Goal: Check status: Check status

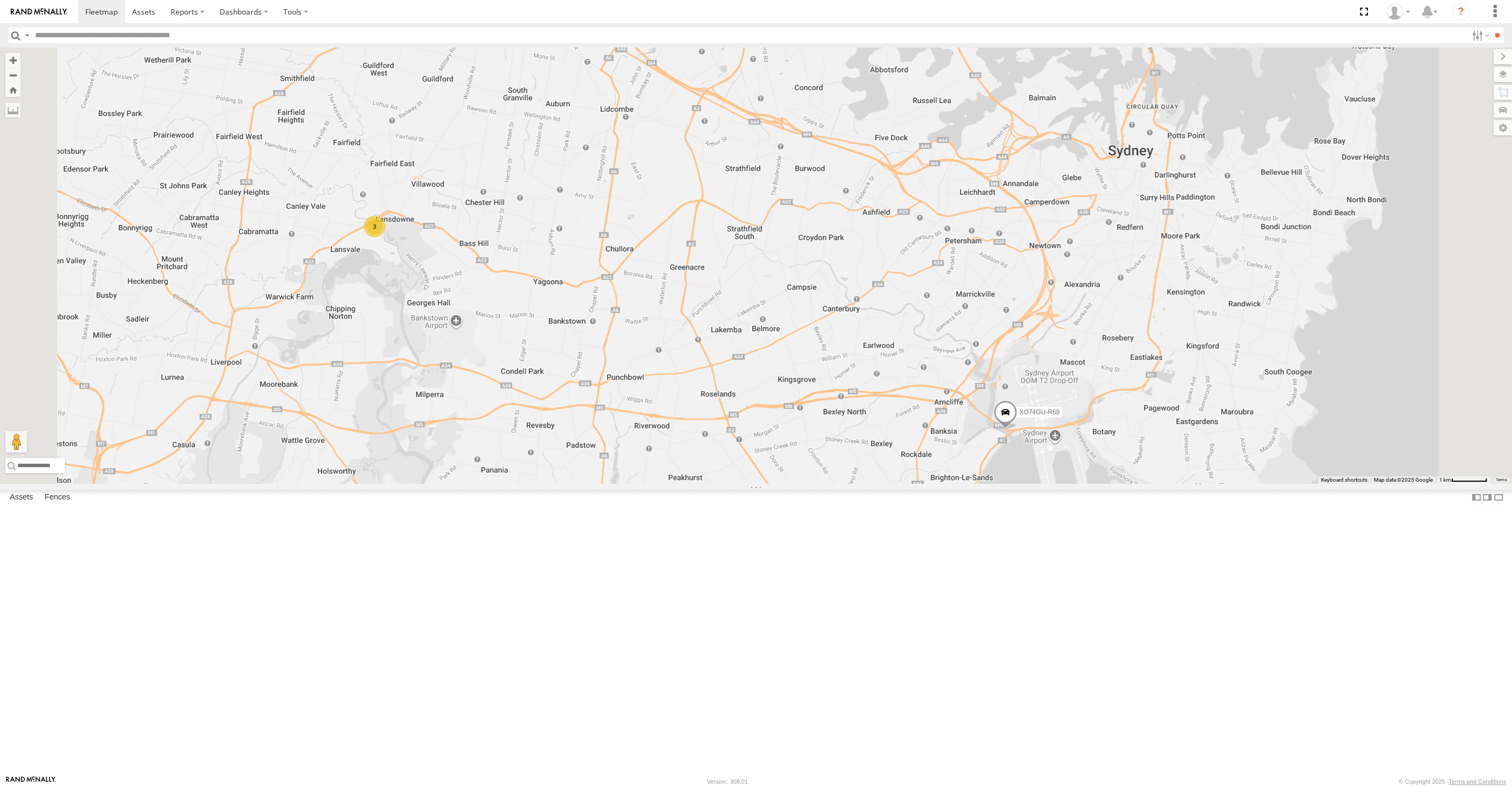
click at [955, 484] on div "2 XSNDHU-R04 3 RJ5911-R79 XO74GU-R69" at bounding box center [756, 266] width 1512 height 437
click at [1493, 505] on label at bounding box center [1498, 497] width 11 height 15
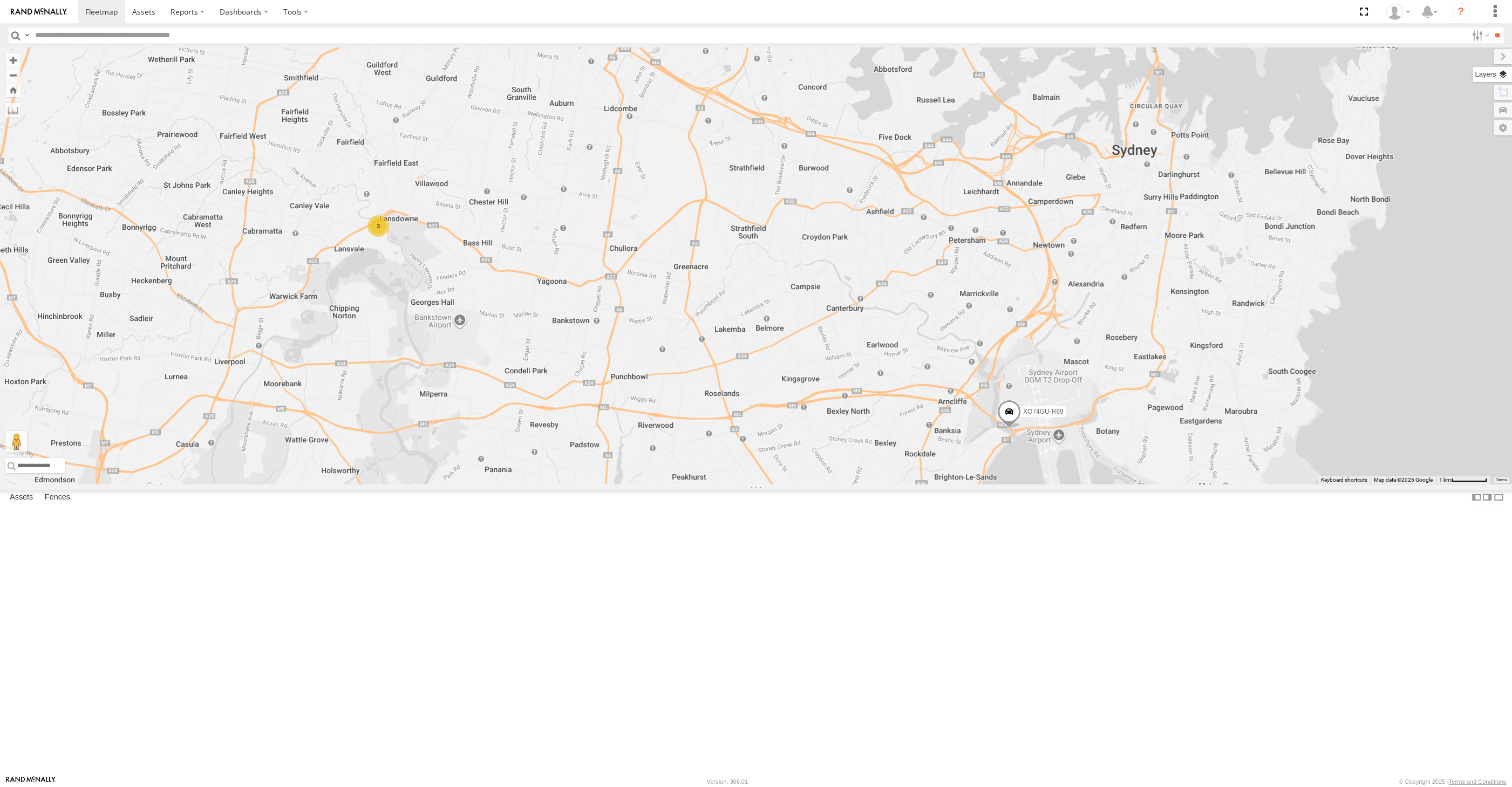
click at [1500, 74] on label at bounding box center [1492, 74] width 39 height 15
click at [0, 0] on span "Basemaps" at bounding box center [0, 0] width 0 height 0
click at [0, 0] on span "Satellite + Roadmap" at bounding box center [0, 0] width 0 height 0
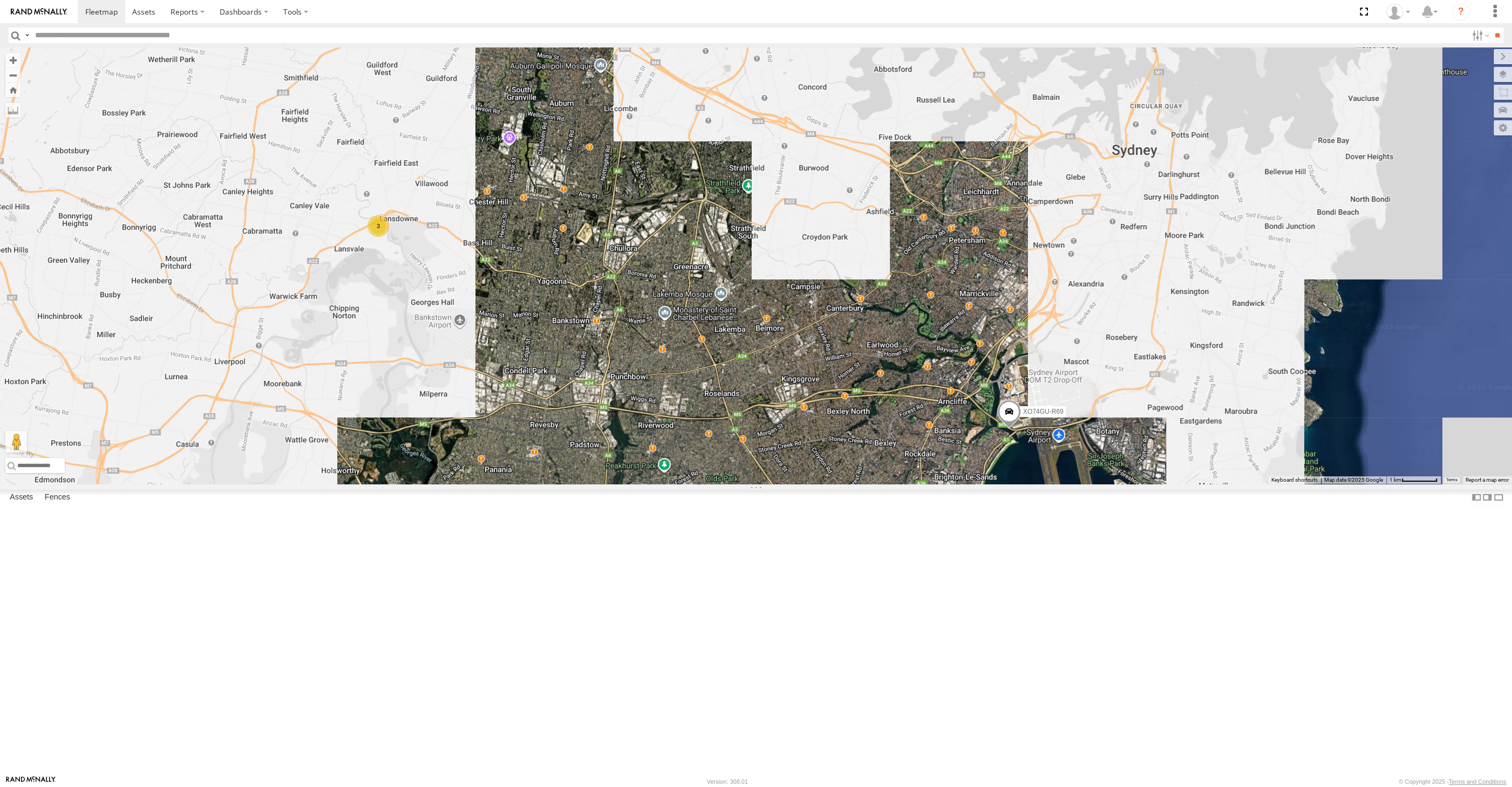
click at [0, 0] on span "Overlays" at bounding box center [0, 0] width 0 height 0
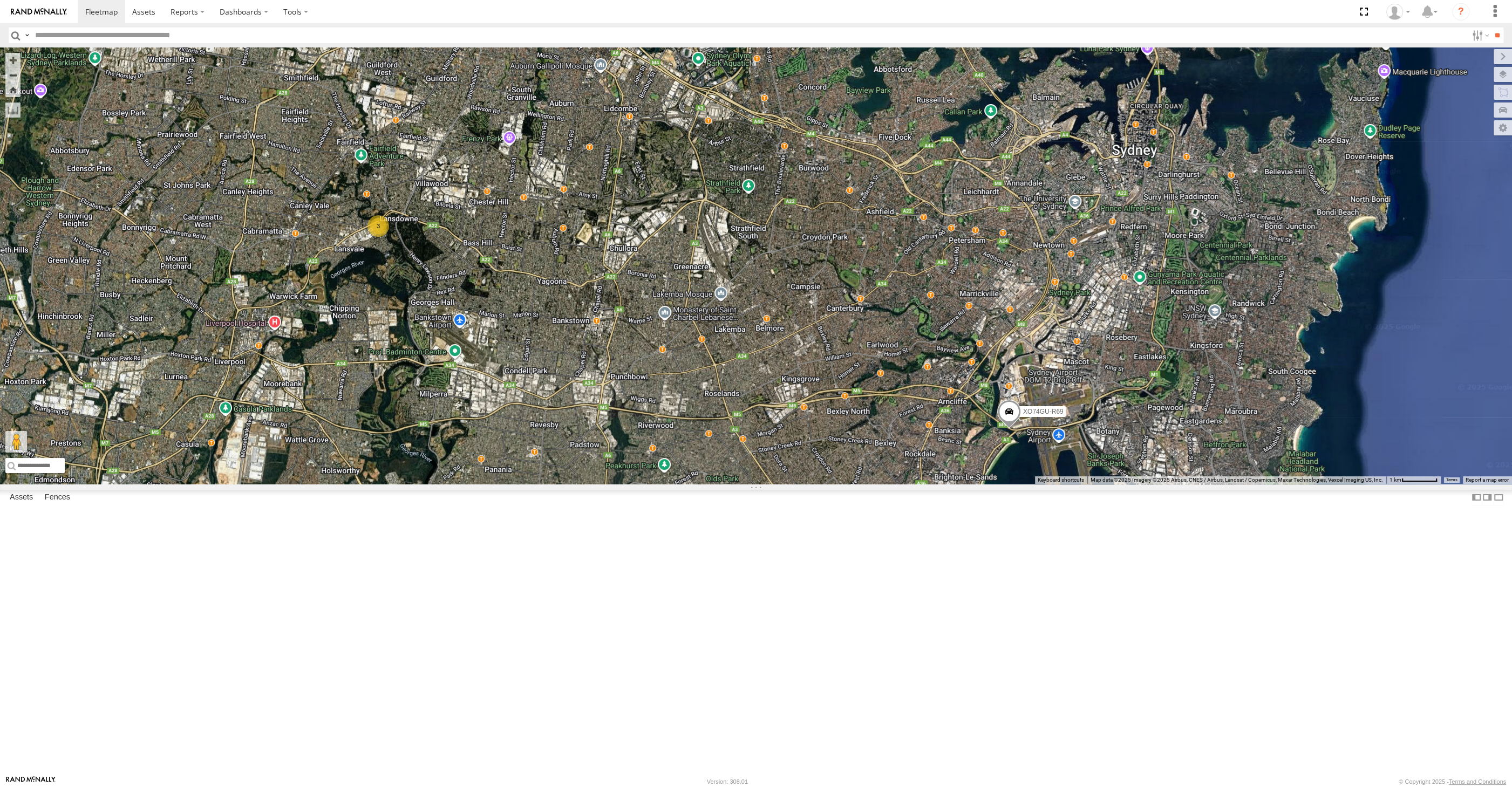
click at [0, 0] on span "Traffic" at bounding box center [0, 0] width 0 height 0
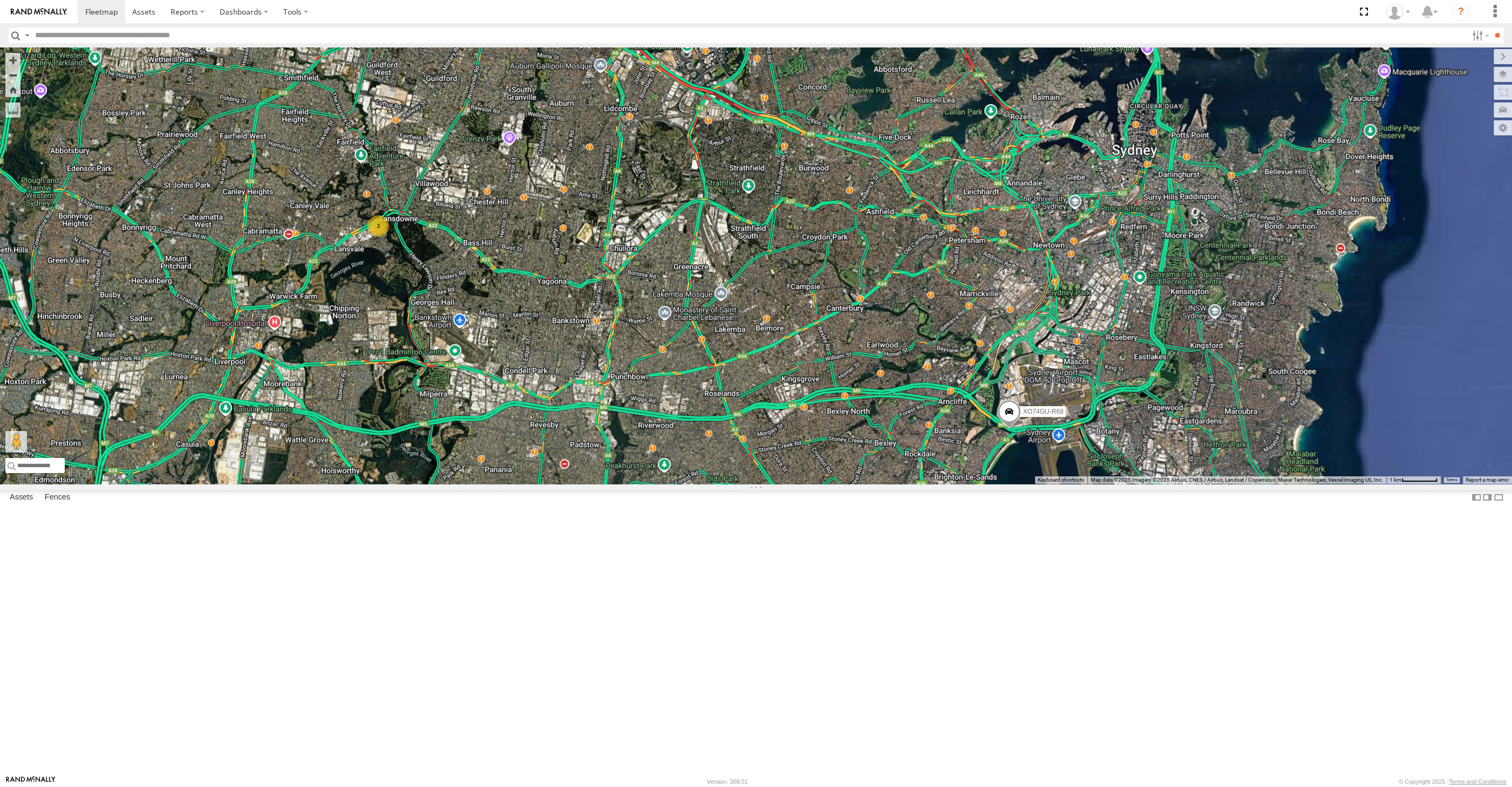
click at [1011, 429] on span at bounding box center [1009, 414] width 24 height 29
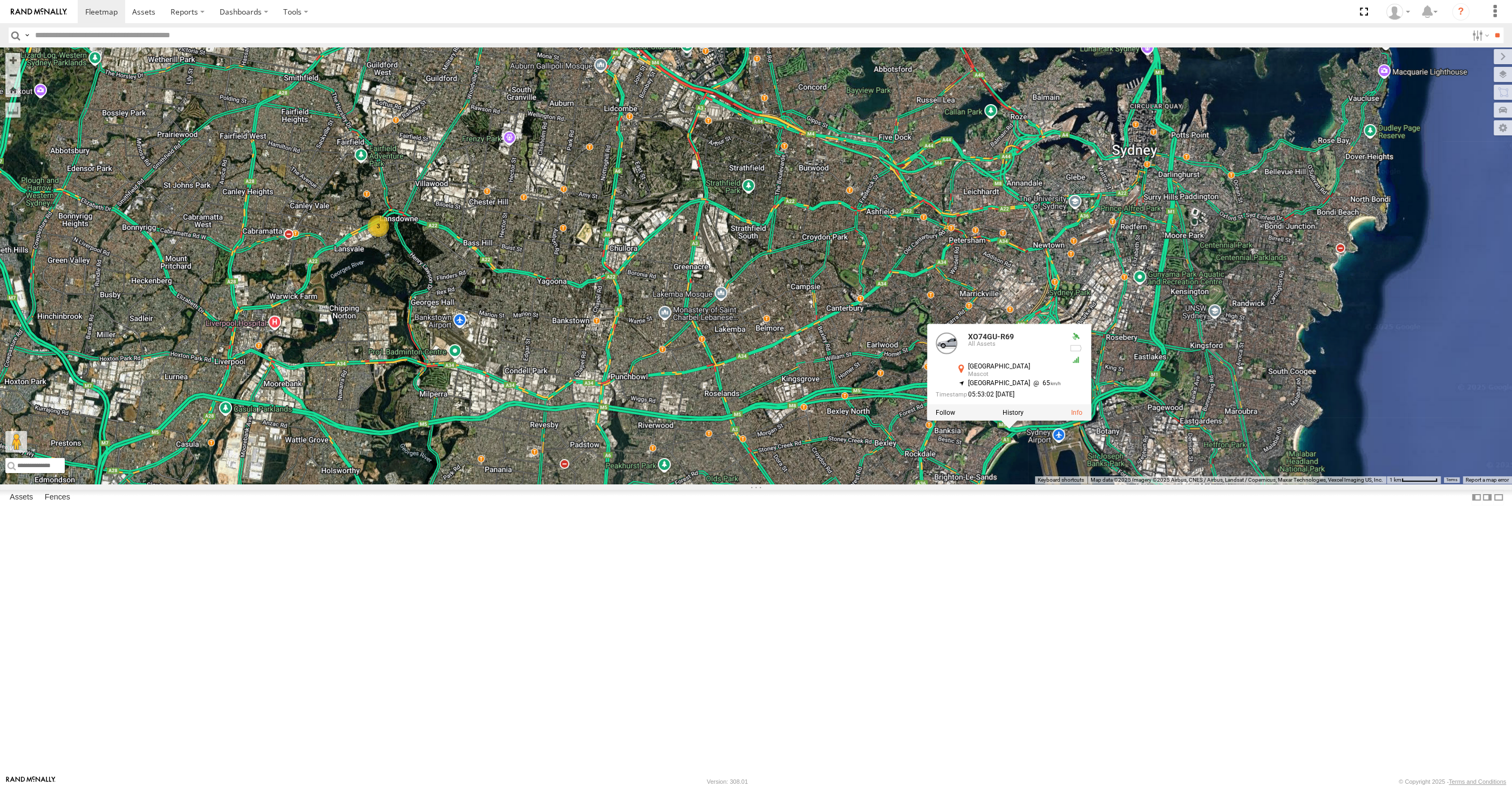
click at [985, 484] on div "3 XSNDHU-R04 3 XO74GU-R69 XO74GU-R69 All Assets M5 East Mtwy Mascot -33.94631 ,…" at bounding box center [756, 266] width 1512 height 437
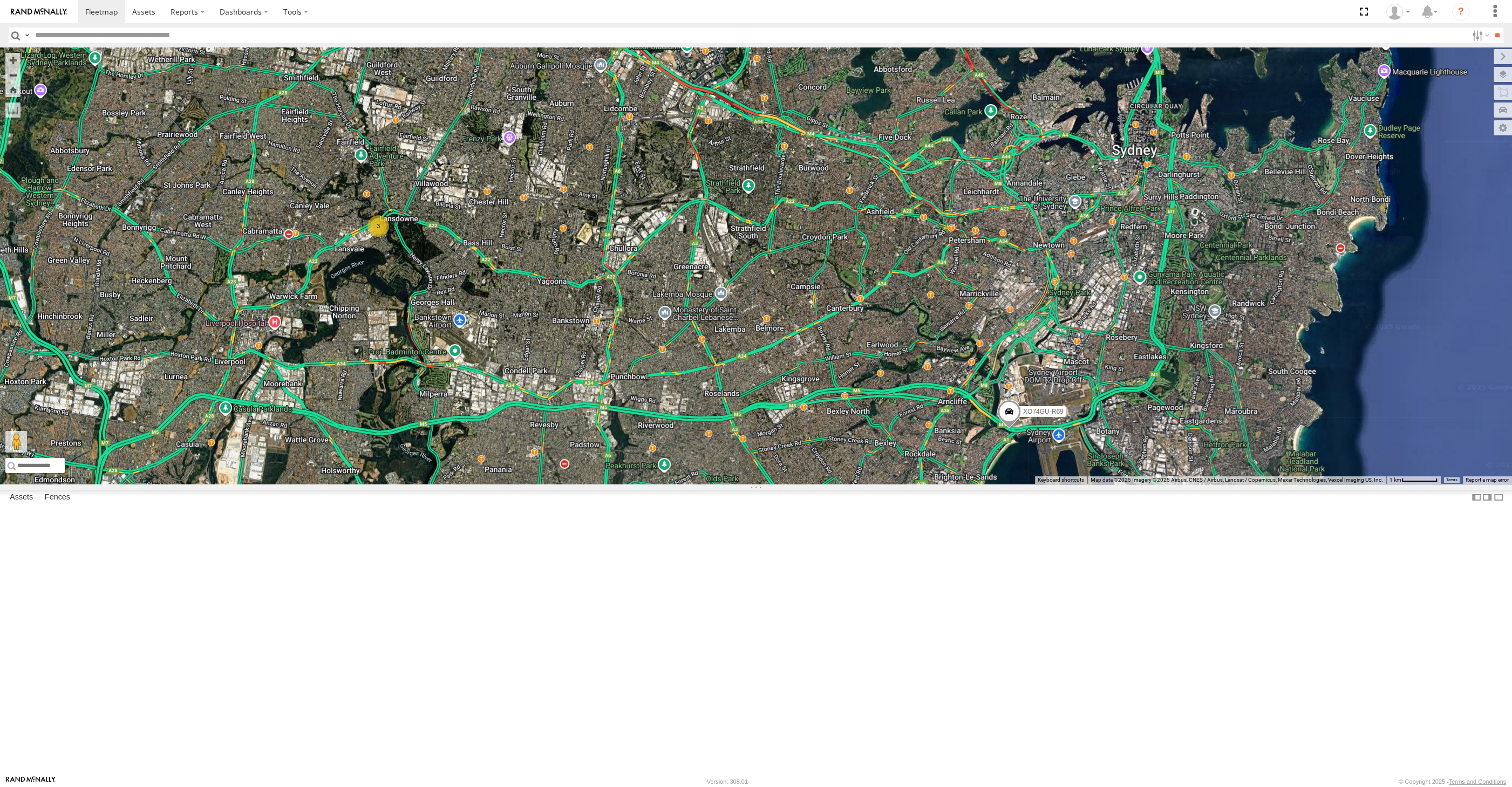
drag, startPoint x: 818, startPoint y: 640, endPoint x: 863, endPoint y: 614, distance: 52.0
click at [863, 484] on div "3 XSNDHU-R04 3 XO74GU-R69" at bounding box center [756, 266] width 1512 height 437
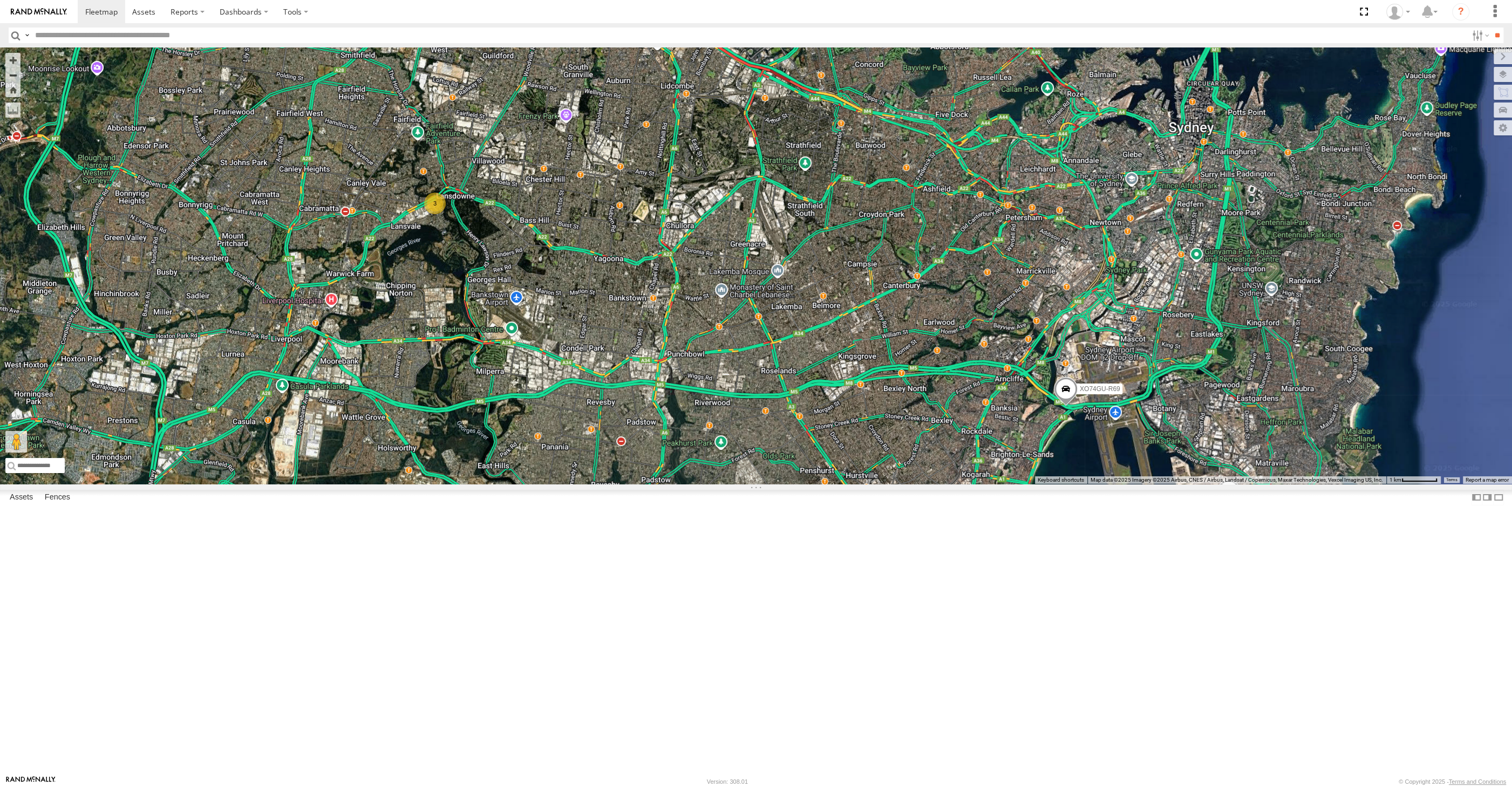
drag, startPoint x: 863, startPoint y: 604, endPoint x: 848, endPoint y: 598, distance: 16.2
click at [839, 484] on div "3 XSNDHU-R04 3 XO74GU-R69" at bounding box center [756, 266] width 1512 height 437
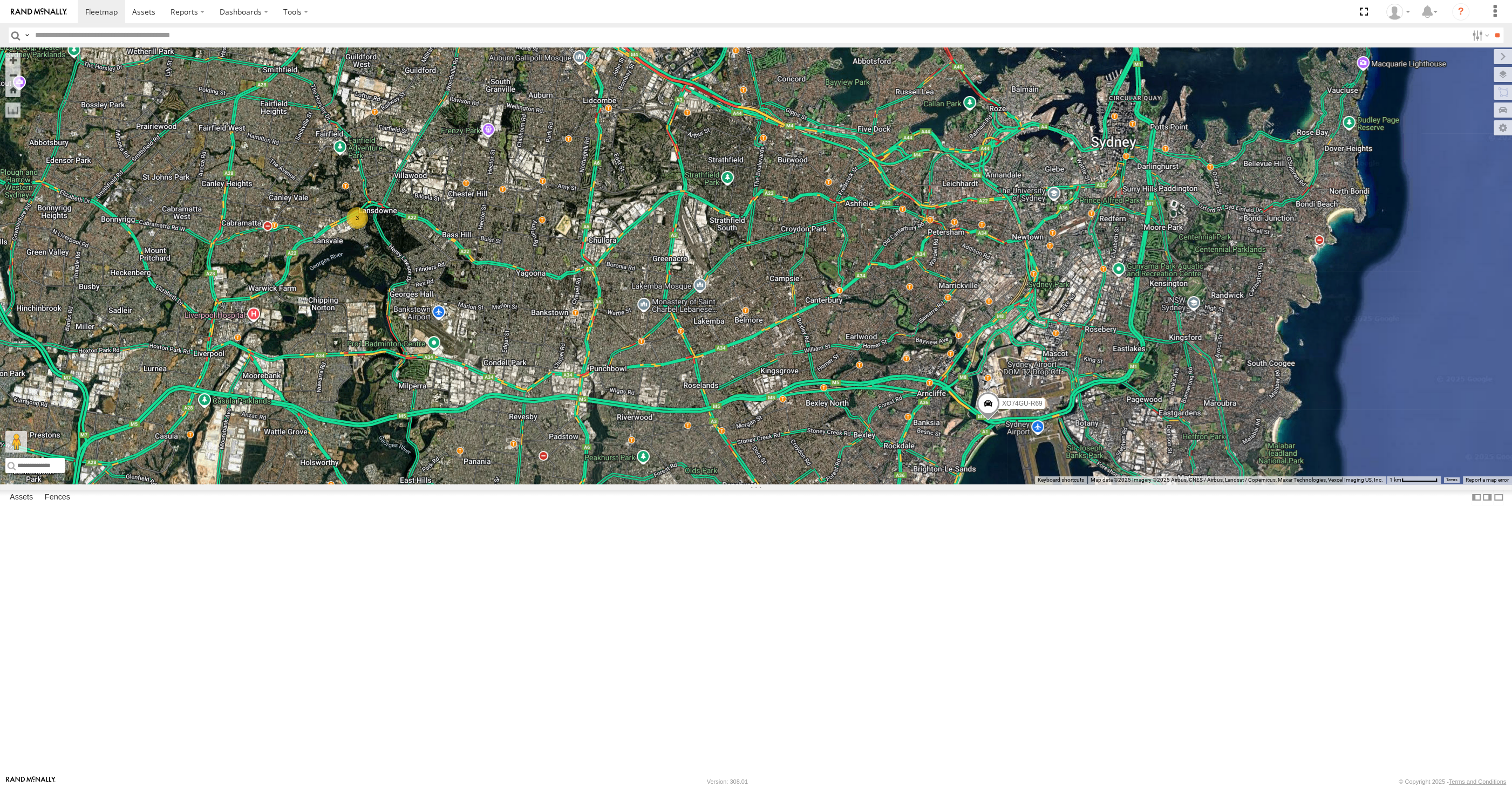
drag, startPoint x: 890, startPoint y: 634, endPoint x: 882, endPoint y: 605, distance: 30.1
click at [883, 484] on div "3 XSNDHU-R04 3 XO74GU-R69" at bounding box center [756, 266] width 1512 height 437
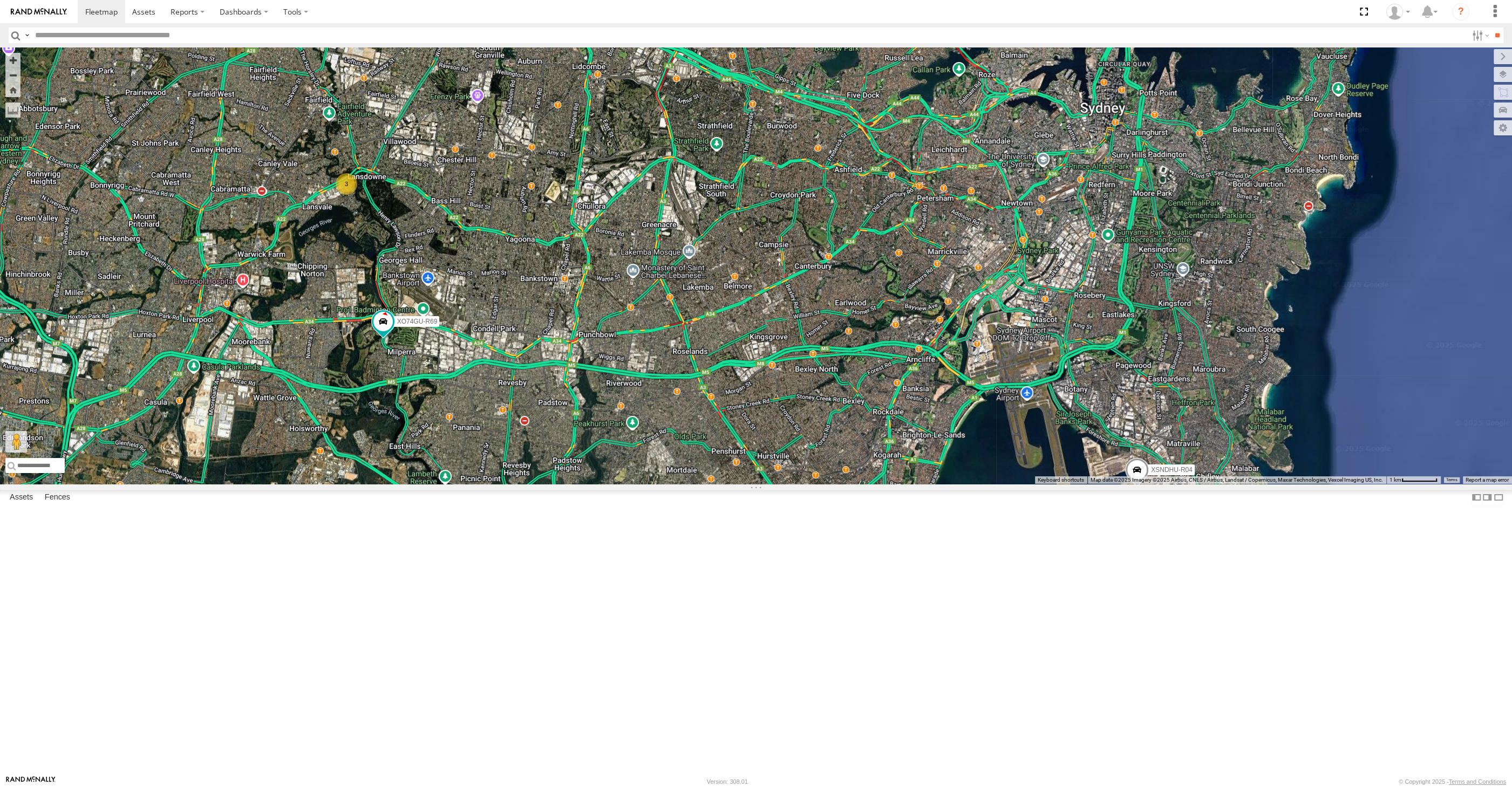
drag, startPoint x: 855, startPoint y: 645, endPoint x: 841, endPoint y: 625, distance: 24.4
click at [844, 484] on div "3 XSNDHU-R04 3 XO74GU-R69" at bounding box center [756, 266] width 1512 height 437
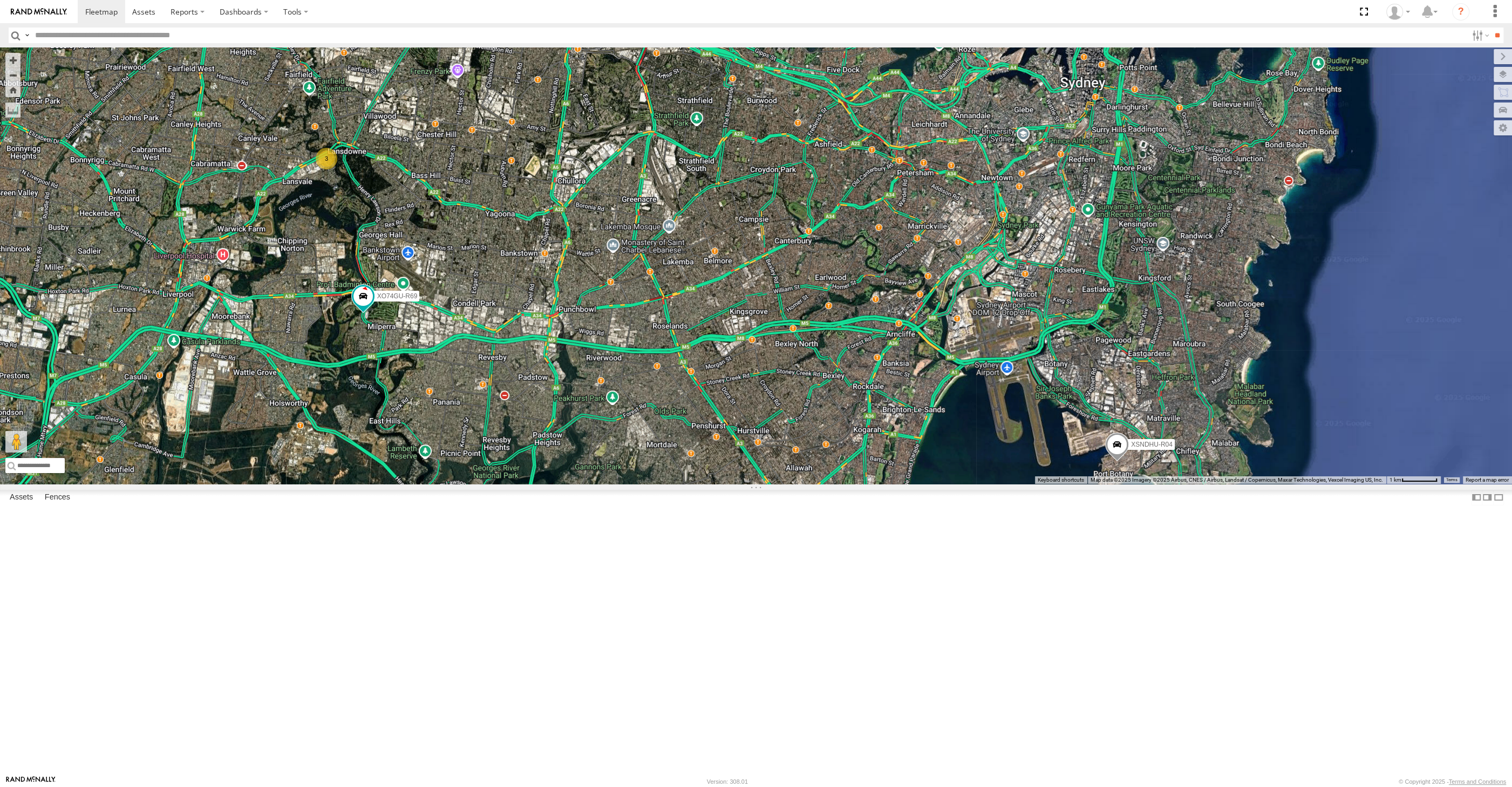
drag, startPoint x: 821, startPoint y: 645, endPoint x: 830, endPoint y: 637, distance: 12.0
click at [828, 484] on div "3 XSNDHU-R04 3 XO74GU-R69" at bounding box center [756, 266] width 1512 height 437
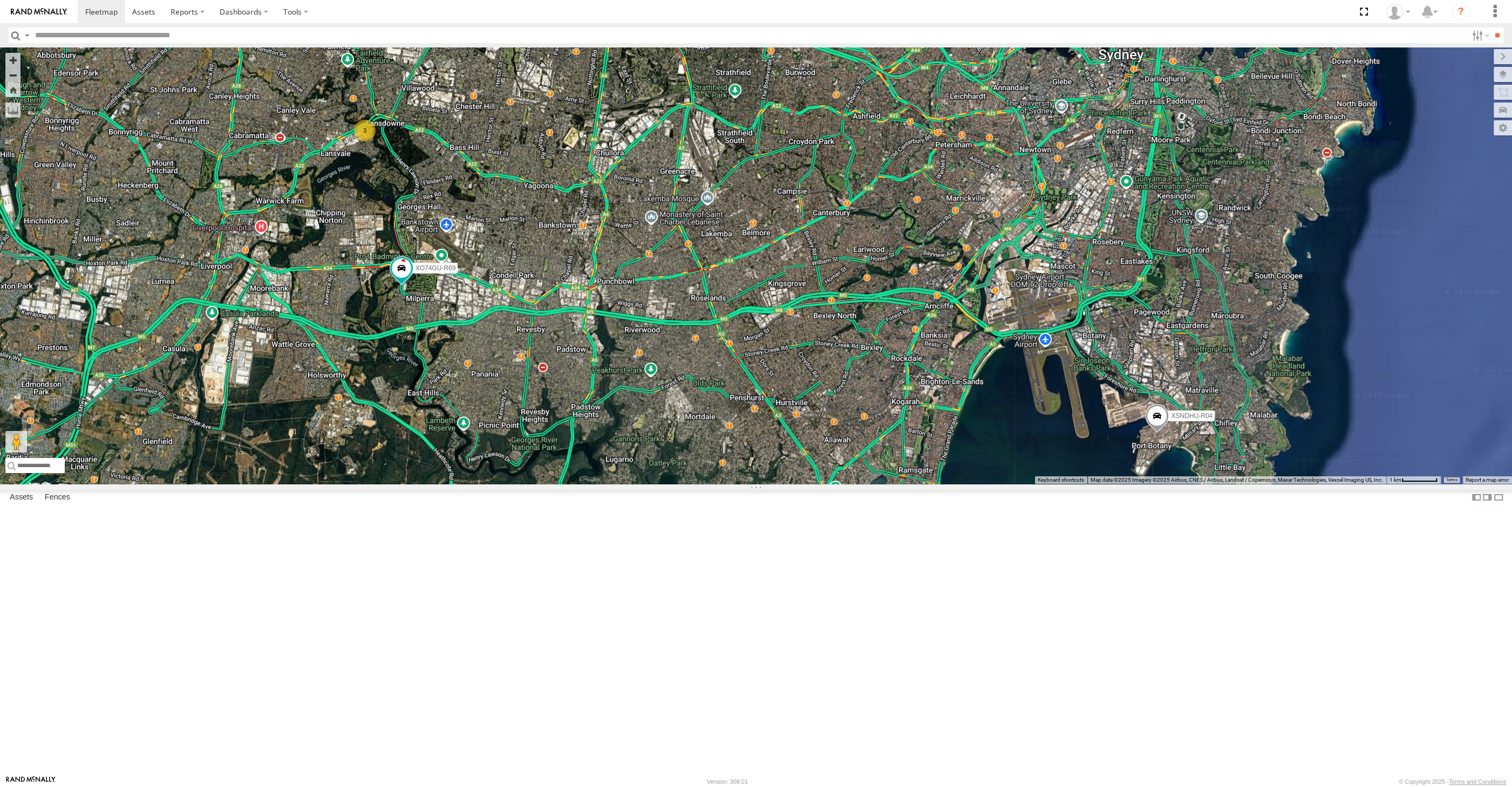
click at [615, 484] on div "3 XSNDHU-R04 3 XO74GU-R69" at bounding box center [756, 266] width 1512 height 437
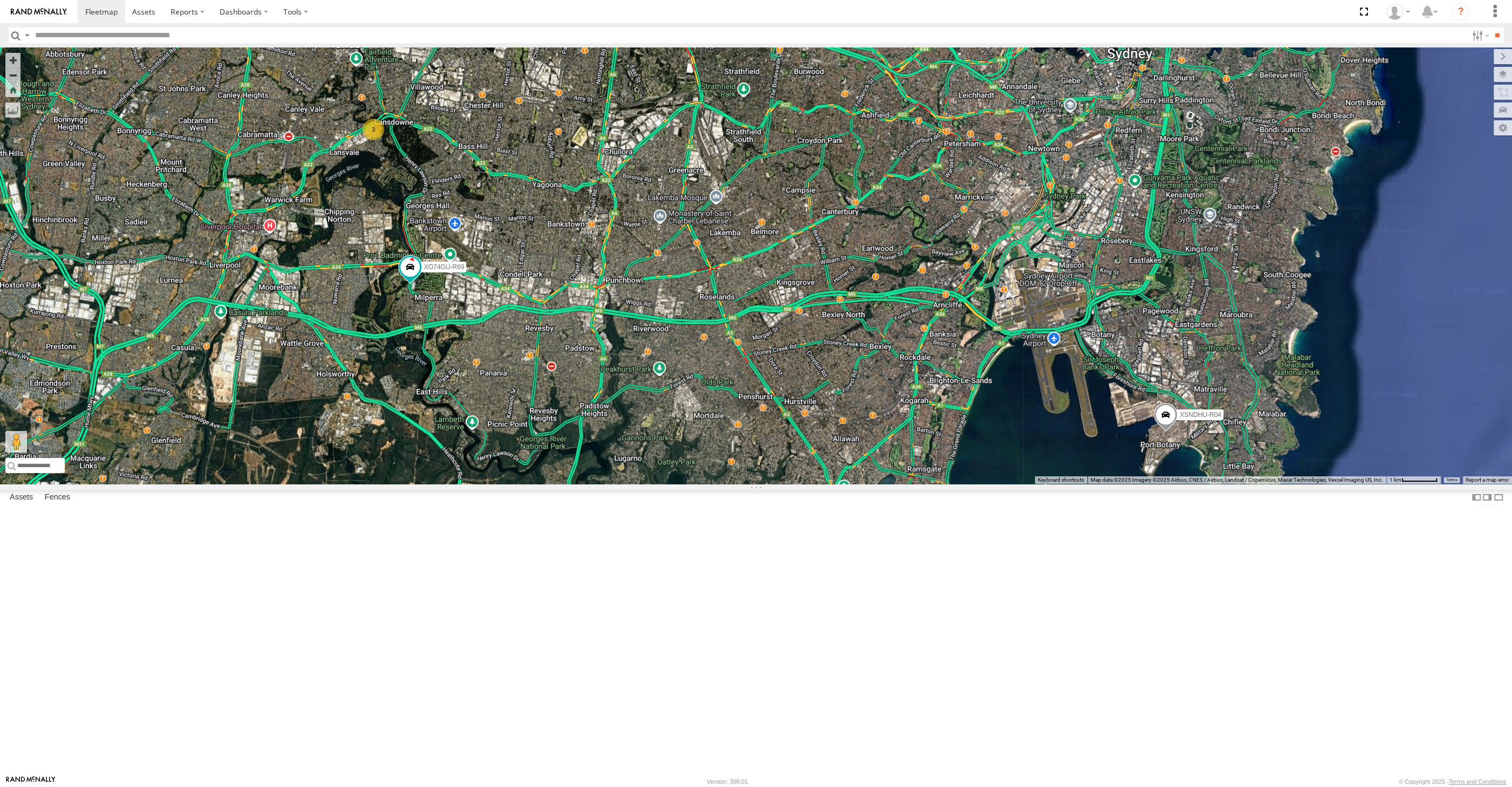
click at [528, 484] on div "3 XSNDHU-R04 3 XO74GU-R69" at bounding box center [756, 266] width 1512 height 437
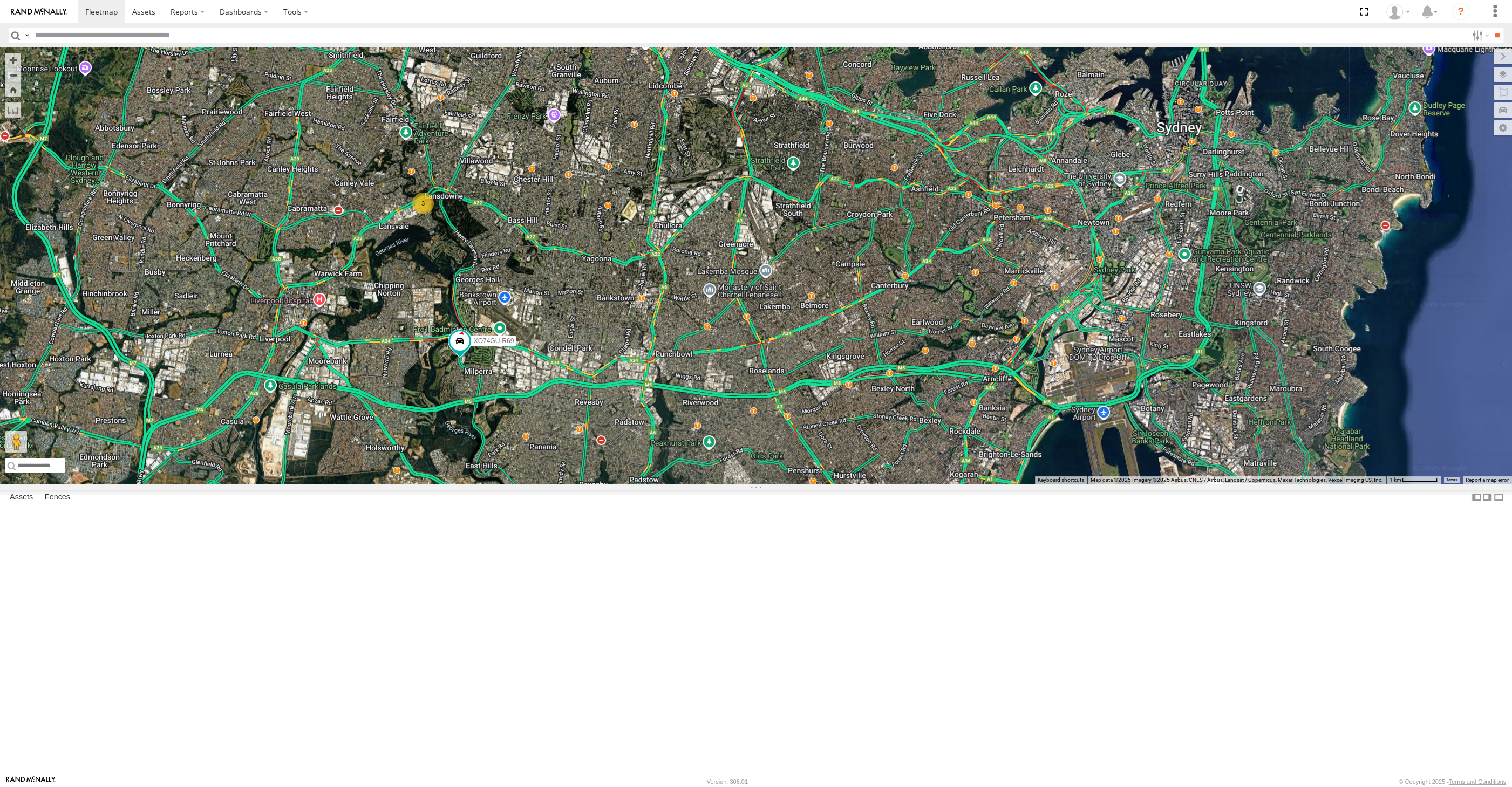
drag, startPoint x: 833, startPoint y: 255, endPoint x: 860, endPoint y: 315, distance: 65.8
click at [863, 303] on div "3 XSNDHU-R04 3 XO74GU-R69" at bounding box center [756, 266] width 1512 height 437
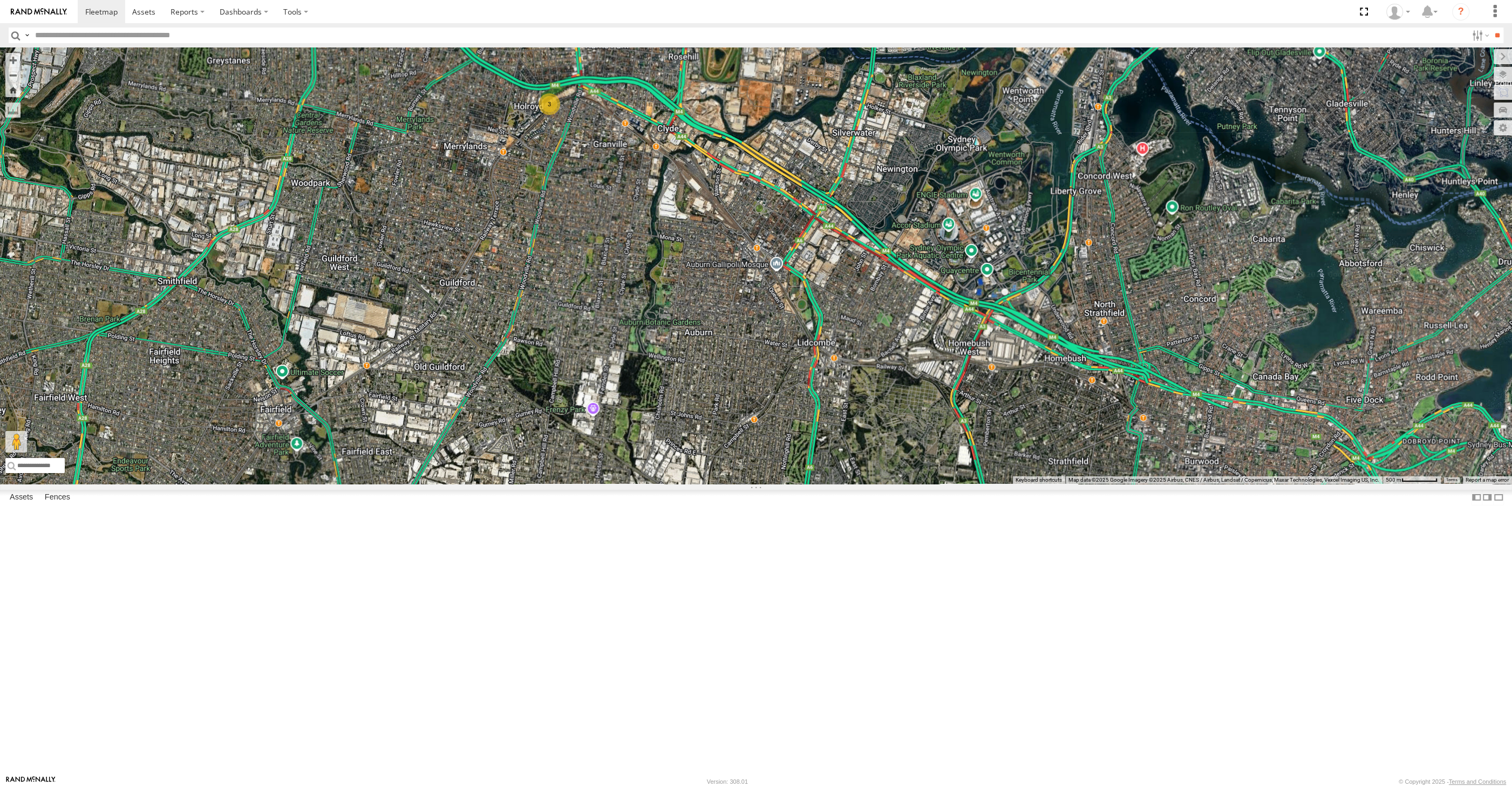
drag, startPoint x: 692, startPoint y: 431, endPoint x: 619, endPoint y: 326, distance: 127.9
click at [642, 363] on div "XSNDHU-R04 XO74GU-R69 3 3" at bounding box center [756, 266] width 1512 height 437
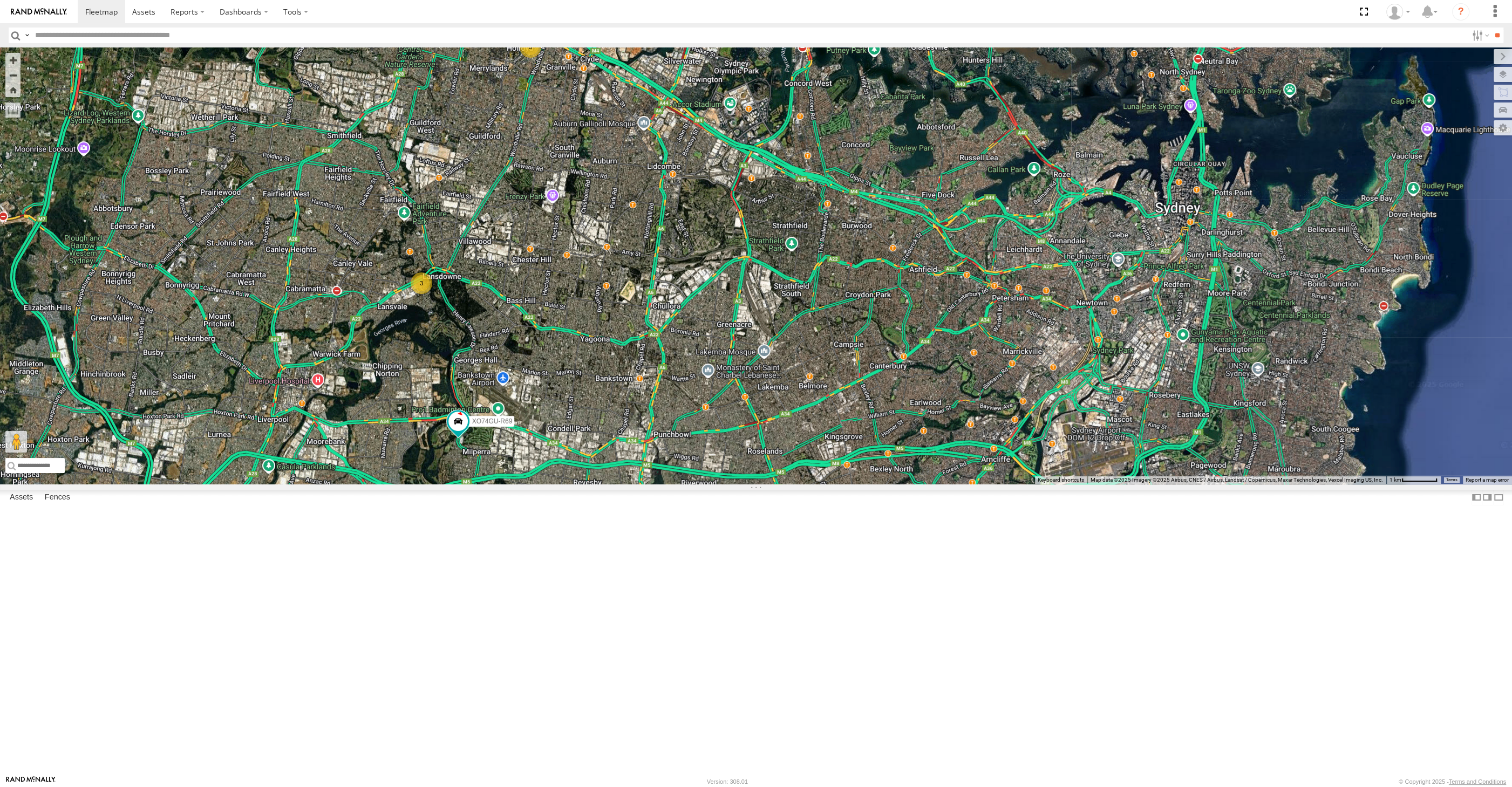
drag, startPoint x: 611, startPoint y: 476, endPoint x: 635, endPoint y: 439, distance: 44.1
click at [633, 442] on div "XSNDHU-R04 XO74GU-R69 3 3" at bounding box center [756, 266] width 1512 height 437
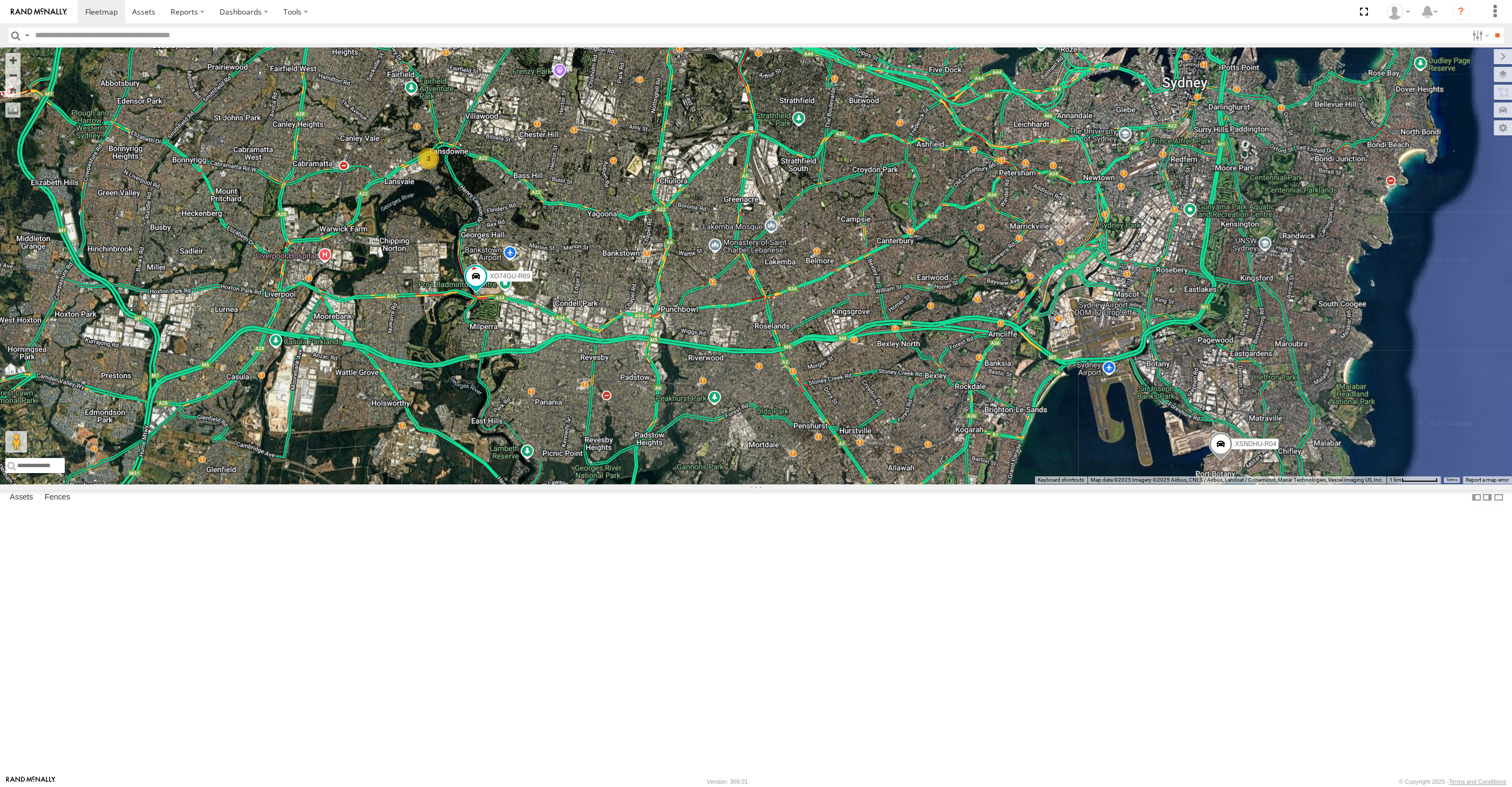
drag, startPoint x: 993, startPoint y: 515, endPoint x: 967, endPoint y: 491, distance: 35.4
click at [968, 484] on div "XSNDHU-R04 XO74GU-R69 3 3" at bounding box center [756, 266] width 1512 height 437
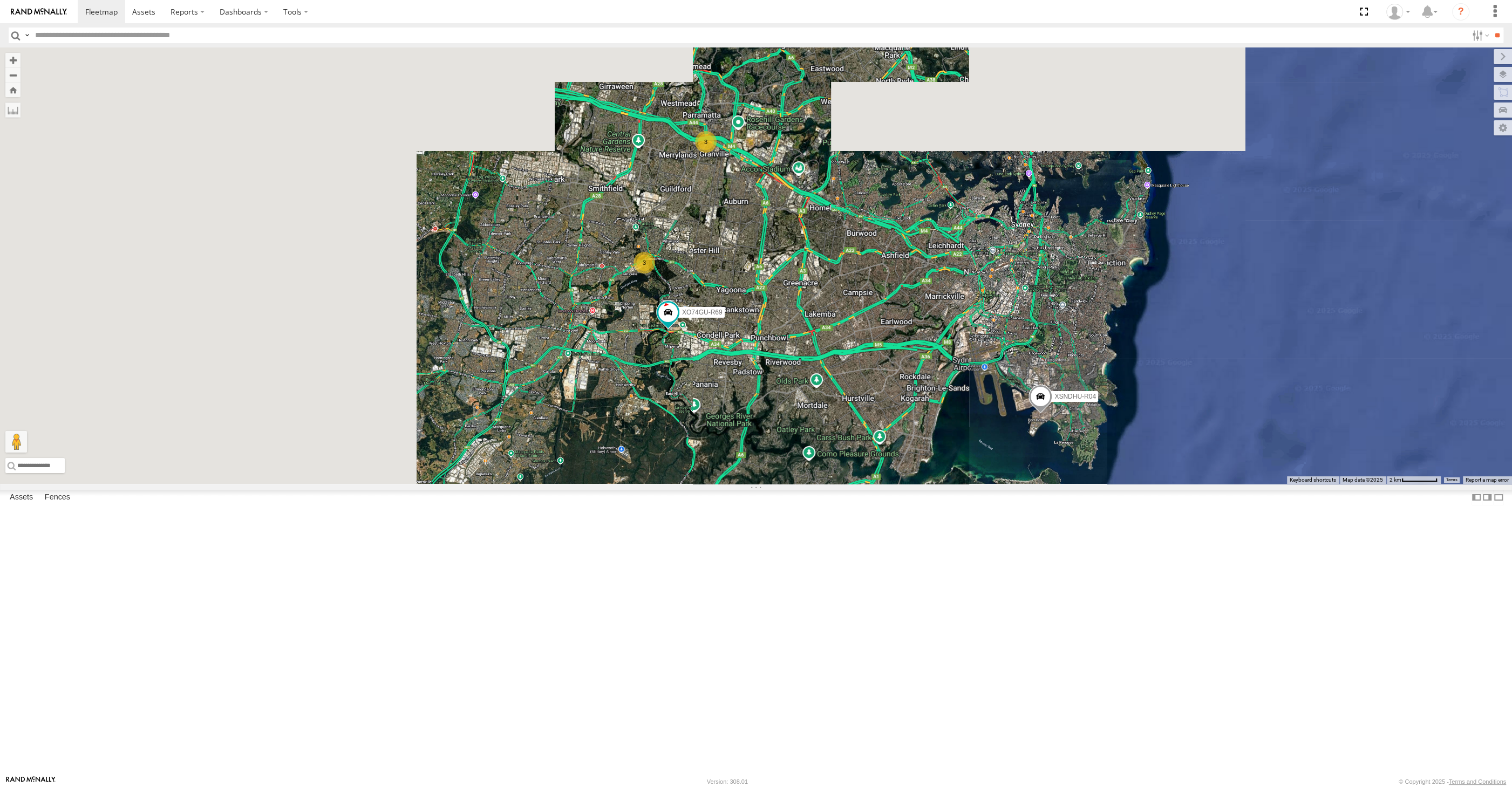
drag, startPoint x: 935, startPoint y: 589, endPoint x: 924, endPoint y: 579, distance: 14.9
click at [925, 484] on div "XSNDHU-R04 XO74GU-R69 3 3" at bounding box center [756, 266] width 1512 height 437
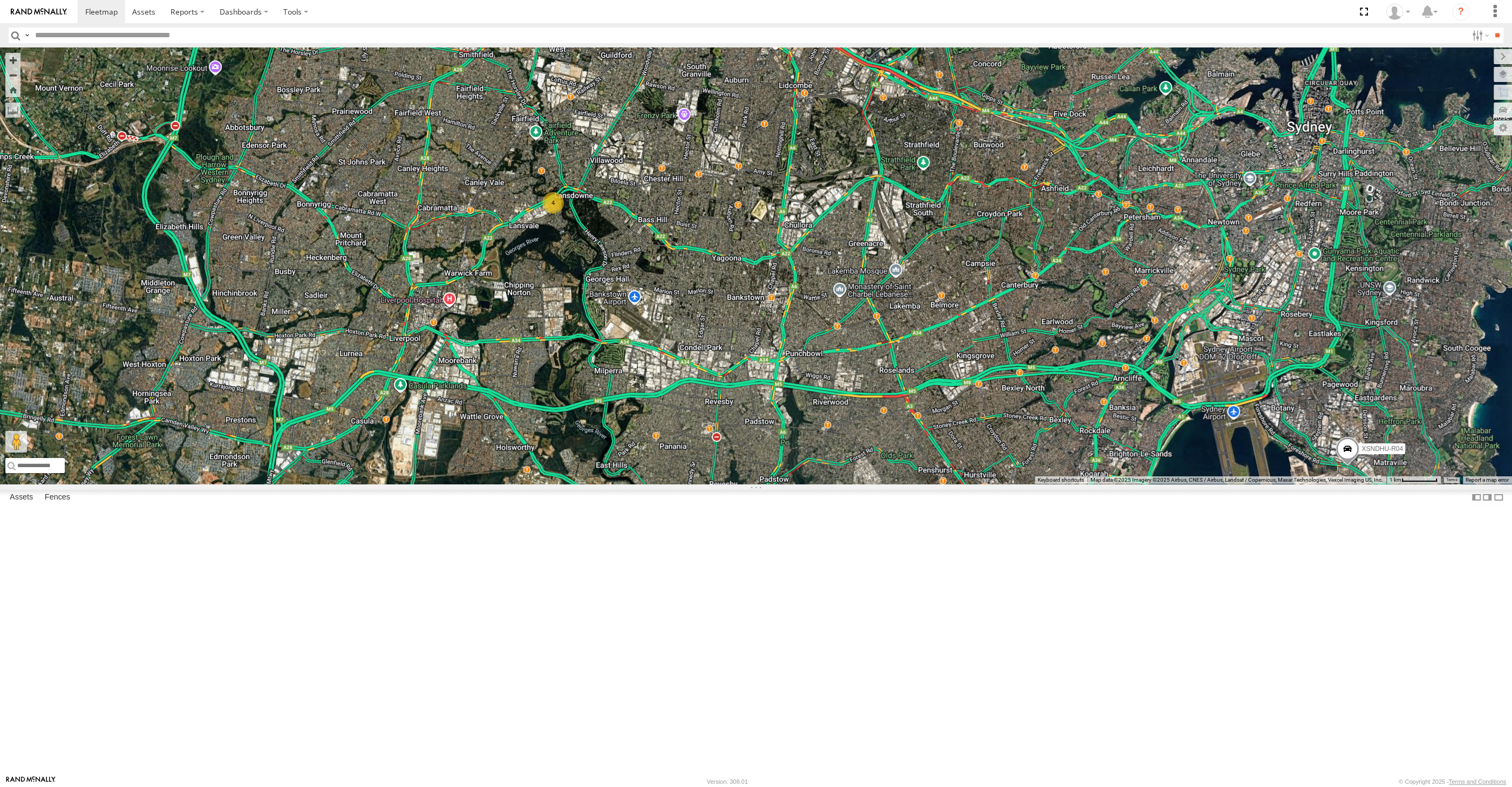
click at [865, 453] on div "XP30JQ-R03 XSNDHU-R04 RJ5911-R79 XP81FE-R59 4" at bounding box center [756, 266] width 1512 height 437
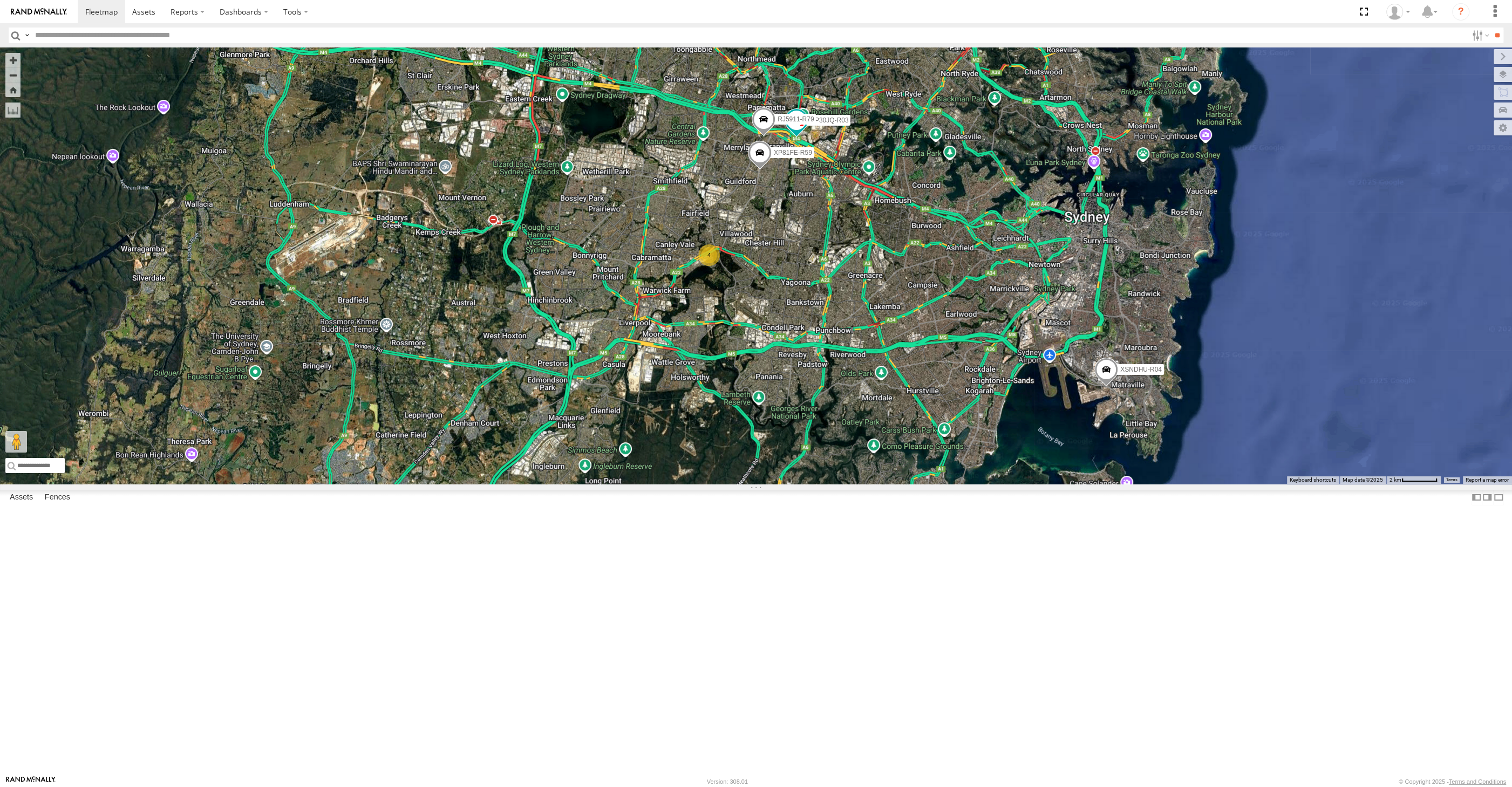
drag, startPoint x: 869, startPoint y: 482, endPoint x: 825, endPoint y: 485, distance: 44.1
click at [827, 484] on div "XP30JQ-R03 XSNDHU-R04 RJ5911-R79 XP81FE-R59 4" at bounding box center [756, 266] width 1512 height 437
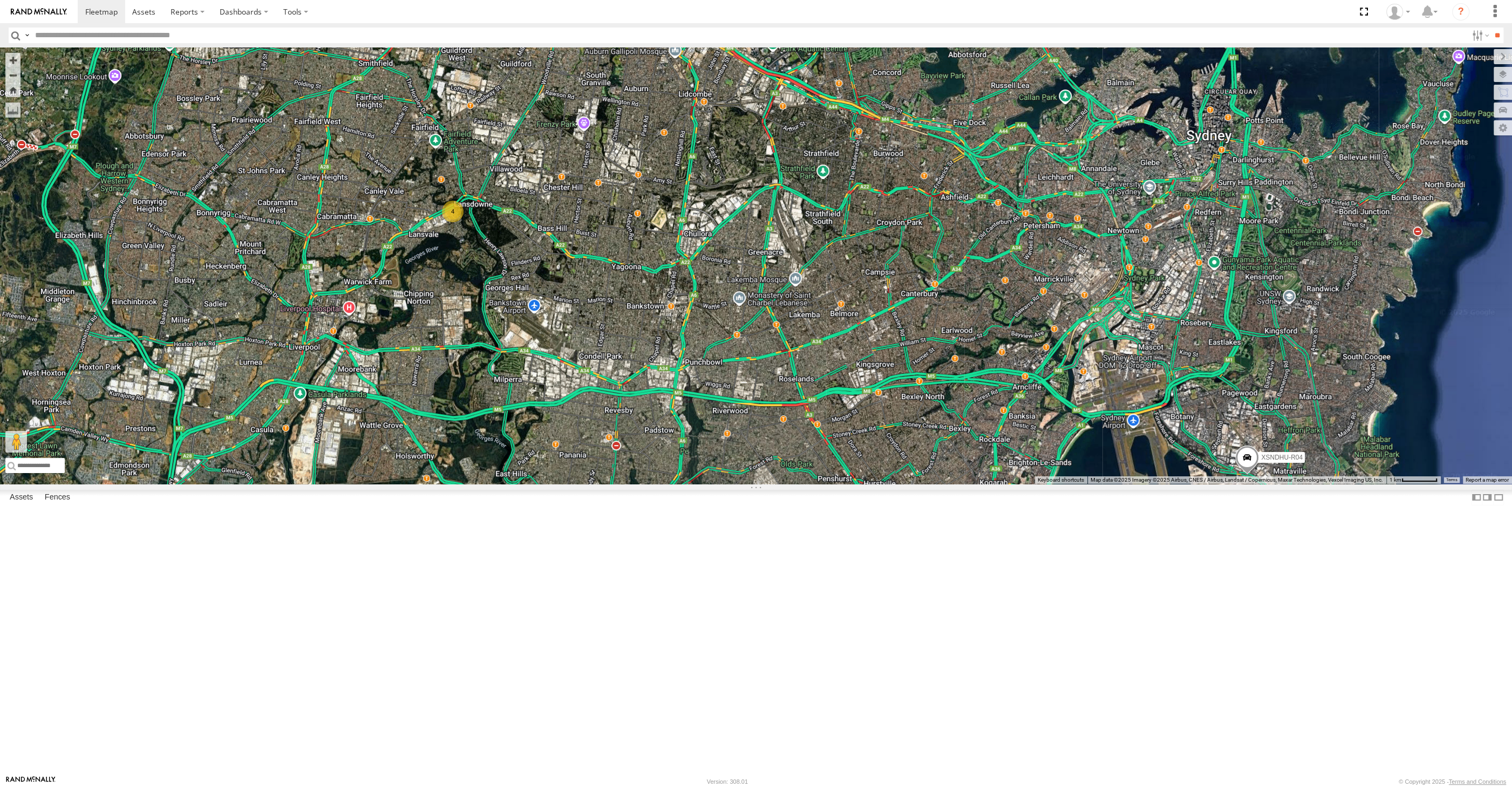
click at [800, 484] on div "XP30JQ-R03 XSNDHU-R04 RJ5911-R79 XP81FE-R59 4" at bounding box center [756, 266] width 1512 height 437
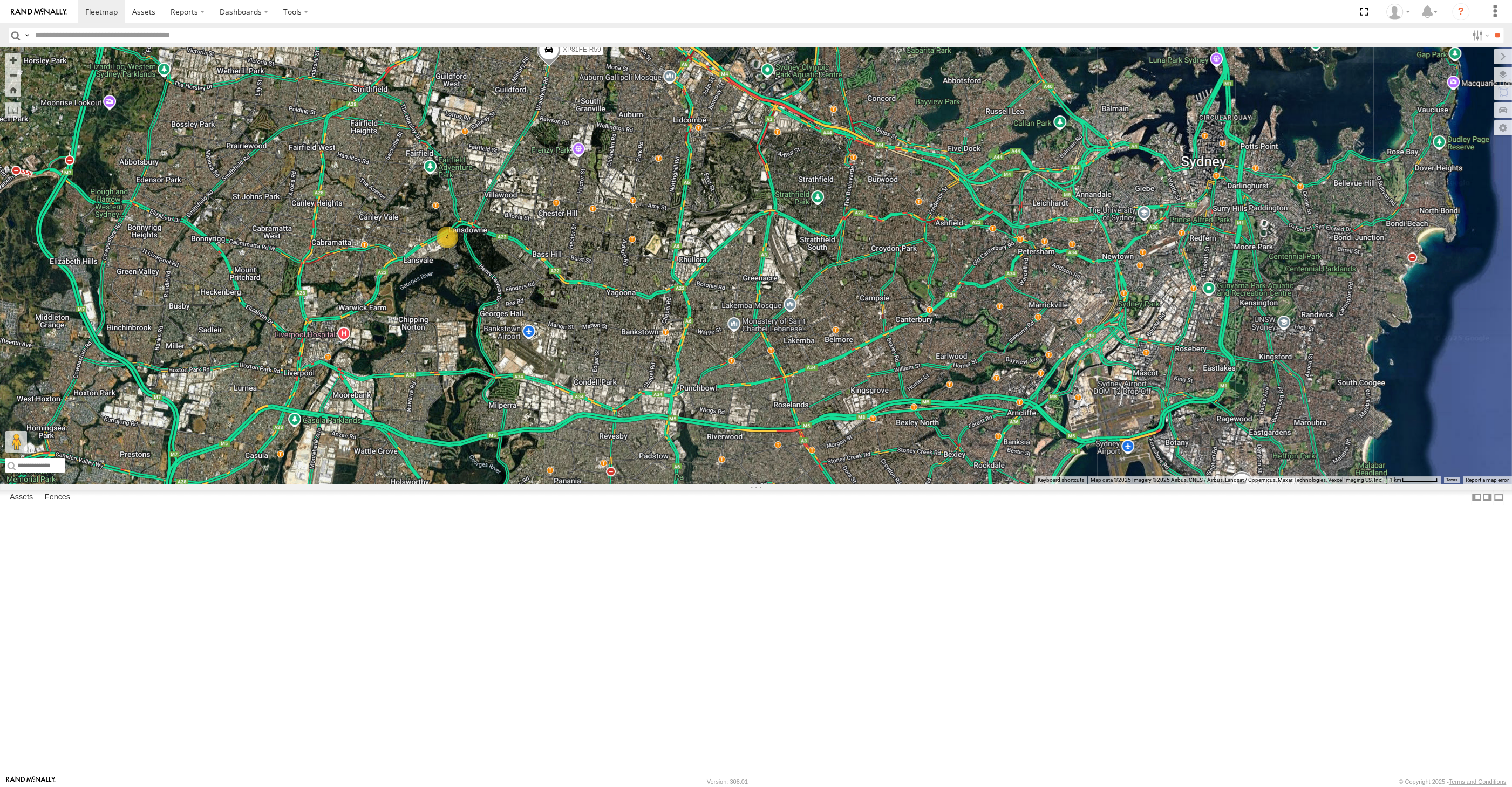
click at [920, 434] on div "XP30JQ-R03 XSNDHU-R04 RJ5911-R79 XP81FE-R59 4" at bounding box center [756, 266] width 1512 height 437
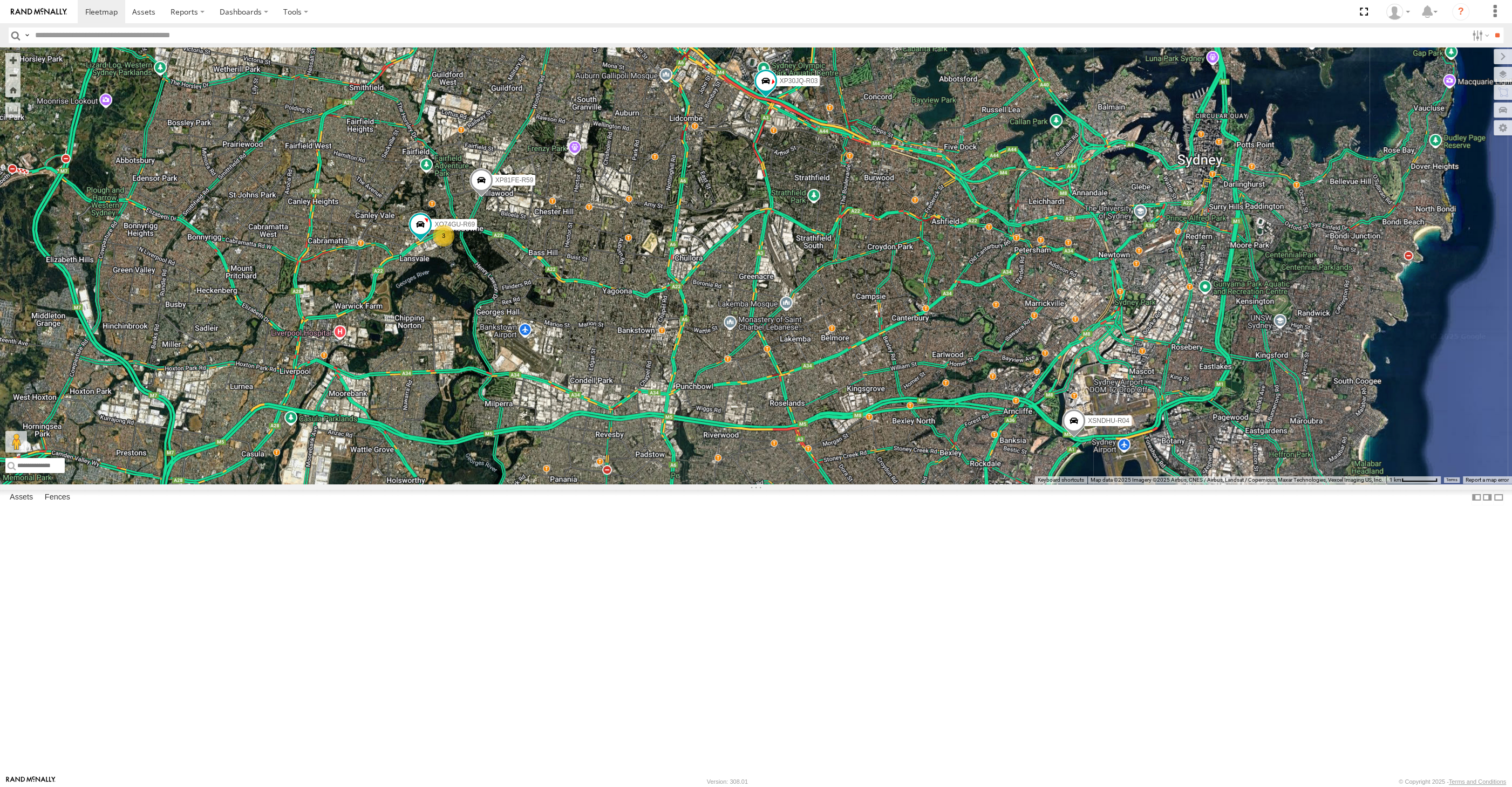
click at [500, 484] on div "XP30JQ-R03 XSNDHU-R04 RJ5911-R79 XP81FE-R59 XO74GU-R69 3" at bounding box center [756, 266] width 1512 height 437
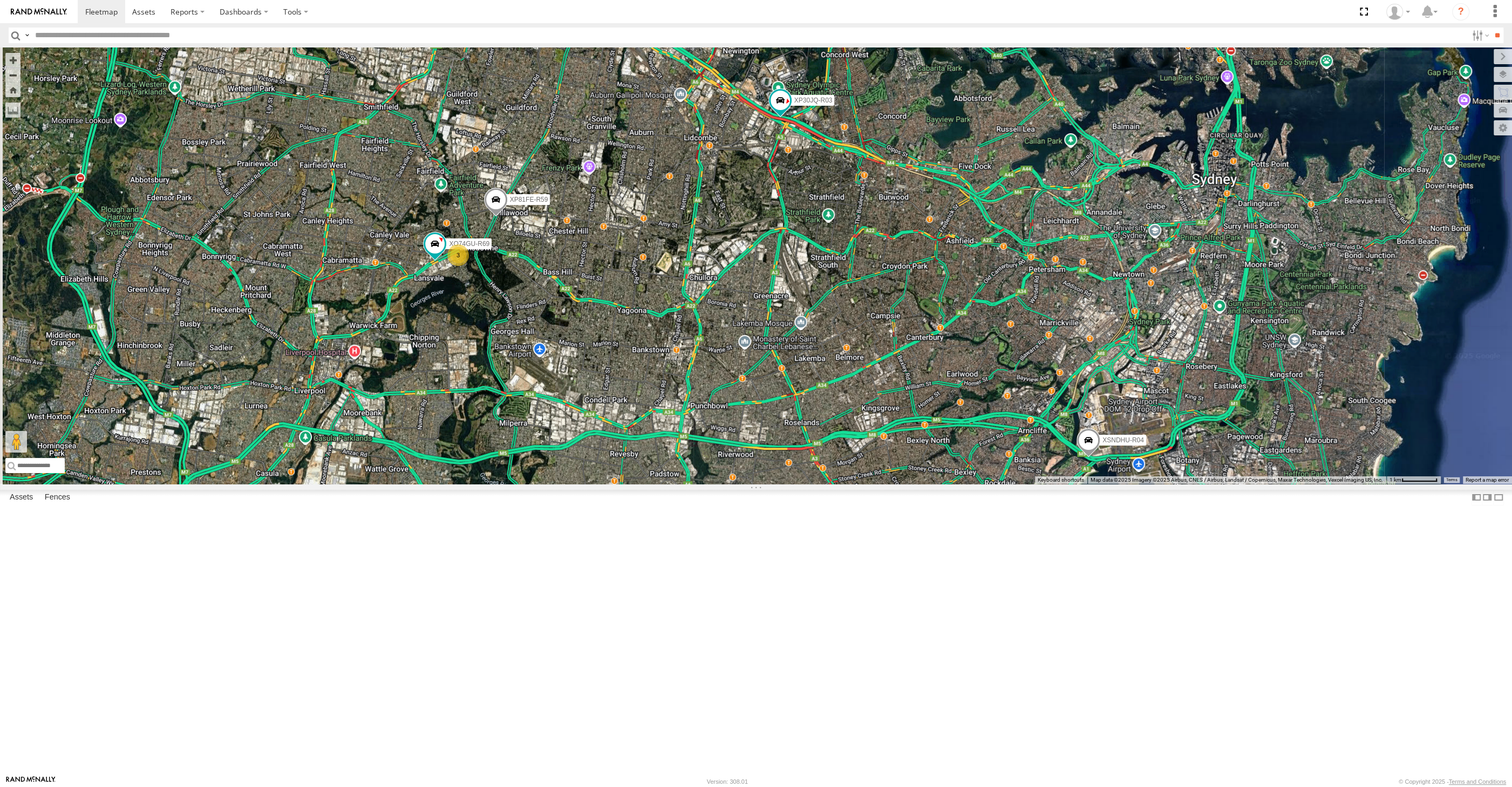
drag, startPoint x: 532, startPoint y: 461, endPoint x: 548, endPoint y: 486, distance: 29.7
click at [548, 484] on div "XP30JQ-R03 XSNDHU-R04 RJ5911-R79 XP81FE-R59 XO74GU-R69 3" at bounding box center [756, 266] width 1512 height 437
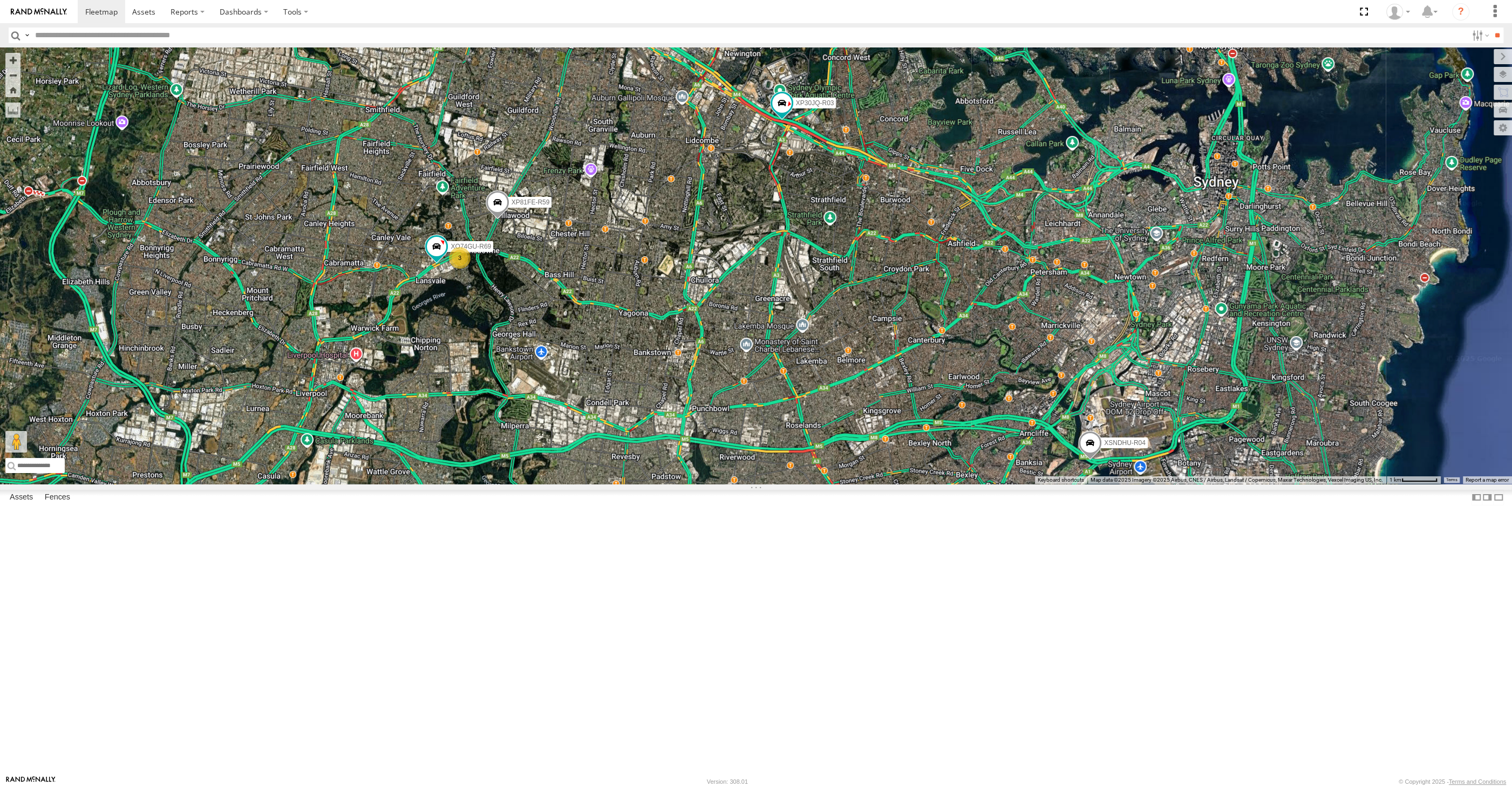
click at [580, 484] on div "XP30JQ-R03 XSNDHU-R04 RJ5911-R79 XP81FE-R59 XO74GU-R69 3" at bounding box center [756, 266] width 1512 height 437
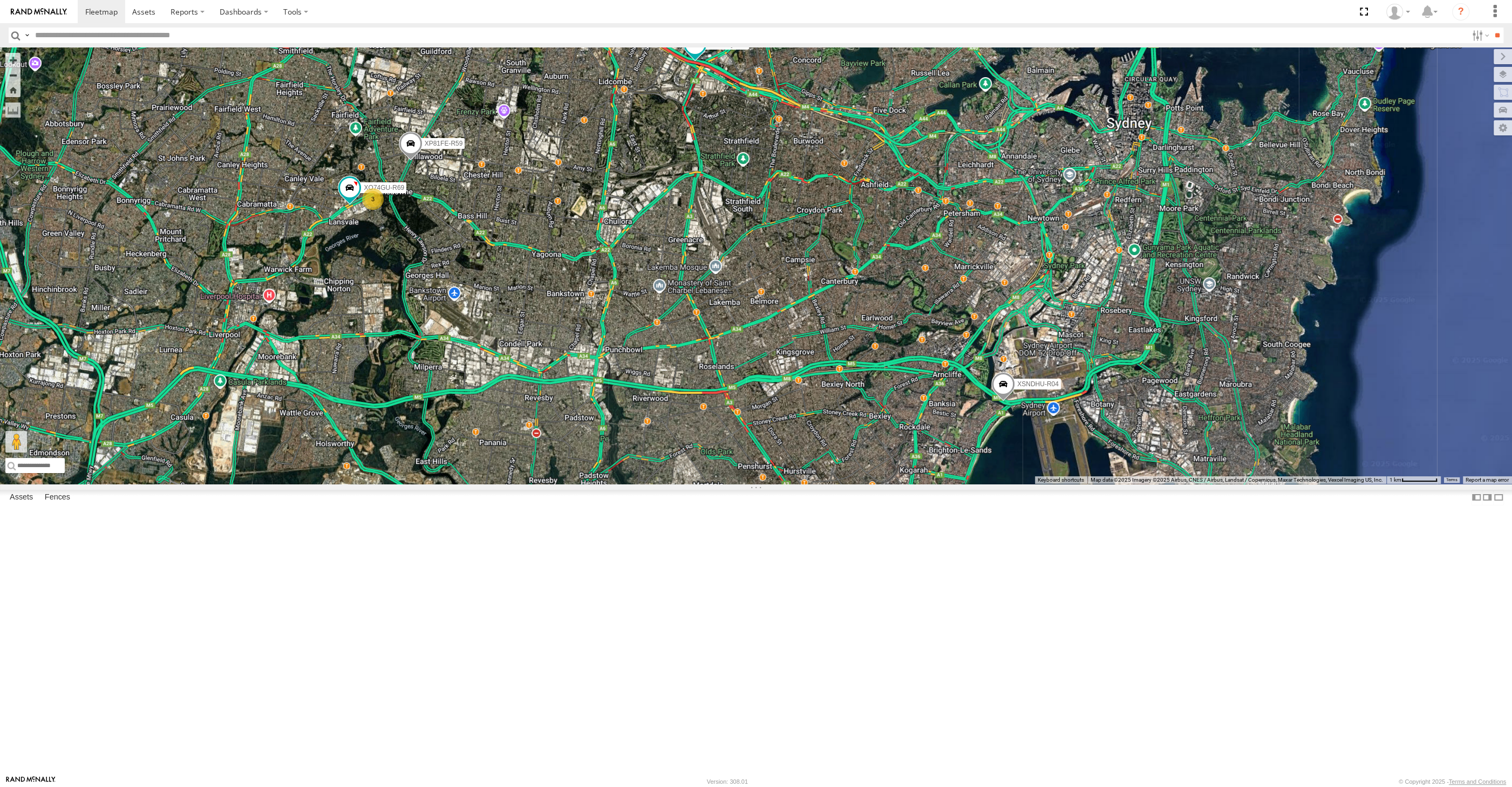
click at [435, 484] on div "XP30JQ-R03 XSNDHU-R04 RJ5911-R79 XP81FE-R59 XO74GU-R69 3" at bounding box center [756, 266] width 1512 height 437
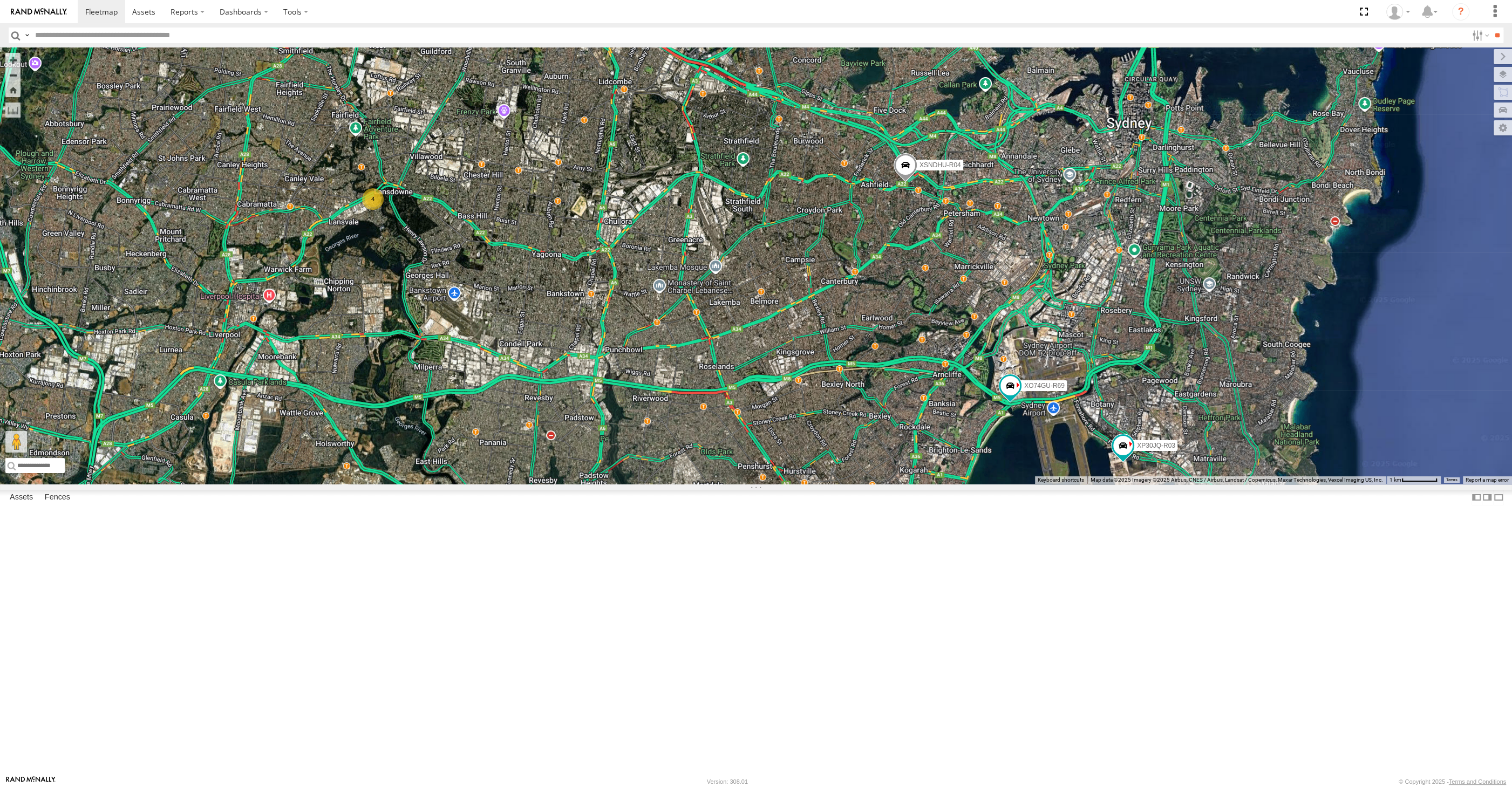
click at [937, 484] on div "XP30JQ-R03 XSNDHU-R04 4 RJ5911-R79 XO74GU-R69" at bounding box center [756, 266] width 1512 height 437
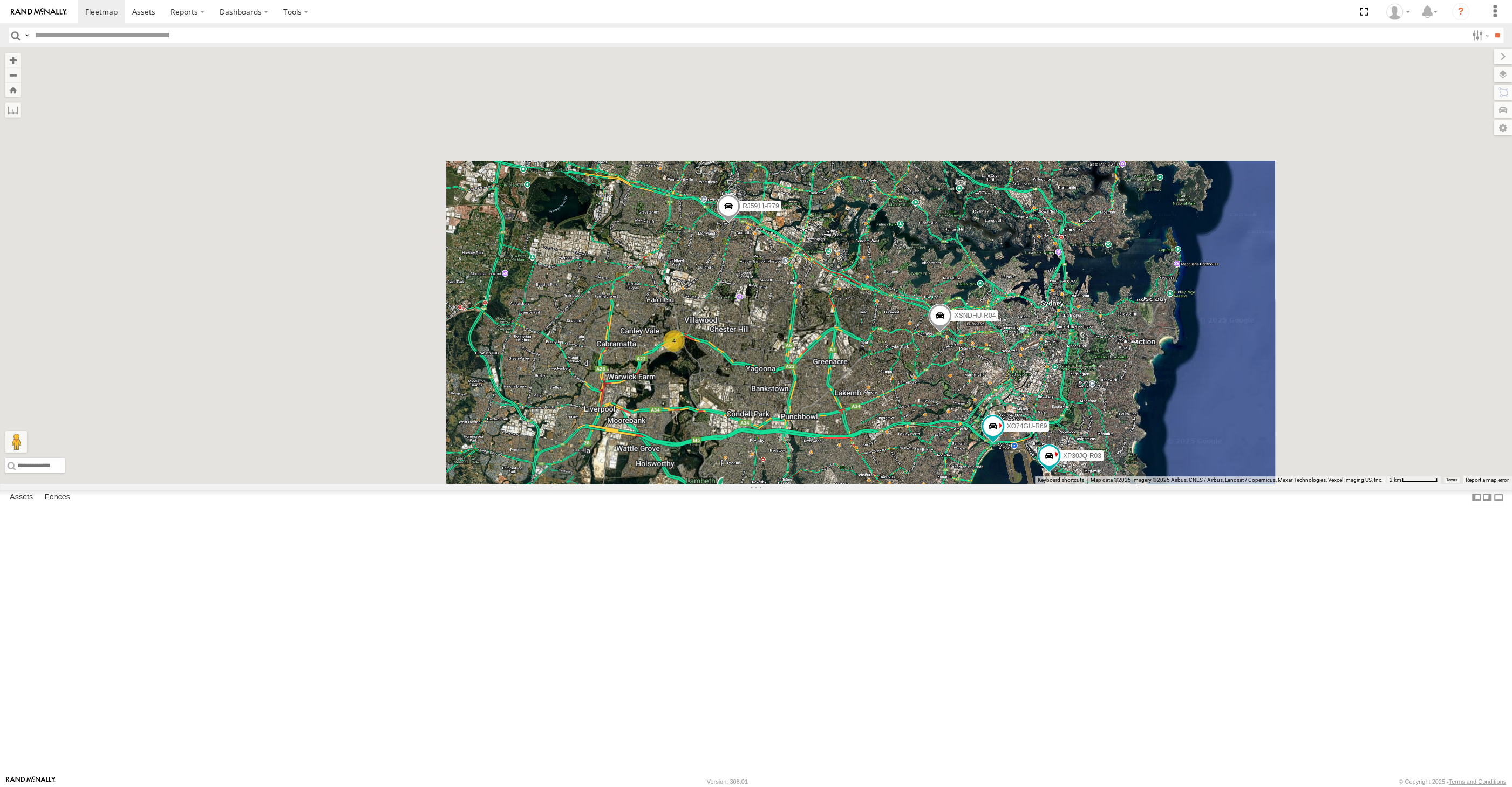
drag, startPoint x: 949, startPoint y: 621, endPoint x: 939, endPoint y: 604, distance: 19.7
click at [944, 484] on div "XP30JQ-R03 XSNDHU-R04 RJ5911-R79 XO74GU-R69 4" at bounding box center [756, 266] width 1512 height 437
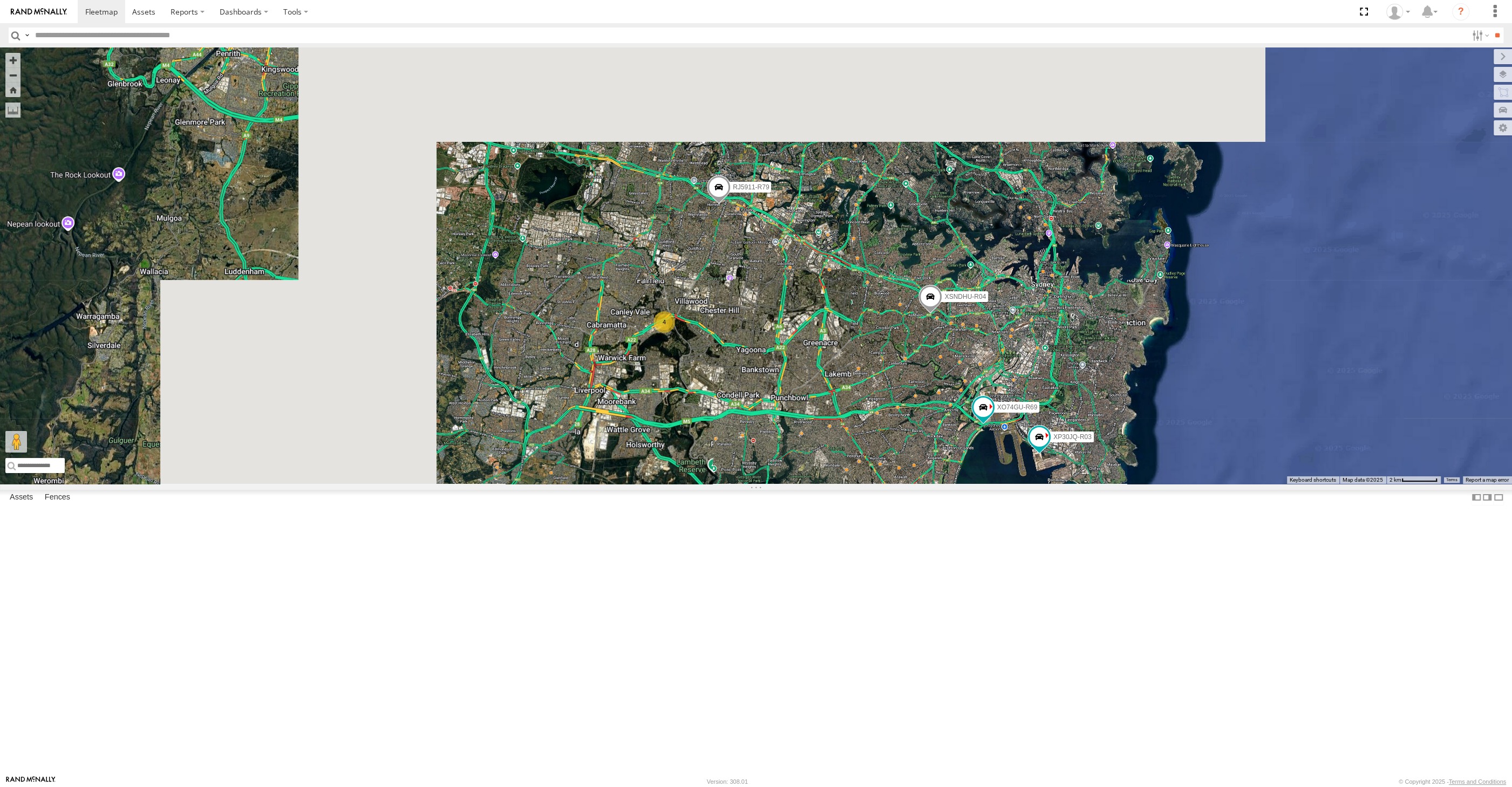
drag, startPoint x: 904, startPoint y: 580, endPoint x: 889, endPoint y: 564, distance: 21.9
click at [898, 484] on div "XP30JQ-R03 XSNDHU-R04 RJ5911-R79 XO74GU-R69 4" at bounding box center [756, 266] width 1512 height 437
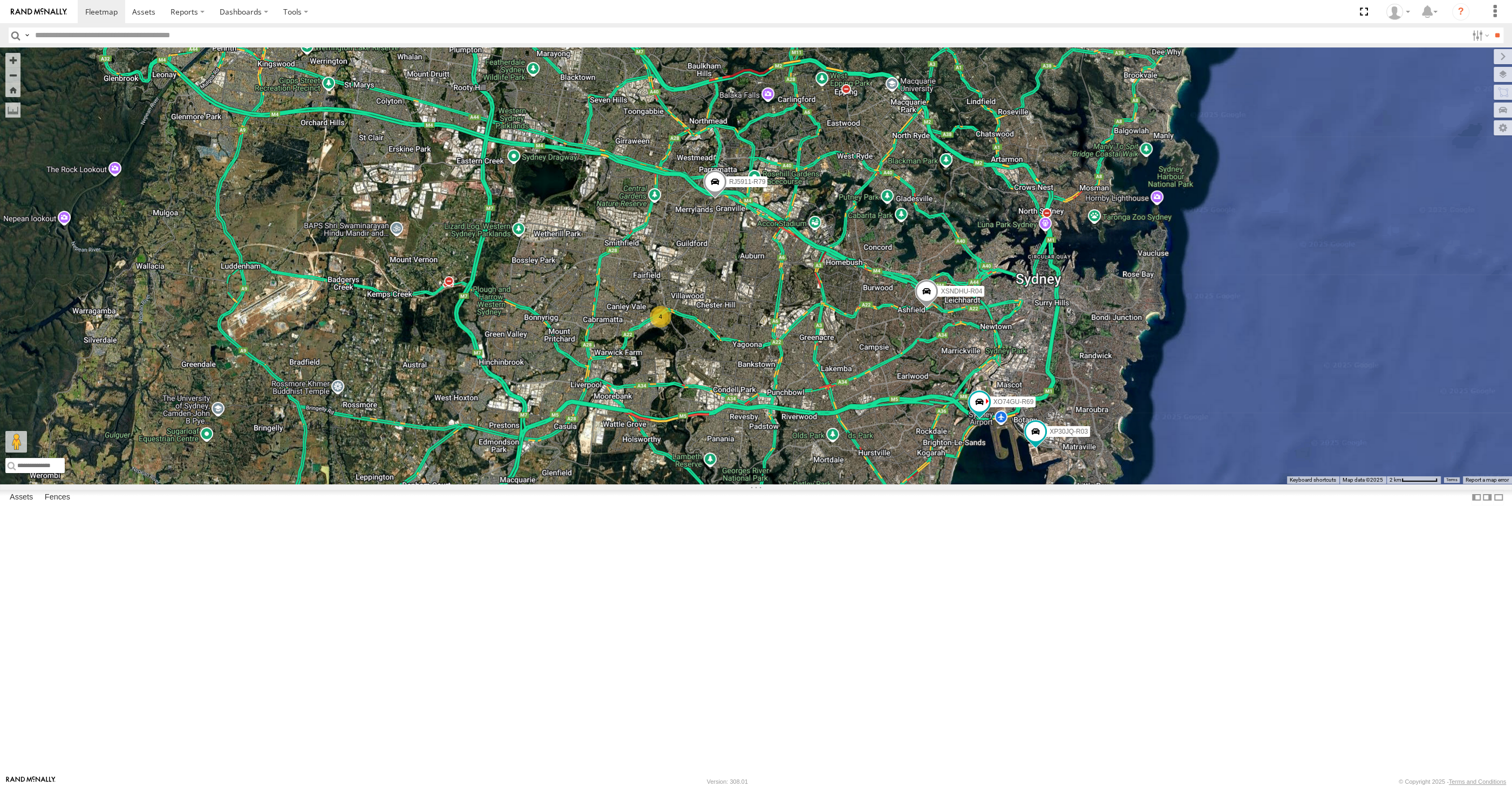
click at [893, 484] on div "XP30JQ-R03 XSNDHU-R04 RJ5911-R79 XO74GU-R69 4" at bounding box center [756, 266] width 1512 height 437
click at [430, 484] on div "XP30JQ-R03 XSNDHU-R04 RJ5911-R79 XO74GU-R69 4" at bounding box center [756, 266] width 1512 height 437
click at [782, 484] on div "XP30JQ-R03 XSNDHU-R04 RJ5911-R79 XO74GU-R69 4" at bounding box center [756, 266] width 1512 height 437
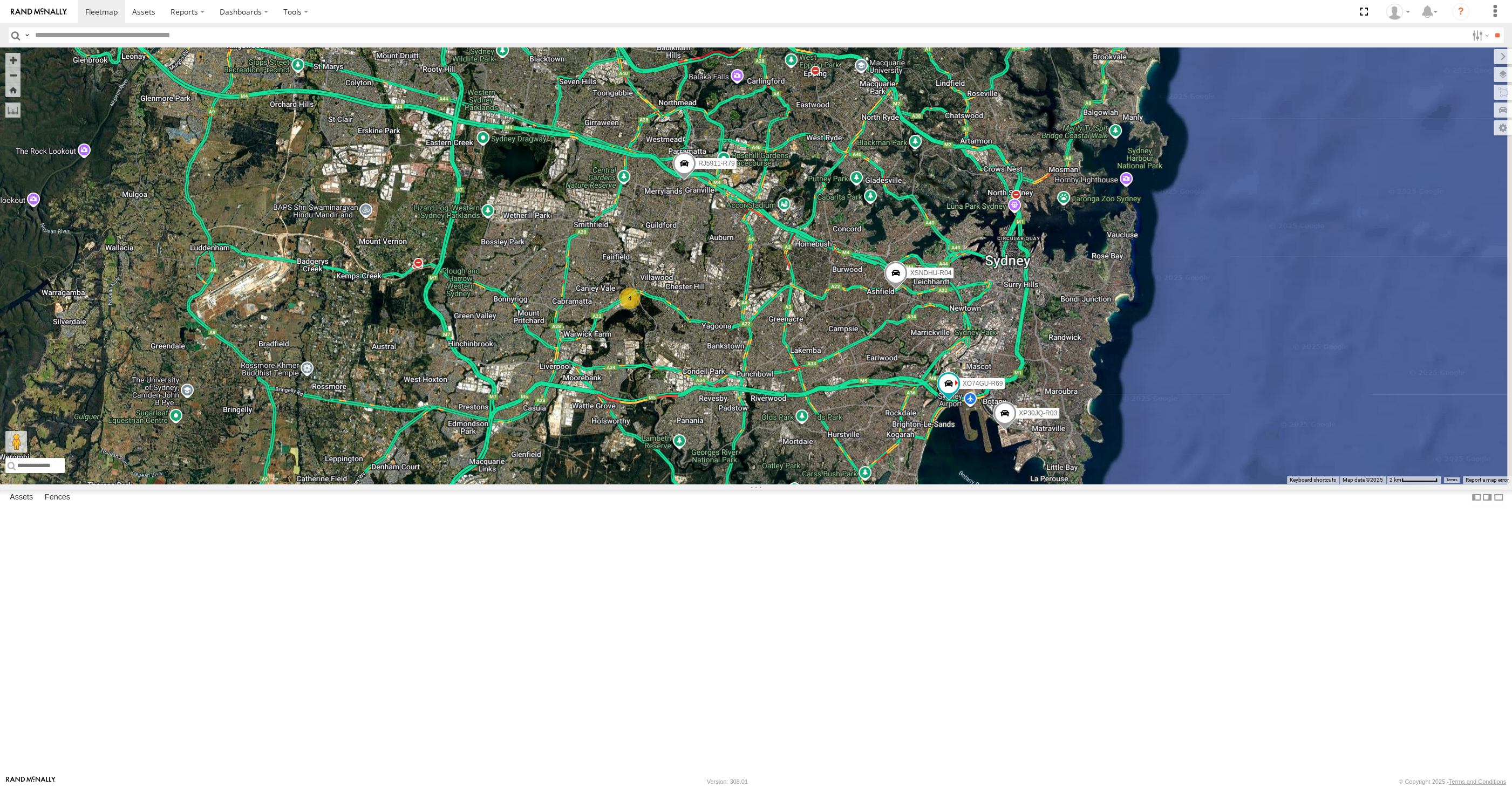
drag, startPoint x: 805, startPoint y: 651, endPoint x: 798, endPoint y: 644, distance: 9.9
click at [798, 484] on div "XP30JQ-R03 XSNDHU-R04 4 RJ5911-R79 XO74GU-R69" at bounding box center [756, 266] width 1512 height 437
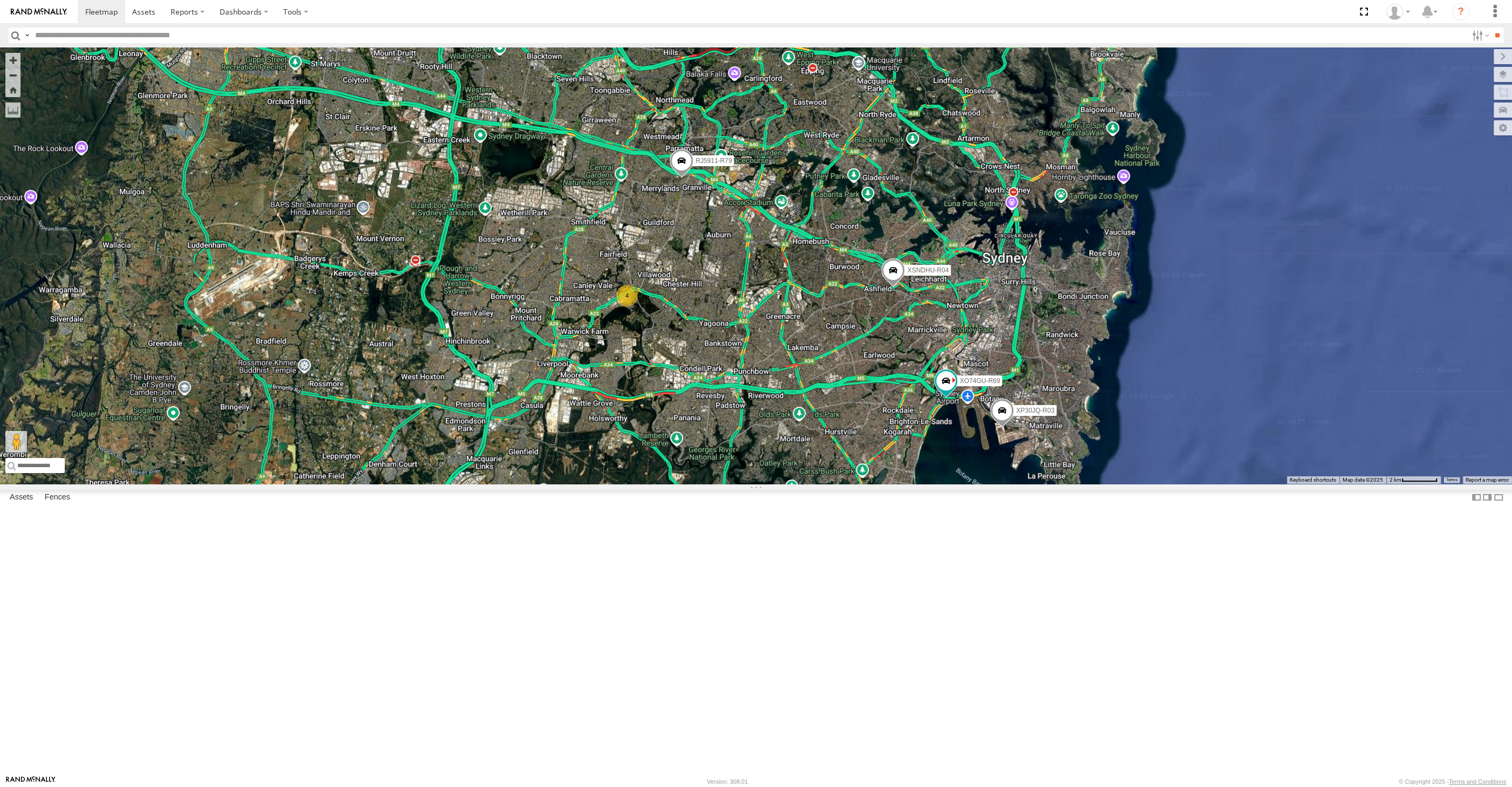
click at [449, 445] on div "XP30JQ-R03 XSNDHU-R04 4 RJ5911-R79 XO74GU-R69" at bounding box center [756, 266] width 1512 height 437
click at [982, 443] on div "XP30JQ-R03 XSNDHU-R04 4 RJ5911-R79 XO74GU-R69" at bounding box center [756, 266] width 1512 height 437
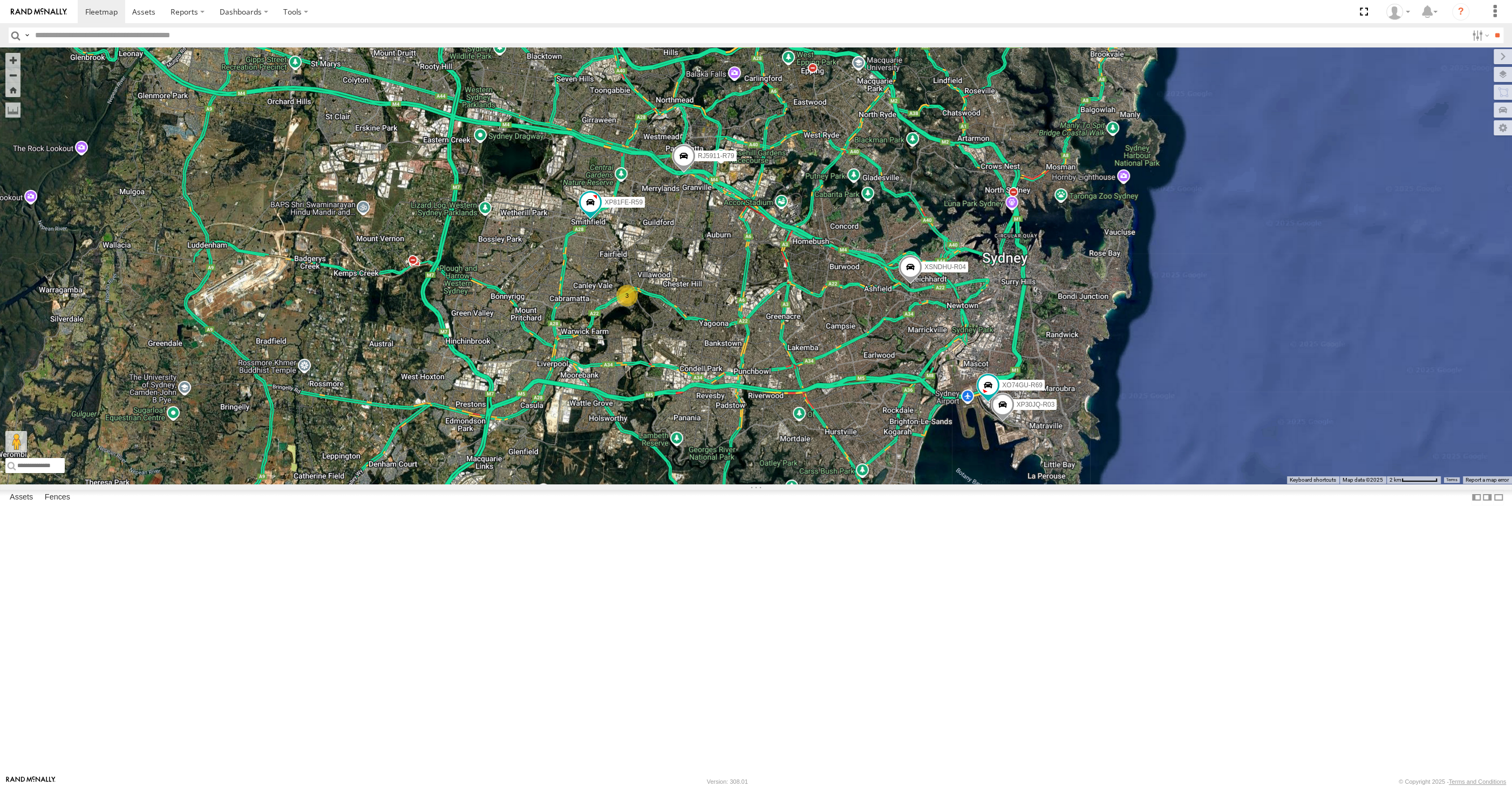
click at [681, 172] on span at bounding box center [684, 158] width 24 height 29
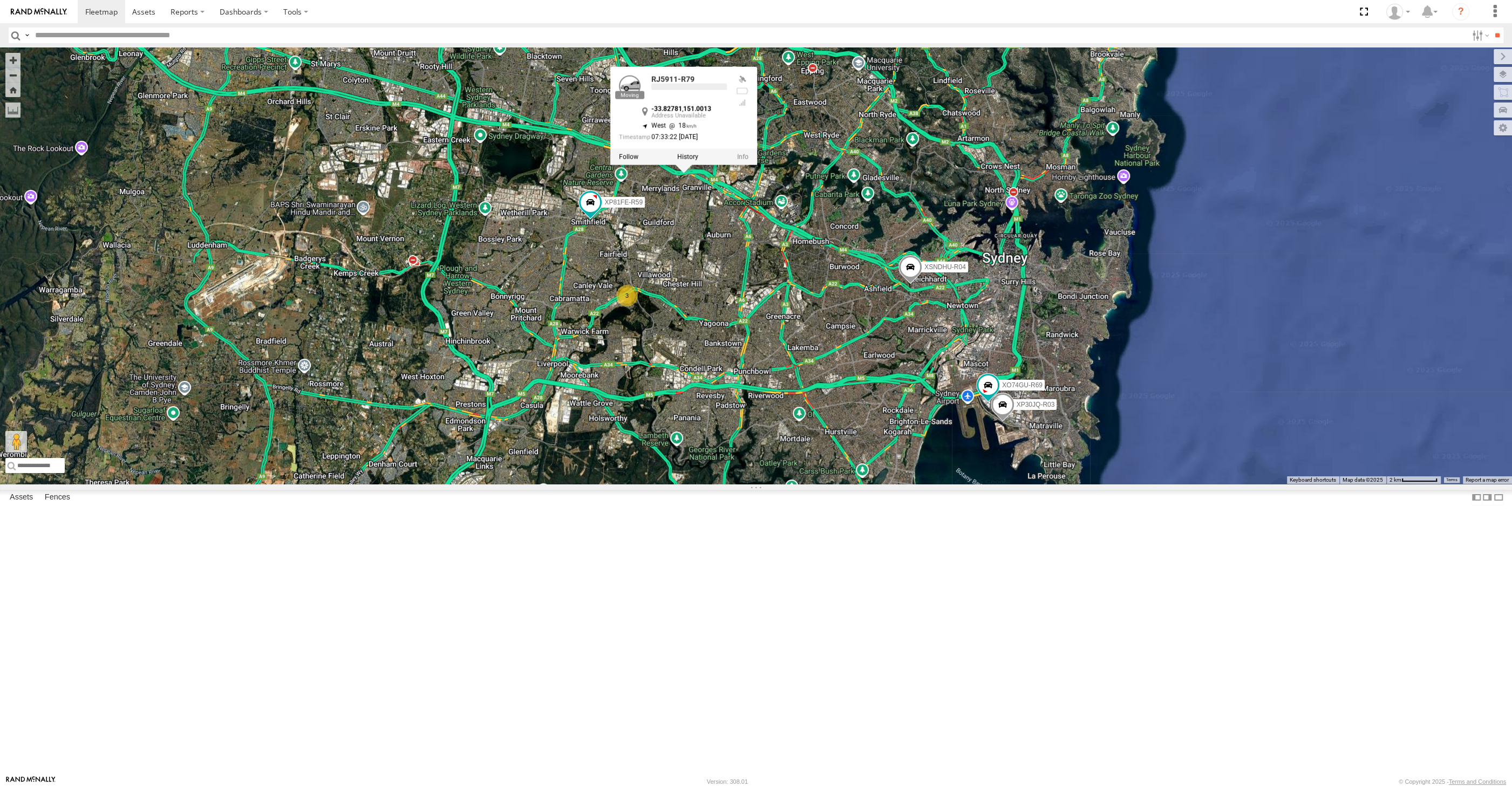
click at [697, 339] on div "XP30JQ-R03 XSNDHU-R04 RJ5911-R79 XP81FE-R59 XO74GU-R69 3 RJ5911-R79 -33.82781 ,…" at bounding box center [756, 266] width 1512 height 437
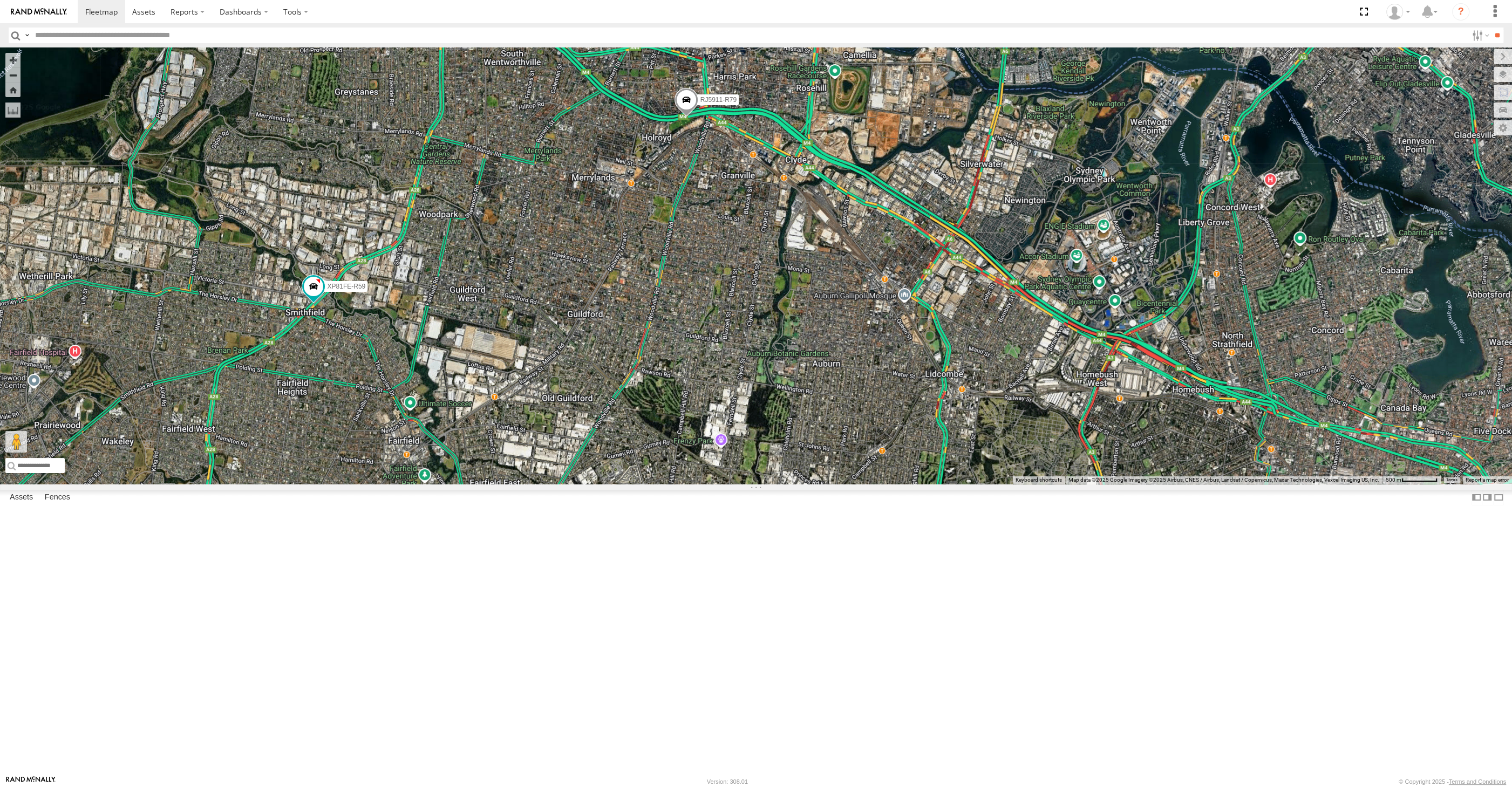
click at [700, 298] on div "XP30JQ-R03 XSNDHU-R04 RJ5911-R79 XP81FE-R59 XO74GU-R69 3" at bounding box center [756, 266] width 1512 height 437
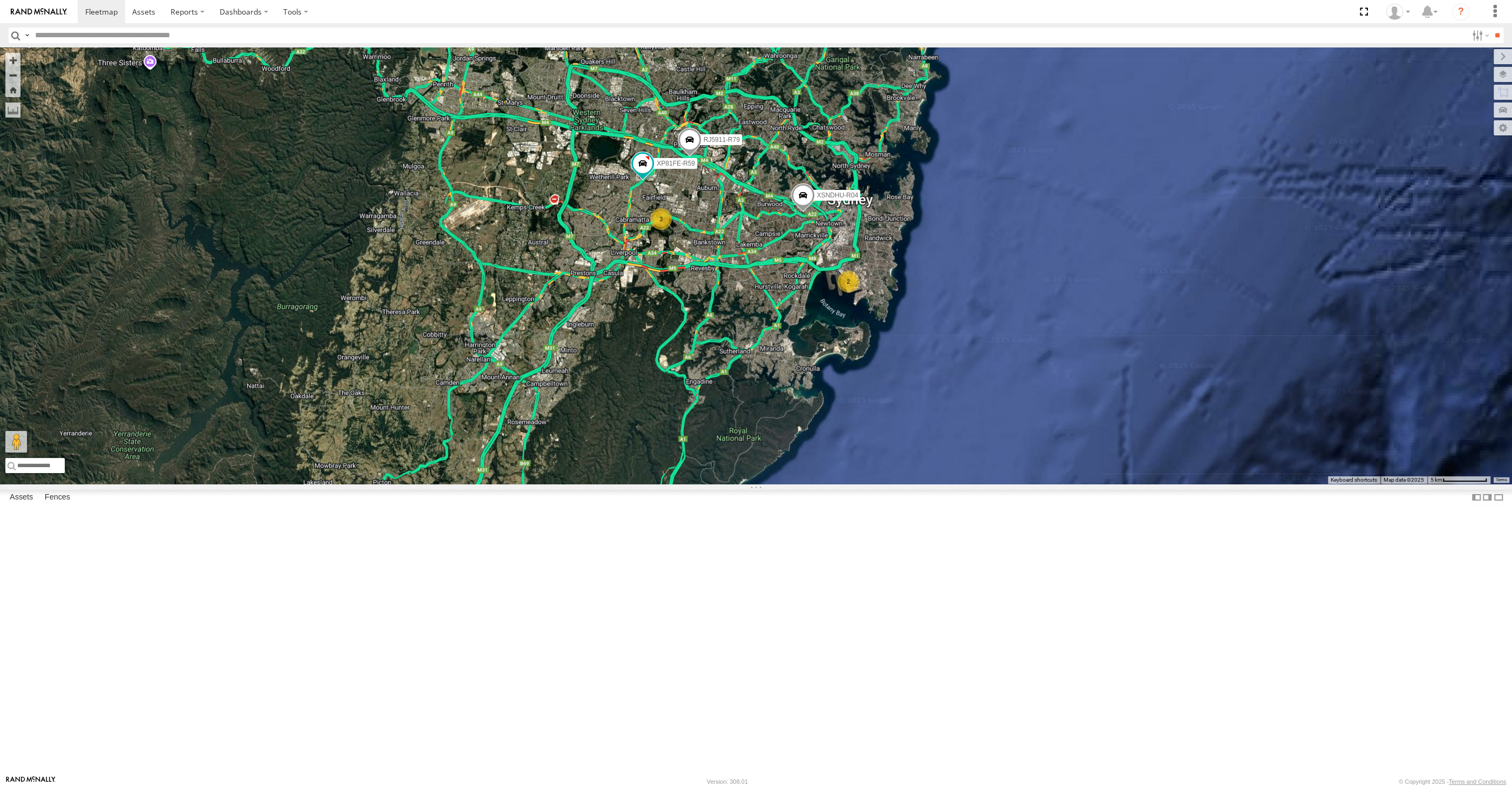
drag, startPoint x: 740, startPoint y: 377, endPoint x: 730, endPoint y: 387, distance: 14.1
click at [730, 388] on div "XSNDHU-R04 RJ5911-R79 XP81FE-R59 2 3" at bounding box center [756, 266] width 1512 height 437
drag, startPoint x: 741, startPoint y: 392, endPoint x: 724, endPoint y: 394, distance: 17.1
click at [724, 396] on div "XSNDHU-R04 RJ5911-R79 XP81FE-R59 2 3" at bounding box center [756, 266] width 1512 height 437
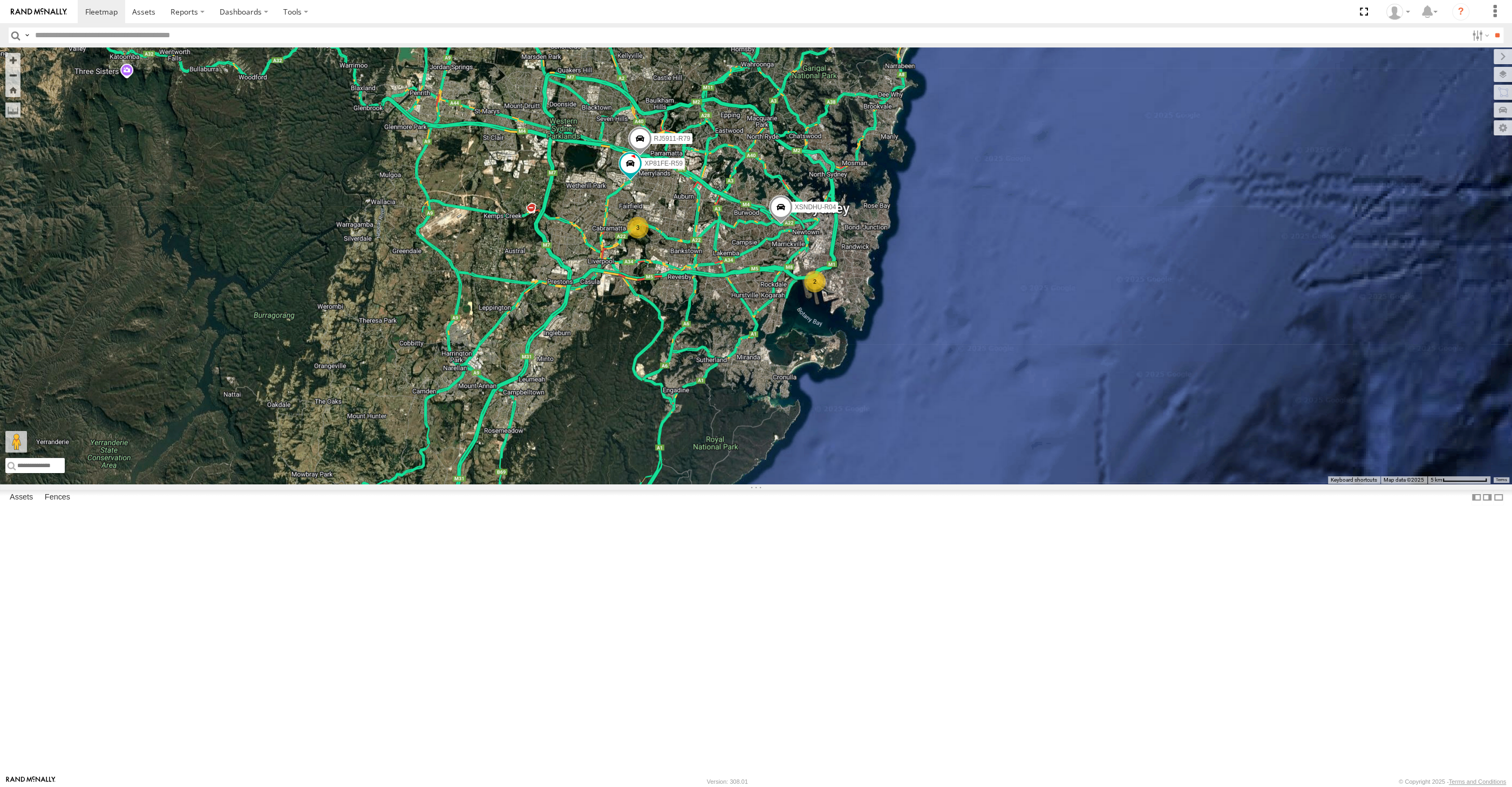
drag, startPoint x: 686, startPoint y: 411, endPoint x: 687, endPoint y: 427, distance: 16.0
click at [687, 427] on div "XSNDHU-R04 RJ5911-R79 XP81FE-R59 2 3" at bounding box center [756, 266] width 1512 height 437
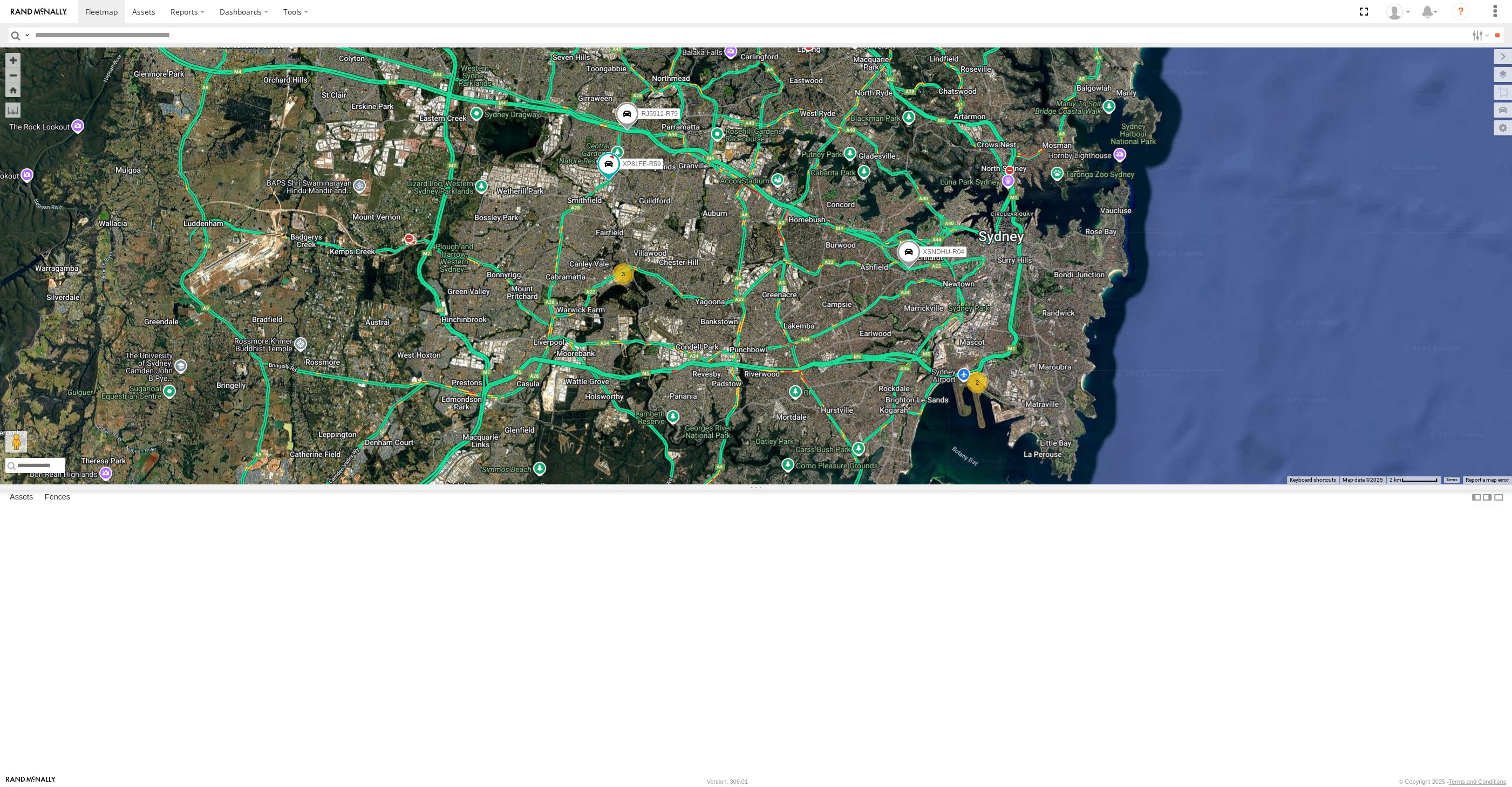
drag, startPoint x: 774, startPoint y: 581, endPoint x: 757, endPoint y: 564, distance: 24.0
click at [757, 484] on div "XSNDHU-R04 RJ5911-R79 XP81FE-R59 2 3" at bounding box center [756, 266] width 1512 height 437
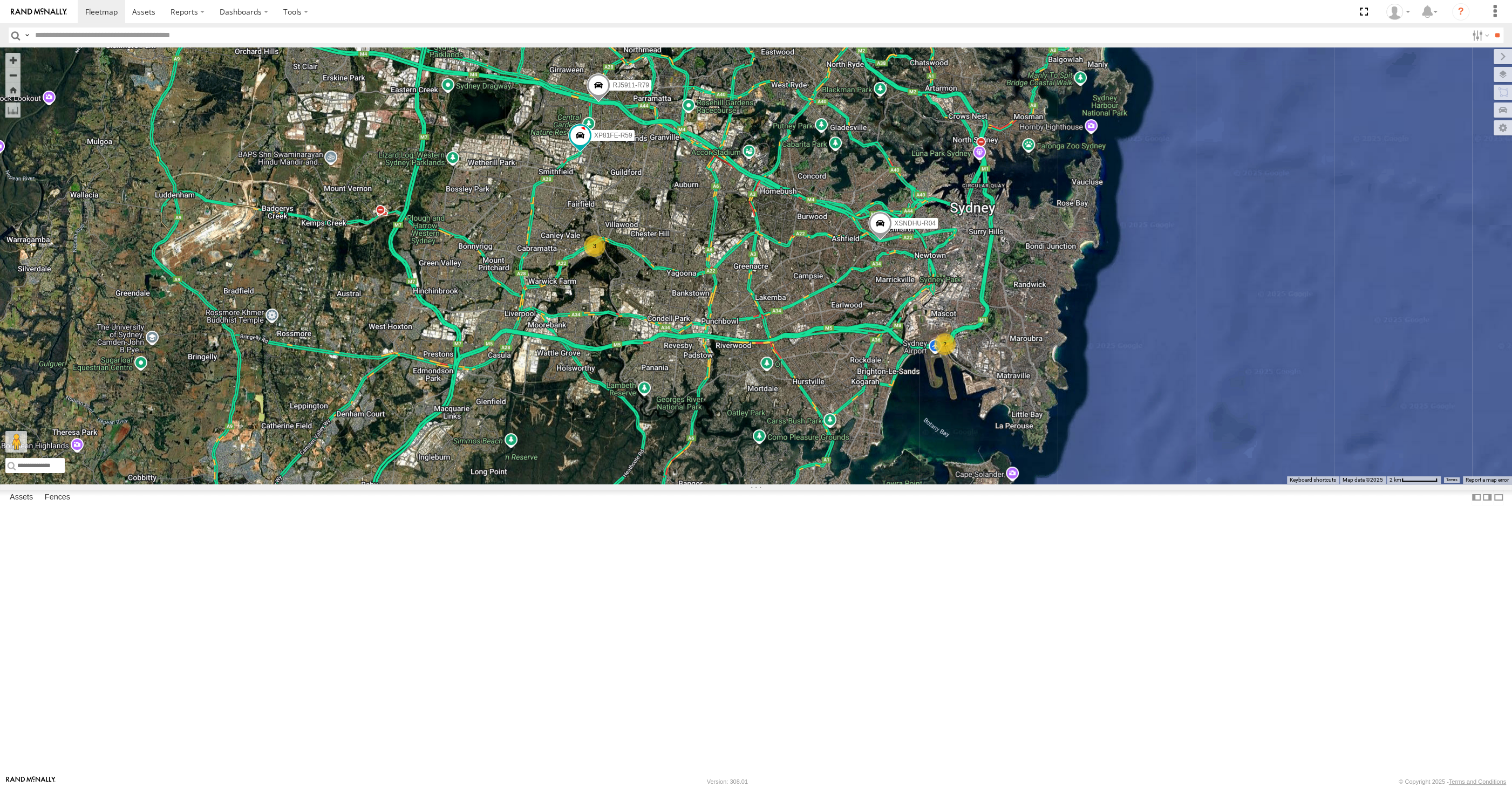
drag, startPoint x: 860, startPoint y: 591, endPoint x: 866, endPoint y: 590, distance: 6.1
click at [866, 484] on div "XSNDHU-R04 RJ5911-R79 XP81FE-R59 2 3" at bounding box center [756, 266] width 1512 height 437
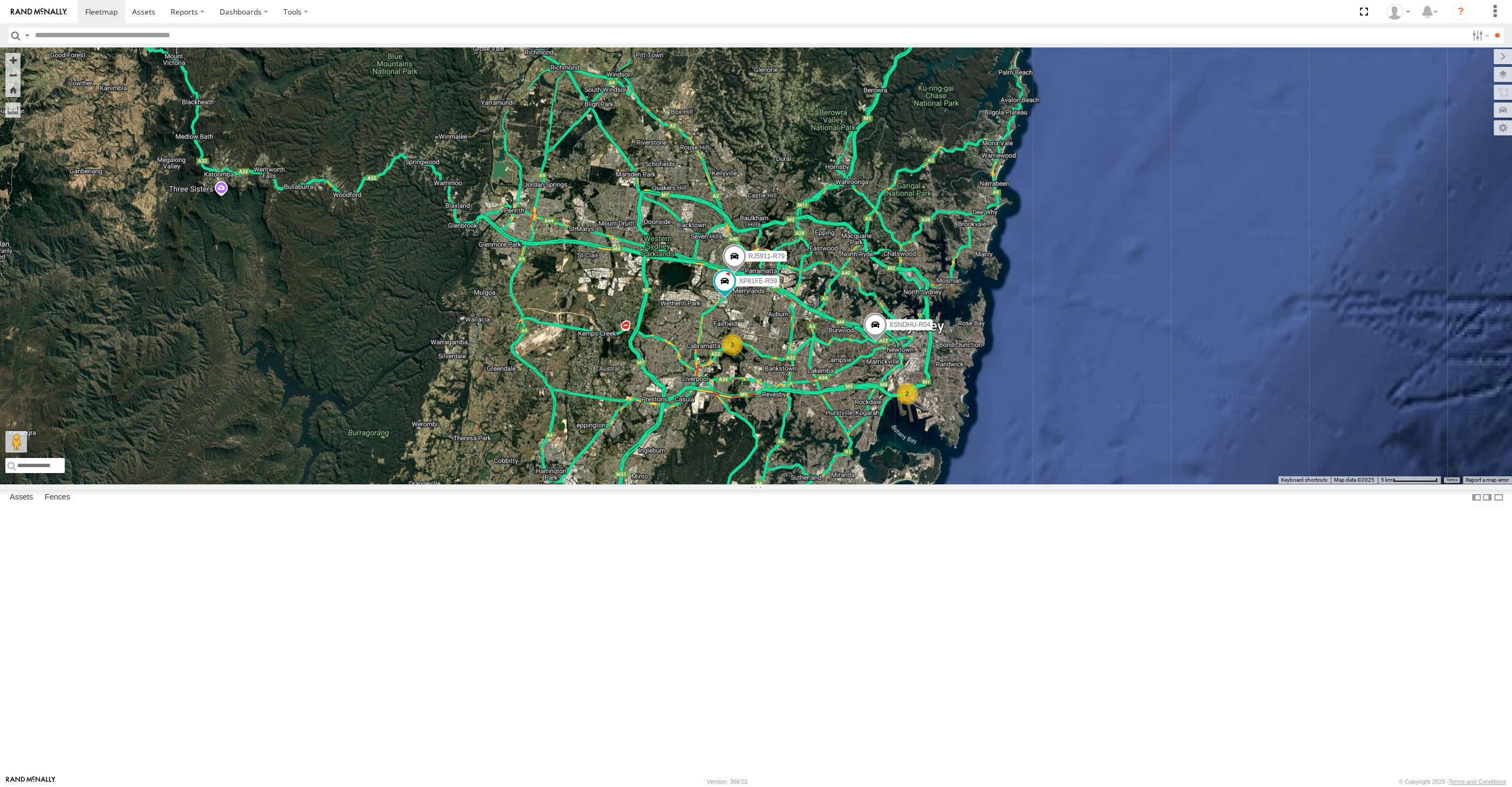
drag, startPoint x: 857, startPoint y: 604, endPoint x: 852, endPoint y: 588, distance: 16.8
click at [852, 484] on div "XSNDHU-R04 RJ5911-R79 XP81FE-R59 2 3" at bounding box center [756, 266] width 1512 height 437
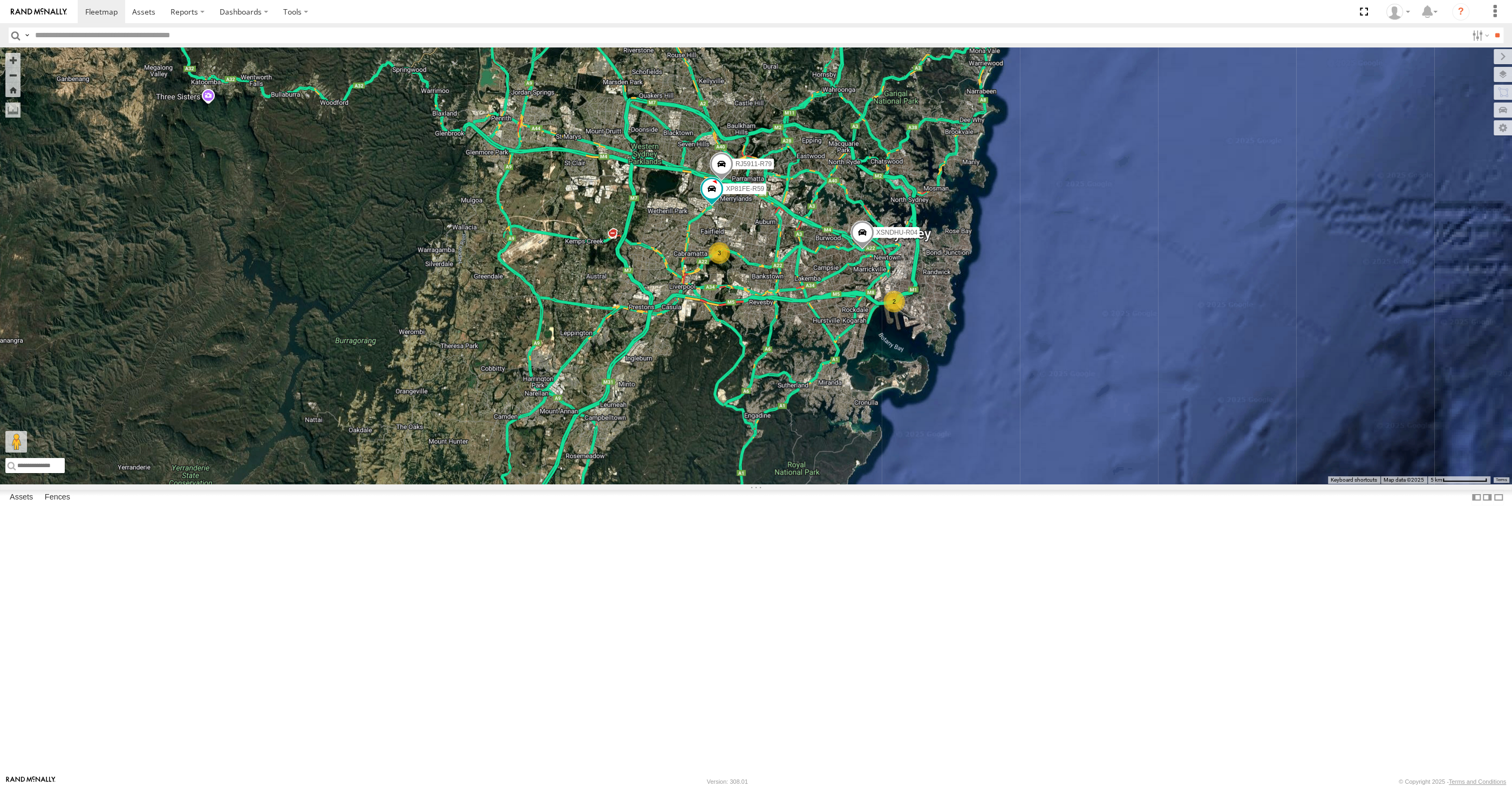
click at [653, 484] on div "XSNDHU-R04 RJ5911-R79 XP81FE-R59 2 3" at bounding box center [756, 266] width 1512 height 437
click at [538, 484] on div "XSNDHU-R04 RJ5911-R79 XP81FE-R59 2 3" at bounding box center [756, 266] width 1512 height 437
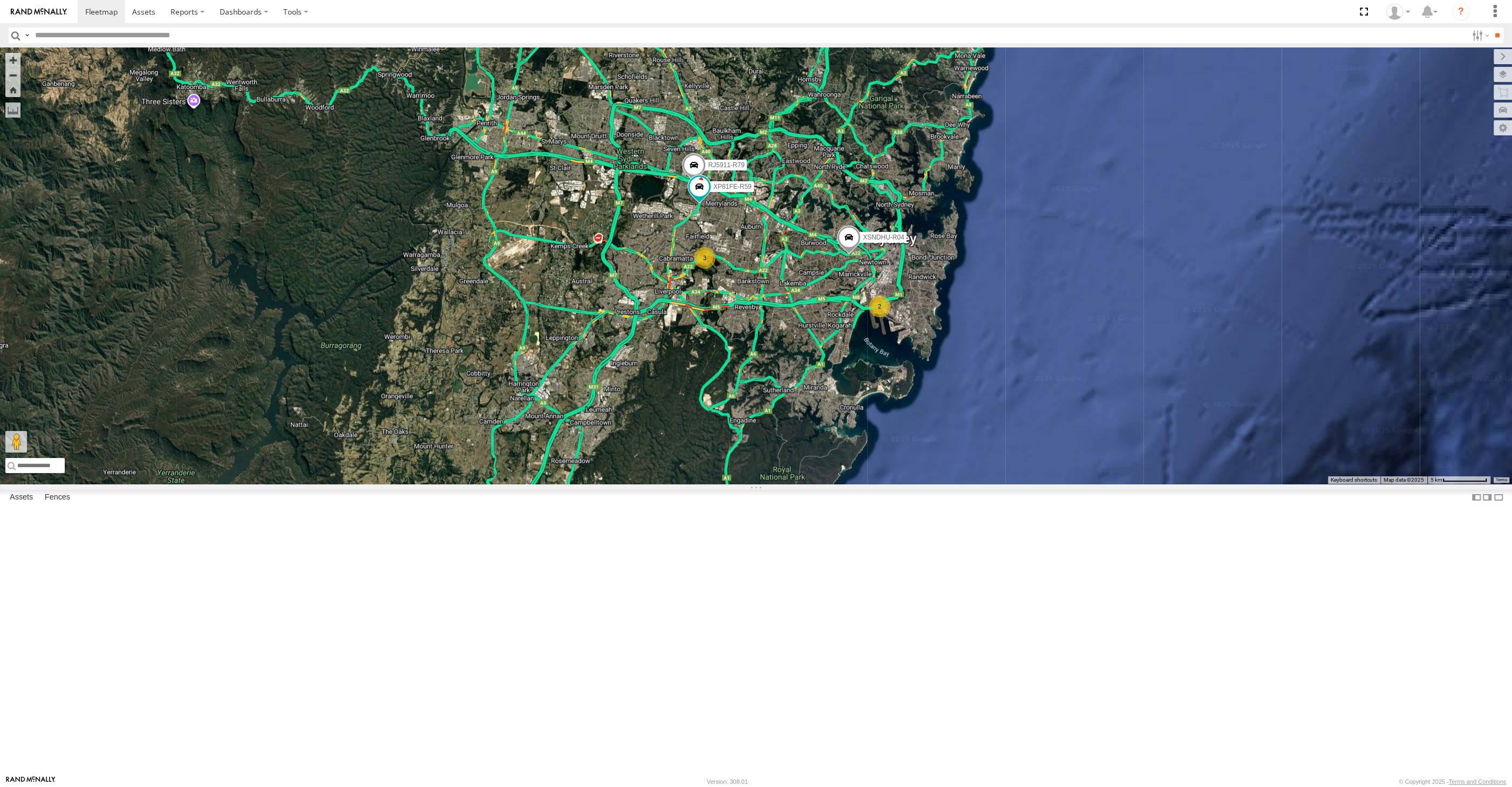
drag, startPoint x: 808, startPoint y: 606, endPoint x: 763, endPoint y: 613, distance: 45.5
click at [771, 484] on div "XSNDHU-R04 RJ5911-R79 XP81FE-R59 2 3" at bounding box center [756, 266] width 1512 height 437
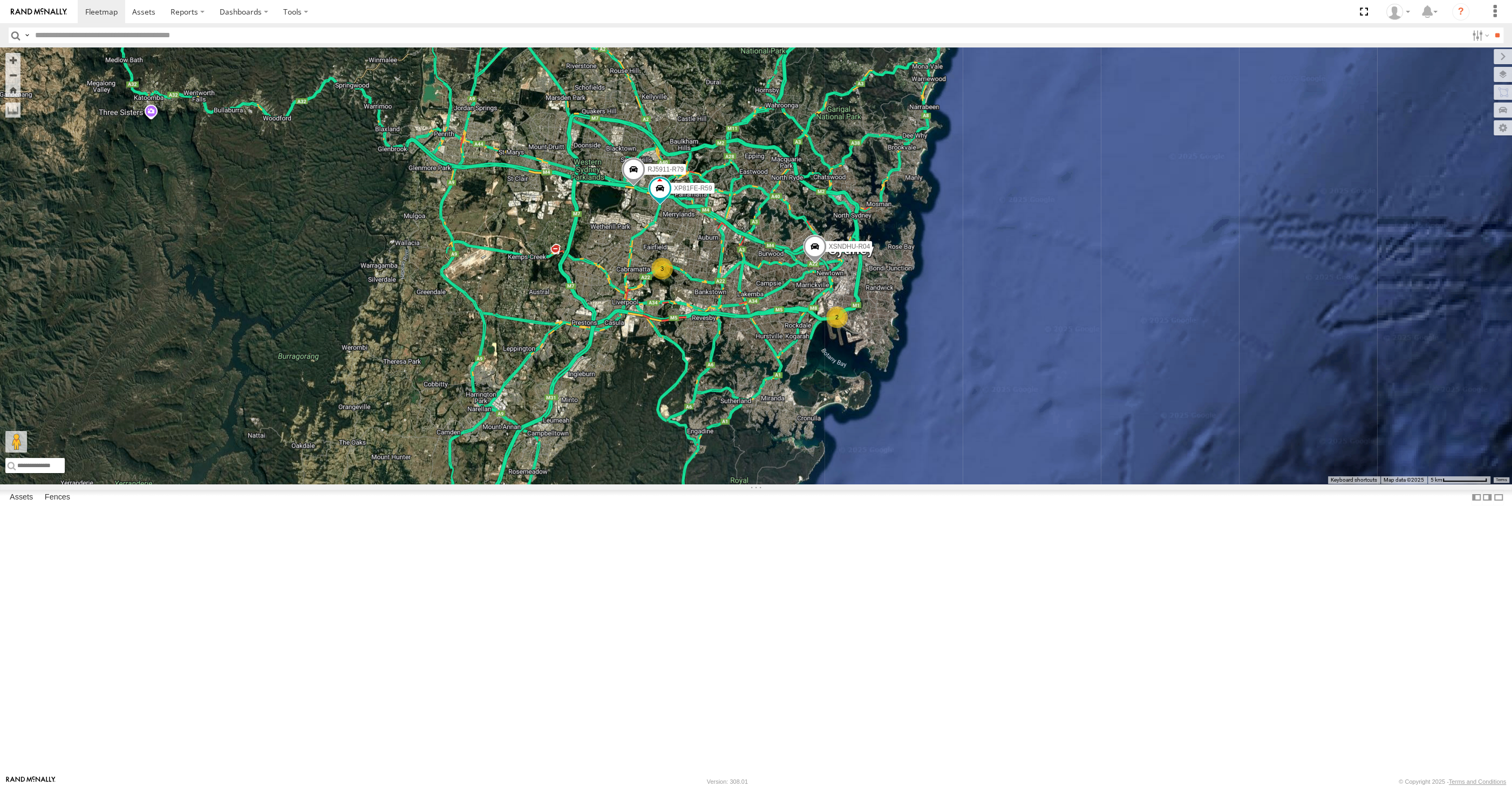
drag, startPoint x: 806, startPoint y: 510, endPoint x: 790, endPoint y: 511, distance: 16.0
click at [790, 484] on div "XSNDHU-R04 RJ5911-R79 XP81FE-R59 2 3" at bounding box center [756, 266] width 1512 height 437
click at [964, 412] on div "XP30JQ-R03 XSNDHU-R04 RJ5911-R79 XP81FE-R59 XO74GU-R69 3" at bounding box center [756, 266] width 1512 height 437
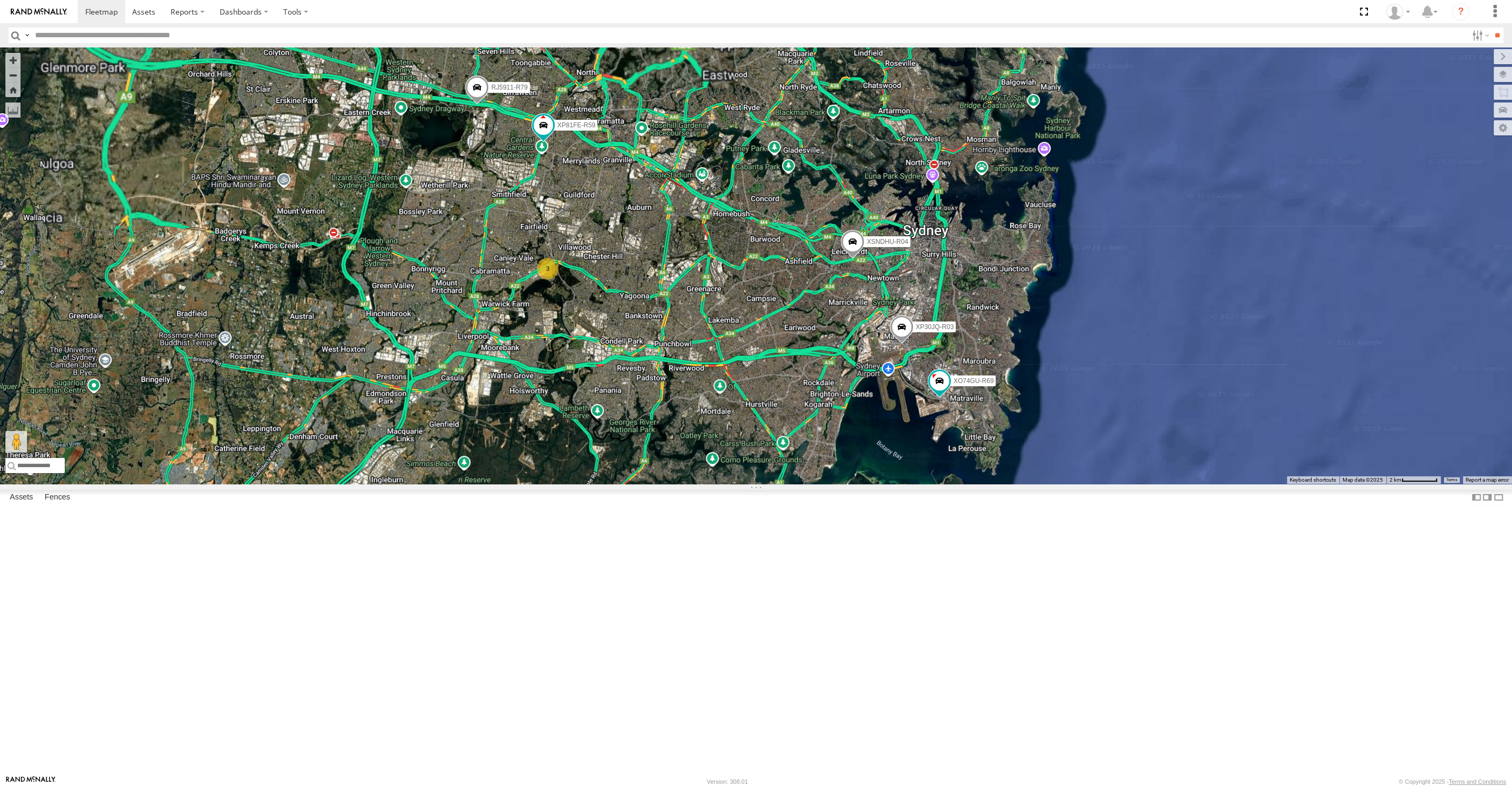
drag, startPoint x: 773, startPoint y: 456, endPoint x: 768, endPoint y: 506, distance: 50.2
click at [768, 484] on div "XP30JQ-R03 XSNDHU-R04 RJ5911-R79 XP81FE-R59 XO74GU-R69 3" at bounding box center [756, 266] width 1512 height 437
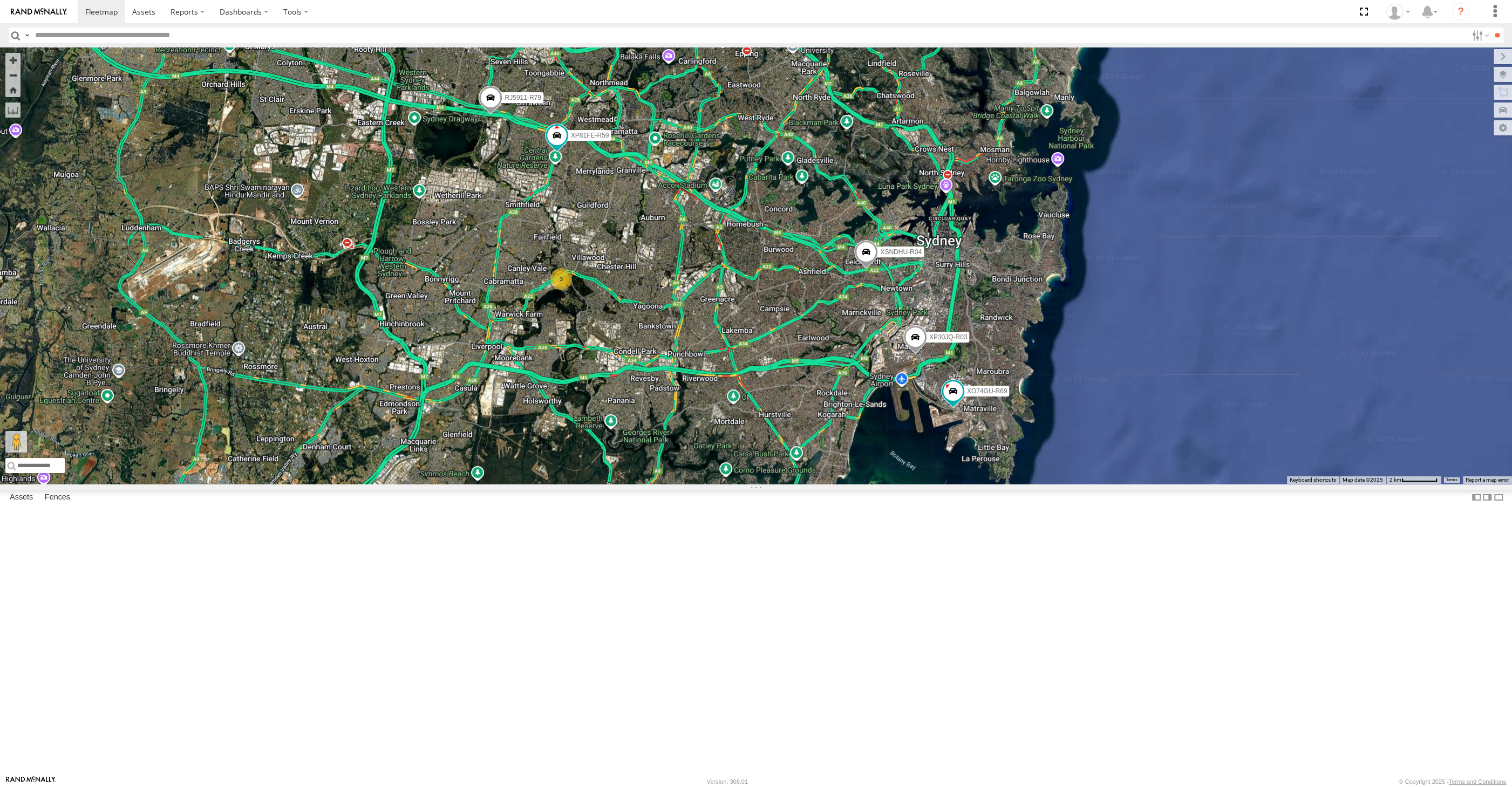
drag, startPoint x: 1003, startPoint y: 522, endPoint x: 1023, endPoint y: 534, distance: 23.3
click at [1023, 484] on div "XP30JQ-R03 XSNDHU-R04 RJ5911-R79 XP81FE-R59 XO74GU-R69 3" at bounding box center [756, 266] width 1512 height 437
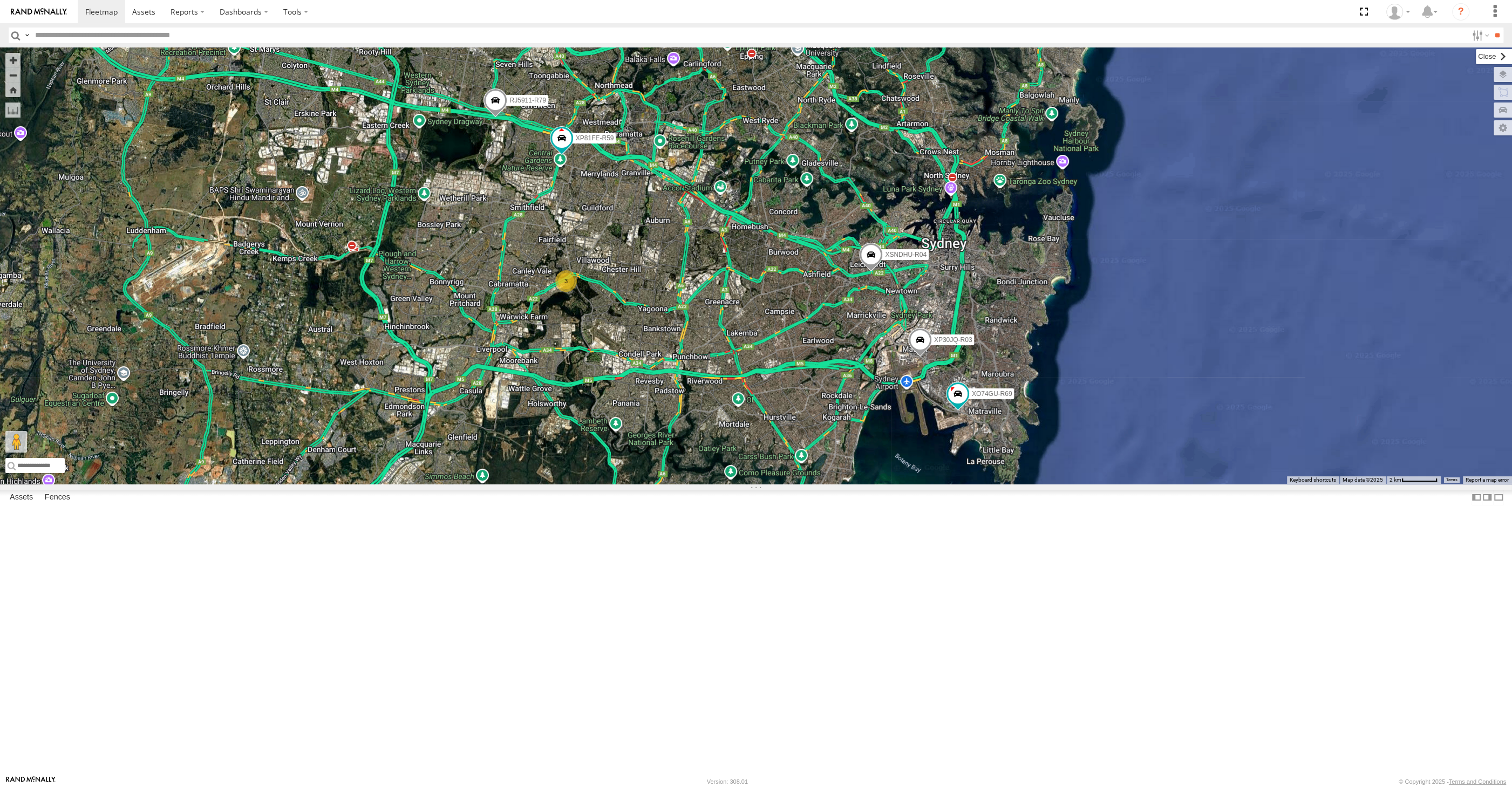
click at [1476, 62] on label at bounding box center [1494, 56] width 36 height 15
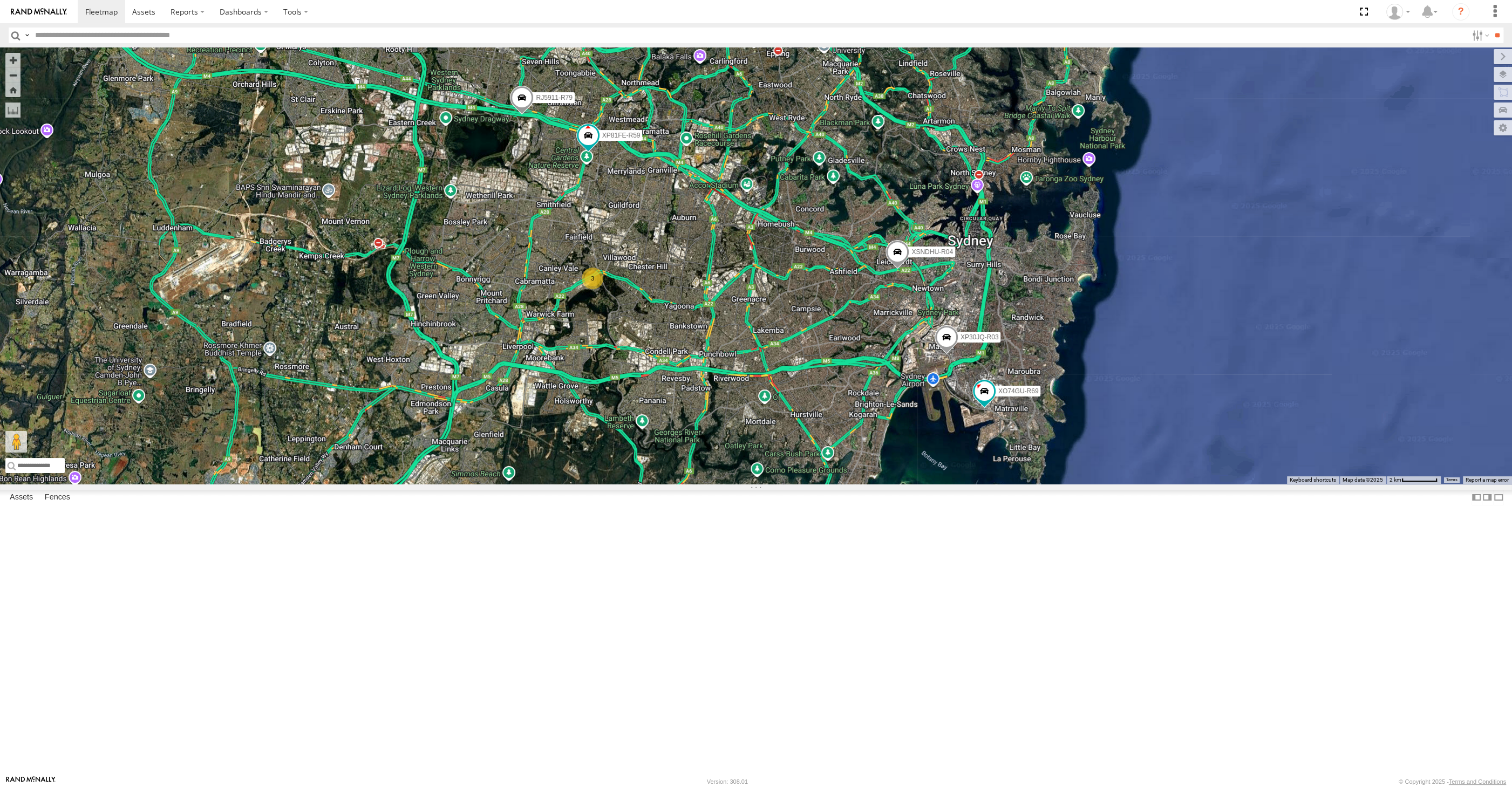
drag, startPoint x: 1126, startPoint y: 533, endPoint x: 1174, endPoint y: 524, distance: 48.8
click at [1174, 484] on div "XP30JQ-R03 XSNDHU-R04 RJ5911-R79 XP81FE-R59 XO74GU-R69 3" at bounding box center [756, 266] width 1512 height 437
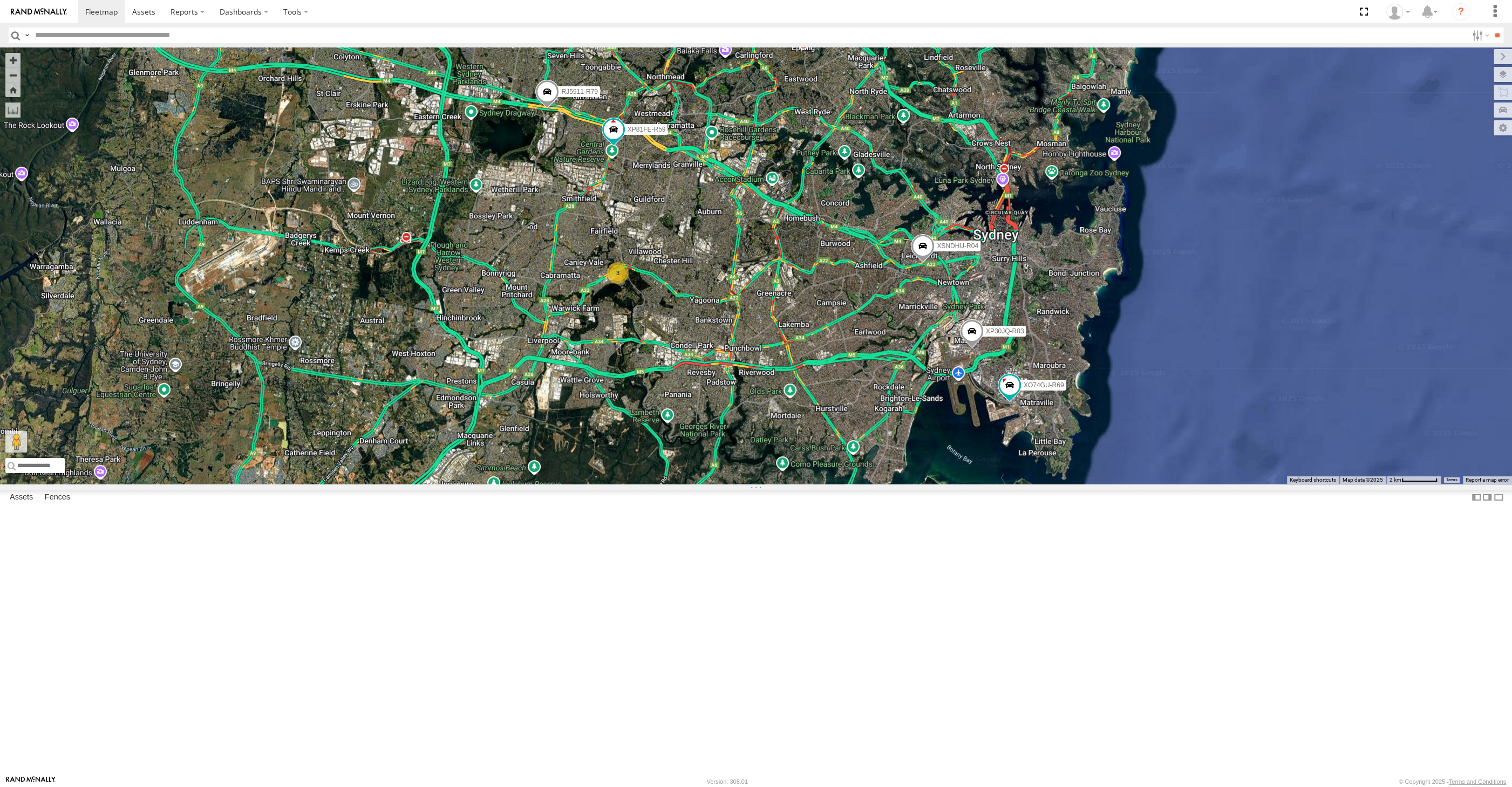
click at [1340, 456] on div "XP30JQ-R03 XSNDHU-R04 RJ5911-R79 XP81FE-R59 XO74GU-R69 3" at bounding box center [756, 266] width 1512 height 437
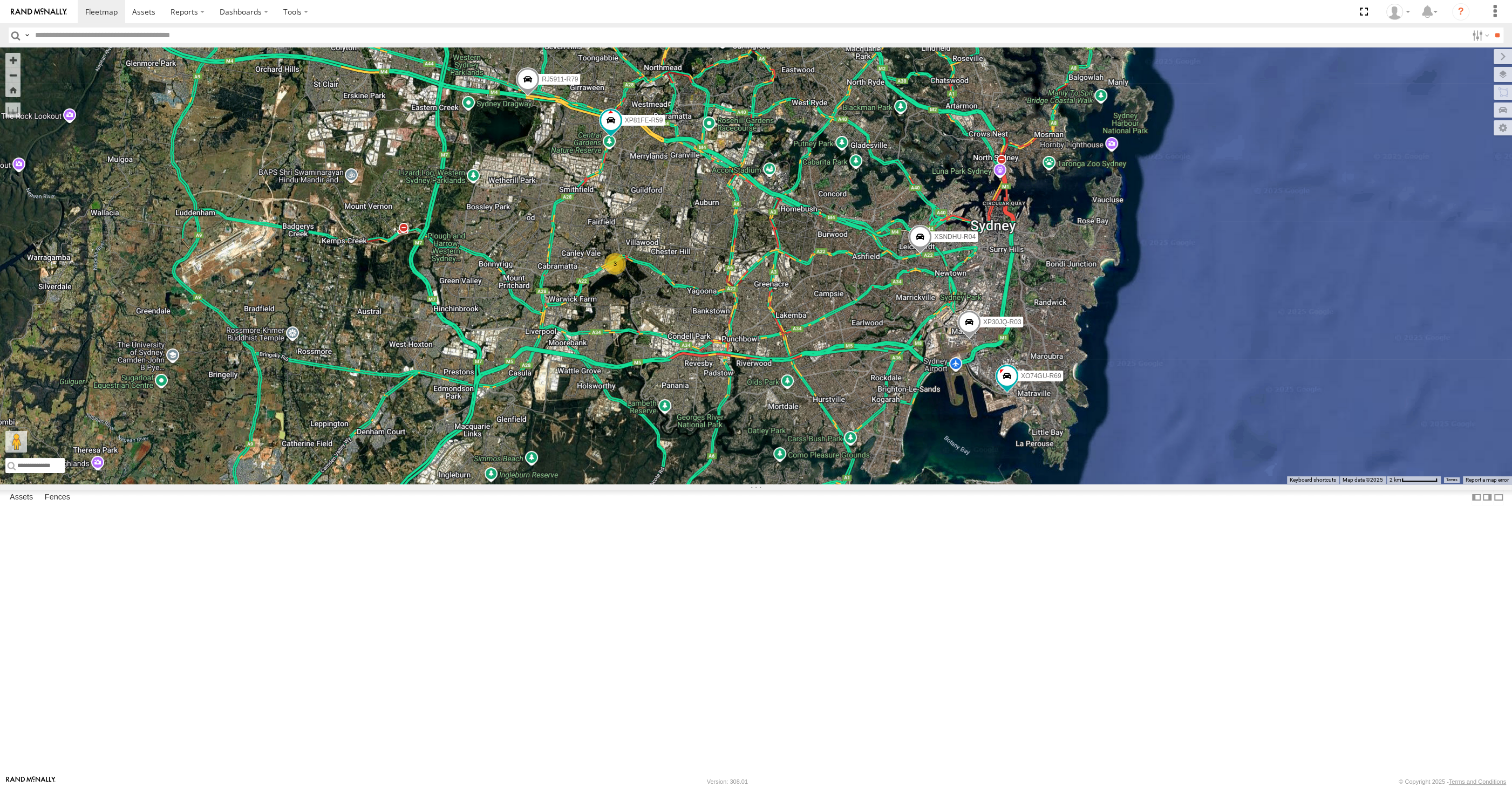
drag, startPoint x: 643, startPoint y: 583, endPoint x: 635, endPoint y: 568, distance: 17.0
click at [635, 484] on div "XP30JQ-R03 XSNDHU-R04 RJ5911-R79 XP81FE-R59 XO74GU-R69 3" at bounding box center [756, 266] width 1512 height 437
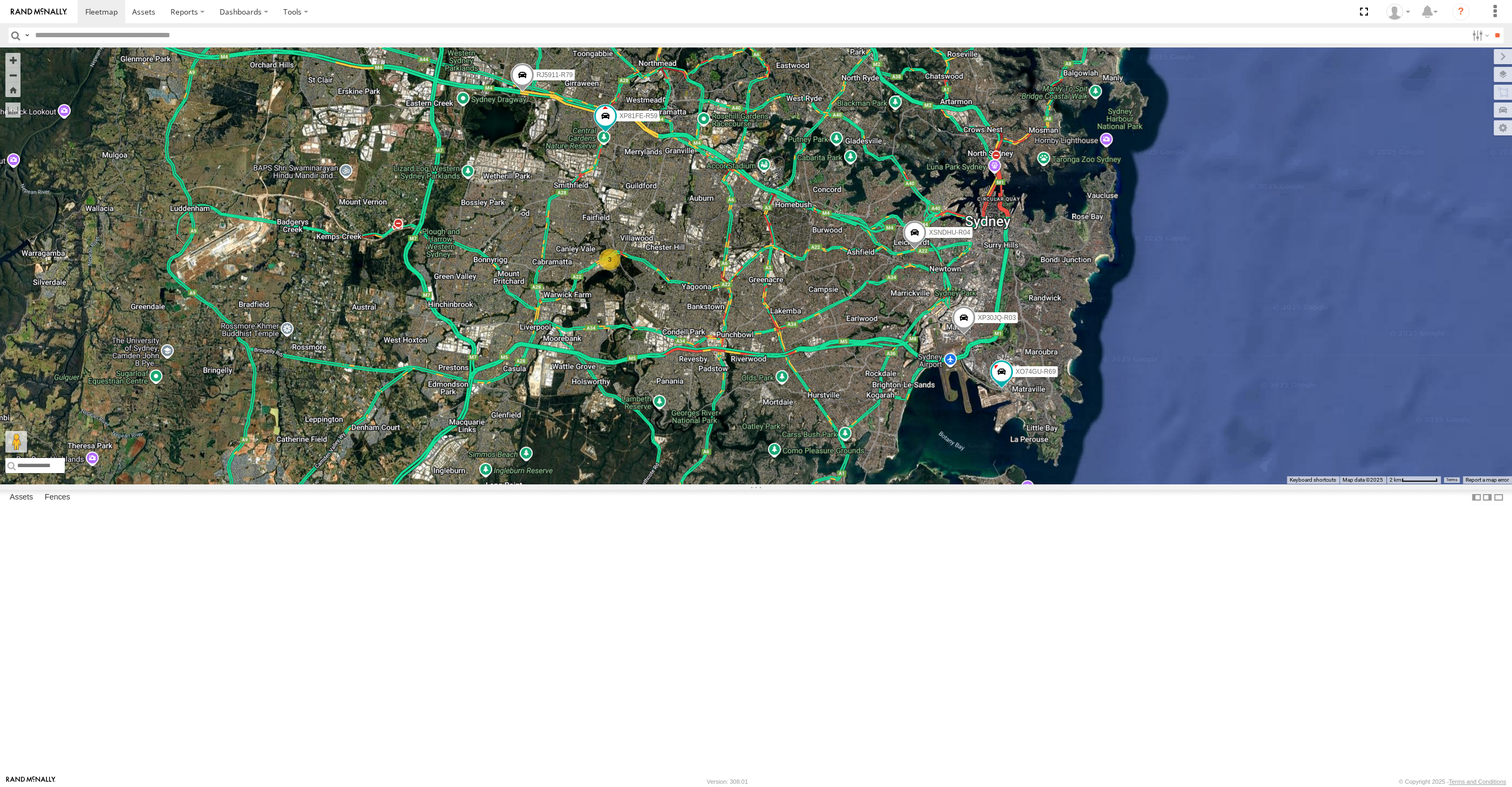
click at [549, 484] on div "XP30JQ-R03 XSNDHU-R04 RJ5911-R79 XP81FE-R59 XO74GU-R69 3" at bounding box center [756, 266] width 1512 height 437
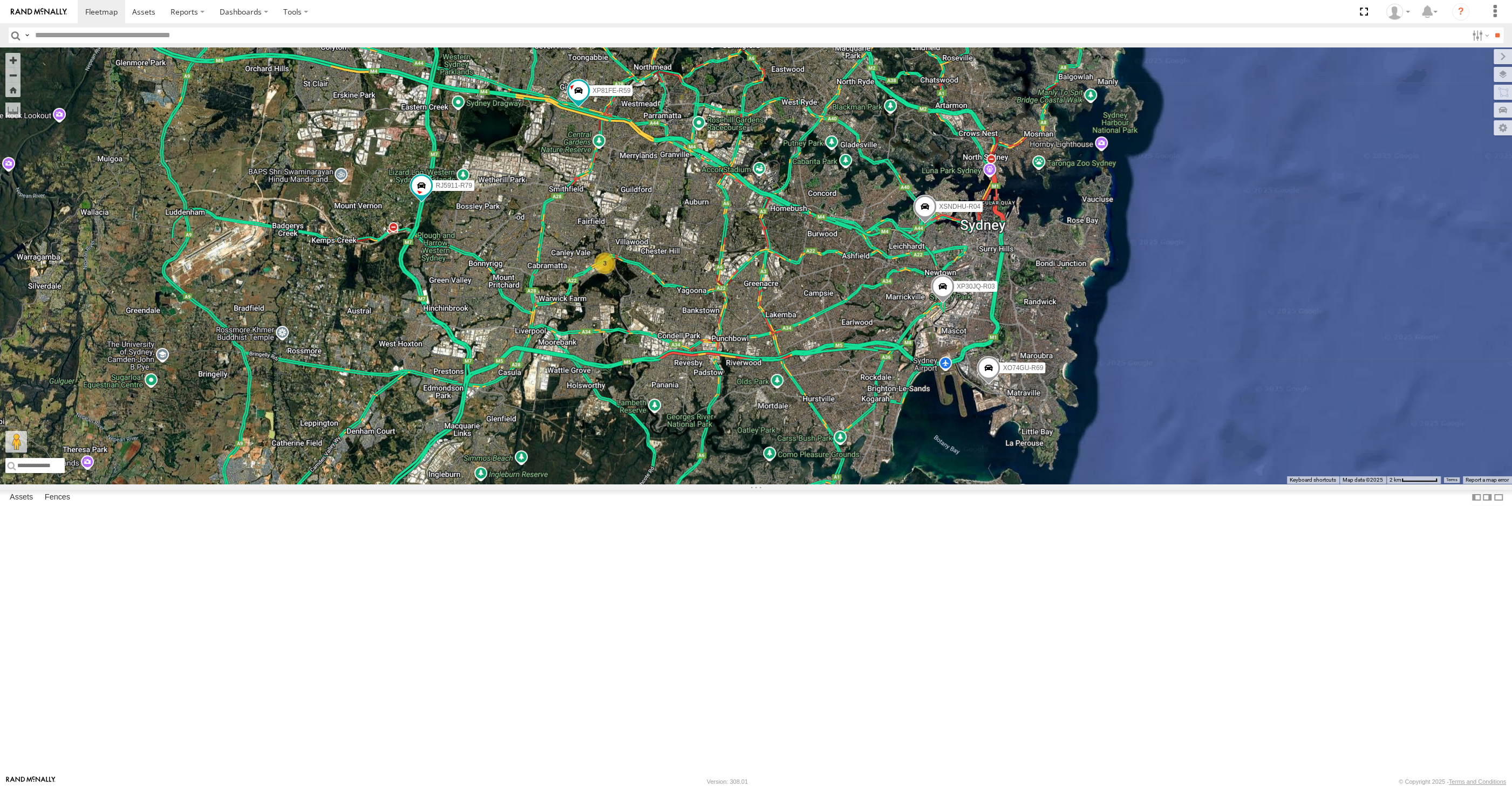
click at [763, 475] on div "XP30JQ-R03 XSNDHU-R04 3 RJ5911-R79 XP81FE-R59 XO74GU-R69" at bounding box center [756, 266] width 1512 height 437
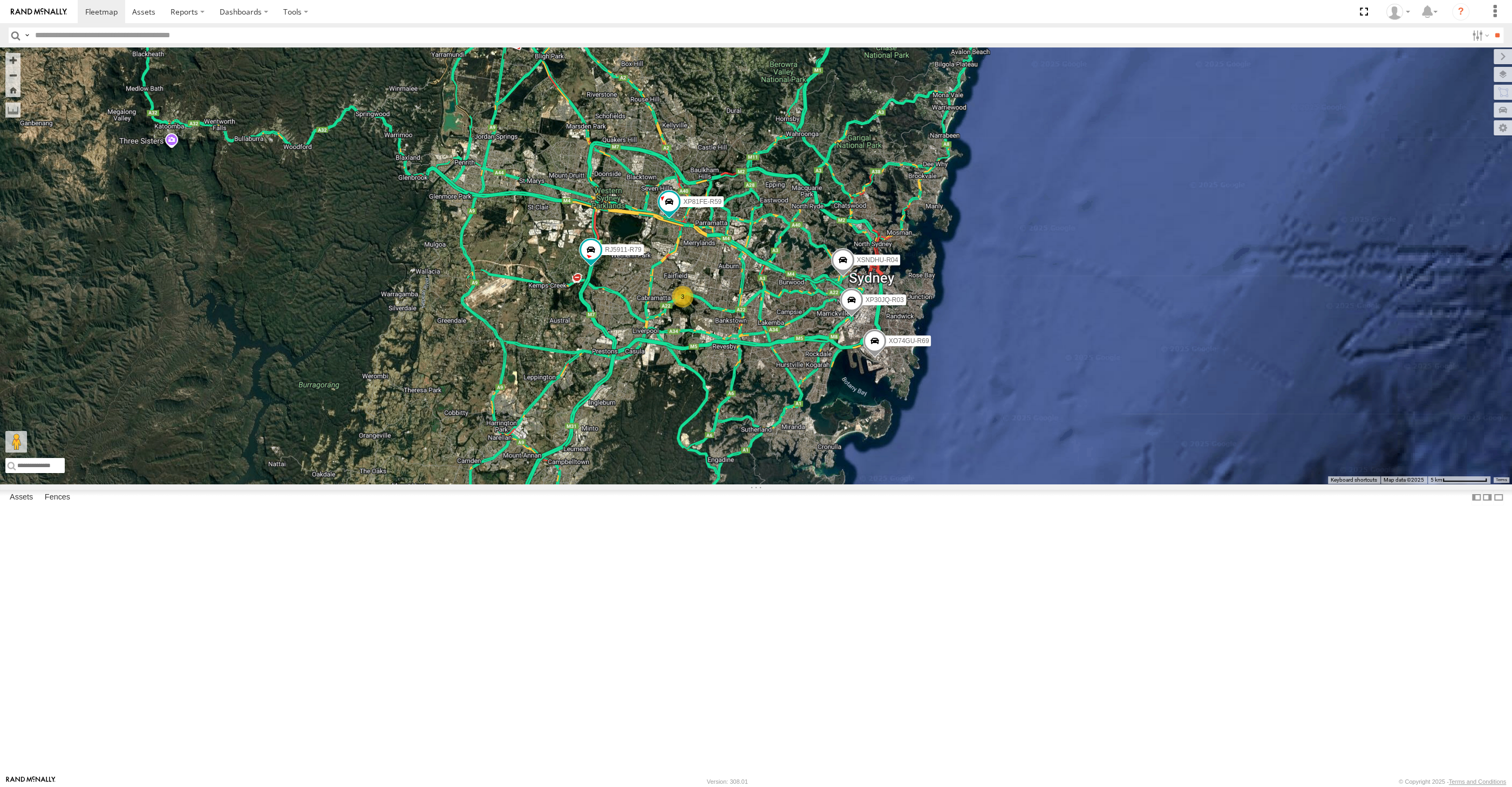
click at [668, 484] on div "XP30JQ-R03 XSNDHU-R04 RJ5911-R79 XP81FE-R59 XO74GU-R69 3" at bounding box center [756, 266] width 1512 height 437
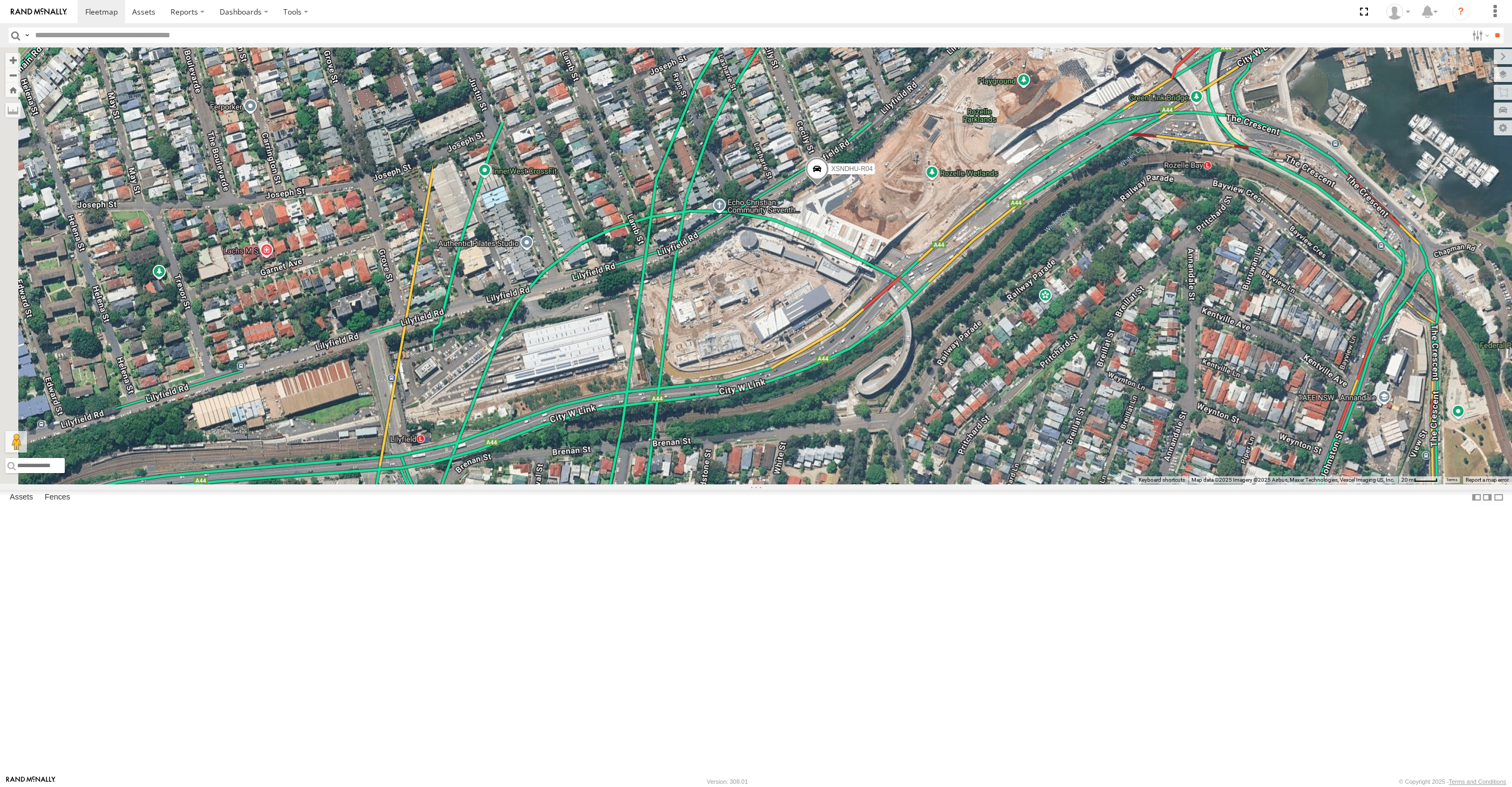
drag, startPoint x: 786, startPoint y: 191, endPoint x: 843, endPoint y: 350, distance: 168.9
click at [841, 345] on div "XP30JQ-R03 XSNDHU-R04 RJ5911-R79 XP81FE-R59 XO74GU-R69" at bounding box center [756, 266] width 1512 height 437
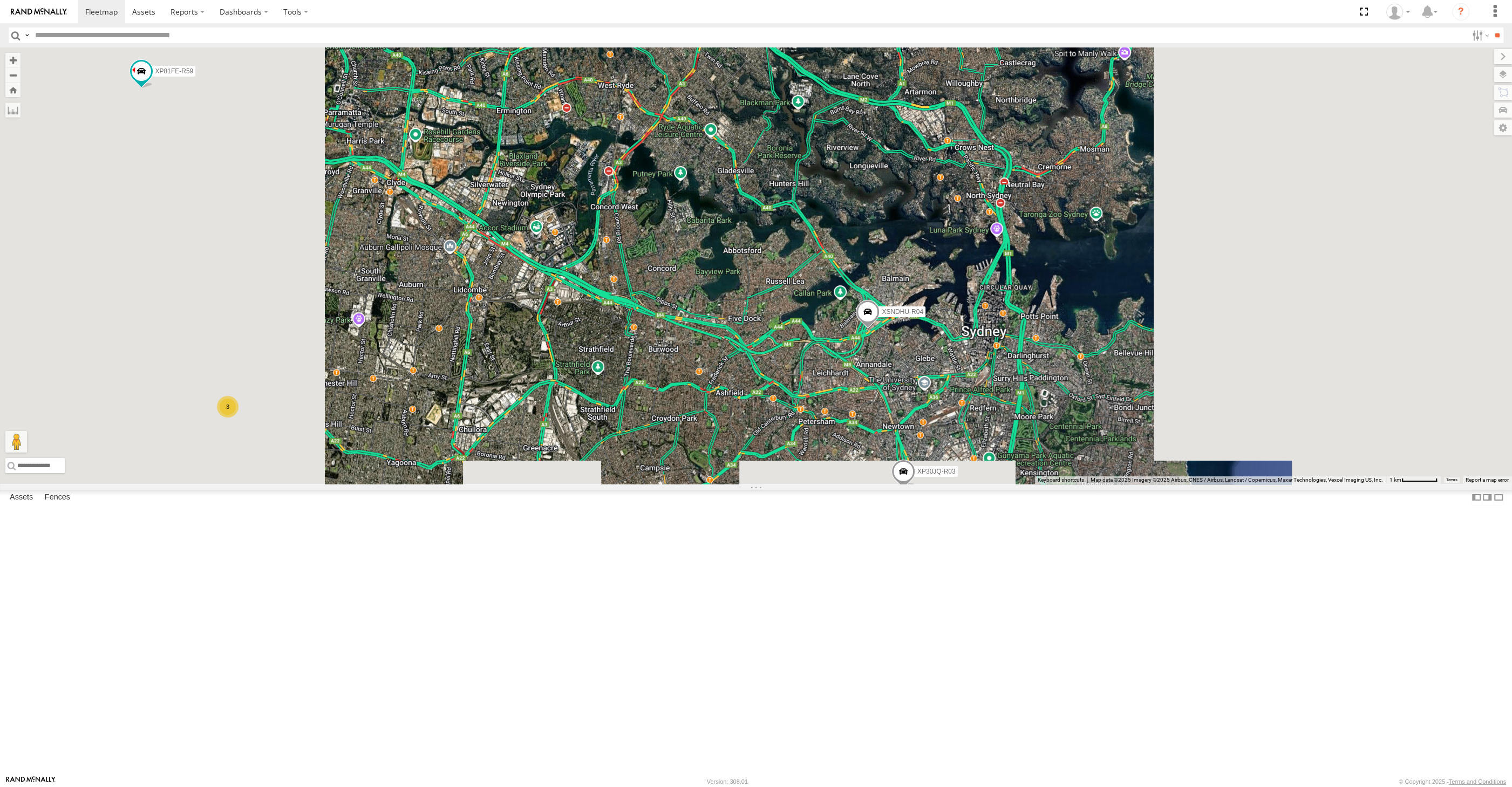
drag, startPoint x: 848, startPoint y: 651, endPoint x: 856, endPoint y: 614, distance: 37.9
click at [855, 484] on div "XP30JQ-R03 XSNDHU-R04 RJ5911-R79 XP81FE-R59 XO74GU-R69 3" at bounding box center [756, 266] width 1512 height 437
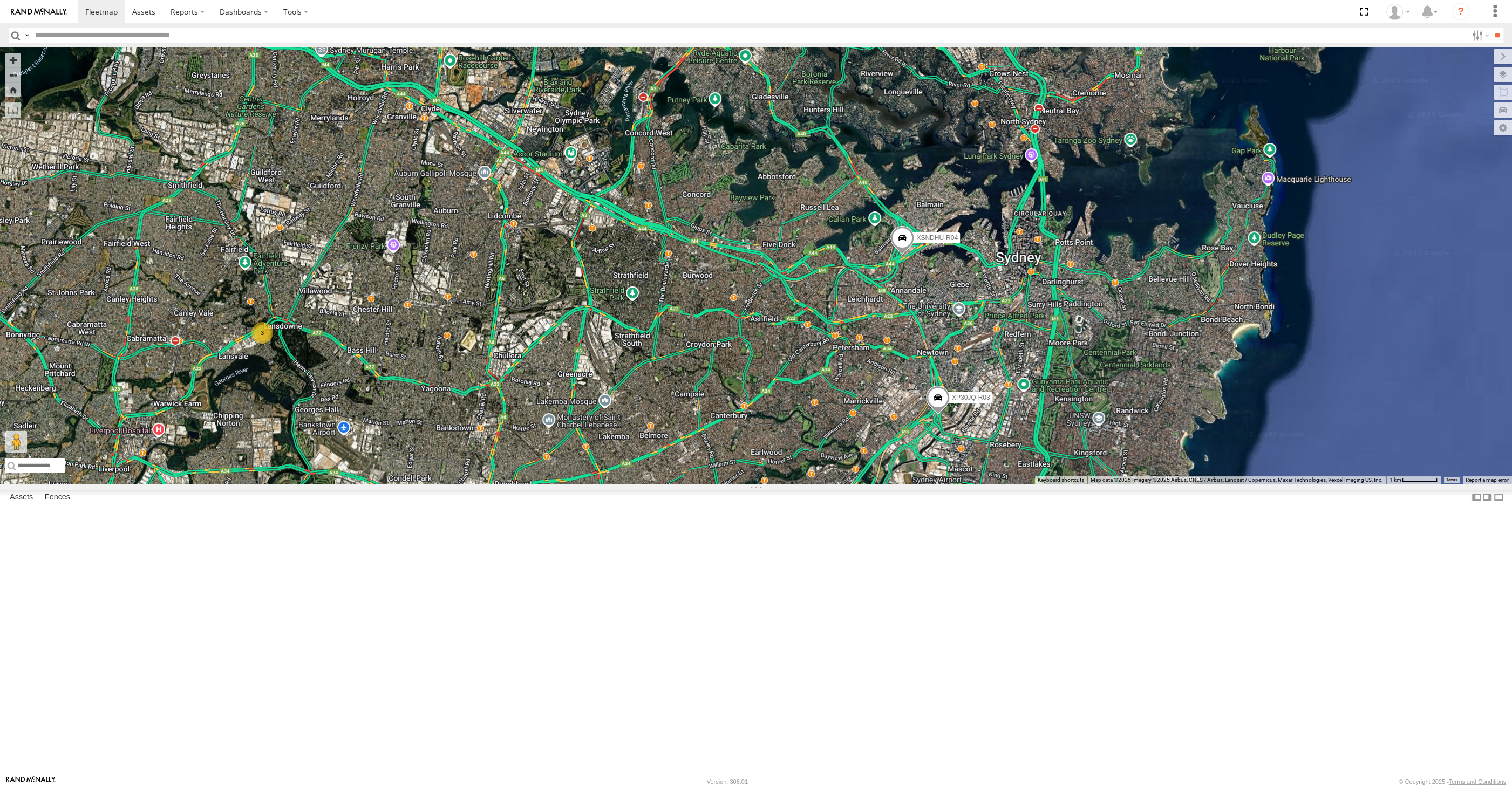
drag, startPoint x: 838, startPoint y: 640, endPoint x: 868, endPoint y: 594, distance: 54.9
click at [866, 484] on div "XP30JQ-R03 XSNDHU-R04 RJ5911-R79 XP81FE-R59 XO74GU-R69 3" at bounding box center [756, 266] width 1512 height 437
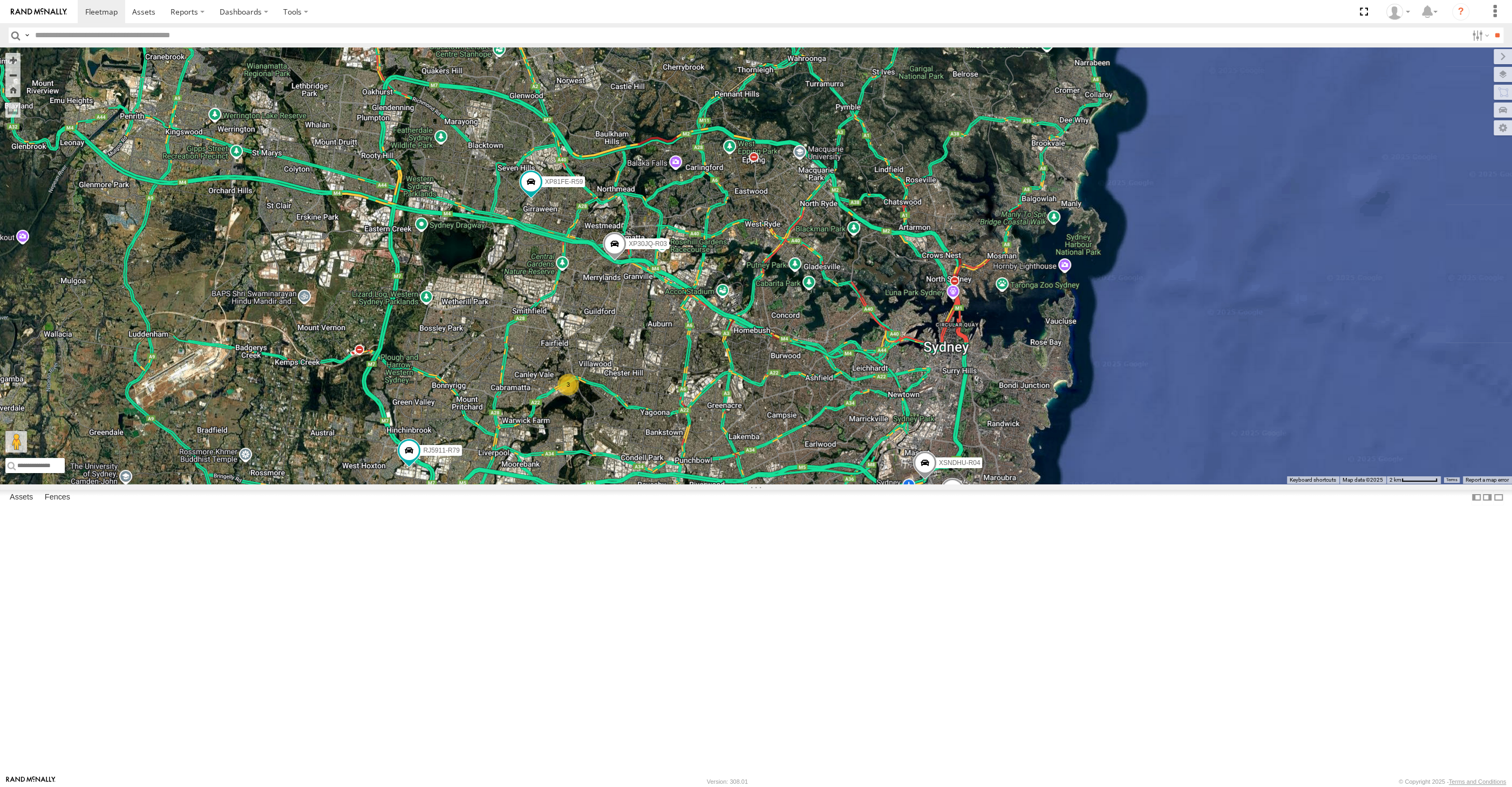
drag, startPoint x: 814, startPoint y: 634, endPoint x: 841, endPoint y: 603, distance: 41.1
click at [835, 484] on div "XP30JQ-R03 XSNDHU-R04 RJ5911-R79 XP81FE-R59 XO74GU-R69 3" at bounding box center [756, 266] width 1512 height 437
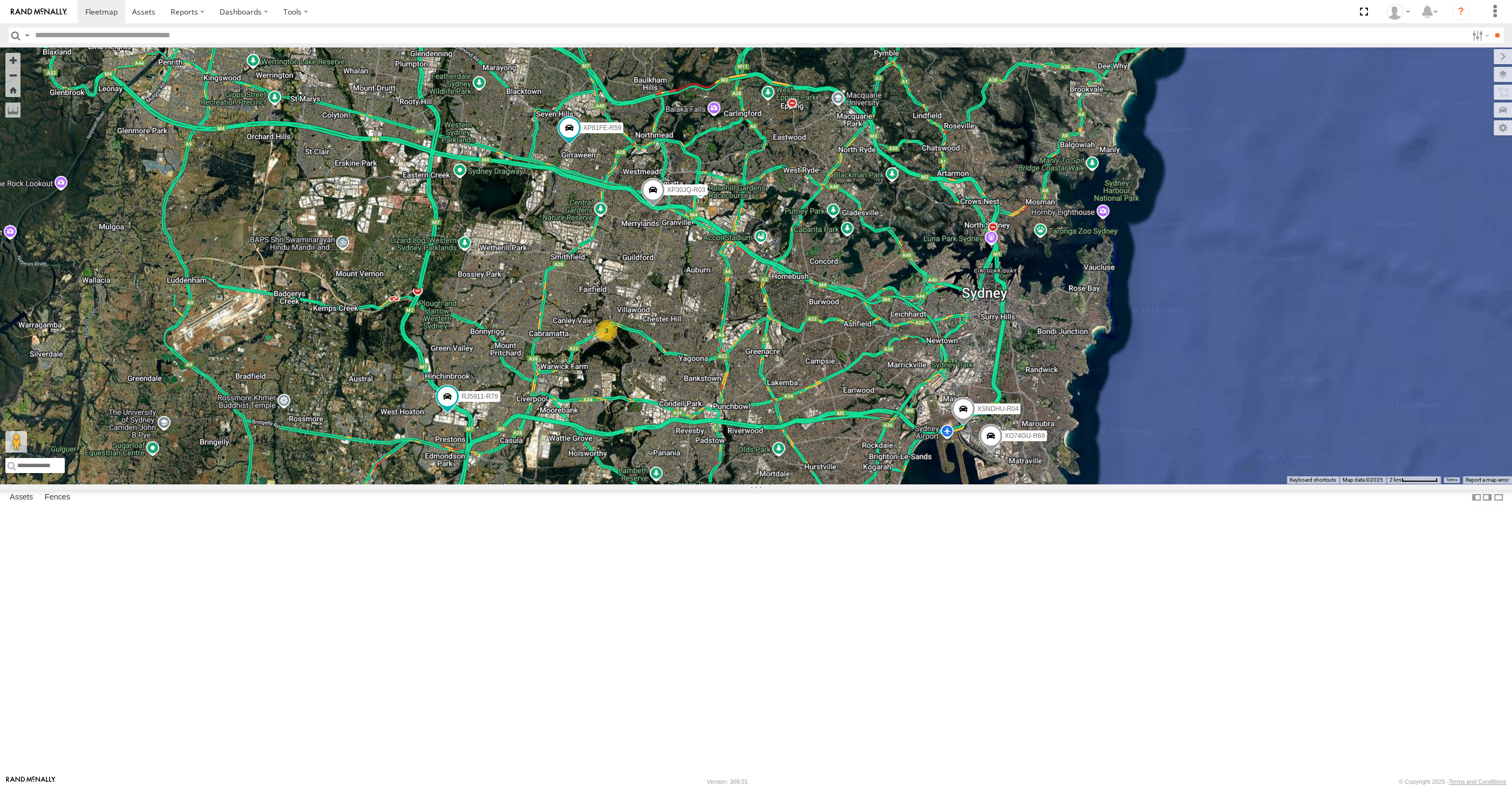
drag, startPoint x: 900, startPoint y: 624, endPoint x: 893, endPoint y: 616, distance: 10.6
click at [893, 484] on div "XP30JQ-R03 XSNDHU-R04 RJ5911-R79 XP81FE-R59 XO74GU-R69 3" at bounding box center [756, 266] width 1512 height 437
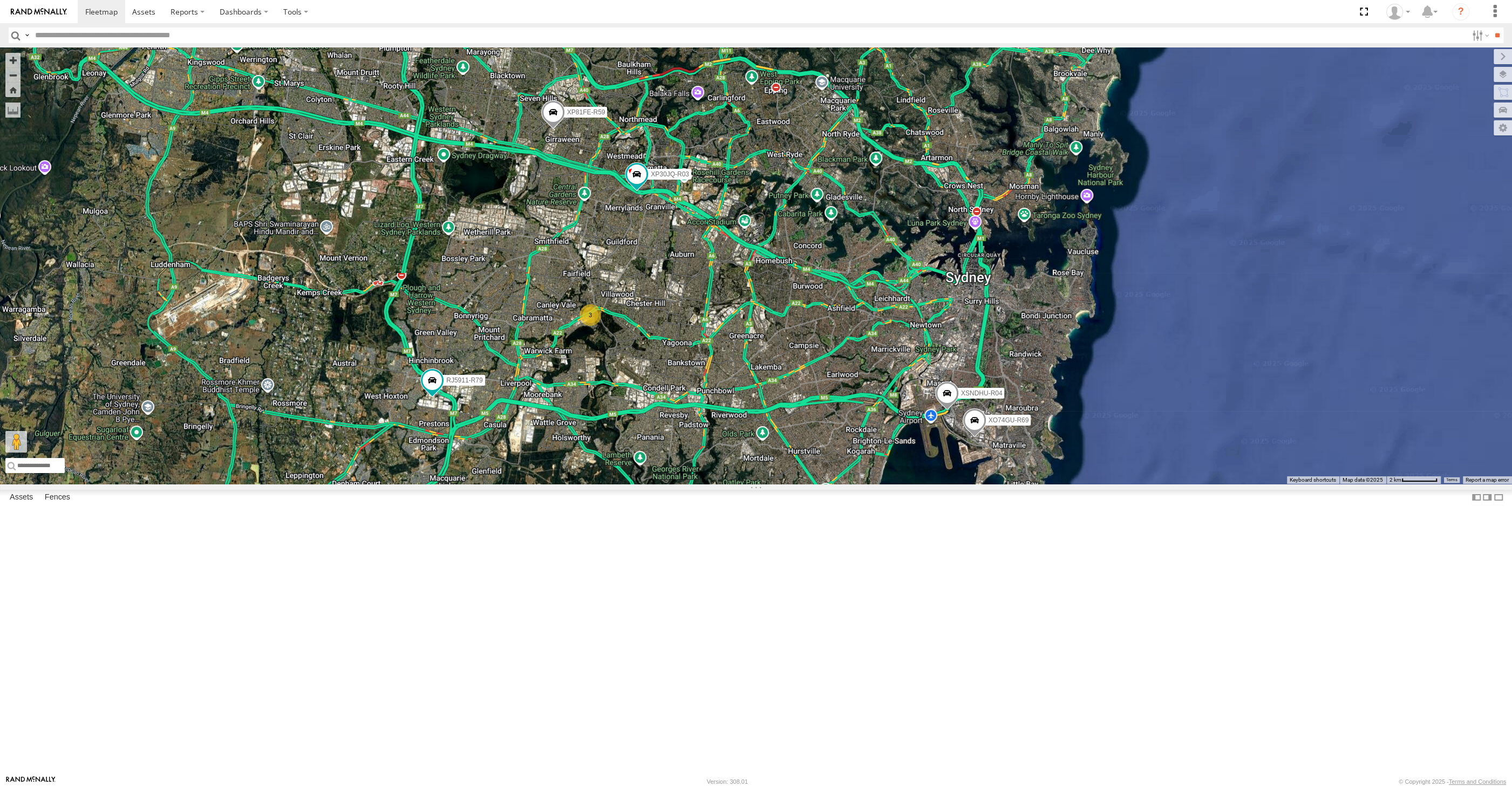
drag, startPoint x: 717, startPoint y: 610, endPoint x: 685, endPoint y: 600, distance: 33.5
click at [685, 484] on div "XP30JQ-R03 XSNDHU-R04 3 RJ5911-R79 XP81FE-R59 XO74GU-R69" at bounding box center [756, 266] width 1512 height 437
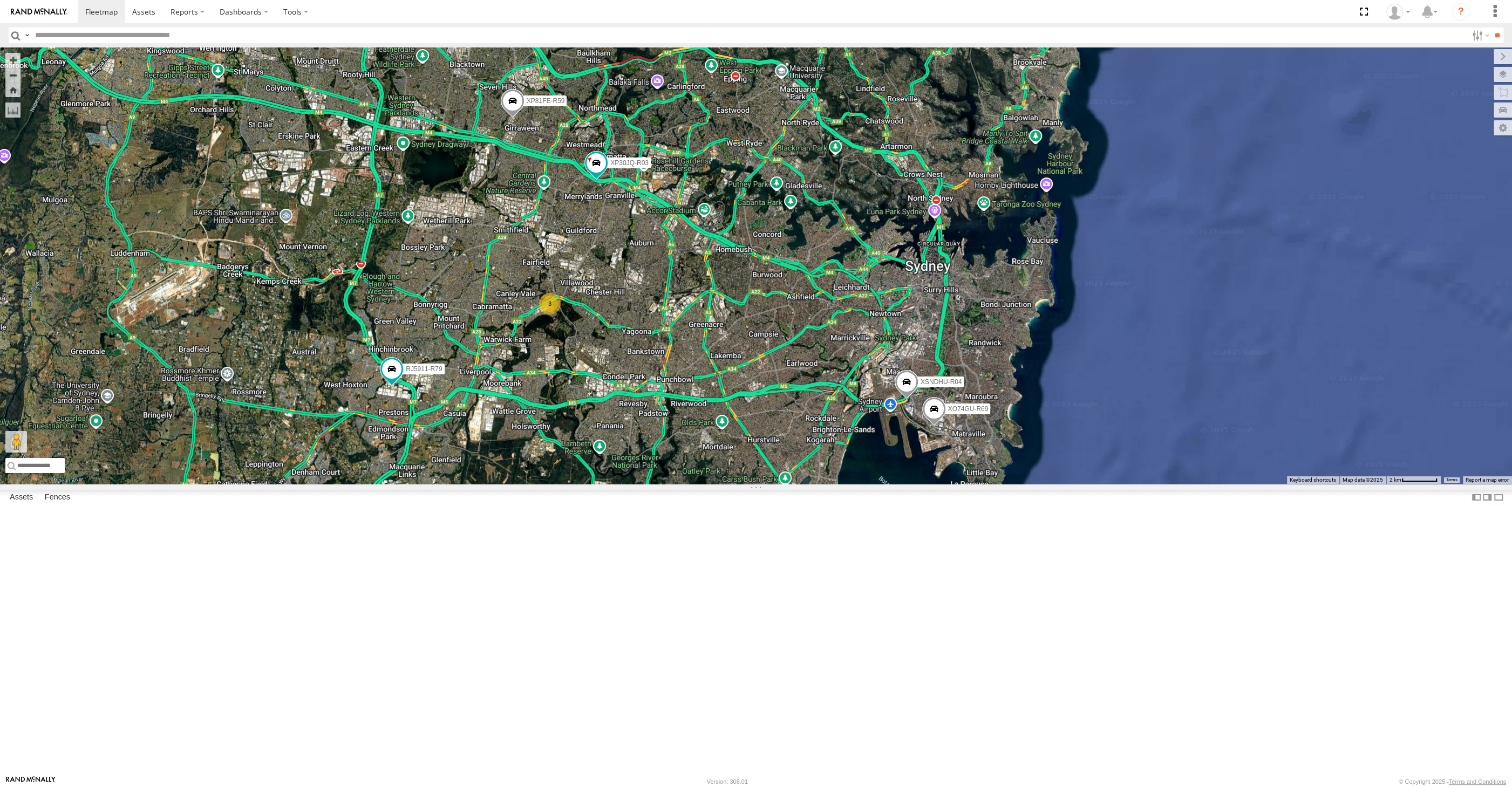
click at [724, 484] on div "XP30JQ-R03 XSNDHU-R04 3 RJ5911-R79 XP81FE-R59 XO74GU-R69" at bounding box center [756, 266] width 1512 height 437
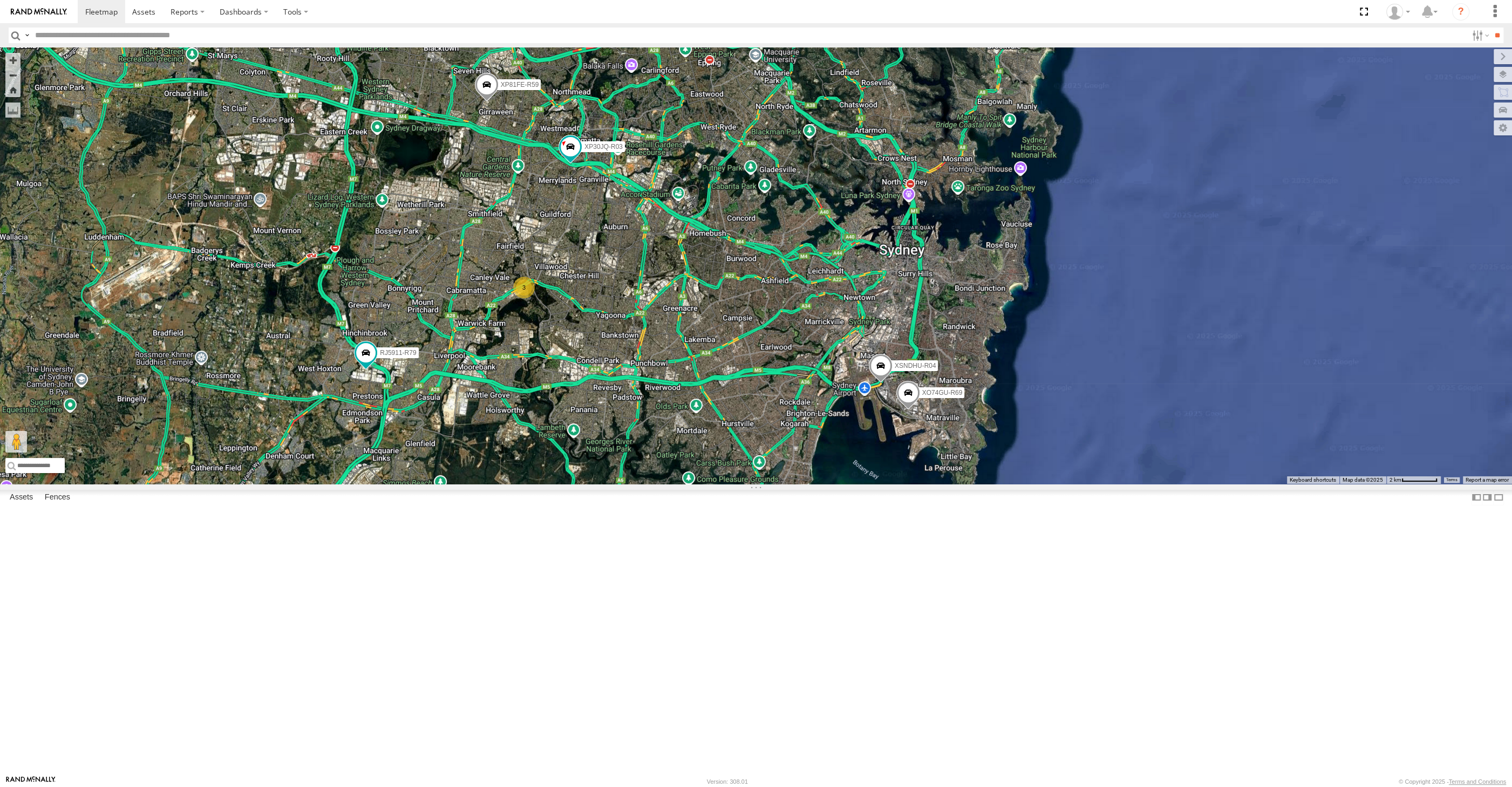
drag, startPoint x: 697, startPoint y: 514, endPoint x: 701, endPoint y: 496, distance: 18.4
click at [701, 484] on div "XP30JQ-R03 XSNDHU-R04 3 RJ5911-R79 XP81FE-R59 XO74GU-R69" at bounding box center [756, 266] width 1512 height 437
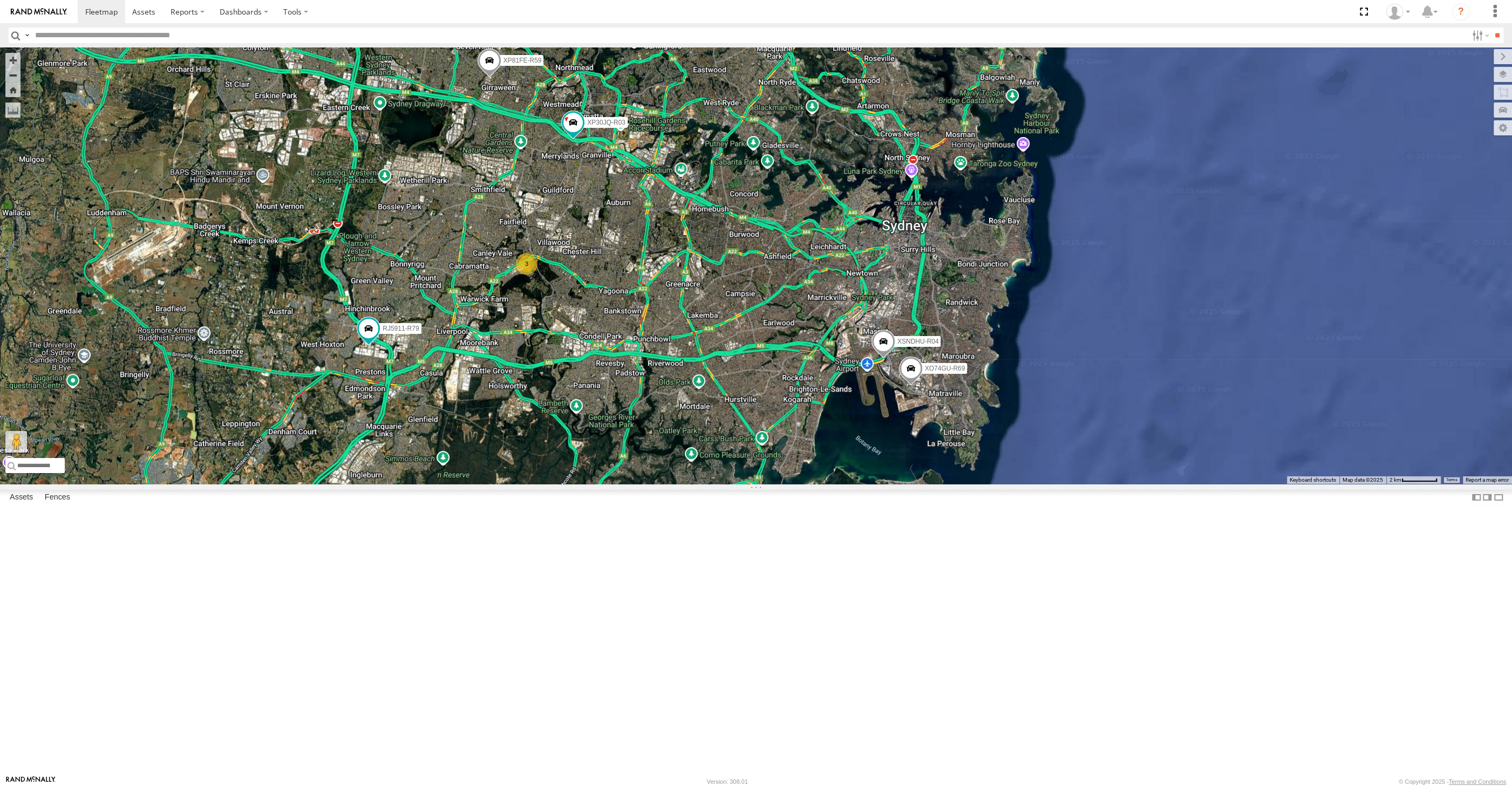
click at [702, 484] on div "XP30JQ-R03 XSNDHU-R04 3 RJ5911-R79 XP81FE-R59 XO74GU-R69" at bounding box center [756, 266] width 1512 height 437
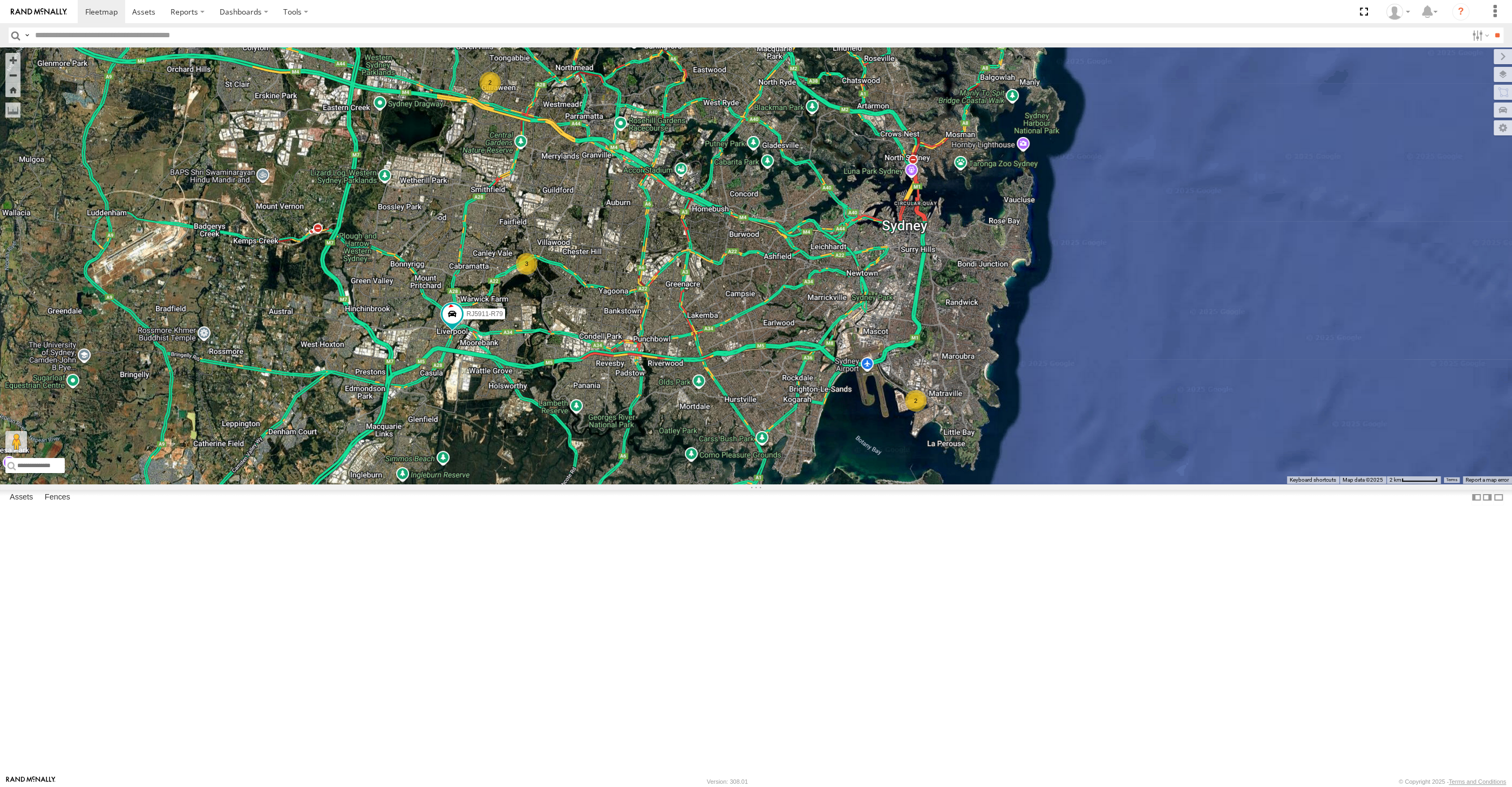
click at [606, 484] on div "RJ5911-R79 2 2 3" at bounding box center [756, 266] width 1512 height 437
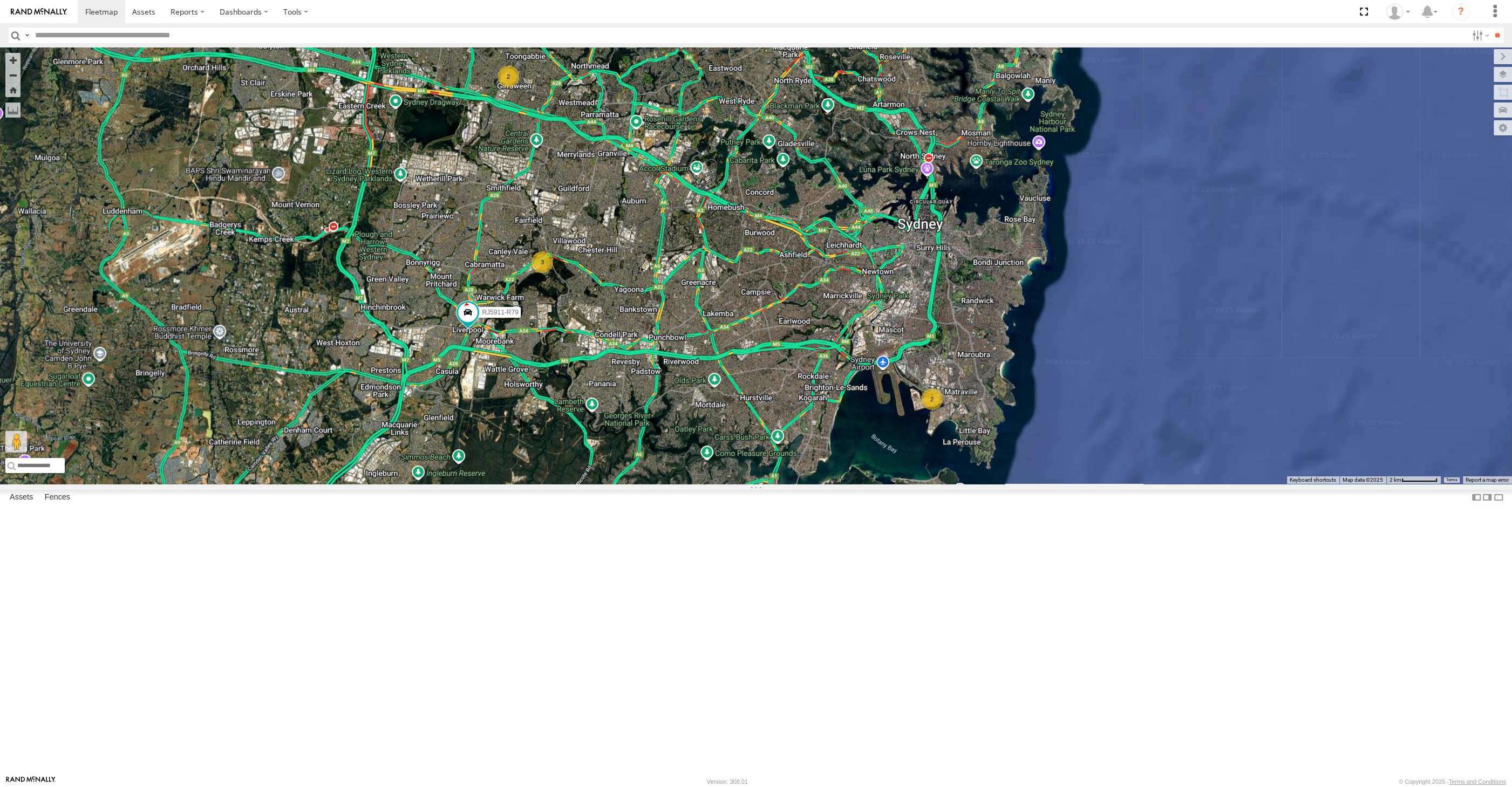
drag, startPoint x: 683, startPoint y: 524, endPoint x: 708, endPoint y: 558, distance: 42.2
click at [708, 484] on div "RJ5911-R79 2 2 3" at bounding box center [756, 266] width 1512 height 437
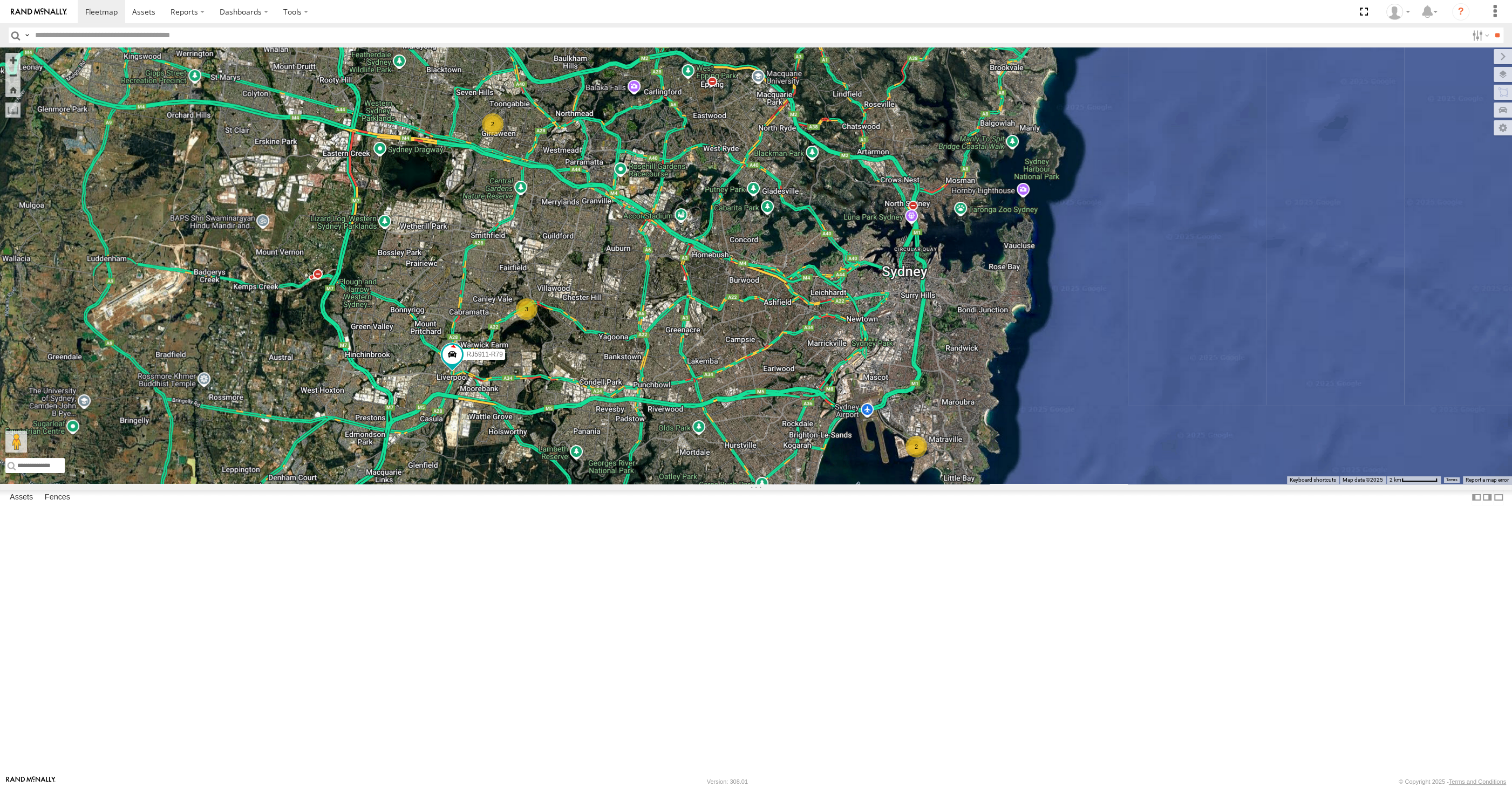
drag, startPoint x: 795, startPoint y: 583, endPoint x: 741, endPoint y: 574, distance: 54.7
click at [741, 484] on div "RJ5911-R79 2 2 3" at bounding box center [756, 266] width 1512 height 437
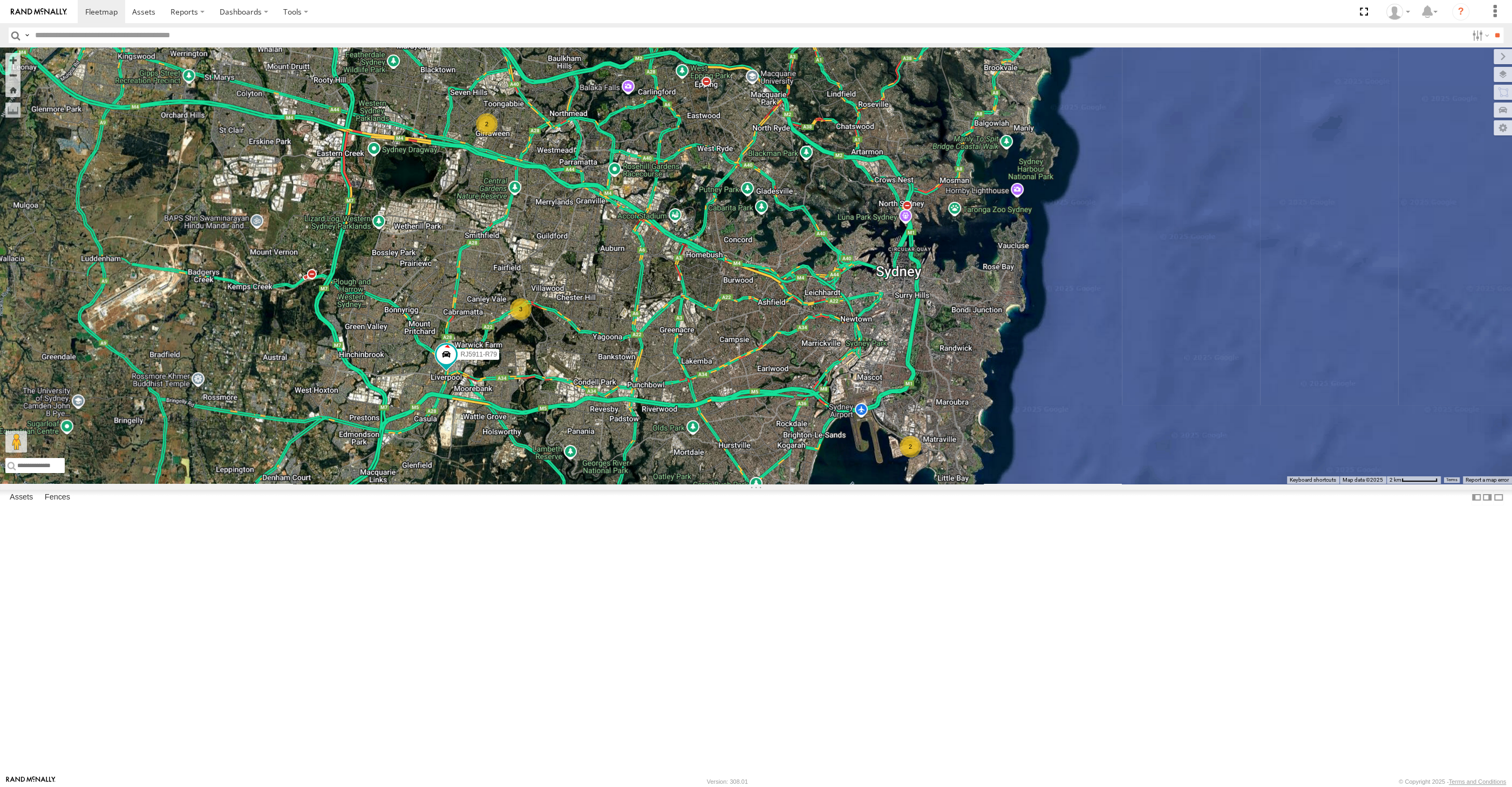
click at [753, 484] on div "RJ5911-R79 2 2 3" at bounding box center [756, 266] width 1512 height 437
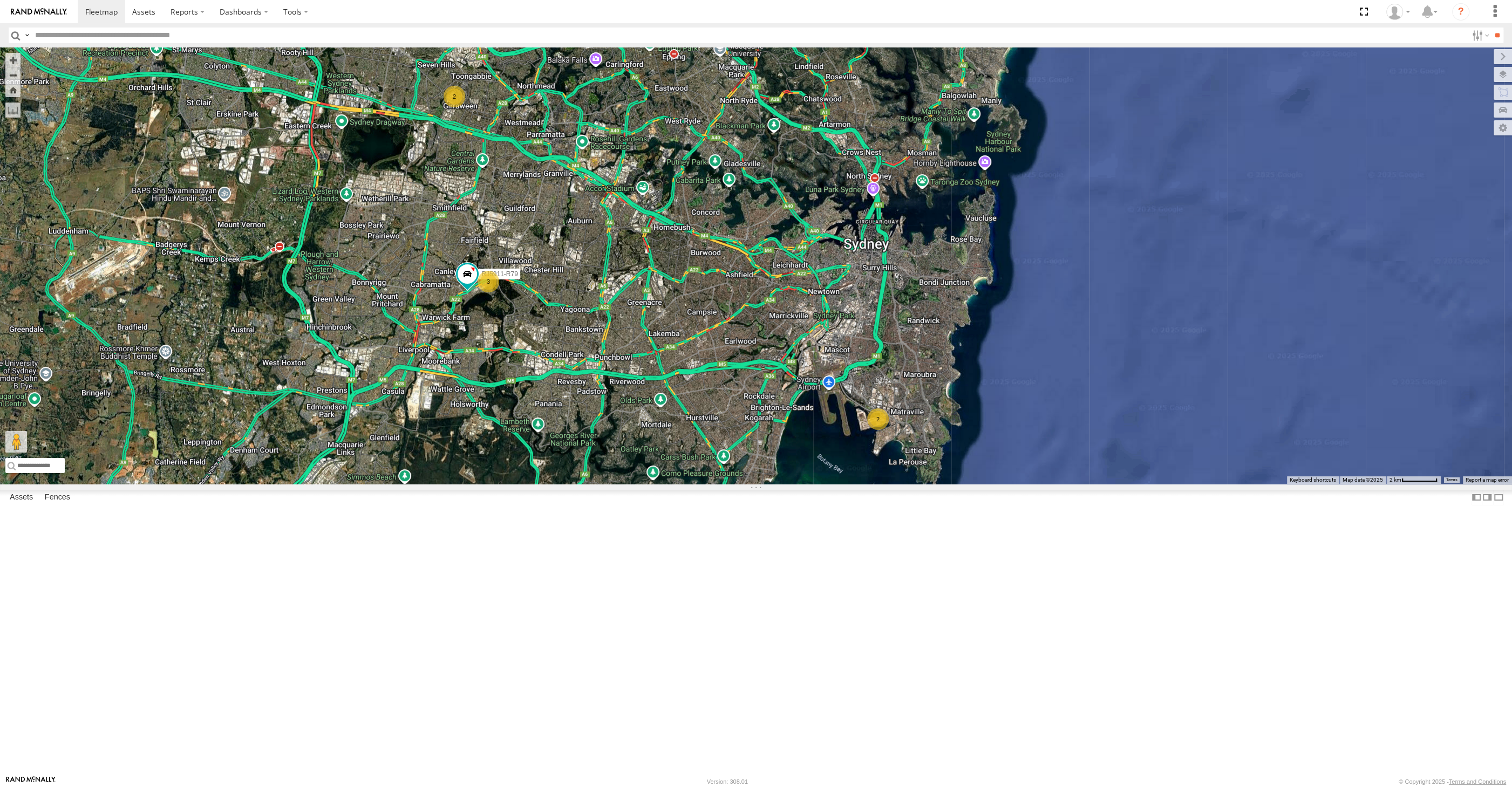
click at [961, 293] on div "2 2 3 RJ5911-R79" at bounding box center [756, 266] width 1512 height 437
click at [593, 484] on div "2 2 4" at bounding box center [756, 266] width 1512 height 437
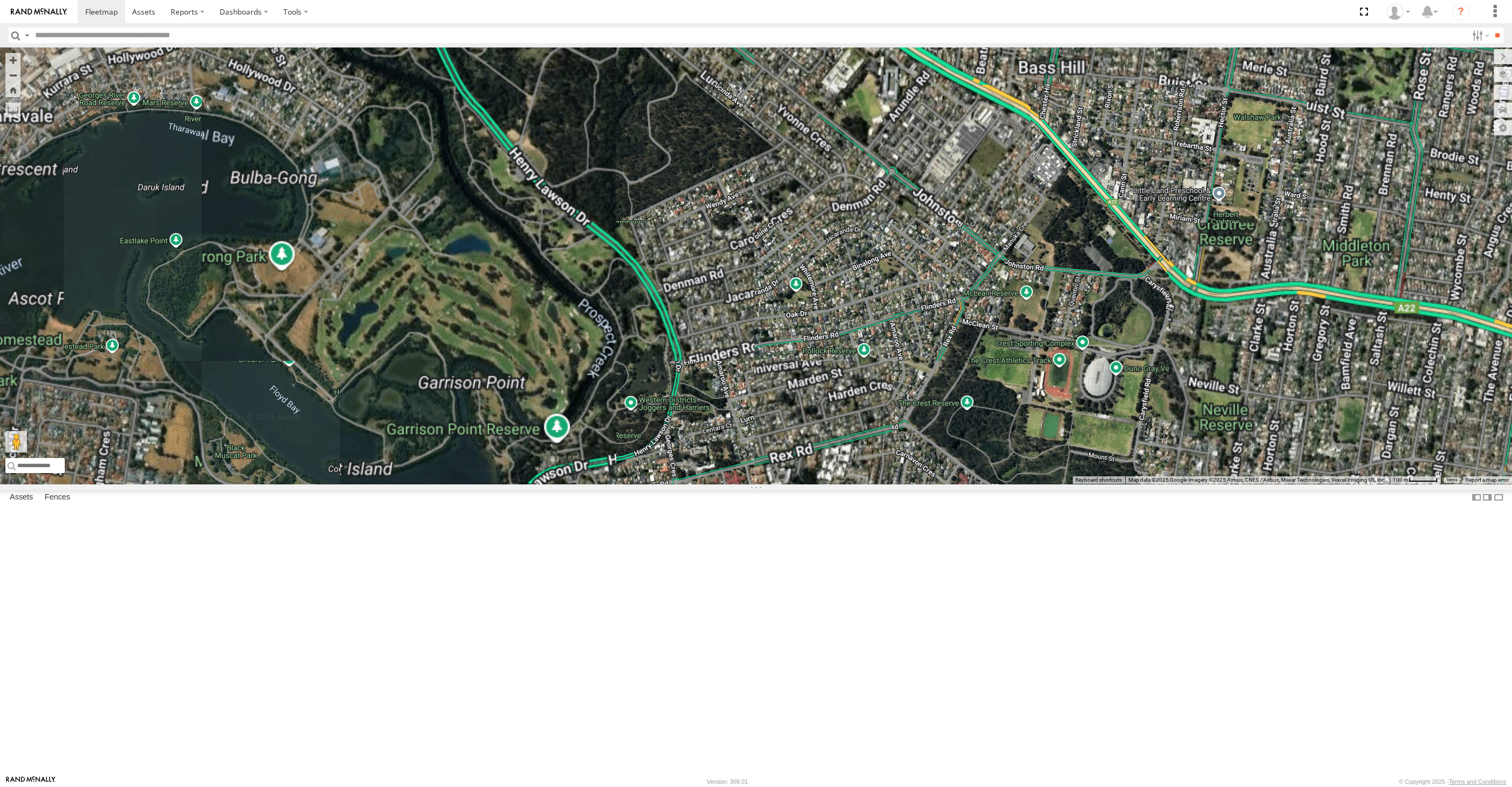
drag, startPoint x: 245, startPoint y: 297, endPoint x: 437, endPoint y: 399, distance: 217.4
click at [426, 394] on div "RJ5911-R79" at bounding box center [756, 266] width 1512 height 437
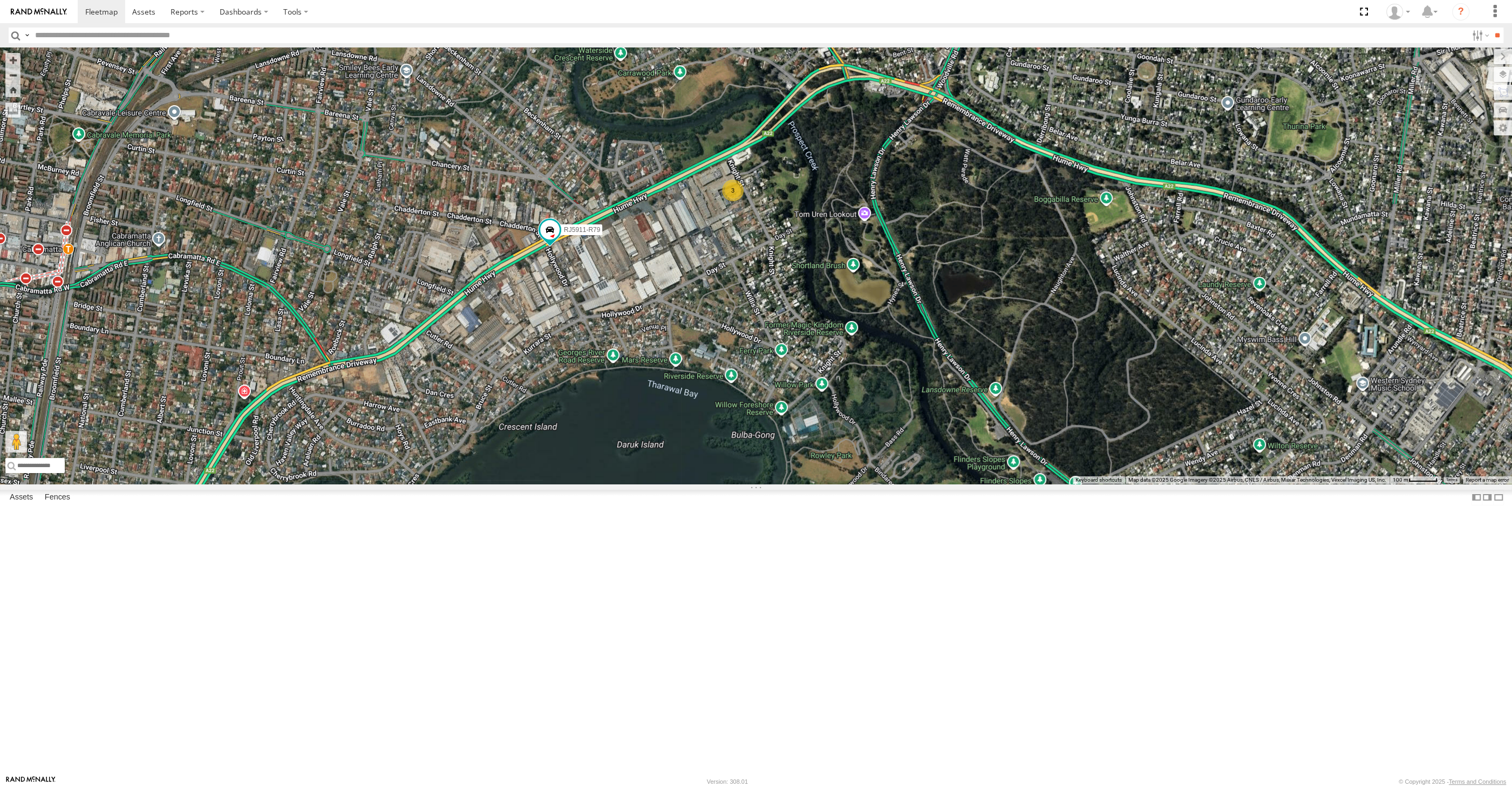
drag, startPoint x: 980, startPoint y: 509, endPoint x: 977, endPoint y: 498, distance: 11.4
click at [977, 484] on div "RJ5911-R79 3" at bounding box center [756, 266] width 1512 height 437
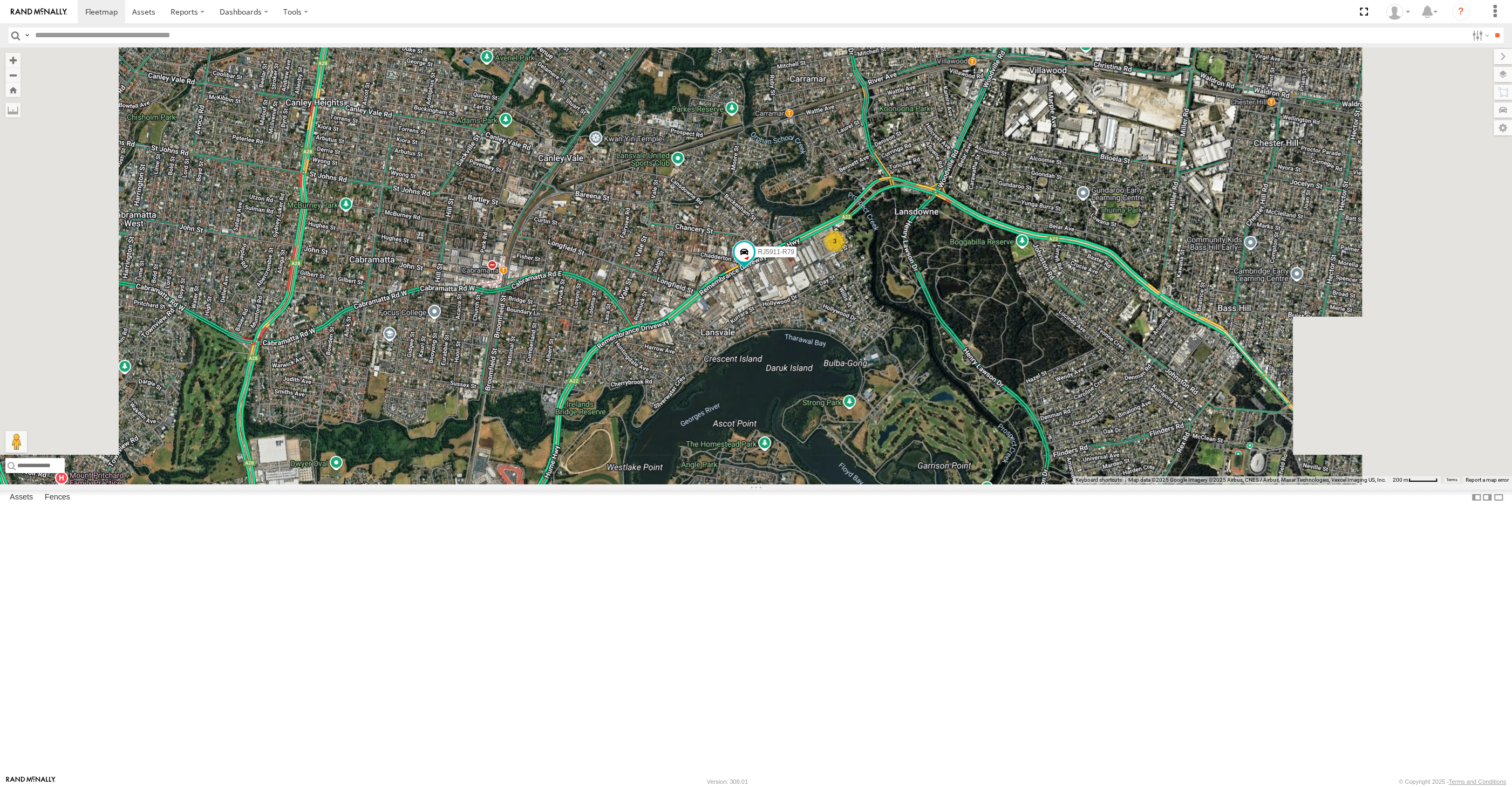
drag, startPoint x: 976, startPoint y: 546, endPoint x: 939, endPoint y: 538, distance: 37.9
click at [944, 484] on div "RJ5911-R79 3" at bounding box center [756, 266] width 1512 height 437
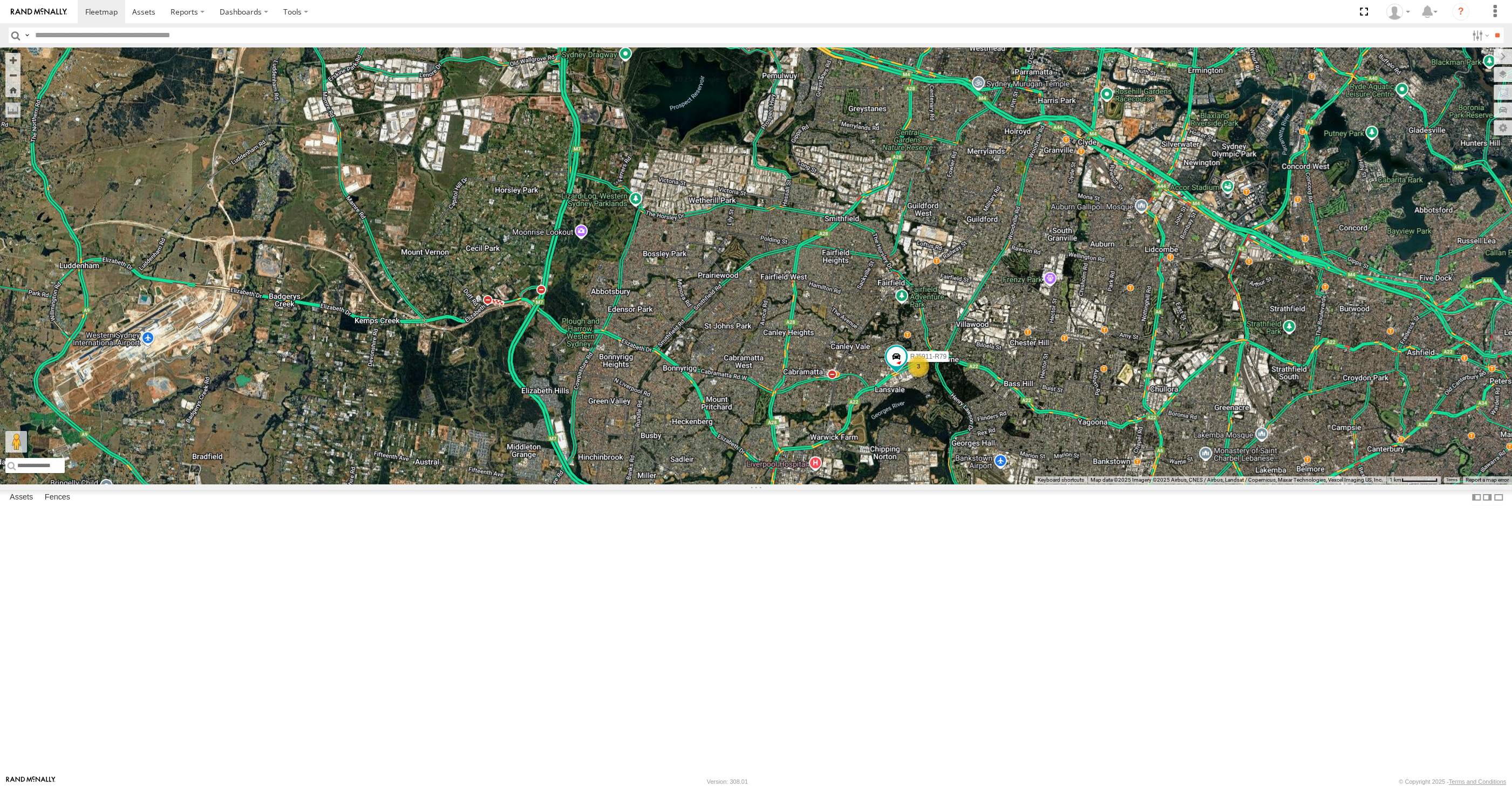
drag, startPoint x: 1106, startPoint y: 548, endPoint x: 1068, endPoint y: 566, distance: 42.0
click at [1087, 484] on div "RJ5911-R79 2 3" at bounding box center [756, 266] width 1512 height 437
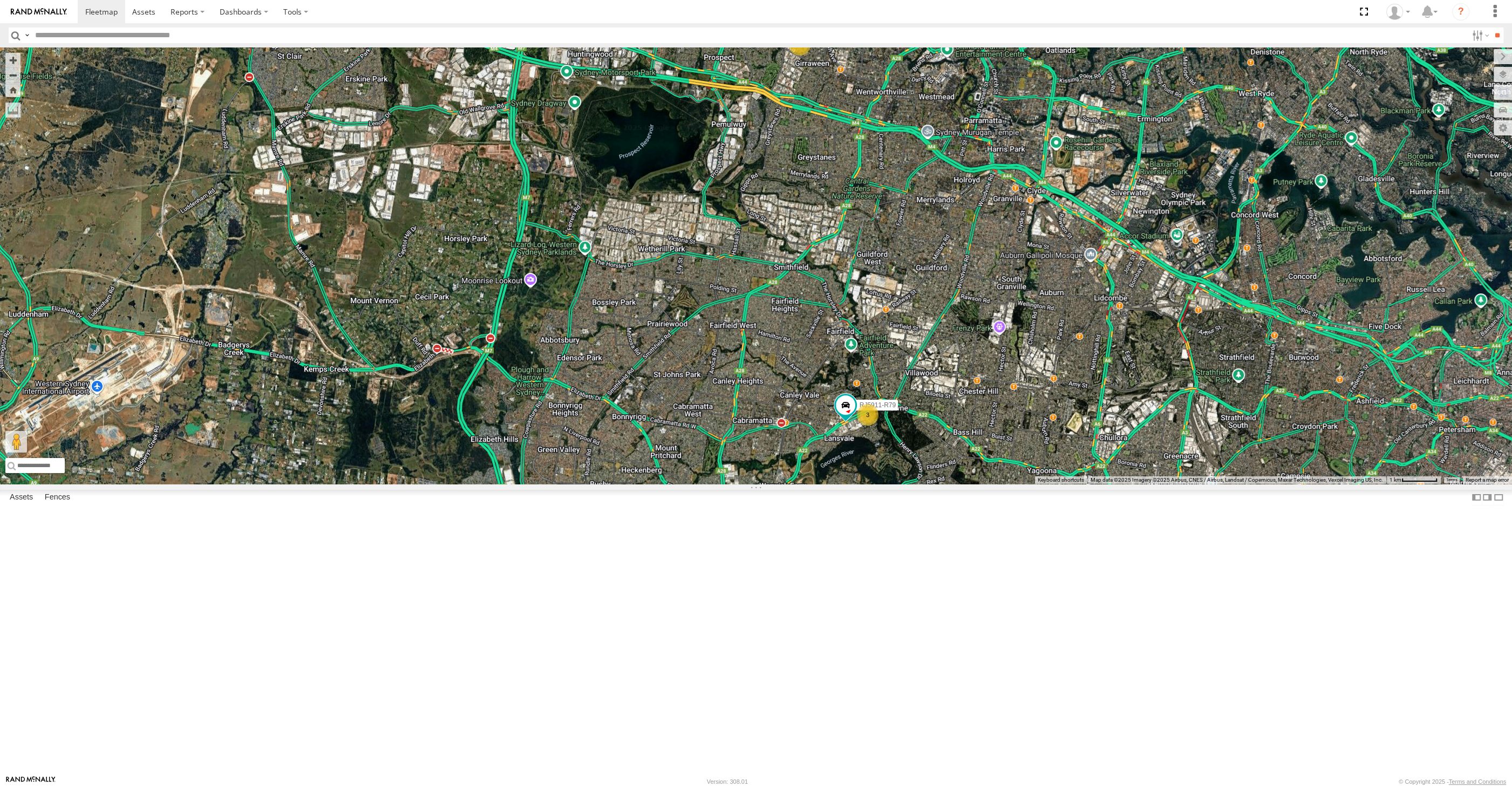
drag, startPoint x: 1134, startPoint y: 507, endPoint x: 1110, endPoint y: 538, distance: 39.2
click at [1112, 484] on div "RJ5911-R79 2 3" at bounding box center [756, 266] width 1512 height 437
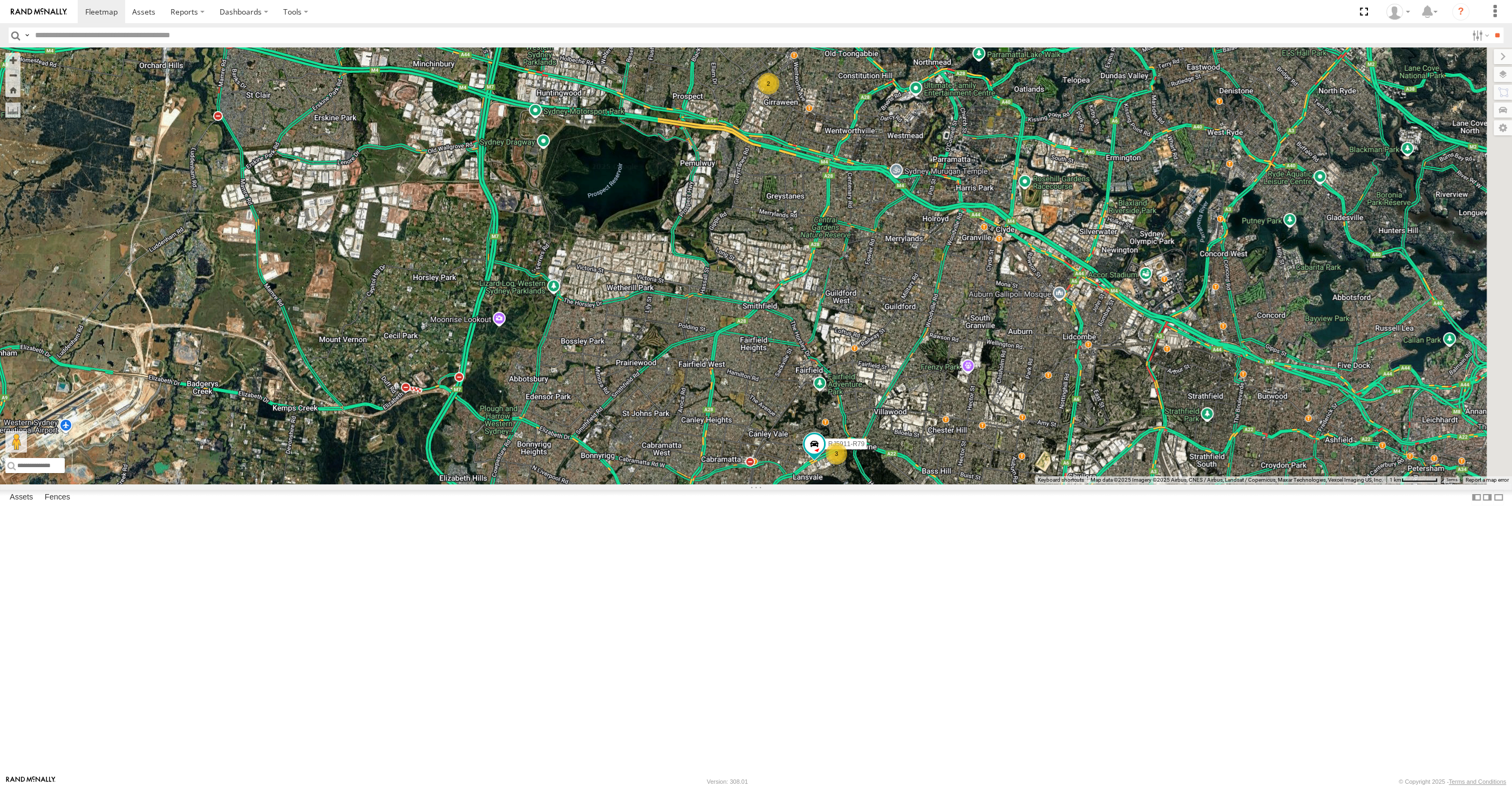
drag, startPoint x: 1072, startPoint y: 594, endPoint x: 1058, endPoint y: 552, distance: 44.3
click at [1058, 484] on div "RJ5911-R79 2 3" at bounding box center [756, 266] width 1512 height 437
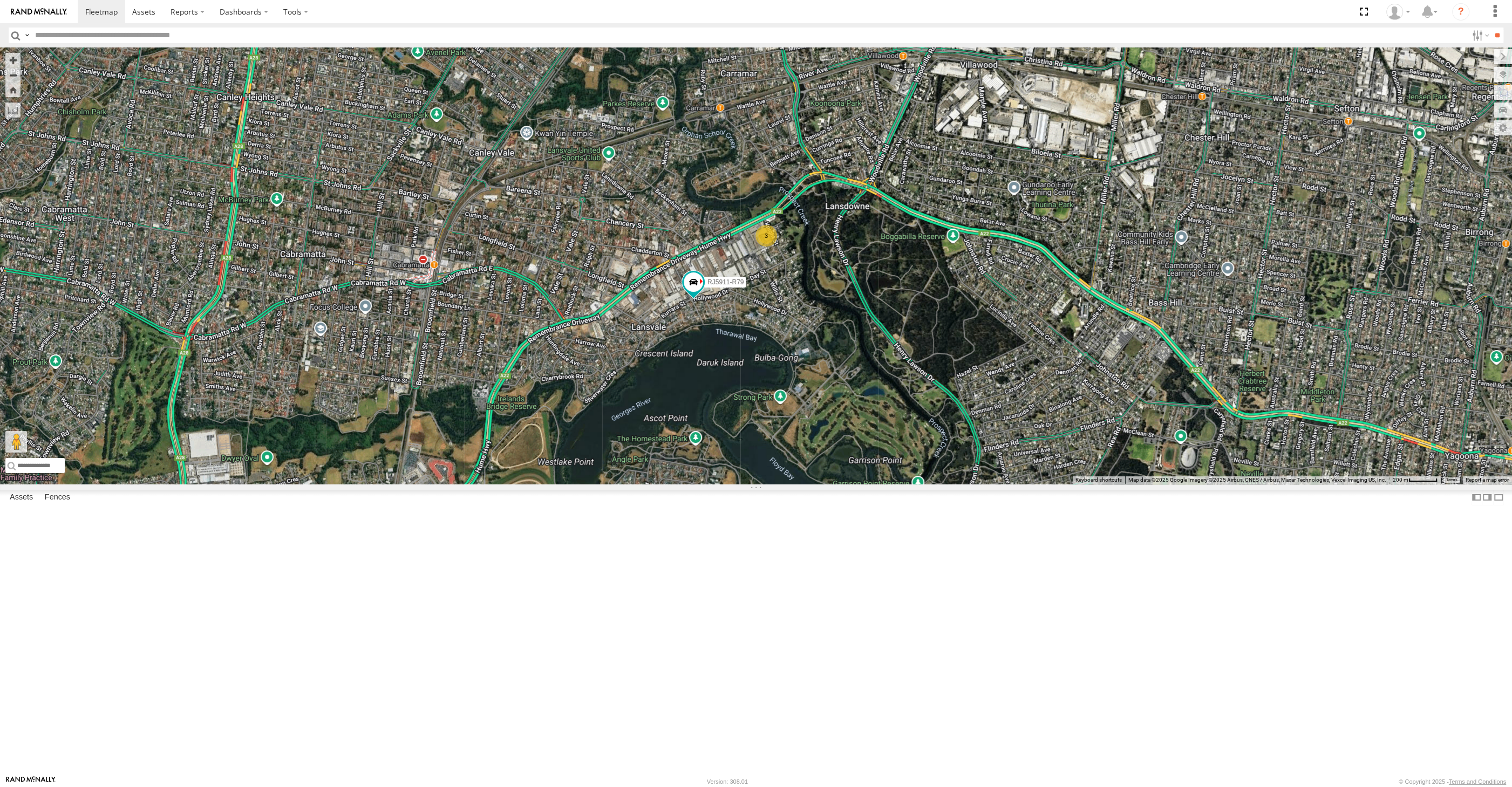
drag, startPoint x: 1199, startPoint y: 538, endPoint x: 1192, endPoint y: 523, distance: 16.6
click at [1195, 484] on div "RJ5911-R79 3" at bounding box center [756, 266] width 1512 height 437
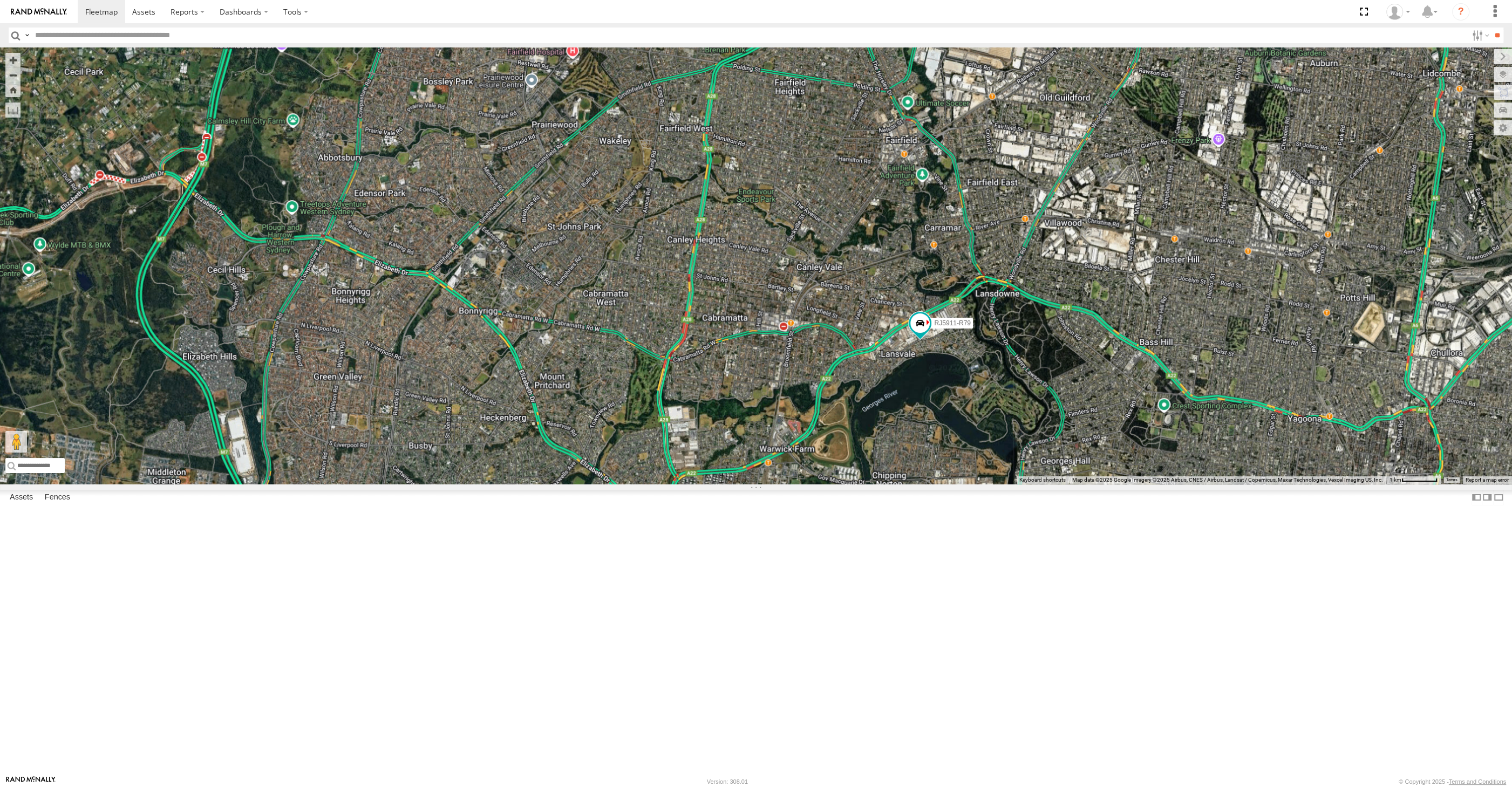
drag, startPoint x: 1050, startPoint y: 556, endPoint x: 1012, endPoint y: 524, distance: 49.7
click at [1015, 484] on div "RJ5911-R79" at bounding box center [756, 266] width 1512 height 437
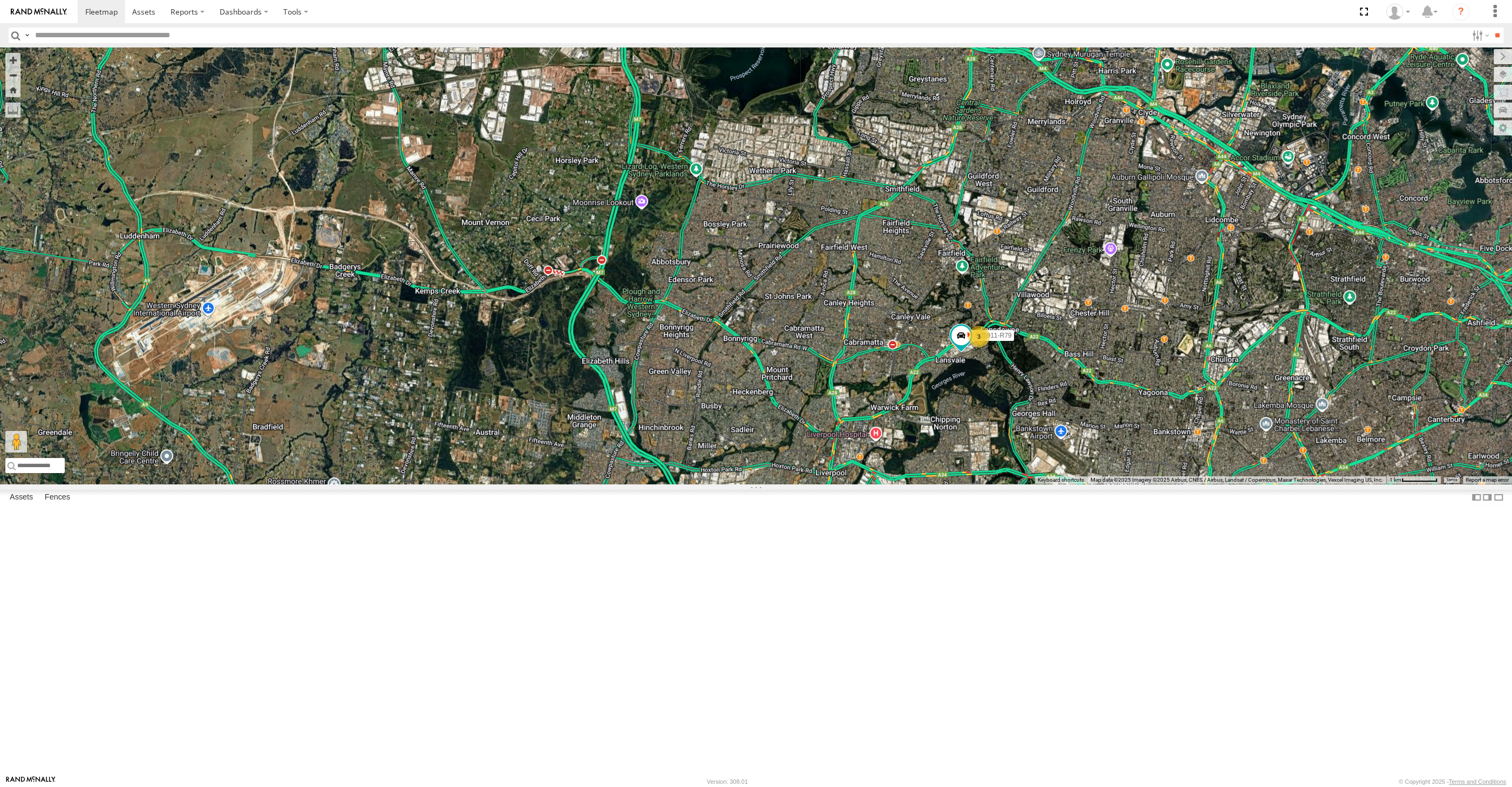
drag, startPoint x: 1104, startPoint y: 523, endPoint x: 1090, endPoint y: 520, distance: 14.3
click at [1093, 484] on div "RJ5911-R79 2 3" at bounding box center [756, 266] width 1512 height 437
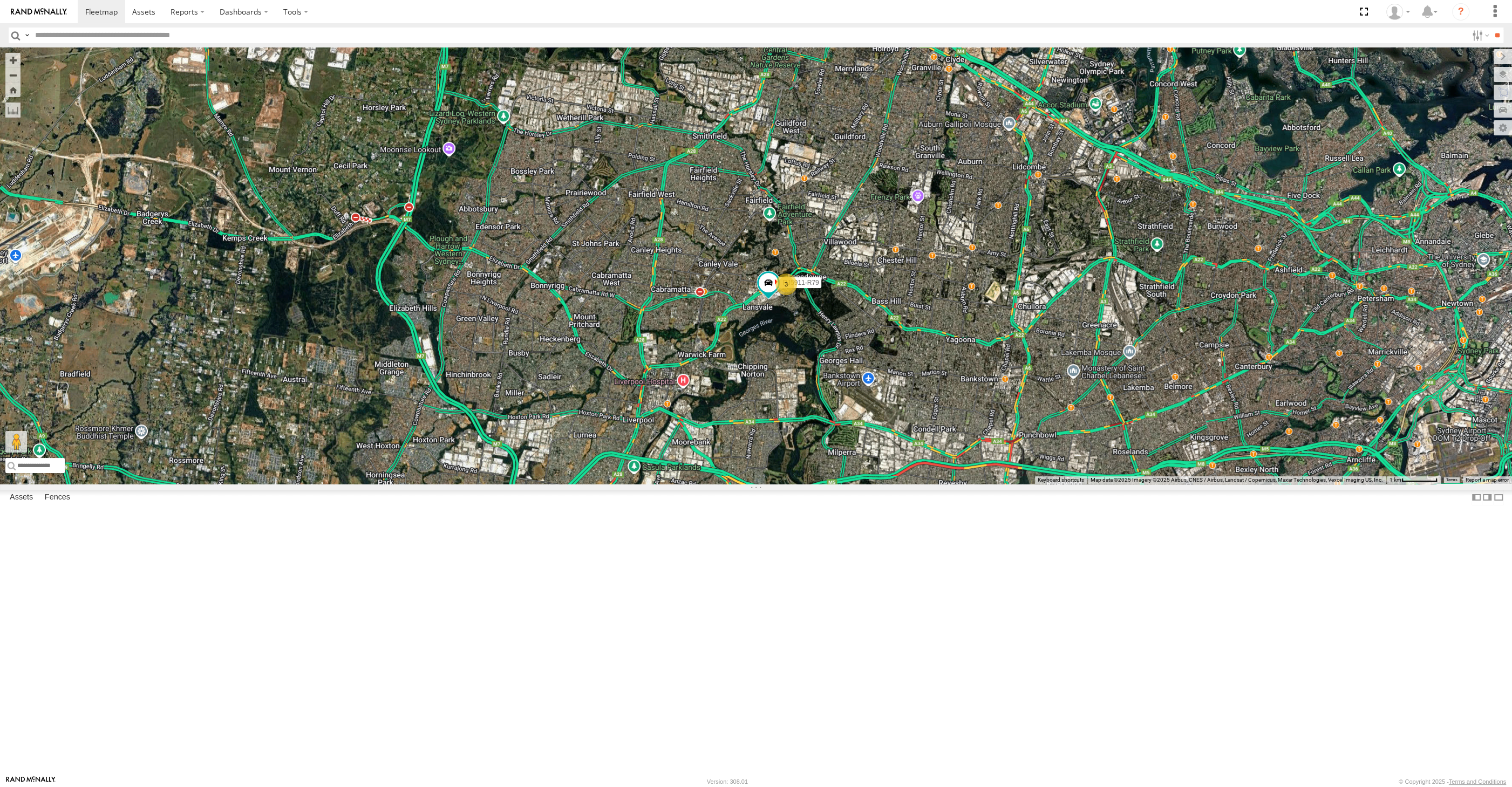
drag, startPoint x: 1153, startPoint y: 542, endPoint x: 1023, endPoint y: 558, distance: 131.0
click at [1023, 484] on div "RJ5911-R79 2 3" at bounding box center [756, 266] width 1512 height 437
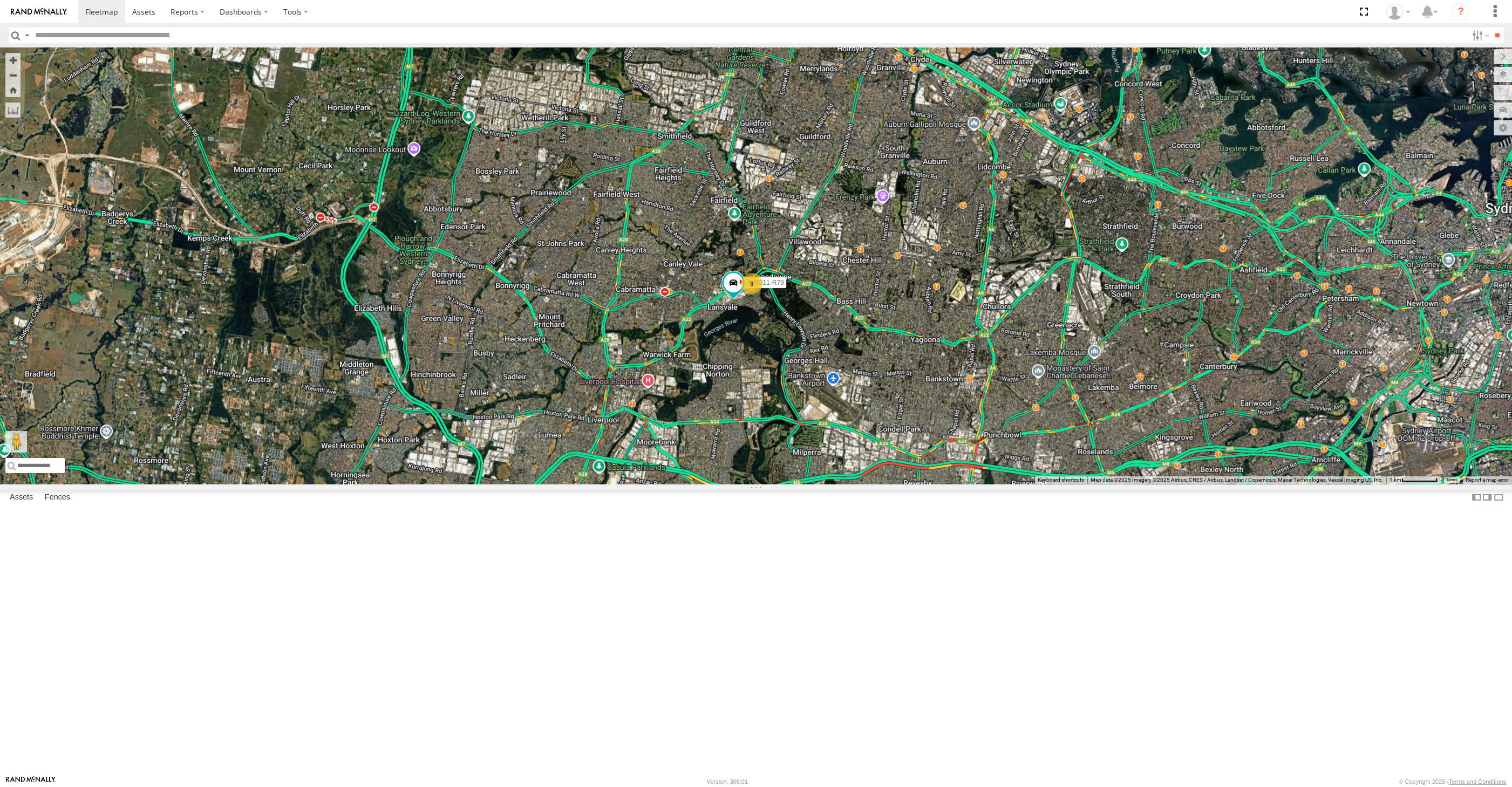
drag, startPoint x: 1122, startPoint y: 569, endPoint x: 1023, endPoint y: 556, distance: 99.8
click at [1023, 484] on div "RJ5911-R79 2 3" at bounding box center [756, 266] width 1512 height 437
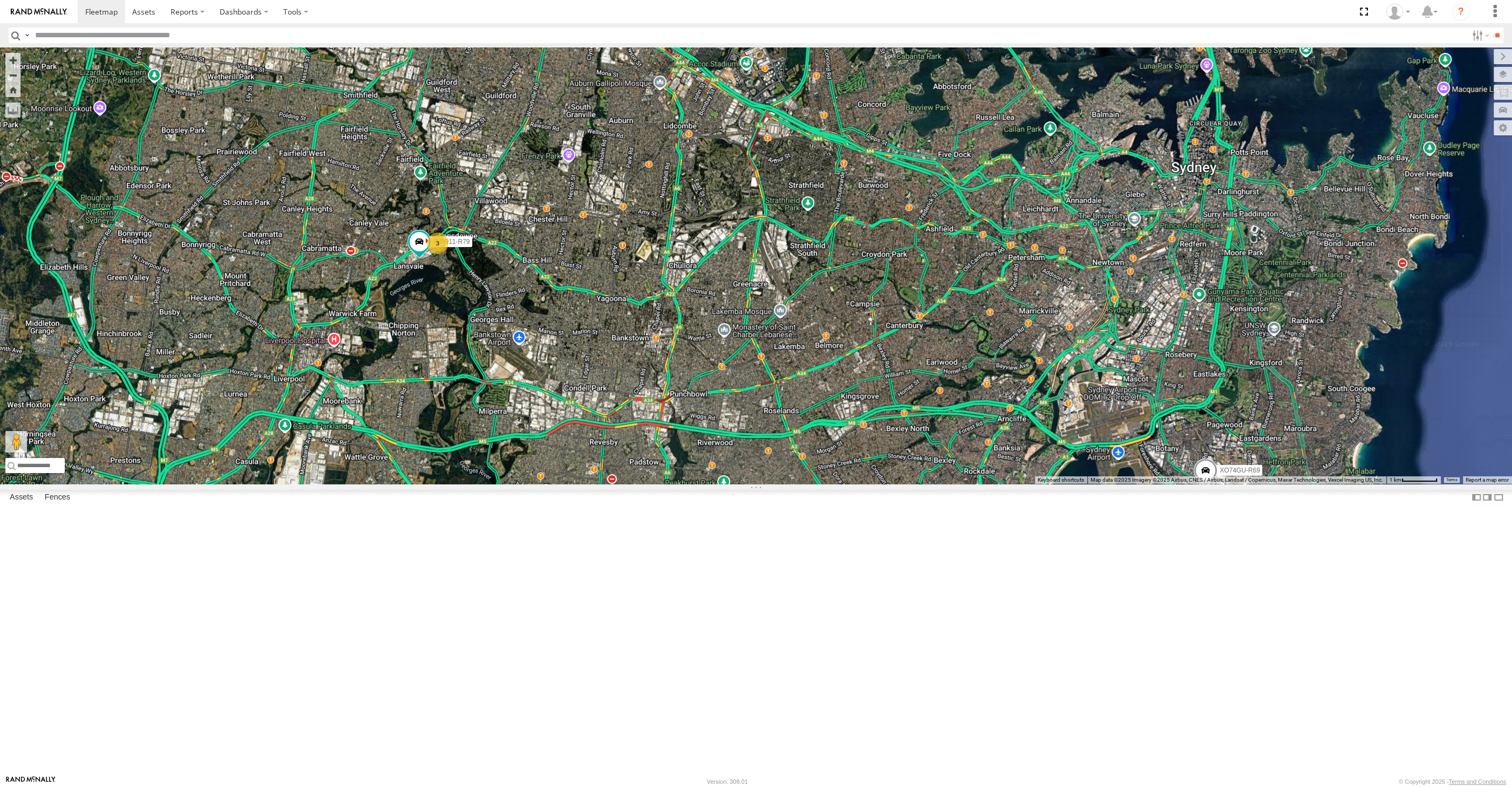
drag, startPoint x: 1020, startPoint y: 561, endPoint x: 1083, endPoint y: 554, distance: 63.4
click at [1083, 484] on div "RJ5911-R79 2 3 XSNDHU-R04 XO74GU-R69" at bounding box center [756, 266] width 1512 height 437
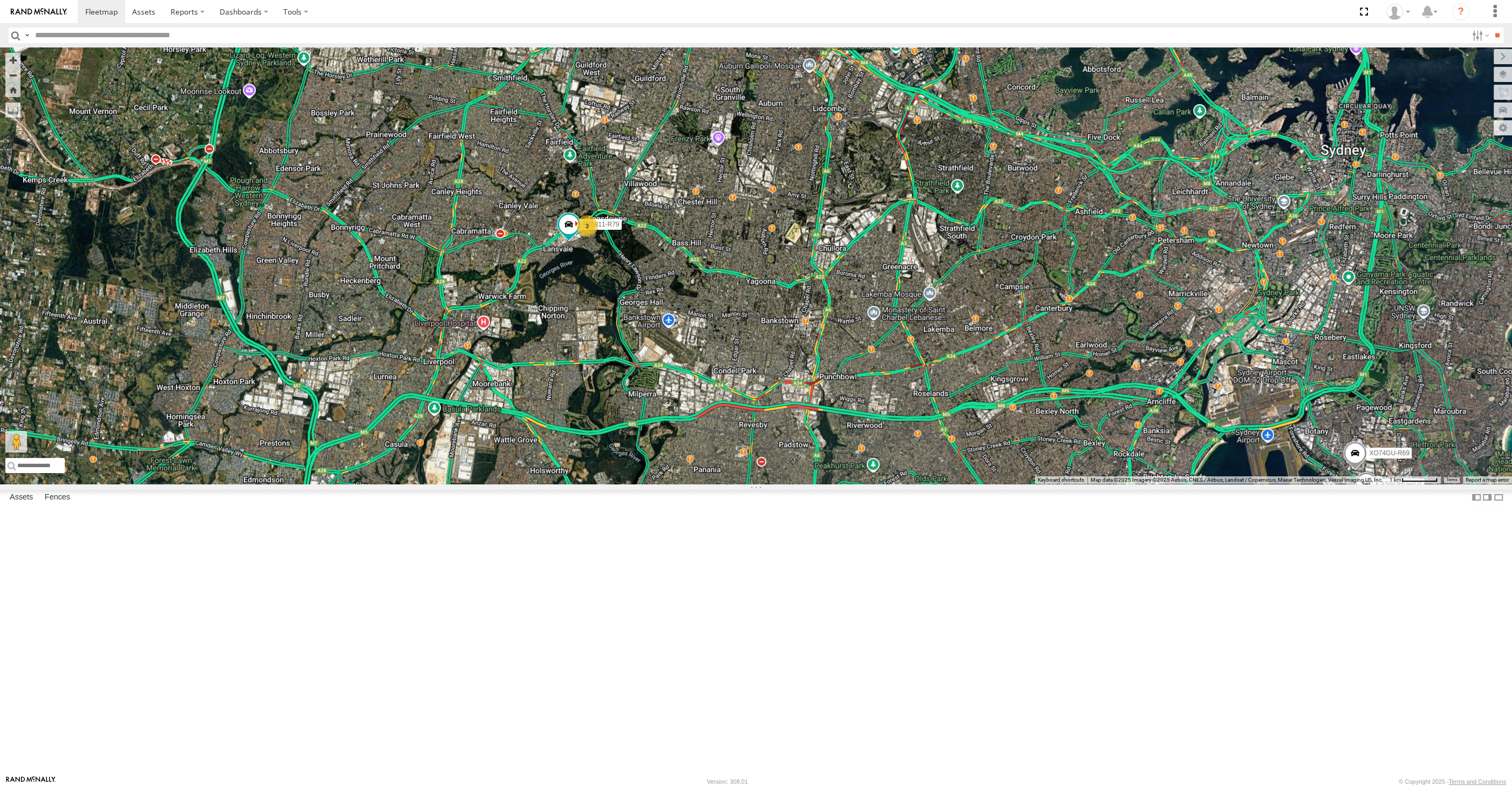
drag, startPoint x: 1072, startPoint y: 569, endPoint x: 1075, endPoint y: 557, distance: 12.4
click at [1074, 484] on div "RJ5911-R79 2 3 XSNDHU-R04 XO74GU-R69" at bounding box center [756, 266] width 1512 height 437
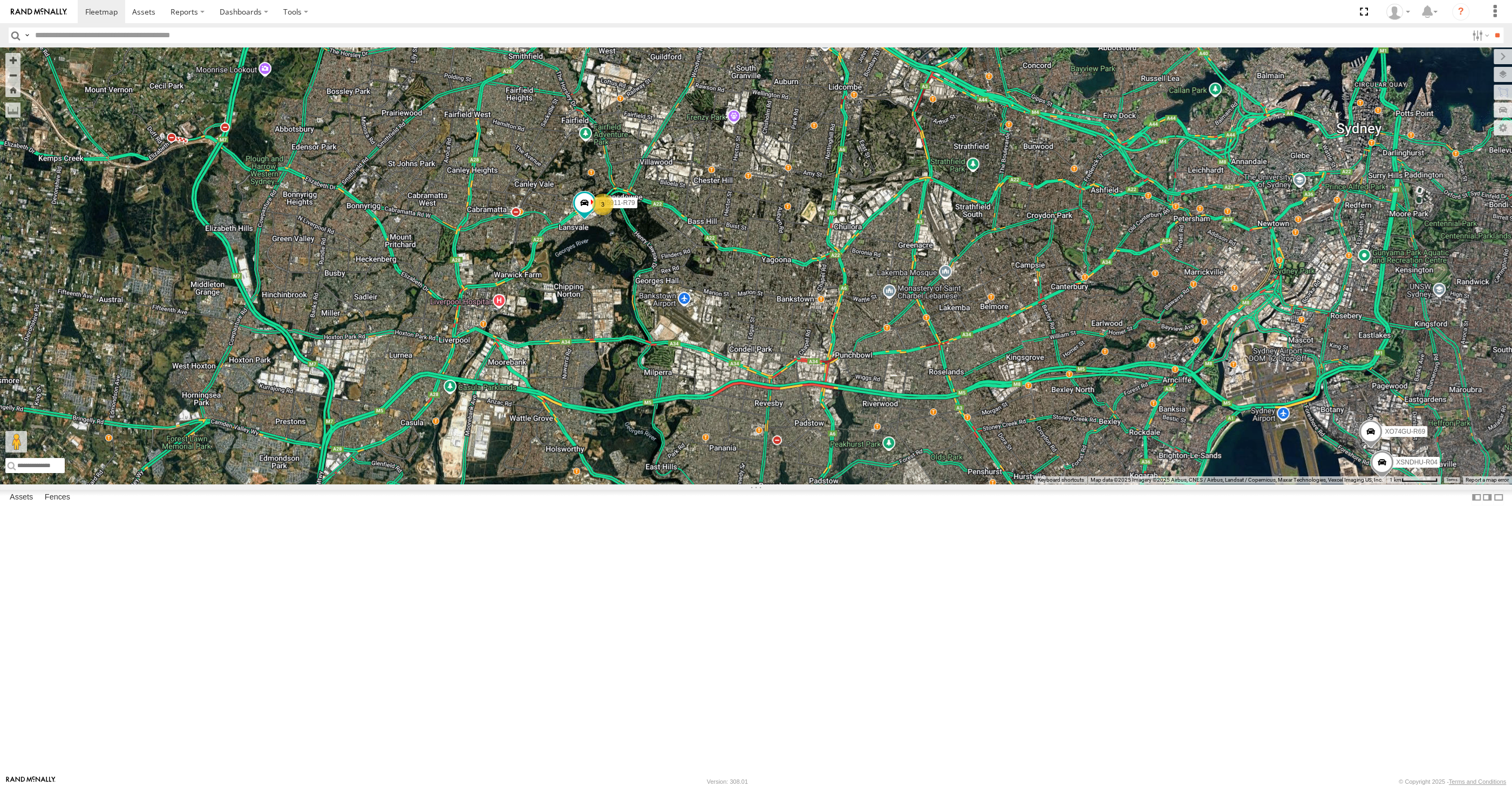
drag, startPoint x: 1040, startPoint y: 573, endPoint x: 1055, endPoint y: 559, distance: 20.5
click at [1055, 484] on div "RJ5911-R79 2 3 XSNDHU-R04 XO74GU-R69" at bounding box center [756, 266] width 1512 height 437
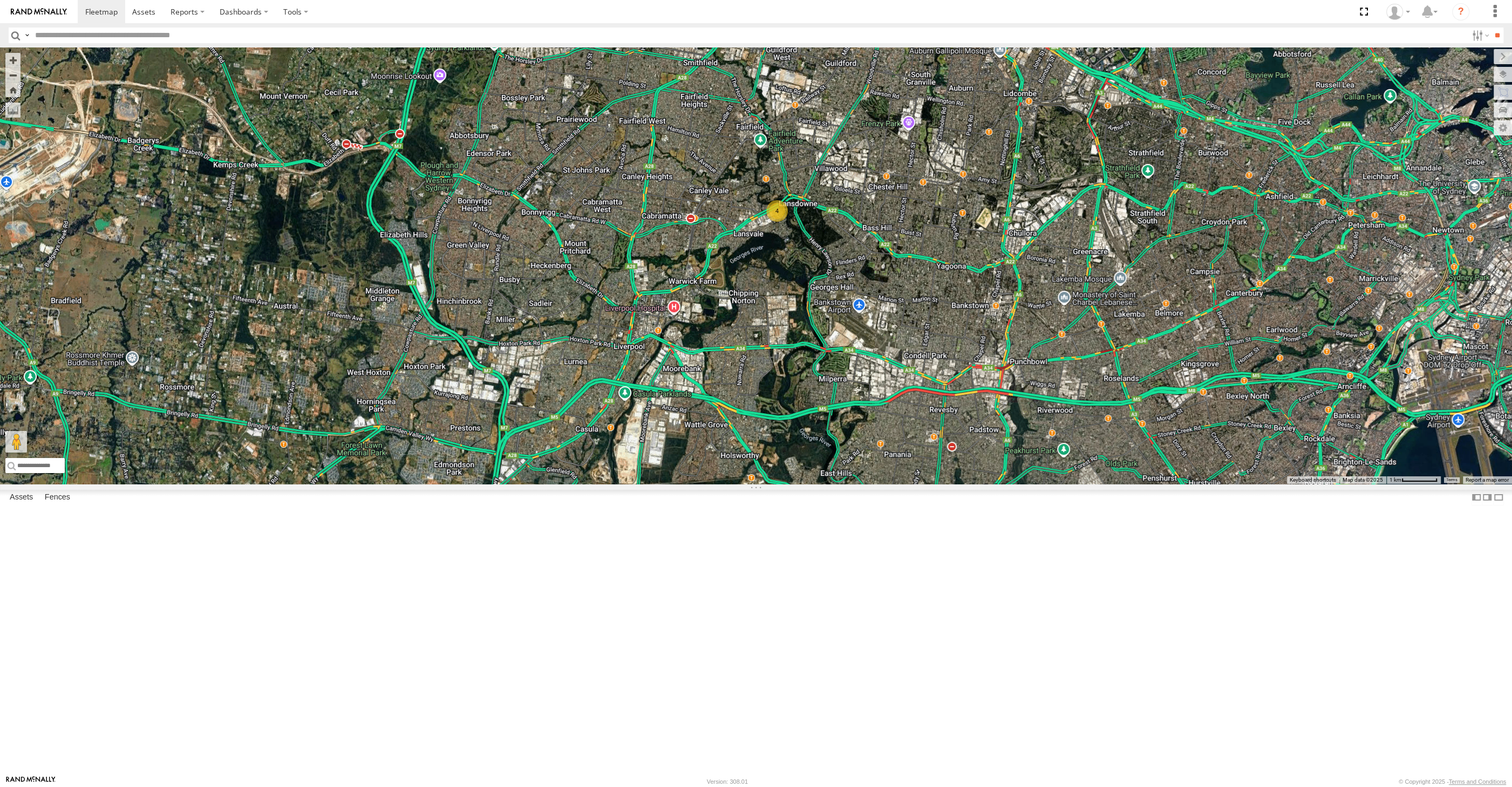
click at [969, 482] on div "4" at bounding box center [756, 266] width 1512 height 437
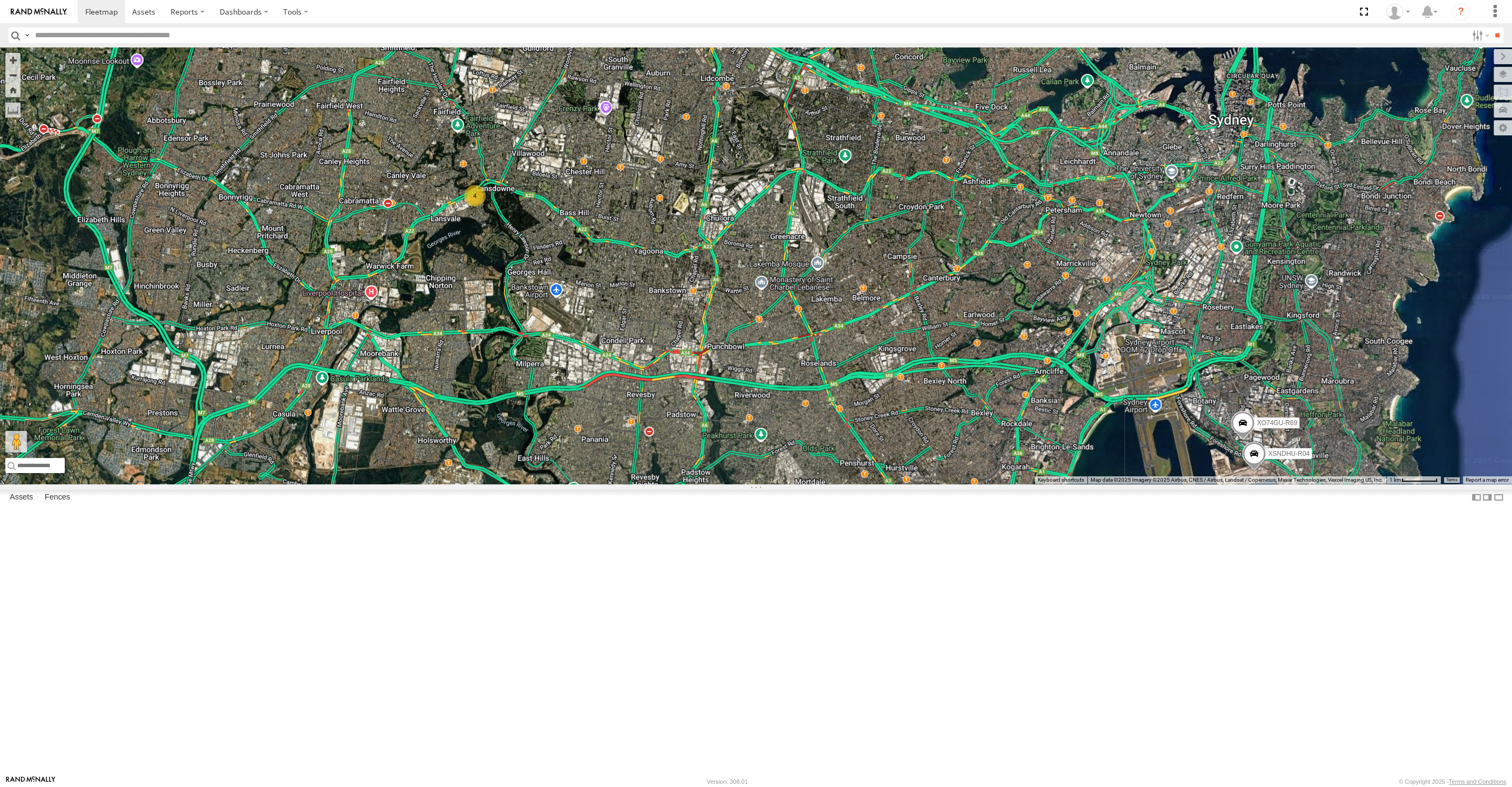
drag, startPoint x: 1061, startPoint y: 544, endPoint x: 961, endPoint y: 591, distance: 110.5
click at [961, 484] on div "4 XSNDHU-R04 XO74GU-R69" at bounding box center [756, 266] width 1512 height 437
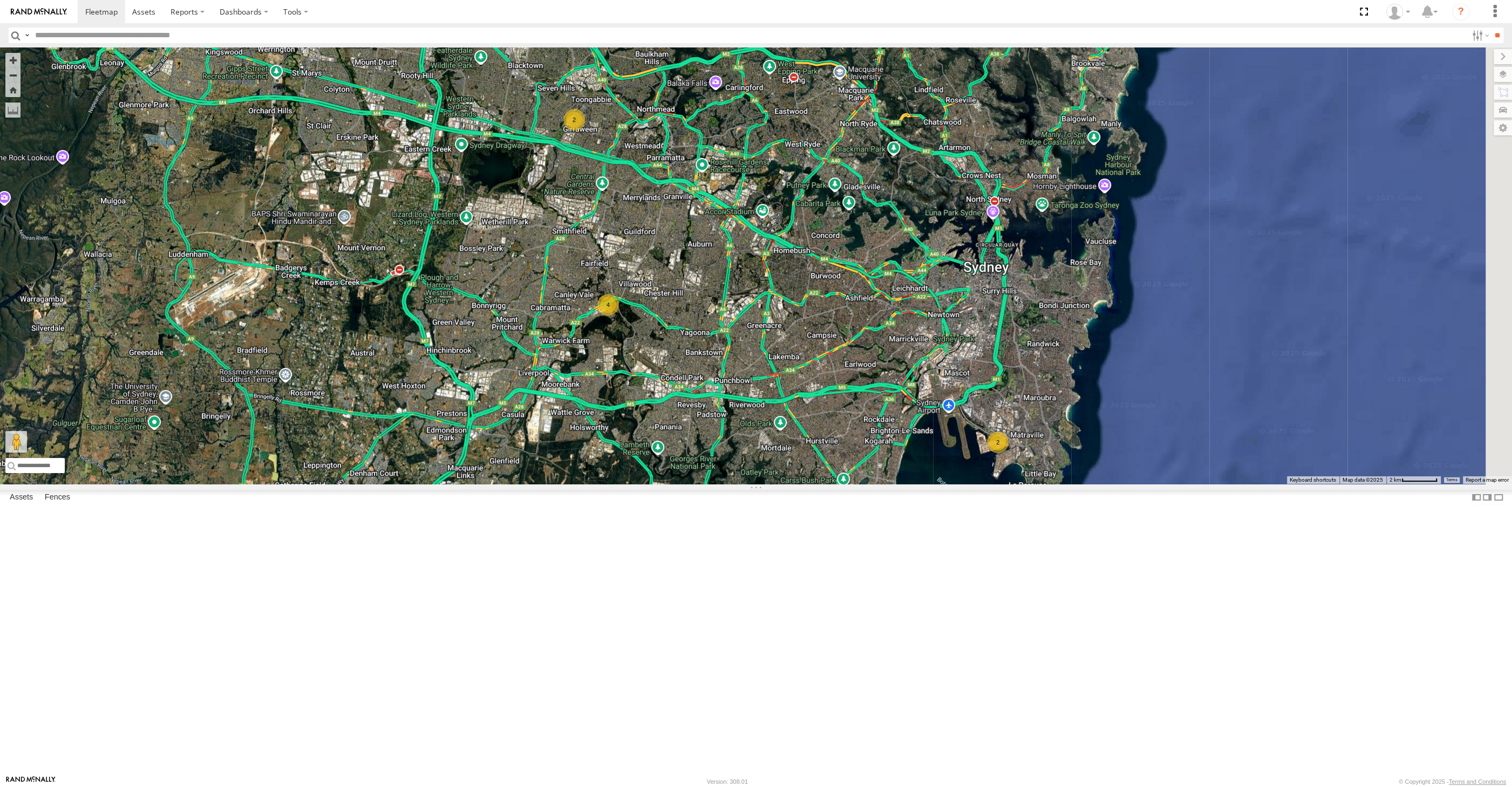
drag, startPoint x: 852, startPoint y: 572, endPoint x: 836, endPoint y: 561, distance: 19.4
click at [836, 484] on div "2 2 4" at bounding box center [756, 266] width 1512 height 437
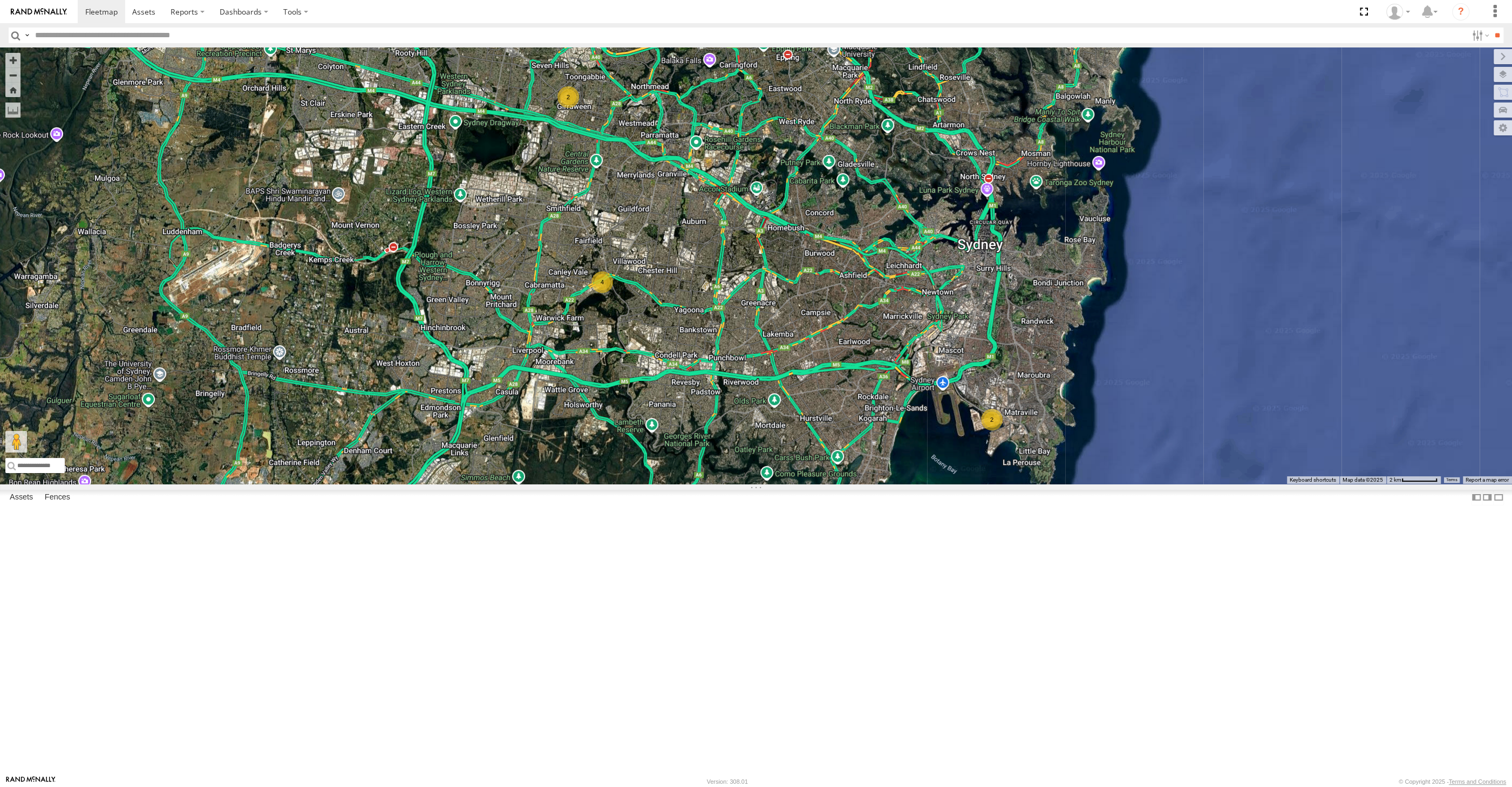
drag, startPoint x: 685, startPoint y: 657, endPoint x: 711, endPoint y: 644, distance: 29.1
click at [711, 484] on div "2 2 4" at bounding box center [756, 266] width 1512 height 437
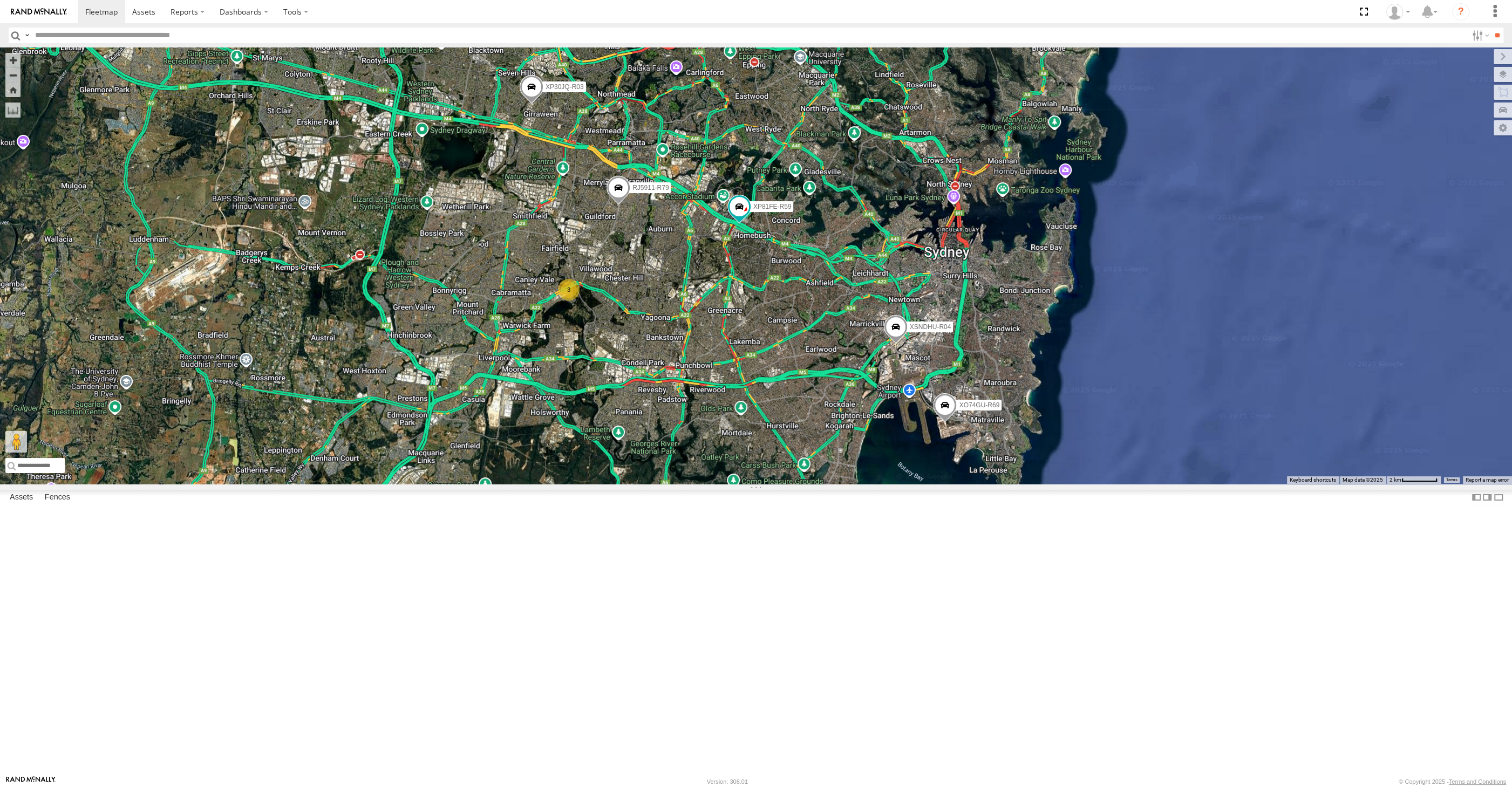
drag, startPoint x: 698, startPoint y: 531, endPoint x: 643, endPoint y: 536, distance: 55.2
click at [648, 484] on div "XP30JQ-R03 XSNDHU-R04 RJ5911-R79 XP81FE-R59 XO74GU-R69 3" at bounding box center [756, 266] width 1512 height 437
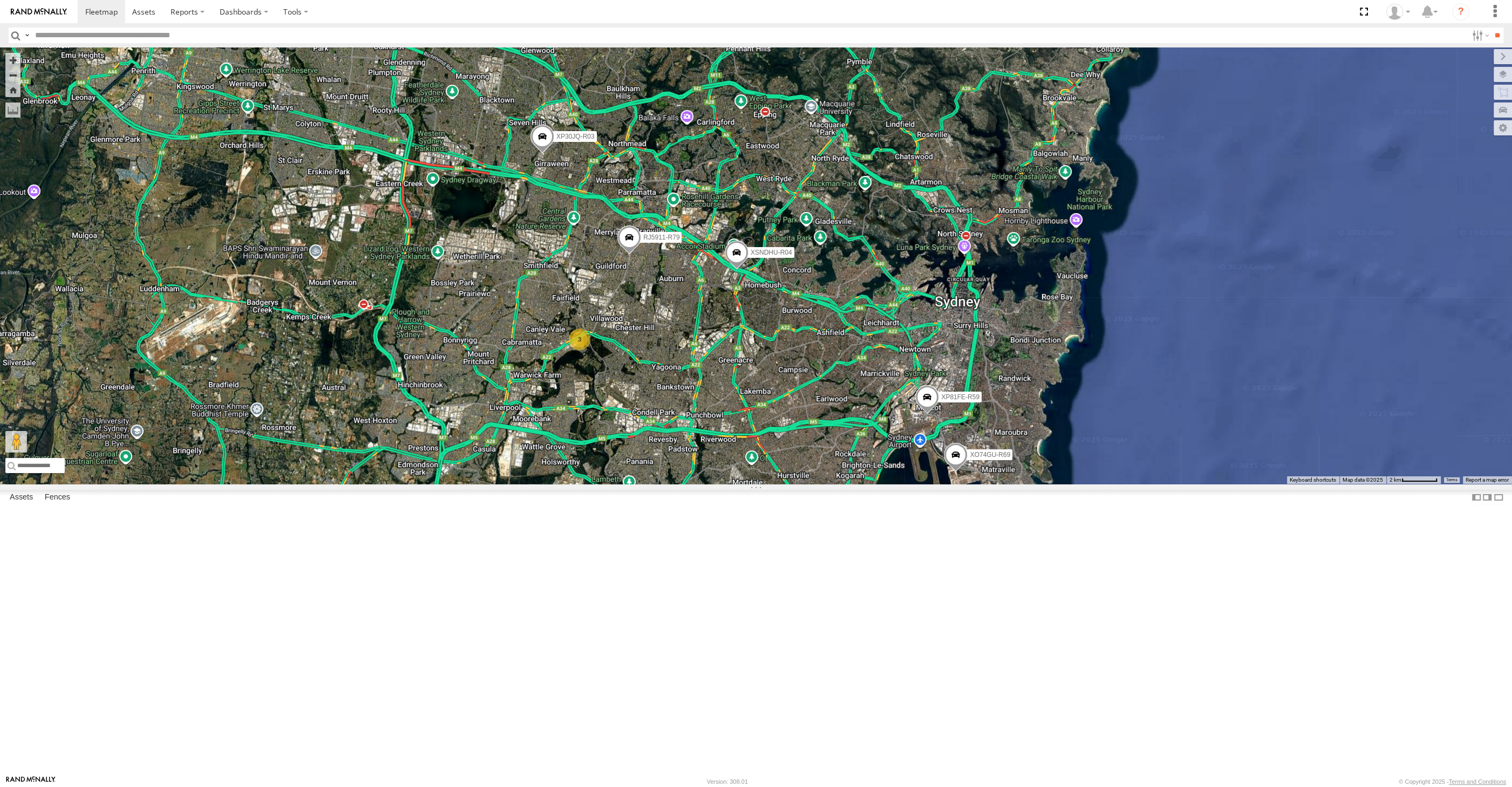
drag, startPoint x: 779, startPoint y: 554, endPoint x: 784, endPoint y: 563, distance: 10.3
click at [784, 484] on div "XP30JQ-R03 XSNDHU-R04 3 RJ5911-R79 XP81FE-R59 XO74GU-R69" at bounding box center [756, 266] width 1512 height 437
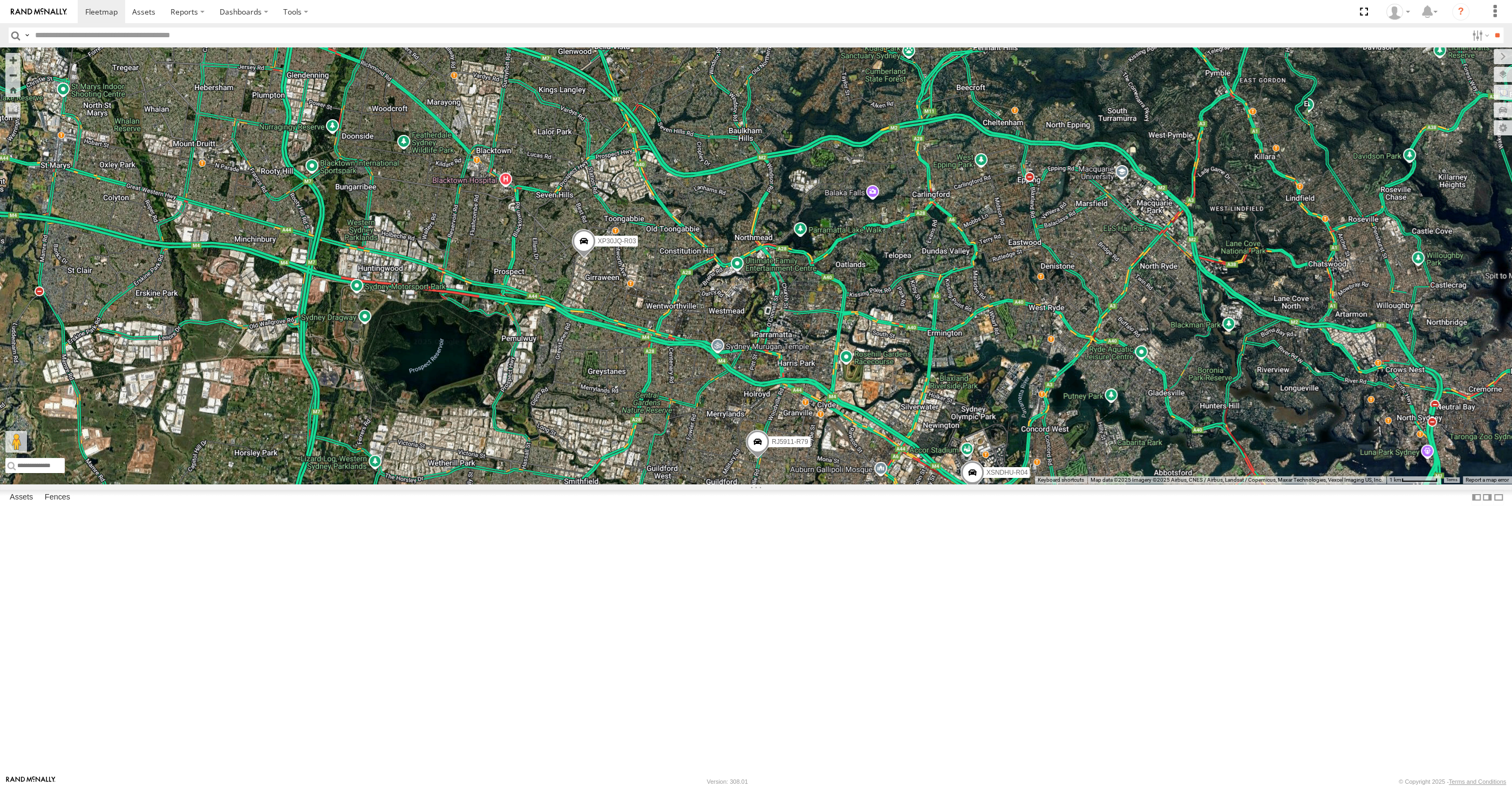
drag, startPoint x: 584, startPoint y: 353, endPoint x: 601, endPoint y: 446, distance: 94.5
click at [600, 446] on div "XP30JQ-R03 XSNDHU-R04 RJ5911-R79 XP81FE-R59 XO74GU-R69 3" at bounding box center [756, 266] width 1512 height 437
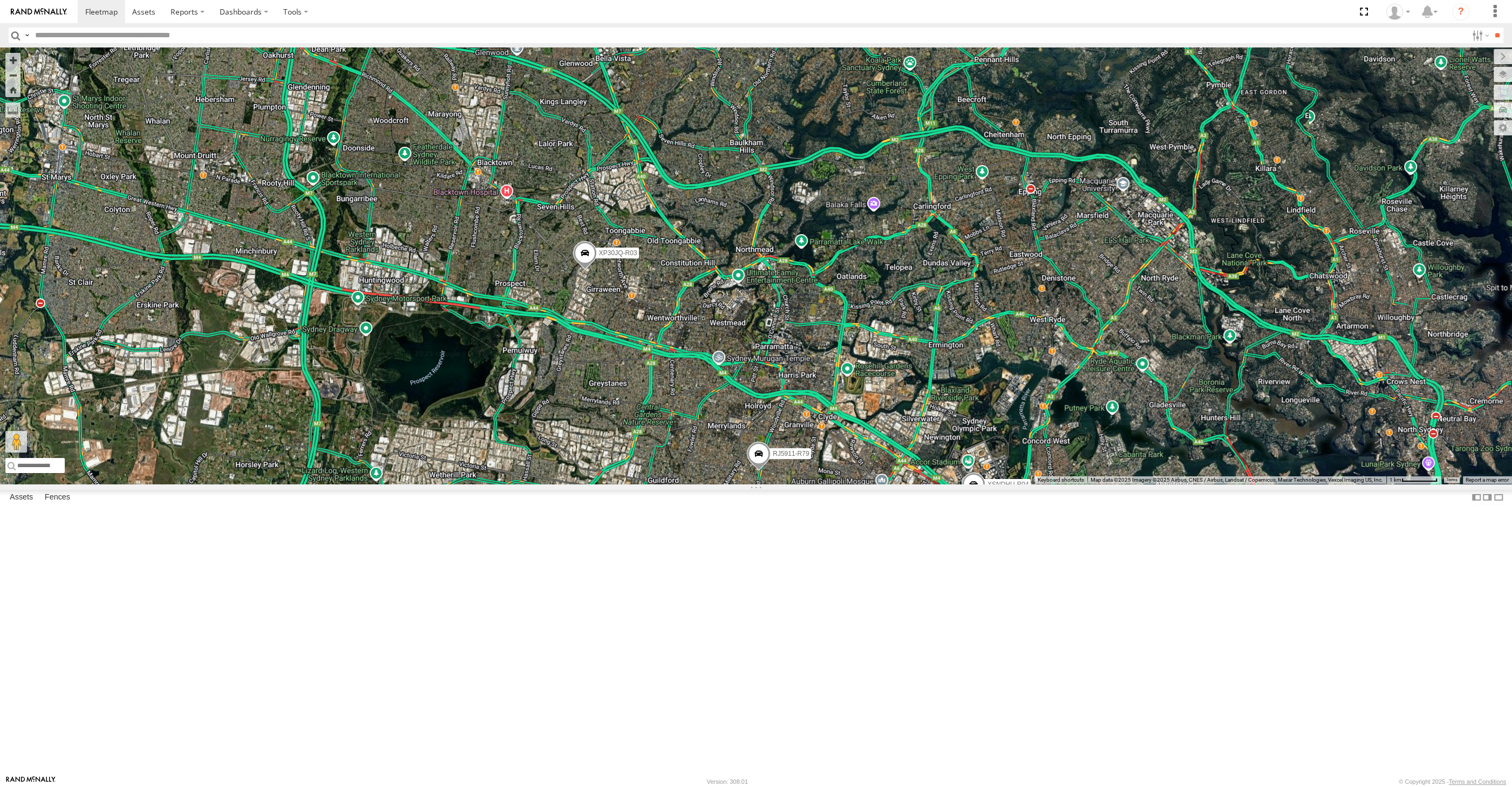
drag, startPoint x: 673, startPoint y: 472, endPoint x: 660, endPoint y: 443, distance: 31.8
click at [663, 446] on div "XP30JQ-R03 XSNDHU-R04 RJ5911-R79 XP81FE-R59 XO74GU-R69 3" at bounding box center [756, 266] width 1512 height 437
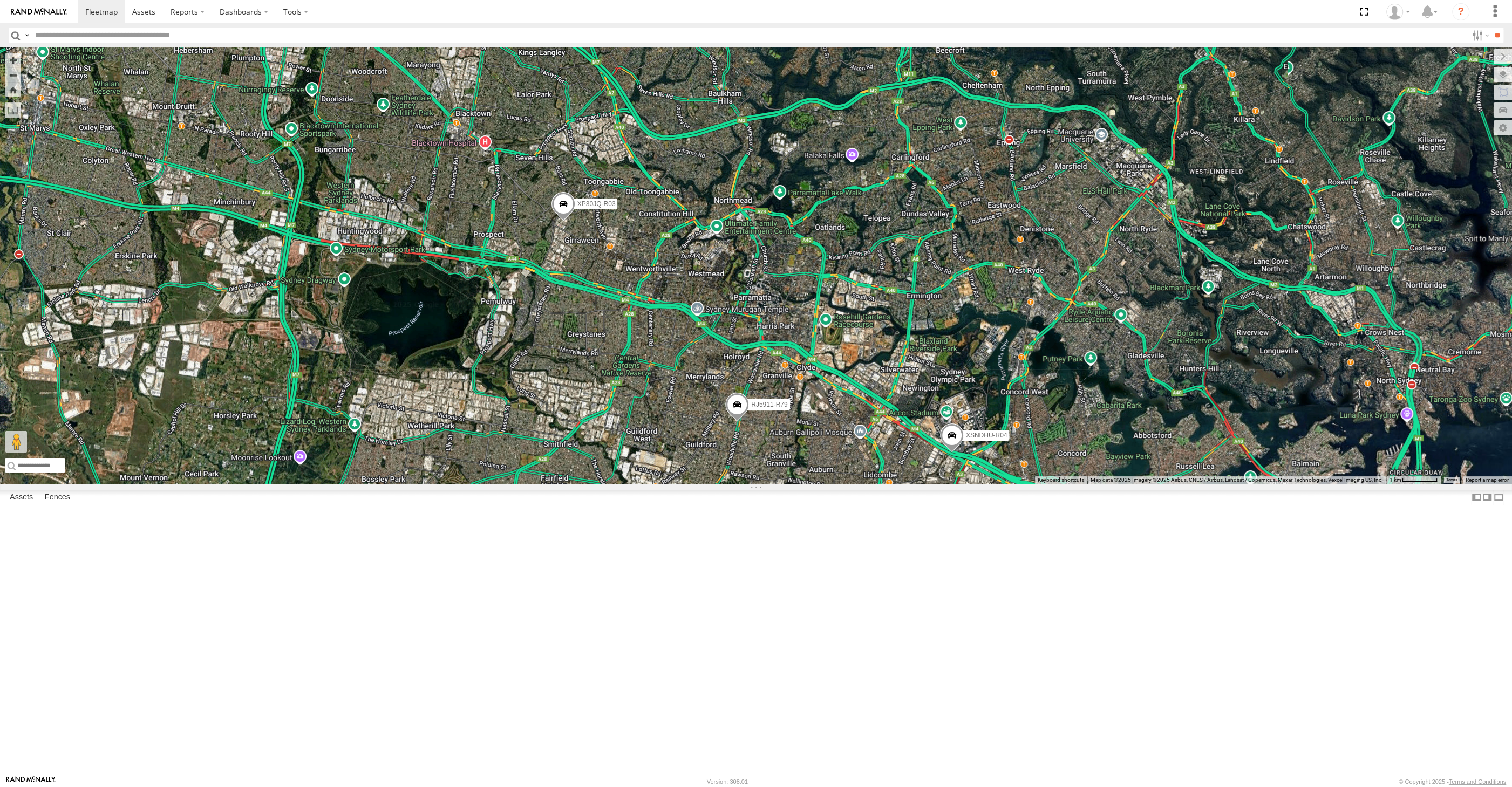
drag, startPoint x: 879, startPoint y: 702, endPoint x: 864, endPoint y: 684, distance: 23.4
click at [864, 484] on div "XP30JQ-R03 XSNDHU-R04 RJ5911-R79 XP81FE-R59 XO74GU-R69 3" at bounding box center [756, 266] width 1512 height 437
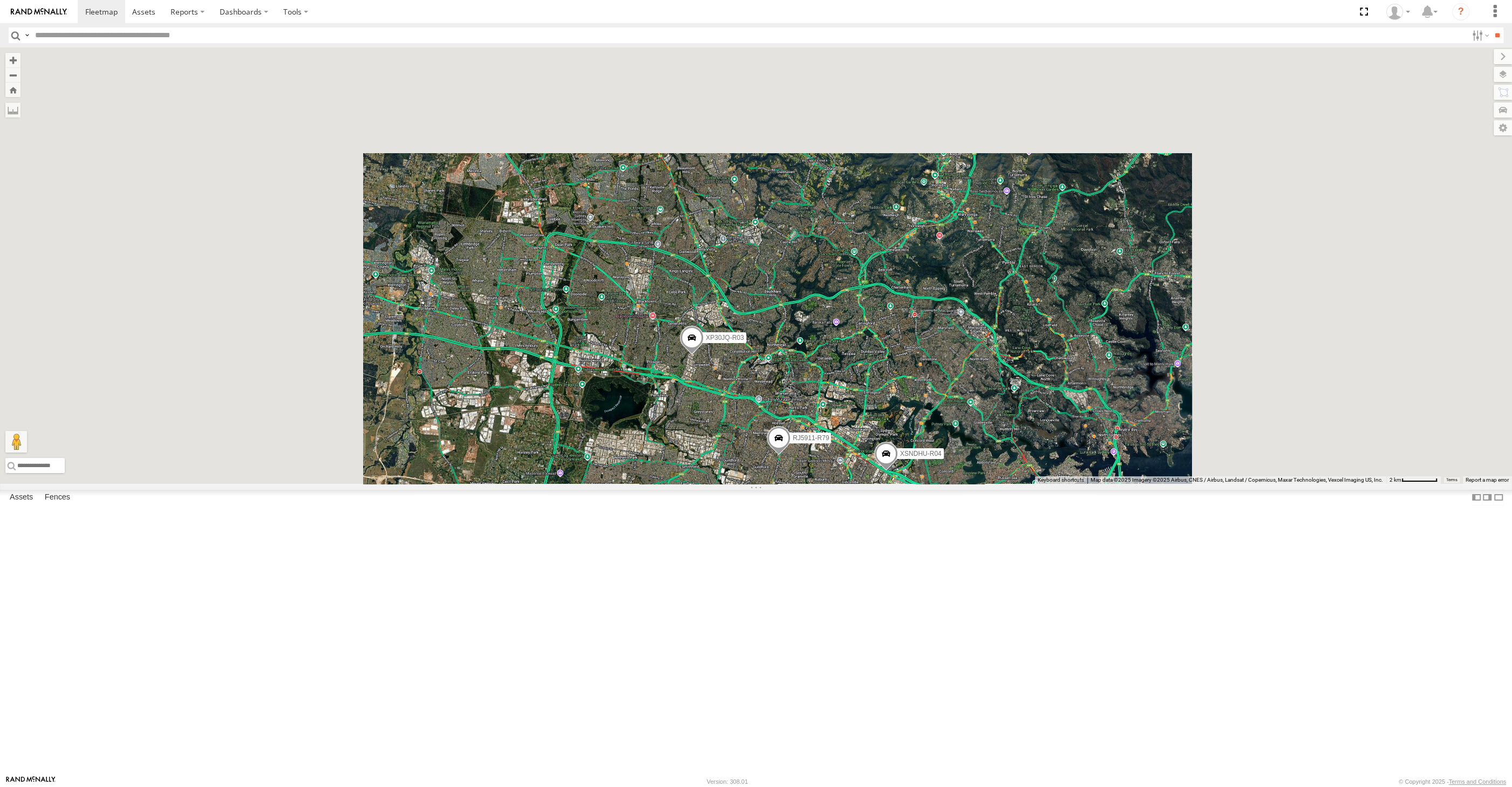
drag, startPoint x: 940, startPoint y: 693, endPoint x: 877, endPoint y: 655, distance: 73.6
click at [918, 484] on div "XP30JQ-R03 XSNDHU-R04 RJ5911-R79 XP81FE-R59 XO74GU-R69 3" at bounding box center [756, 266] width 1512 height 437
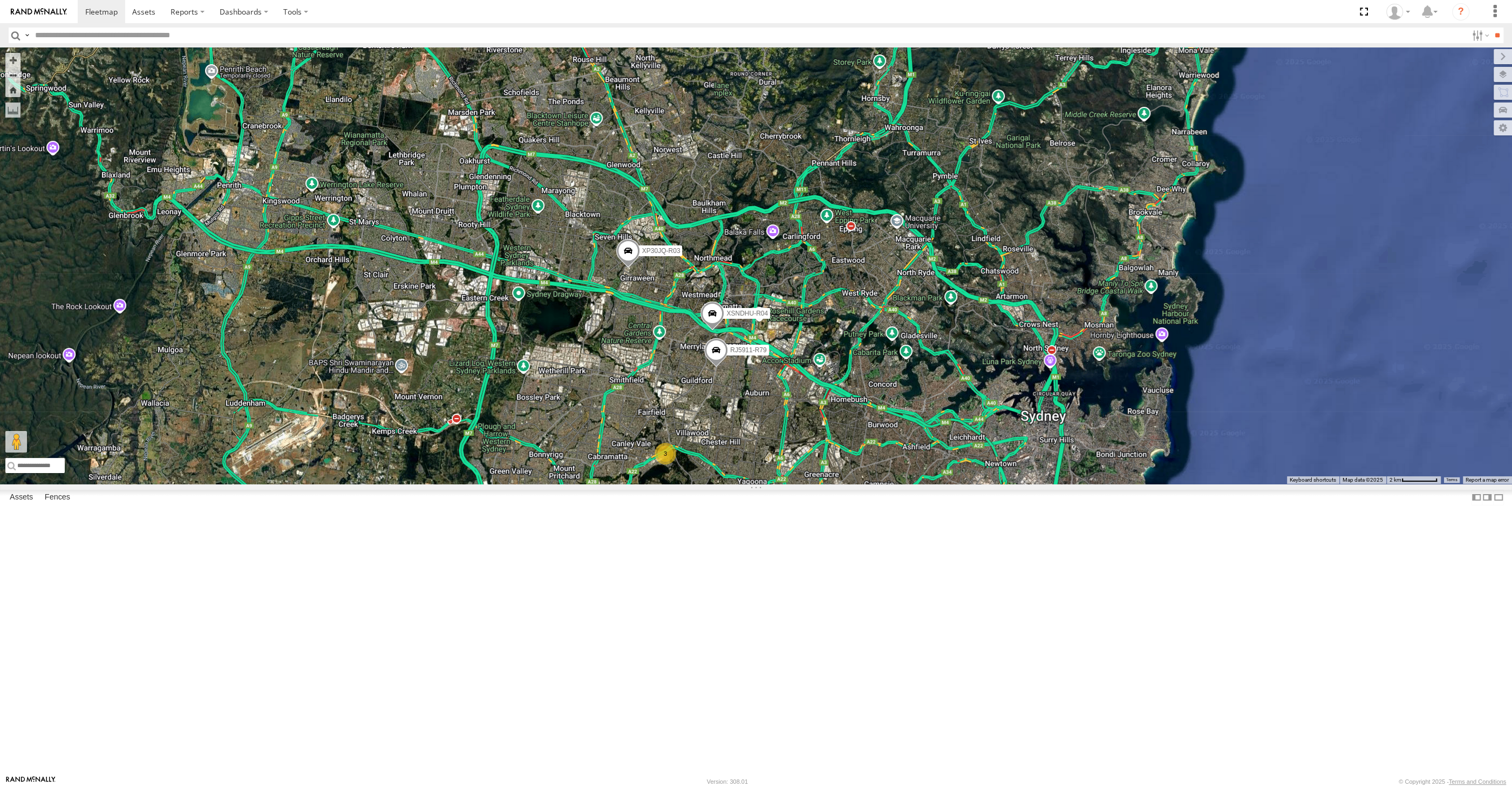
drag, startPoint x: 751, startPoint y: 615, endPoint x: 755, endPoint y: 582, distance: 33.2
click at [755, 484] on div "XP30JQ-R03 XSNDHU-R04 3 RJ5911-R79 XP81FE-R59 XO74GU-R69" at bounding box center [756, 266] width 1512 height 437
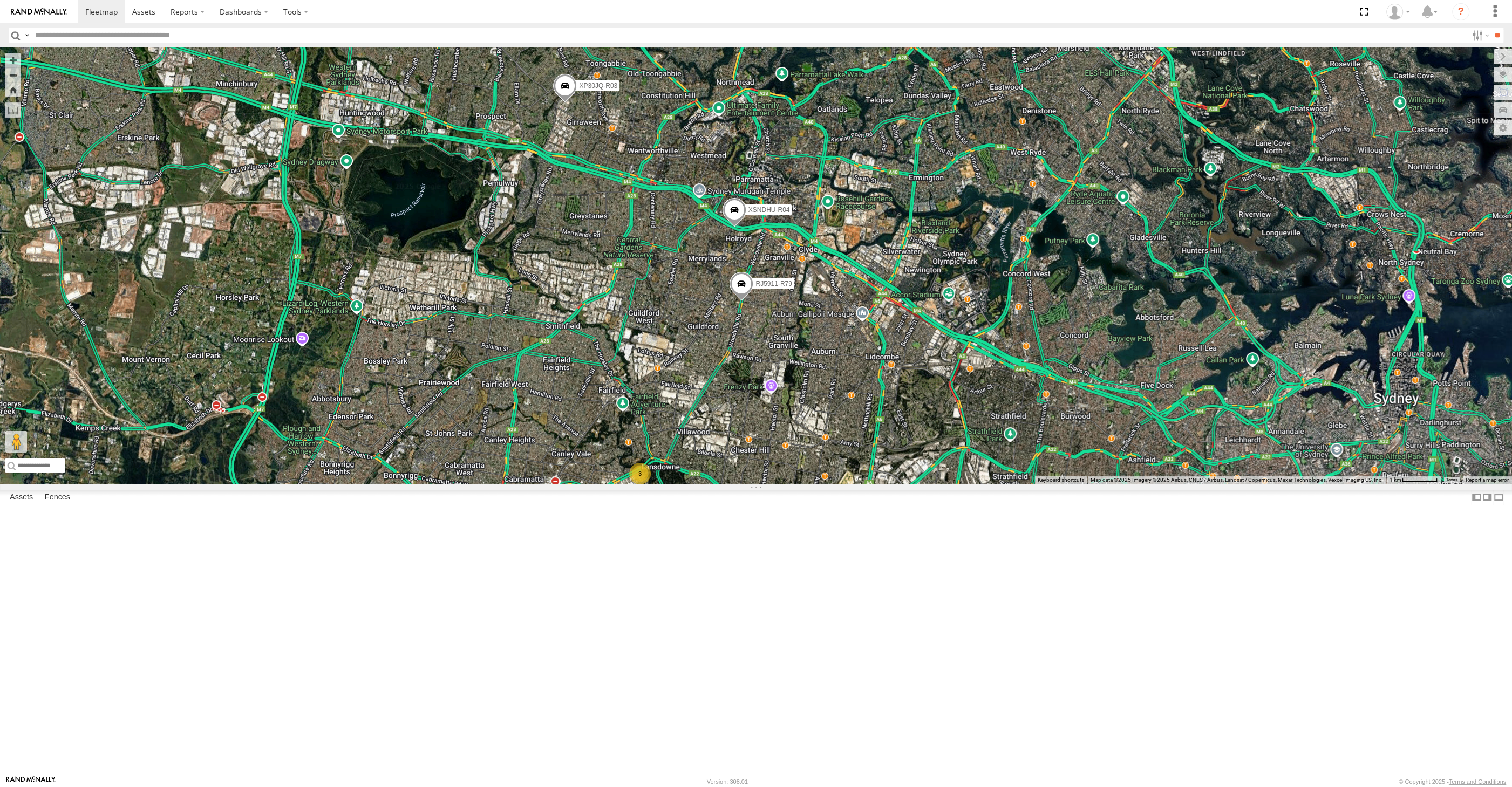
drag, startPoint x: 820, startPoint y: 551, endPoint x: 821, endPoint y: 540, distance: 11.0
click at [821, 484] on div "XP30JQ-R03 XSNDHU-R04 RJ5911-R79 XP81FE-R59 XO74GU-R69 3" at bounding box center [756, 266] width 1512 height 437
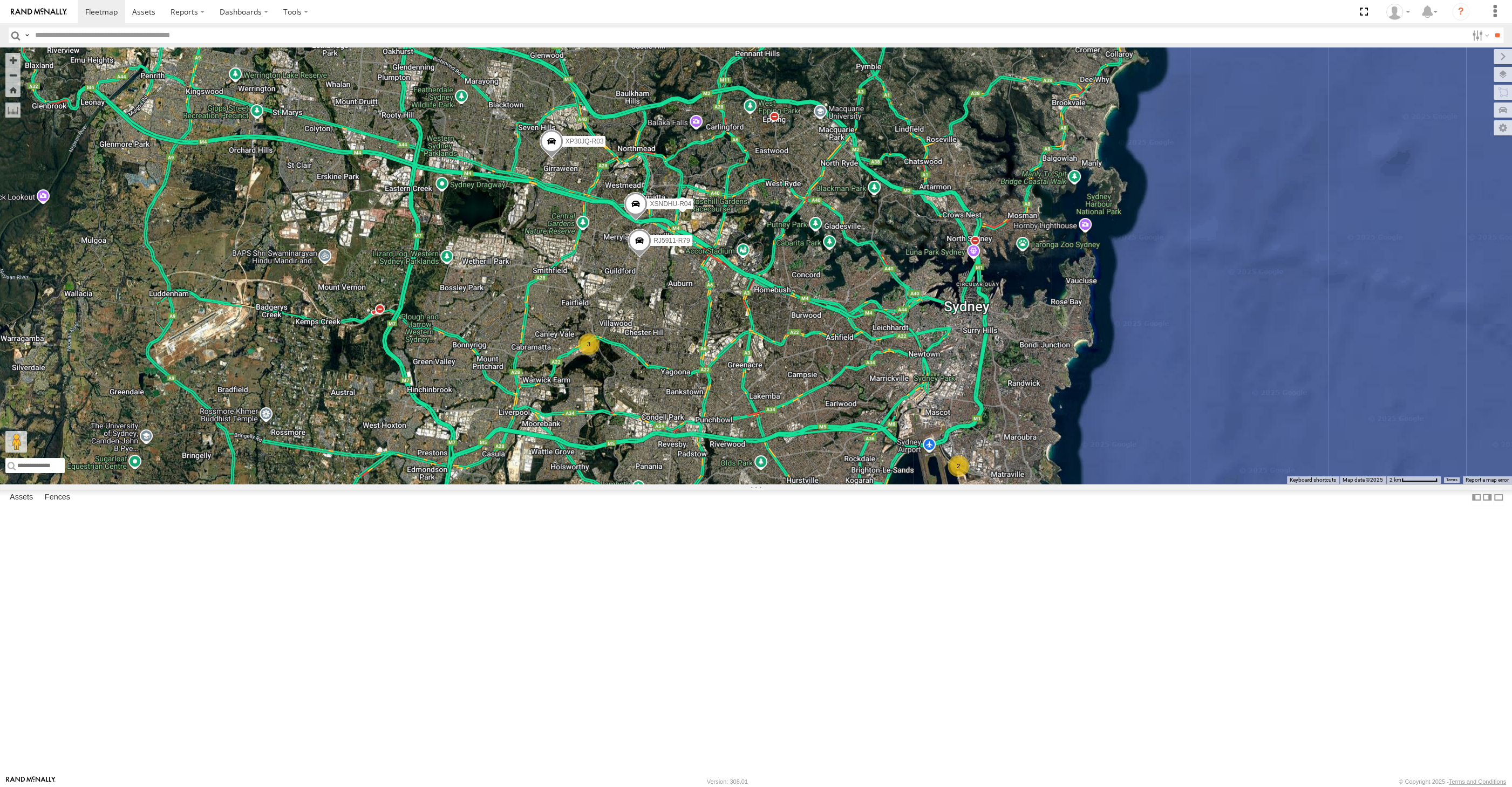
drag, startPoint x: 904, startPoint y: 599, endPoint x: 755, endPoint y: 537, distance: 161.4
click at [755, 484] on div "XP30JQ-R03 XSNDHU-R04 RJ5911-R79 3 2" at bounding box center [756, 266] width 1512 height 437
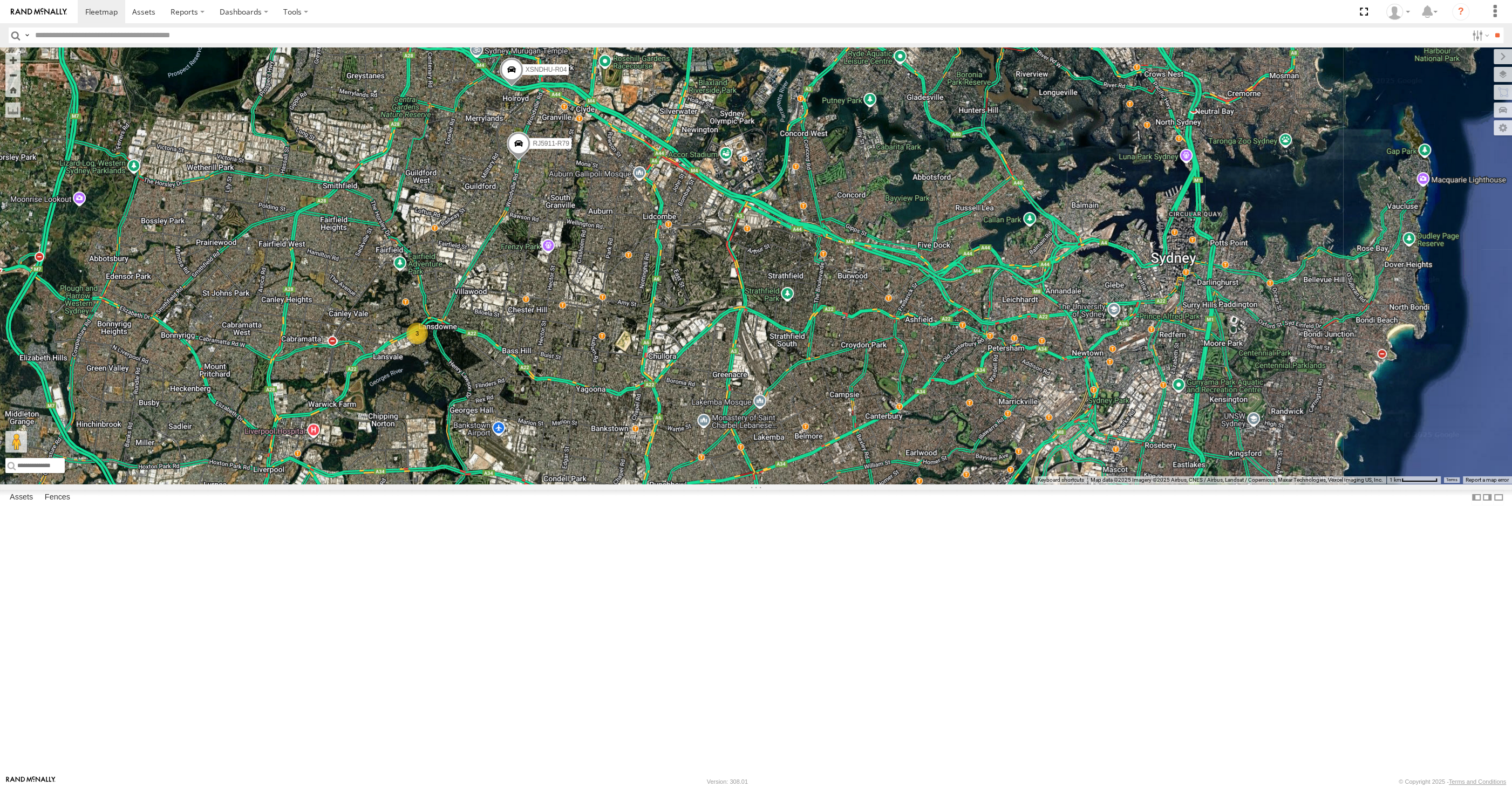
drag, startPoint x: 811, startPoint y: 536, endPoint x: 863, endPoint y: 588, distance: 73.5
click at [863, 484] on div "XP30JQ-R03 XSNDHU-R04 RJ5911-R79 3 XP81FE-R59 XO74GU-R69" at bounding box center [756, 266] width 1512 height 437
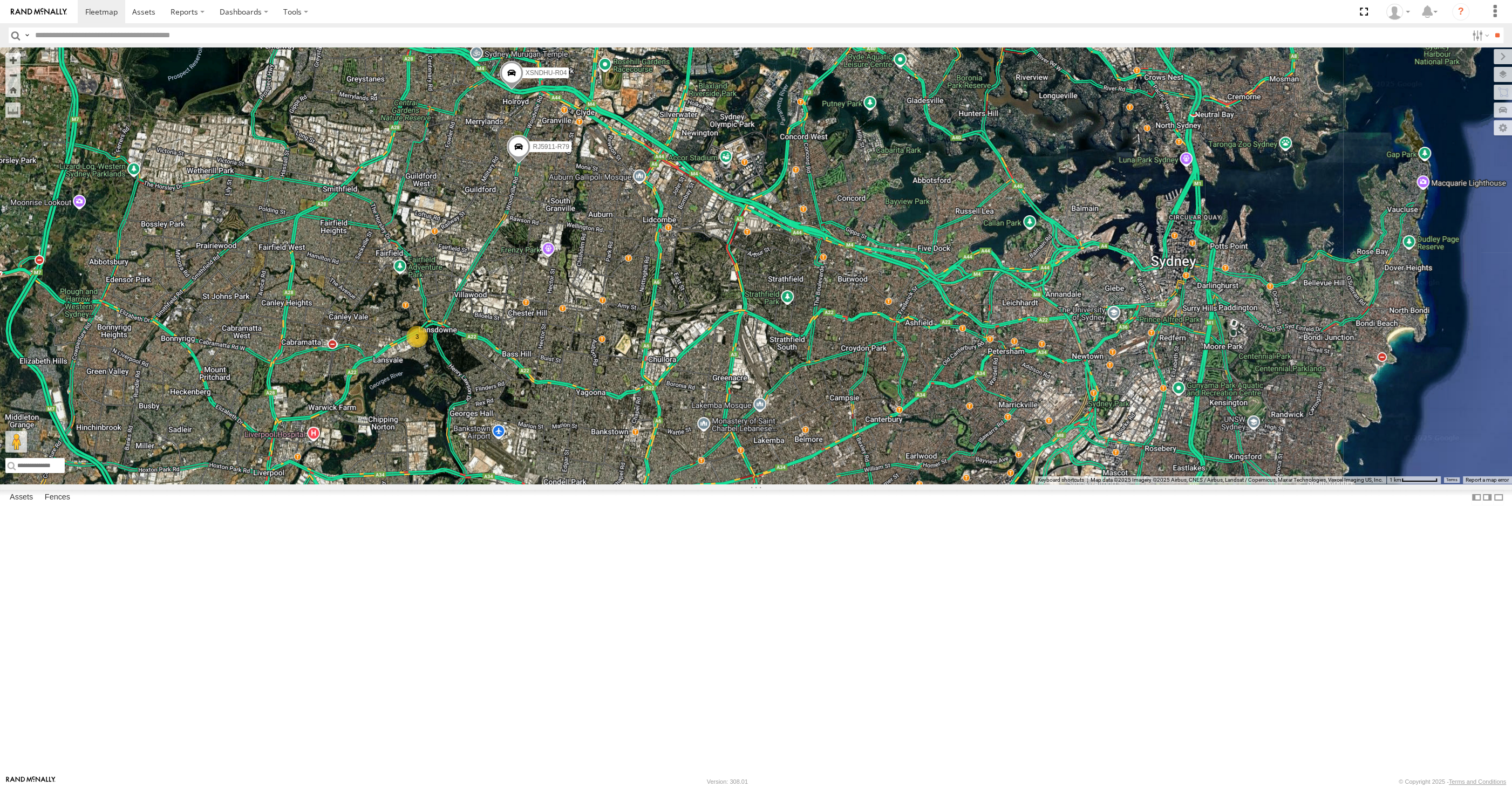
click at [863, 484] on div "XP30JQ-R03 XSNDHU-R04 RJ5911-R79 3 XP81FE-R59 XO74GU-R69" at bounding box center [756, 266] width 1512 height 437
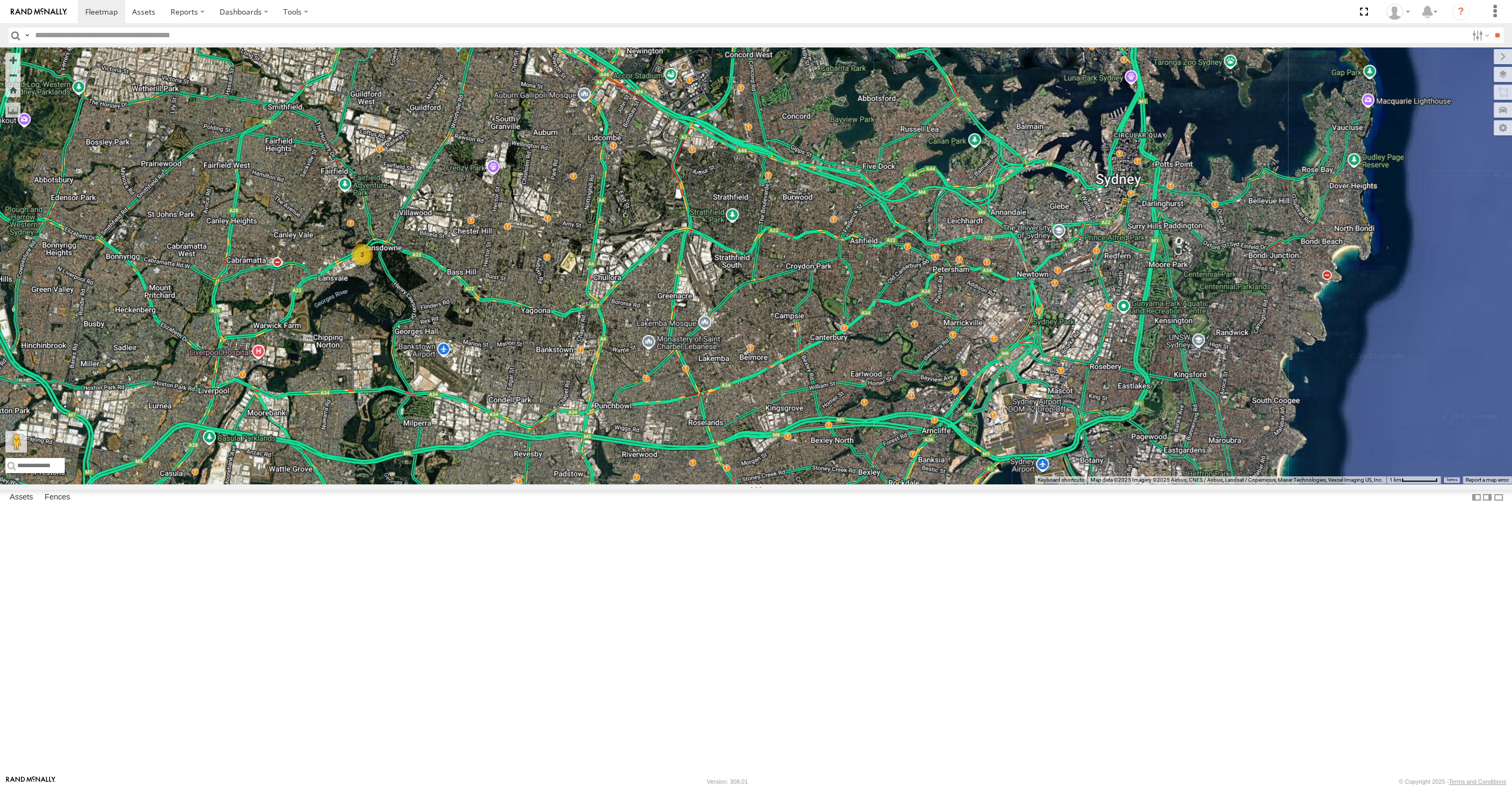
drag, startPoint x: 943, startPoint y: 690, endPoint x: 886, endPoint y: 604, distance: 103.2
click at [886, 484] on div "XP30JQ-R03 XSNDHU-R04 3 RJ5911-R79 XP81FE-R59 XO74GU-R69" at bounding box center [756, 266] width 1512 height 437
drag, startPoint x: 639, startPoint y: 399, endPoint x: 726, endPoint y: 456, distance: 104.0
click at [726, 456] on div "XP30JQ-R03 XSNDHU-R04 3 RJ5911-R79 XP81FE-R59 XO74GU-R69" at bounding box center [756, 266] width 1512 height 437
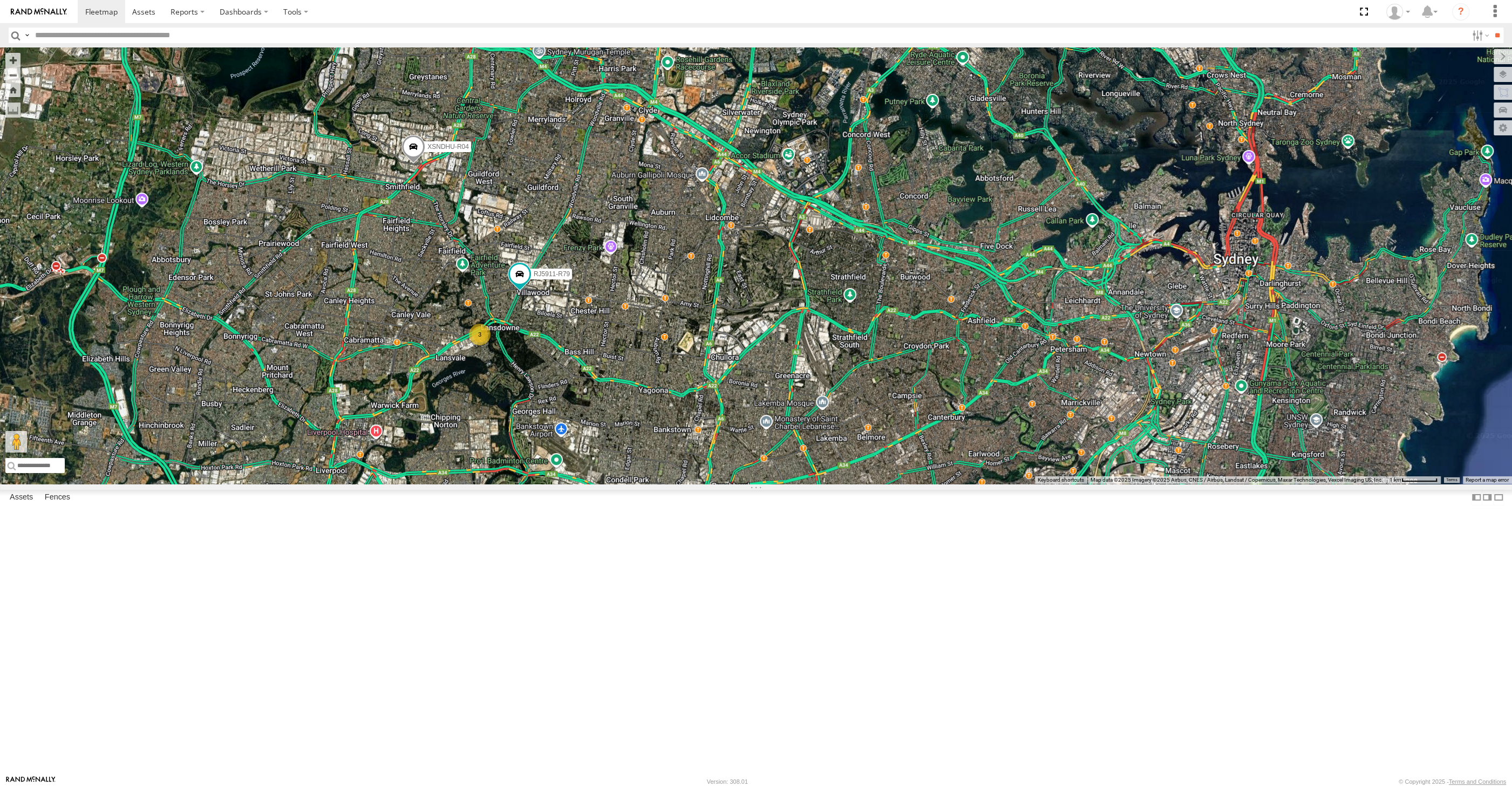
drag, startPoint x: 952, startPoint y: 660, endPoint x: 917, endPoint y: 621, distance: 52.4
click at [925, 484] on div "XP30JQ-R03 XSNDHU-R04 3 RJ5911-R79 XP81FE-R59 XO74GU-R69" at bounding box center [756, 266] width 1512 height 437
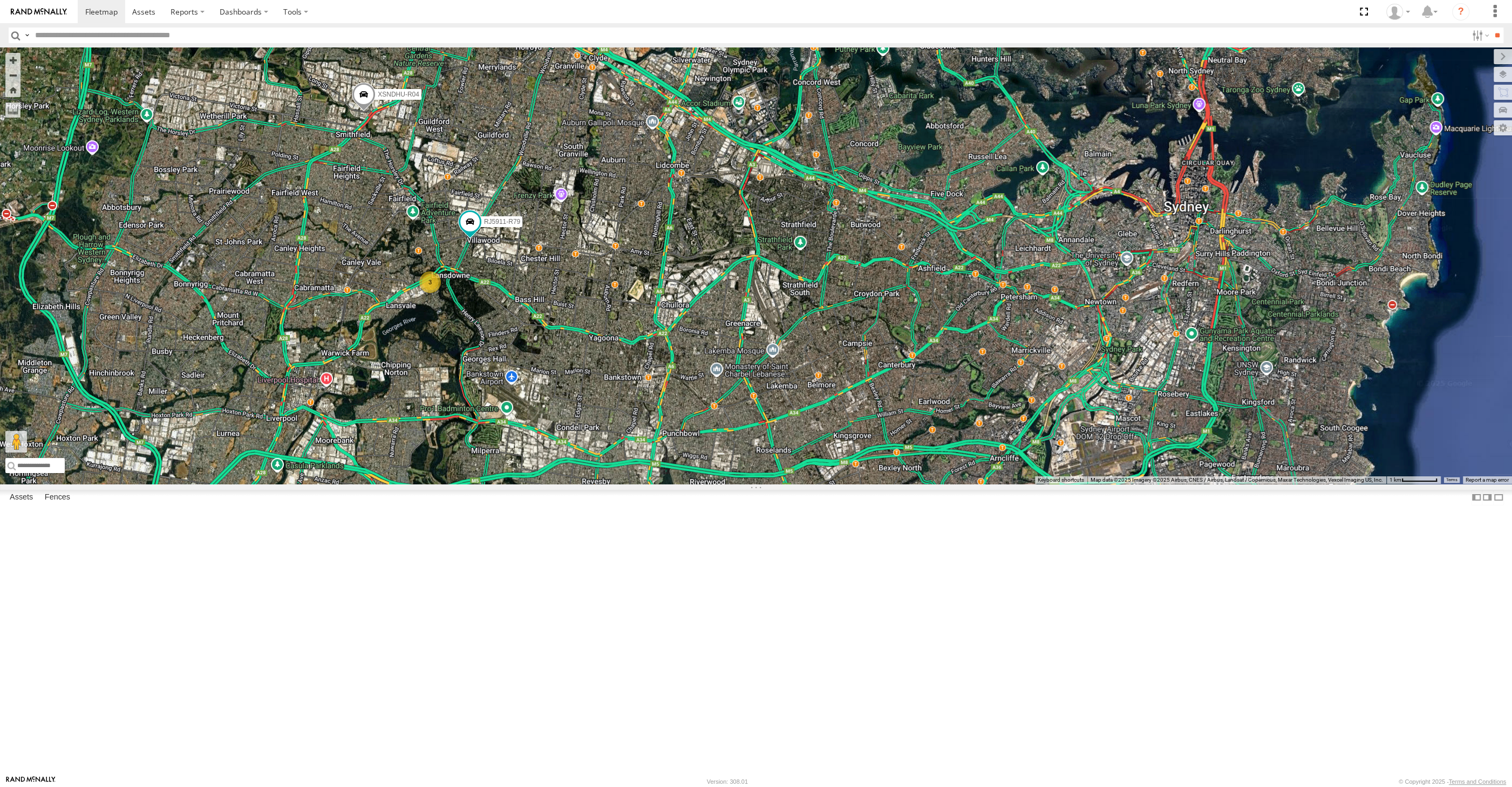
drag, startPoint x: 652, startPoint y: 360, endPoint x: 651, endPoint y: 394, distance: 34.0
click at [673, 407] on div "XP30JQ-R03 XSNDHU-R04 3 RJ5911-R79 XP81FE-R59 XO74GU-R69" at bounding box center [756, 266] width 1512 height 437
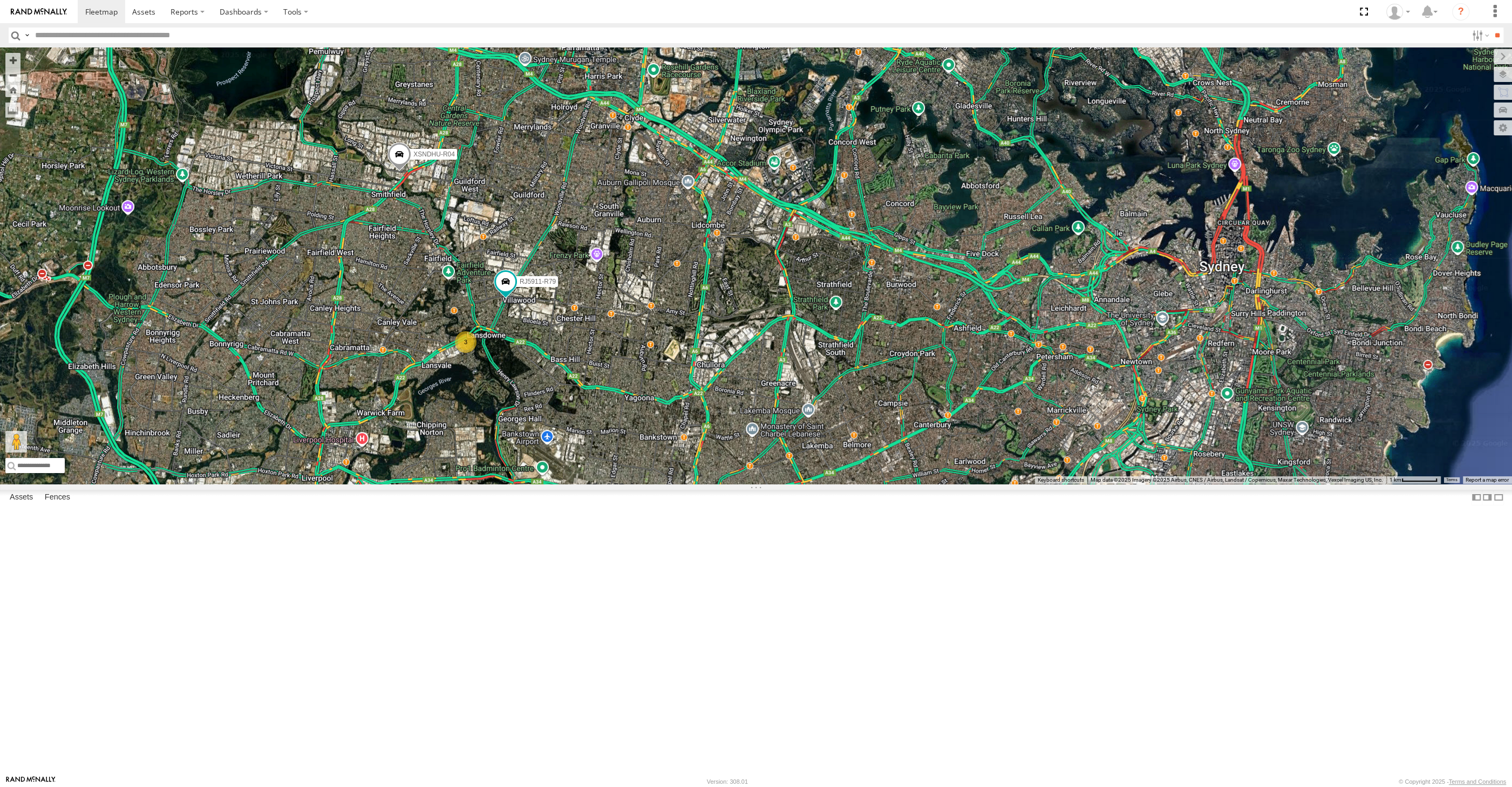
click at [739, 461] on div "XP30JQ-R03 XSNDHU-R04 3 RJ5911-R79 XP81FE-R59 XO74GU-R69" at bounding box center [756, 266] width 1512 height 437
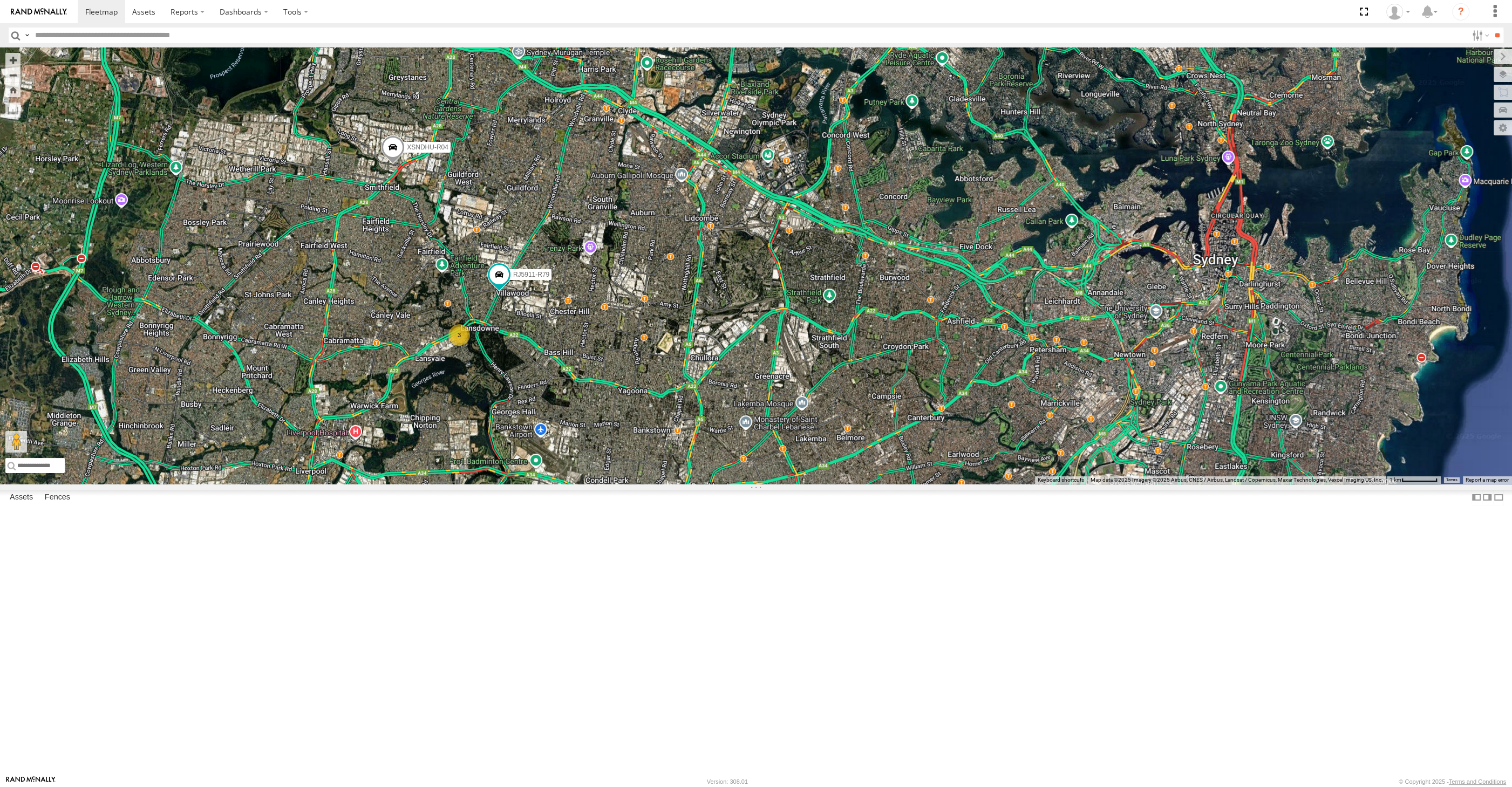
drag, startPoint x: 812, startPoint y: 436, endPoint x: 804, endPoint y: 424, distance: 14.4
click at [804, 424] on div "XP30JQ-R03 XSNDHU-R04 3 RJ5911-R79 XP81FE-R59 XO74GU-R69" at bounding box center [756, 266] width 1512 height 437
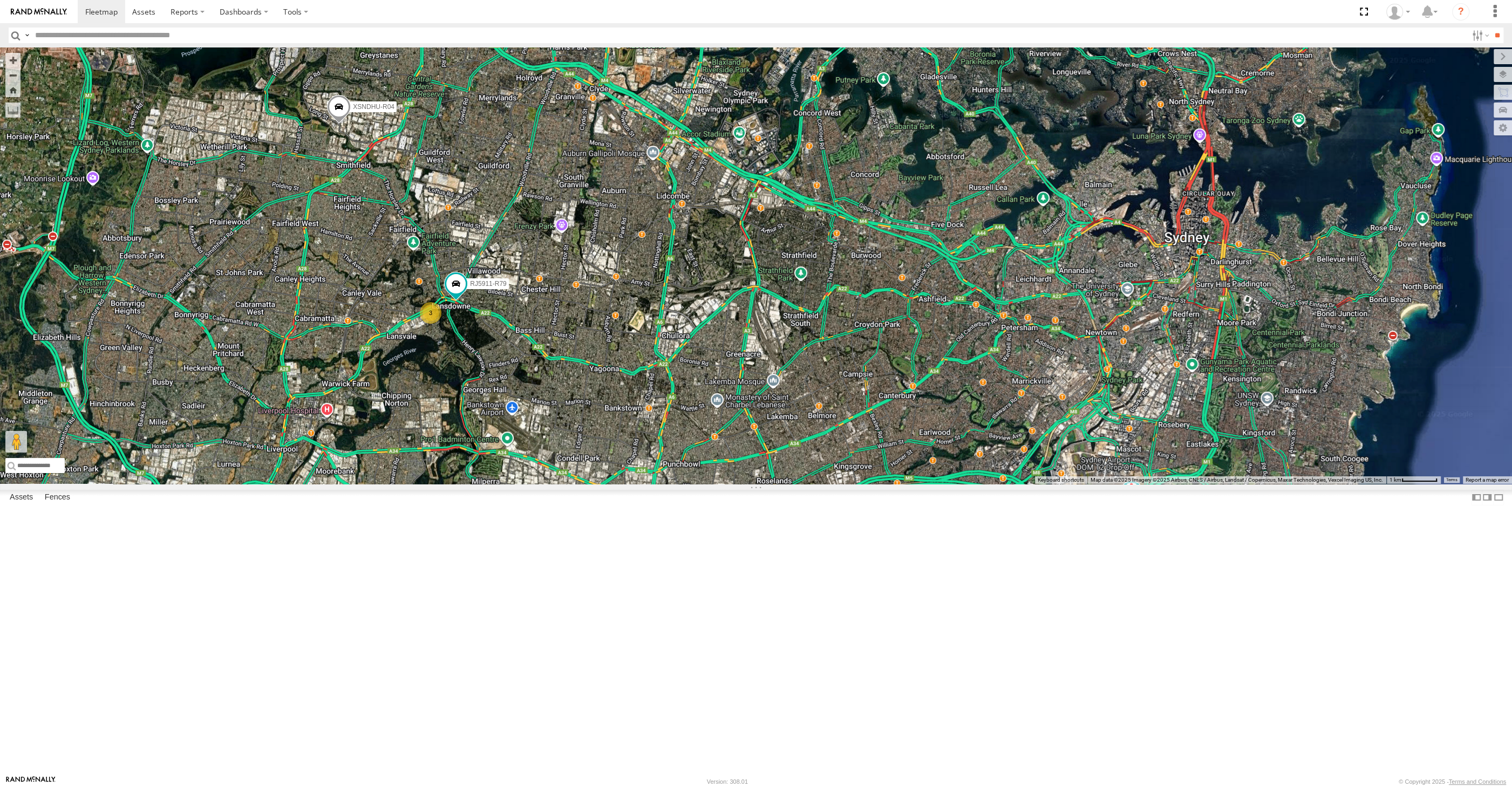
drag, startPoint x: 894, startPoint y: 586, endPoint x: 868, endPoint y: 567, distance: 32.2
click at [868, 484] on div "XP30JQ-R03 XSNDHU-R04 RJ5911-R79 XP81FE-R59 XO74GU-R69 3" at bounding box center [756, 266] width 1512 height 437
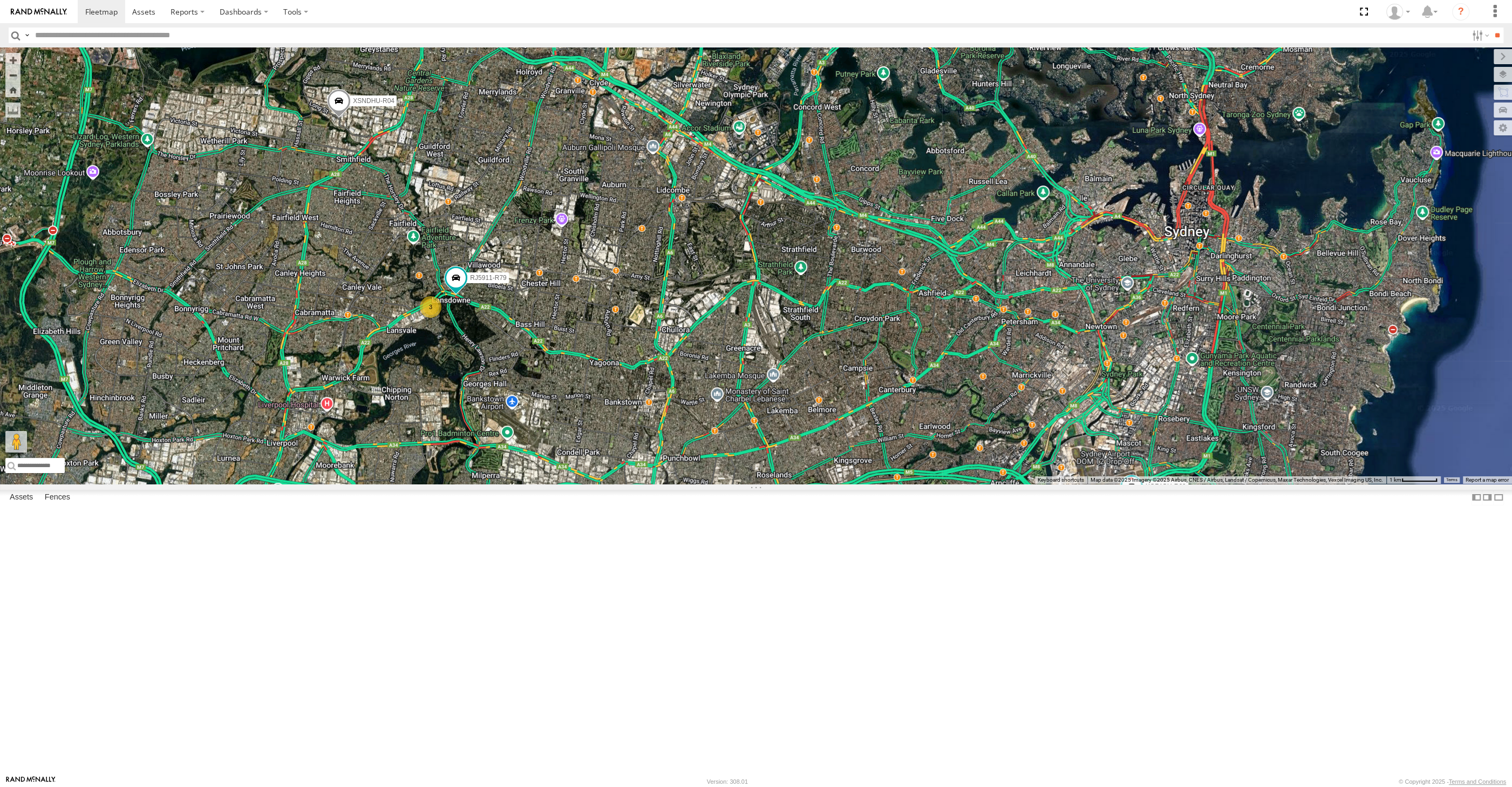
drag, startPoint x: 868, startPoint y: 567, endPoint x: 868, endPoint y: 561, distance: 6.0
click at [868, 484] on div "XP30JQ-R03 XSNDHU-R04 RJ5911-R79 XP81FE-R59 XO74GU-R69 3" at bounding box center [756, 266] width 1512 height 437
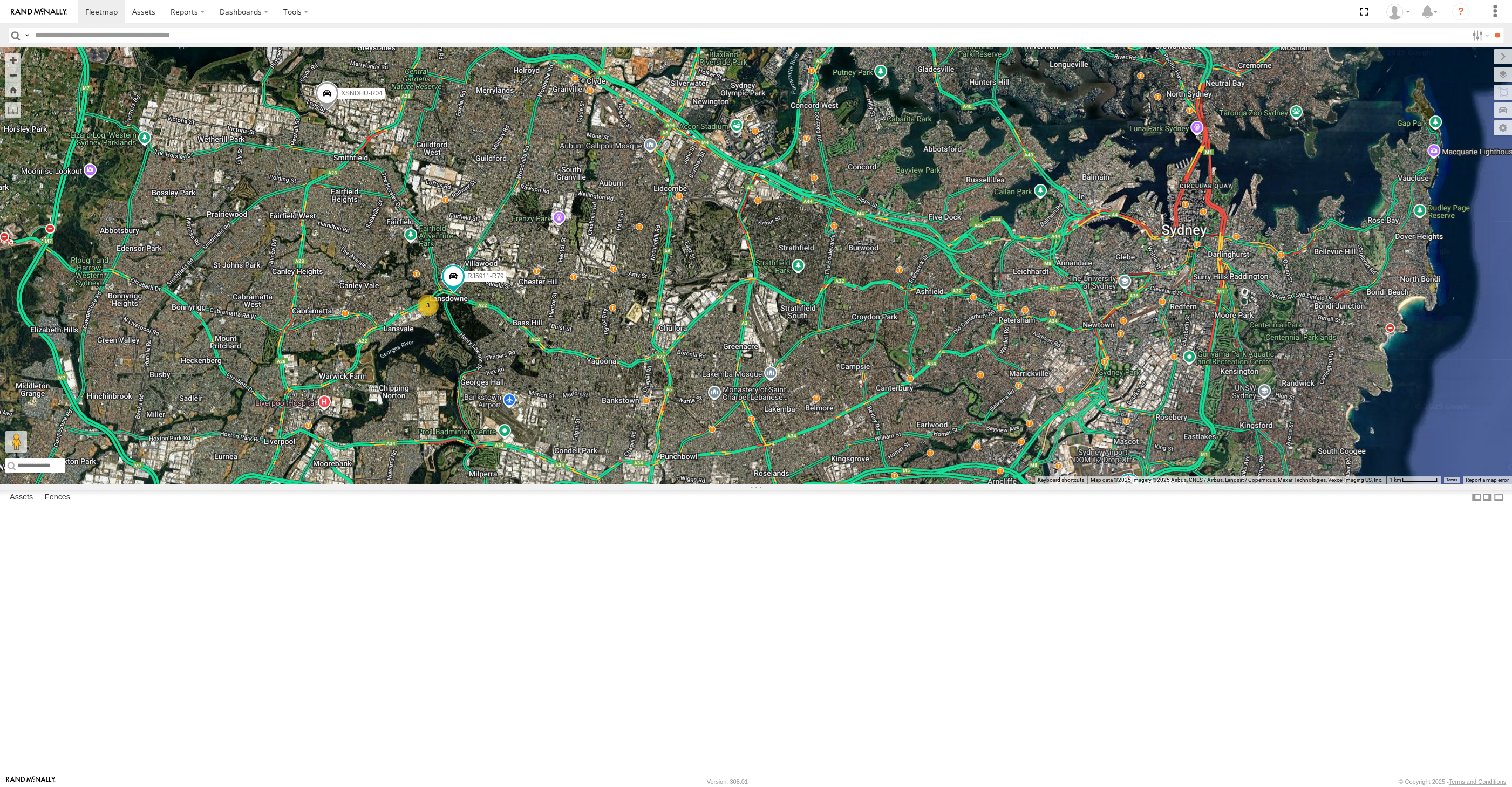
click at [1036, 484] on div "XP30JQ-R03 XSNDHU-R04 RJ5911-R79 XP81FE-R59 XO74GU-R69 3" at bounding box center [756, 266] width 1512 height 437
drag, startPoint x: 546, startPoint y: 480, endPoint x: 551, endPoint y: 492, distance: 13.0
click at [551, 484] on div "XP30JQ-R03 XSNDHU-R04 RJ5911-R79 XP81FE-R59 XO74GU-R69 3" at bounding box center [756, 266] width 1512 height 437
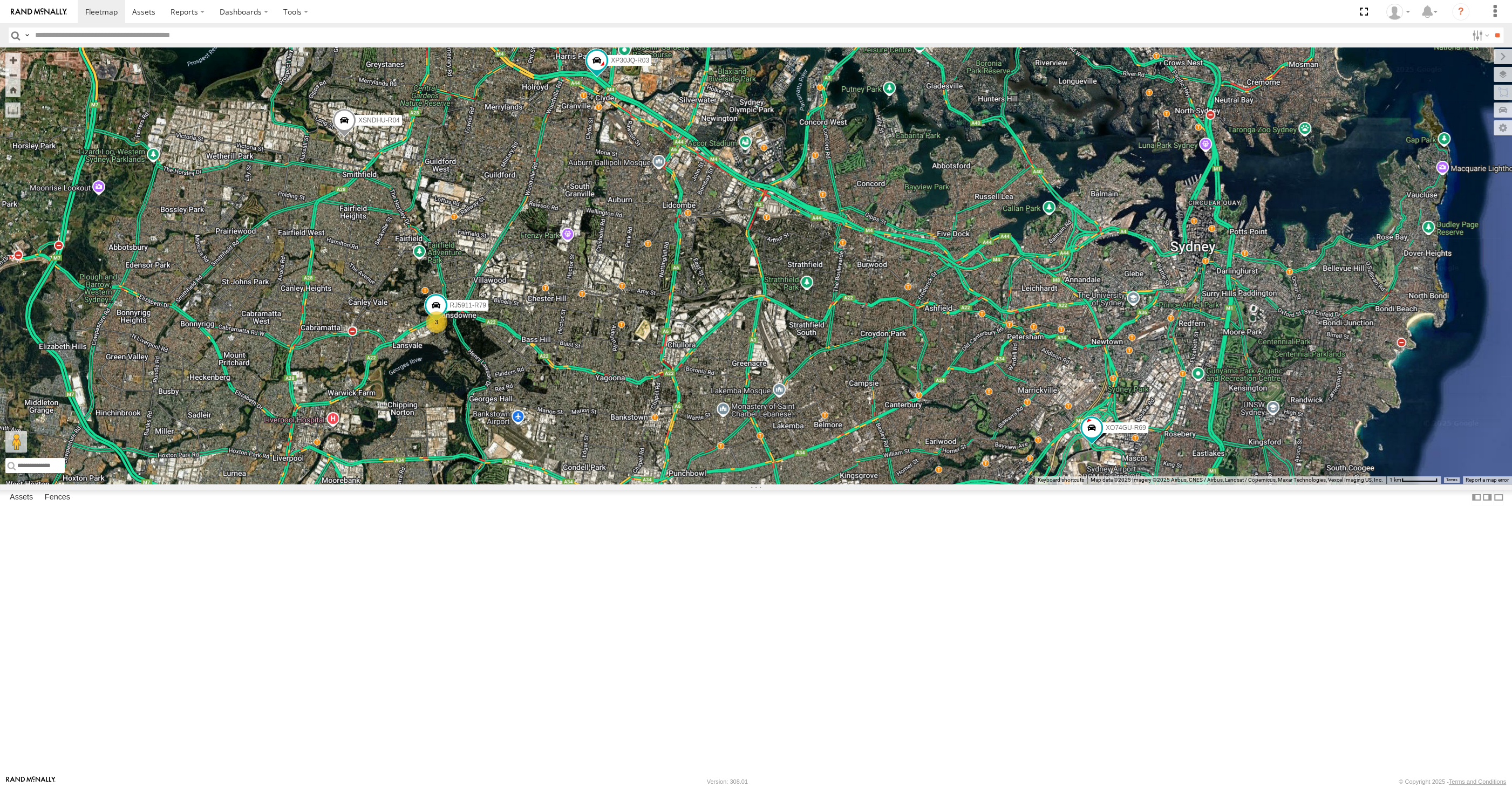
drag, startPoint x: 1081, startPoint y: 662, endPoint x: 1048, endPoint y: 642, distance: 38.6
click at [1065, 484] on div "XP30JQ-R03 XSNDHU-R04 RJ5911-R79 XP81FE-R59 XO74GU-R69 3" at bounding box center [756, 266] width 1512 height 437
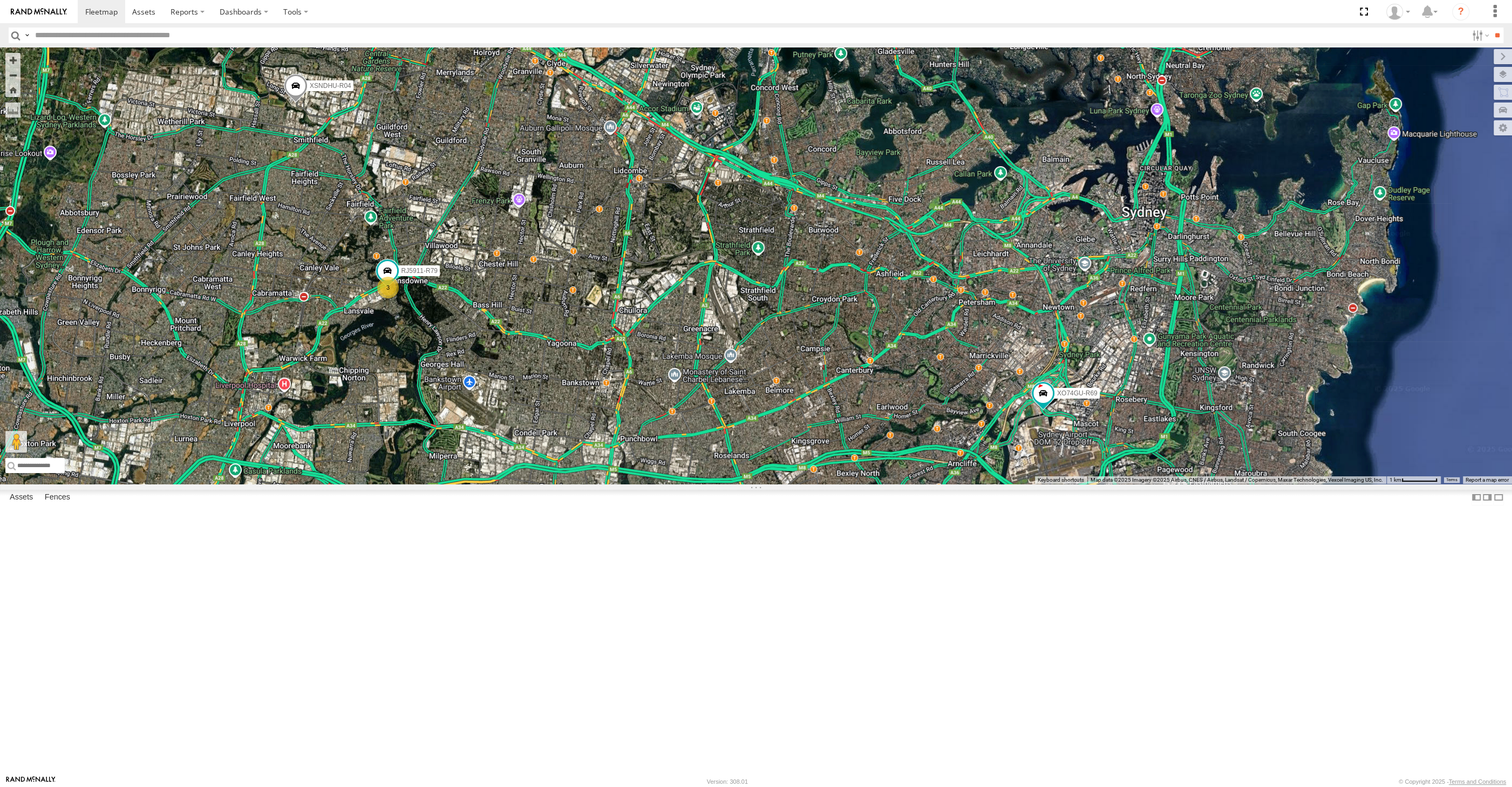
drag, startPoint x: 1031, startPoint y: 626, endPoint x: 1023, endPoint y: 615, distance: 13.6
click at [1025, 484] on div "XP30JQ-R03 XSNDHU-R04 RJ5911-R79 XP81FE-R59 XO74GU-R69 3" at bounding box center [756, 266] width 1512 height 437
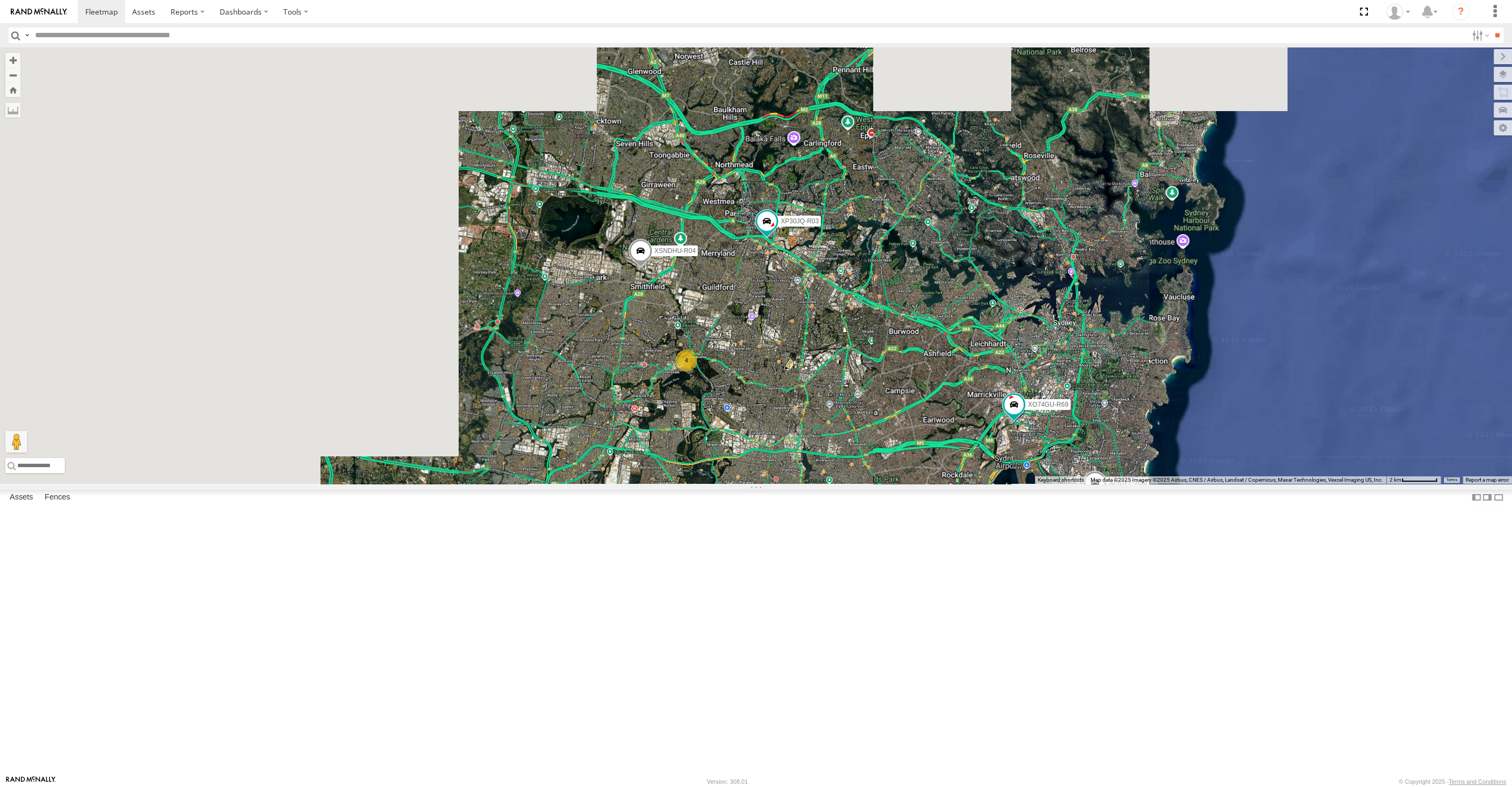
drag, startPoint x: 1010, startPoint y: 626, endPoint x: 963, endPoint y: 603, distance: 52.3
click at [985, 484] on div "XP30JQ-R03 XSNDHU-R04 XP81FE-R59 XO74GU-R69 4" at bounding box center [756, 266] width 1512 height 437
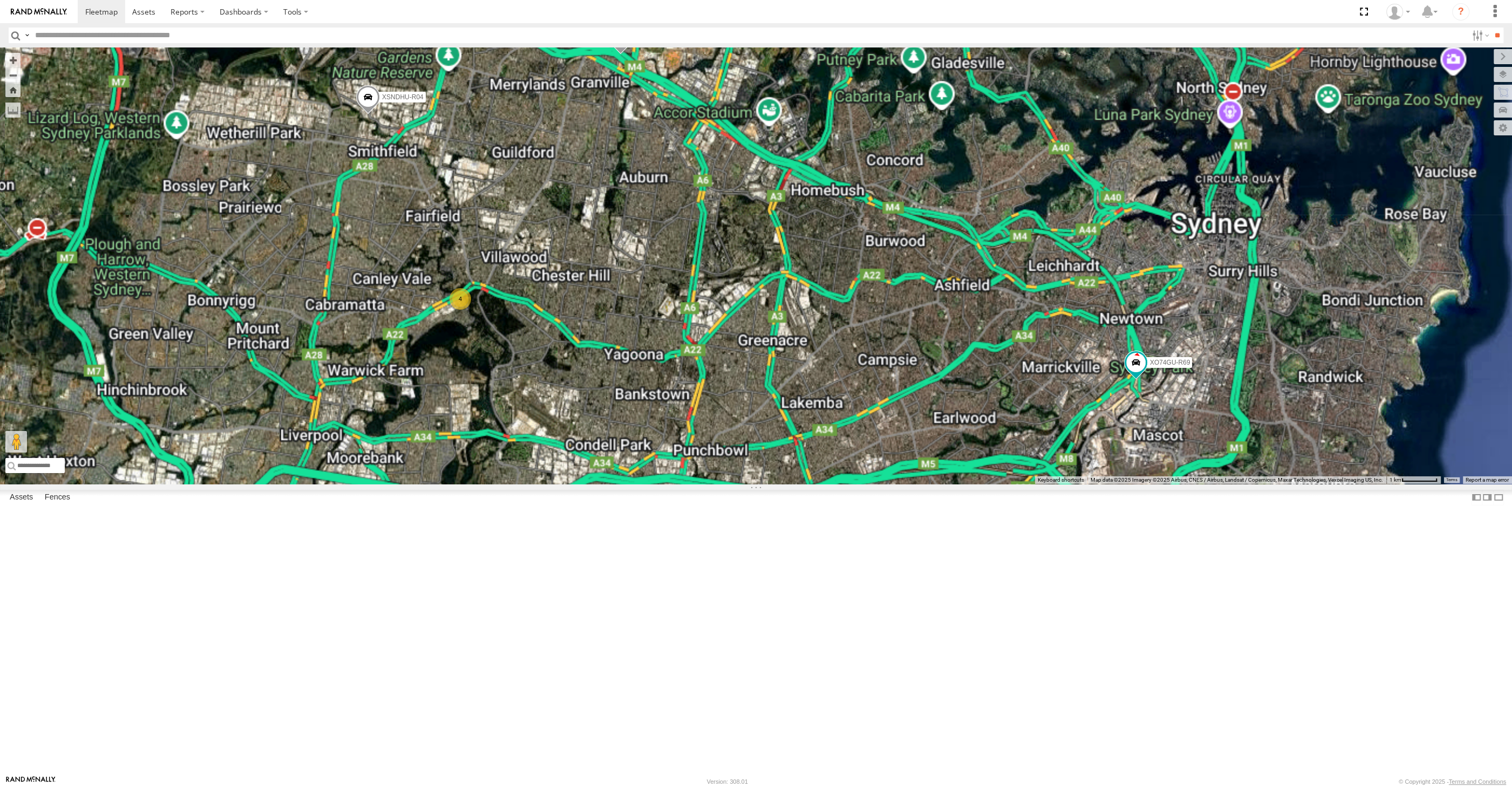
drag, startPoint x: 814, startPoint y: 512, endPoint x: 794, endPoint y: 491, distance: 29.0
click at [799, 484] on div "XP30JQ-R03 XSNDHU-R04 XP81FE-R59 XO74GU-R69 4" at bounding box center [756, 266] width 1512 height 437
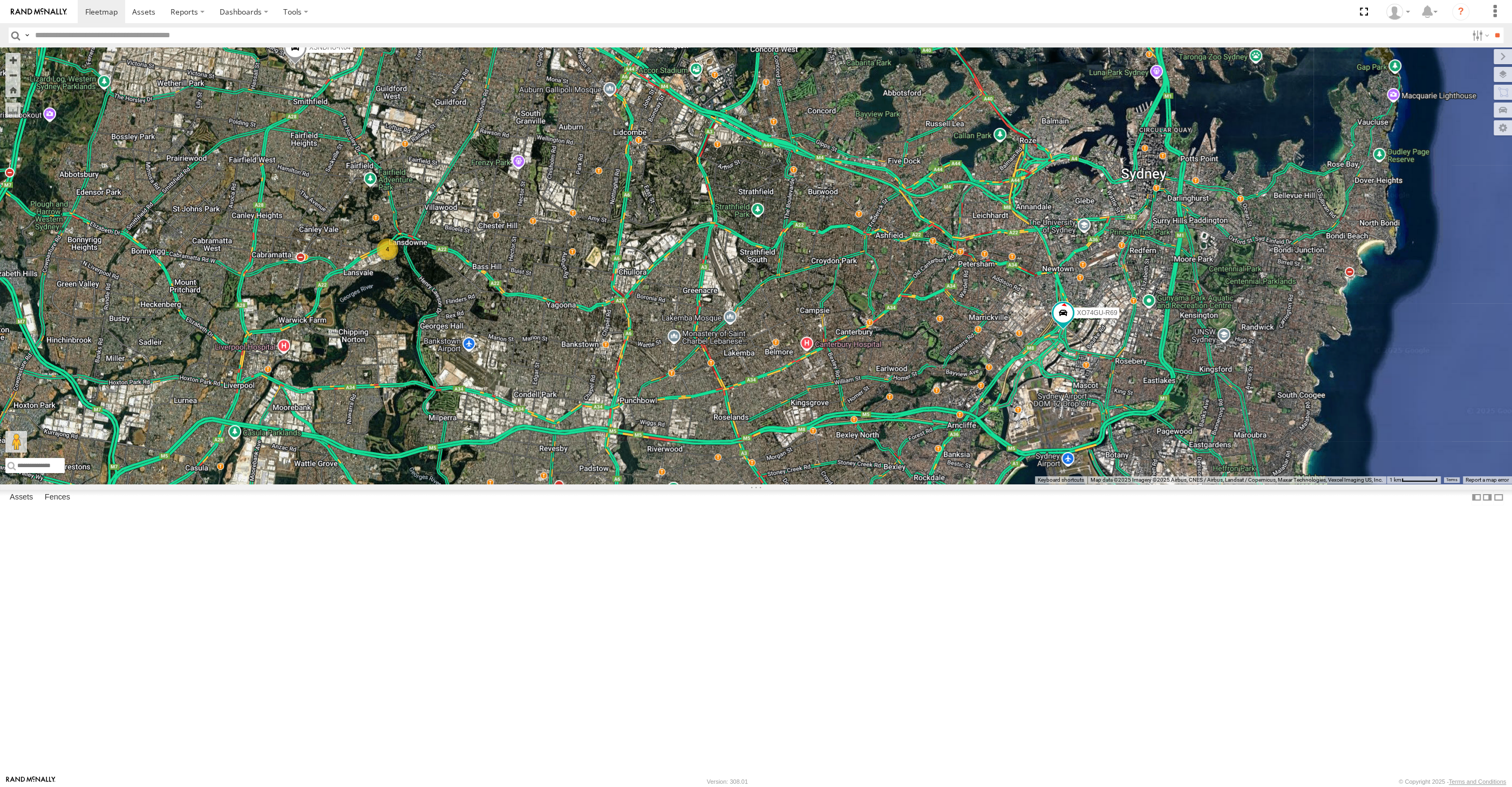
drag, startPoint x: 841, startPoint y: 518, endPoint x: 800, endPoint y: 484, distance: 53.3
click at [800, 484] on div "XP30JQ-R03 XSNDHU-R04 XP81FE-R59 XO74GU-R69 4" at bounding box center [756, 266] width 1512 height 437
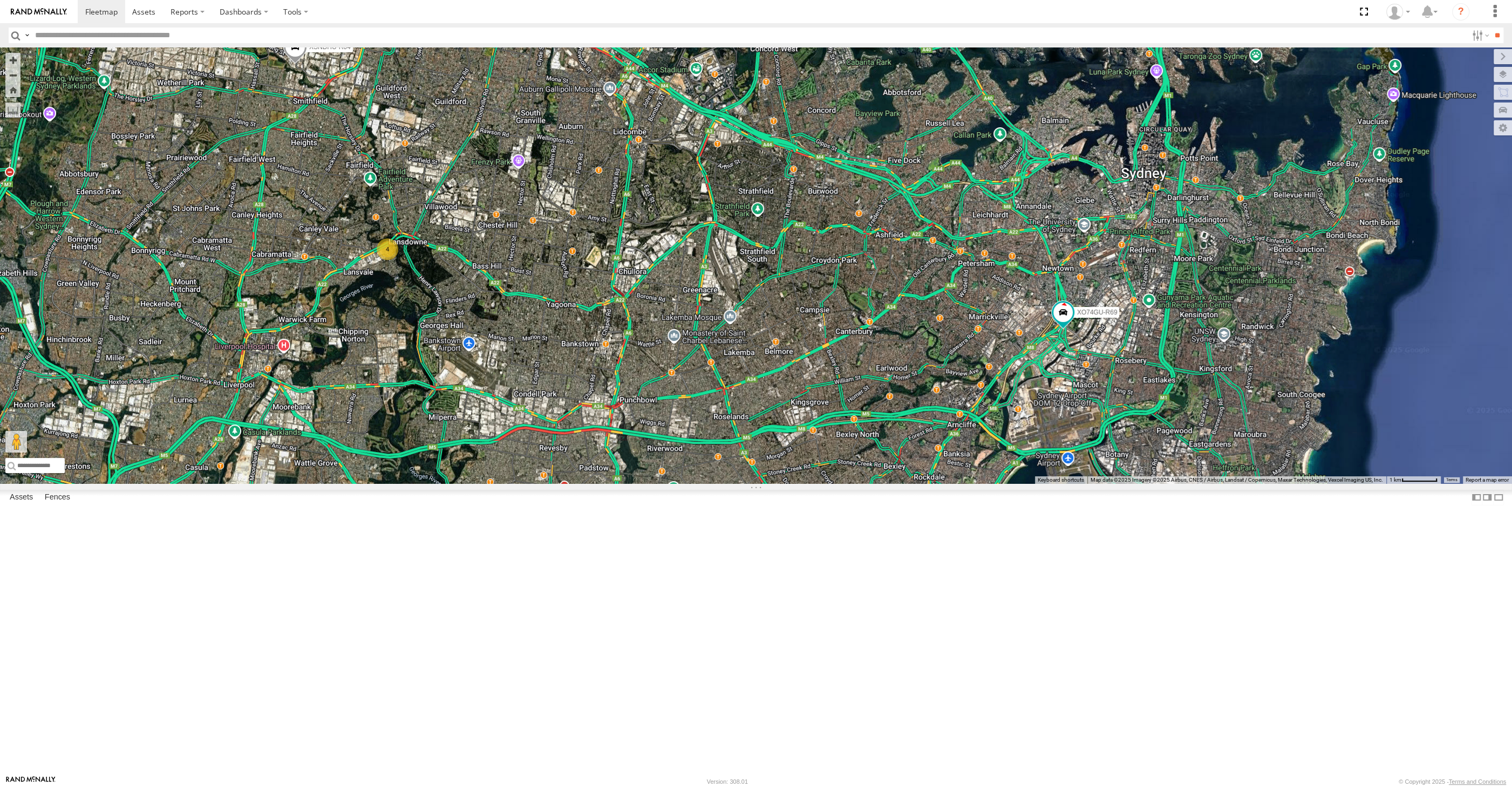
drag, startPoint x: 879, startPoint y: 515, endPoint x: 882, endPoint y: 520, distance: 5.8
click at [882, 484] on div "XP30JQ-R03 XSNDHU-R04 XP81FE-R59 XO74GU-R69 4" at bounding box center [756, 266] width 1512 height 437
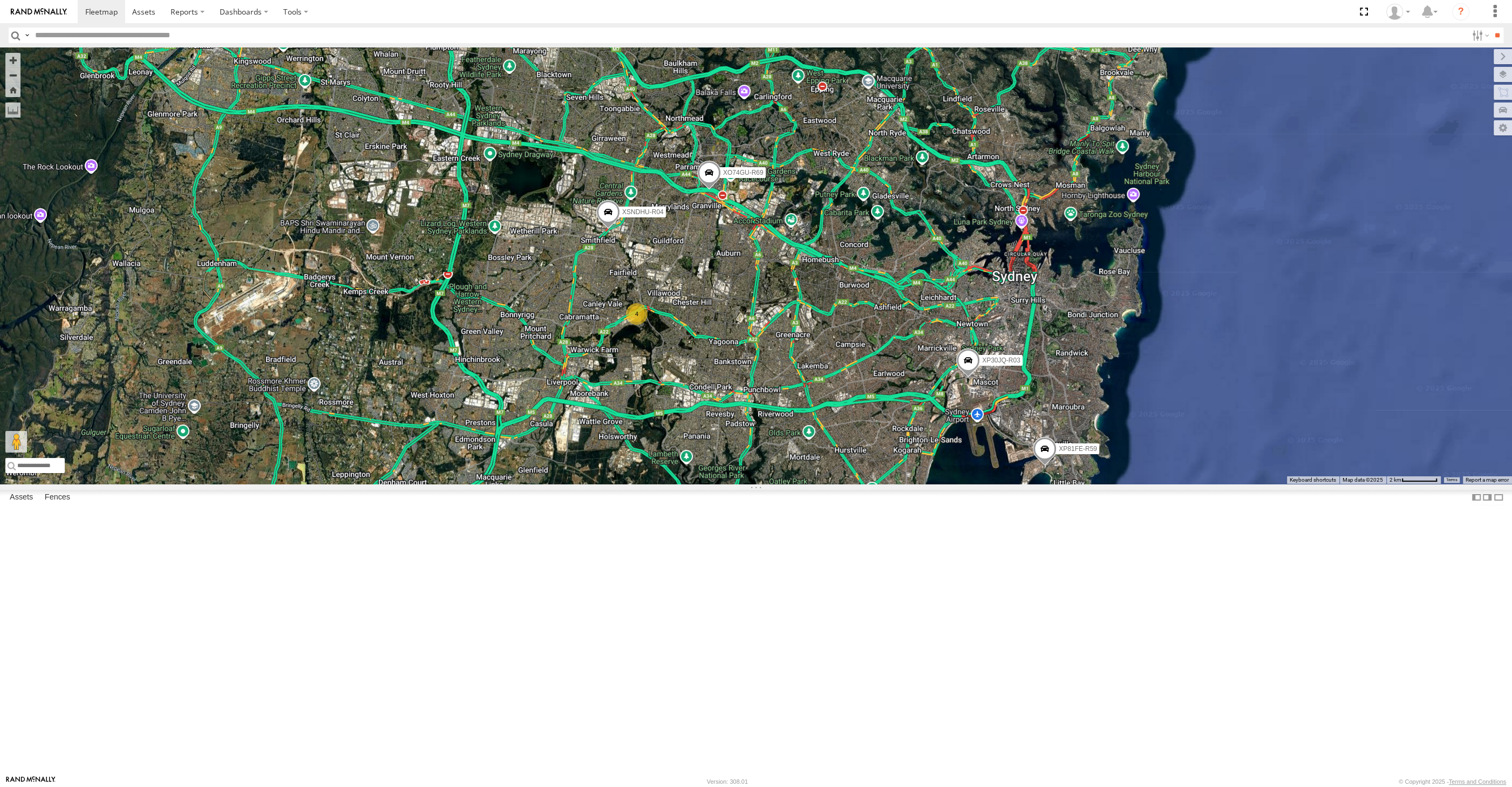
click at [887, 484] on div "XSNDHU-R04 XP81FE-R59 XP30JQ-R03 4 XO74GU-R69" at bounding box center [756, 266] width 1512 height 437
click at [887, 484] on div "XSNDHU-R04 XP81FE-R59 XP30JQ-R03 4 XO74GU-R69" at bounding box center [756, 266] width 1512 height 437
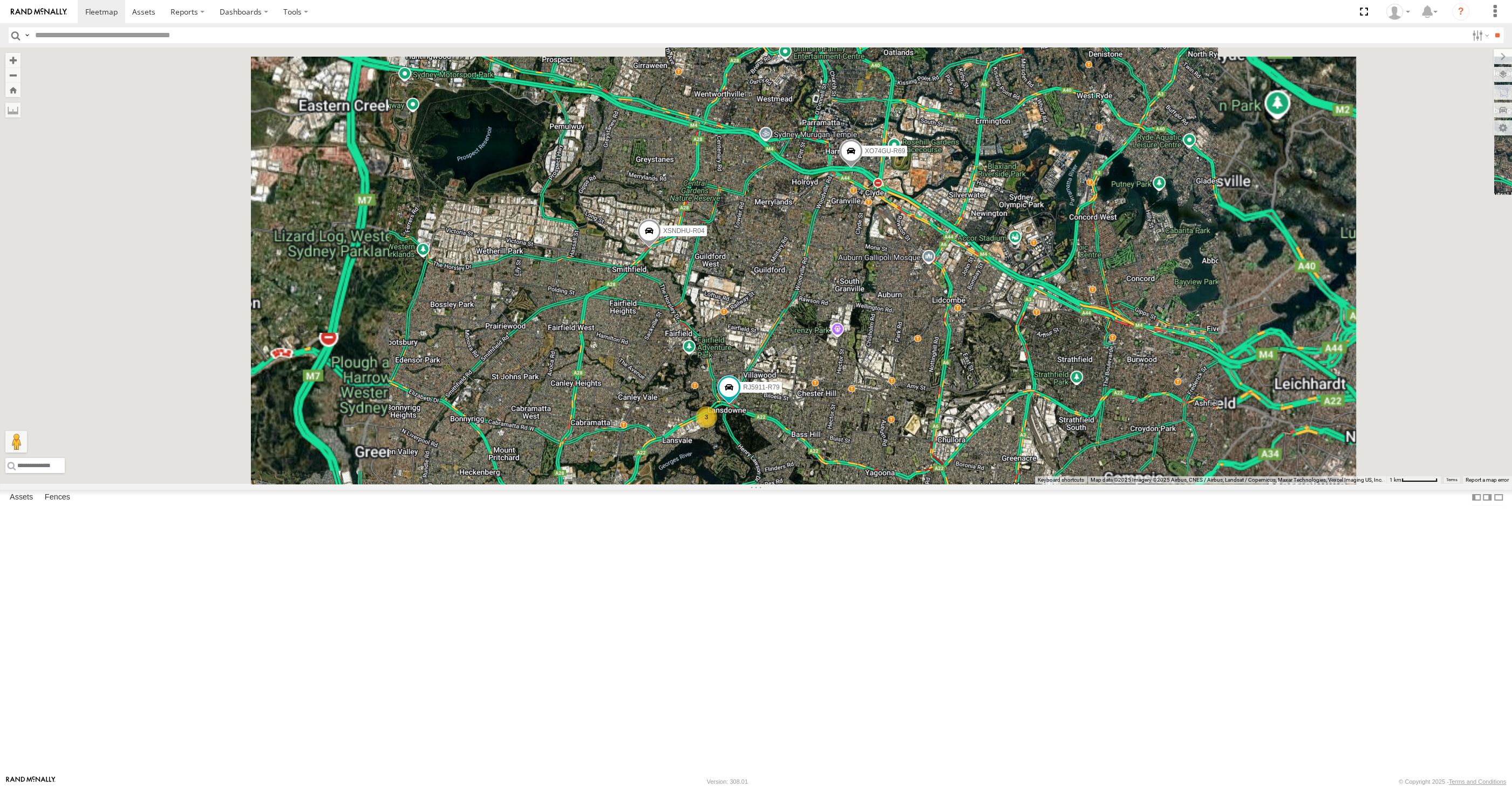
drag, startPoint x: 879, startPoint y: 668, endPoint x: 866, endPoint y: 642, distance: 29.1
click at [872, 484] on div "XSNDHU-R04 XP81FE-R59 XP30JQ-R03 XO74GU-R69 RJ5911-R79 3" at bounding box center [756, 266] width 1512 height 437
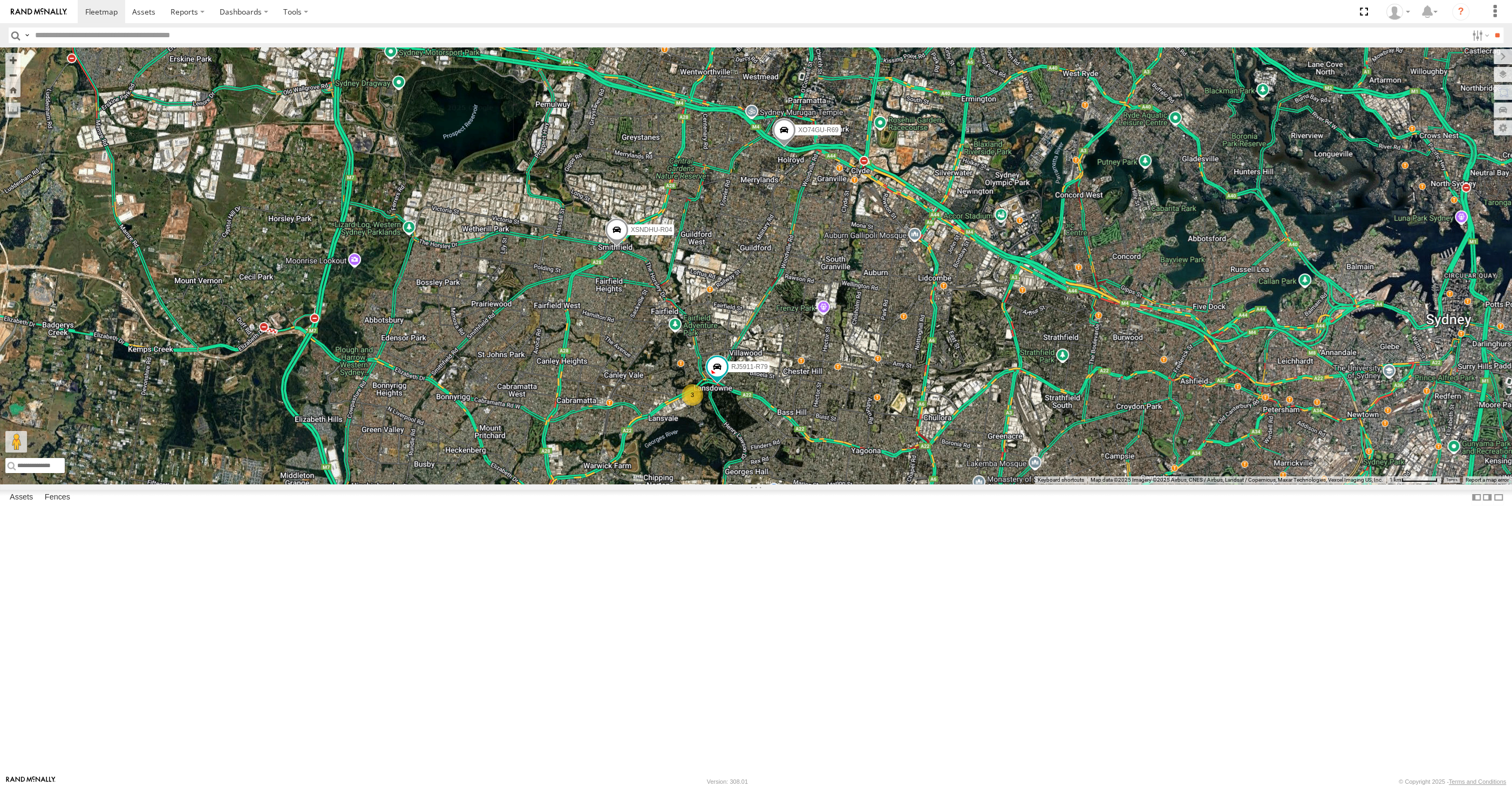
drag, startPoint x: 937, startPoint y: 539, endPoint x: 916, endPoint y: 521, distance: 27.7
click at [920, 484] on div "XSNDHU-R04 XP81FE-R59 XP30JQ-R03 XO74GU-R69 RJ5911-R79 3" at bounding box center [756, 266] width 1512 height 437
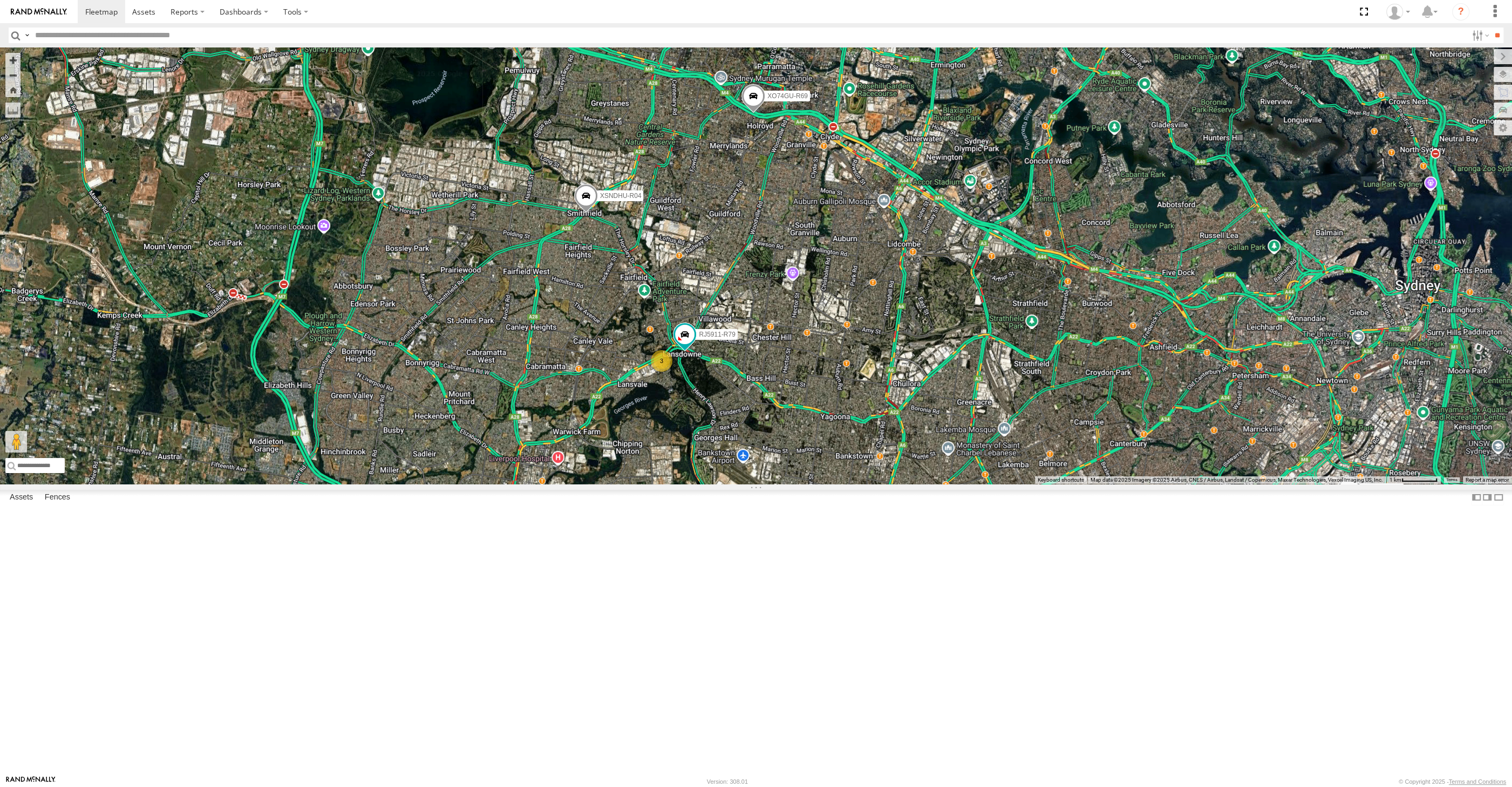
drag, startPoint x: 877, startPoint y: 574, endPoint x: 868, endPoint y: 569, distance: 10.3
click at [873, 484] on div "XSNDHU-R04 XP81FE-R59 XP30JQ-R03 XO74GU-R69 RJ5911-R79 3" at bounding box center [756, 266] width 1512 height 437
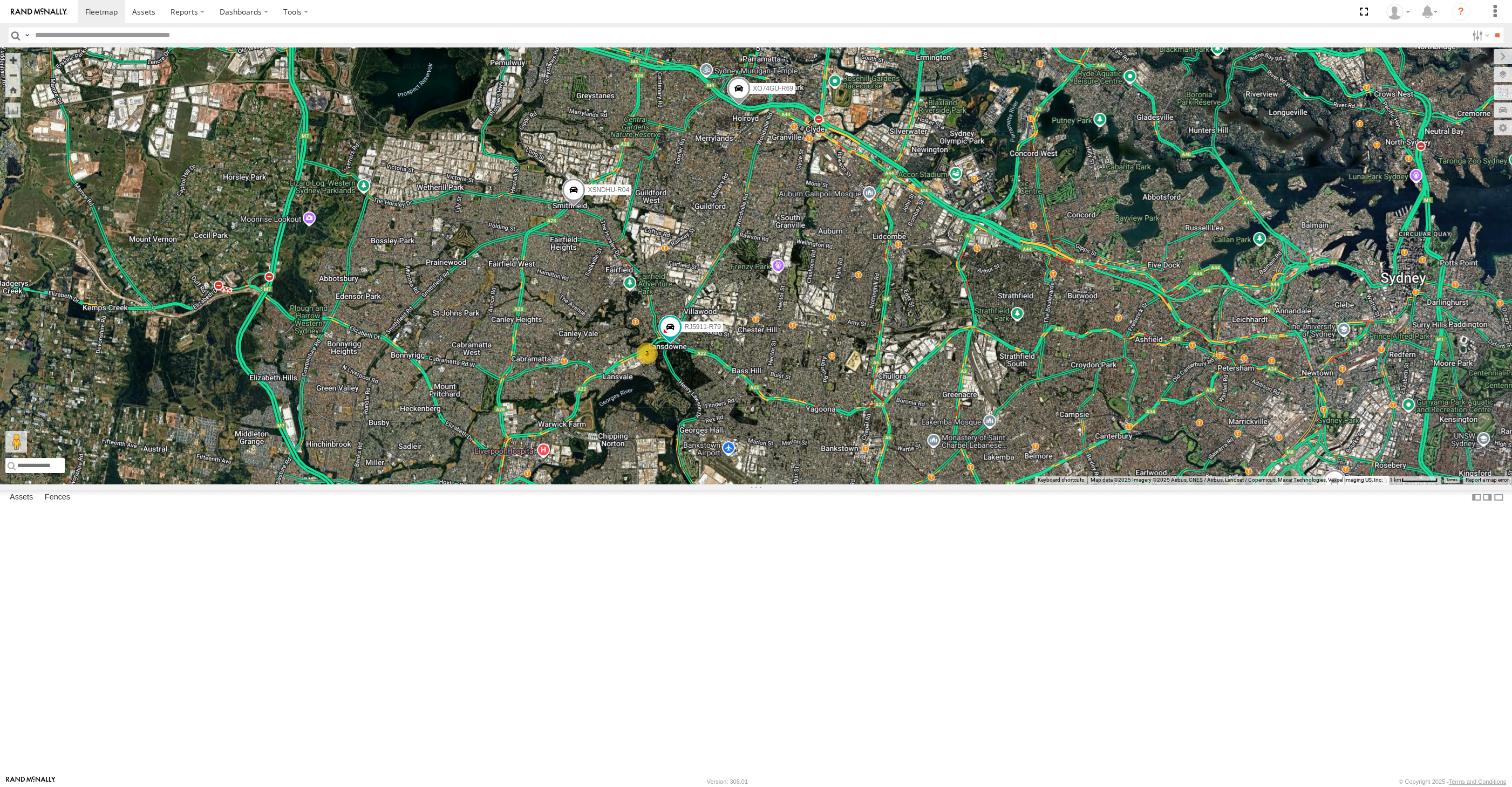
drag, startPoint x: 868, startPoint y: 569, endPoint x: 856, endPoint y: 553, distance: 20.0
click at [858, 484] on div "XSNDHU-R04 XP81FE-R59 XP30JQ-R03 XO74GU-R69 RJ5911-R79 3" at bounding box center [756, 266] width 1512 height 437
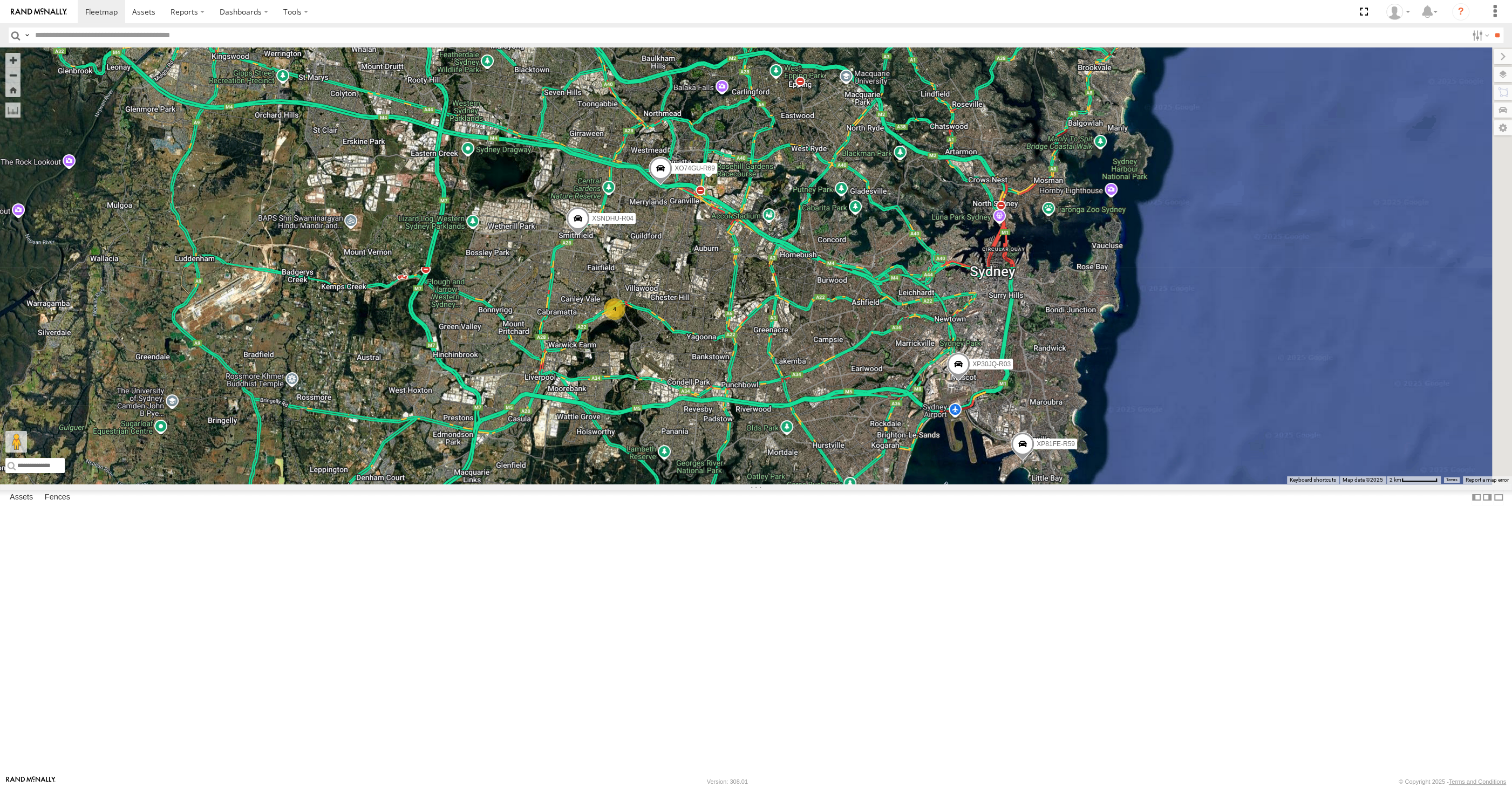
drag, startPoint x: 961, startPoint y: 568, endPoint x: 944, endPoint y: 558, distance: 19.7
click at [944, 484] on div "XSNDHU-R04 XP81FE-R59 XP30JQ-R03 XO74GU-R69 4" at bounding box center [756, 266] width 1512 height 437
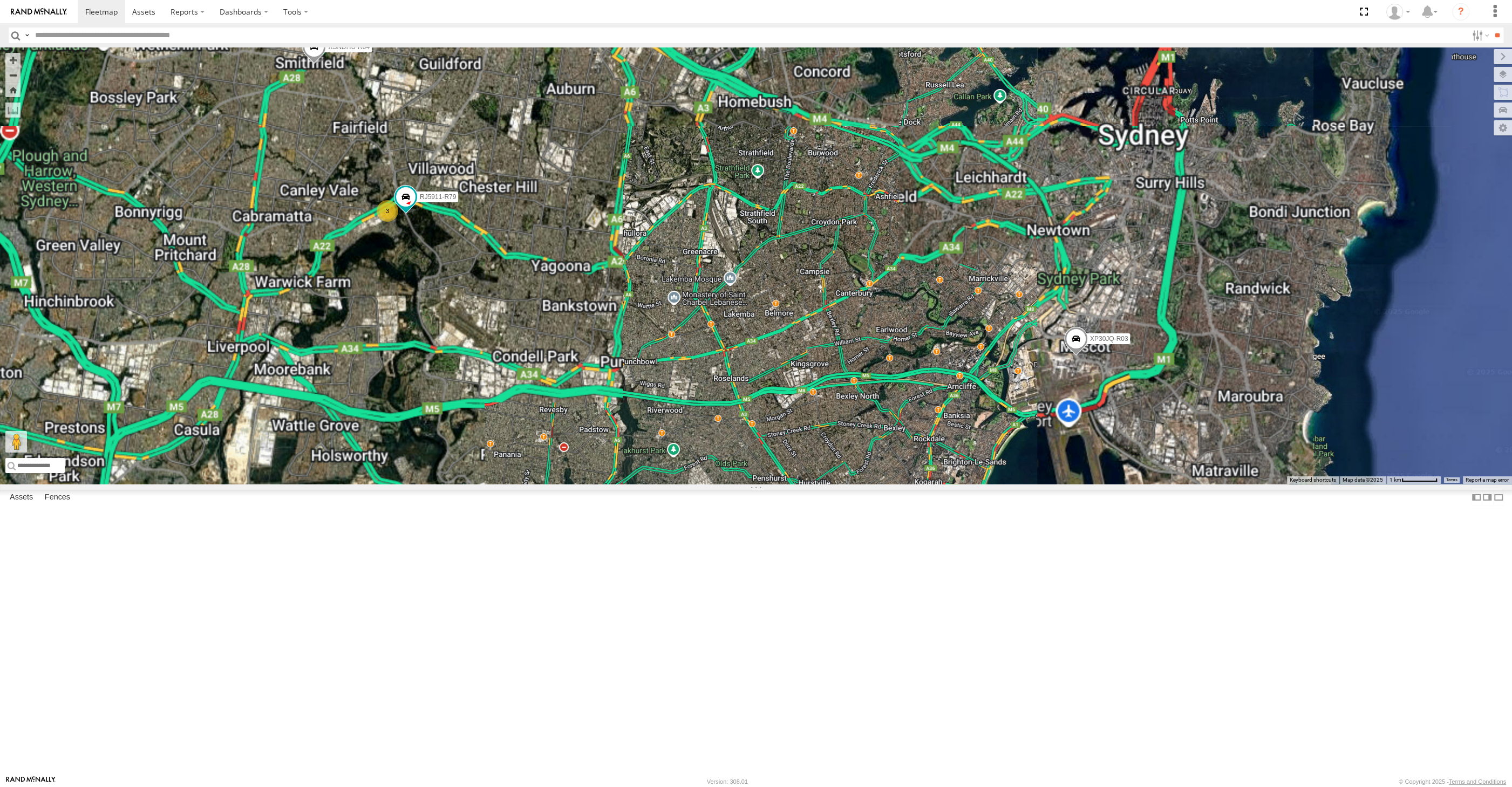
drag, startPoint x: 896, startPoint y: 574, endPoint x: 898, endPoint y: 585, distance: 11.2
click at [898, 484] on div "XSNDHU-R04 XP81FE-R59 XP30JQ-R03 XO74GU-R69 3 RJ5911-R79" at bounding box center [756, 266] width 1512 height 437
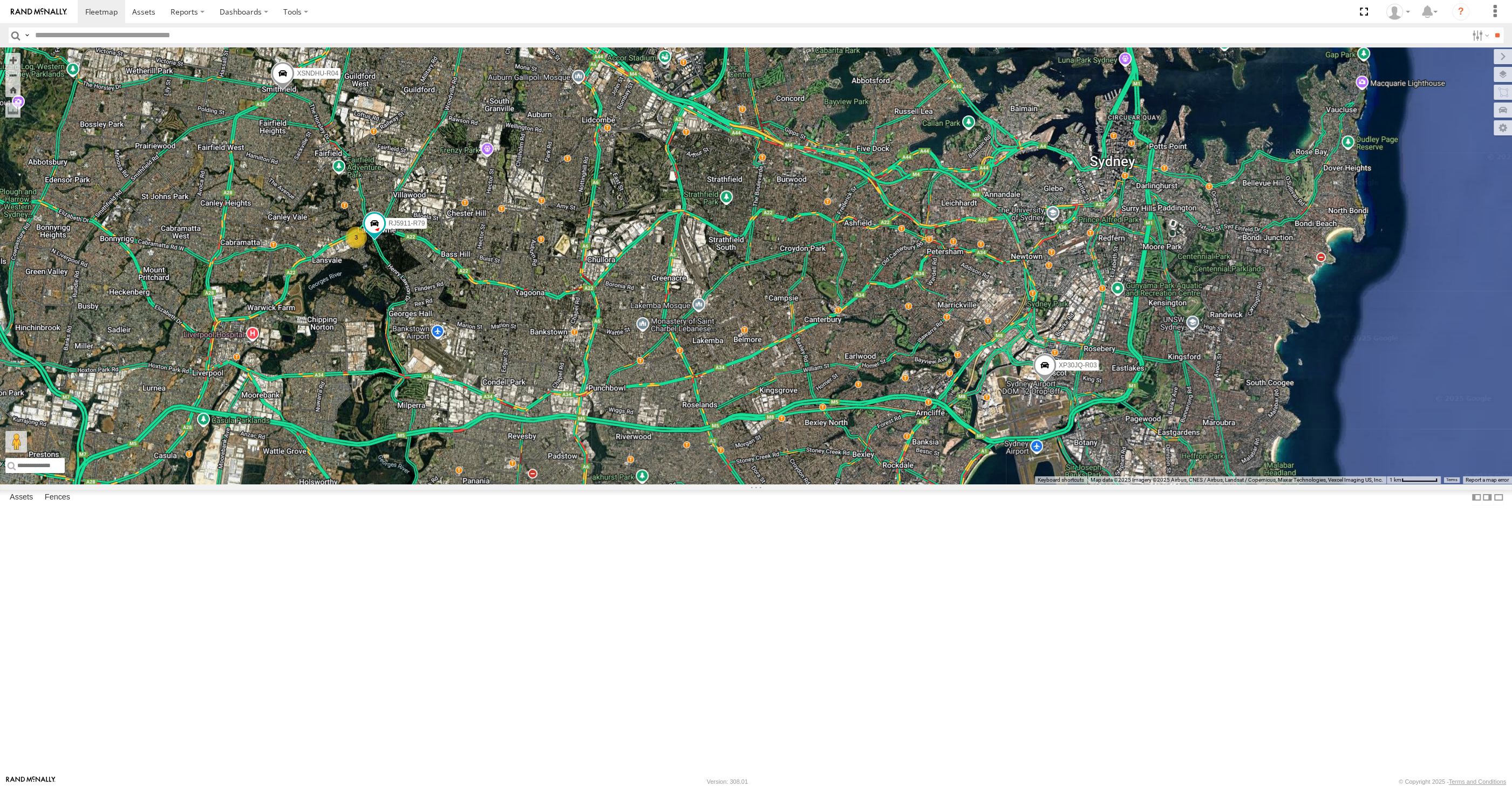
drag, startPoint x: 959, startPoint y: 583, endPoint x: 921, endPoint y: 588, distance: 38.3
click at [921, 484] on div "XSNDHU-R04 XP81FE-R59 XP30JQ-R03 XO74GU-R69 3 RJ5911-R79" at bounding box center [756, 266] width 1512 height 437
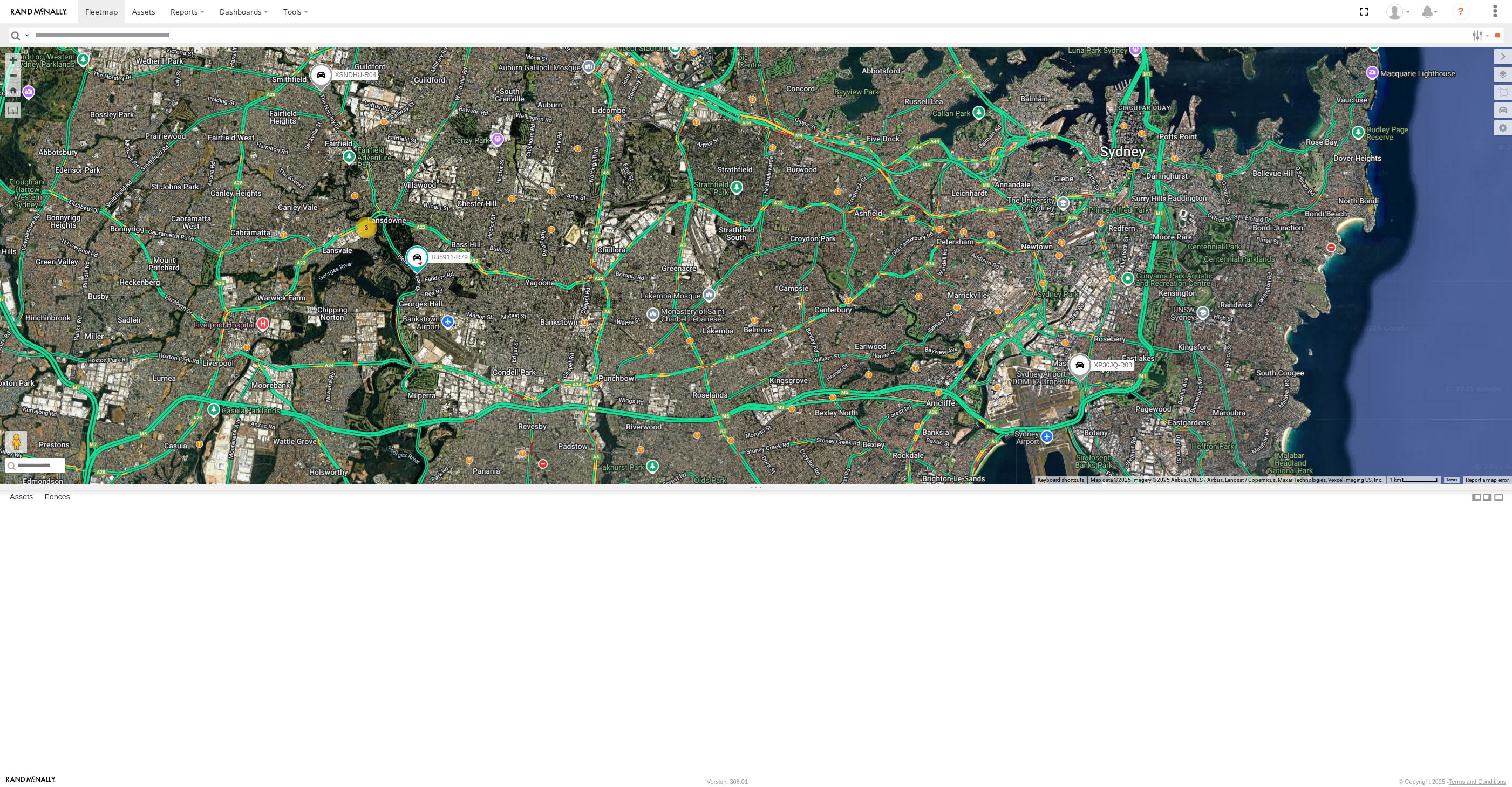
drag, startPoint x: 801, startPoint y: 599, endPoint x: 812, endPoint y: 589, distance: 14.9
click at [812, 484] on div "XSNDHU-R04 XP81FE-R59 XP30JQ-R03 XO74GU-R69 3 RJ5911-R79" at bounding box center [756, 266] width 1512 height 437
drag, startPoint x: 953, startPoint y: 669, endPoint x: 960, endPoint y: 667, distance: 7.3
click at [960, 484] on div "XSNDHU-R04 XP81FE-R59 XP30JQ-R03 XO74GU-R69 3 RJ5911-R79" at bounding box center [756, 266] width 1512 height 437
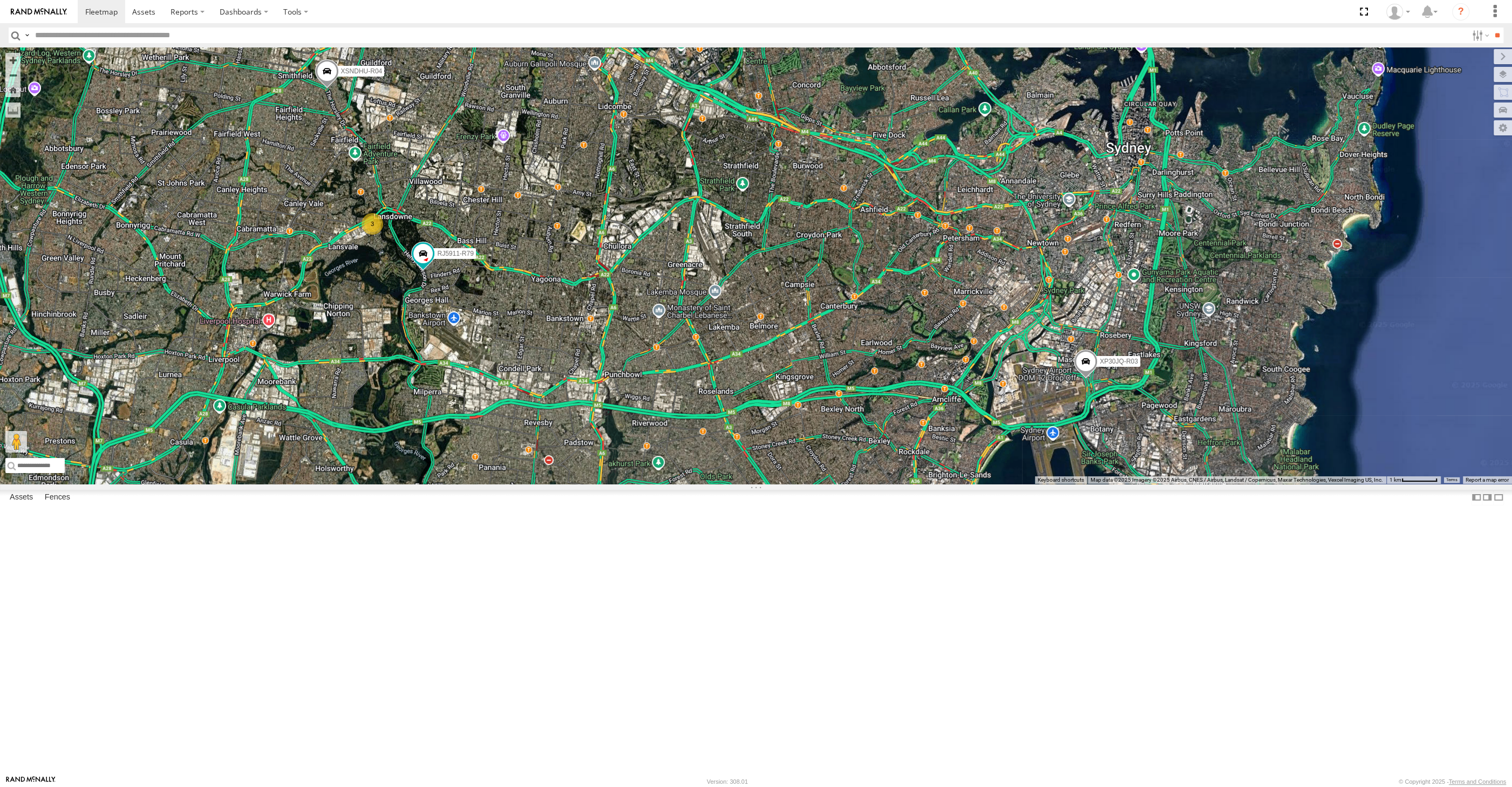
drag, startPoint x: 948, startPoint y: 669, endPoint x: 941, endPoint y: 656, distance: 14.8
click at [946, 484] on div "XSNDHU-R04 XP81FE-R59 XP30JQ-R03 XO74GU-R69 3 RJ5911-R79" at bounding box center [756, 266] width 1512 height 437
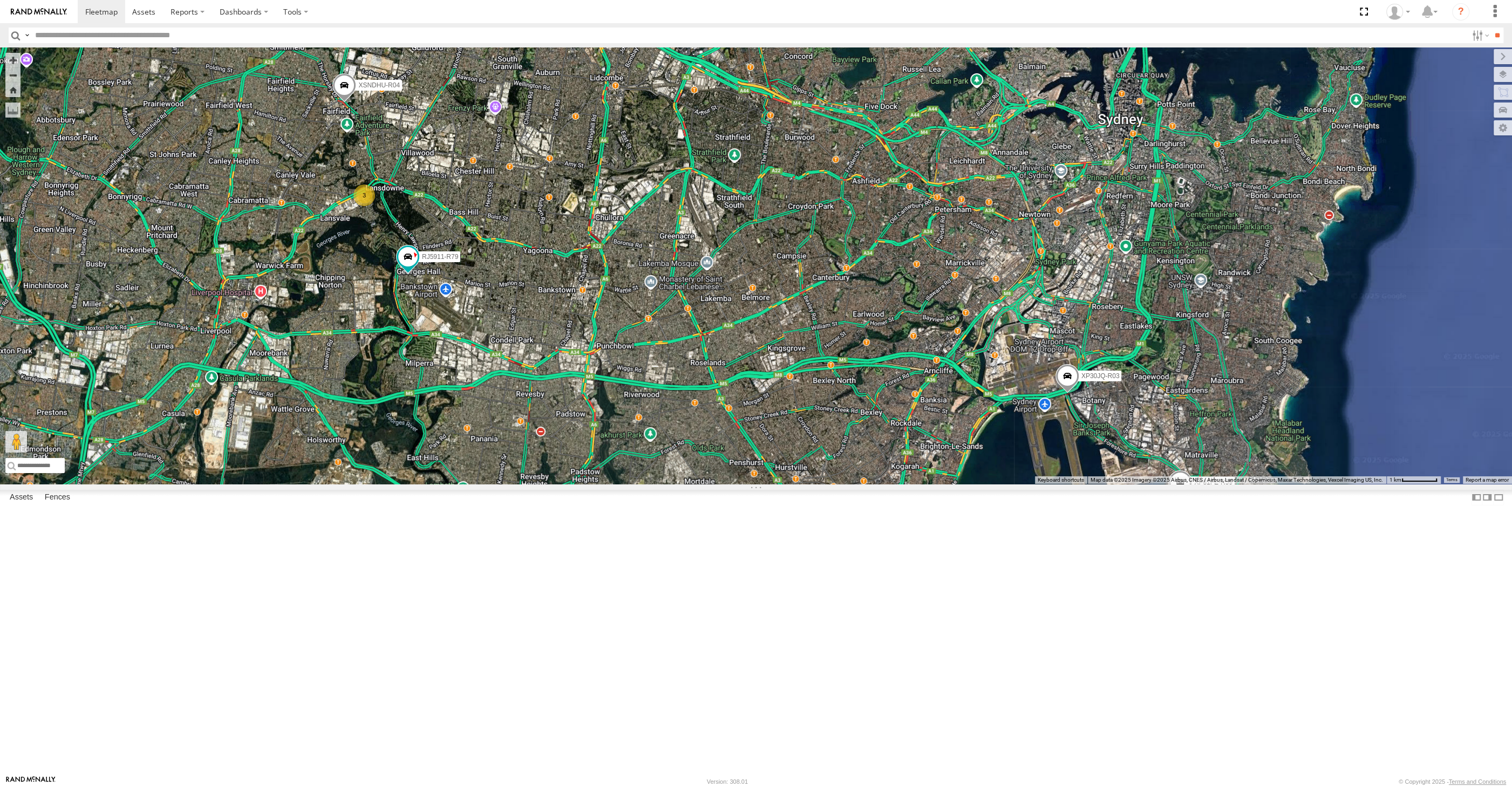
click at [790, 484] on div "XP30JQ-R03 XSNDHU-R04 RJ5911-R79 XP81FE-R59 XO74GU-R69 3" at bounding box center [756, 266] width 1512 height 437
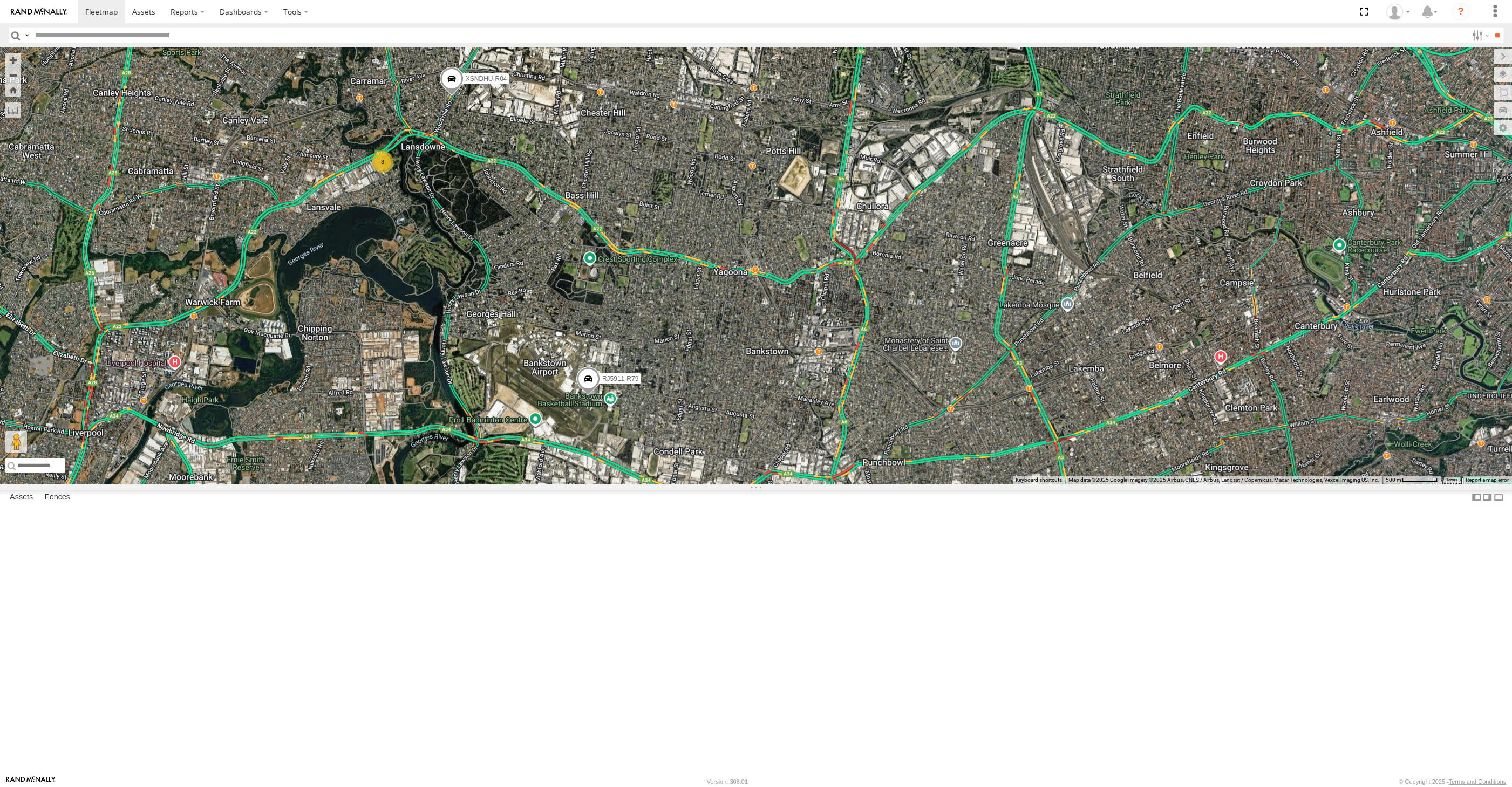
click at [1107, 470] on div "XSNDHU-R04 3 RJ5911-R79" at bounding box center [756, 266] width 1512 height 437
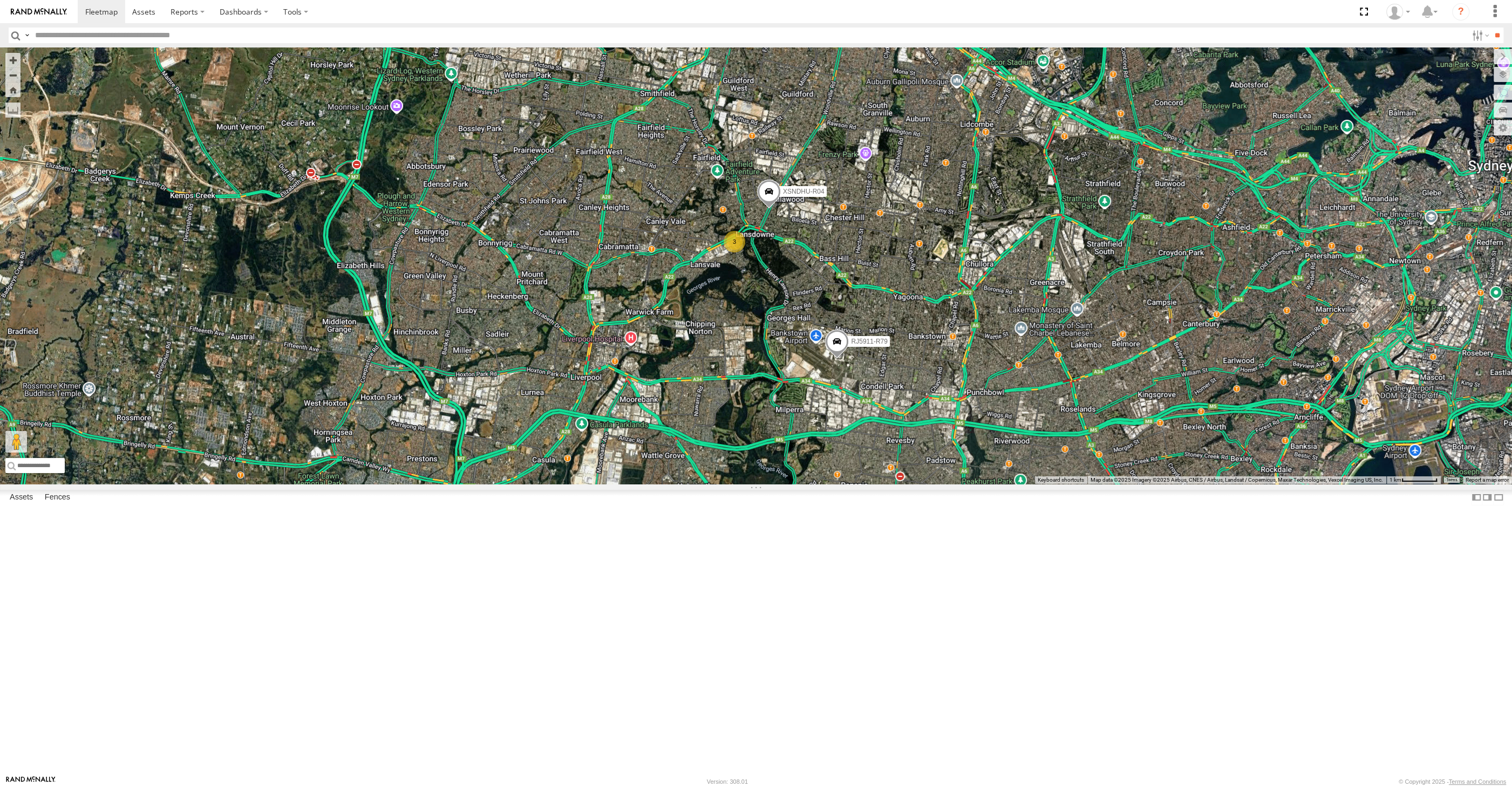
drag, startPoint x: 931, startPoint y: 543, endPoint x: 920, endPoint y: 531, distance: 16.3
click at [924, 484] on div "XSNDHU-R04 3 RJ5911-R79" at bounding box center [756, 266] width 1512 height 437
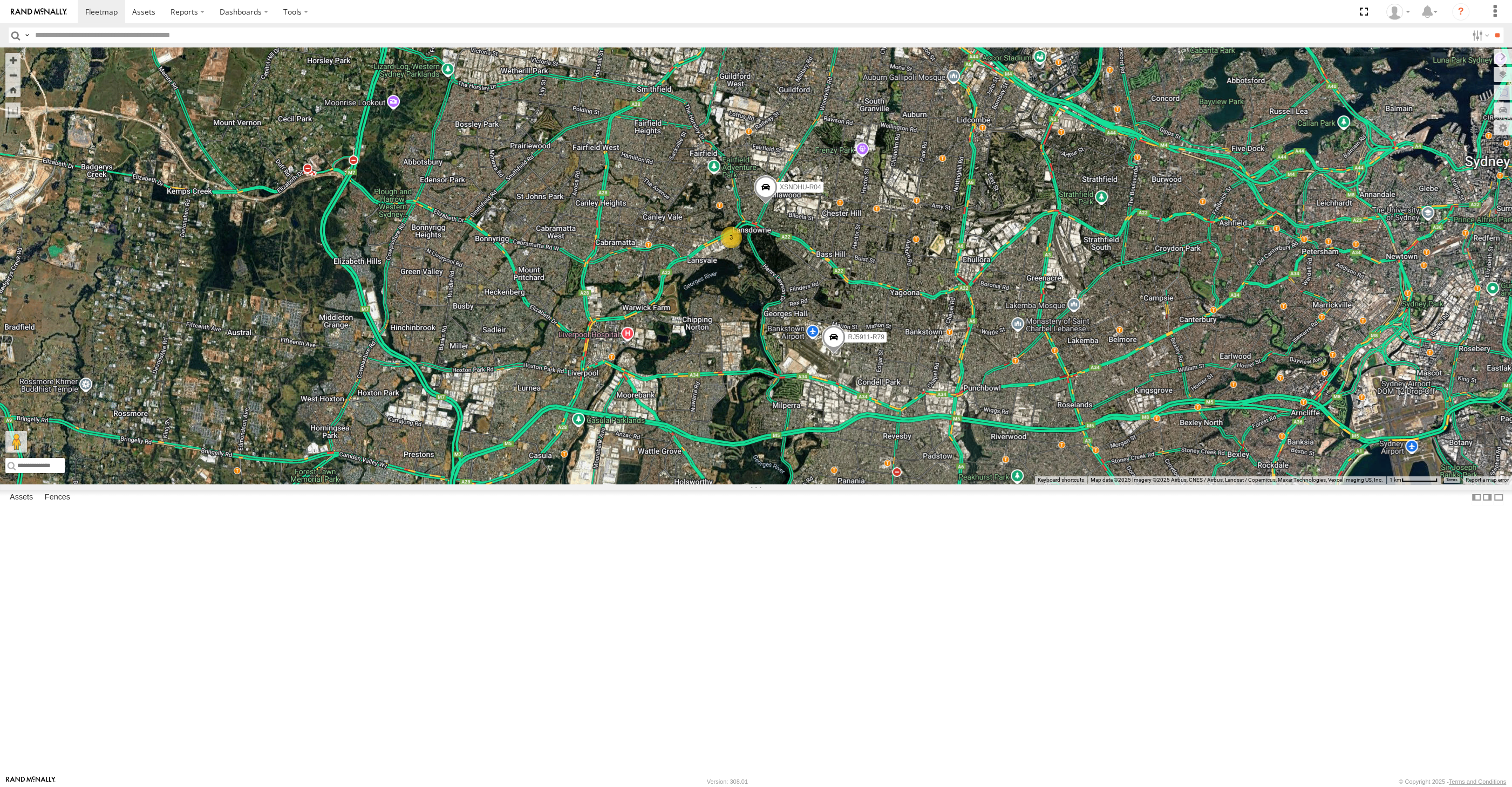
drag, startPoint x: 920, startPoint y: 563, endPoint x: 904, endPoint y: 561, distance: 16.1
click at [906, 484] on div "XSNDHU-R04 3 RJ5911-R79" at bounding box center [756, 266] width 1512 height 437
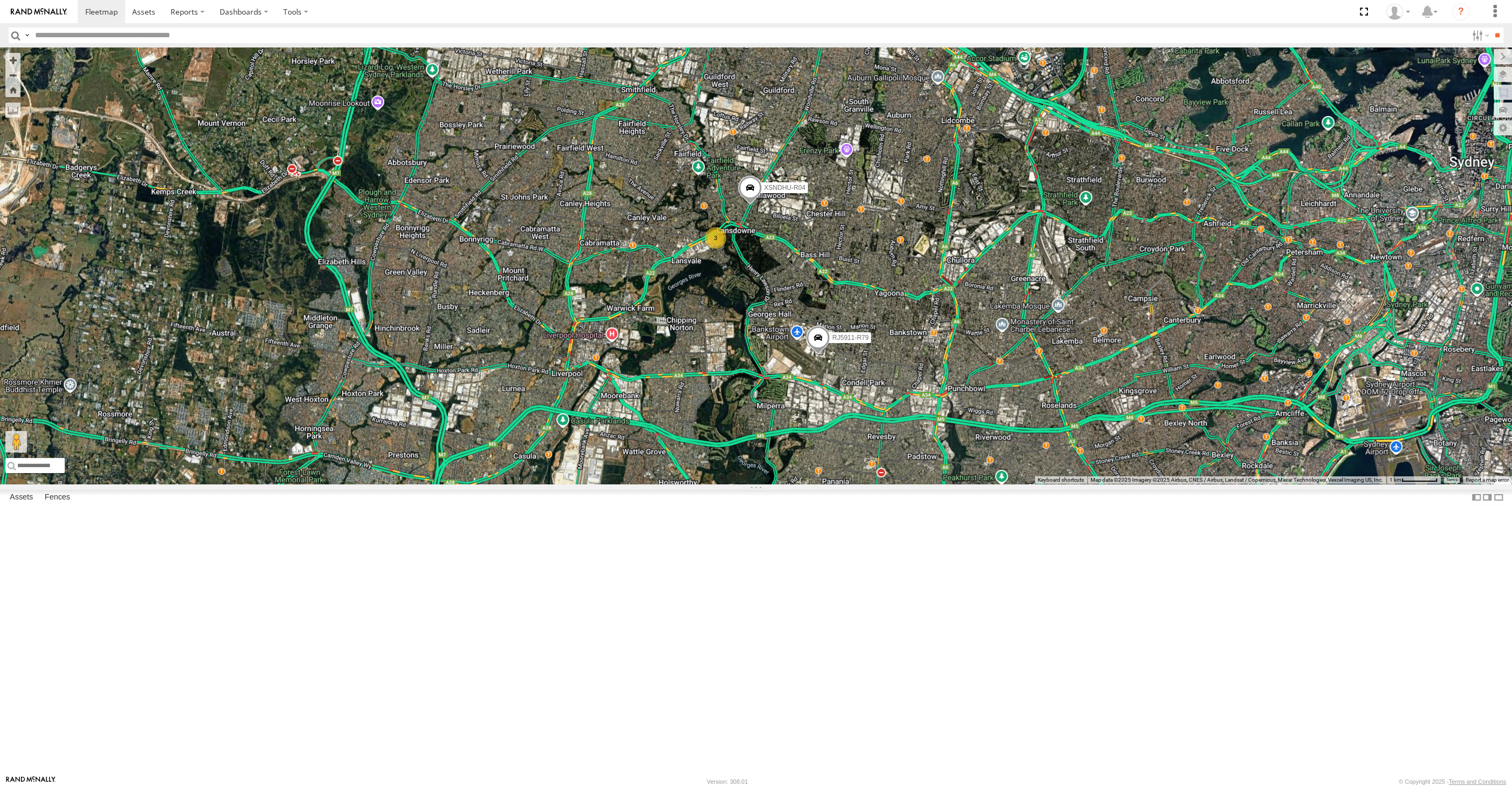
drag, startPoint x: 901, startPoint y: 559, endPoint x: 833, endPoint y: 521, distance: 77.9
click at [850, 484] on div "XP30JQ-R03 XSNDHU-R04 RJ5911-R79 XP81FE-R59 XO74GU-R69 3" at bounding box center [756, 266] width 1512 height 437
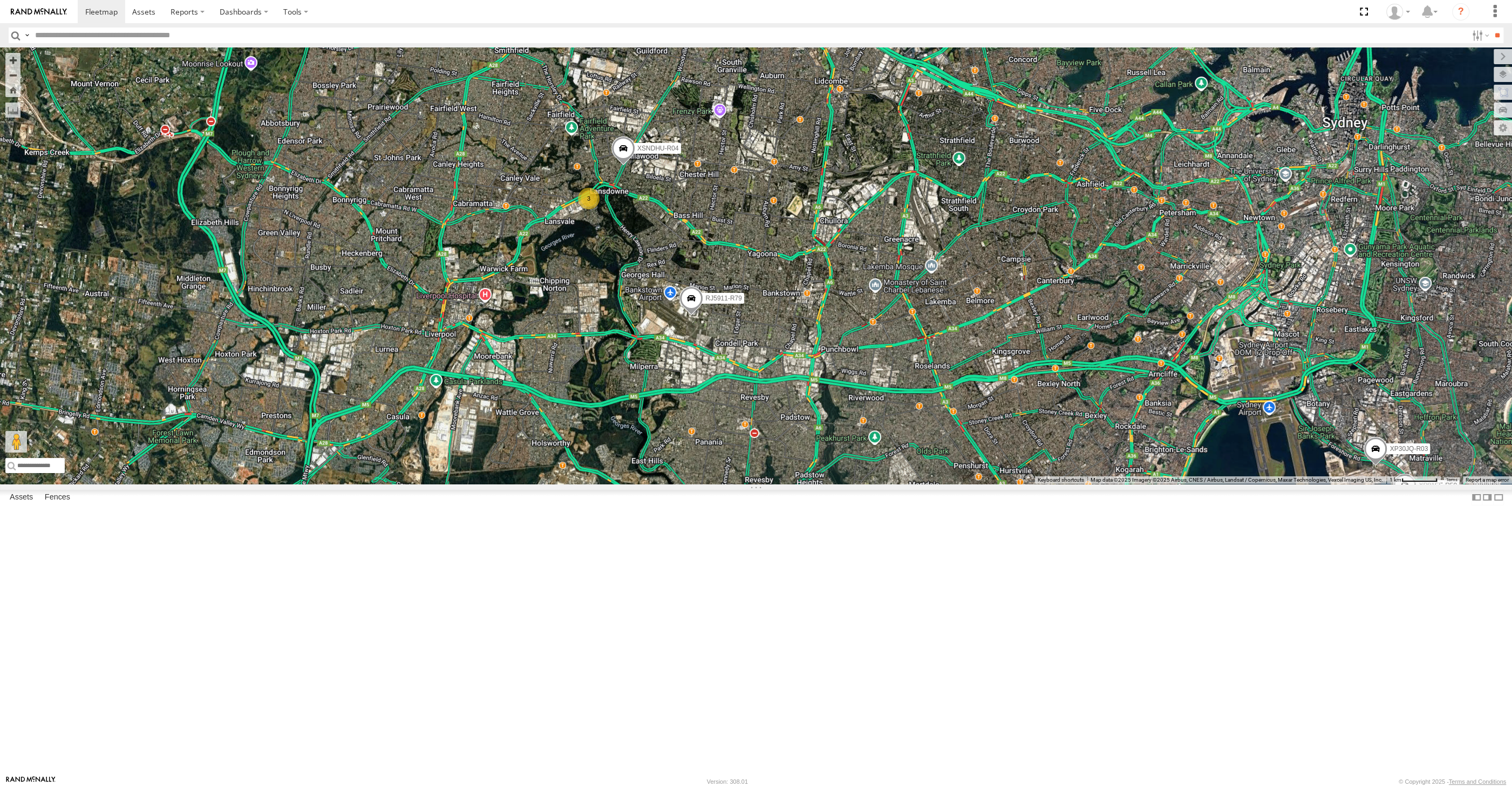
drag, startPoint x: 969, startPoint y: 385, endPoint x: 958, endPoint y: 417, distance: 33.8
click at [958, 417] on div "XP30JQ-R03 XSNDHU-R04 RJ5911-R79 XP81FE-R59 XO74GU-R69 3" at bounding box center [756, 266] width 1512 height 437
click at [1067, 484] on div "XP30JQ-R03 XSNDHU-R04 RJ5911-R79 XP81FE-R59 XO74GU-R69 3" at bounding box center [756, 266] width 1512 height 437
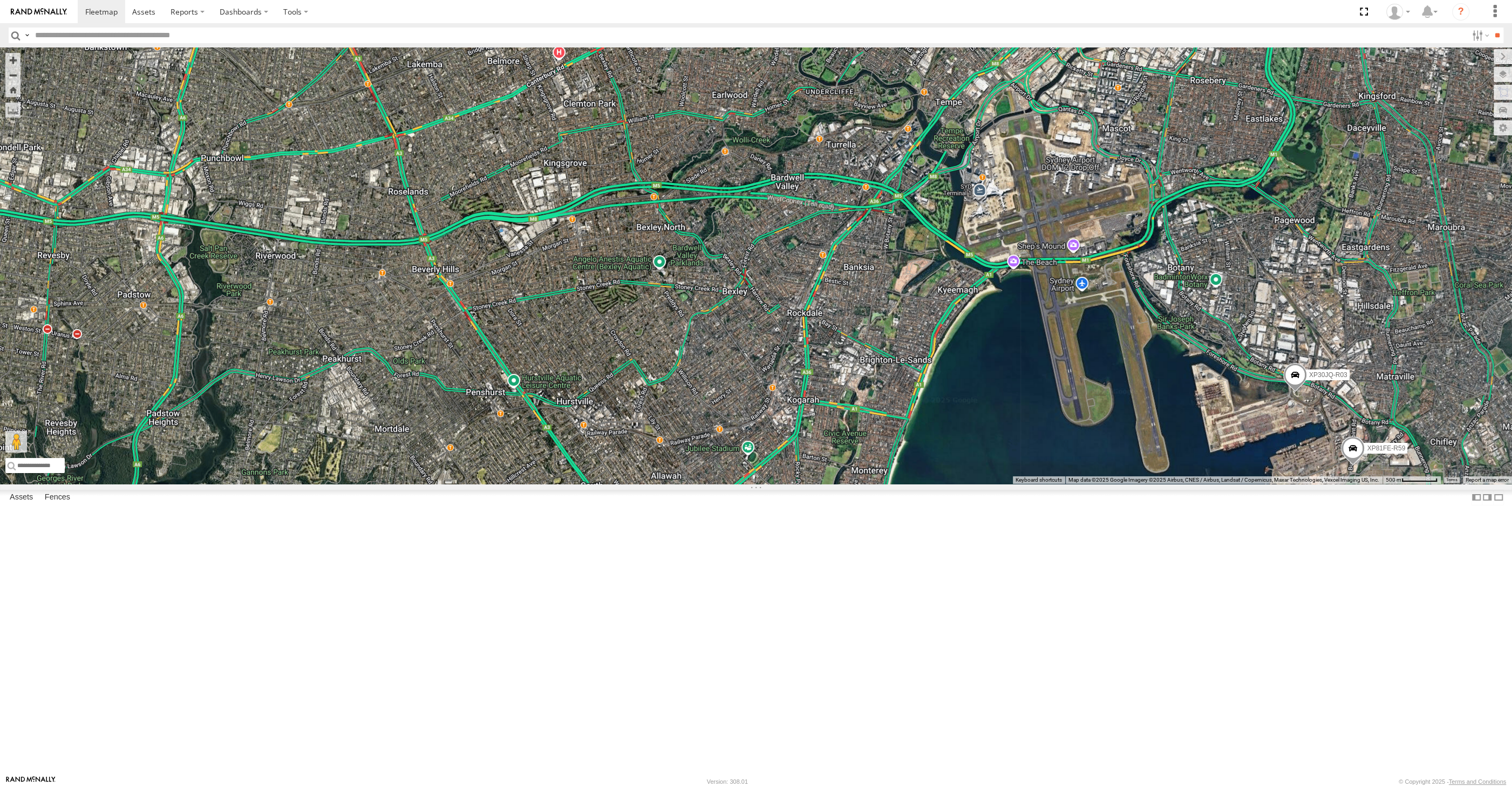
click at [1296, 392] on span at bounding box center [1295, 377] width 24 height 29
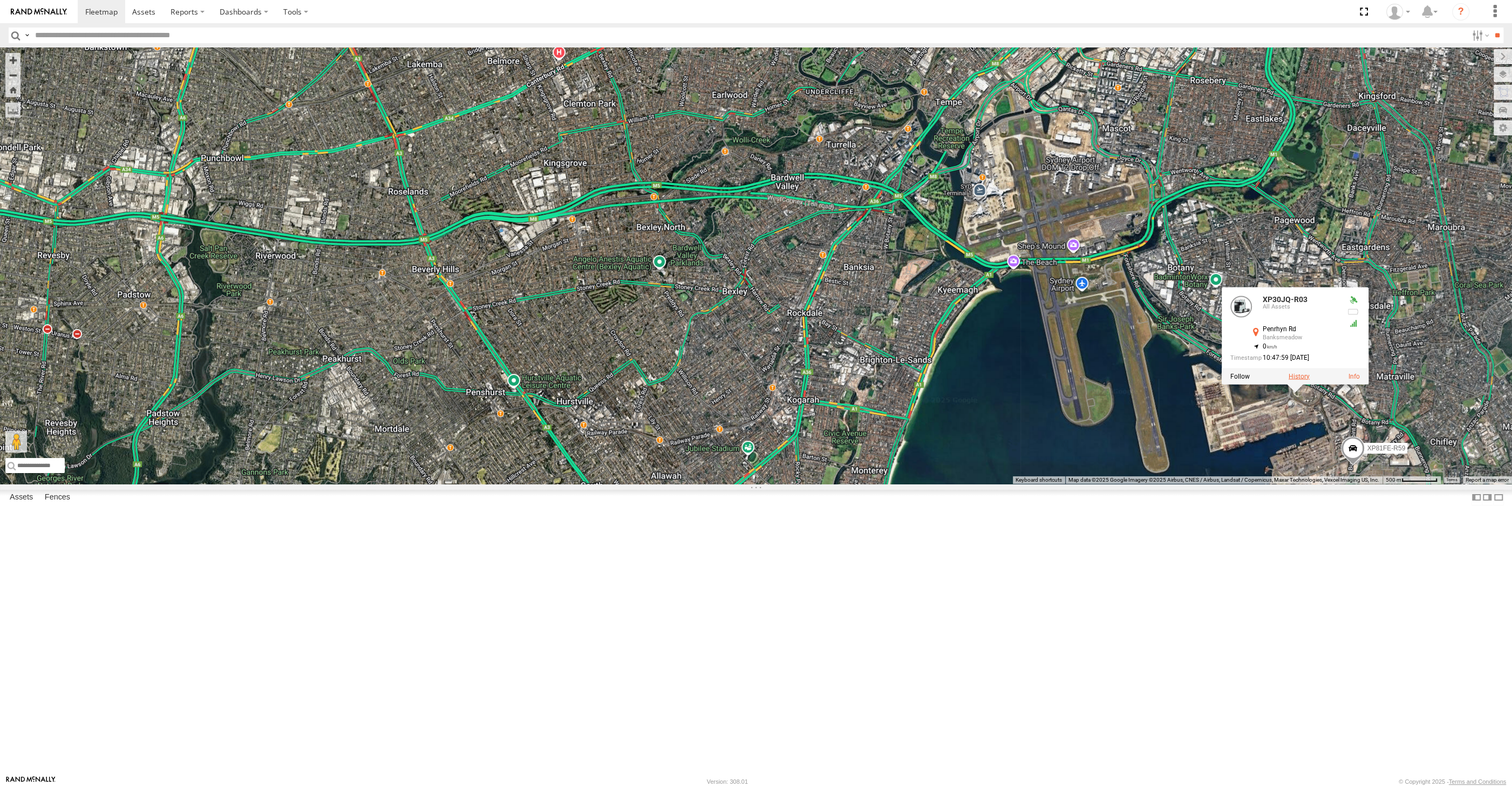
click at [1299, 380] on label at bounding box center [1299, 376] width 21 height 7
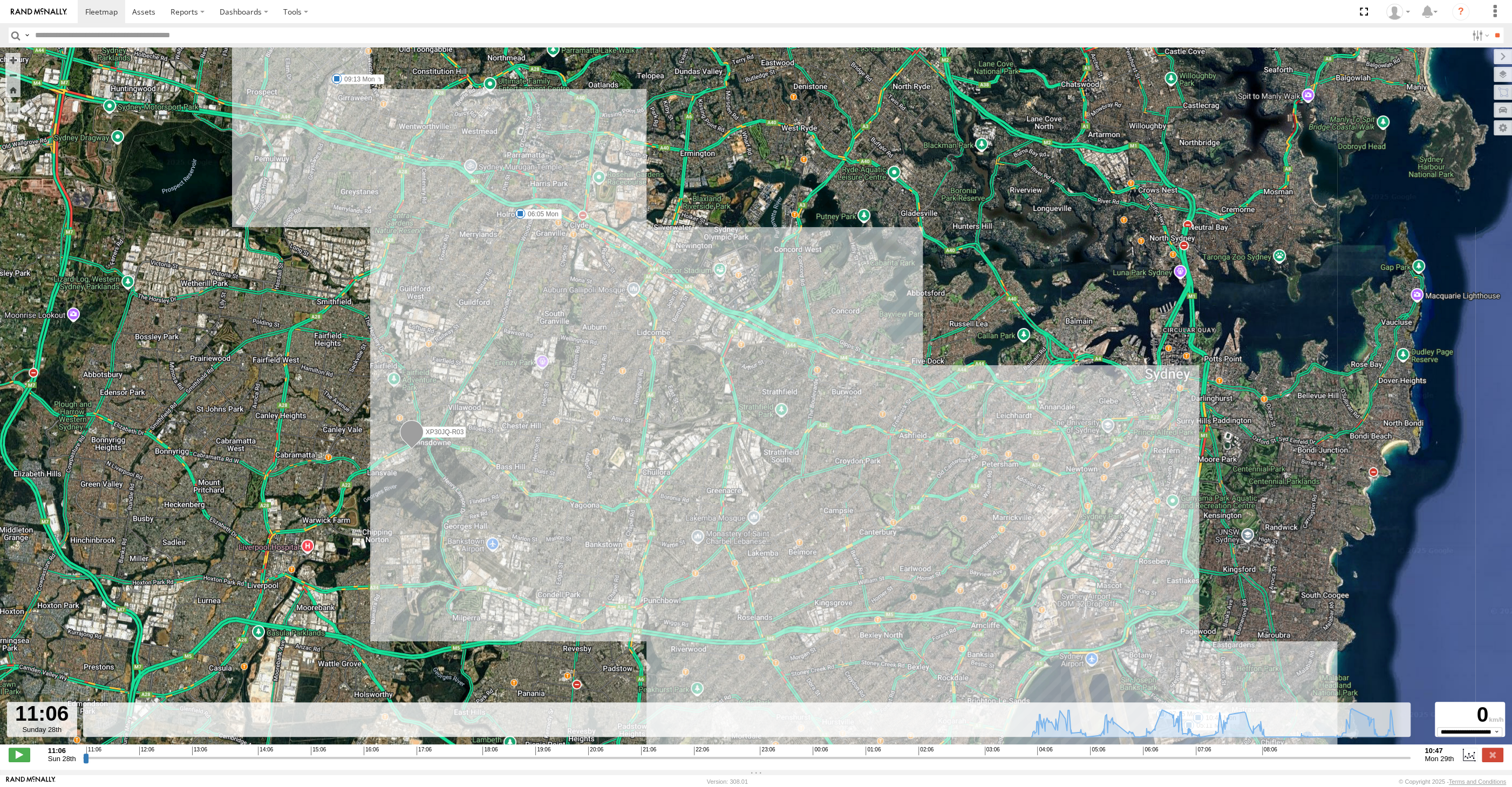
click at [1342, 763] on input "range" at bounding box center [747, 758] width 1328 height 10
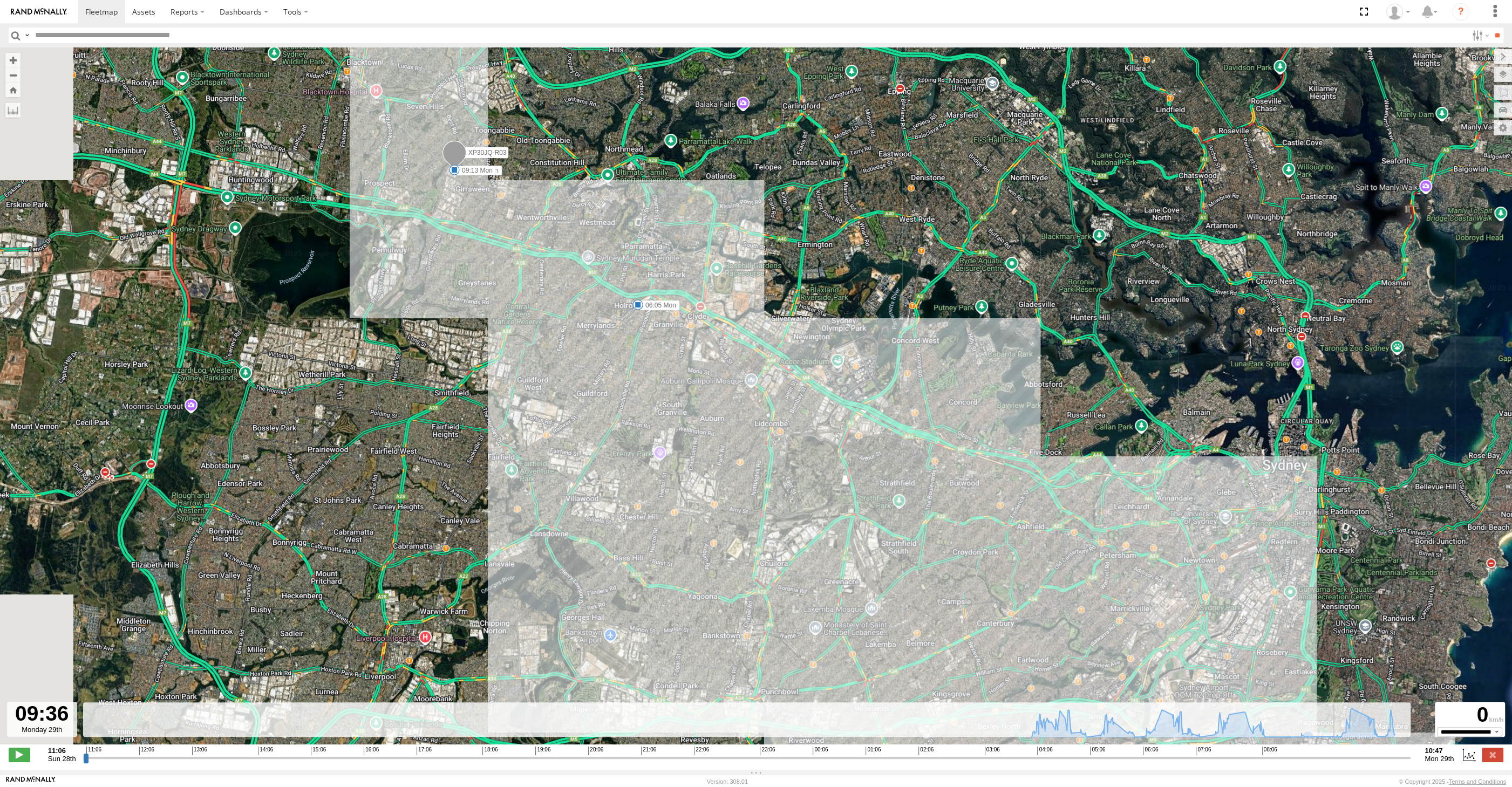
click at [1352, 756] on input "range" at bounding box center [747, 758] width 1328 height 10
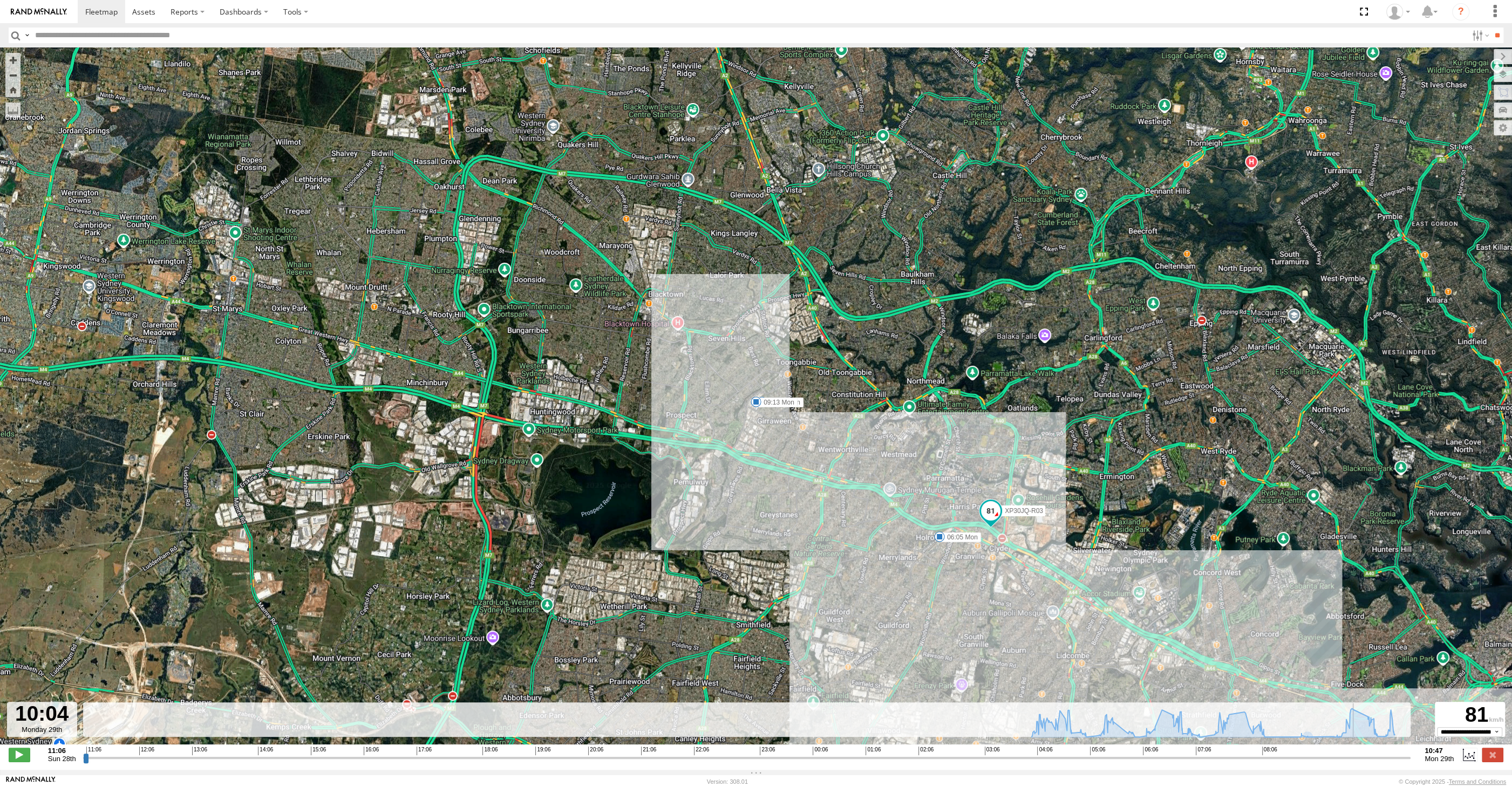
click at [1368, 759] on input "range" at bounding box center [747, 758] width 1328 height 10
click at [1402, 759] on input "range" at bounding box center [747, 758] width 1328 height 10
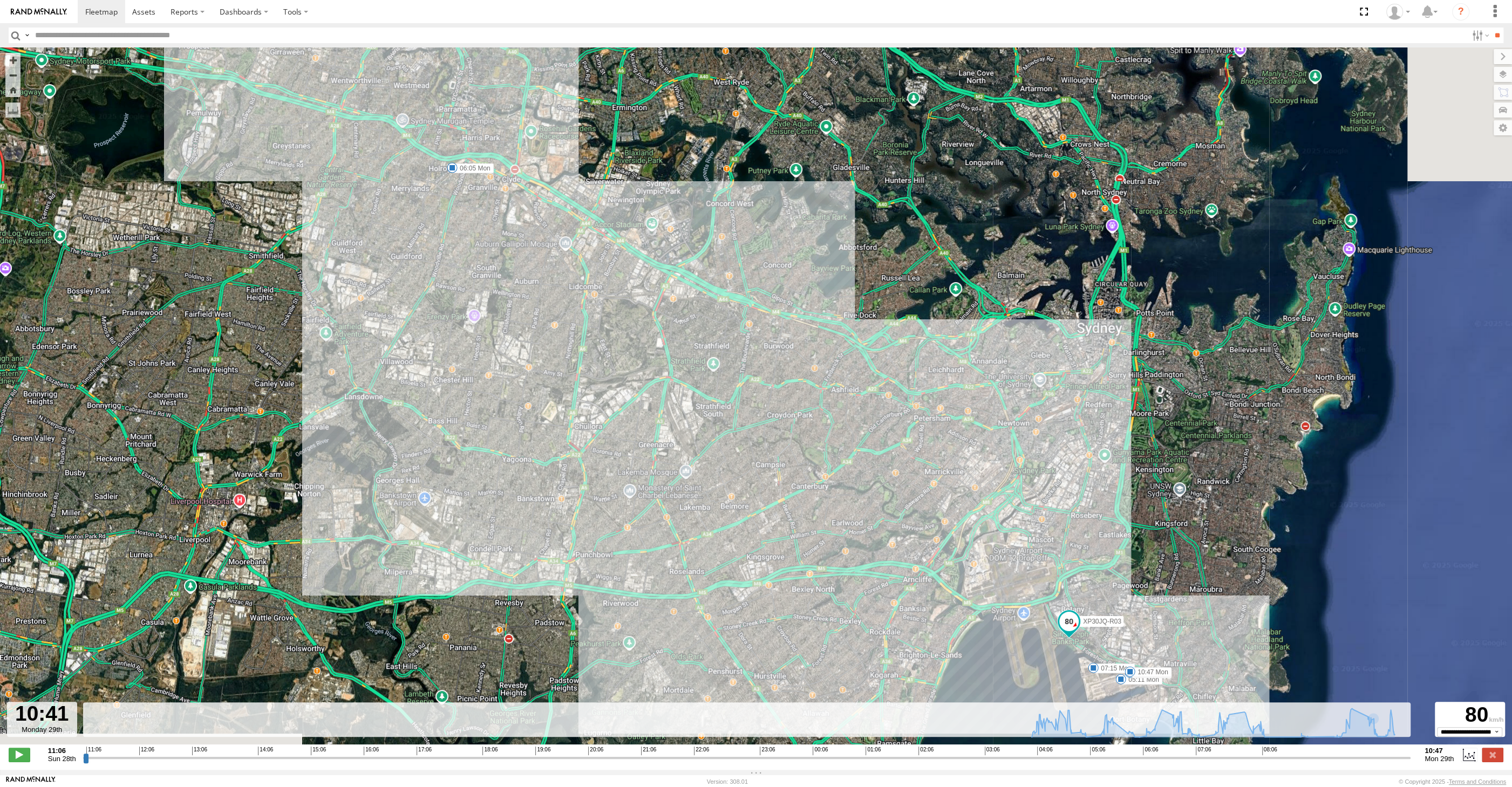
drag, startPoint x: 1205, startPoint y: 460, endPoint x: 1153, endPoint y: 387, distance: 89.6
click at [1153, 387] on div "XP30JQ-R03 05:11 Mon 06:05 Mon 06:57 Mon 07:15 Mon 08:25 Mon 09:13 Mon 10:47 Mon" at bounding box center [756, 402] width 1512 height 708
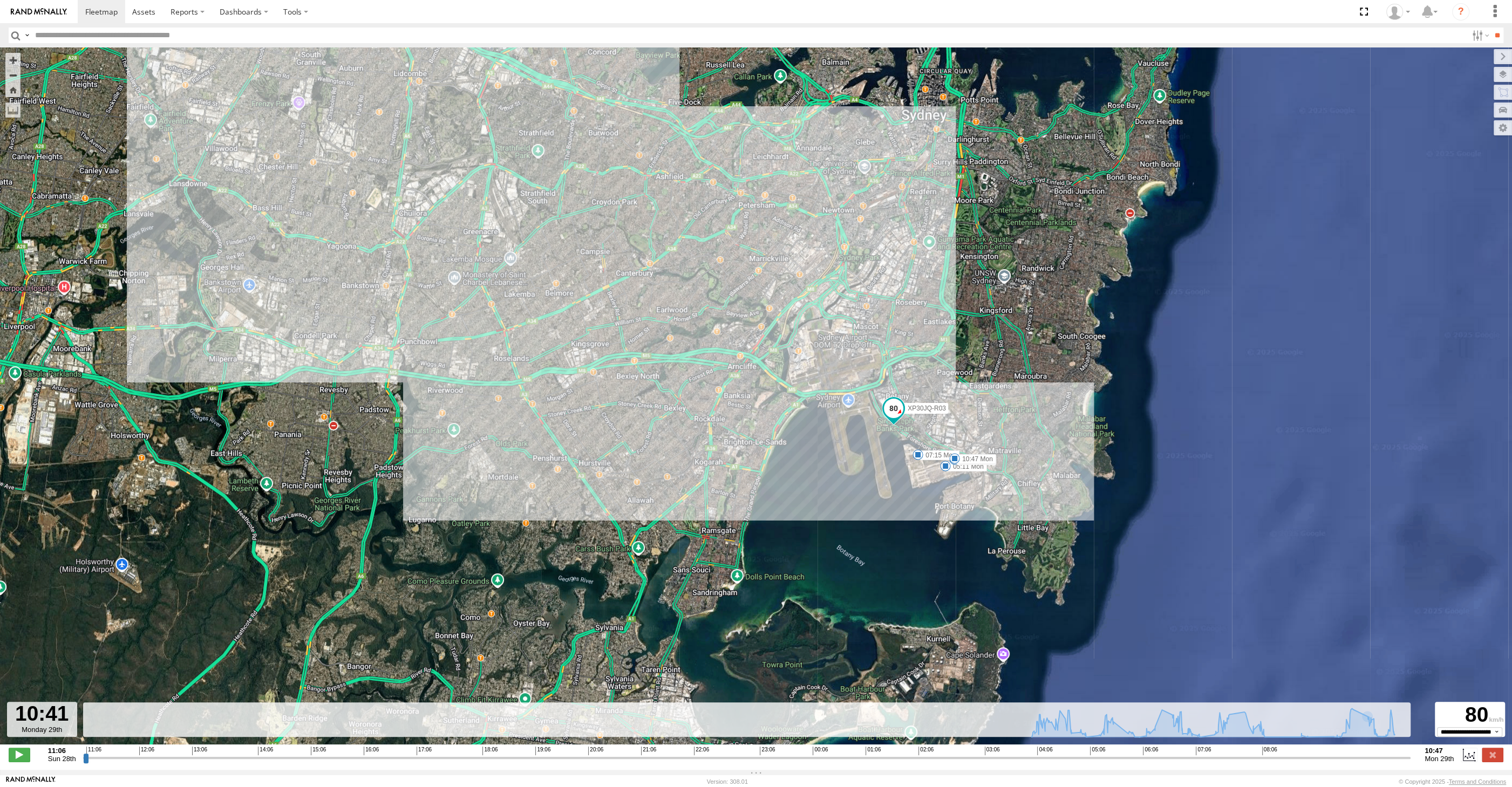
click at [1394, 761] on input "range" at bounding box center [747, 758] width 1328 height 10
drag, startPoint x: 1398, startPoint y: 756, endPoint x: 1464, endPoint y: 763, distance: 66.4
type input "**********"
click at [1411, 756] on input "range" at bounding box center [747, 758] width 1328 height 10
click at [1494, 755] on label at bounding box center [1493, 754] width 22 height 14
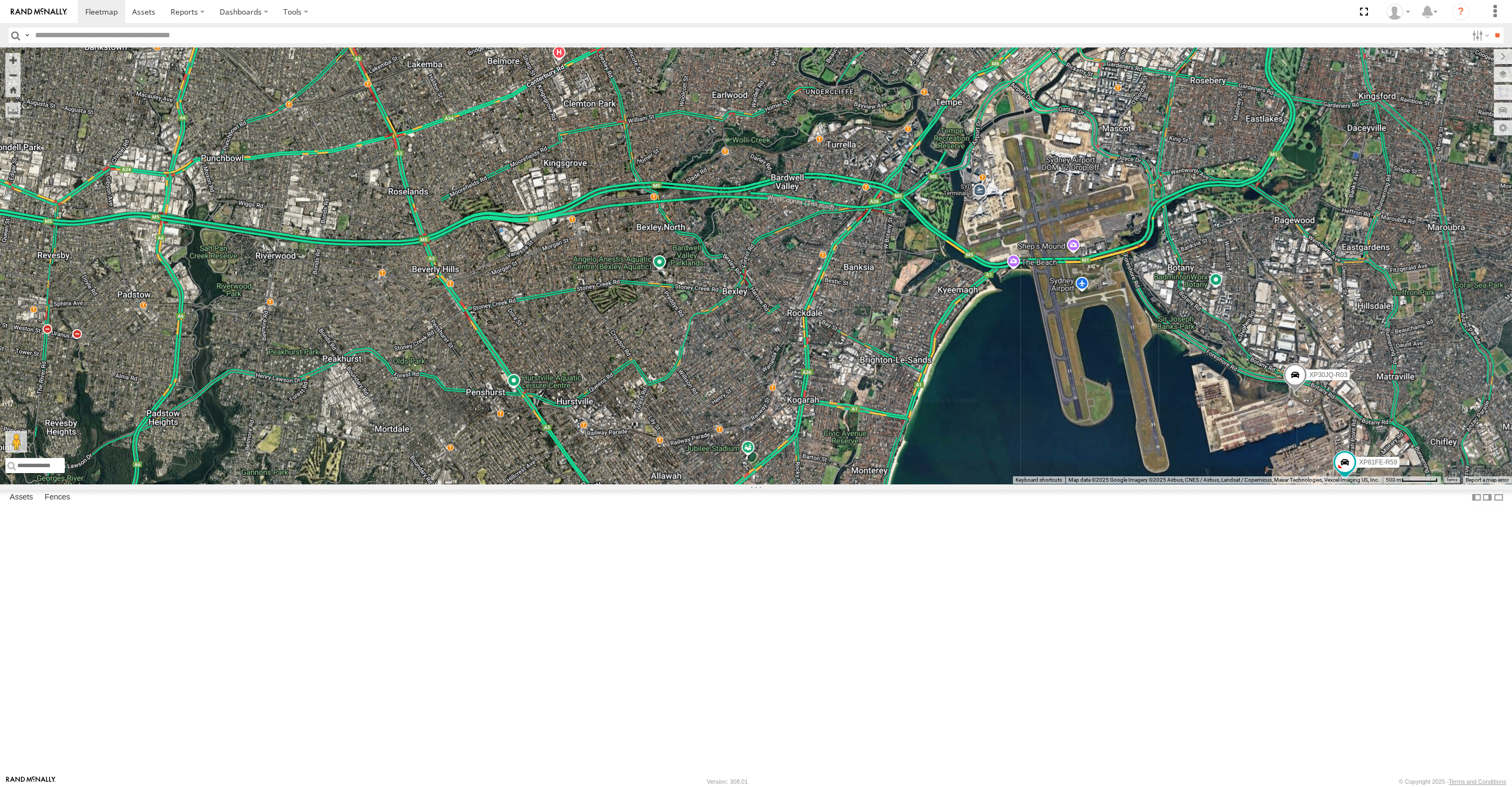
drag, startPoint x: 823, startPoint y: 515, endPoint x: 836, endPoint y: 513, distance: 13.2
click at [831, 484] on div "XP30JQ-R03 XP81FE-R59" at bounding box center [756, 266] width 1512 height 437
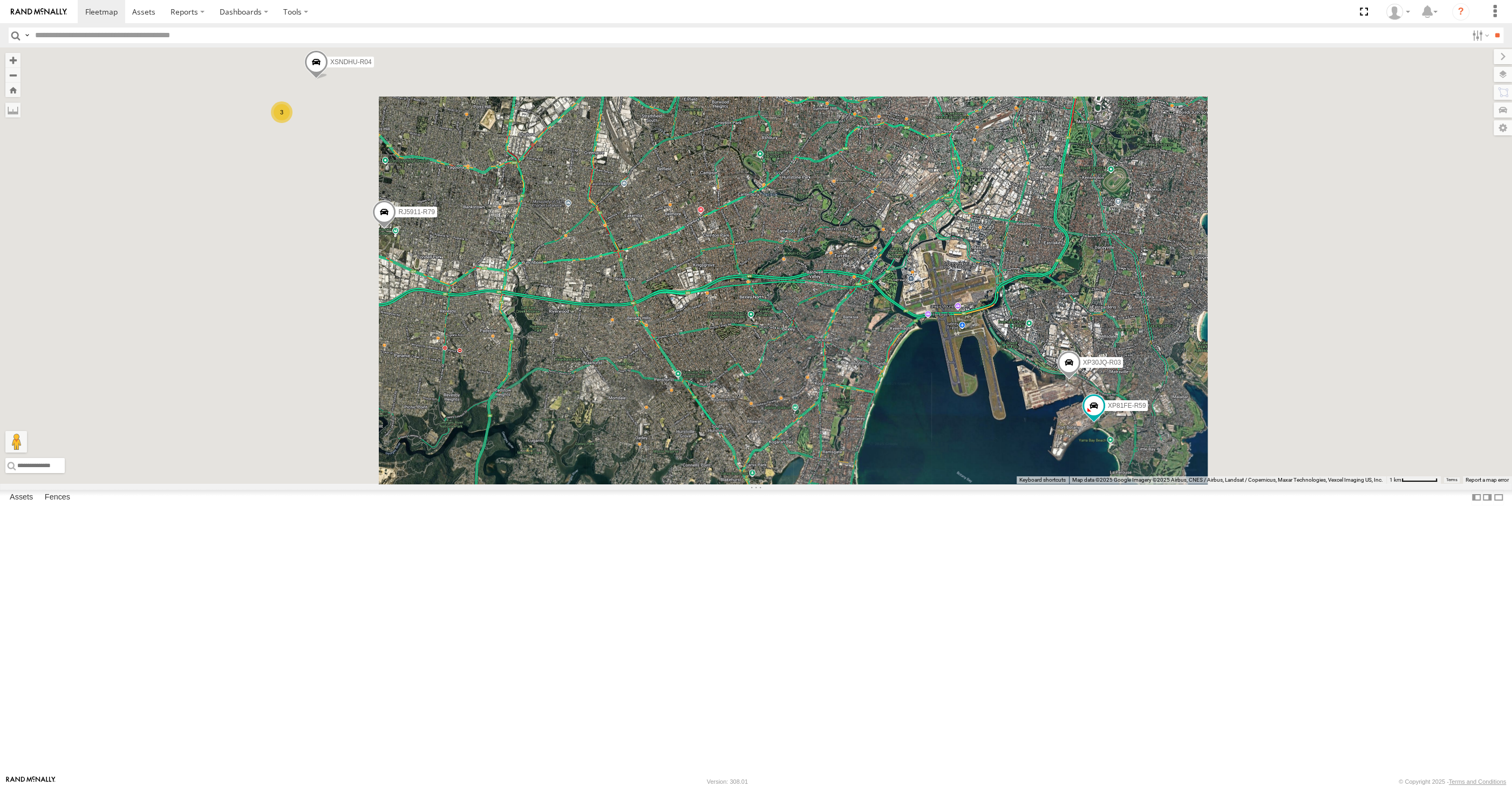
drag, startPoint x: 735, startPoint y: 535, endPoint x: 785, endPoint y: 527, distance: 50.6
click at [785, 484] on div "XP30JQ-R03 XP81FE-R59 XSNDHU-R04 3 RJ5911-R79" at bounding box center [756, 266] width 1512 height 437
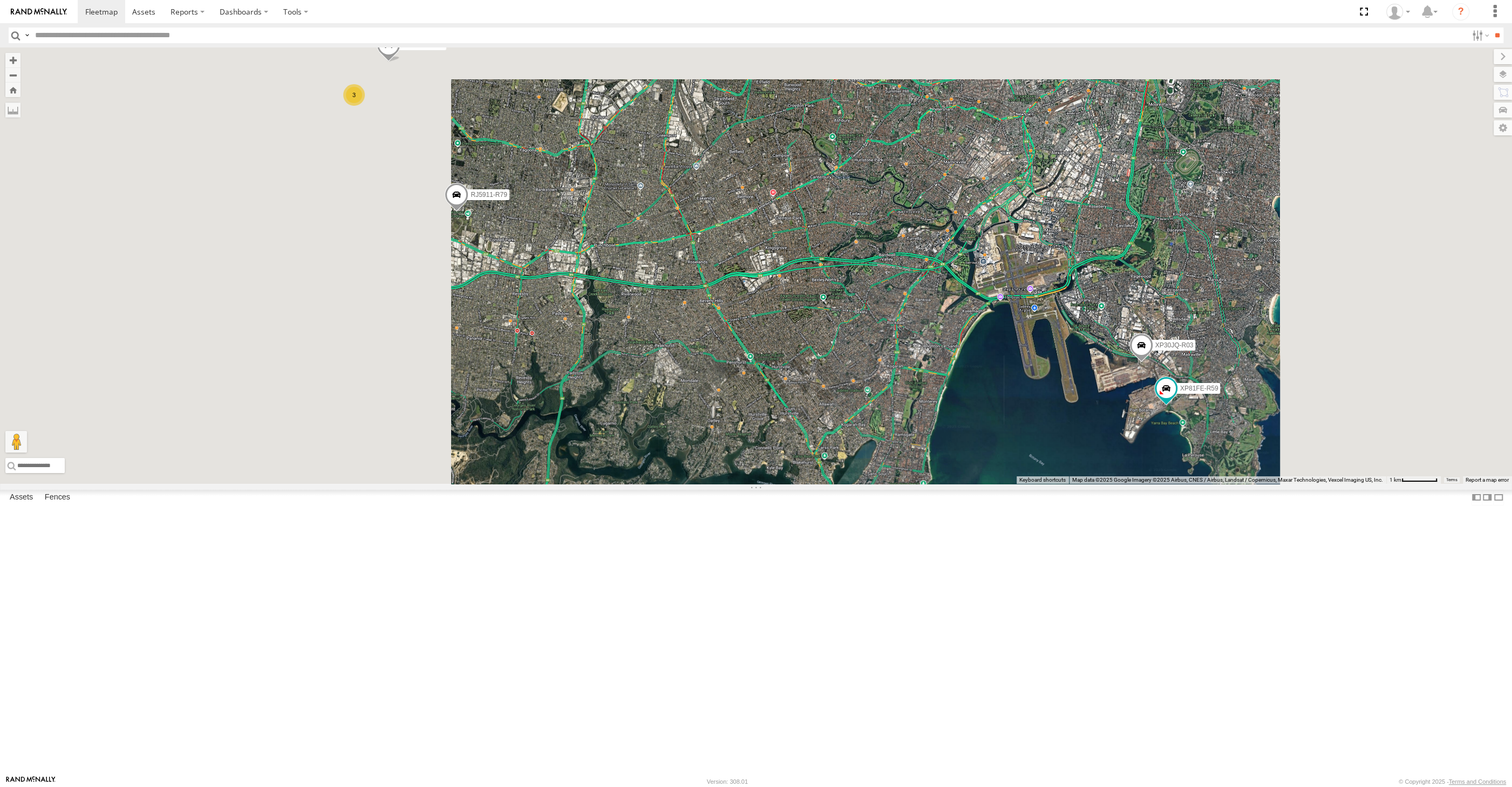
drag, startPoint x: 714, startPoint y: 466, endPoint x: 730, endPoint y: 473, distance: 17.5
click at [730, 476] on div "XP30JQ-R03 XP81FE-R59 XSNDHU-R04 3 RJ5911-R79" at bounding box center [756, 266] width 1512 height 437
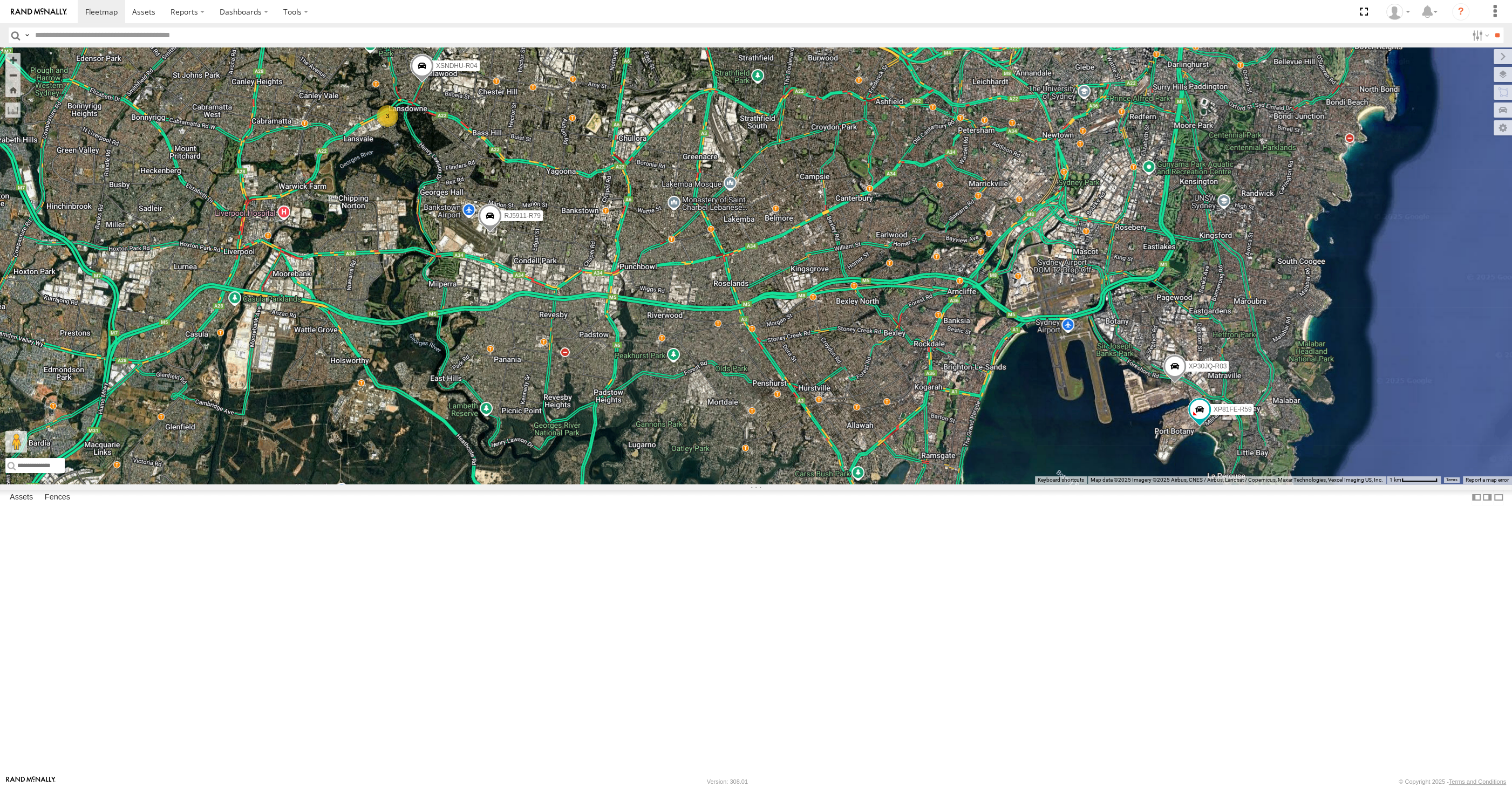
click at [565, 375] on div "XP30JQ-R03 XP81FE-R59 XSNDHU-R04 3 RJ5911-R79" at bounding box center [756, 266] width 1512 height 437
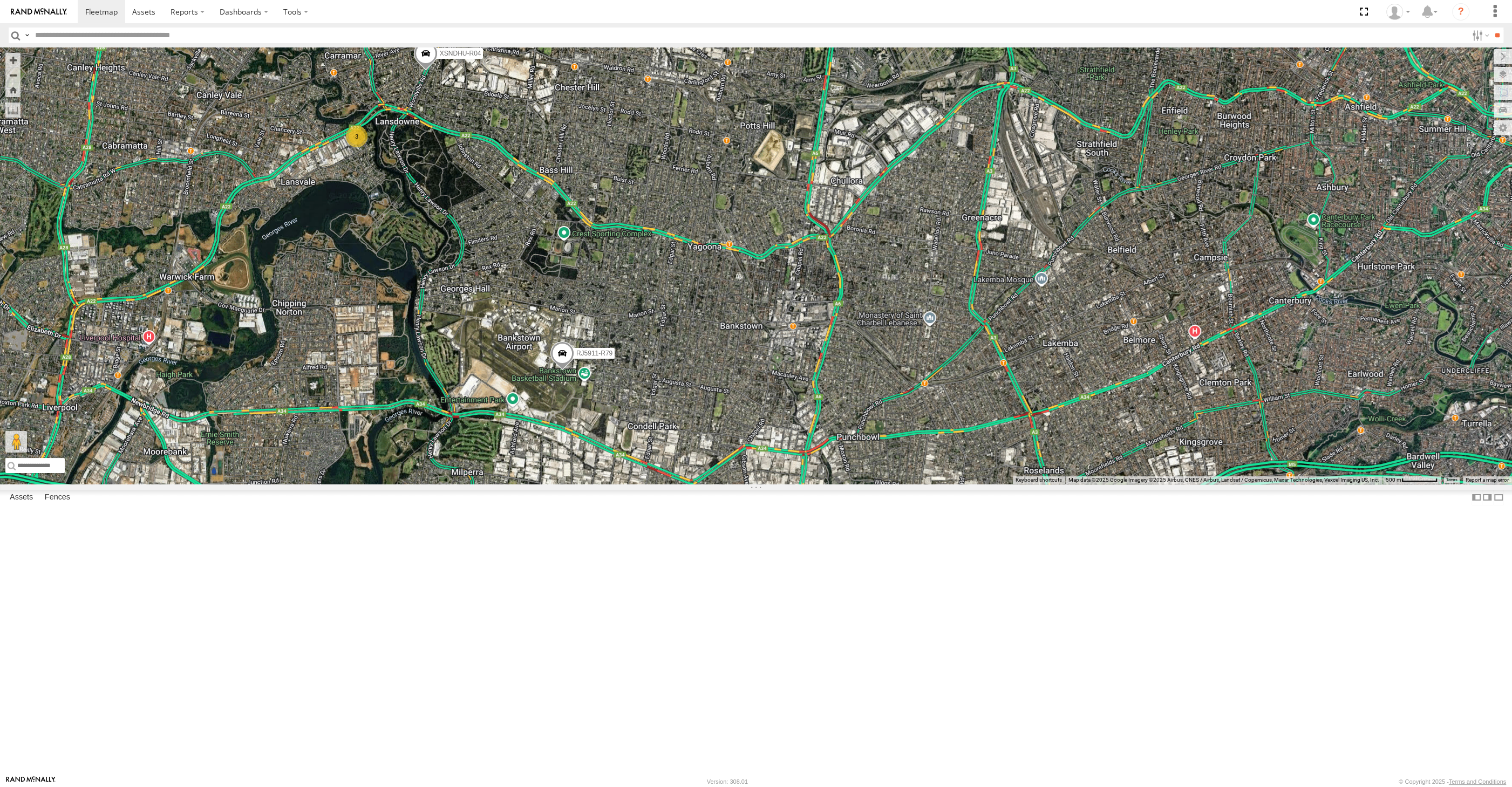
click at [422, 71] on span at bounding box center [426, 56] width 24 height 29
click at [440, 239] on div "XP30JQ-R03 XP81FE-R59 XSNDHU-R04 RJ5911-R79 3 XSNDHU-R04 All Assets Woodville R…" at bounding box center [756, 266] width 1512 height 437
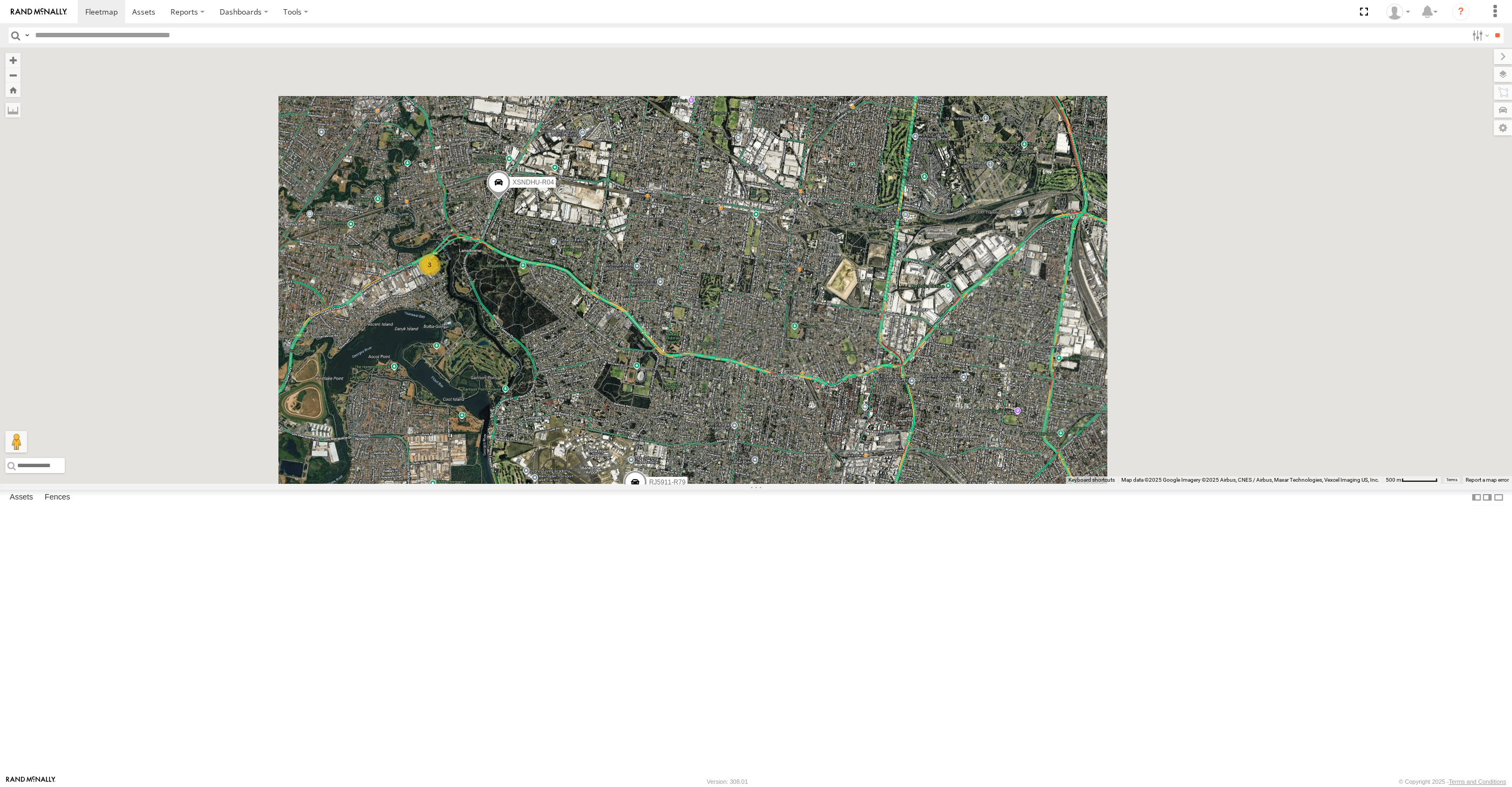
drag, startPoint x: 688, startPoint y: 580, endPoint x: 690, endPoint y: 511, distance: 69.0
click at [690, 484] on div "XSNDHU-R04 RJ5911-R79 3" at bounding box center [756, 266] width 1512 height 437
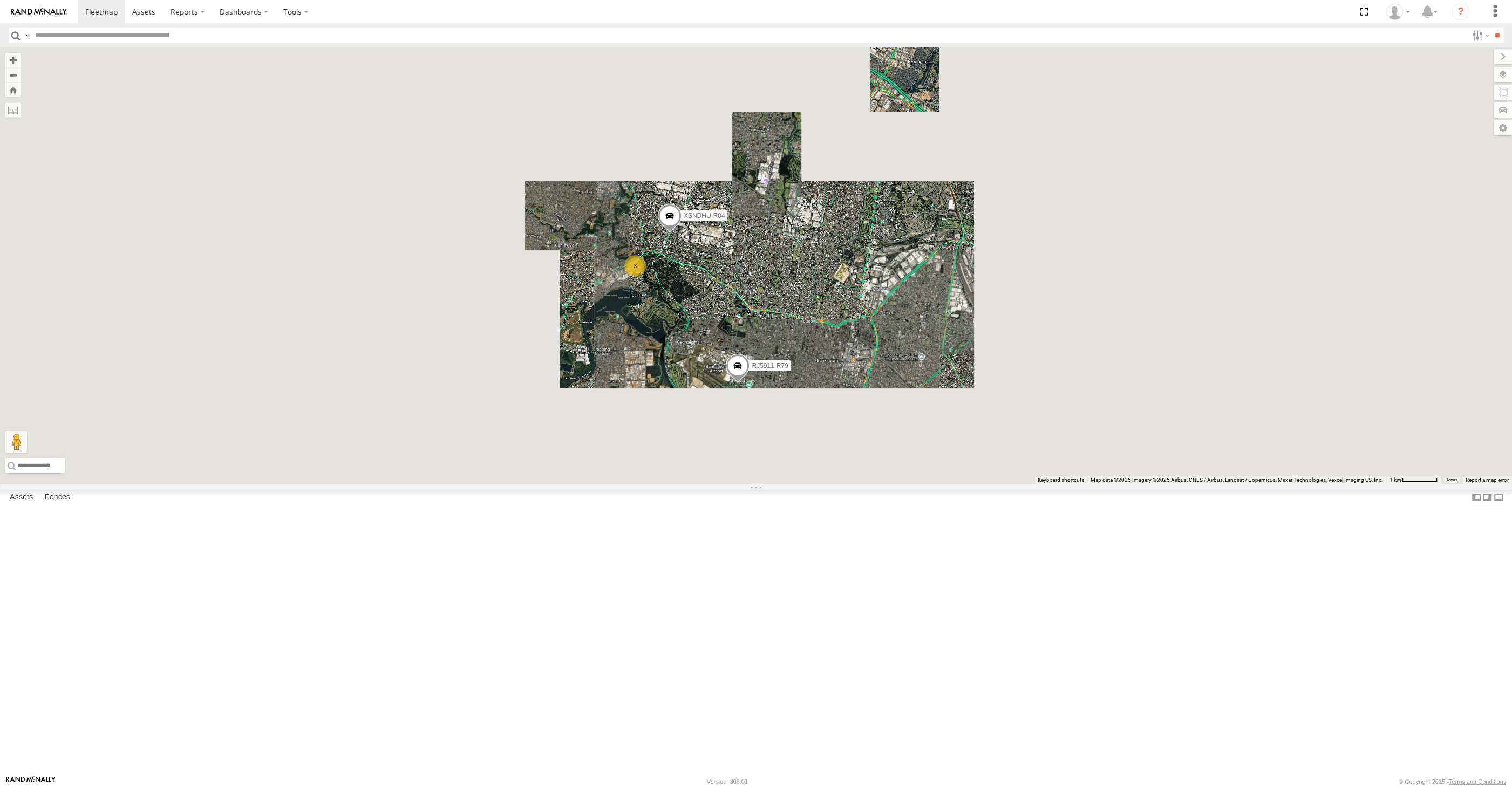
drag, startPoint x: 837, startPoint y: 546, endPoint x: 1429, endPoint y: 352, distance: 623.0
click at [838, 484] on div "XSNDHU-R04 RJ5911-R79 XP30JQ-R03 3 XP81FE-R59" at bounding box center [756, 266] width 1512 height 437
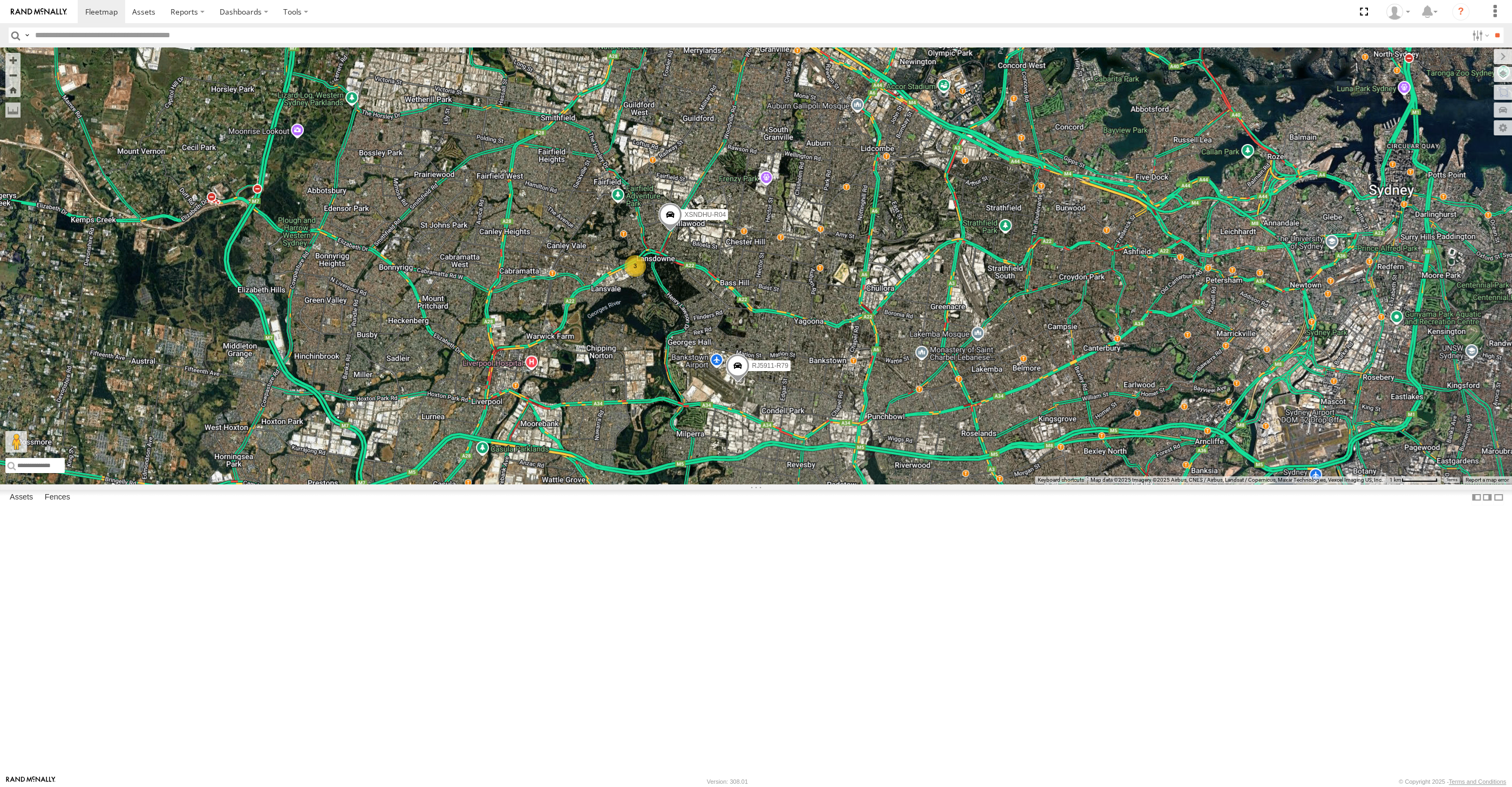
drag, startPoint x: 1081, startPoint y: 645, endPoint x: 1052, endPoint y: 626, distance: 34.7
click at [1058, 484] on div "XSNDHU-R04 RJ5911-R79 XP30JQ-R03 3 XP81FE-R59" at bounding box center [756, 266] width 1512 height 437
drag, startPoint x: 1066, startPoint y: 613, endPoint x: 1028, endPoint y: 558, distance: 66.9
click at [1032, 484] on div "XSNDHU-R04 RJ5911-R79 XP30JQ-R03 3 XP81FE-R59" at bounding box center [756, 266] width 1512 height 437
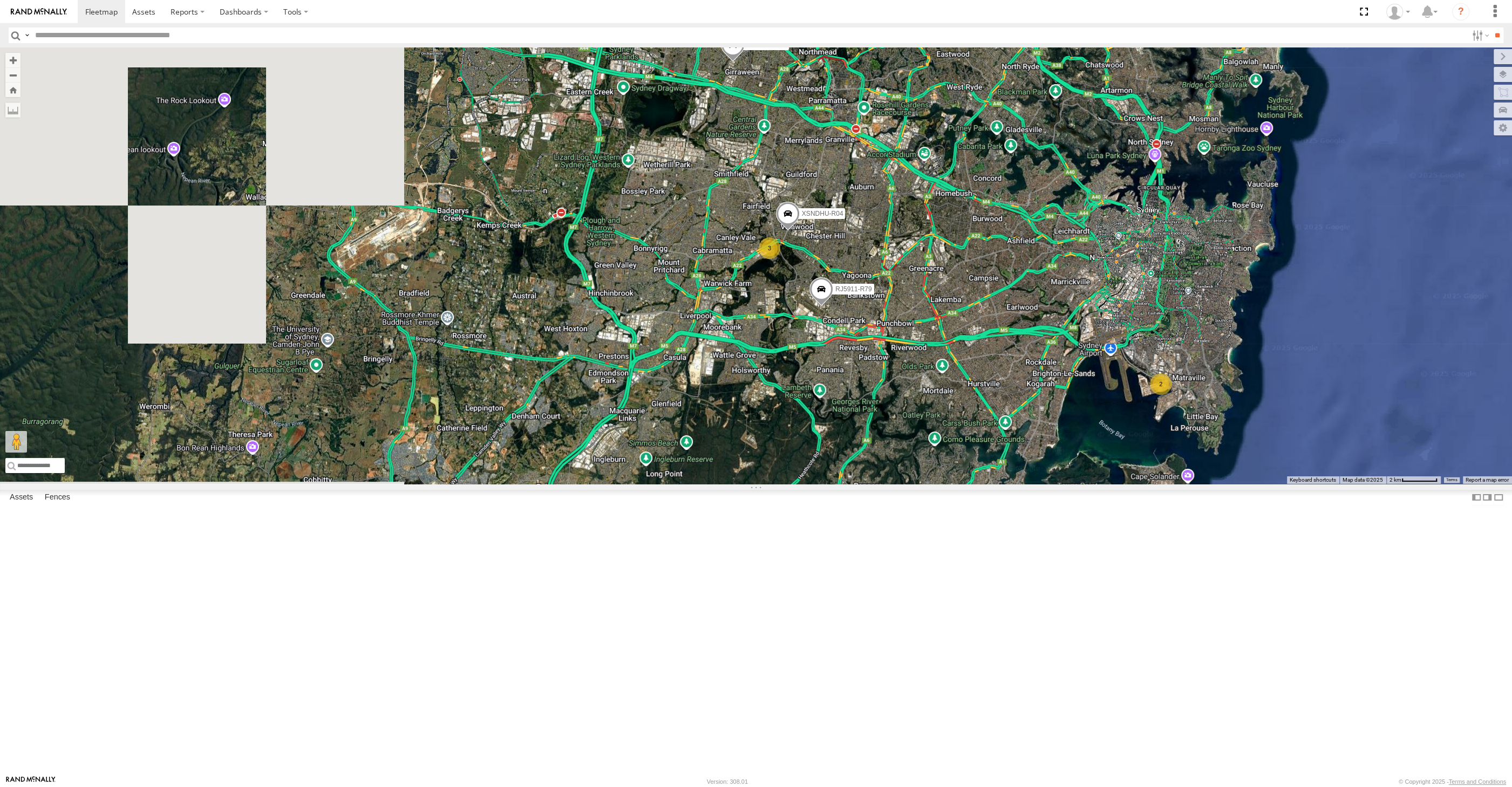
drag, startPoint x: 945, startPoint y: 553, endPoint x: 900, endPoint y: 568, distance: 47.4
click at [928, 484] on div "XSNDHU-R04 RJ5911-R79 XO74GU-R69 2 3" at bounding box center [756, 266] width 1512 height 437
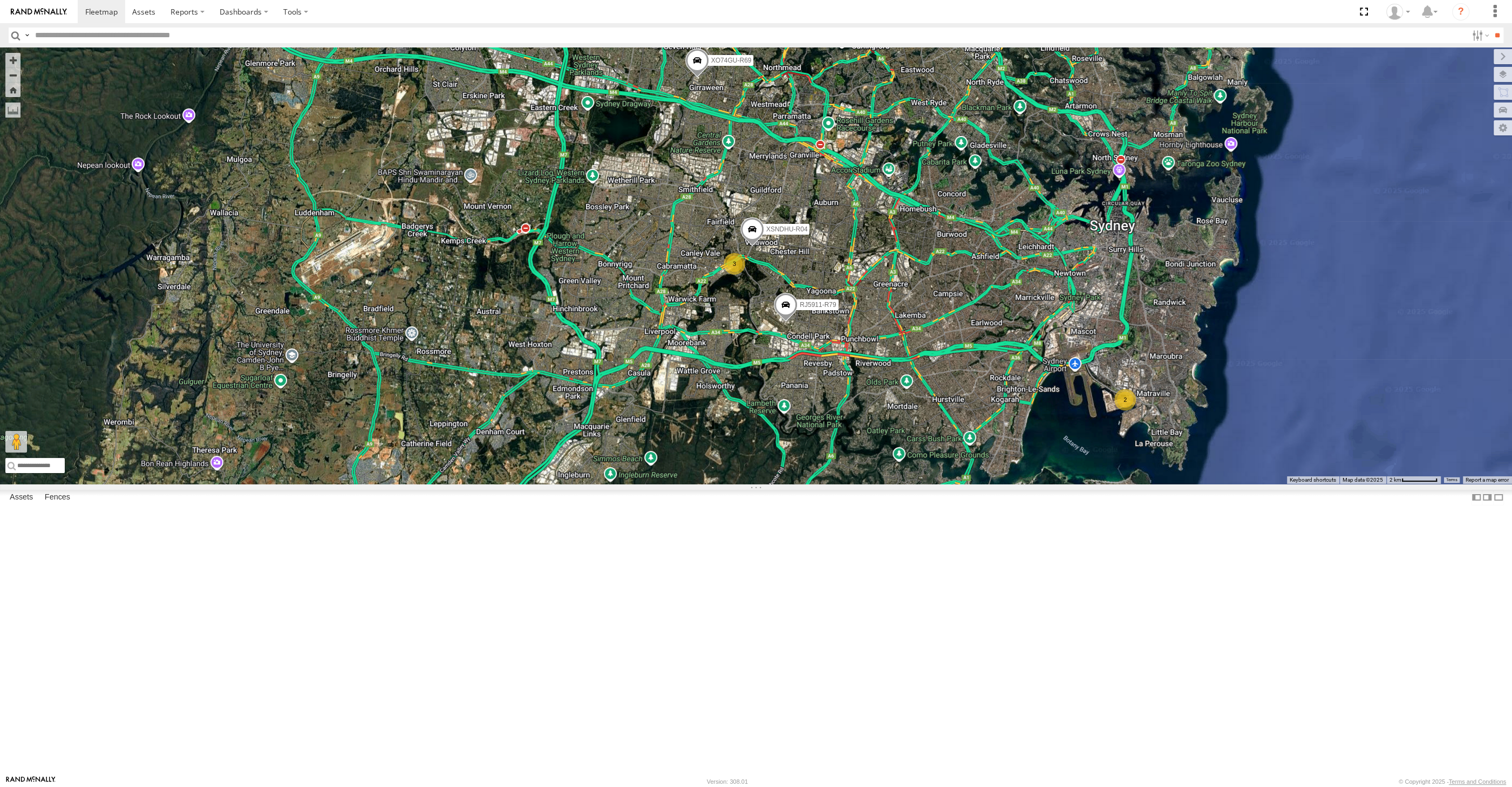
drag, startPoint x: 629, startPoint y: 554, endPoint x: 625, endPoint y: 549, distance: 6.4
click at [625, 484] on div "XSNDHU-R04 RJ5911-R79 XO74GU-R69 2 3" at bounding box center [756, 266] width 1512 height 437
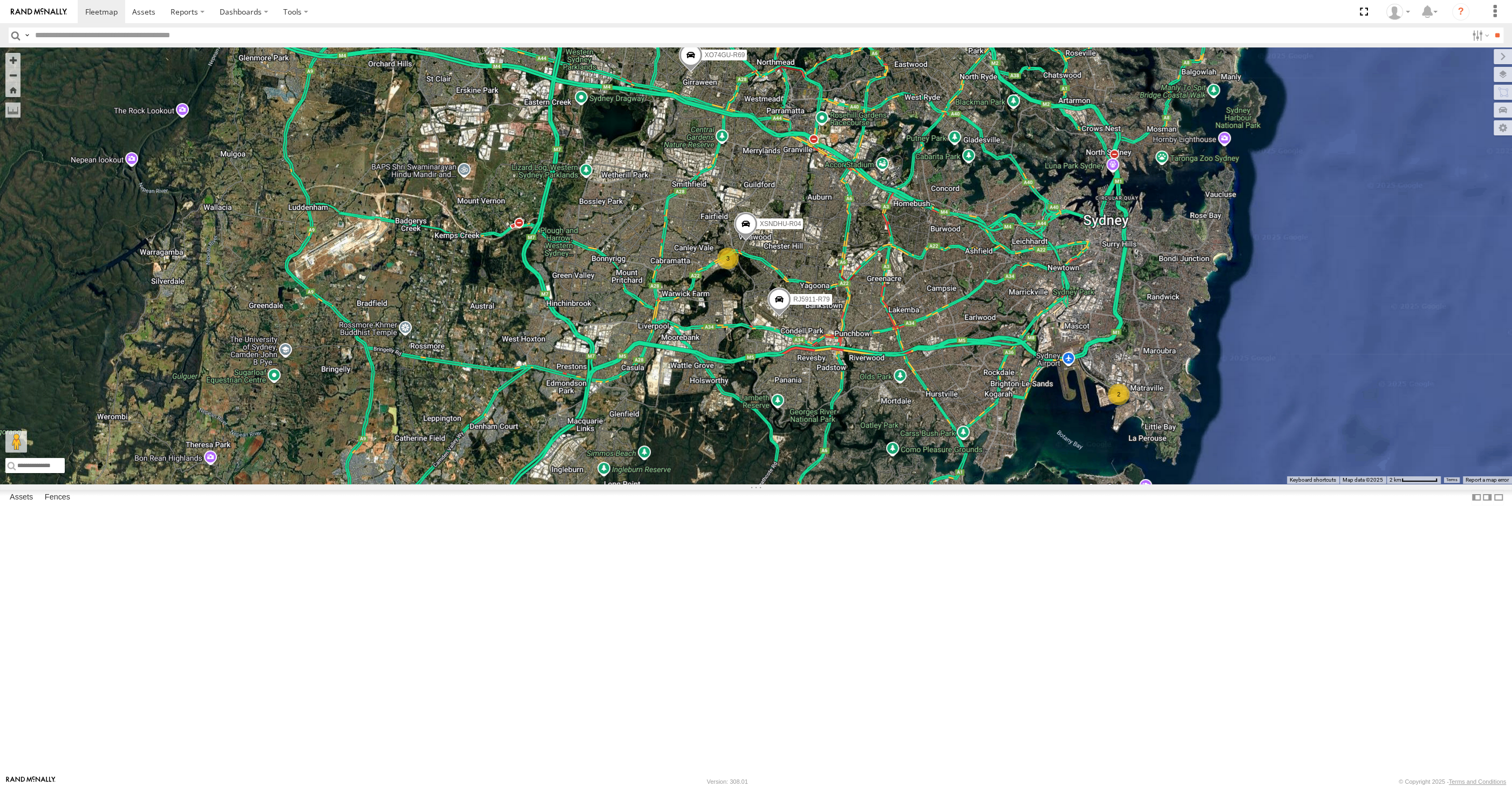
click at [625, 484] on div "XSNDHU-R04 RJ5911-R79 XO74GU-R69 2 3" at bounding box center [756, 266] width 1512 height 437
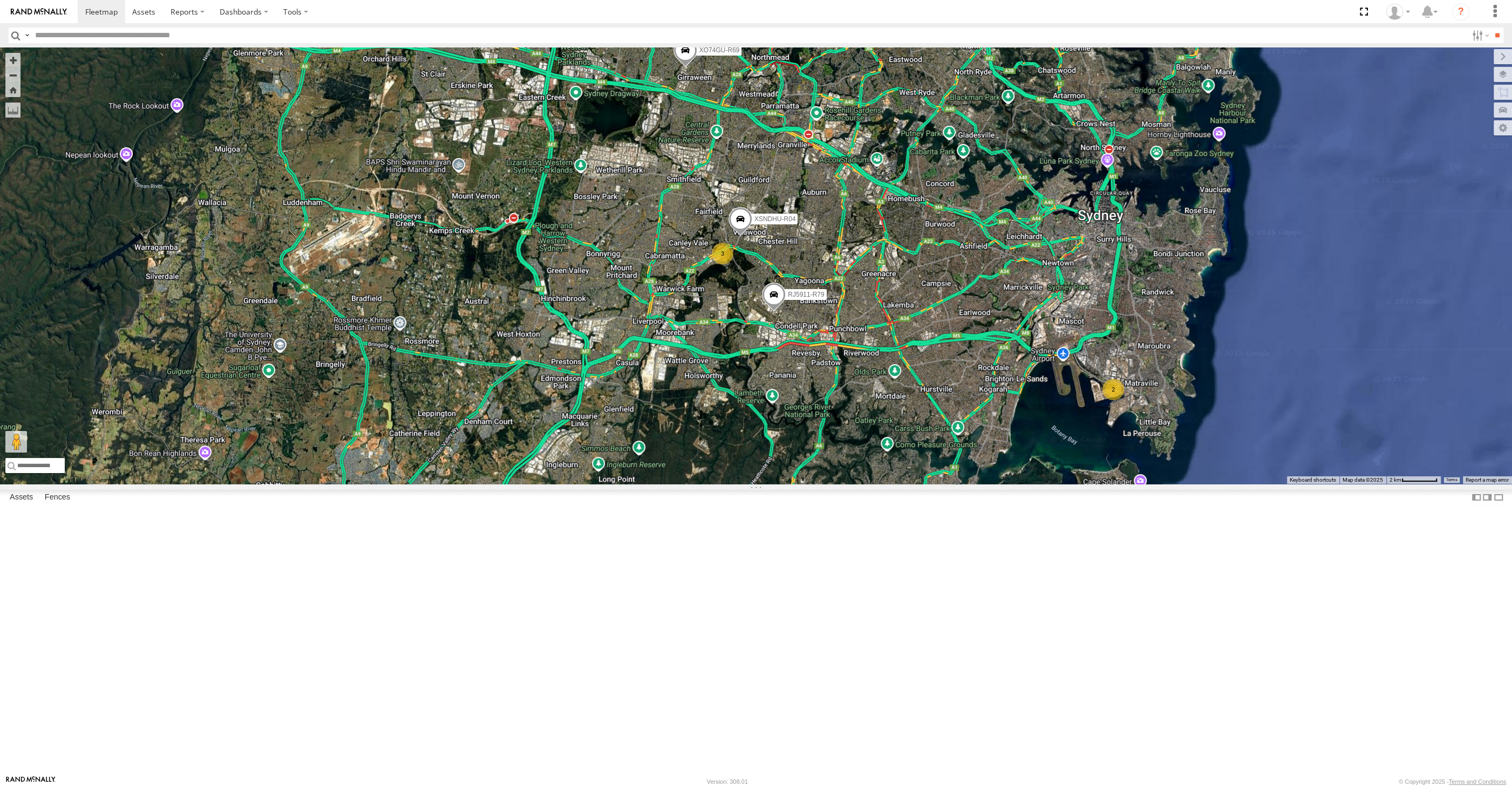
drag, startPoint x: 879, startPoint y: 413, endPoint x: 852, endPoint y: 401, distance: 29.5
click at [874, 412] on div "XSNDHU-R04 RJ5911-R79 XO74GU-R69 2 3" at bounding box center [756, 266] width 1512 height 437
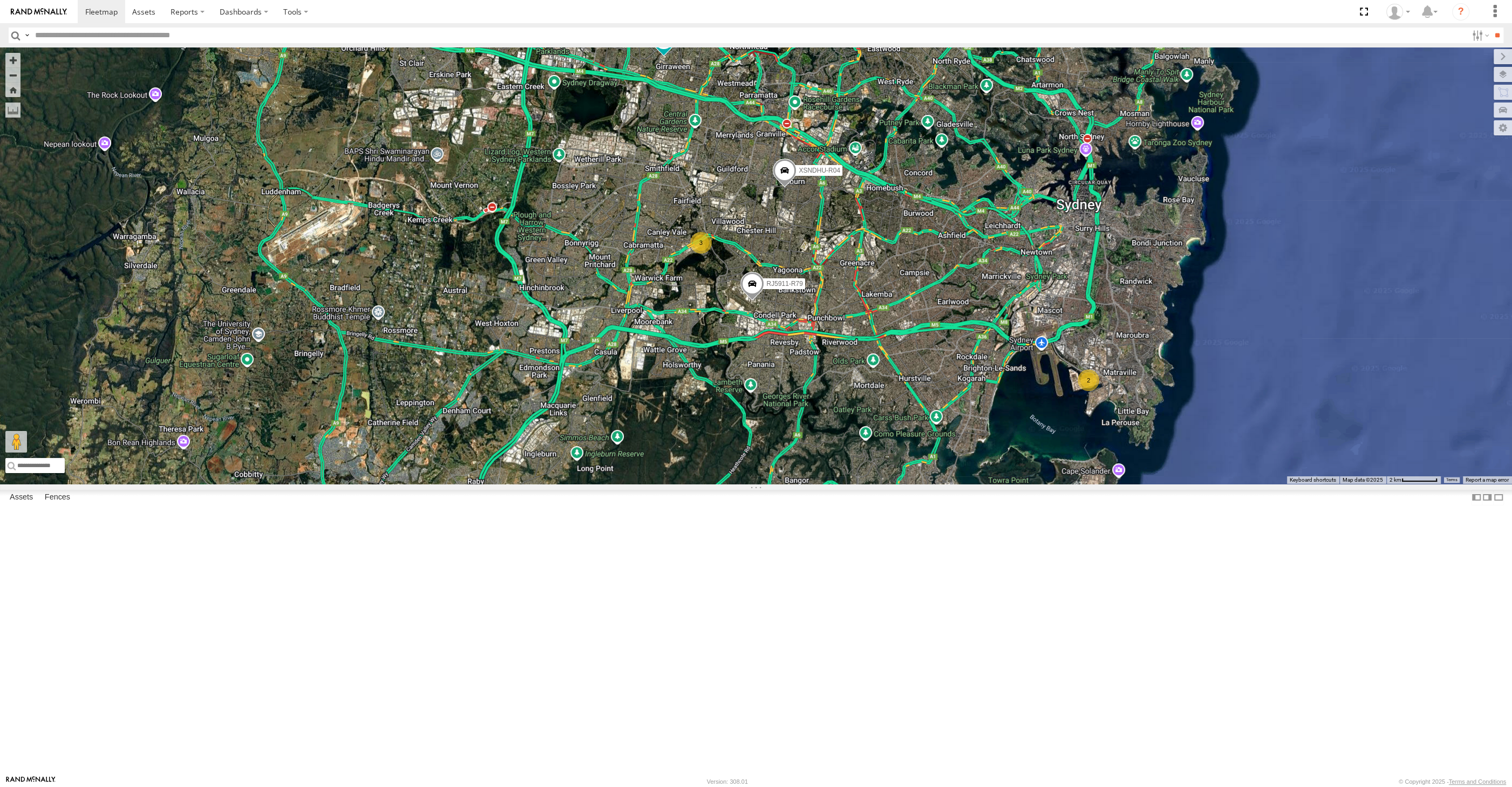
click at [806, 482] on div "XSNDHU-R04 RJ5911-R79 XO74GU-R69 2 3" at bounding box center [756, 266] width 1512 height 437
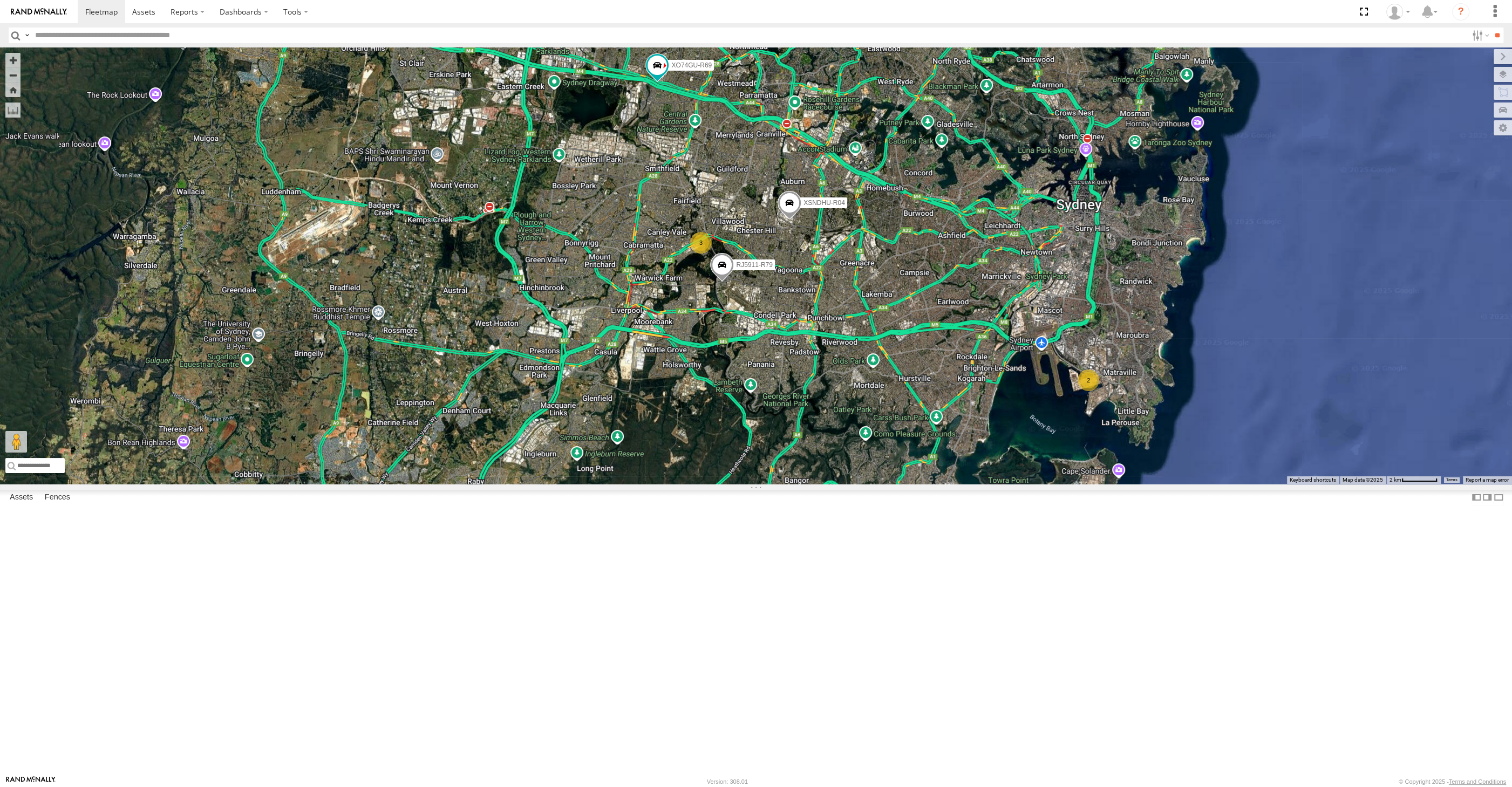
drag, startPoint x: 795, startPoint y: 487, endPoint x: 823, endPoint y: 485, distance: 28.1
click at [822, 484] on div "XSNDHU-R04 RJ5911-R79 XO74GU-R69 2 3" at bounding box center [756, 266] width 1512 height 437
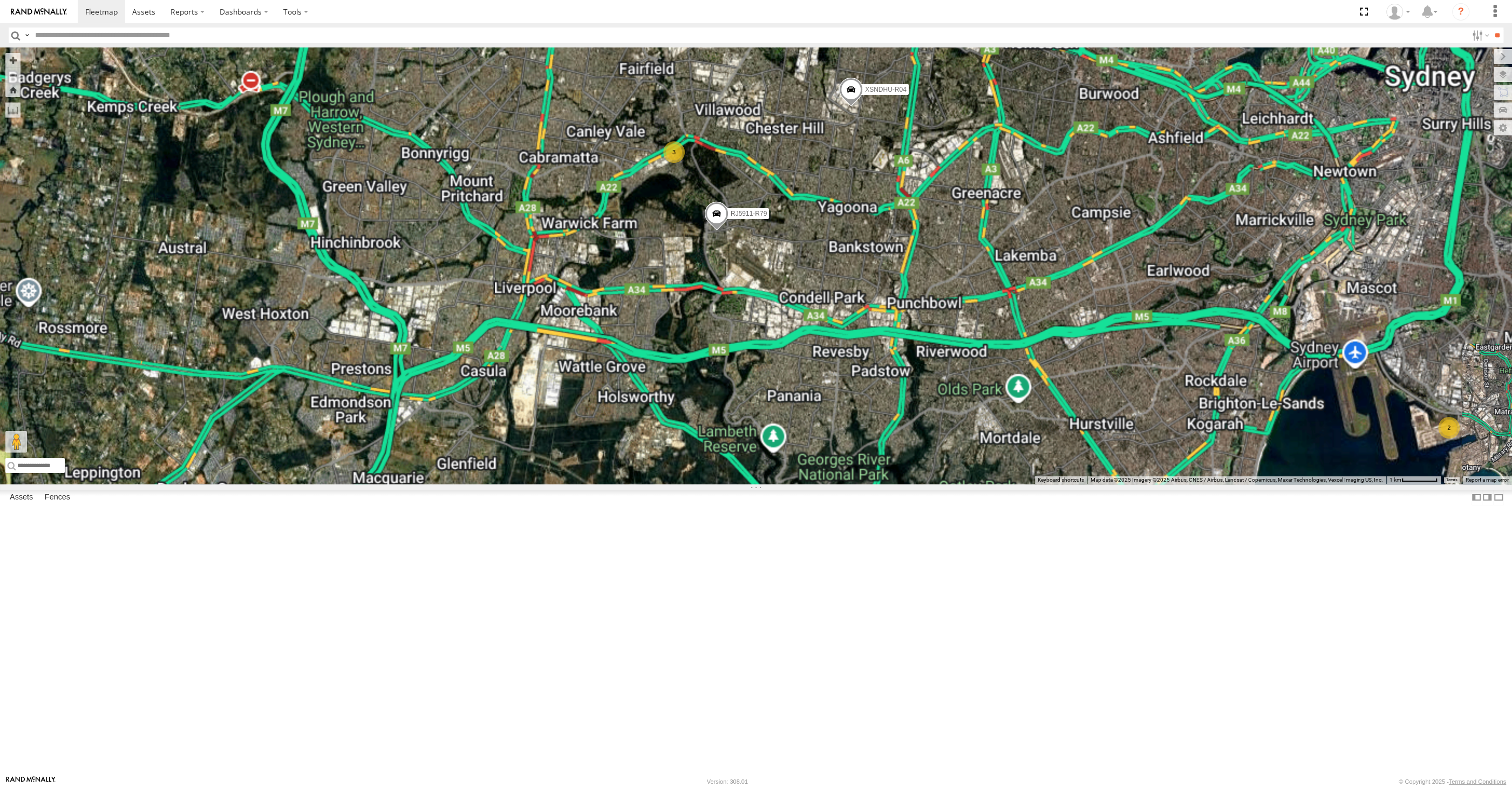
click at [848, 107] on span at bounding box center [851, 92] width 24 height 29
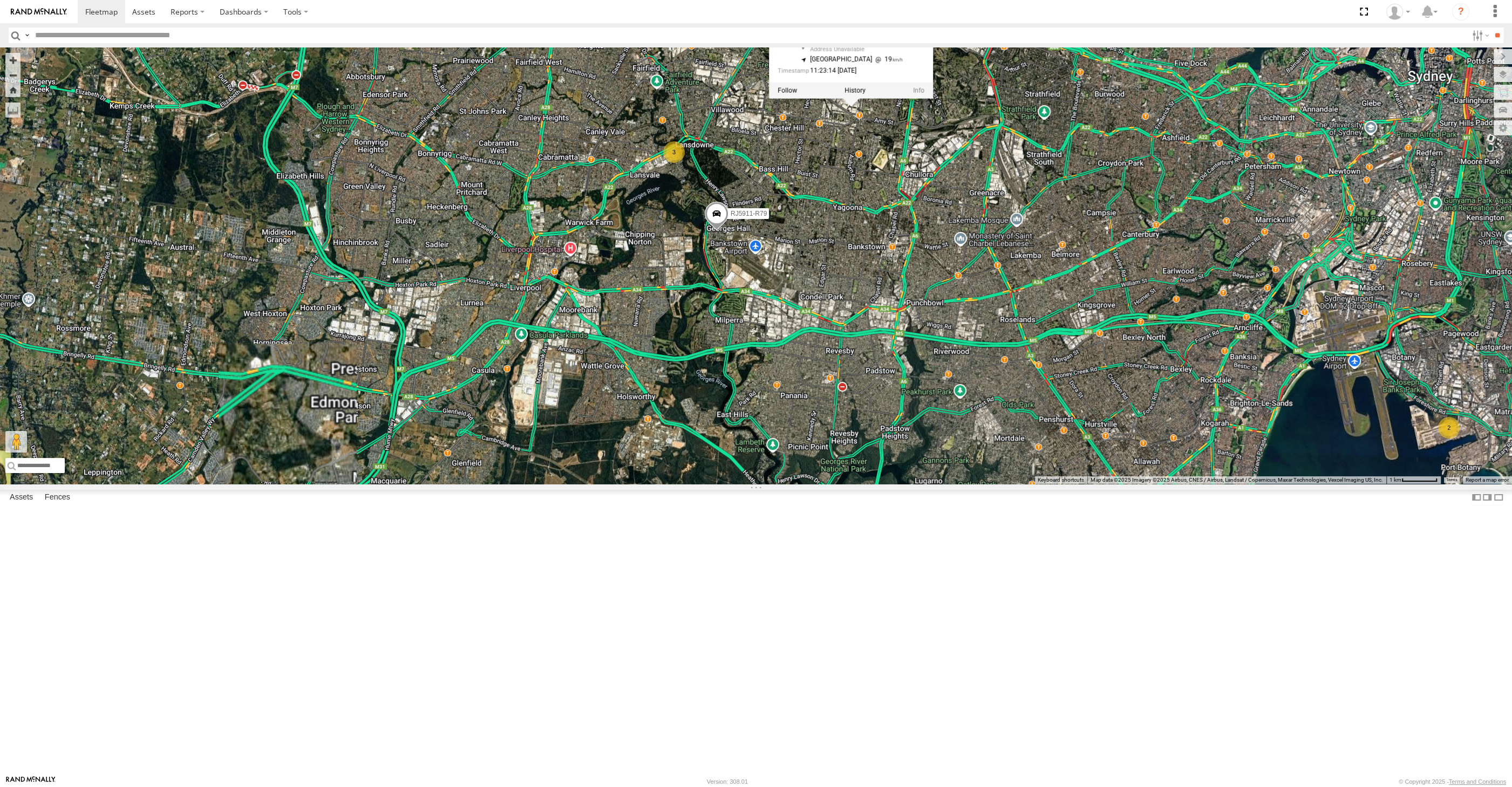
click at [868, 342] on div "XSNDHU-R04 RJ5911-R79 XO74GU-R69 2 3 XSNDHU-R04 -33.88083 , 151.0215 South East…" at bounding box center [756, 266] width 1512 height 437
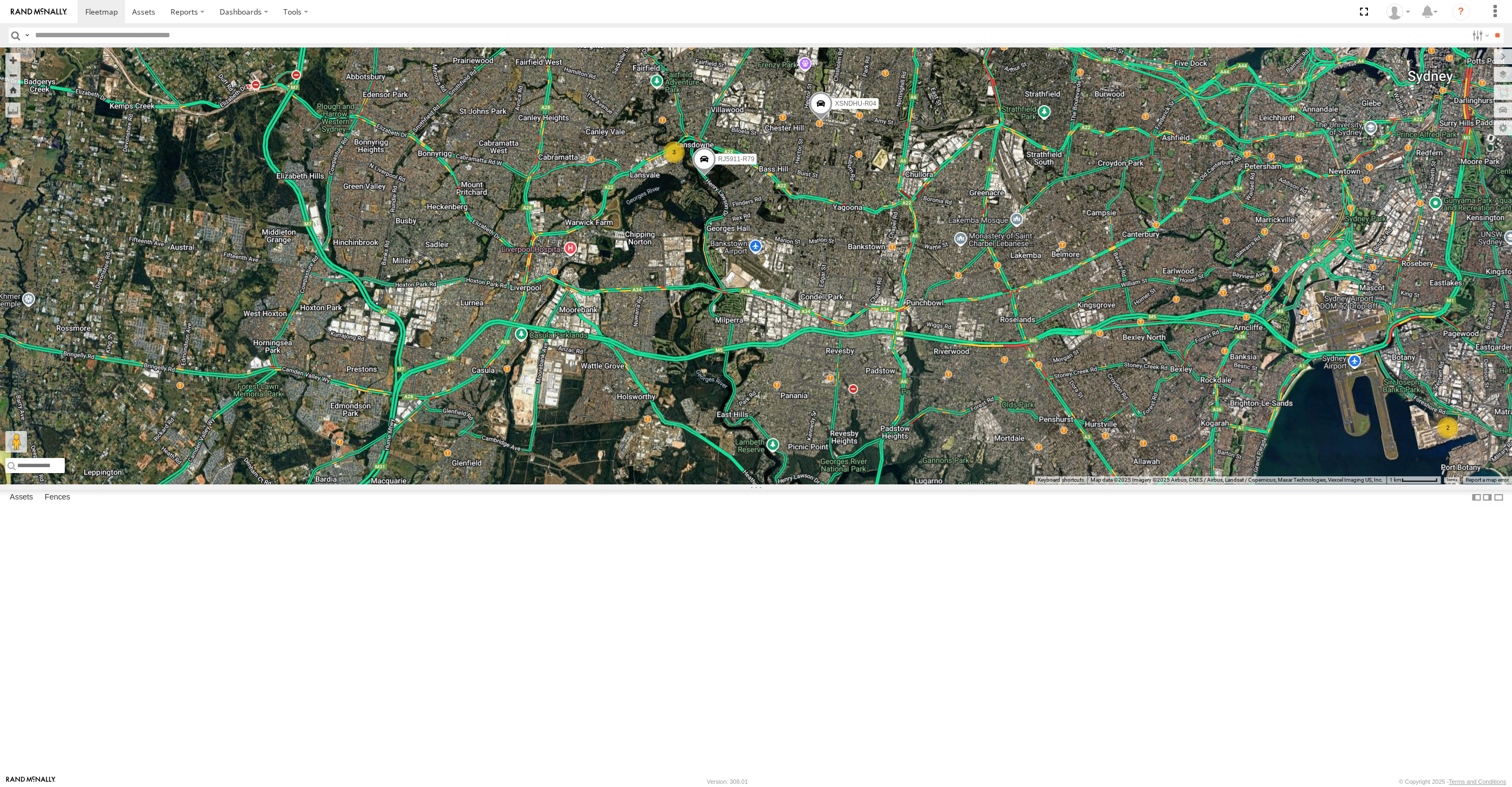
click at [928, 484] on div "XSNDHU-R04 RJ5911-R79 2 3" at bounding box center [756, 266] width 1512 height 437
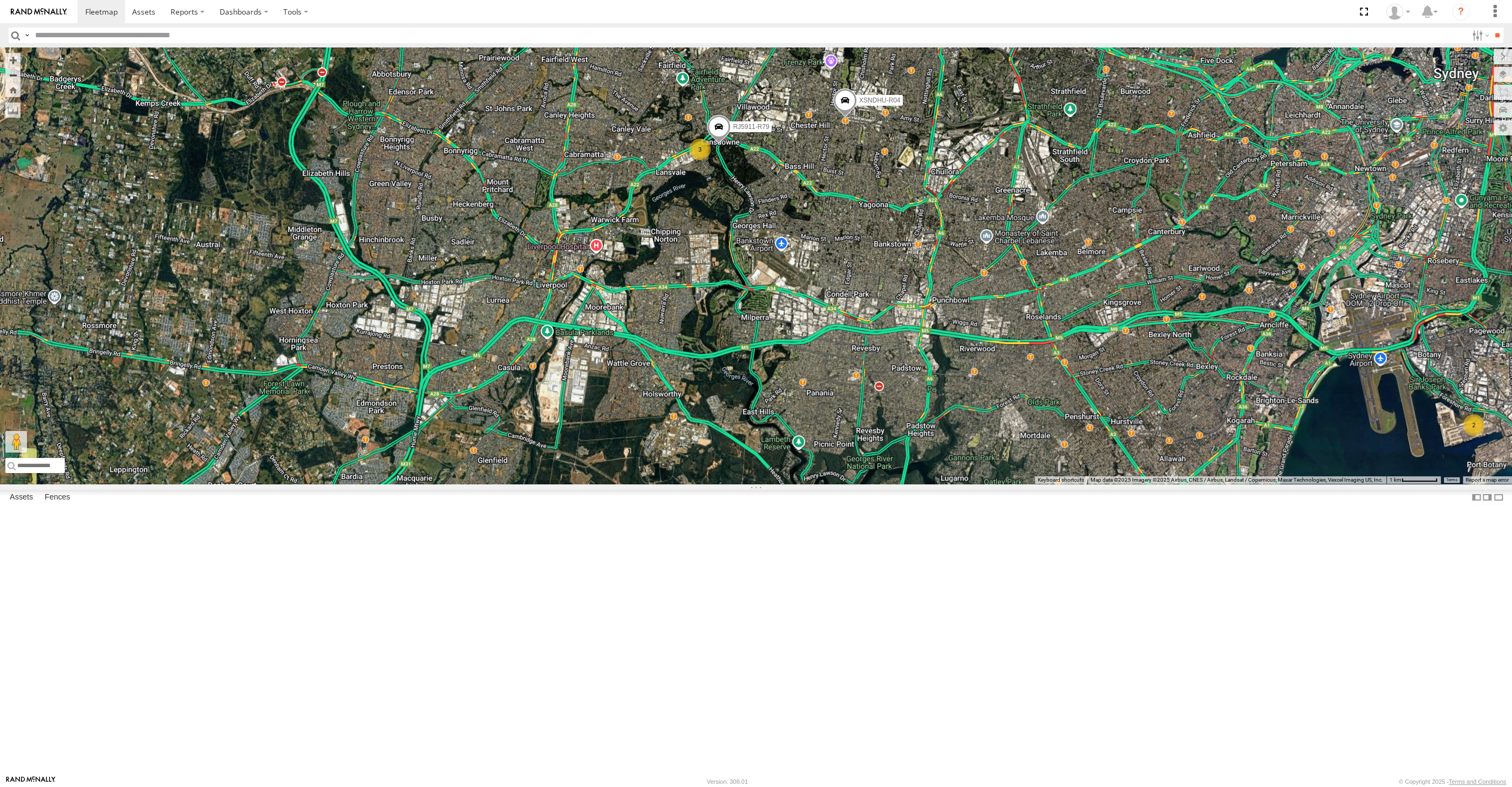
click at [1000, 484] on div "XSNDHU-R04 RJ5911-R79 2 3" at bounding box center [756, 266] width 1512 height 437
drag, startPoint x: 1001, startPoint y: 498, endPoint x: 992, endPoint y: 517, distance: 21.0
click at [993, 484] on div "XSNDHU-R04 RJ5911-R79 2 3" at bounding box center [756, 266] width 1512 height 437
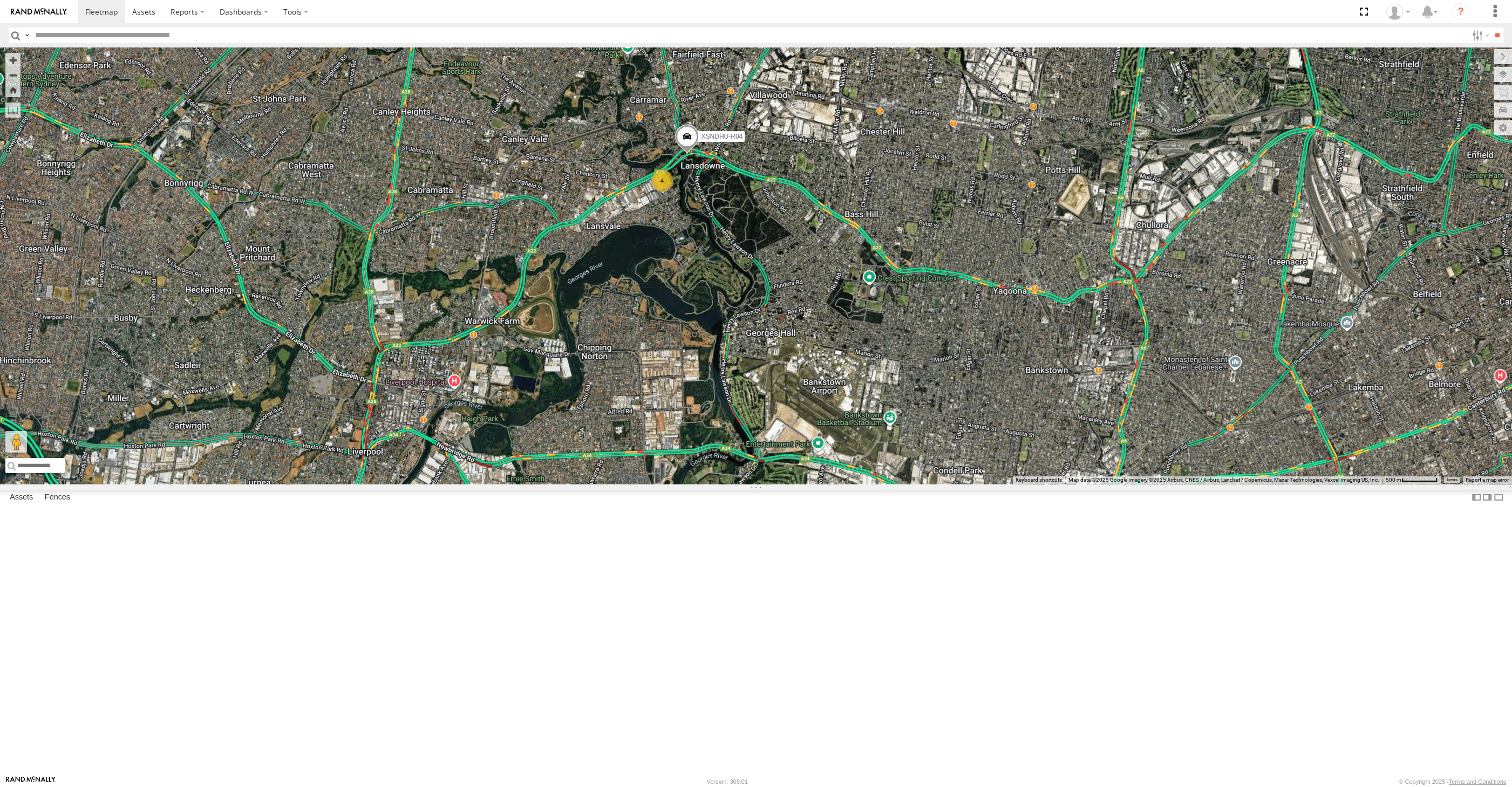
click at [690, 154] on span at bounding box center [687, 139] width 24 height 29
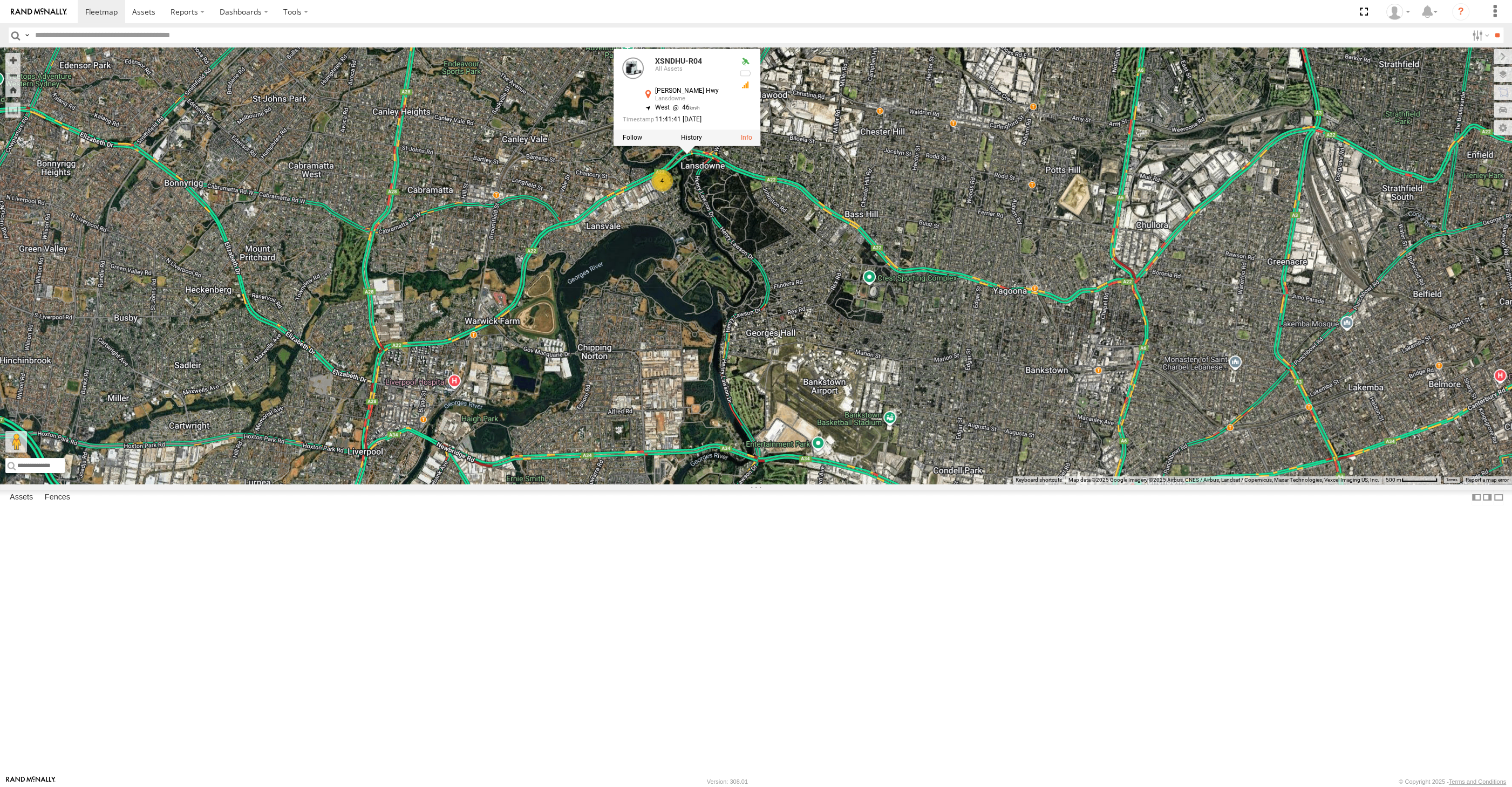
click at [732, 334] on div "XP30JQ-R03 XSNDHU-R04 XP81FE-R59 XO74GU-R69 4 XSNDHU-R04 All Assets Hume Hwy La…" at bounding box center [756, 266] width 1512 height 437
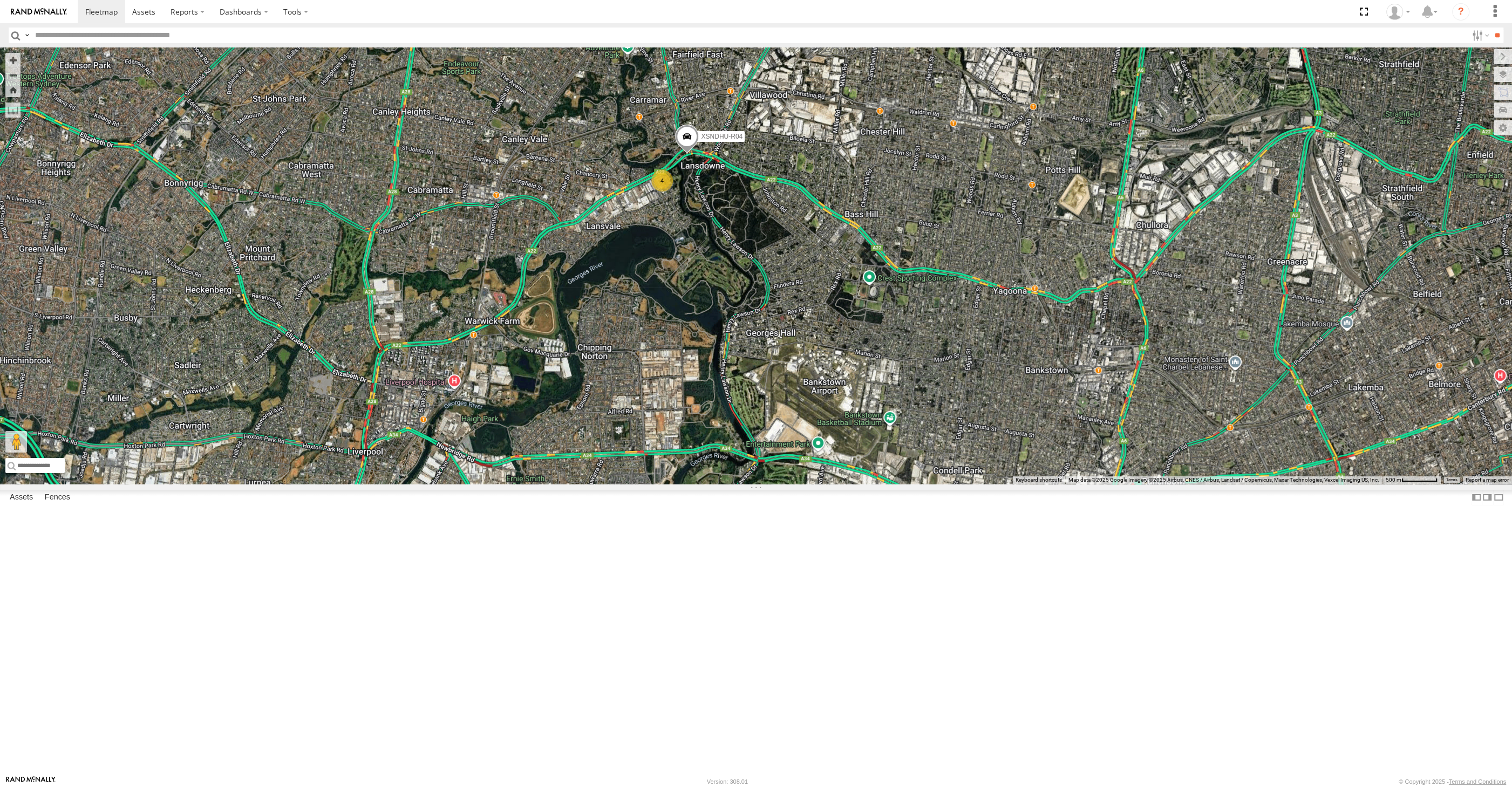
click at [868, 484] on div "XP30JQ-R03 XSNDHU-R04 XP81FE-R59 XO74GU-R69 4" at bounding box center [756, 266] width 1512 height 437
click at [691, 154] on span at bounding box center [687, 139] width 24 height 29
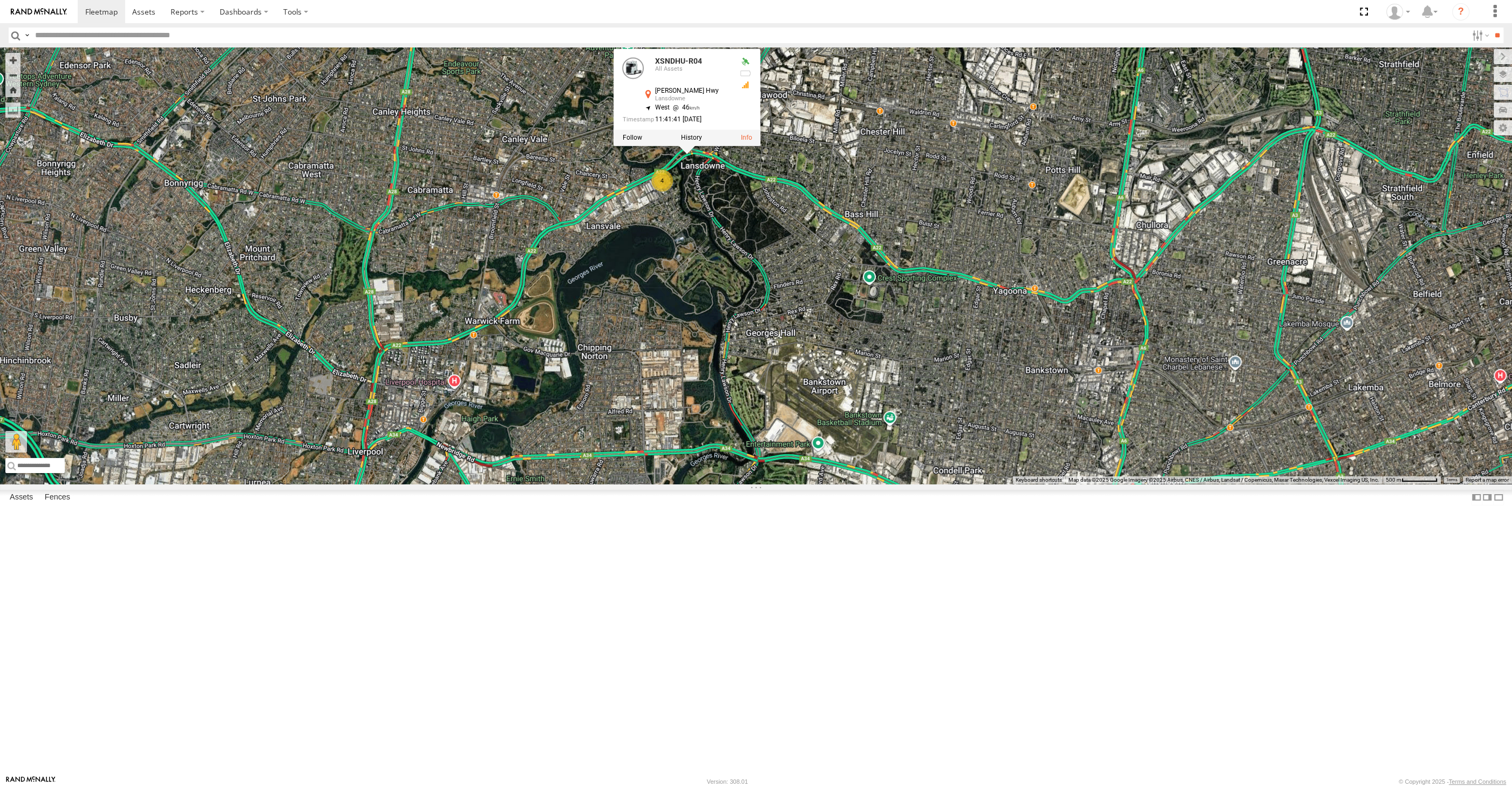
click at [695, 327] on div "XP30JQ-R03 XSNDHU-R04 XP81FE-R59 XO74GU-R69 4 XSNDHU-R04 All Assets Hume Hwy La…" at bounding box center [756, 266] width 1512 height 437
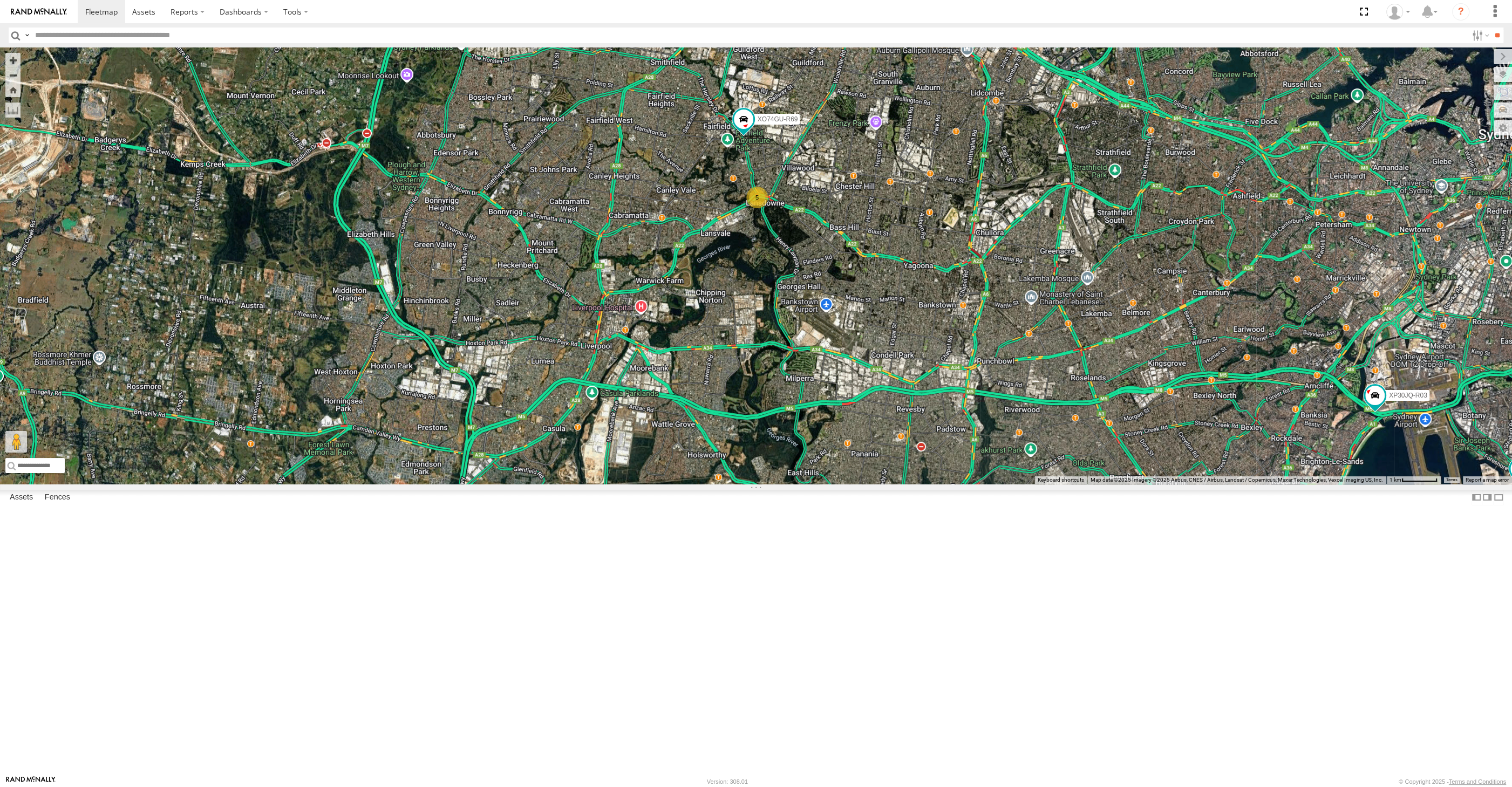
drag, startPoint x: 1086, startPoint y: 693, endPoint x: 1031, endPoint y: 645, distance: 73.0
click at [1031, 484] on div "XP30JQ-R03 XP81FE-R59 XO74GU-R69 5" at bounding box center [756, 266] width 1512 height 437
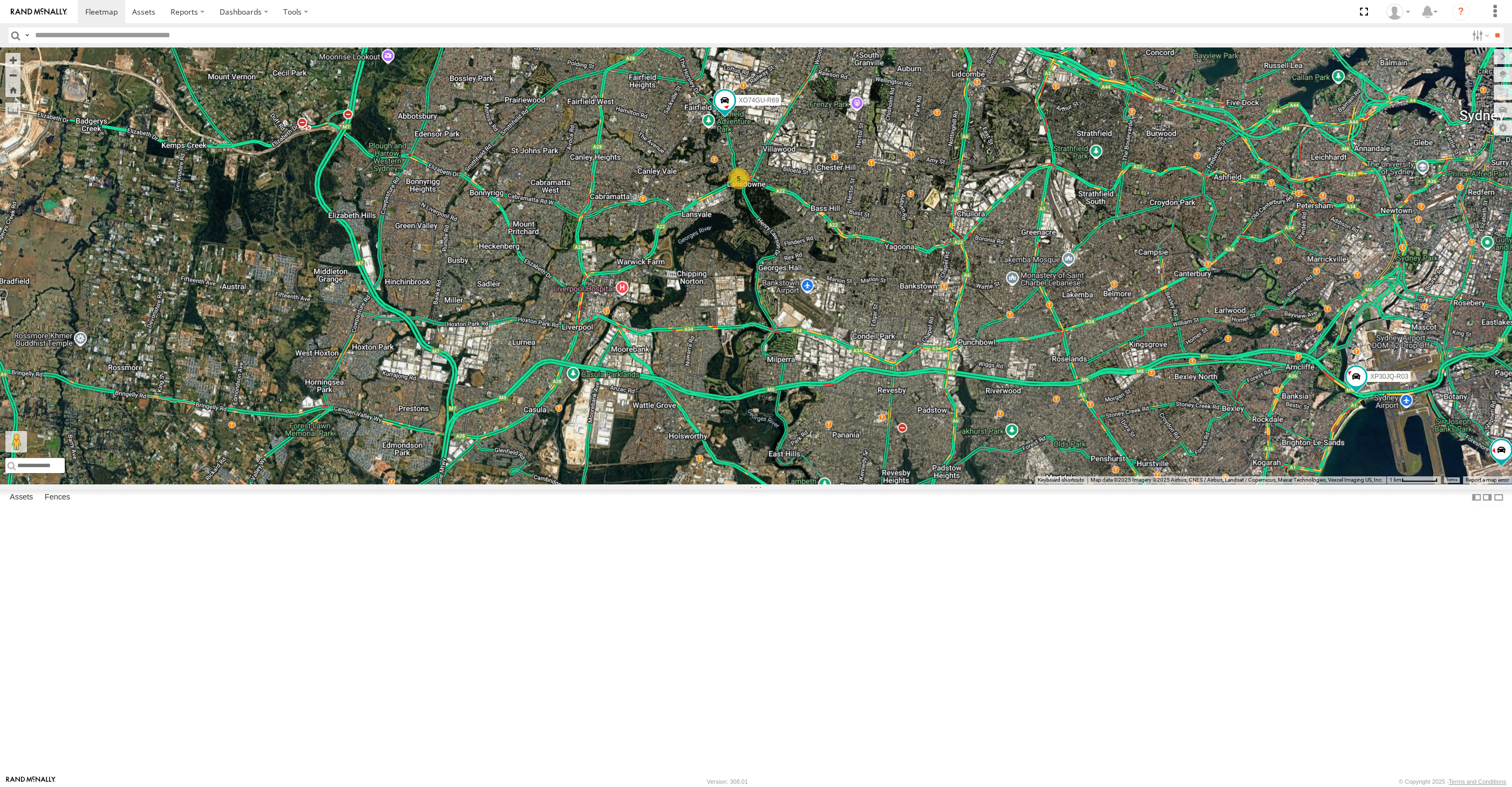
drag, startPoint x: 1170, startPoint y: 607, endPoint x: 1142, endPoint y: 602, distance: 28.4
click at [1145, 484] on div "XP30JQ-R03 XP81FE-R59 XO74GU-R69 5" at bounding box center [756, 266] width 1512 height 437
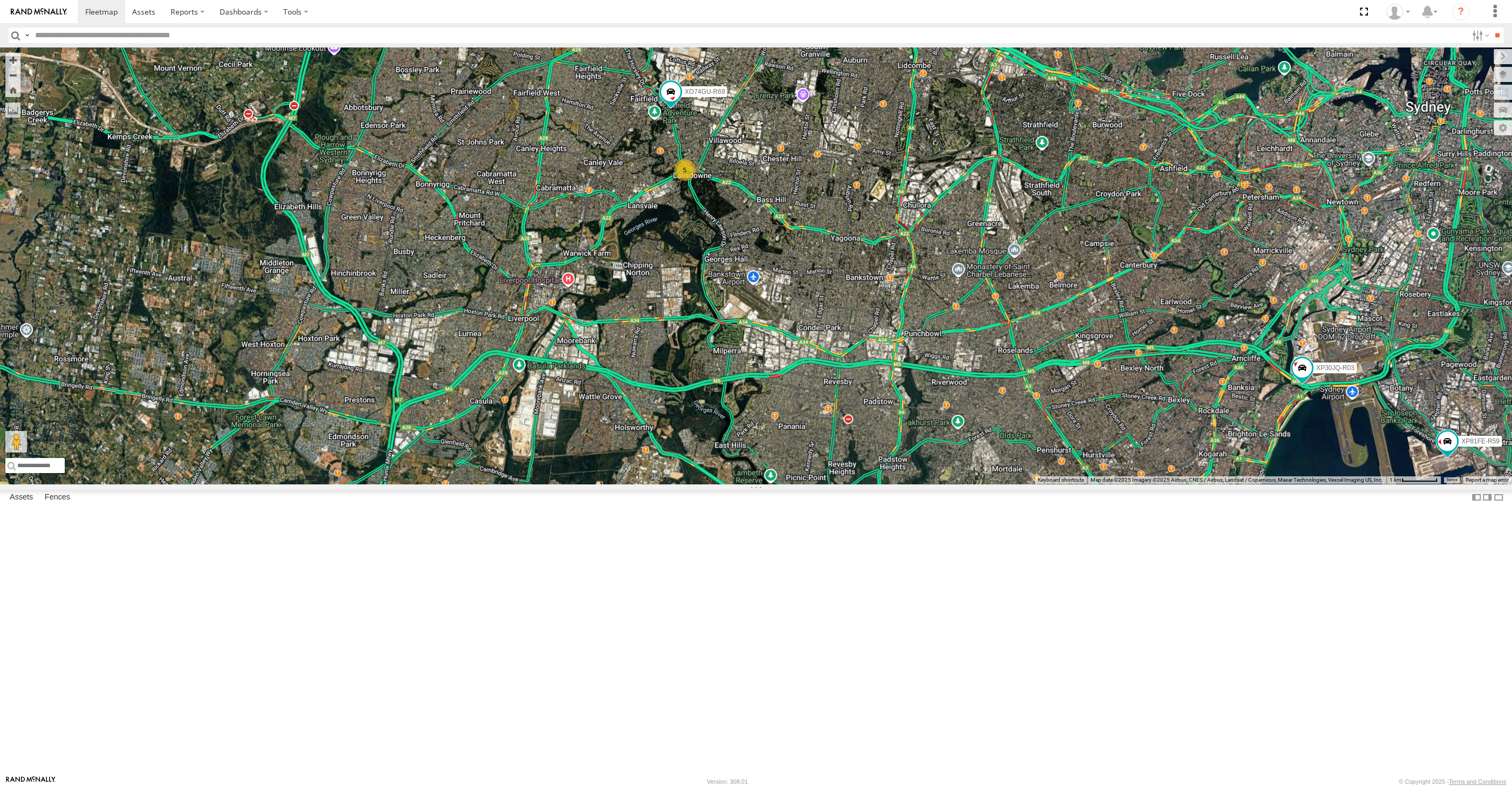
click at [1218, 484] on div "XP30JQ-R03 XP81FE-R59 XO74GU-R69 5" at bounding box center [756, 266] width 1512 height 437
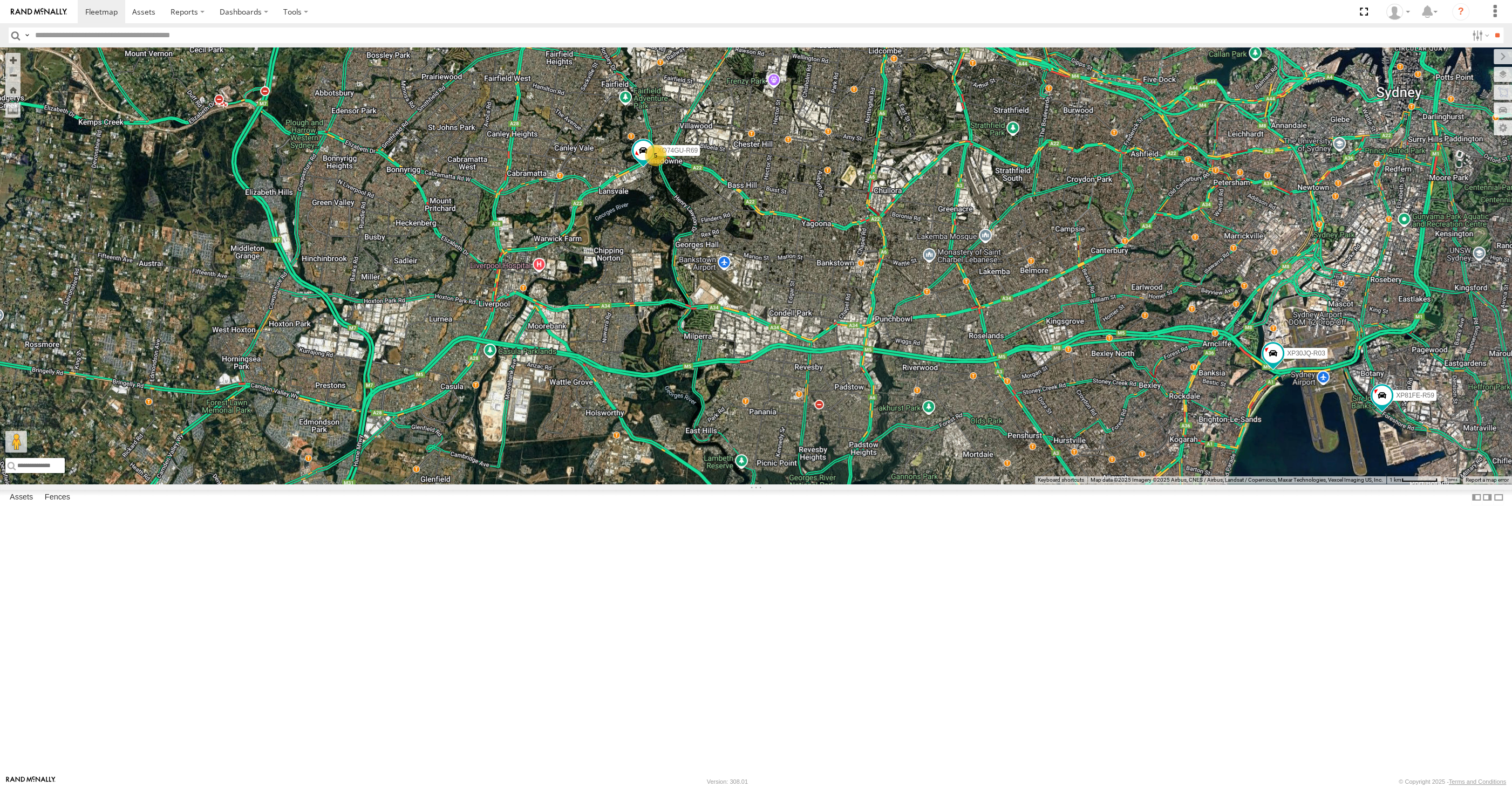
drag, startPoint x: 1333, startPoint y: 633, endPoint x: 1465, endPoint y: 631, distance: 132.0
click at [1333, 484] on div "XP30JQ-R03 XP81FE-R59 XO74GU-R69 5" at bounding box center [756, 266] width 1512 height 437
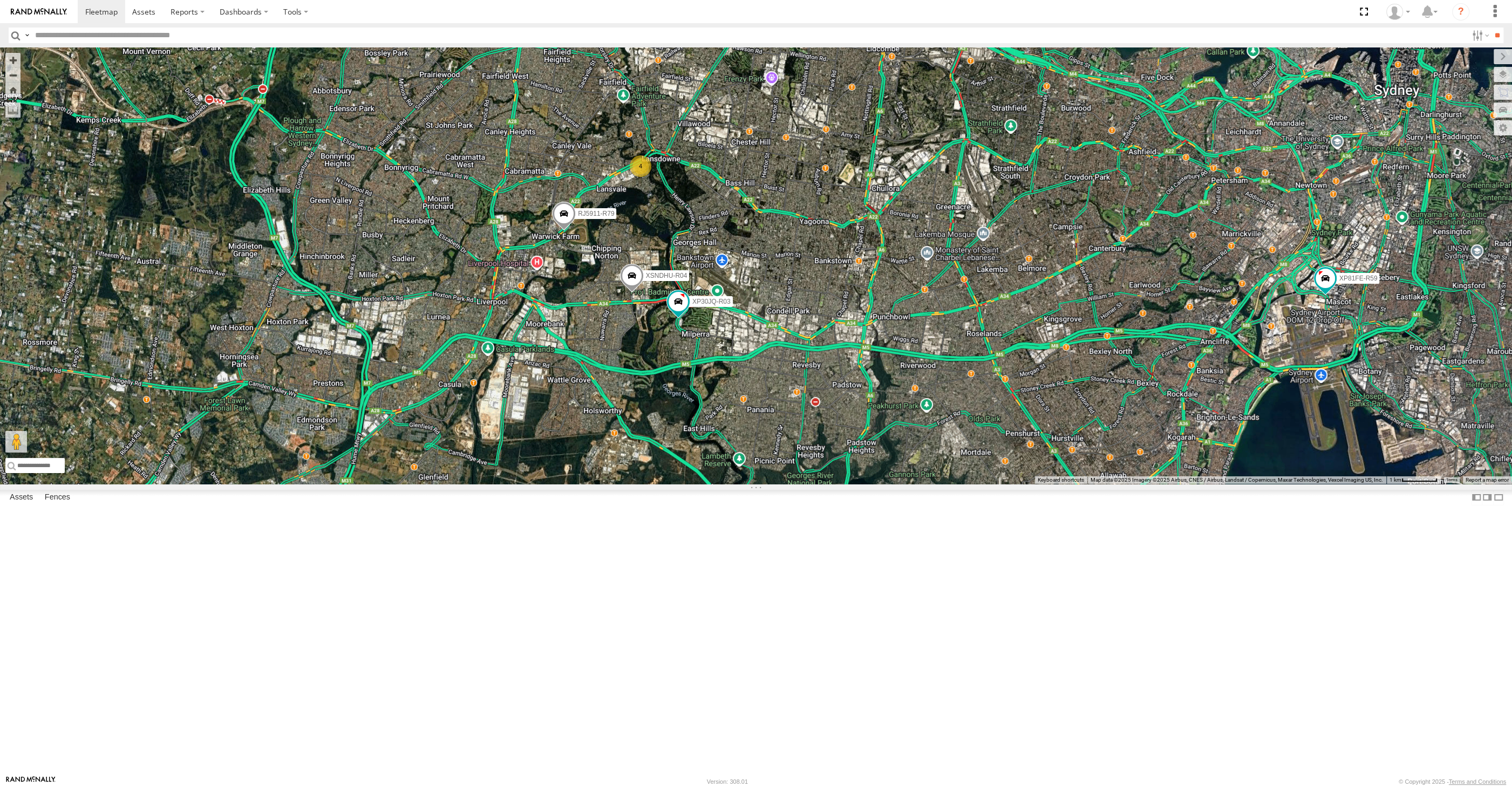
drag, startPoint x: 1327, startPoint y: 510, endPoint x: 1324, endPoint y: 516, distance: 6.7
click at [1325, 484] on div "XP30JQ-R03 XSNDHU-R04 RJ5911-R79 XP81FE-R59 4" at bounding box center [756, 266] width 1512 height 437
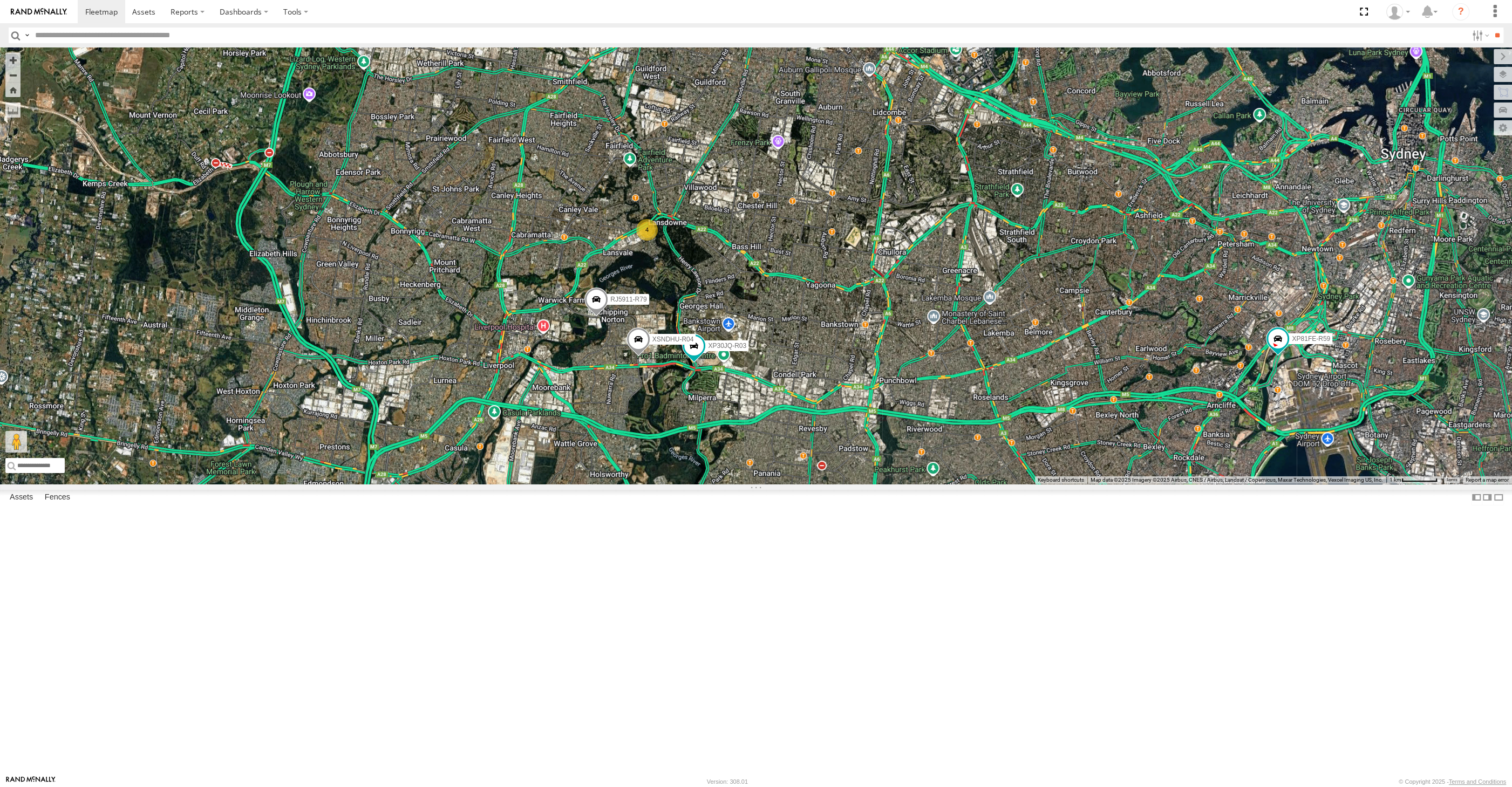
drag, startPoint x: 1014, startPoint y: 514, endPoint x: 1020, endPoint y: 512, distance: 6.3
click at [1018, 484] on div "XP30JQ-R03 XSNDHU-R04 RJ5911-R79 XP81FE-R59 4" at bounding box center [756, 266] width 1512 height 437
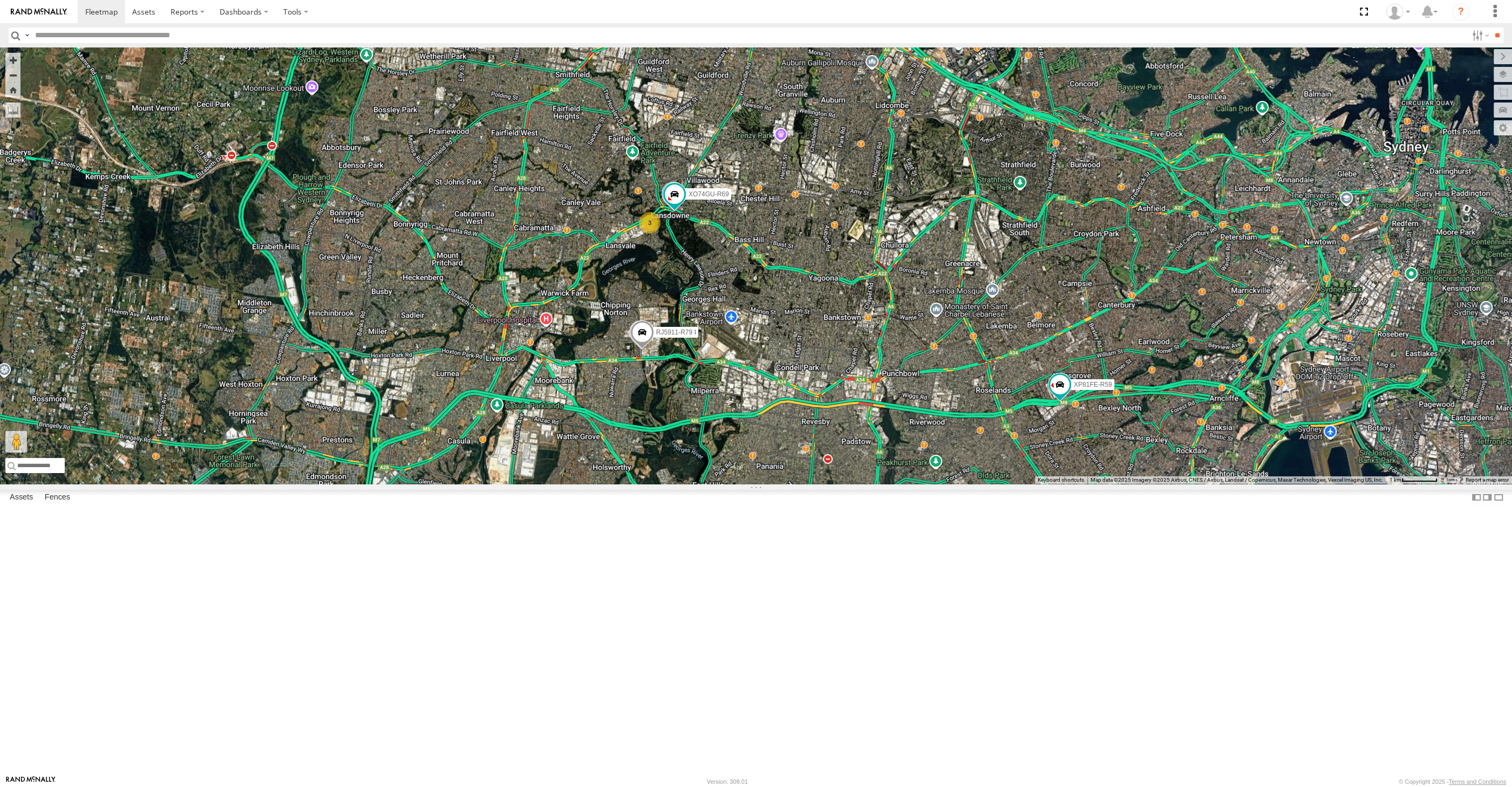
drag, startPoint x: 1028, startPoint y: 594, endPoint x: 944, endPoint y: 570, distance: 87.4
click at [1016, 484] on div "XP30JQ-R03 XSNDHU-R04 RJ5911-R79 XP81FE-R59 XO74GU-R69 3" at bounding box center [756, 266] width 1512 height 437
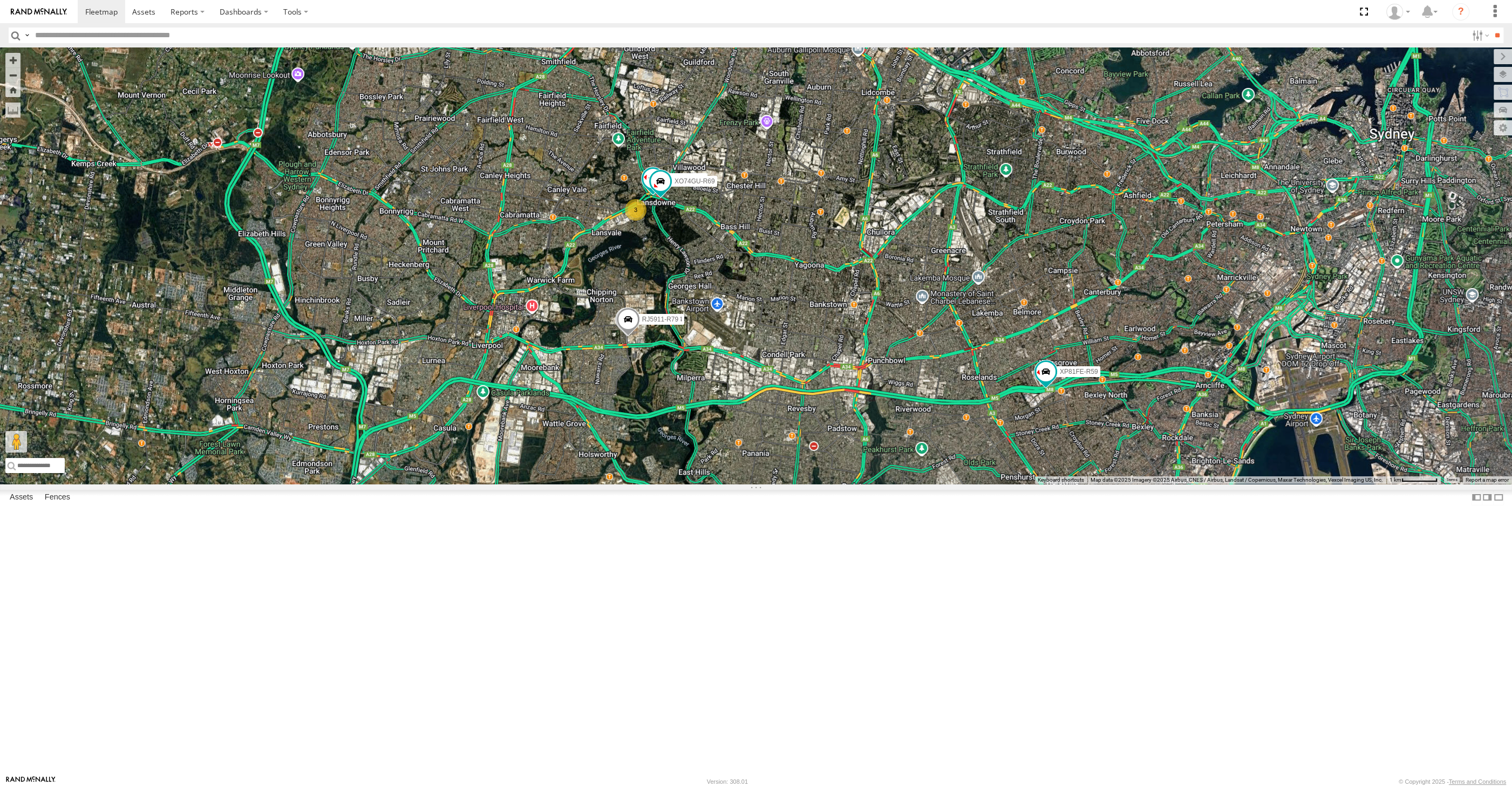
click at [896, 484] on div "XP30JQ-R03 XSNDHU-R04 RJ5911-R79 XP81FE-R59 XO74GU-R69 3" at bounding box center [756, 266] width 1512 height 437
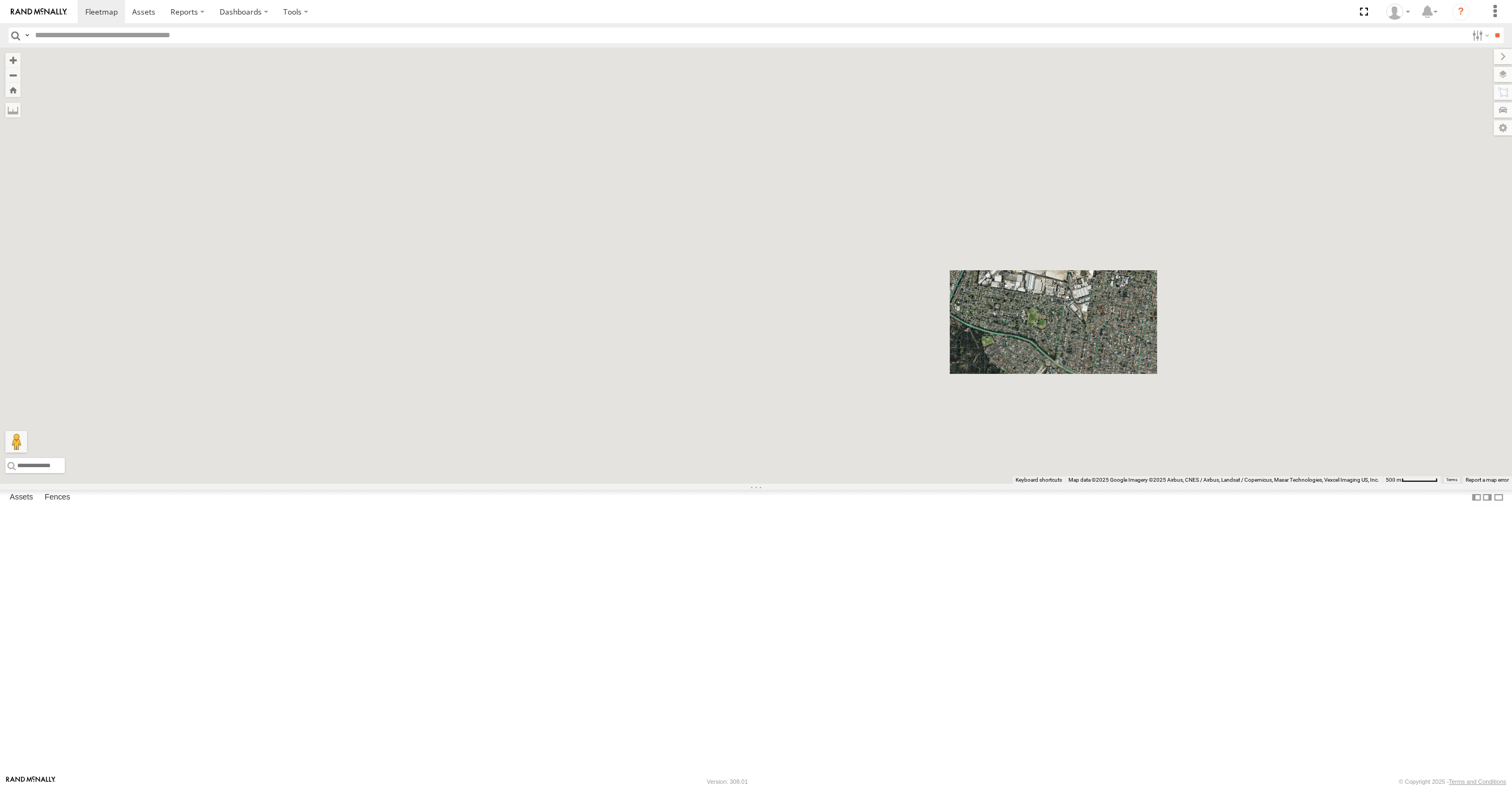
click at [1099, 484] on div at bounding box center [756, 266] width 1512 height 437
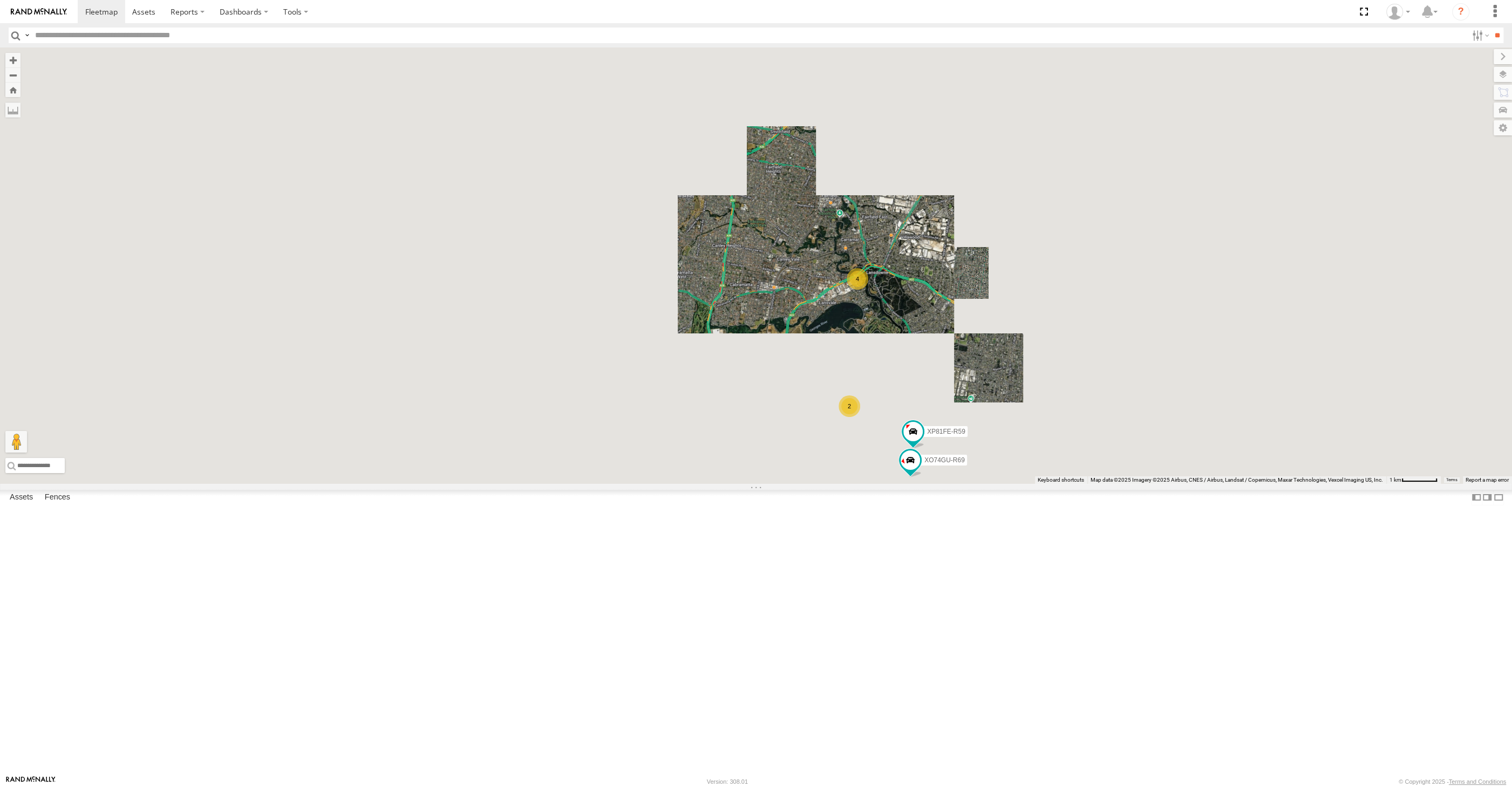
drag, startPoint x: 1011, startPoint y: 569, endPoint x: 1001, endPoint y: 559, distance: 14.1
click at [1004, 484] on div "XP81FE-R59 XO74GU-R69 4 2" at bounding box center [756, 266] width 1512 height 437
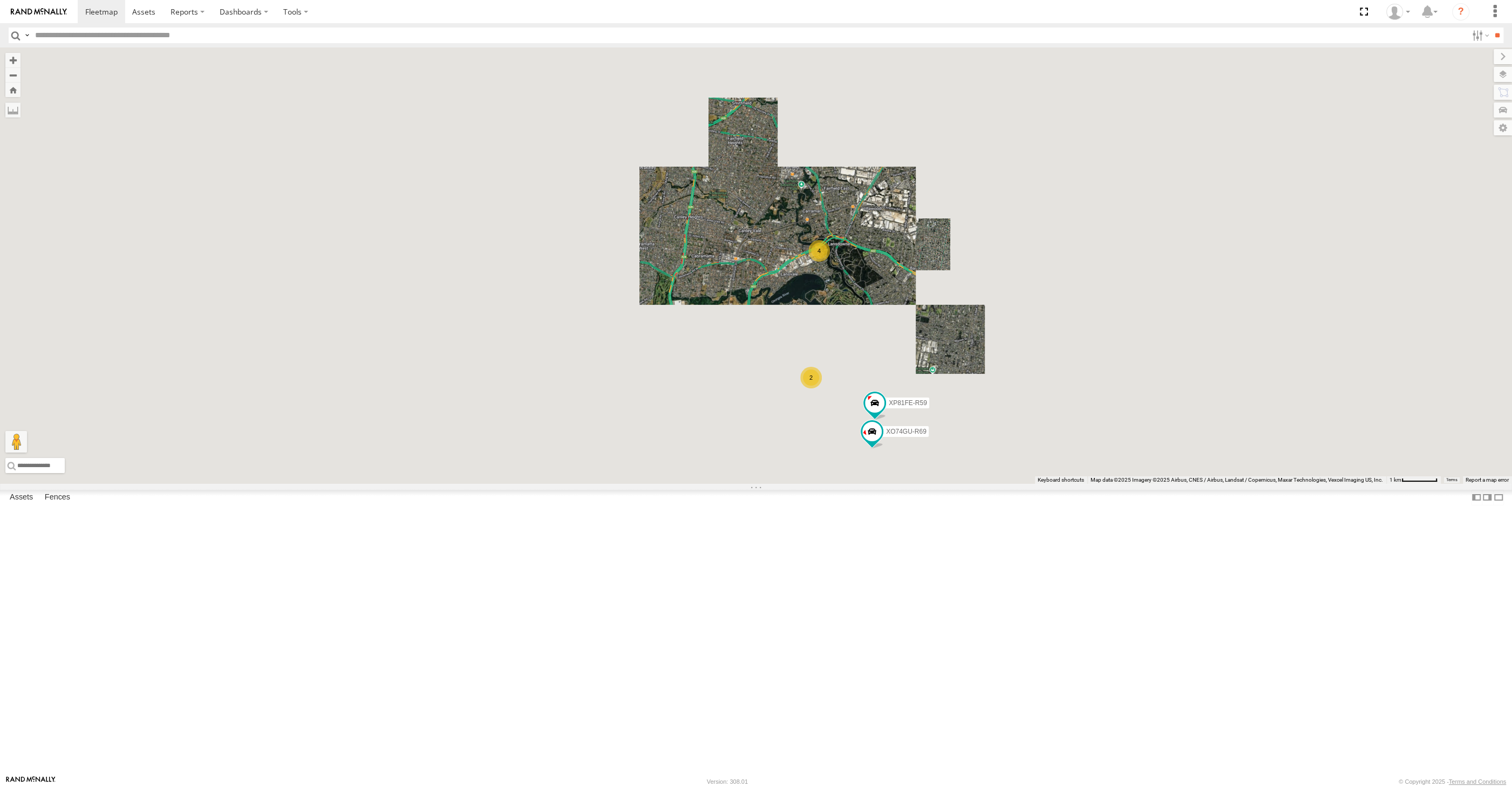
click at [949, 484] on div "XP81FE-R59 XO74GU-R69 4 2" at bounding box center [756, 266] width 1512 height 437
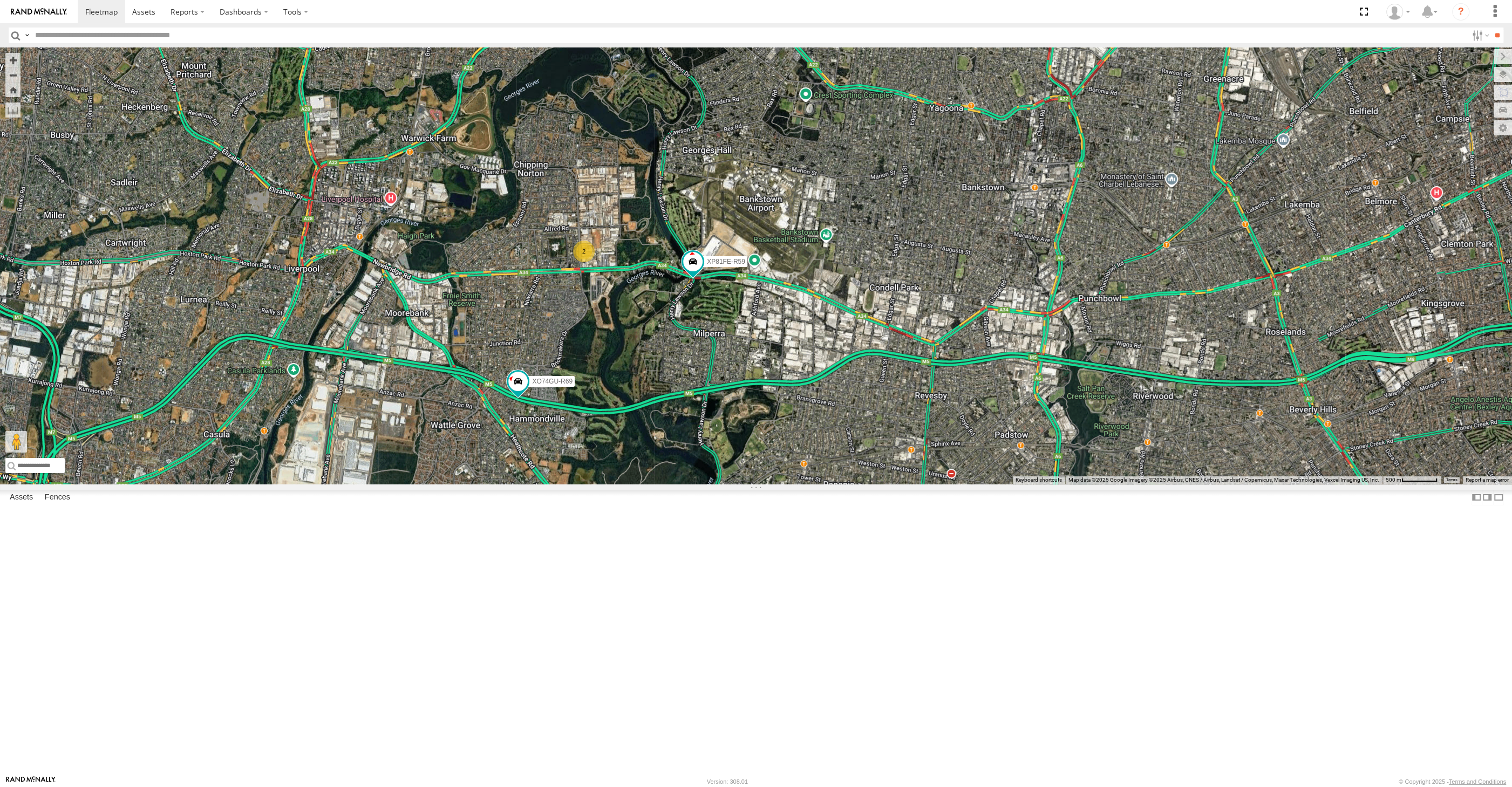
click at [897, 484] on div "XP81FE-R59 XO74GU-R69 4 2" at bounding box center [756, 266] width 1512 height 437
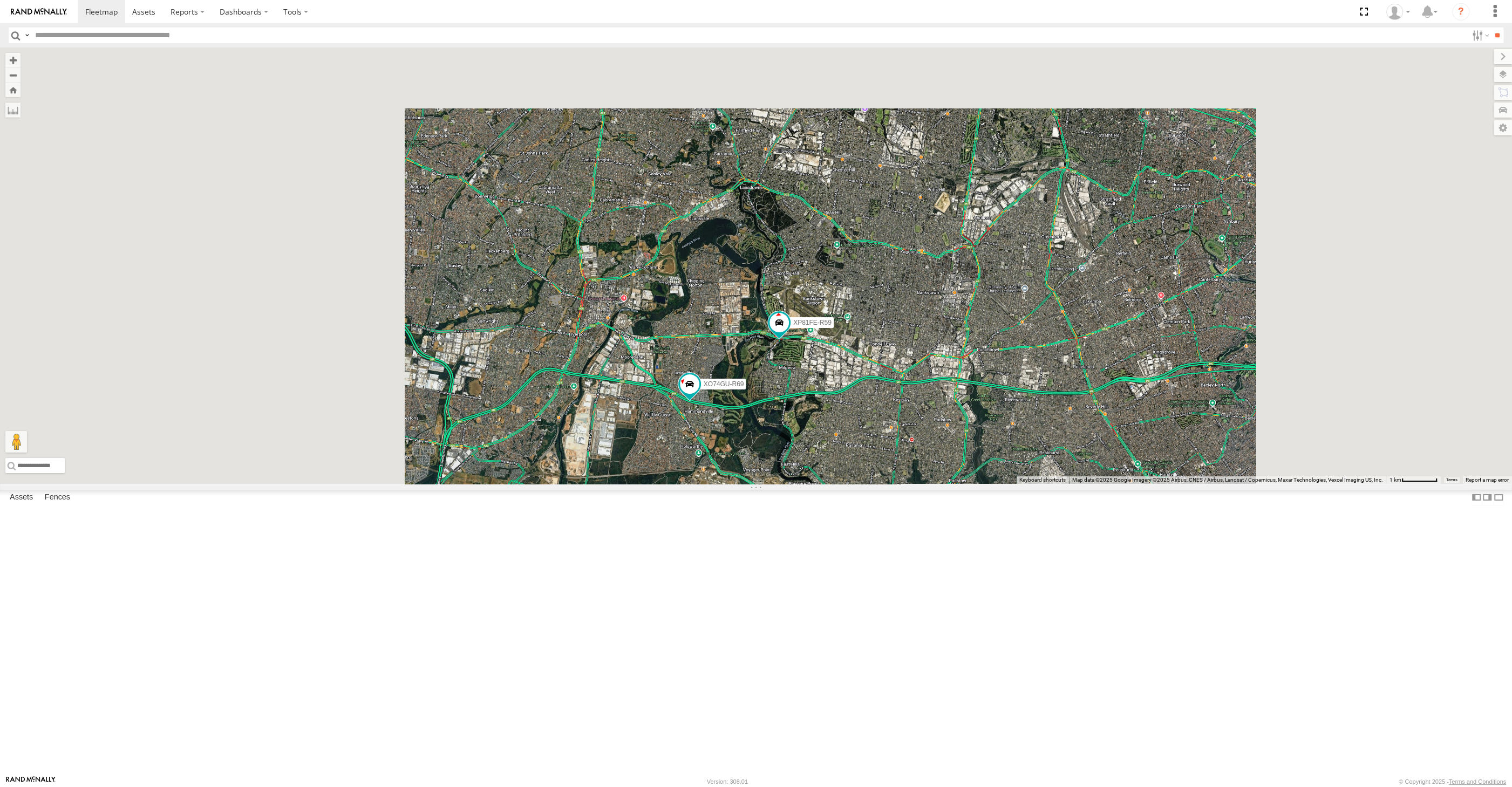
click at [1001, 484] on div "XP81FE-R59 XO74GU-R69" at bounding box center [756, 266] width 1512 height 437
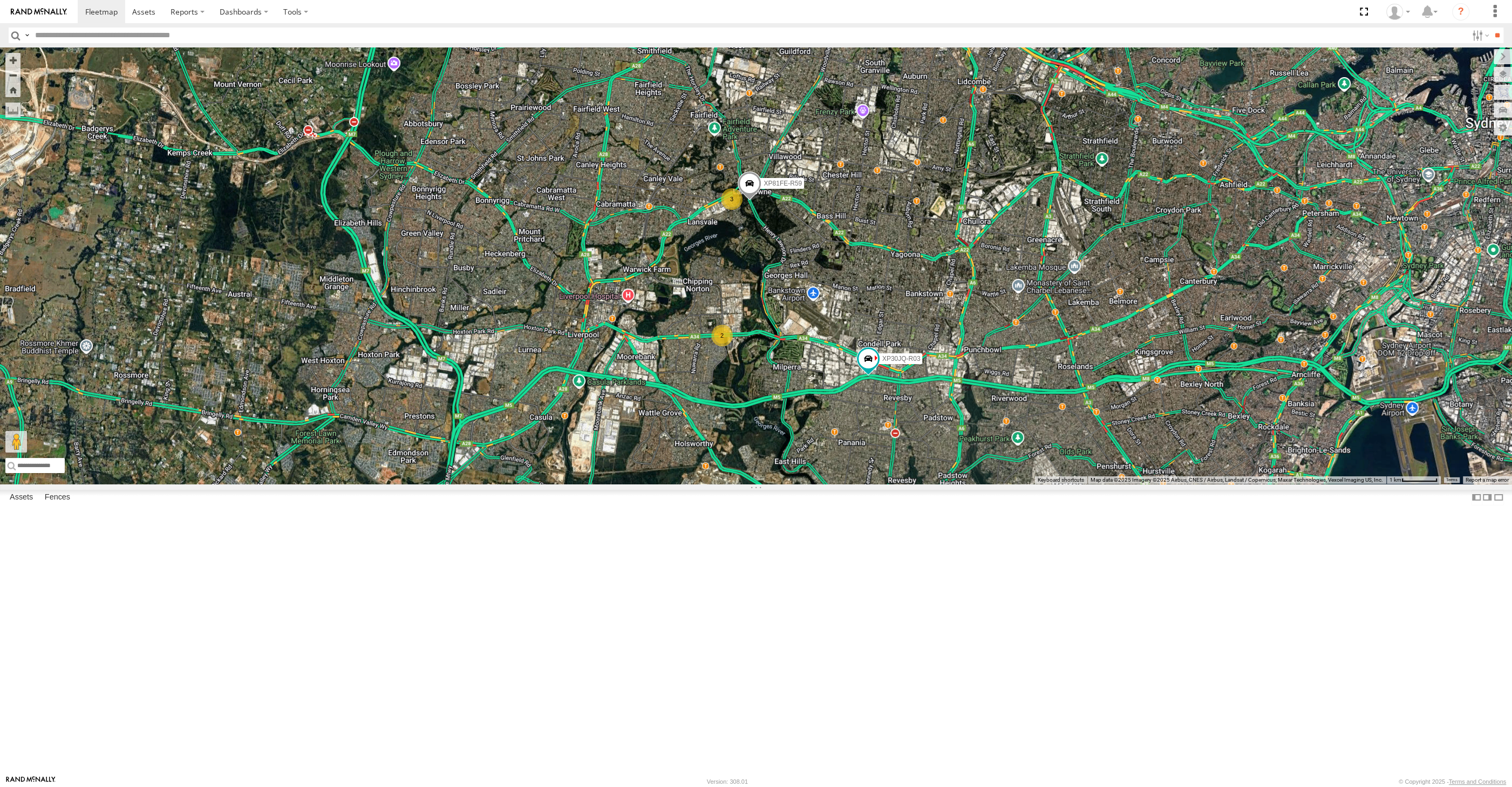
drag, startPoint x: 792, startPoint y: 553, endPoint x: 790, endPoint y: 548, distance: 5.4
click at [791, 484] on div "XP30JQ-R03 2 3 XP81FE-R59" at bounding box center [756, 266] width 1512 height 437
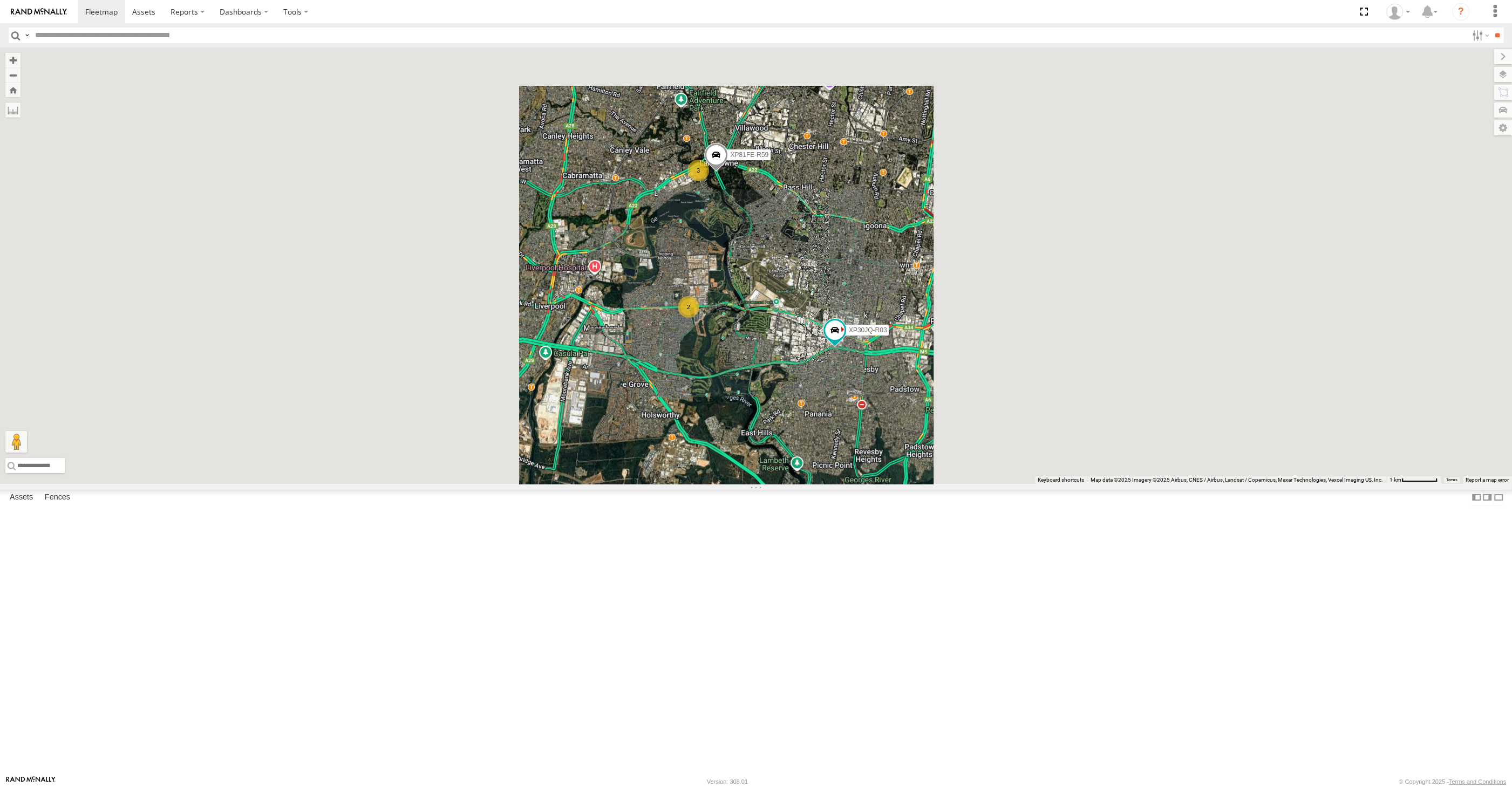
drag, startPoint x: 816, startPoint y: 570, endPoint x: 784, endPoint y: 569, distance: 32.0
click at [801, 484] on div "XP30JQ-R03 XP81FE-R59 2 3" at bounding box center [756, 266] width 1512 height 437
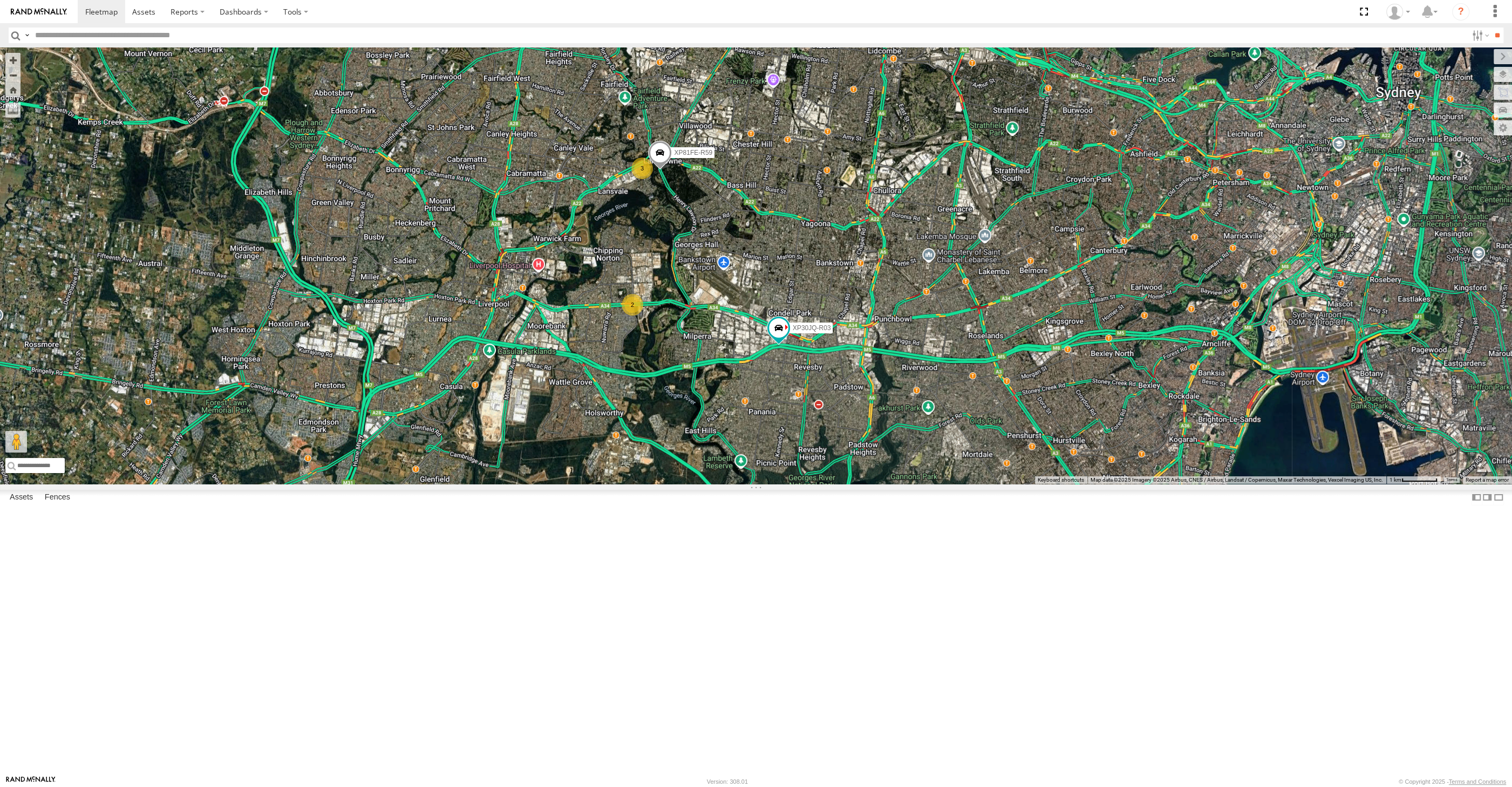
drag, startPoint x: 868, startPoint y: 568, endPoint x: 823, endPoint y: 561, distance: 45.5
click at [828, 484] on div "XP30JQ-R03 XP81FE-R59 2 3" at bounding box center [756, 266] width 1512 height 437
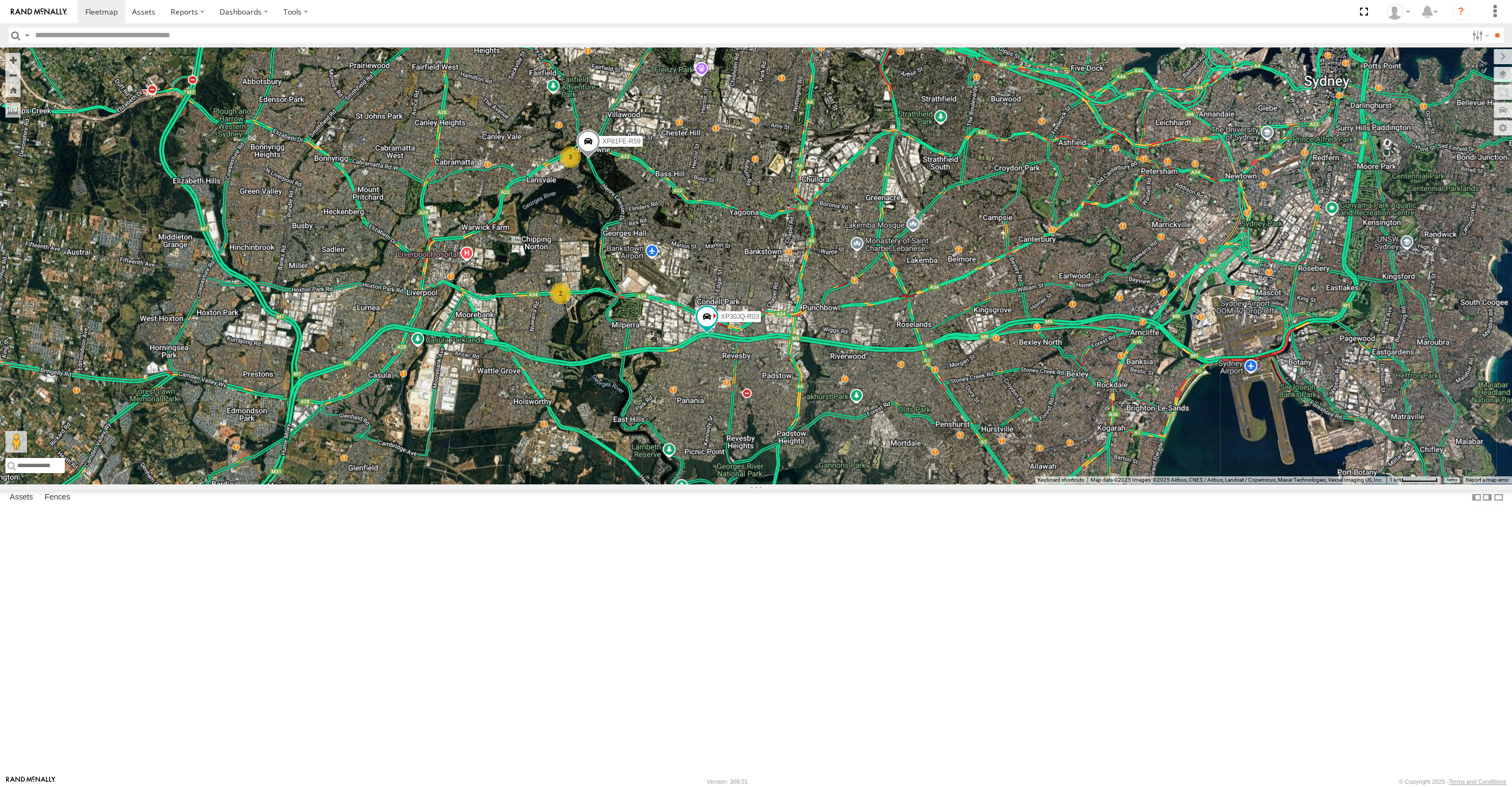
click at [876, 484] on div "XP30JQ-R03 XP81FE-R59 2 3" at bounding box center [756, 266] width 1512 height 437
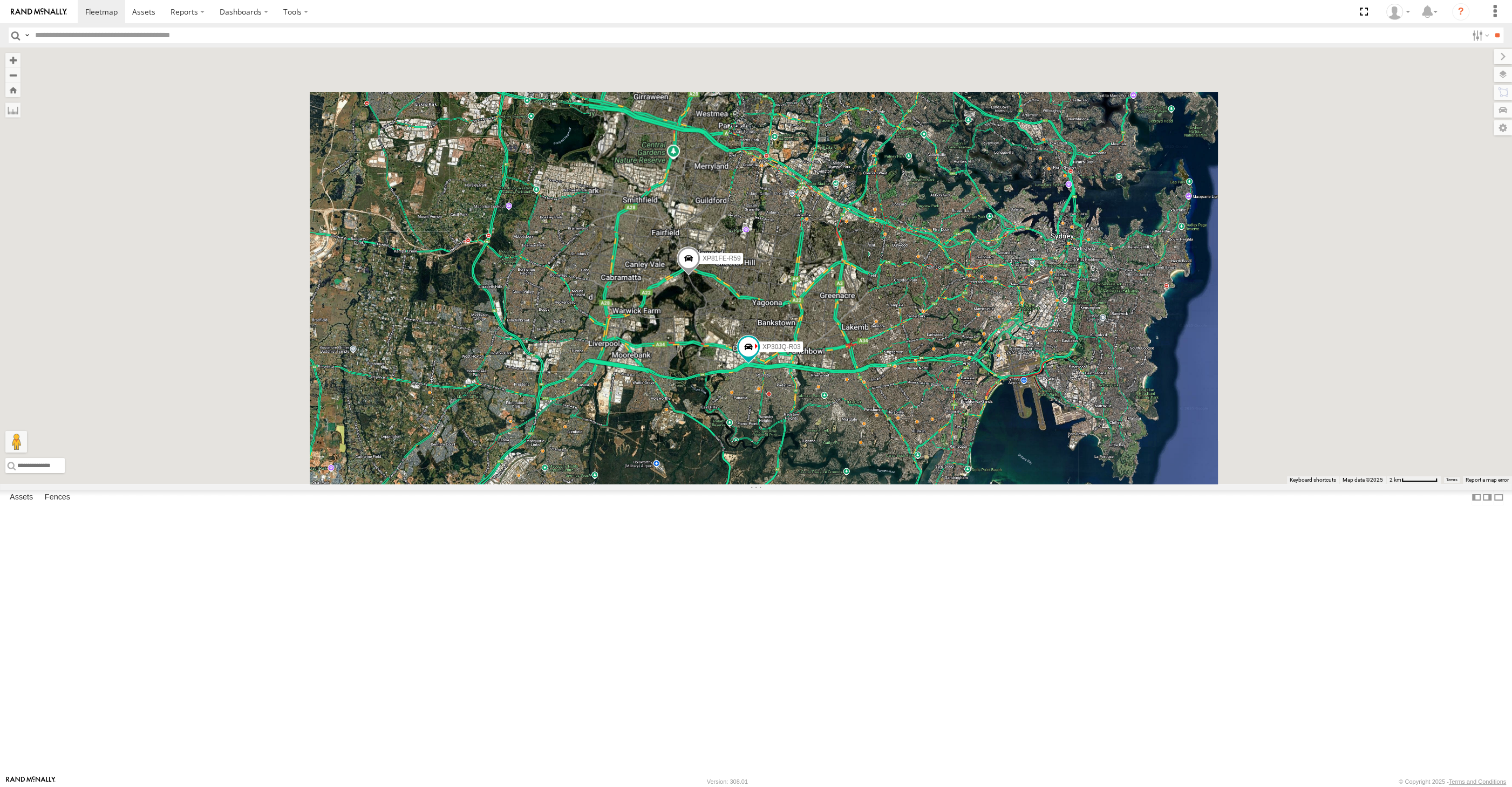
drag, startPoint x: 790, startPoint y: 588, endPoint x: 866, endPoint y: 463, distance: 146.3
click at [864, 469] on div "XP30JQ-R03 XP81FE-R59" at bounding box center [756, 266] width 1512 height 437
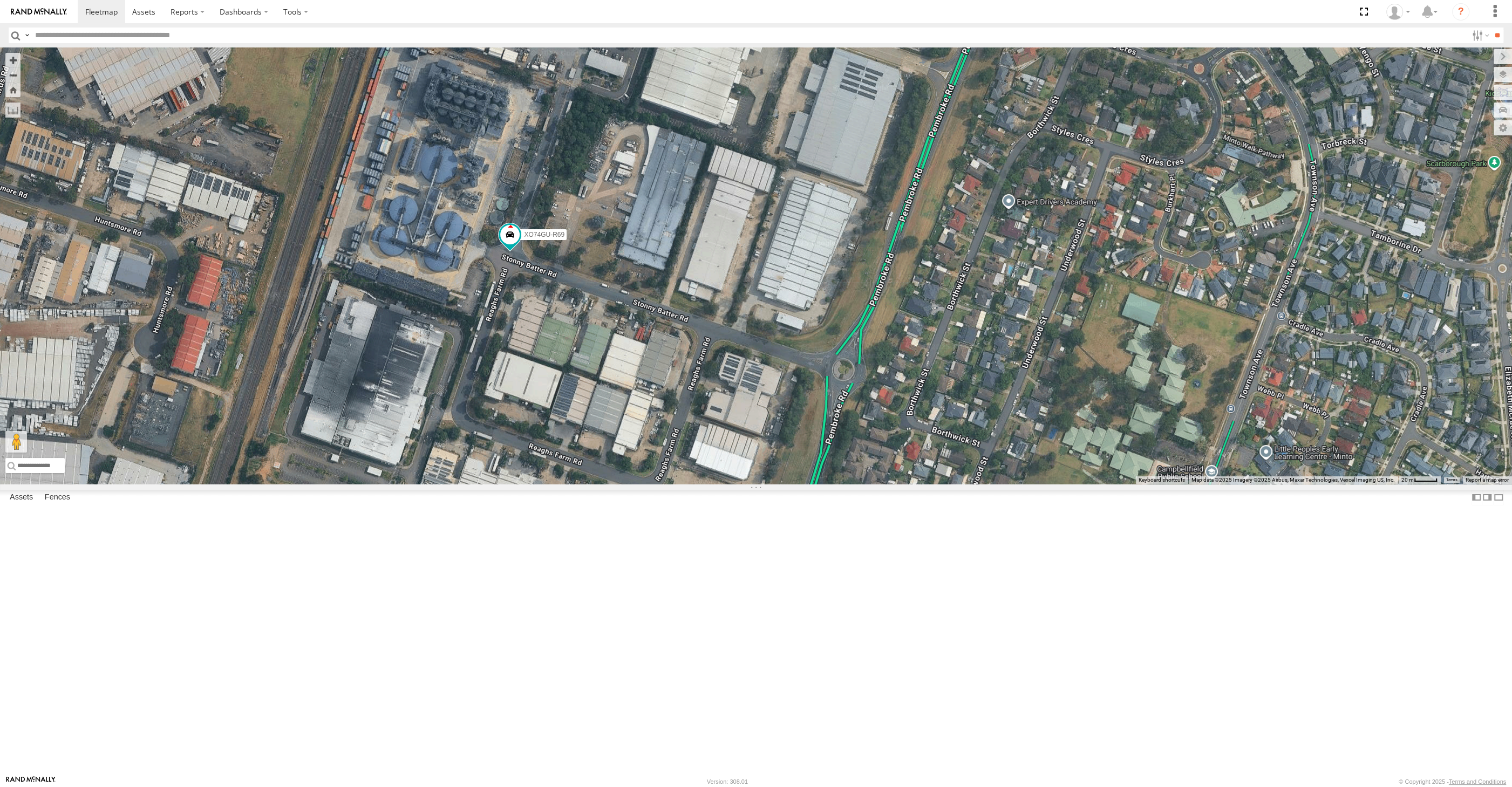
drag, startPoint x: 597, startPoint y: 336, endPoint x: 587, endPoint y: 438, distance: 102.5
click at [587, 438] on div "XP30JQ-R03 XO74GU-R69" at bounding box center [756, 266] width 1512 height 437
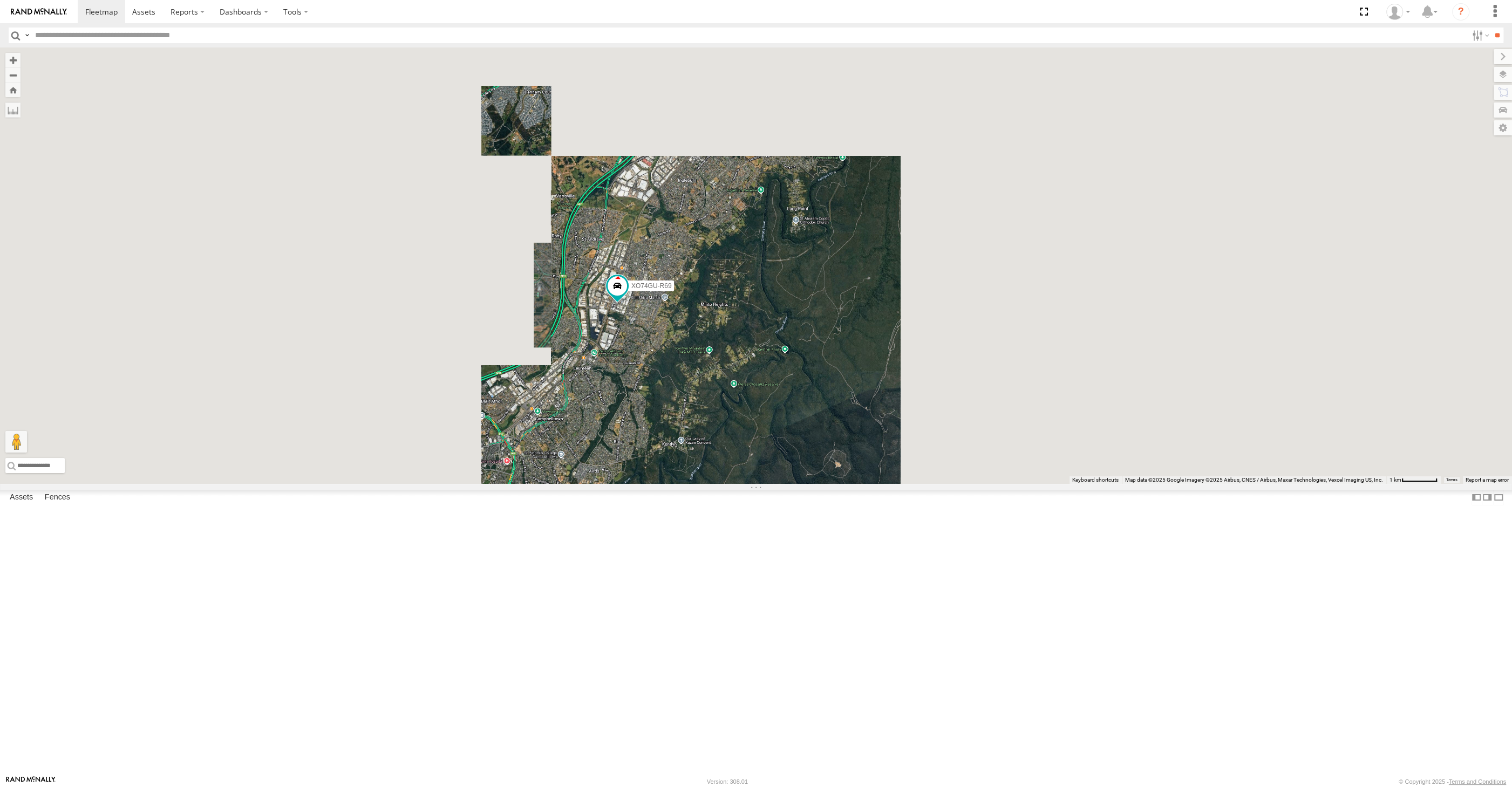
drag, startPoint x: 771, startPoint y: 464, endPoint x: 750, endPoint y: 488, distance: 31.9
click at [751, 484] on div "XP30JQ-R03 XO74GU-R69" at bounding box center [756, 266] width 1512 height 437
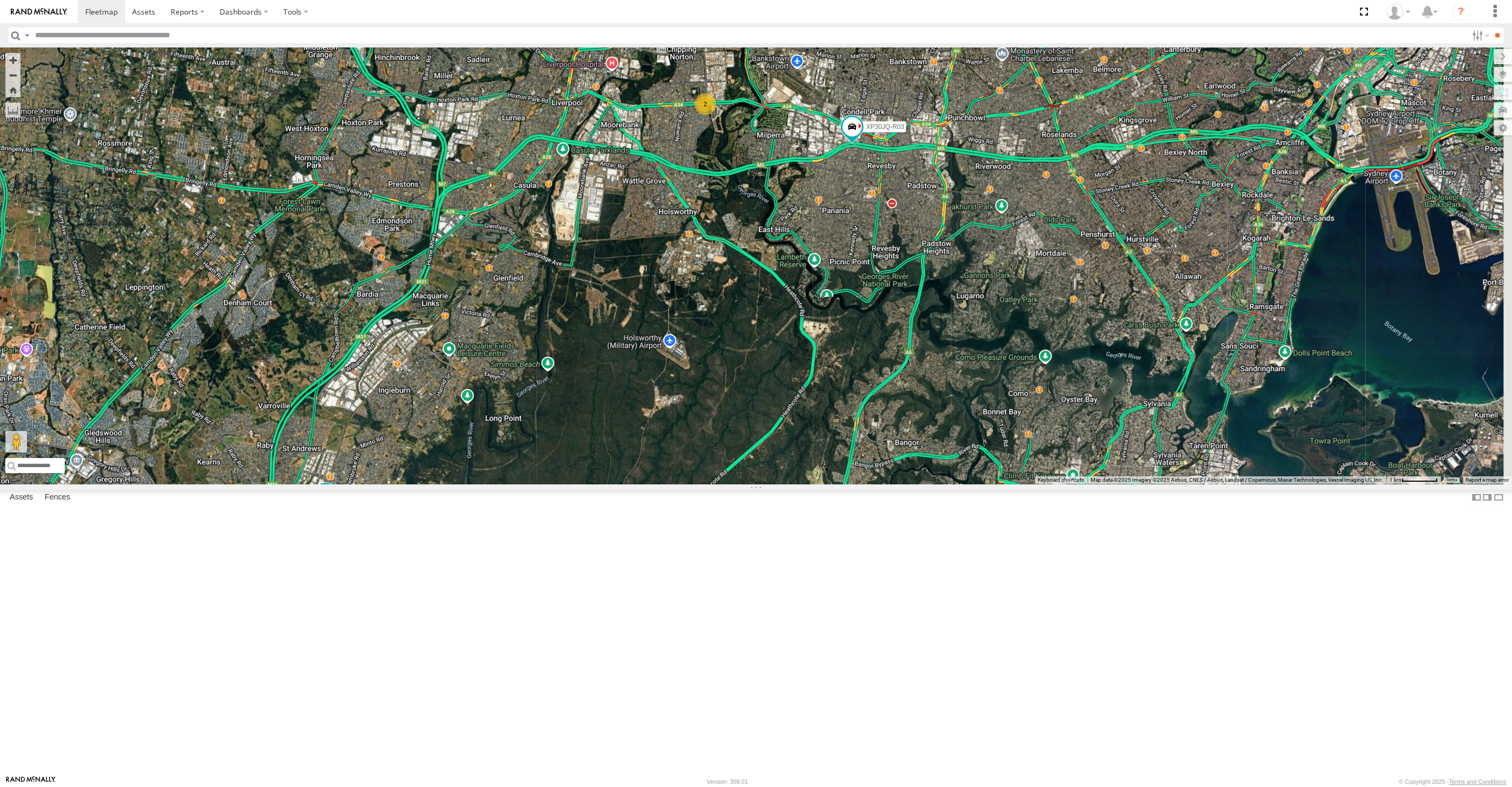
drag, startPoint x: 1256, startPoint y: 443, endPoint x: 997, endPoint y: 606, distance: 306.0
click at [999, 484] on div "XP30JQ-R03 XO74GU-R69 2" at bounding box center [756, 266] width 1512 height 437
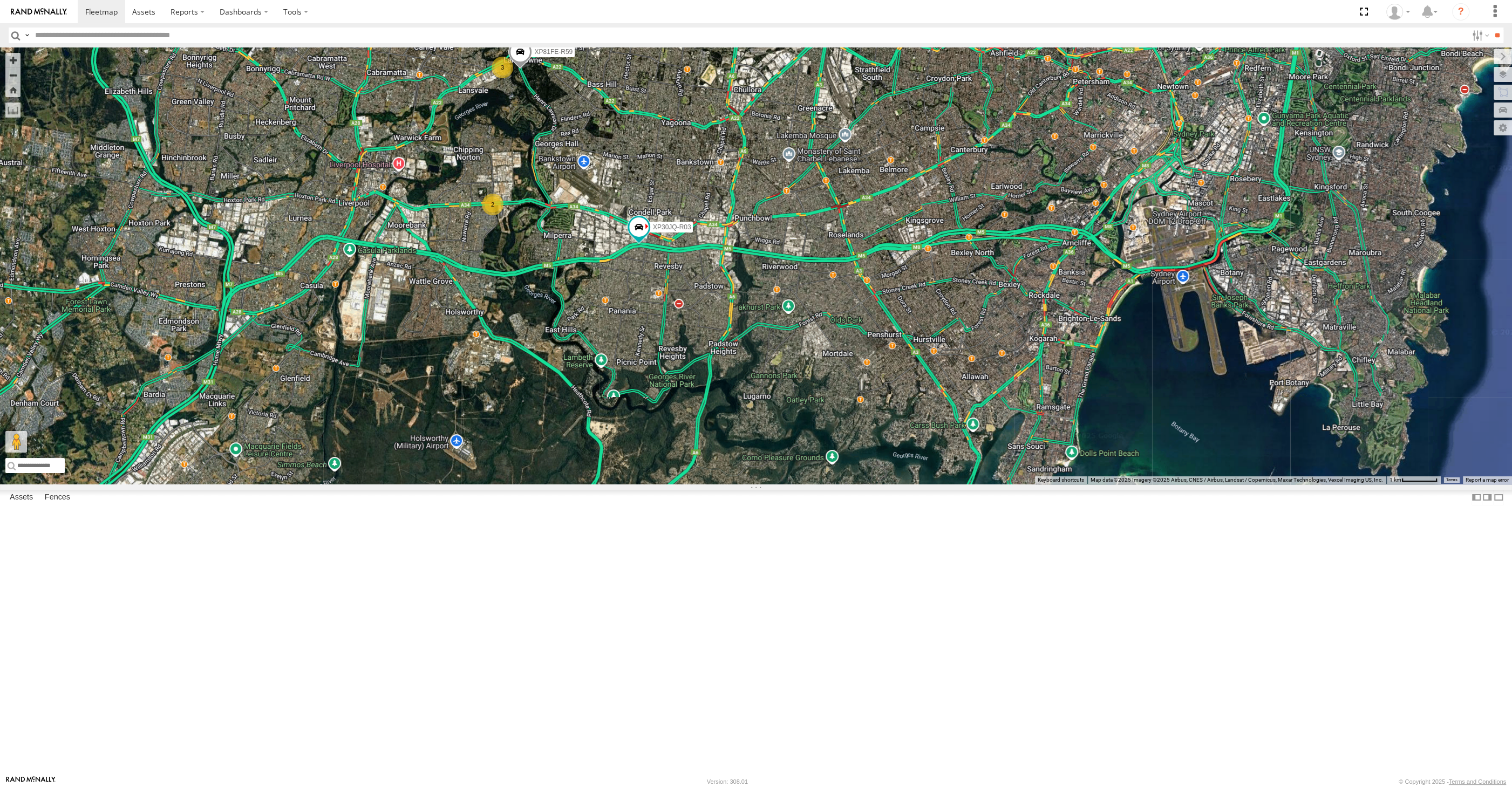
drag, startPoint x: 1022, startPoint y: 600, endPoint x: 1013, endPoint y: 602, distance: 9.2
click at [1014, 484] on div "XP30JQ-R03 XO74GU-R69 2 3 XP81FE-R59" at bounding box center [756, 266] width 1512 height 437
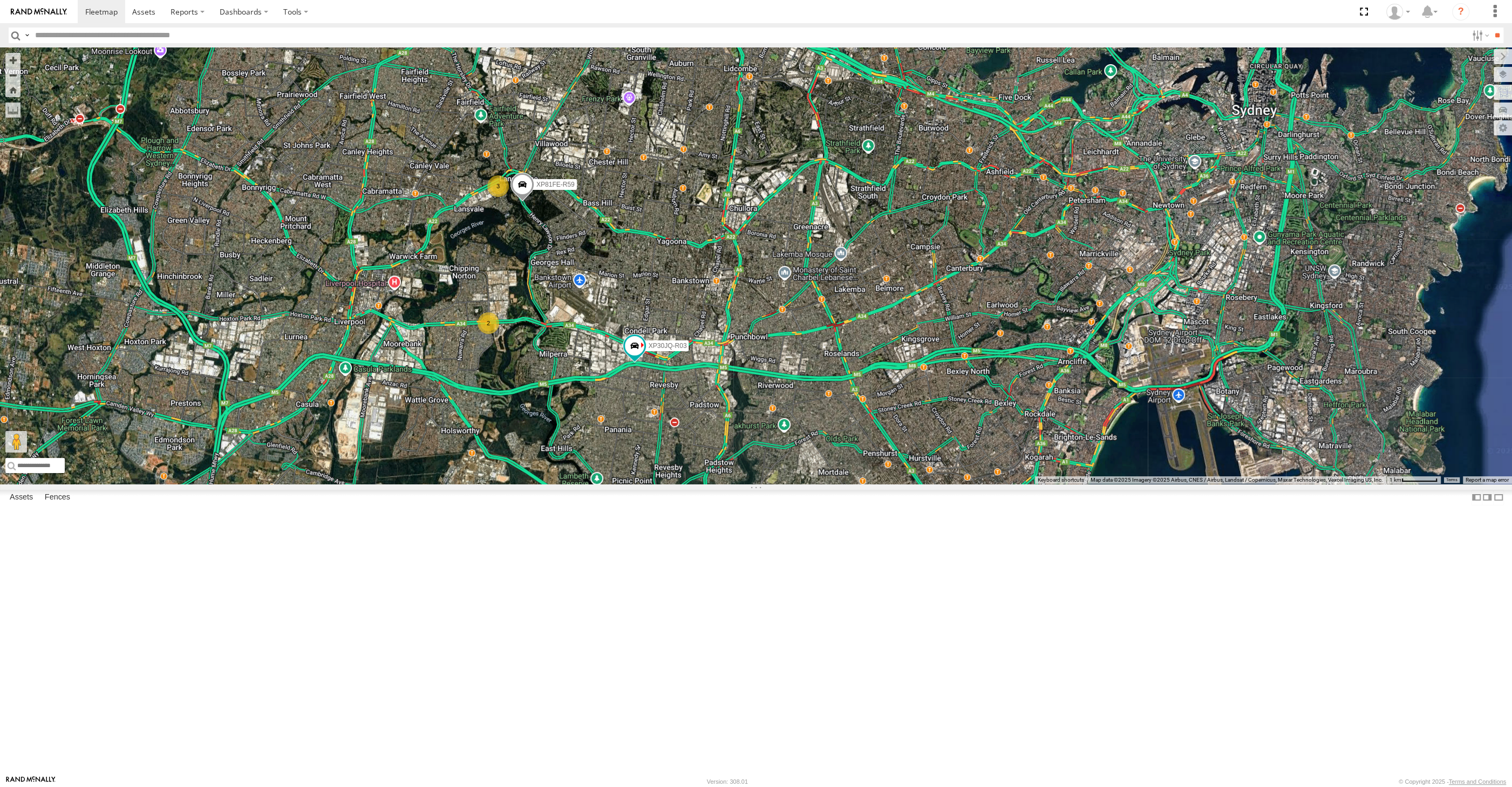
drag, startPoint x: 794, startPoint y: 507, endPoint x: 876, endPoint y: 587, distance: 114.6
click at [863, 484] on div "XP30JQ-R03 XO74GU-R69 2 3 XP81FE-R59" at bounding box center [756, 266] width 1512 height 437
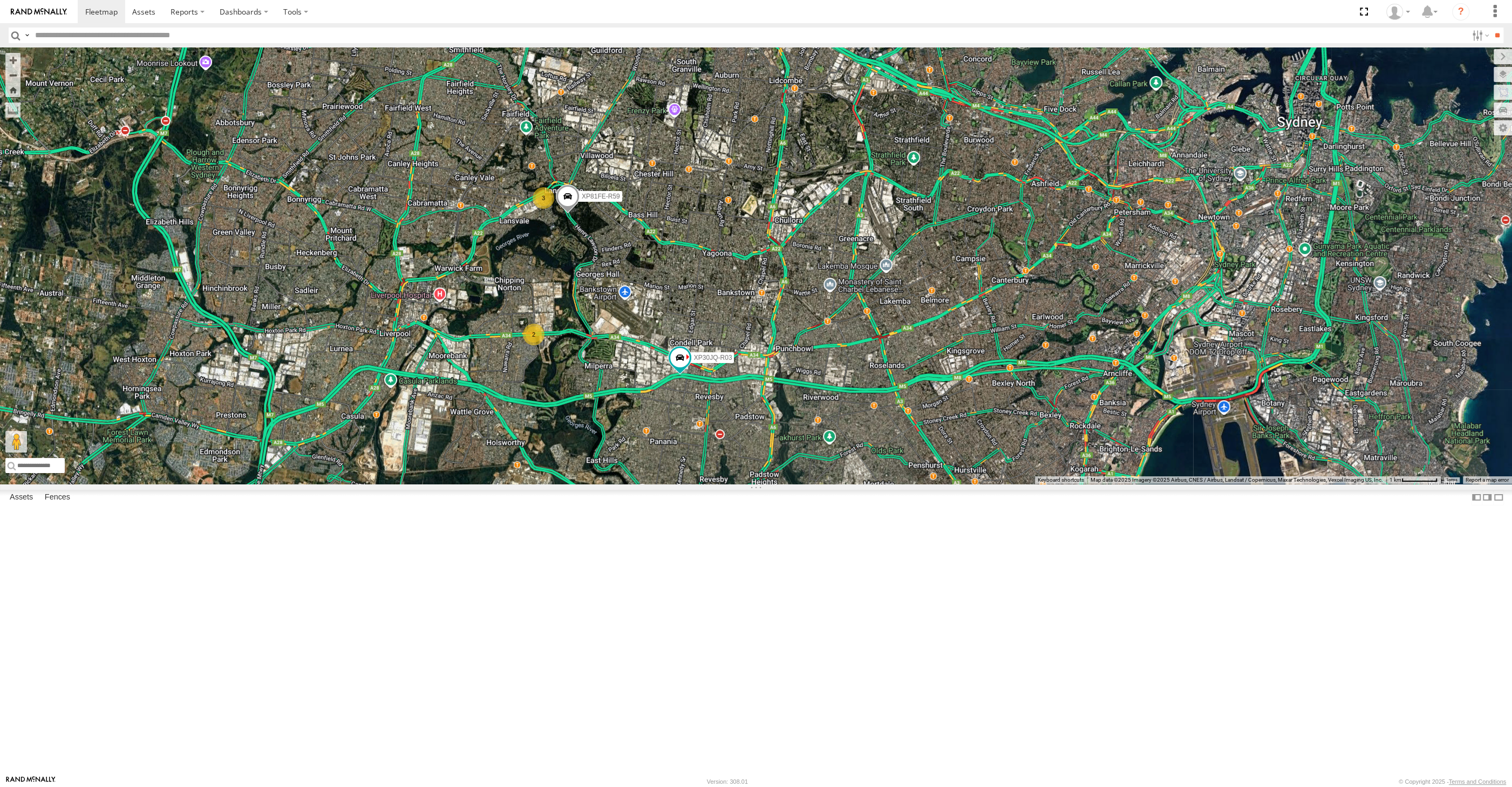
drag, startPoint x: 879, startPoint y: 546, endPoint x: 898, endPoint y: 544, distance: 19.1
click at [897, 484] on div "XP30JQ-R03 XO74GU-R69 2 3 XP81FE-R59" at bounding box center [756, 266] width 1512 height 437
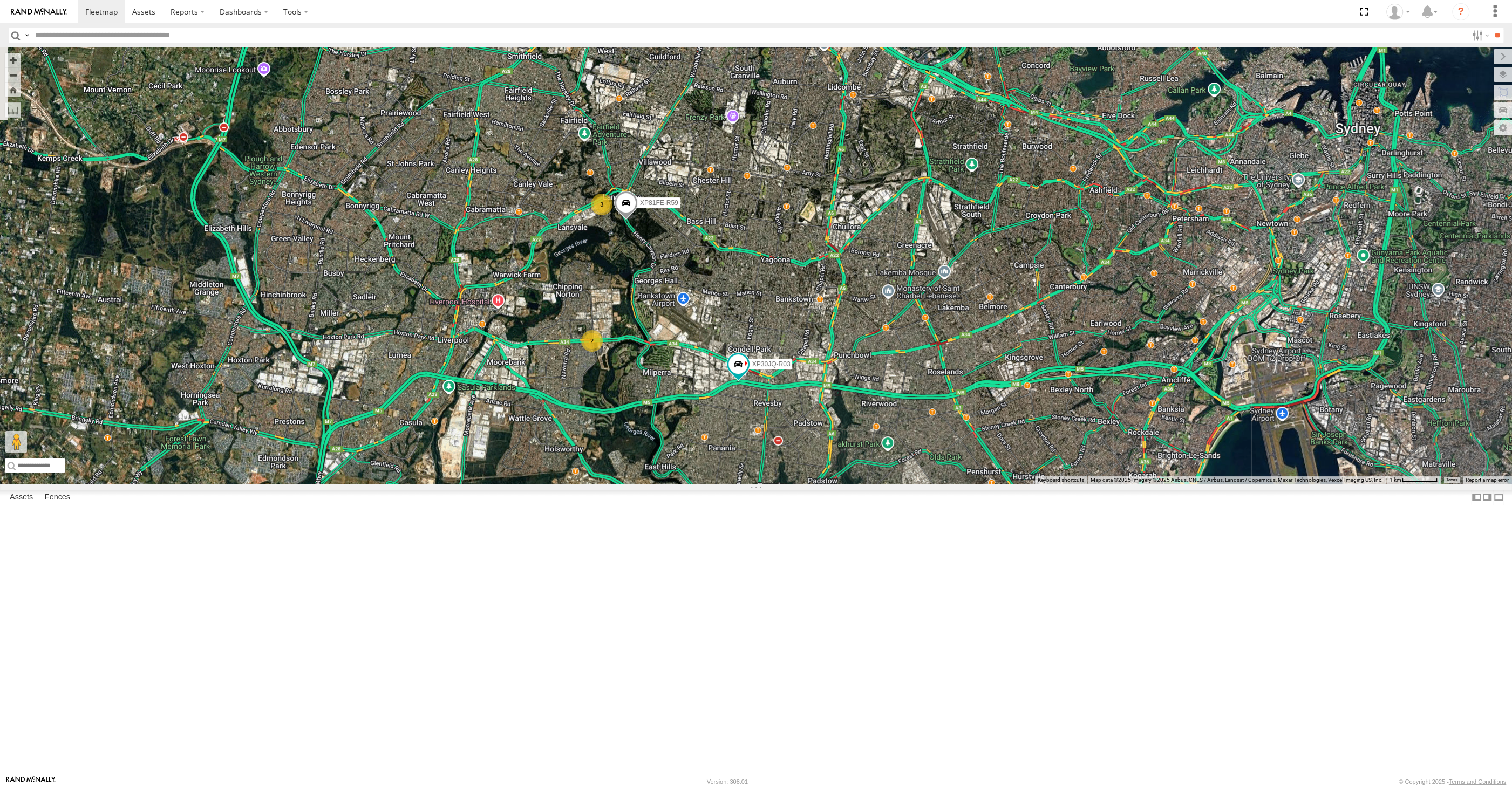
drag, startPoint x: 909, startPoint y: 556, endPoint x: 968, endPoint y: 592, distance: 69.1
click at [968, 484] on div "XP30JQ-R03 XO74GU-R69 2 3 XP81FE-R59" at bounding box center [756, 266] width 1512 height 437
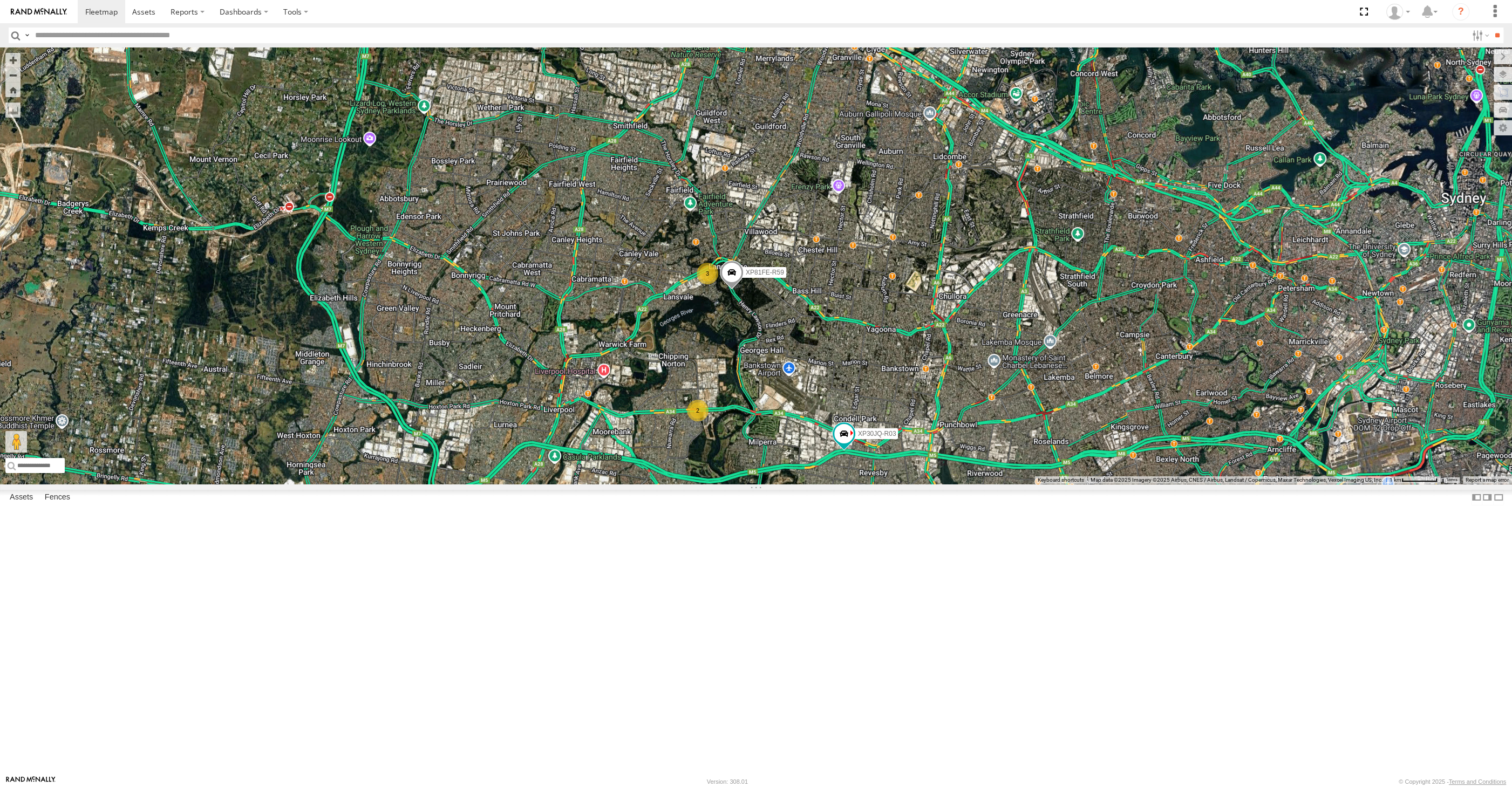
drag, startPoint x: 410, startPoint y: 709, endPoint x: 407, endPoint y: 697, distance: 12.4
click at [409, 484] on div "XP30JQ-R03 XO74GU-R69 2 3 XP81FE-R59" at bounding box center [756, 266] width 1512 height 437
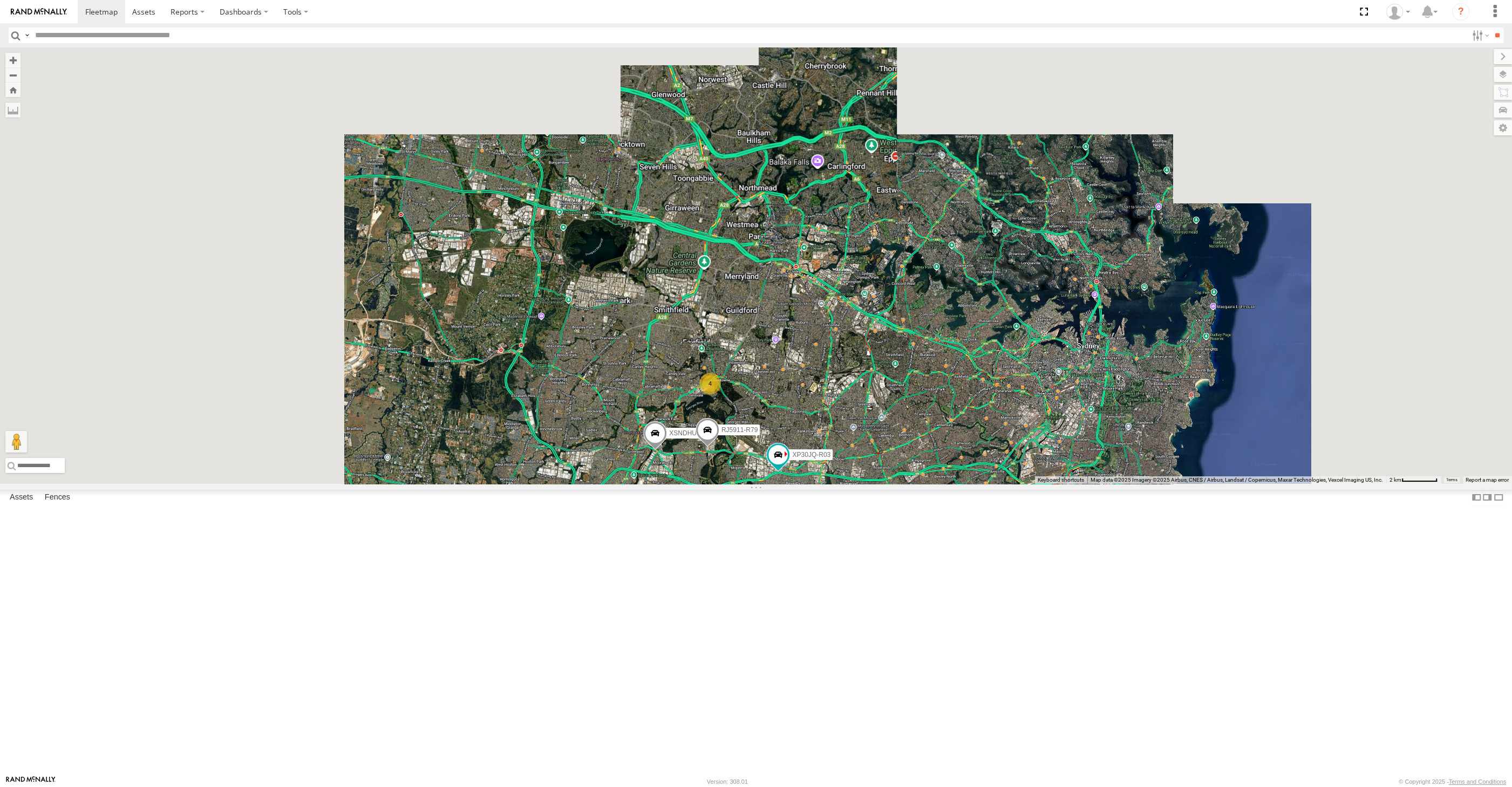
drag, startPoint x: 852, startPoint y: 655, endPoint x: 813, endPoint y: 647, distance: 39.8
click at [817, 484] on div "XP30JQ-R03 XO74GU-R69 XSNDHU-R04 4 RJ5911-R79" at bounding box center [756, 266] width 1512 height 437
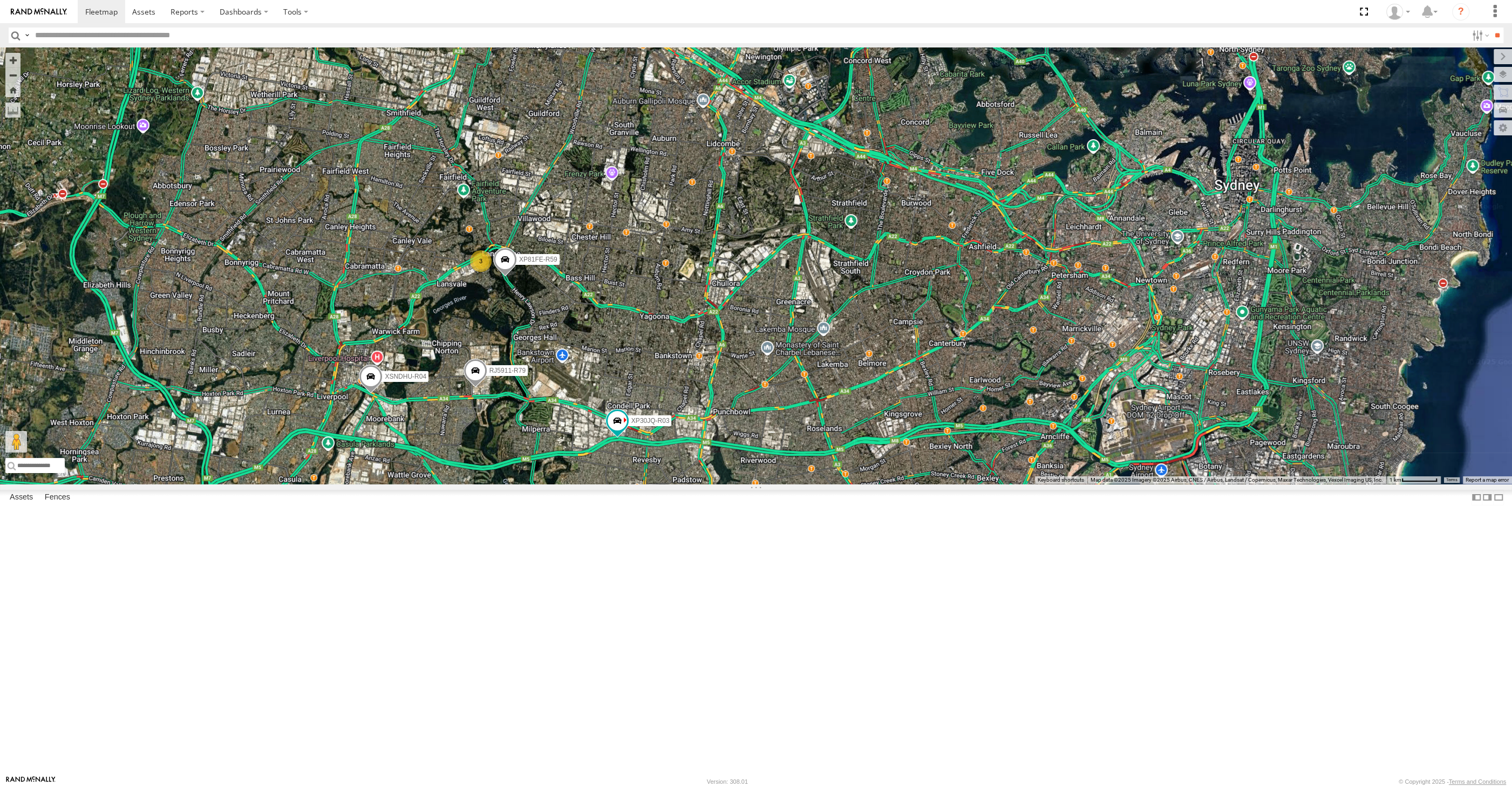
click at [796, 484] on div "XP30JQ-R03 XO74GU-R69 XSNDHU-R04 RJ5911-R79 3 XP81FE-R59" at bounding box center [756, 266] width 1512 height 437
click at [890, 484] on div "XP30JQ-R03 XO74GU-R69 XSNDHU-R04 RJ5911-R79 3 XP81FE-R59" at bounding box center [756, 266] width 1512 height 437
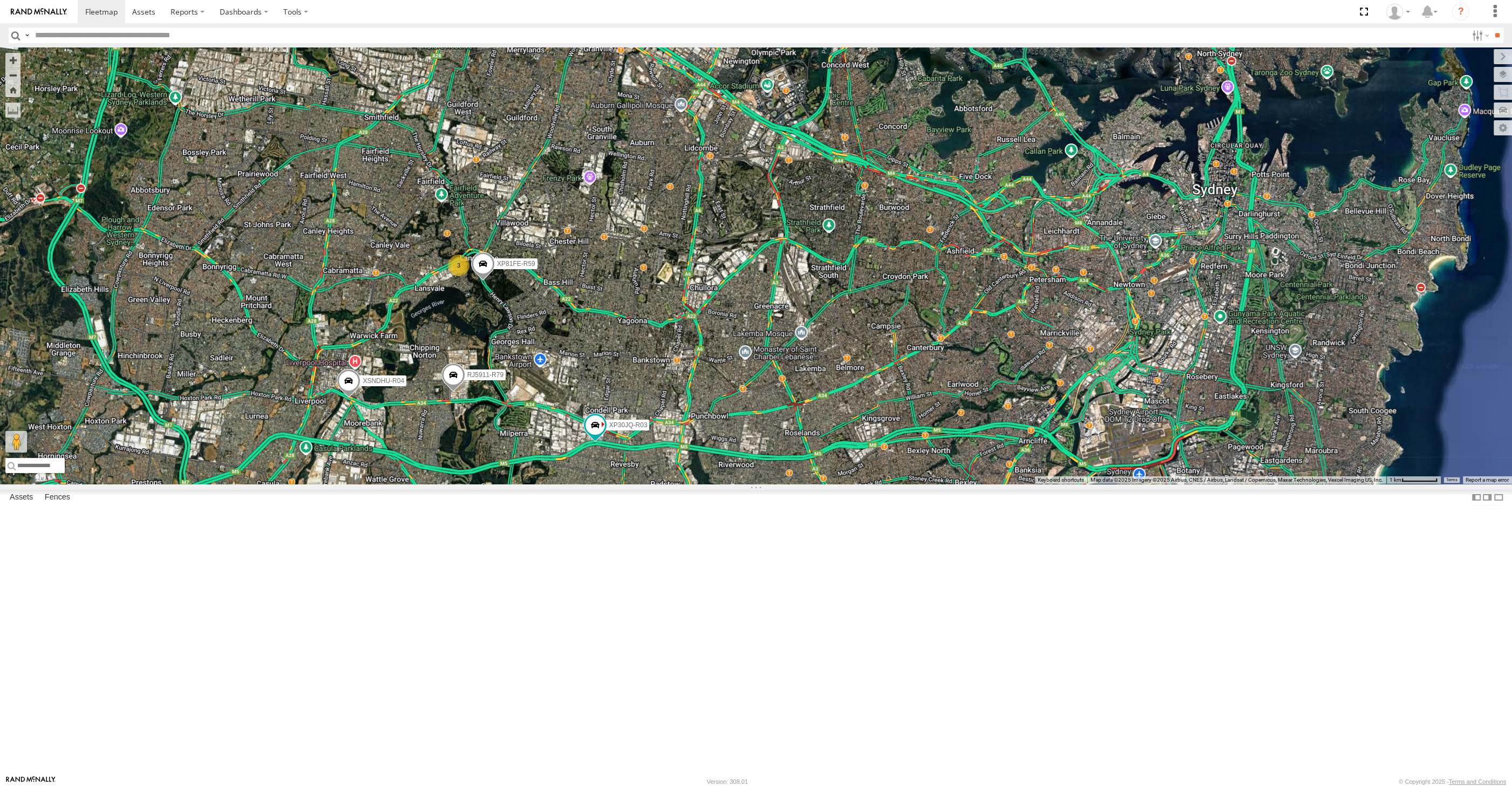
click at [774, 484] on div "XP30JQ-R03 XO74GU-R69 XSNDHU-R04 RJ5911-R79 3 XP81FE-R59" at bounding box center [756, 266] width 1512 height 437
click at [877, 484] on div "XP30JQ-R03 XO74GU-R69 XSNDHU-R04 RJ5911-R79 3 XP81FE-R59" at bounding box center [756, 266] width 1512 height 437
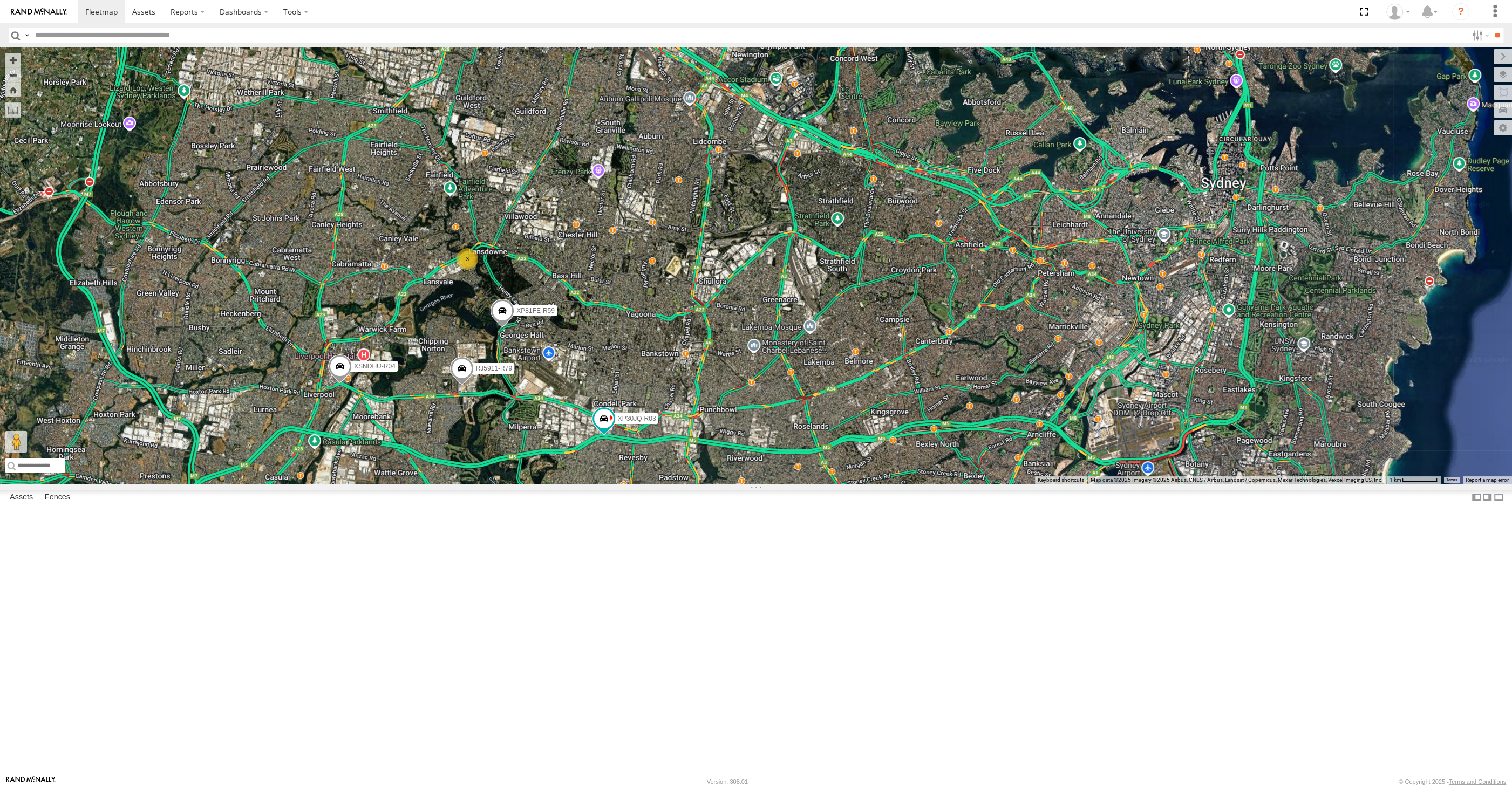
drag, startPoint x: 759, startPoint y: 495, endPoint x: 780, endPoint y: 491, distance: 21.4
click at [760, 484] on div "XP30JQ-R03 XSNDHU-R04 RJ5911-R79 XP81FE-R59 3" at bounding box center [756, 266] width 1512 height 437
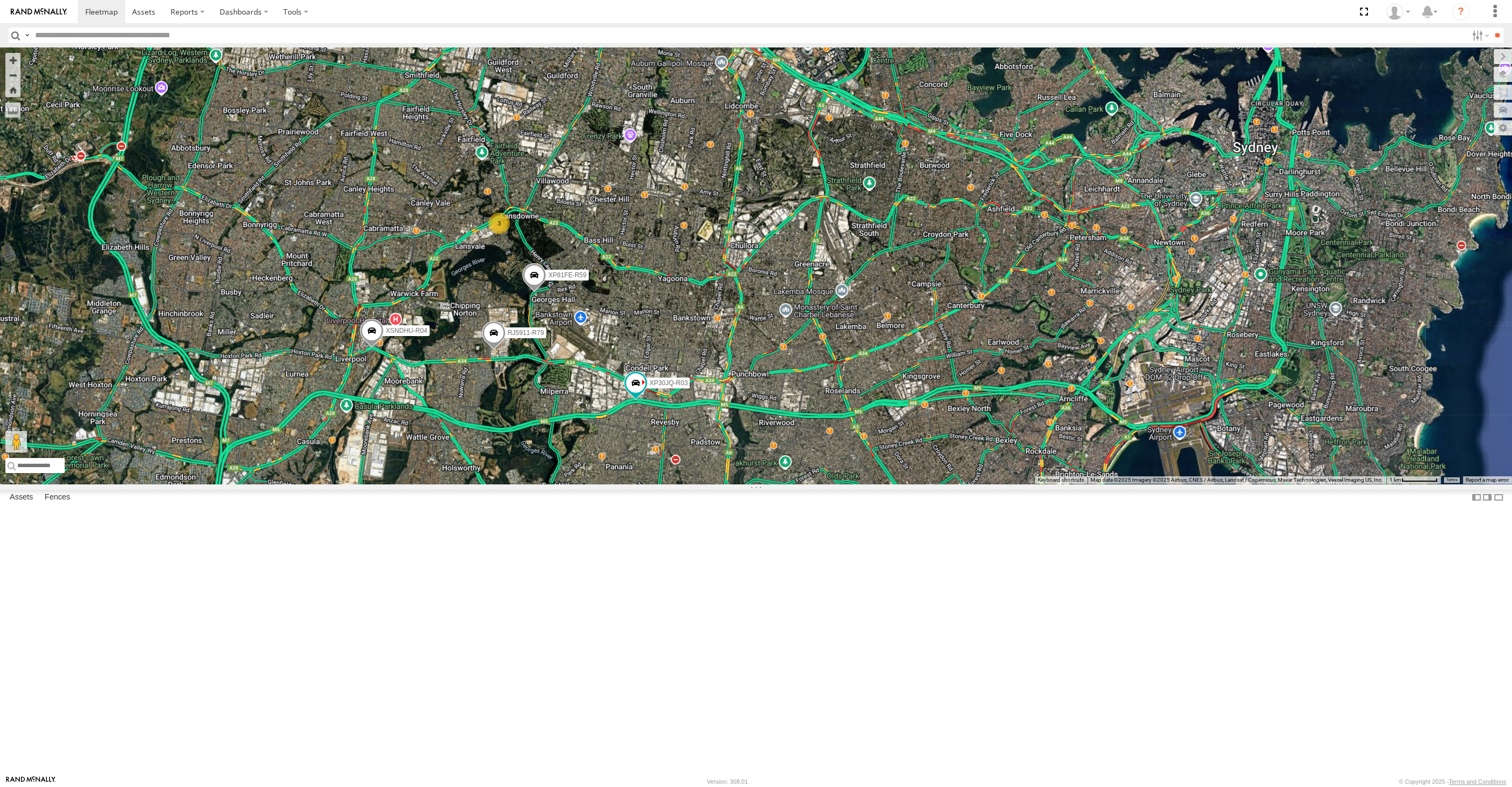
drag, startPoint x: 1050, startPoint y: 635, endPoint x: 1055, endPoint y: 631, distance: 6.4
click at [1054, 484] on div "XP30JQ-R03 XSNDHU-R04 RJ5911-R79 XP81FE-R59 3" at bounding box center [756, 266] width 1512 height 437
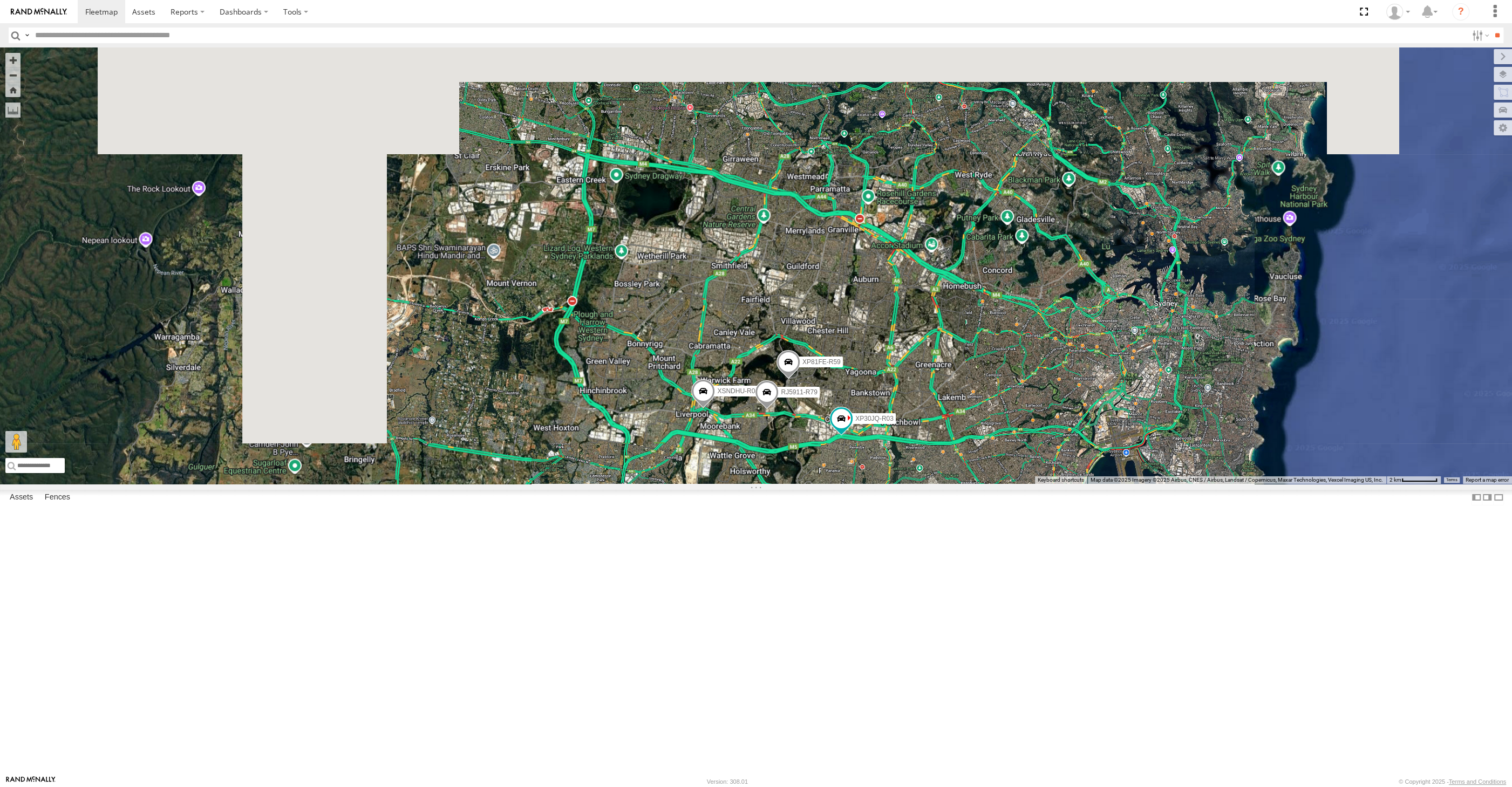
drag, startPoint x: 1021, startPoint y: 659, endPoint x: 1031, endPoint y: 561, distance: 98.5
click at [1028, 484] on div "XP30JQ-R03 XSNDHU-R04 RJ5911-R79 XP81FE-R59 XO74GU-R69" at bounding box center [756, 266] width 1512 height 437
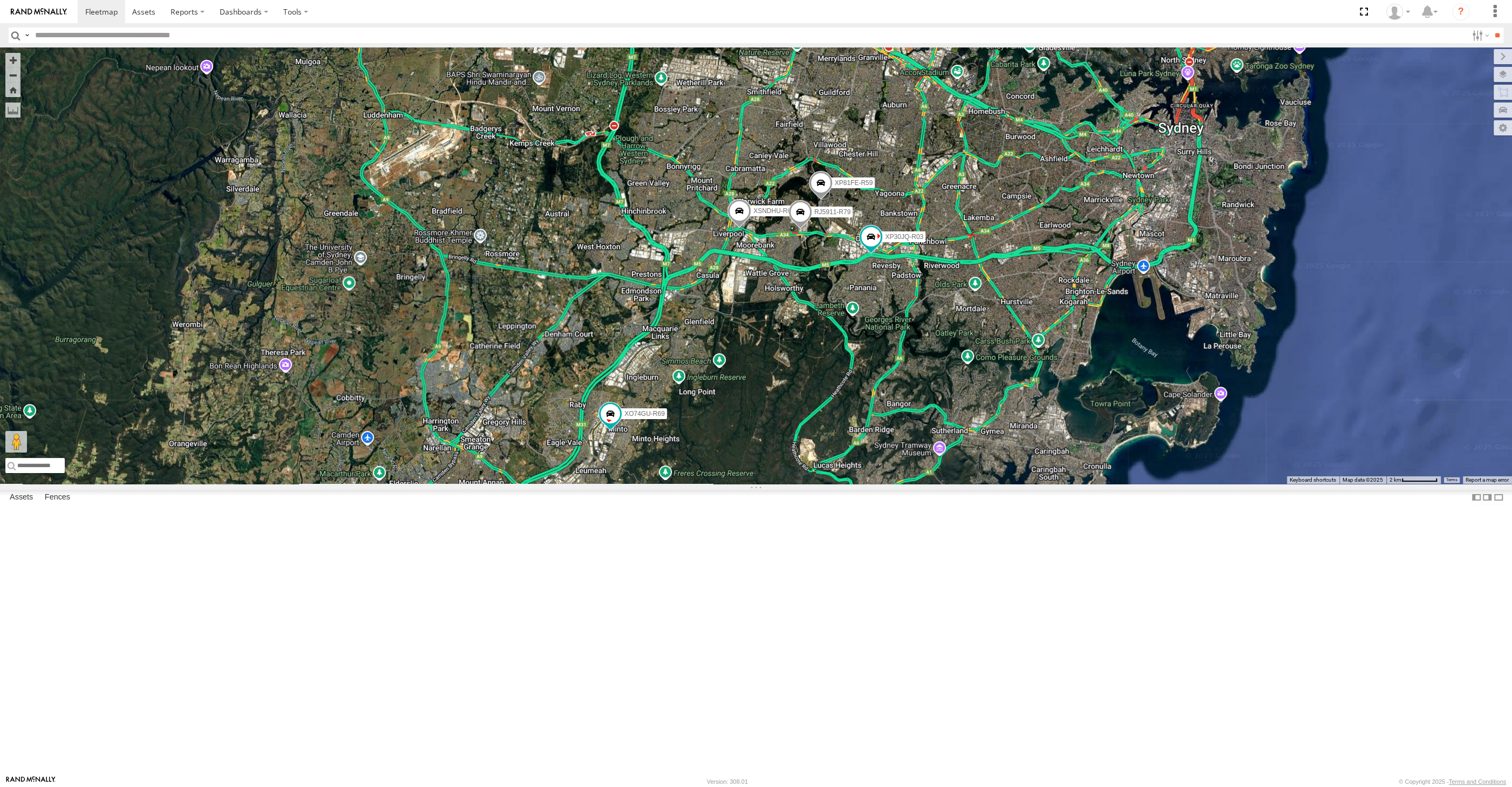
click at [1029, 484] on div "XP30JQ-R03 XSNDHU-R04 RJ5911-R79 XP81FE-R59 XO74GU-R69" at bounding box center [756, 266] width 1512 height 437
click at [910, 446] on div "XP30JQ-R03 XSNDHU-R04 RJ5911-R79 XP81FE-R59 XO74GU-R69 3" at bounding box center [756, 266] width 1512 height 437
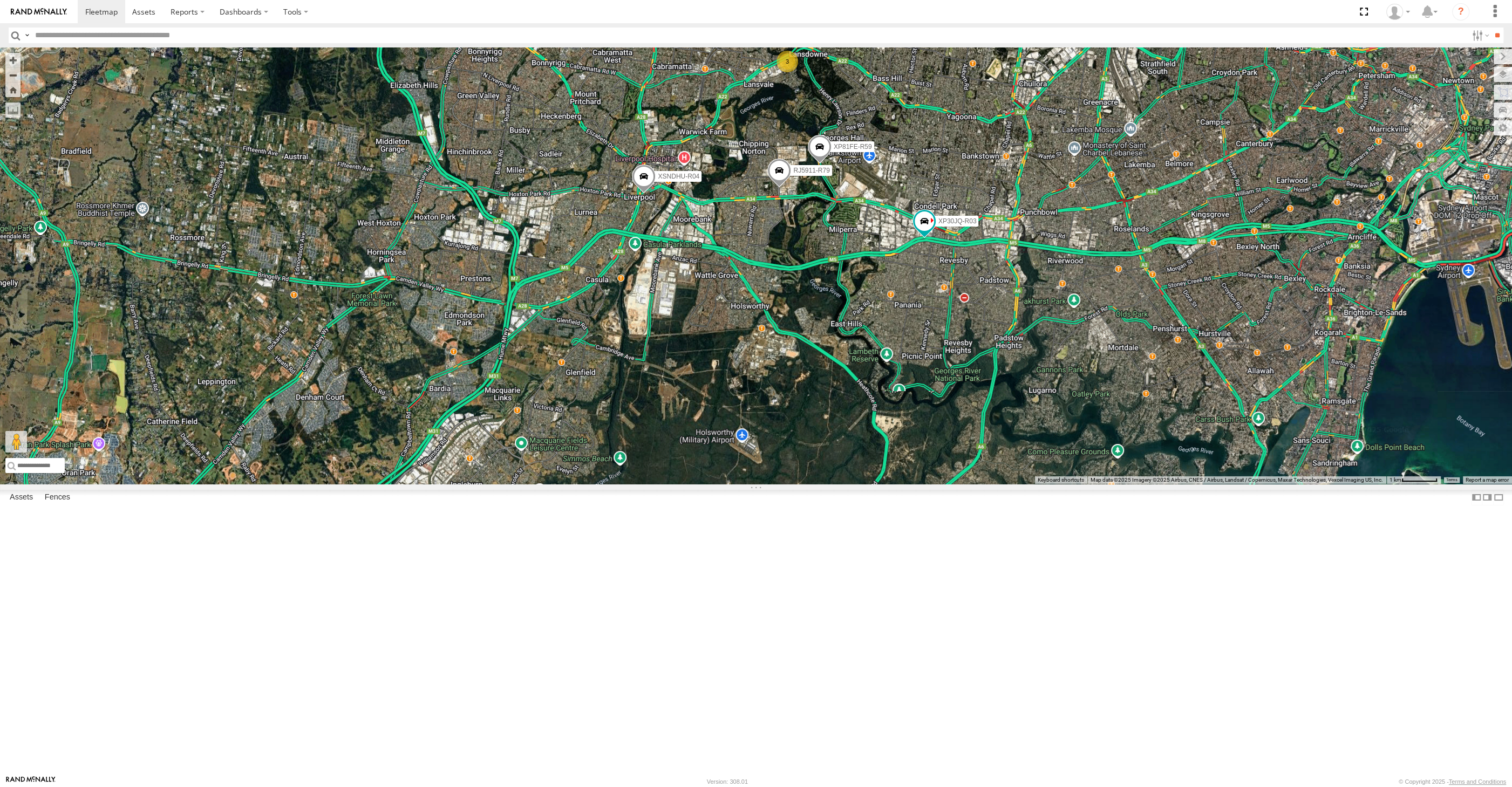
drag, startPoint x: 876, startPoint y: 486, endPoint x: 842, endPoint y: 459, distance: 43.4
click at [856, 469] on div "XP30JQ-R03 XSNDHU-R04 RJ5911-R79 XP81FE-R59 XO74GU-R69 3" at bounding box center [756, 266] width 1512 height 437
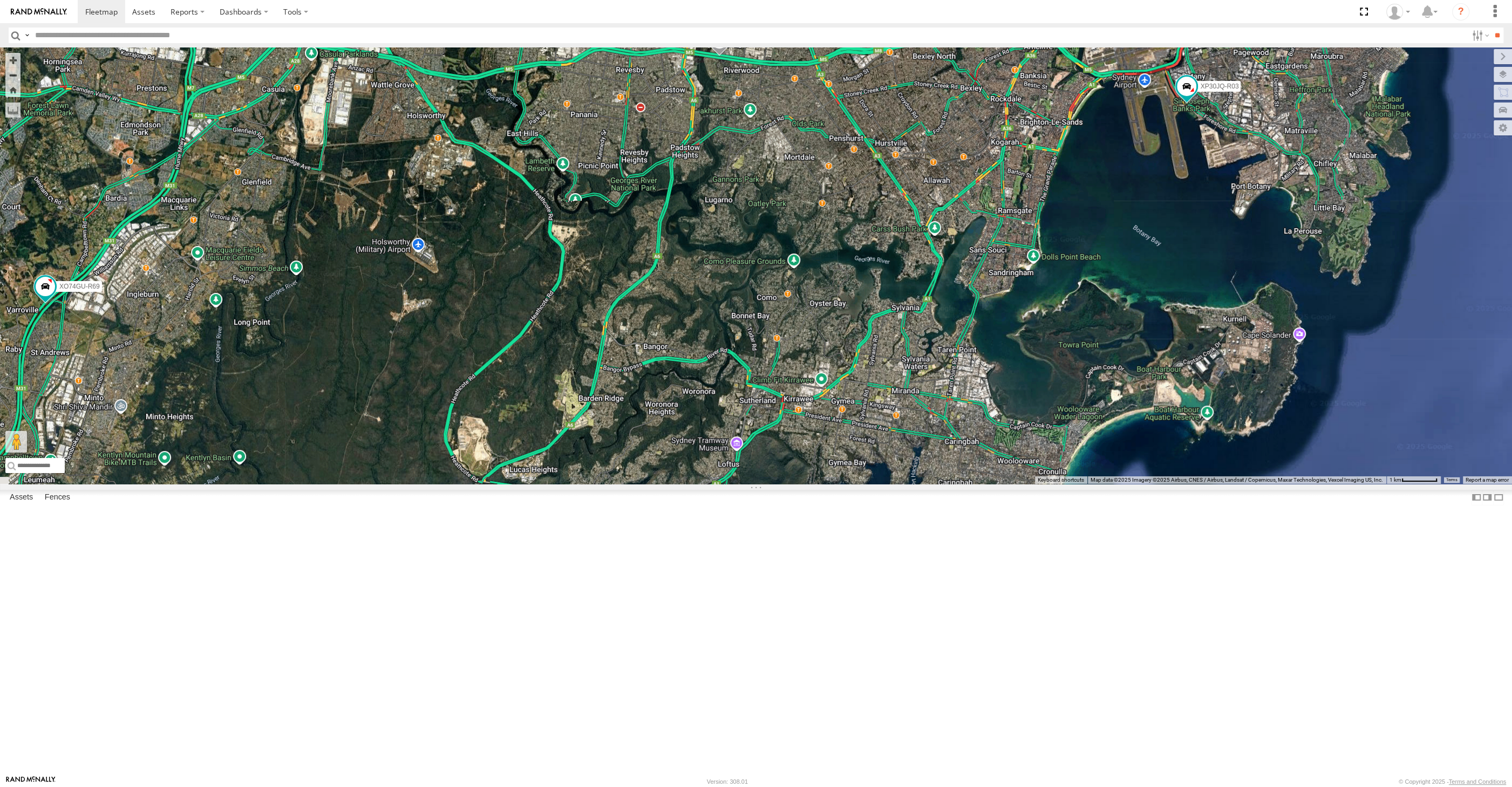
drag, startPoint x: 966, startPoint y: 300, endPoint x: 997, endPoint y: 453, distance: 156.1
click at [997, 451] on div "XP30JQ-R03 XP81FE-R59 XO74GU-R69" at bounding box center [756, 266] width 1512 height 437
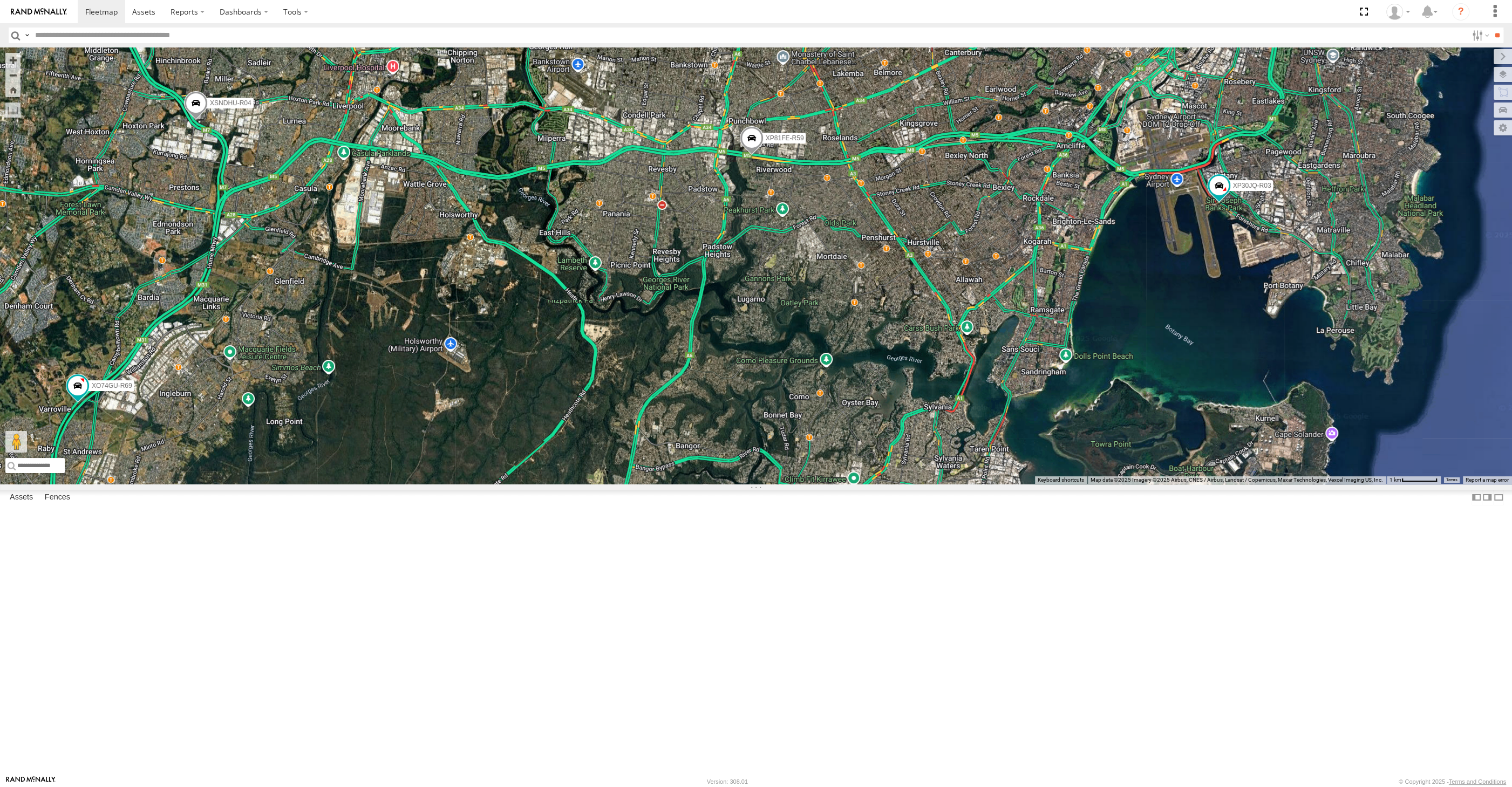
drag, startPoint x: 1031, startPoint y: 531, endPoint x: 1039, endPoint y: 543, distance: 14.4
click at [1039, 484] on div "XP30JQ-R03 XP81FE-R59 XO74GU-R69 XSNDHU-R04 3" at bounding box center [756, 266] width 1512 height 437
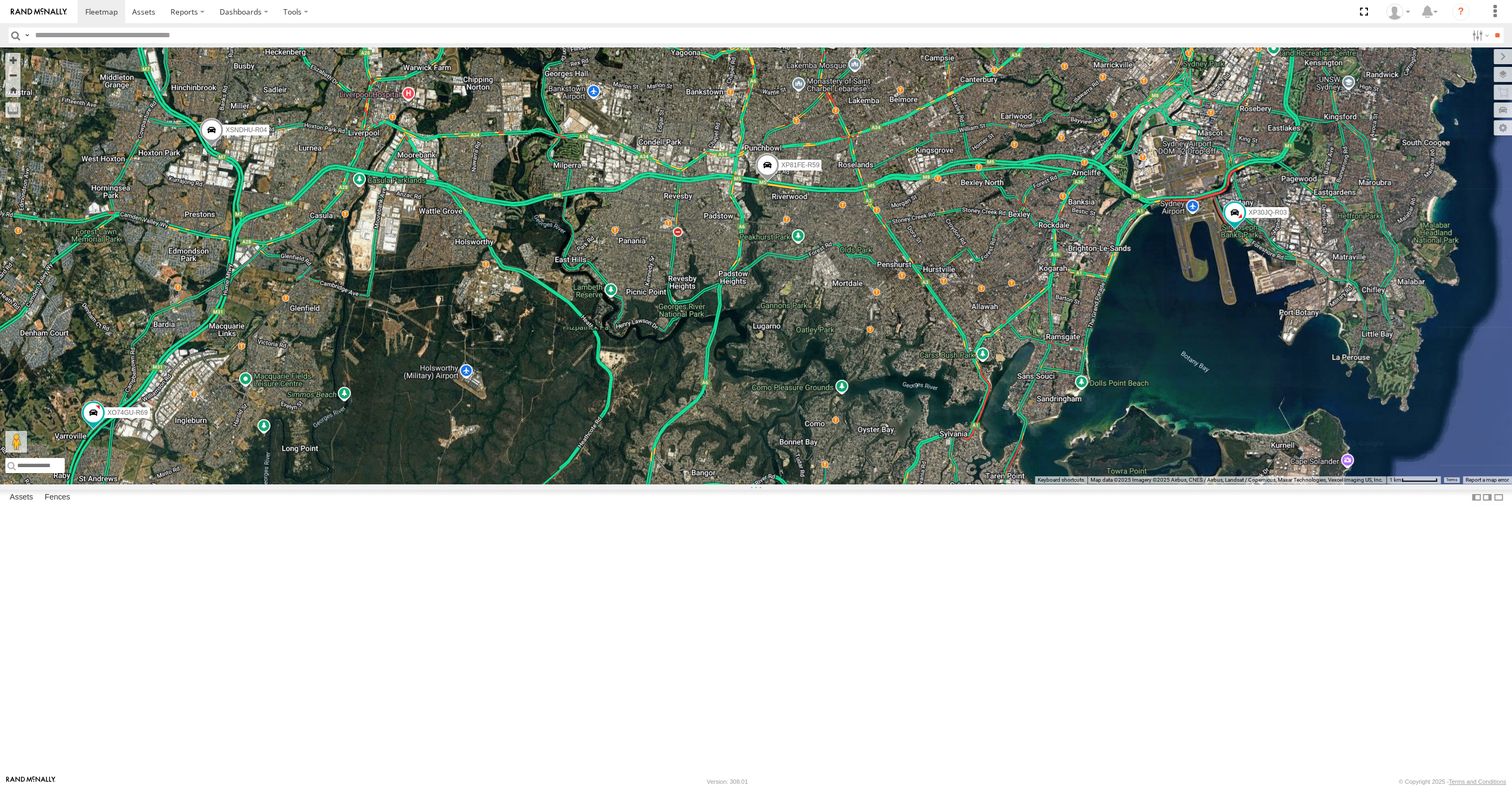
drag, startPoint x: 949, startPoint y: 495, endPoint x: 966, endPoint y: 526, distance: 35.4
click at [966, 484] on div "XP30JQ-R03 XP81FE-R59 XO74GU-R69 XSNDHU-R04 3 RJ5911-R79" at bounding box center [756, 266] width 1512 height 437
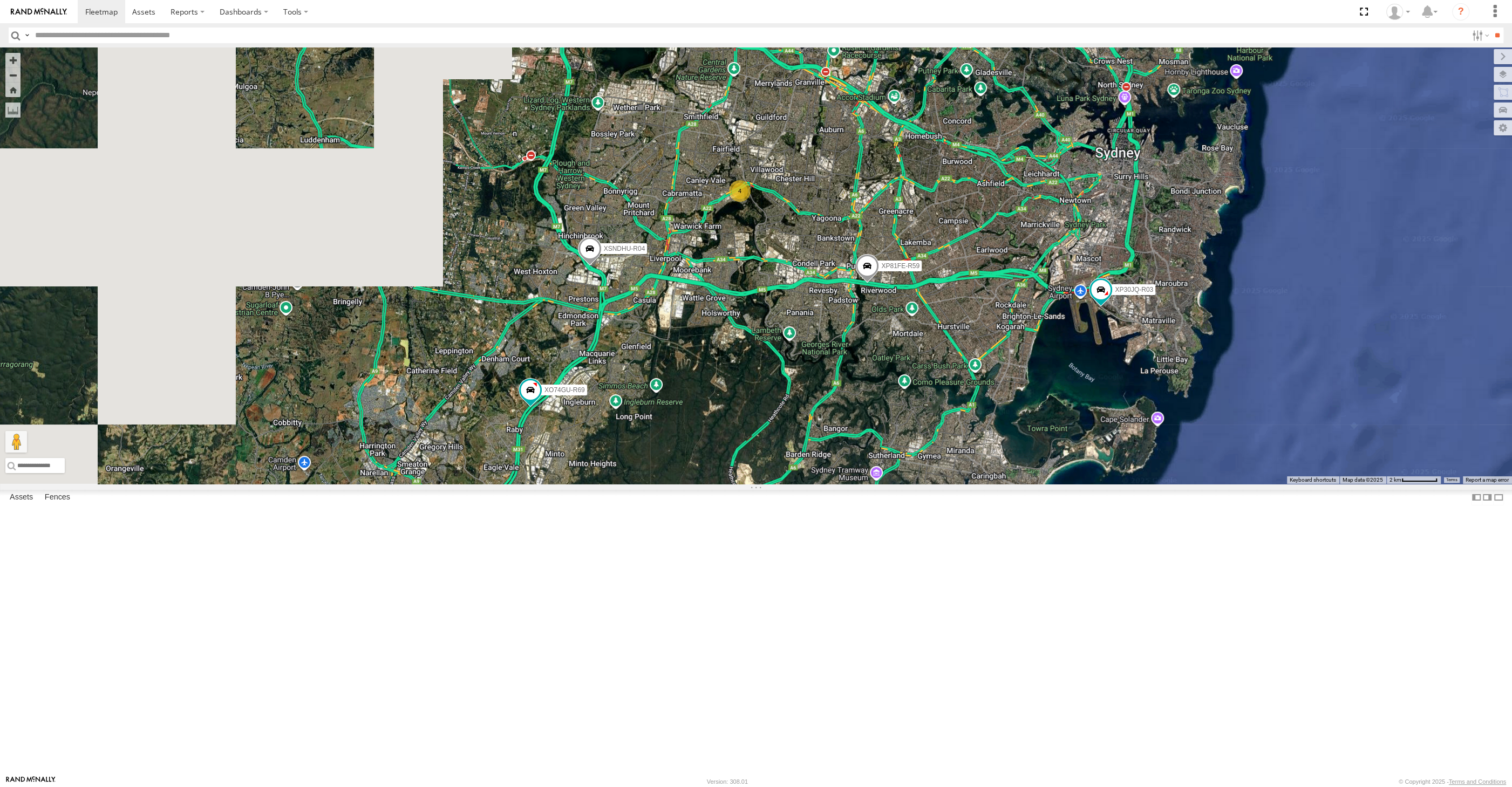
click at [966, 484] on div "XP30JQ-R03 XP81FE-R59 XO74GU-R69 XSNDHU-R04 4" at bounding box center [756, 266] width 1512 height 437
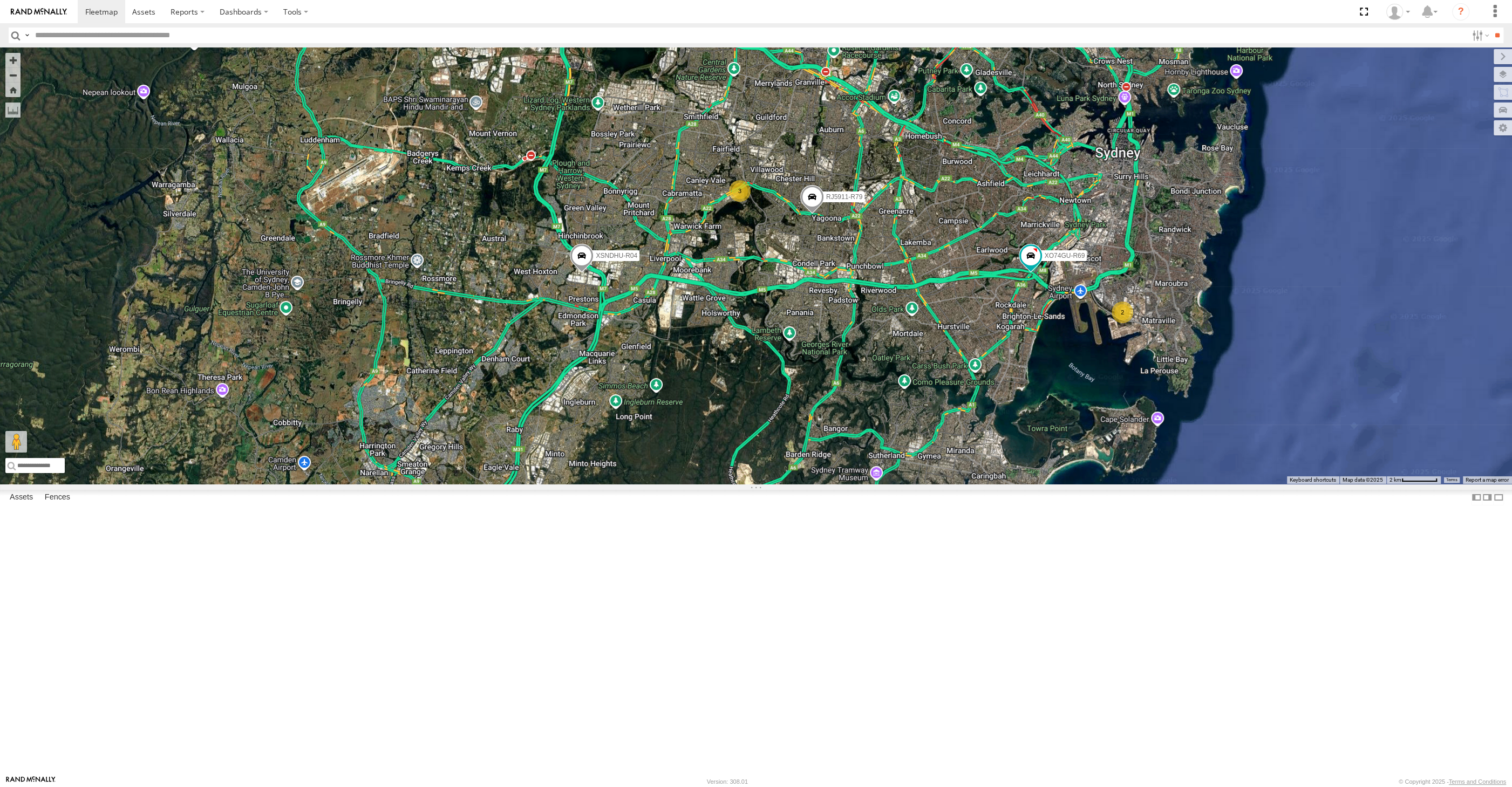
click at [1111, 383] on div "XSNDHU-R04 RJ5911-R79 XO74GU-R69 2 3" at bounding box center [756, 266] width 1512 height 437
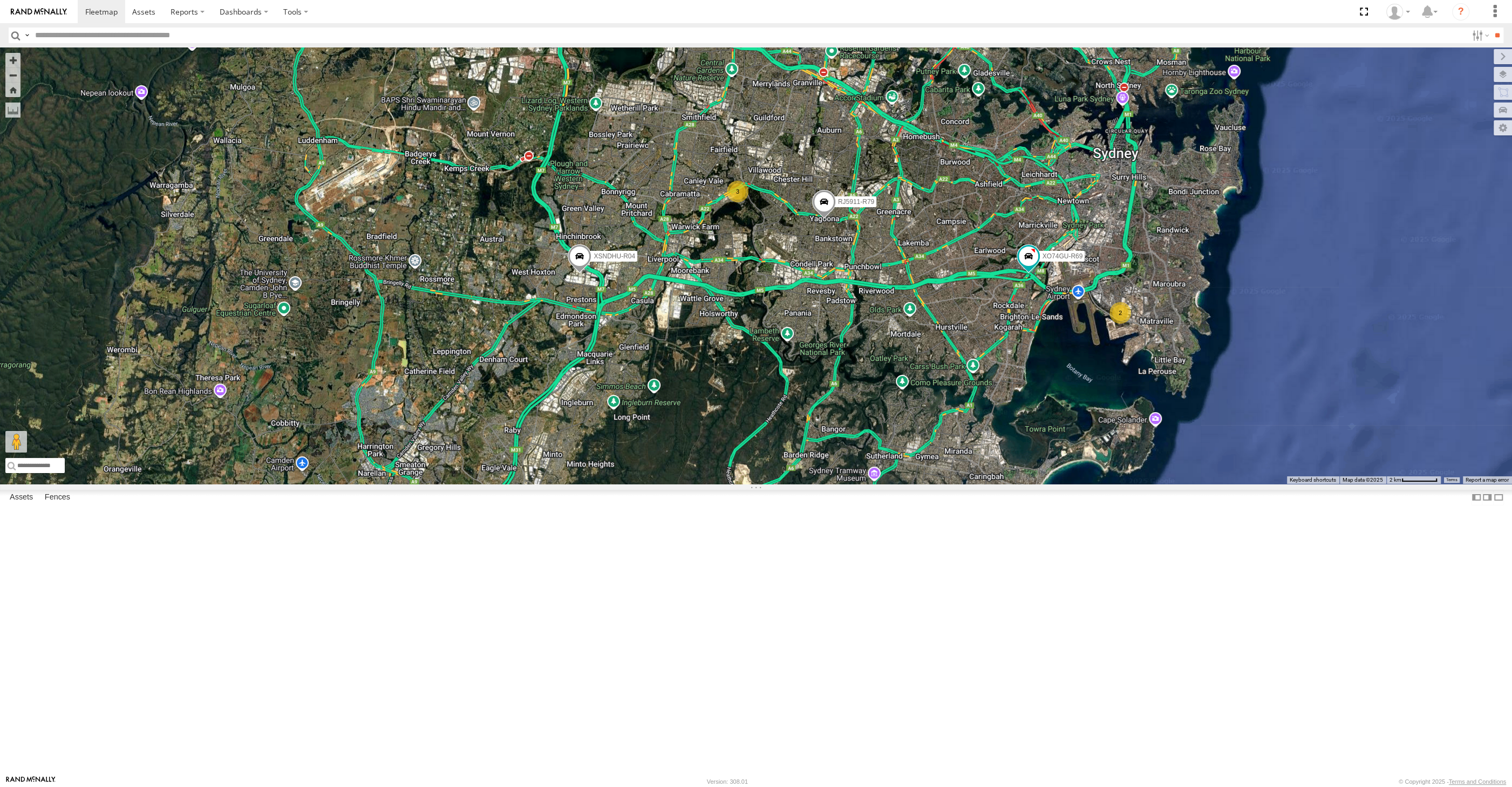
drag, startPoint x: 691, startPoint y: 507, endPoint x: 649, endPoint y: 507, distance: 42.0
click at [649, 484] on div "XSNDHU-R04 RJ5911-R79 XO74GU-R69 2 3" at bounding box center [756, 266] width 1512 height 437
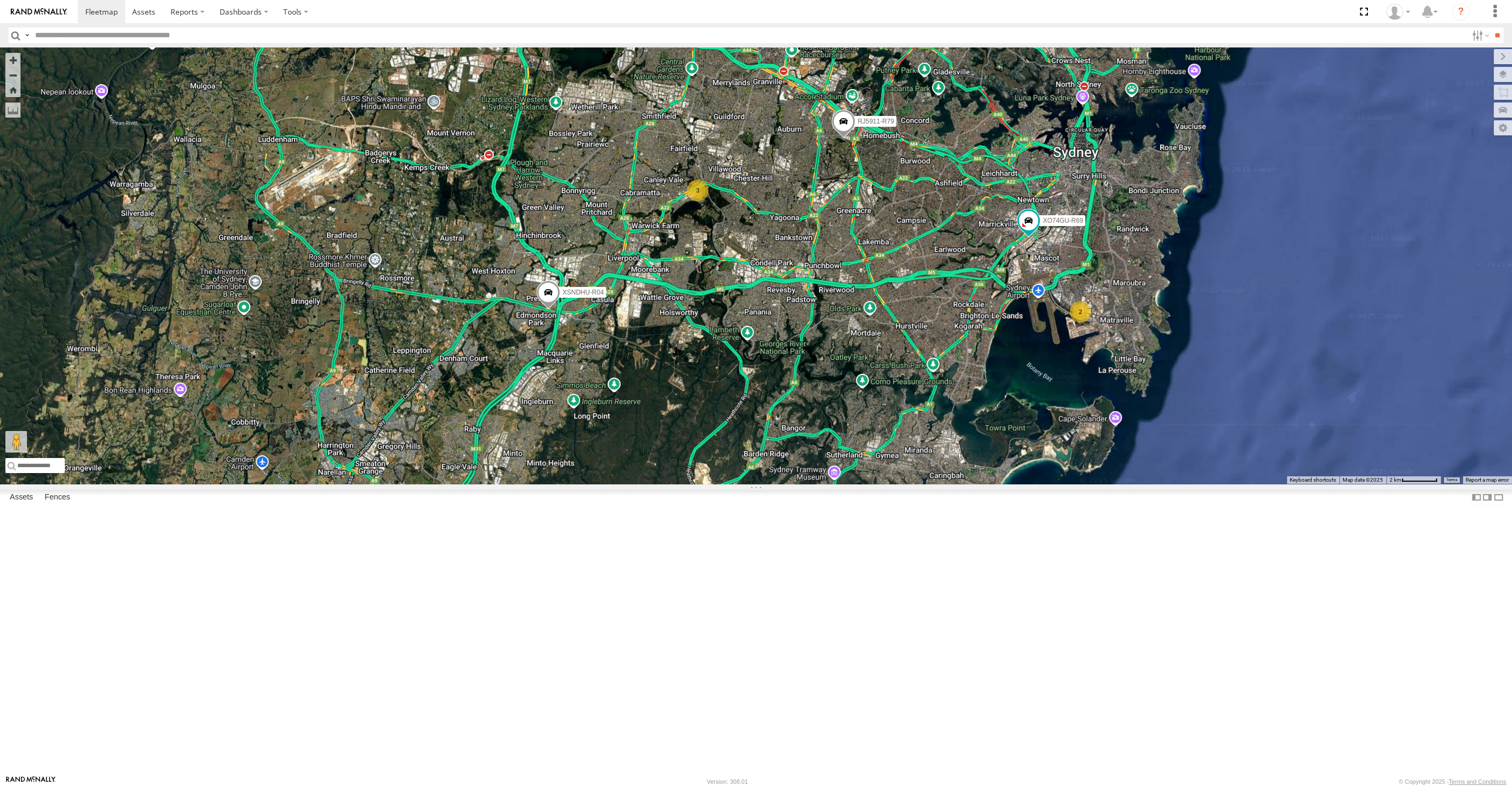
click at [570, 484] on div "2 XSNDHU-R04 3 RJ5911-R79 XO74GU-R69" at bounding box center [756, 266] width 1512 height 437
drag, startPoint x: 749, startPoint y: 576, endPoint x: 725, endPoint y: 576, distance: 24.0
click at [721, 484] on div "2 XSNDHU-R04 3 RJ5911-R79 XO74GU-R69" at bounding box center [756, 266] width 1512 height 437
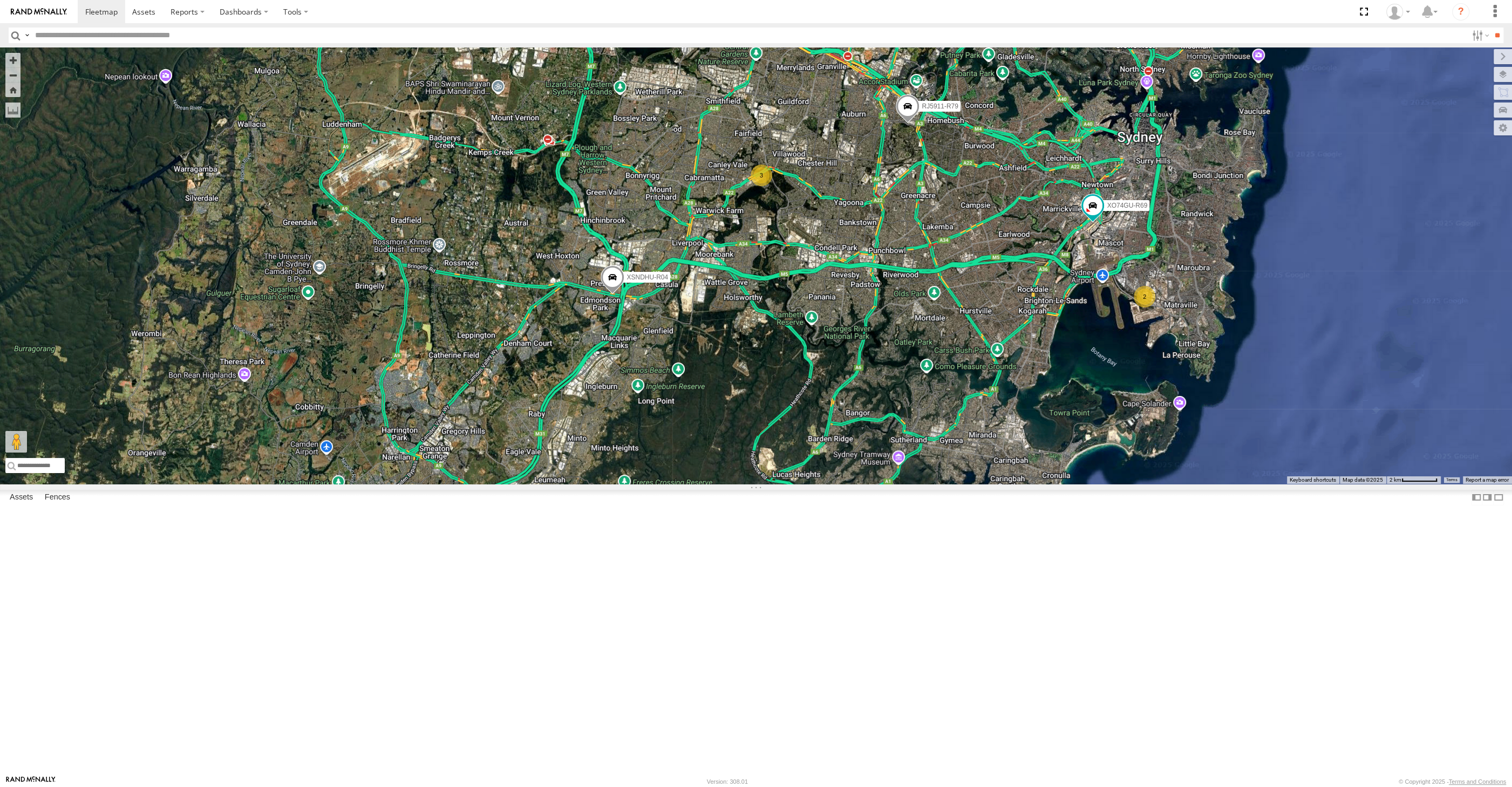
drag, startPoint x: 771, startPoint y: 417, endPoint x: 736, endPoint y: 442, distance: 43.0
click at [739, 440] on div "XSNDHU-R04 RJ5911-R79 XO74GU-R69 2 3" at bounding box center [756, 266] width 1512 height 437
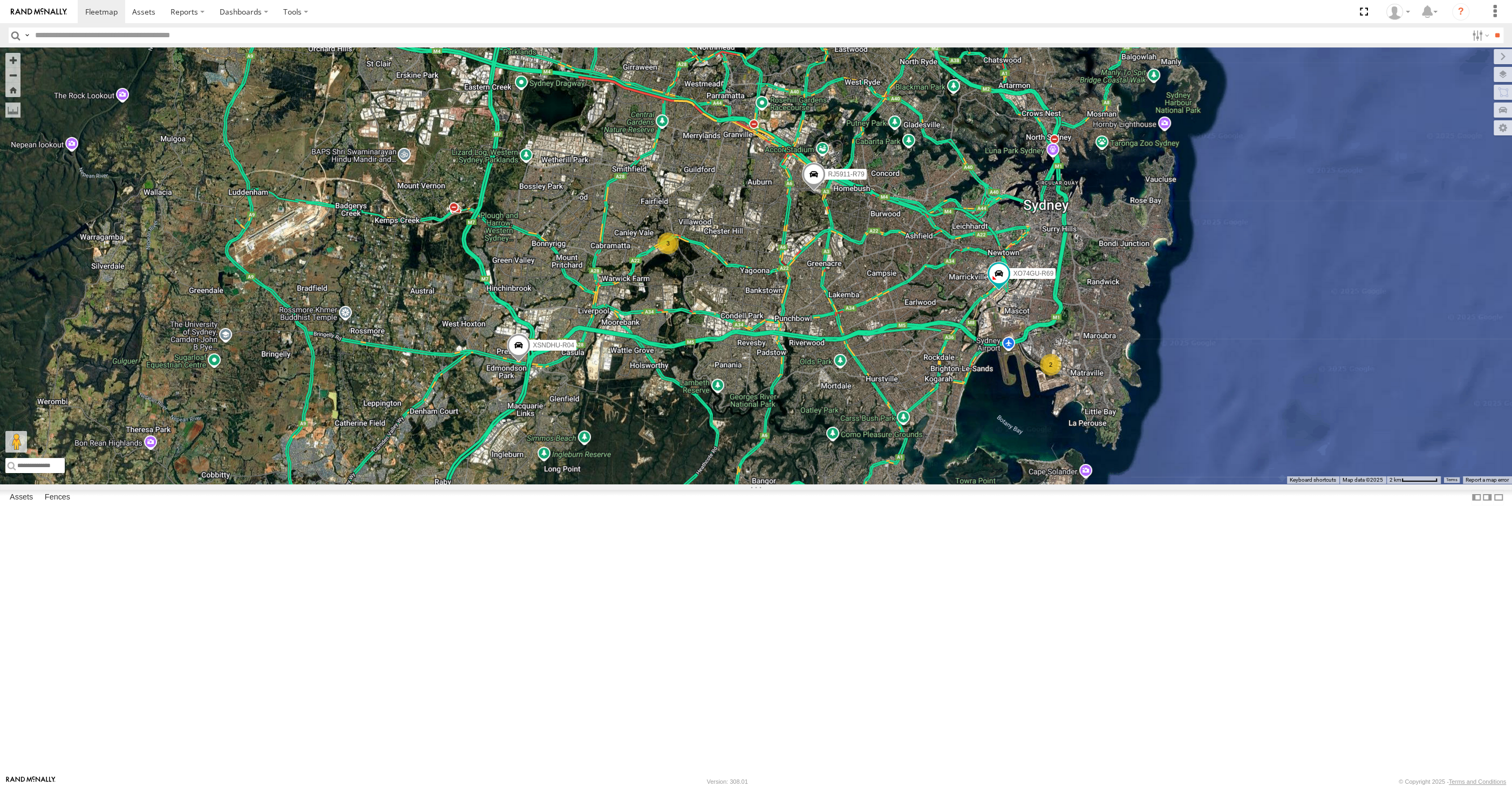
click at [801, 478] on div "XSNDHU-R04 RJ5911-R79 XO74GU-R69 2 3" at bounding box center [756, 266] width 1512 height 437
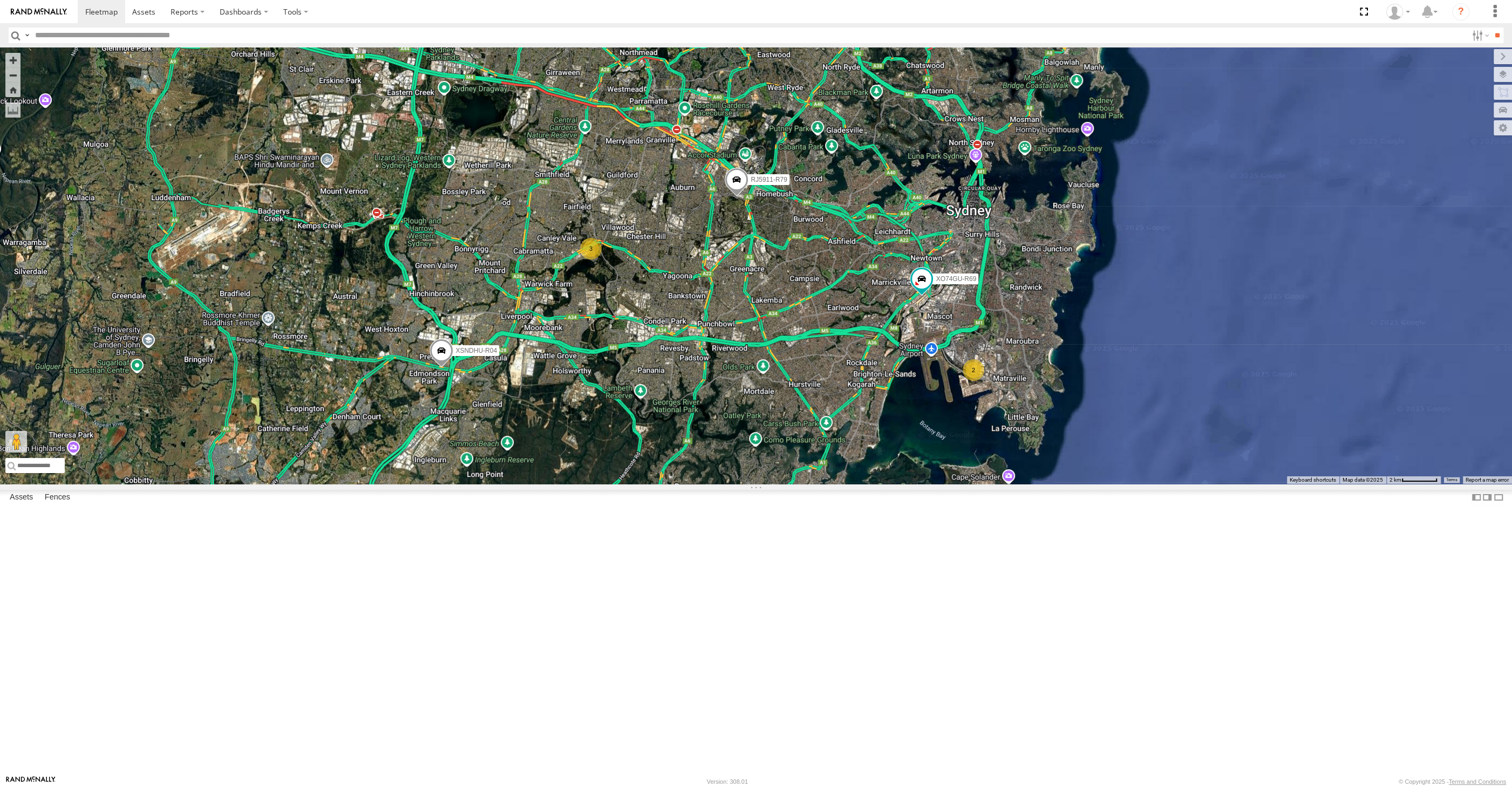
click at [1182, 439] on div "XSNDHU-R04 RJ5911-R79 XO74GU-R69 2 3" at bounding box center [756, 266] width 1512 height 437
click at [1117, 484] on div "XSNDHU-R04 RJ5911-R79 XO74GU-R69 2 3" at bounding box center [756, 266] width 1512 height 437
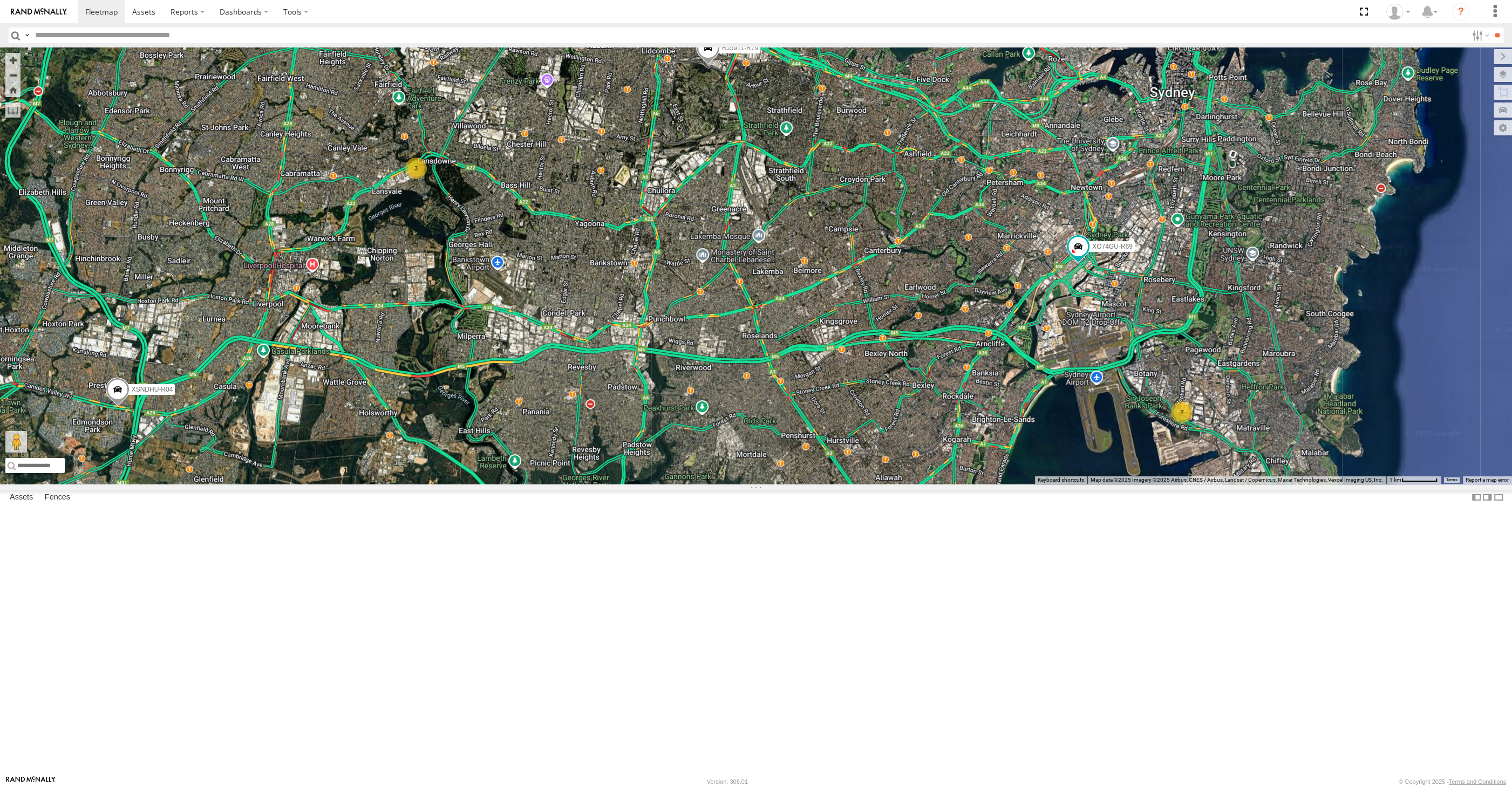
drag, startPoint x: 860, startPoint y: 514, endPoint x: 876, endPoint y: 515, distance: 16.0
click at [876, 484] on div "XSNDHU-R04 RJ5911-R79 XO74GU-R69 2 3" at bounding box center [756, 266] width 1512 height 437
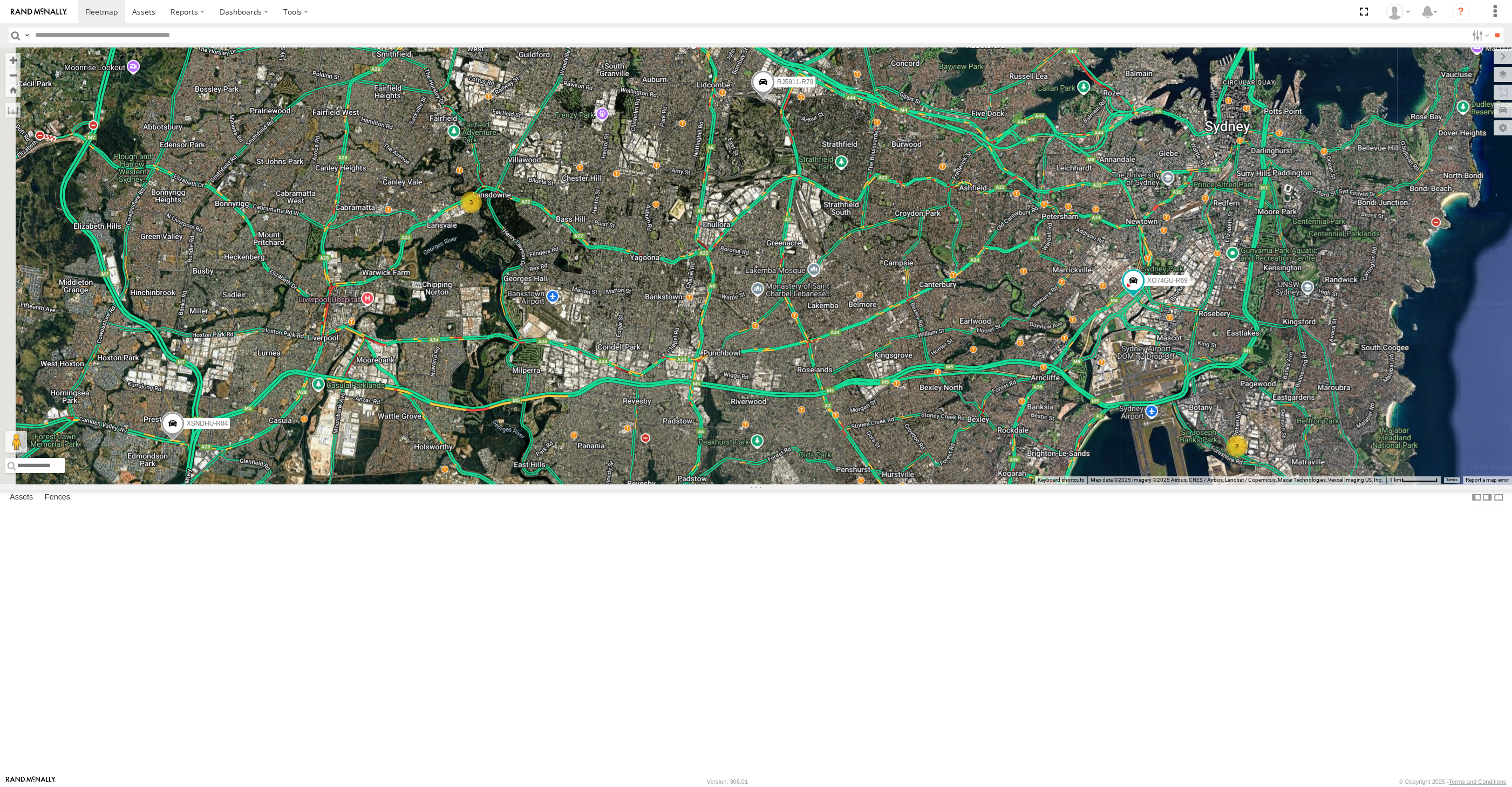
drag, startPoint x: 893, startPoint y: 486, endPoint x: 949, endPoint y: 519, distance: 65.0
click at [948, 484] on div "XSNDHU-R04 RJ5911-R79 XO74GU-R69 2 3" at bounding box center [756, 266] width 1512 height 437
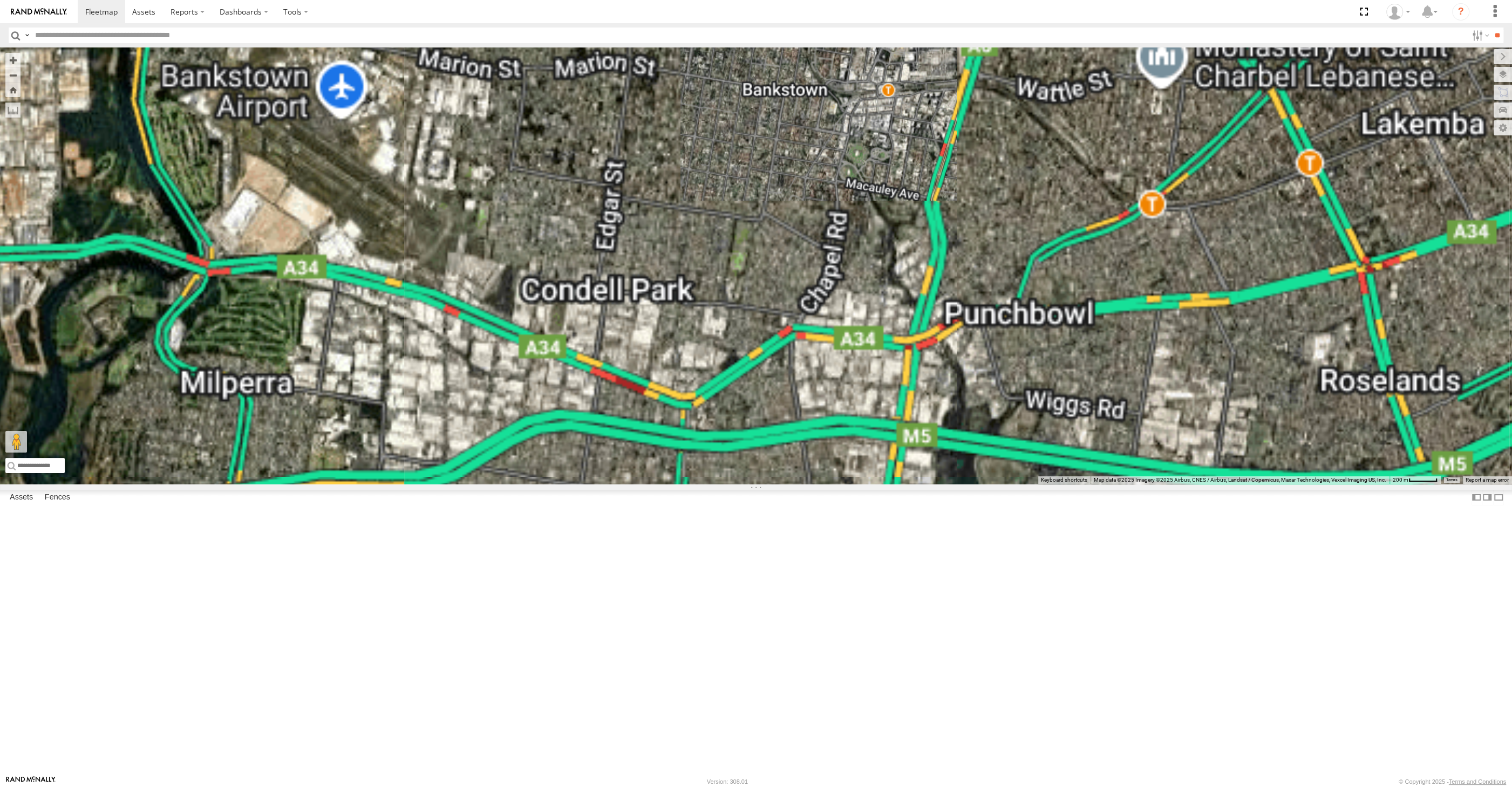
drag, startPoint x: 674, startPoint y: 587, endPoint x: 673, endPoint y: 554, distance: 33.0
click at [674, 484] on div "XSNDHU-R04 RJ5911-R79 XO74GU-R69" at bounding box center [756, 266] width 1512 height 437
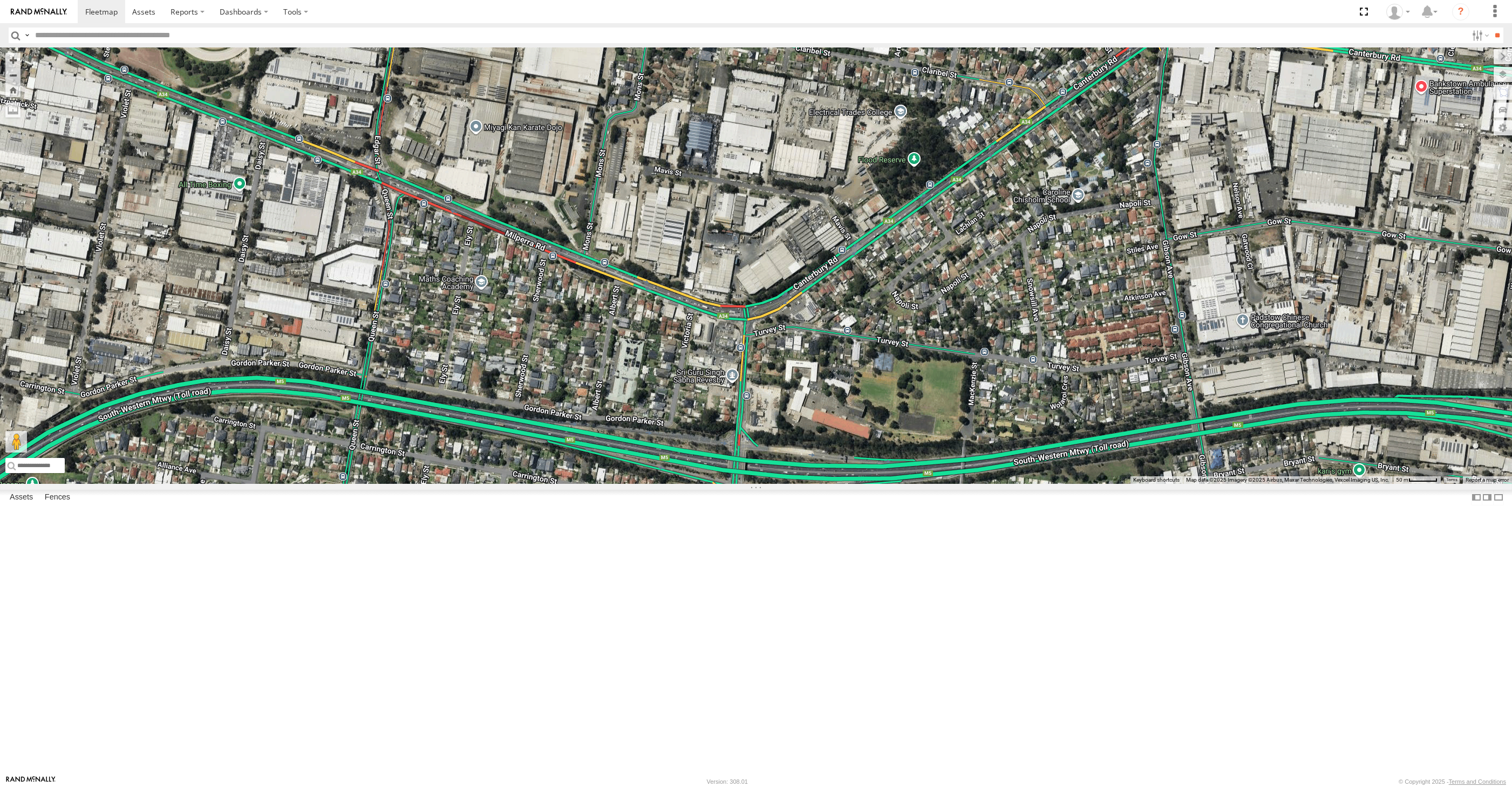
select select "**********"
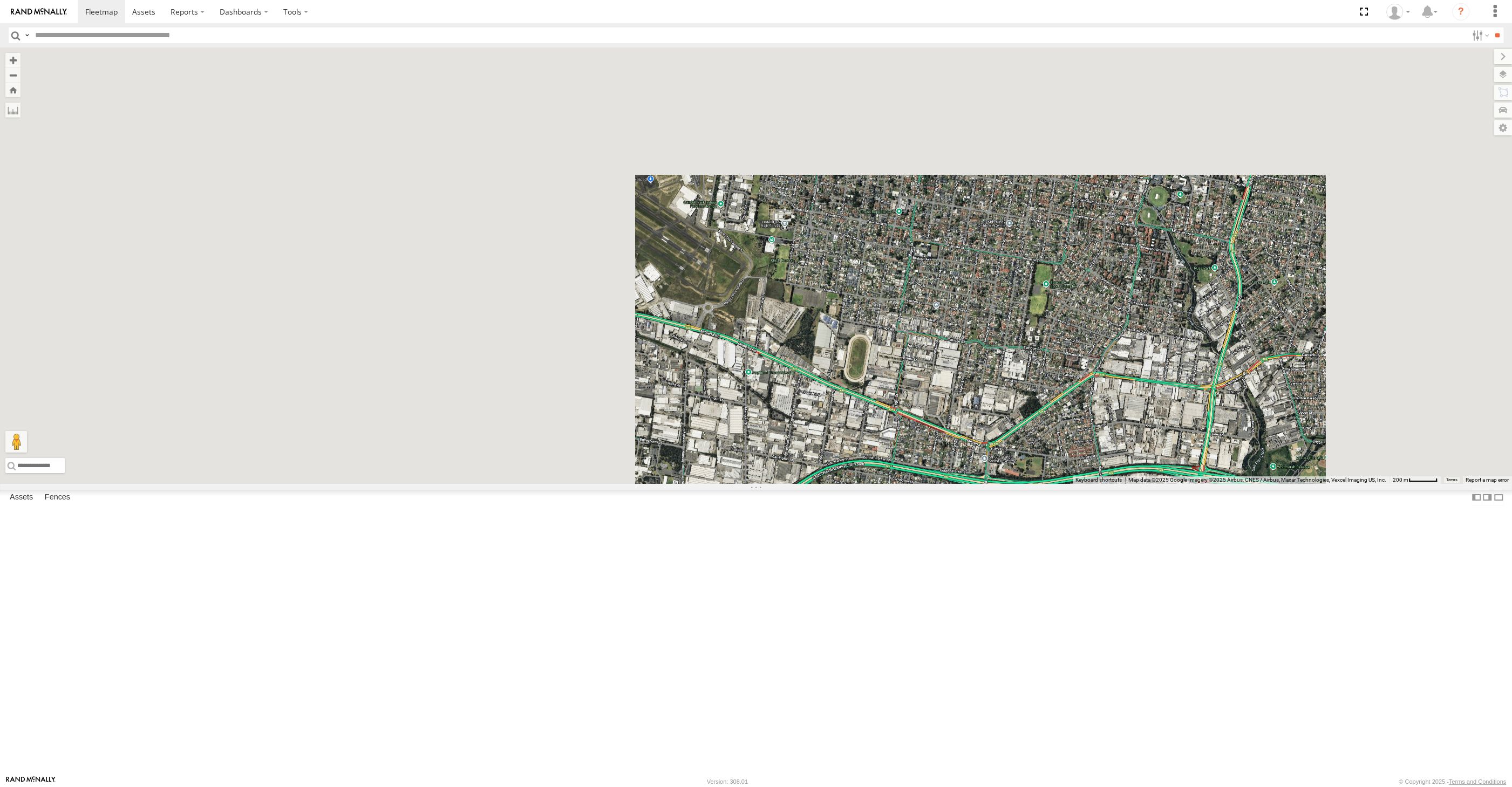
drag, startPoint x: 1074, startPoint y: 672, endPoint x: 1057, endPoint y: 660, distance: 20.8
click at [1058, 484] on div "XSNDHU-R04 RJ5911-R79 XO74GU-R69" at bounding box center [756, 266] width 1512 height 437
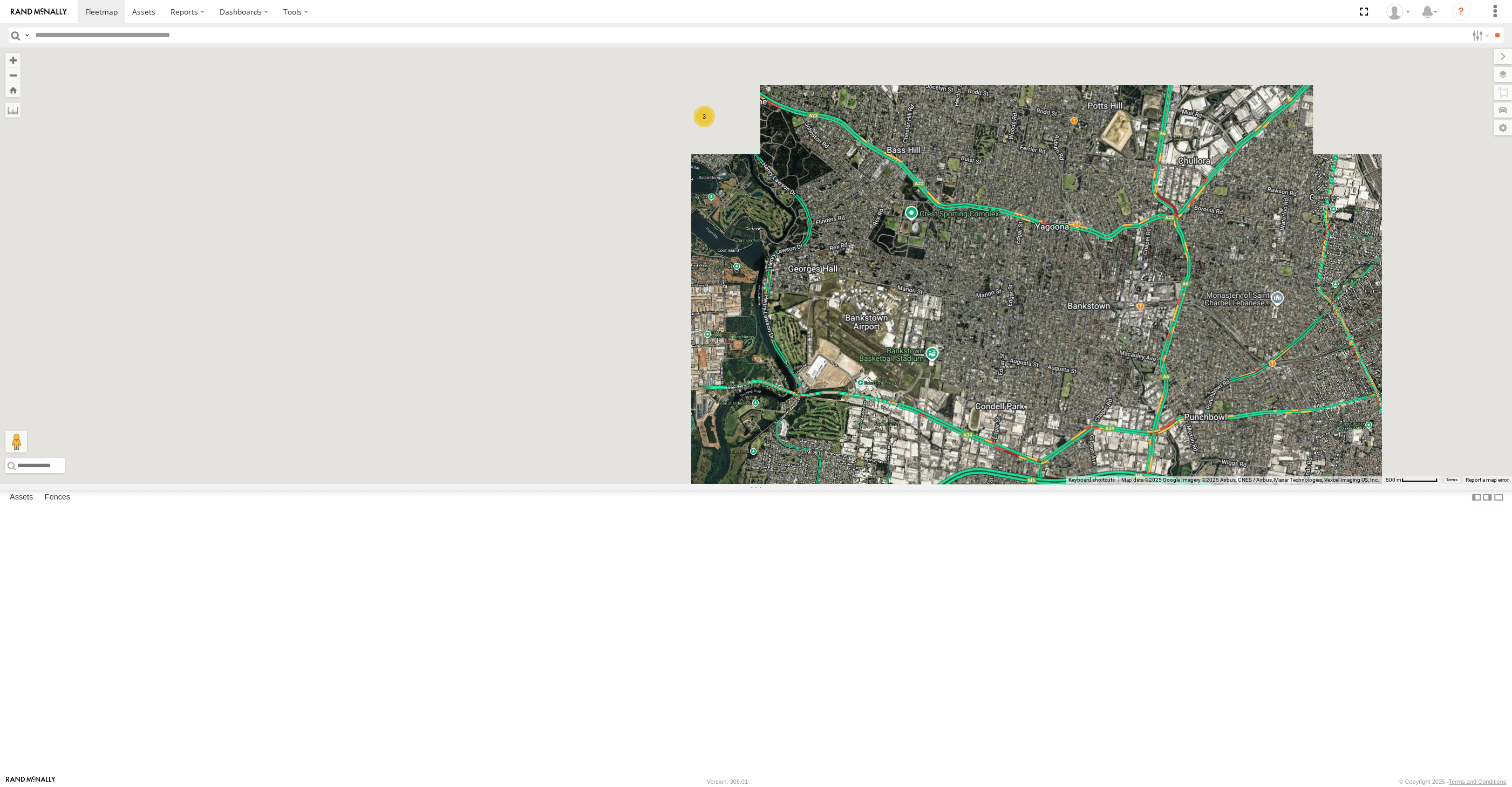
drag, startPoint x: 1212, startPoint y: 675, endPoint x: 1200, endPoint y: 672, distance: 12.4
click at [1202, 484] on div "XSNDHU-R04 RJ5911-R79 XO74GU-R69 3" at bounding box center [756, 266] width 1512 height 437
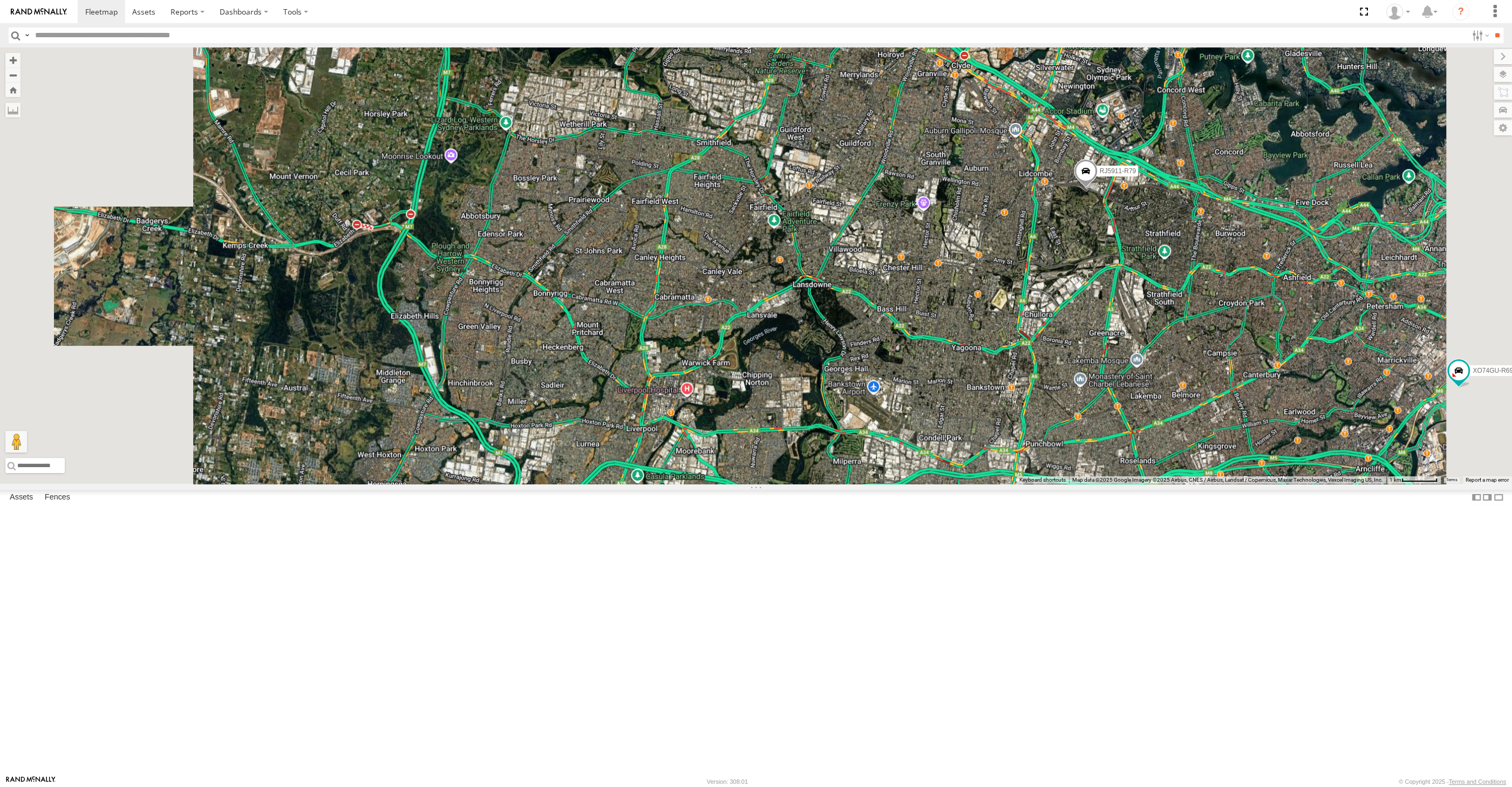
drag, startPoint x: 1215, startPoint y: 678, endPoint x: 1045, endPoint y: 625, distance: 178.1
click at [1039, 484] on div "XSNDHU-R04 RJ5911-R79 XO74GU-R69" at bounding box center [756, 266] width 1512 height 437
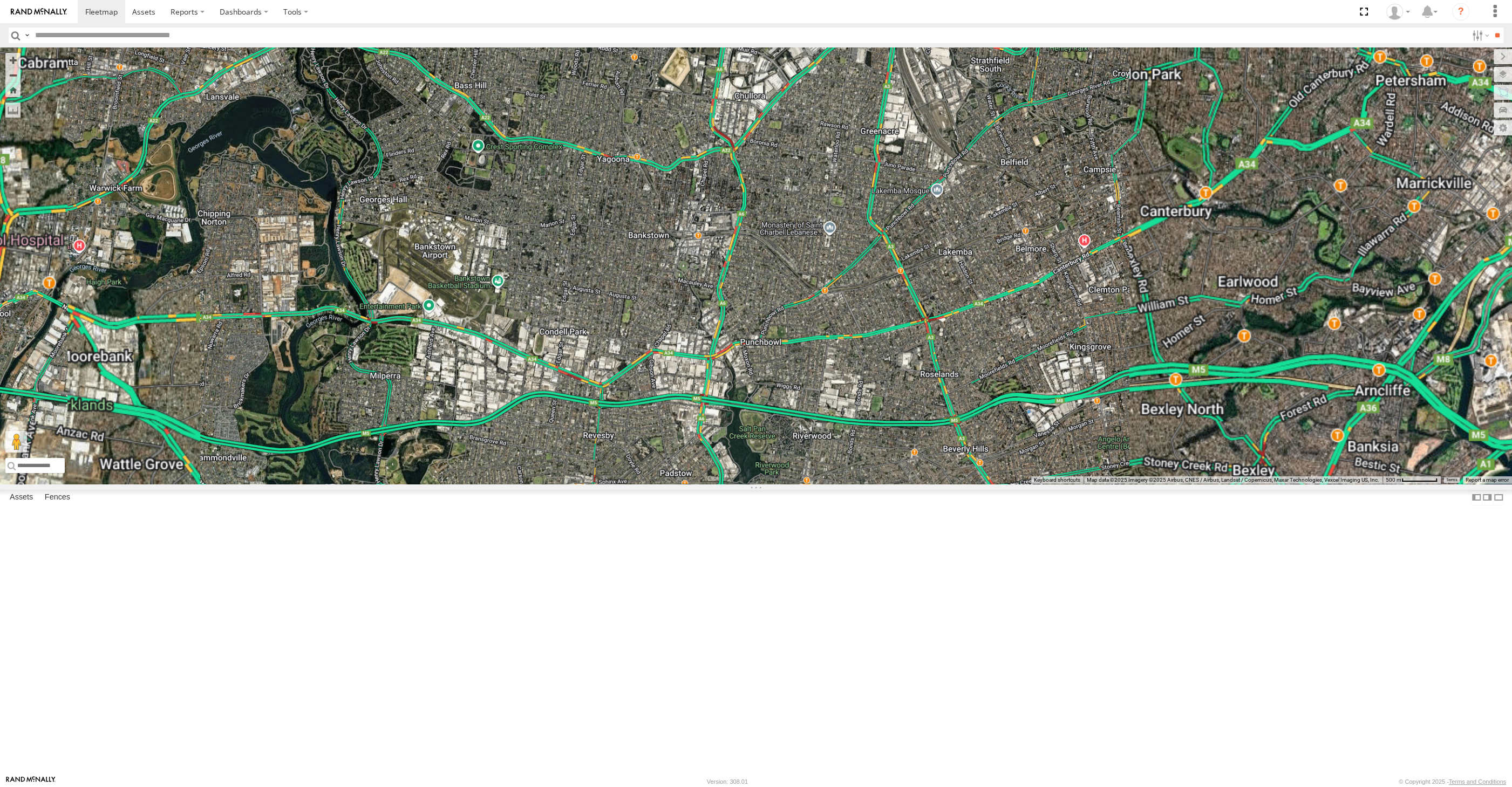
drag, startPoint x: 1299, startPoint y: 652, endPoint x: 1083, endPoint y: 596, distance: 223.1
click at [1085, 484] on div "XSNDHU-R04 RJ5911-R79 XO74GU-R69" at bounding box center [756, 266] width 1512 height 437
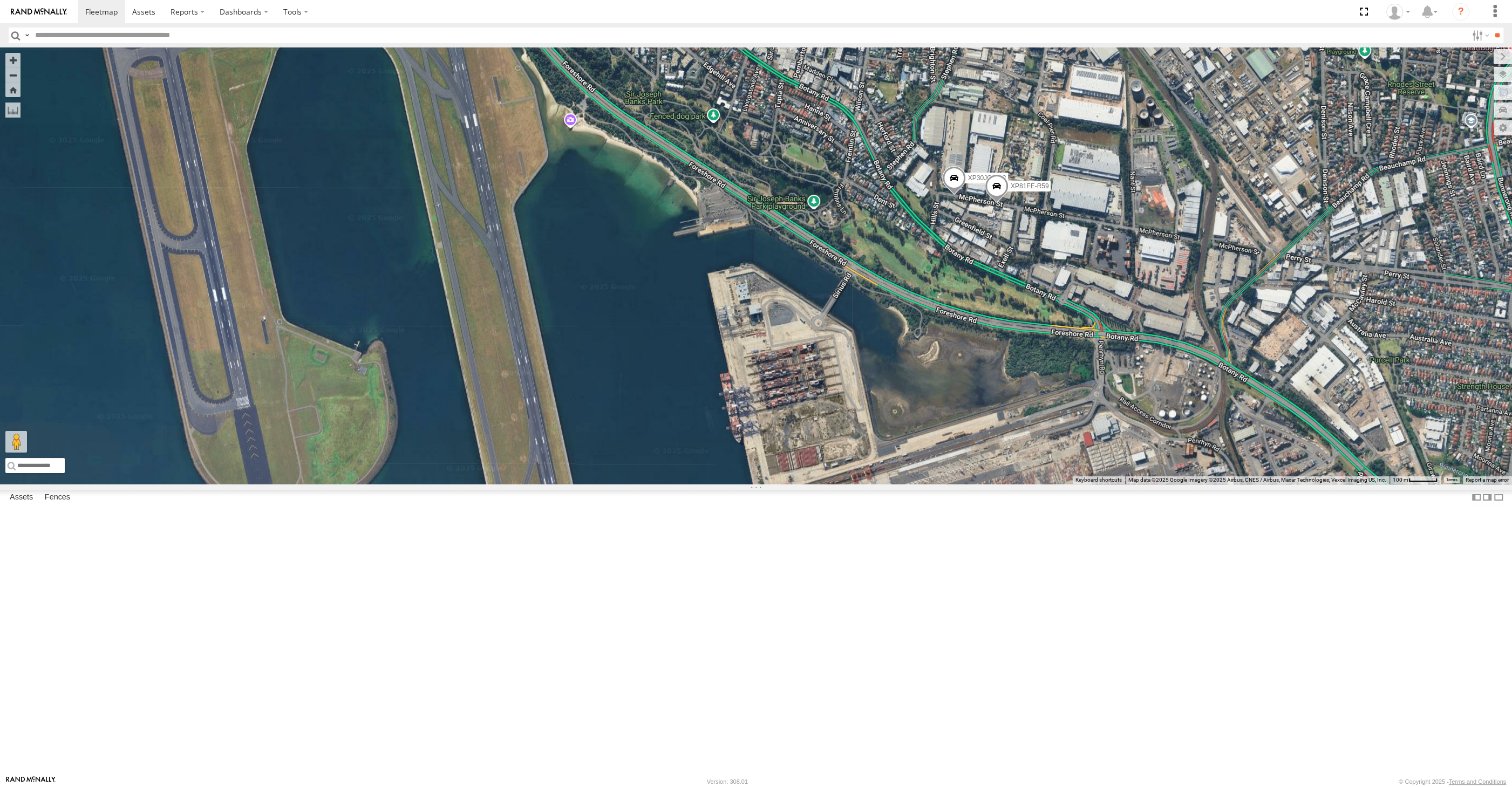
click at [996, 204] on span at bounding box center [996, 189] width 24 height 29
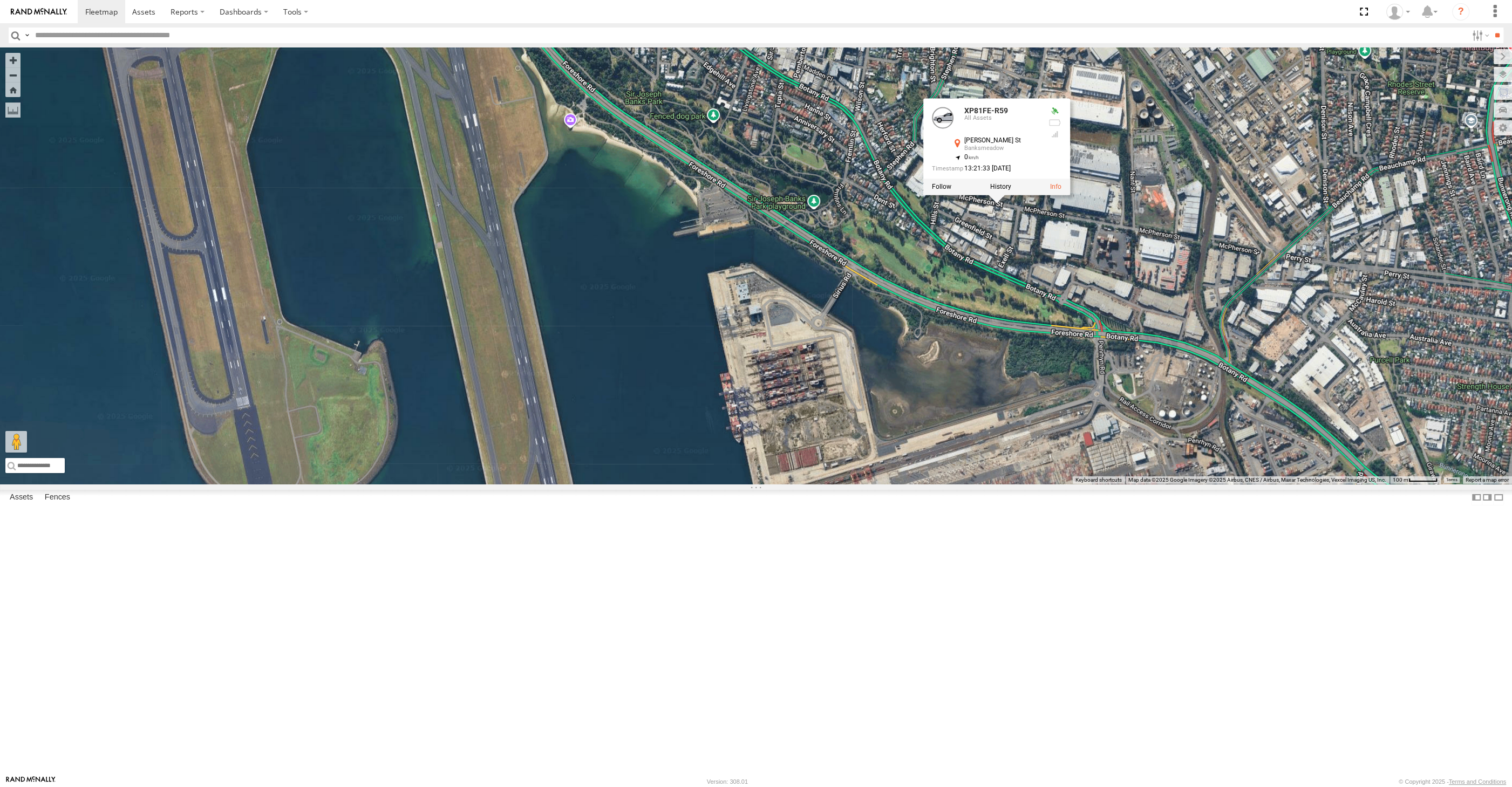
click at [996, 191] on label at bounding box center [1001, 187] width 21 height 7
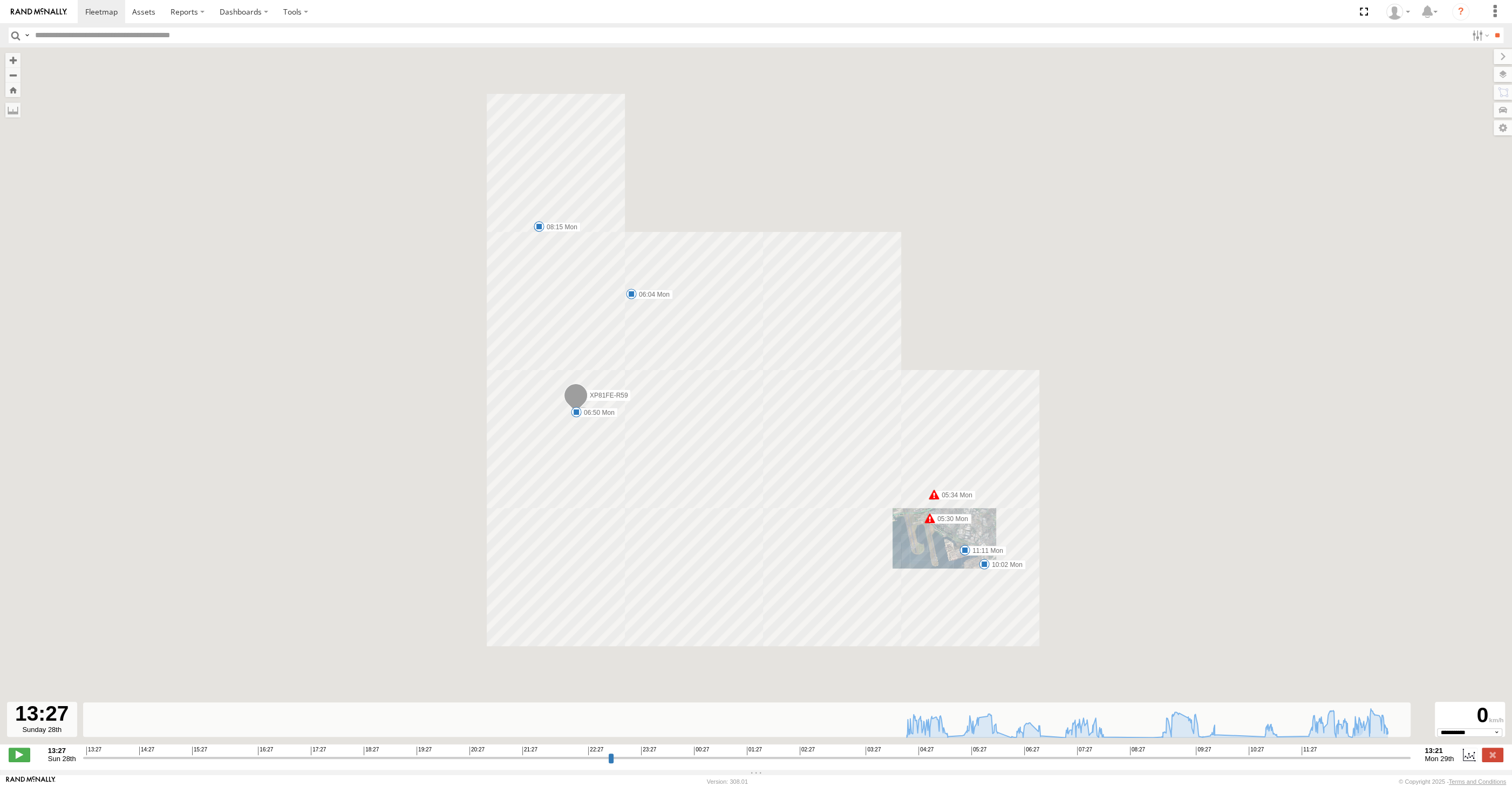
type input "**********"
click at [1356, 759] on input "range" at bounding box center [747, 758] width 1328 height 10
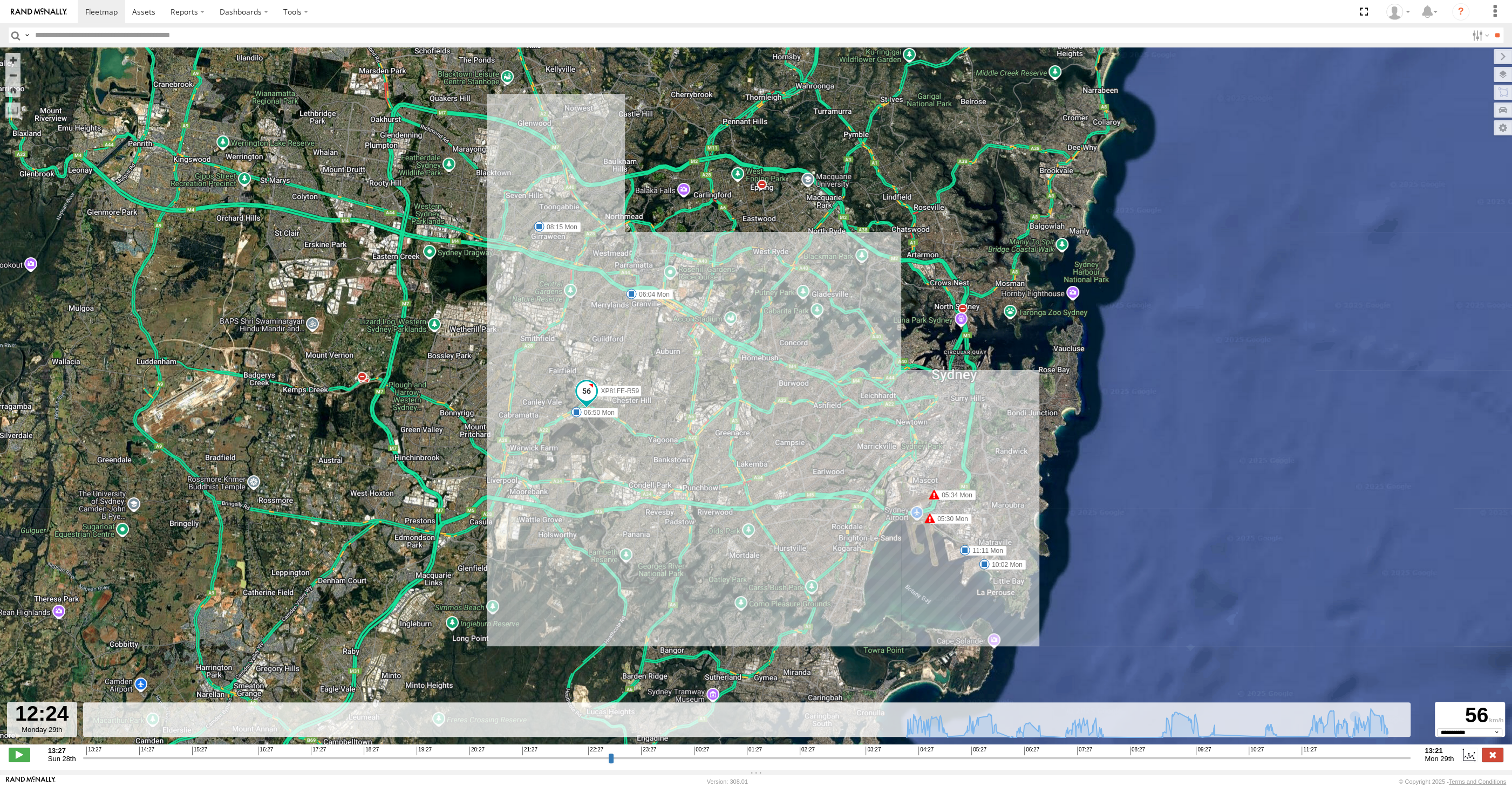
click at [1489, 754] on label at bounding box center [1493, 754] width 22 height 14
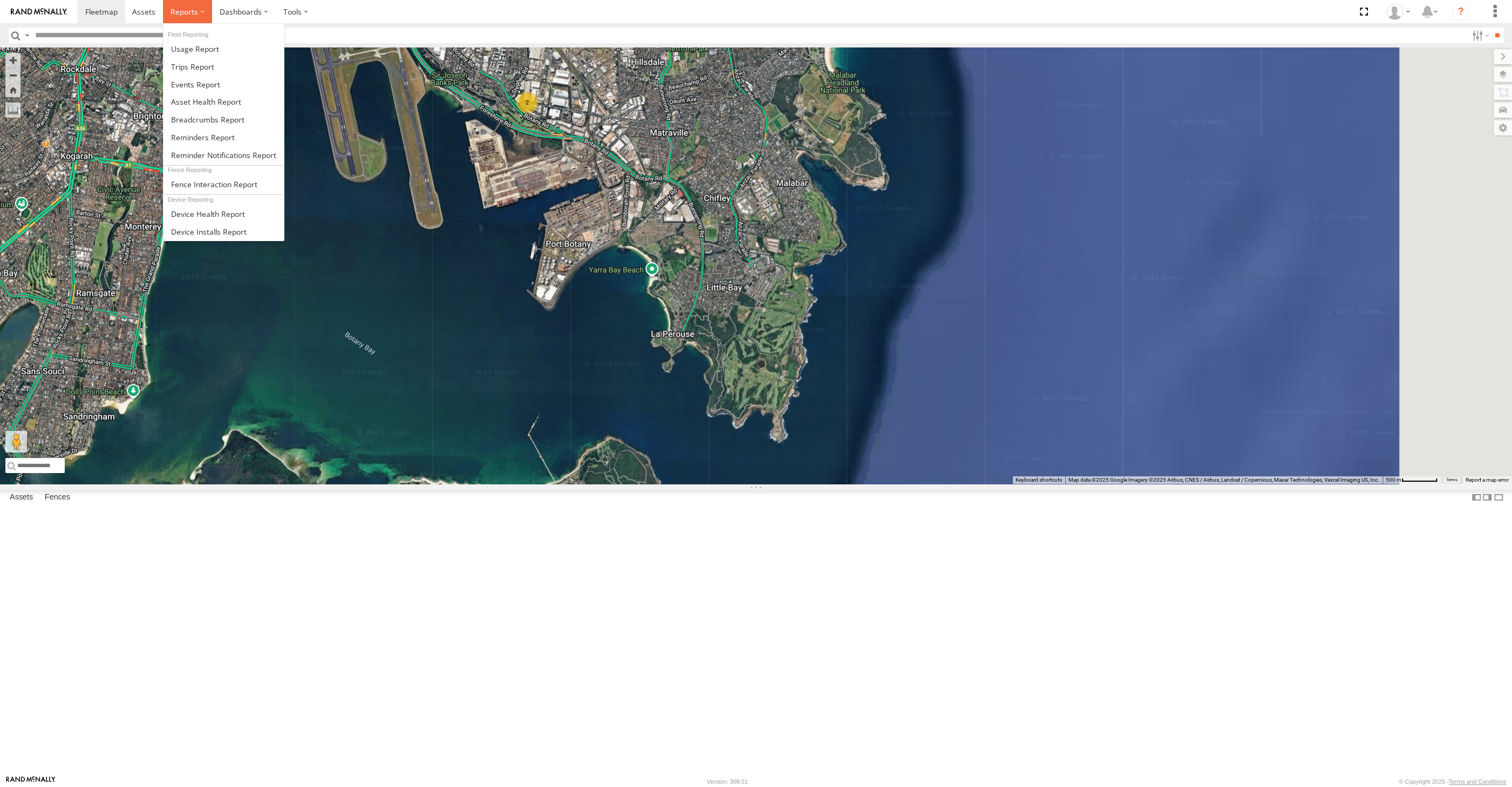
click at [185, 12] on span at bounding box center [184, 12] width 28 height 10
click at [223, 123] on span at bounding box center [207, 120] width 73 height 10
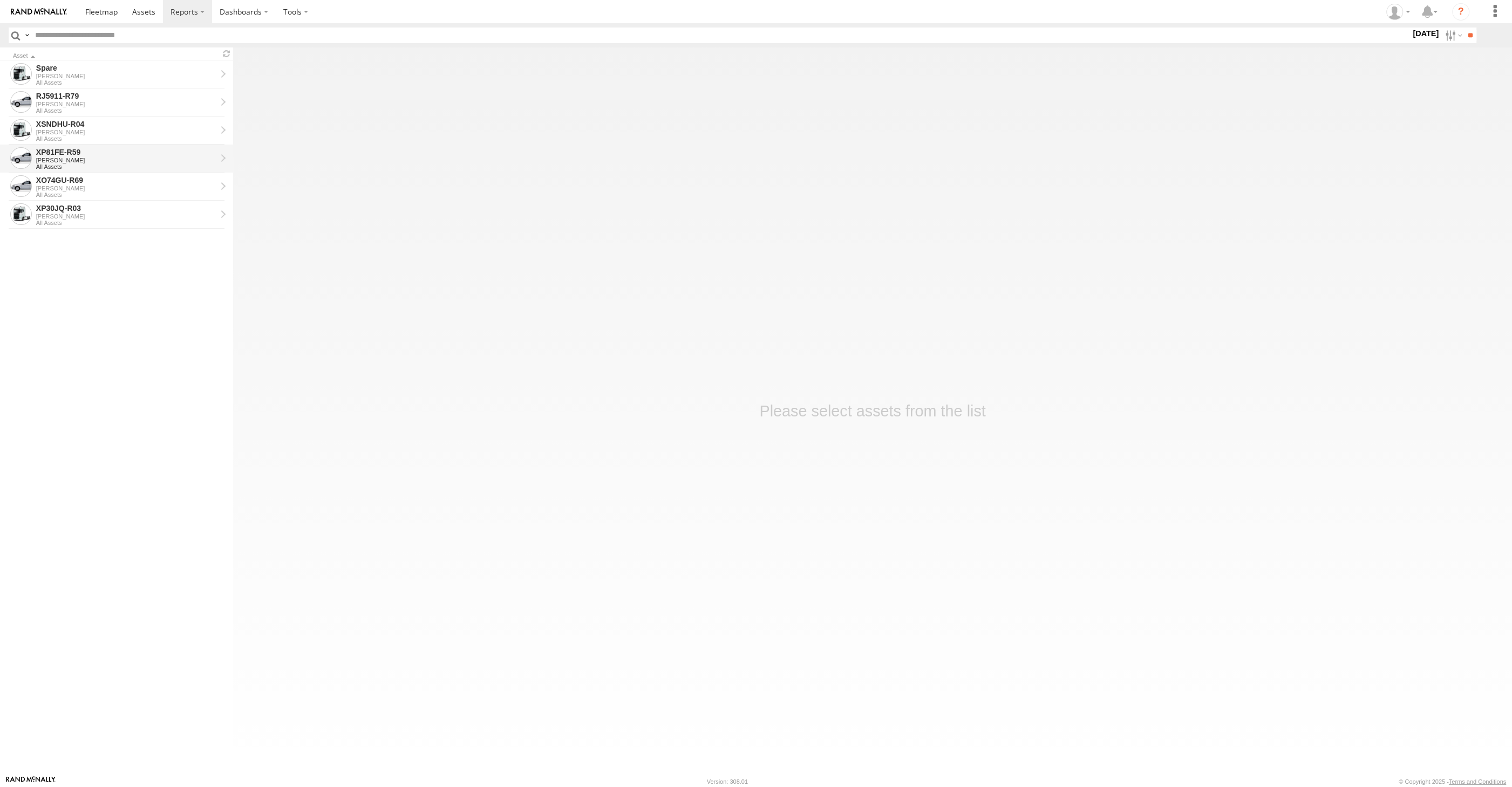
click at [84, 155] on div "XP81FE-R59" at bounding box center [126, 152] width 180 height 9
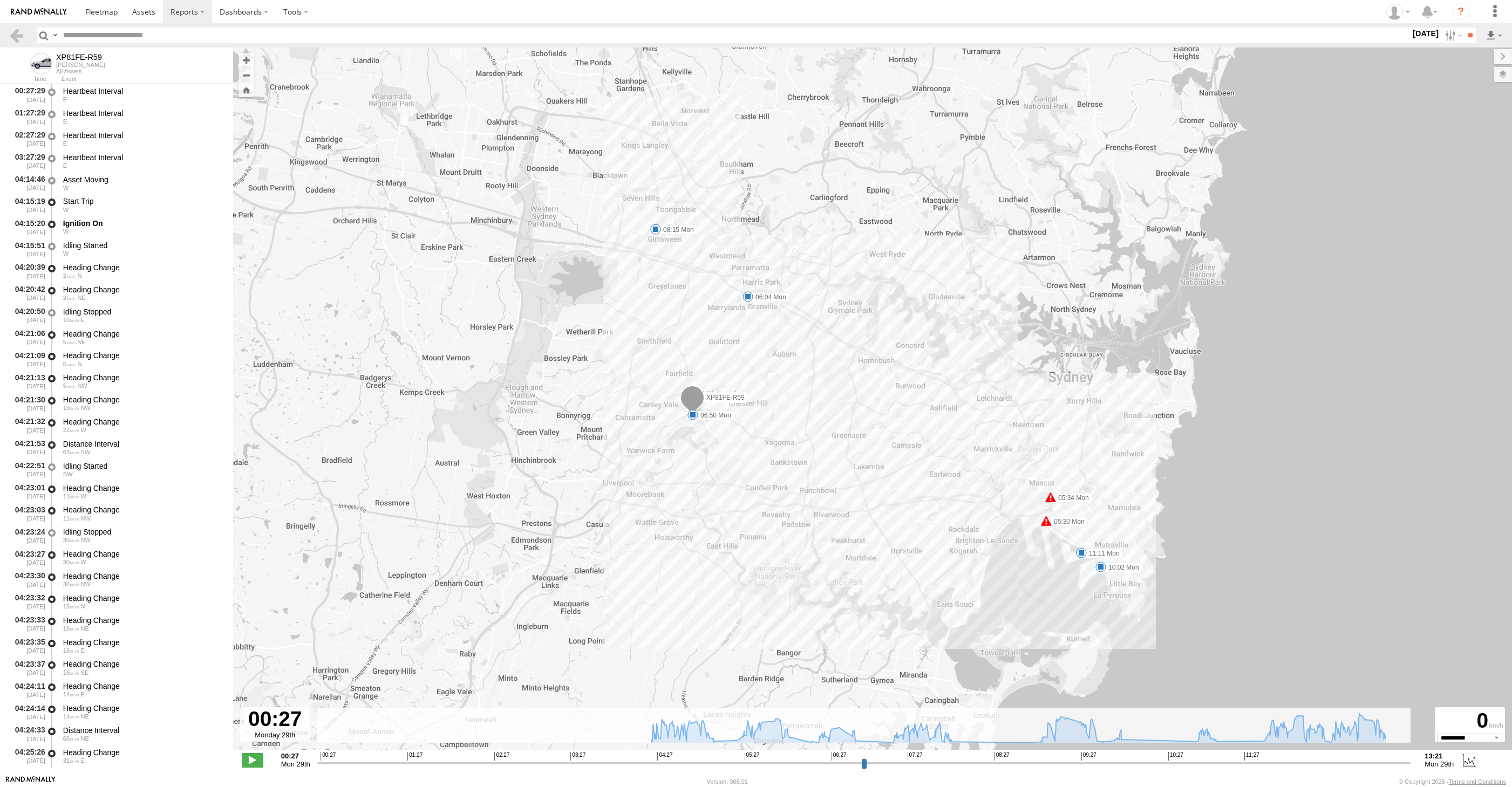
select select "**********"
click at [1442, 32] on label at bounding box center [1453, 35] width 23 height 15
click at [0, 0] on label at bounding box center [0, 0] width 0 height 0
click at [1468, 39] on input "**" at bounding box center [1470, 35] width 12 height 15
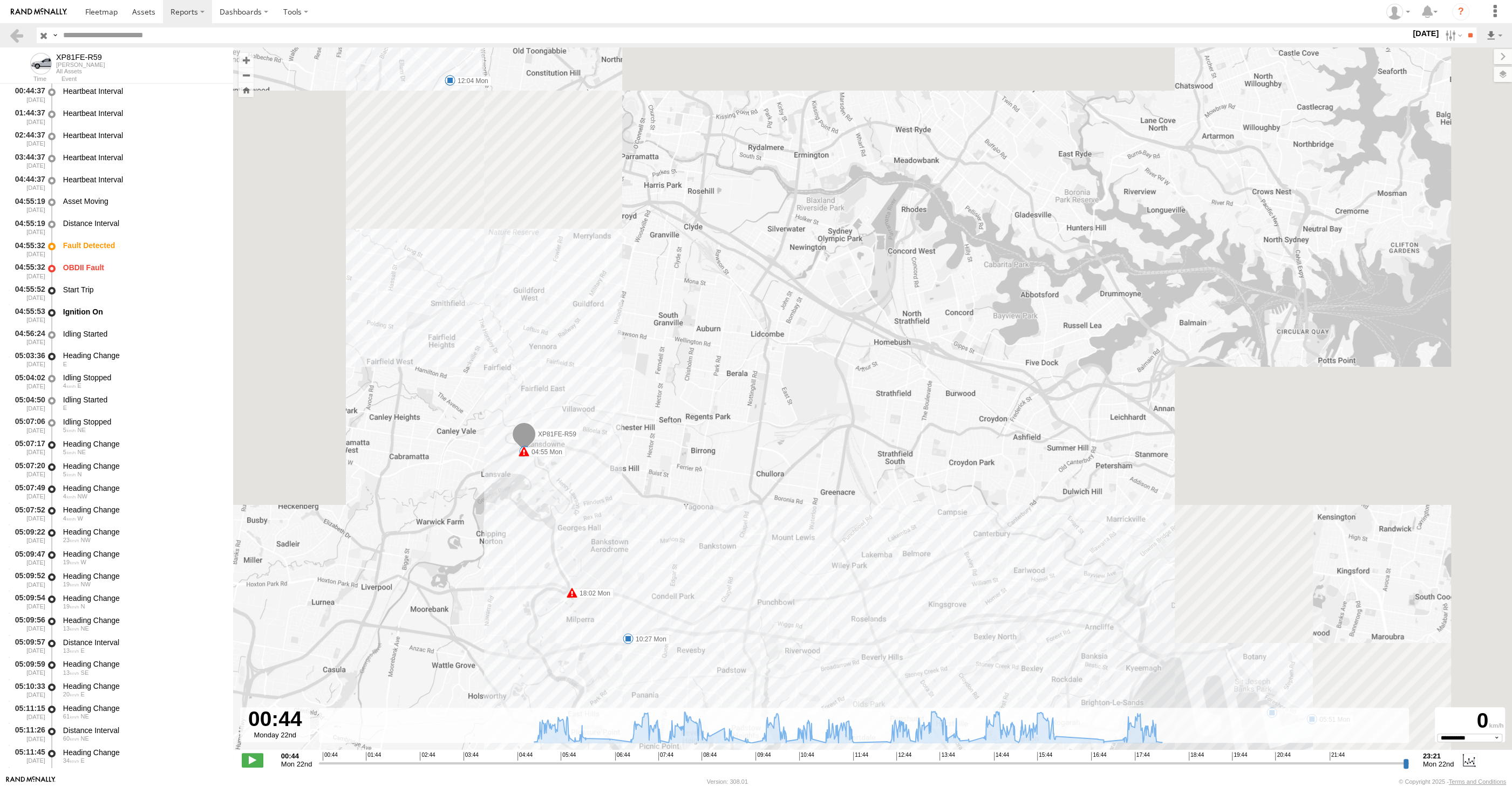
drag, startPoint x: 931, startPoint y: 618, endPoint x: 930, endPoint y: 570, distance: 48.0
click at [930, 573] on div "XP81FE-R59 04:55 Mon 04:55 Mon 05:51 Mon 10:27 Mon 11:03 Mon 11:54 Mon 12:04 Mo…" at bounding box center [872, 404] width 1279 height 713
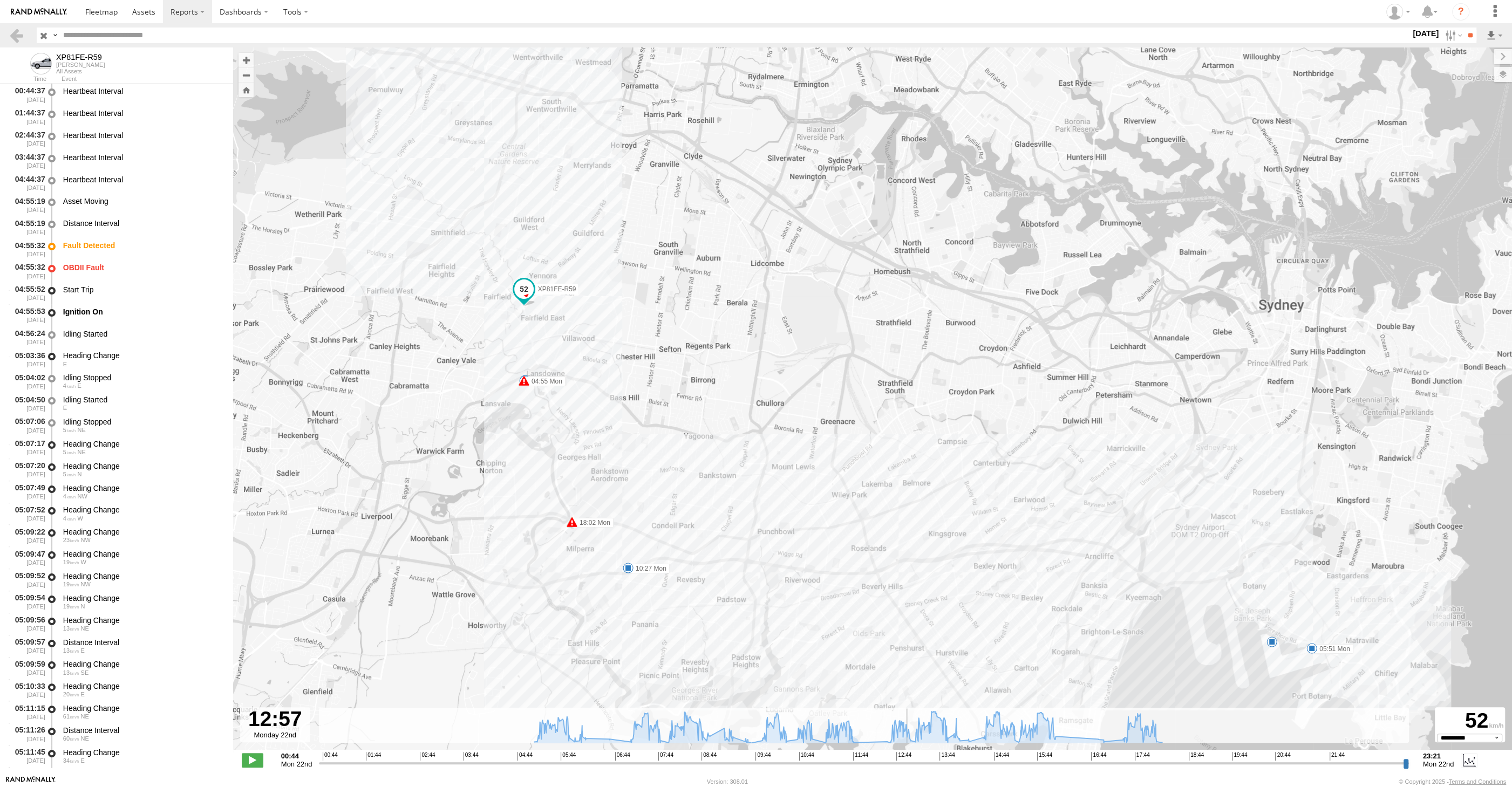
click at [908, 765] on input "range" at bounding box center [864, 763] width 1090 height 10
click at [948, 762] on input "range" at bounding box center [864, 763] width 1090 height 10
click at [991, 762] on input "range" at bounding box center [864, 763] width 1090 height 10
click at [1061, 765] on input "range" at bounding box center [864, 763] width 1090 height 10
click at [1141, 764] on input "range" at bounding box center [864, 763] width 1090 height 10
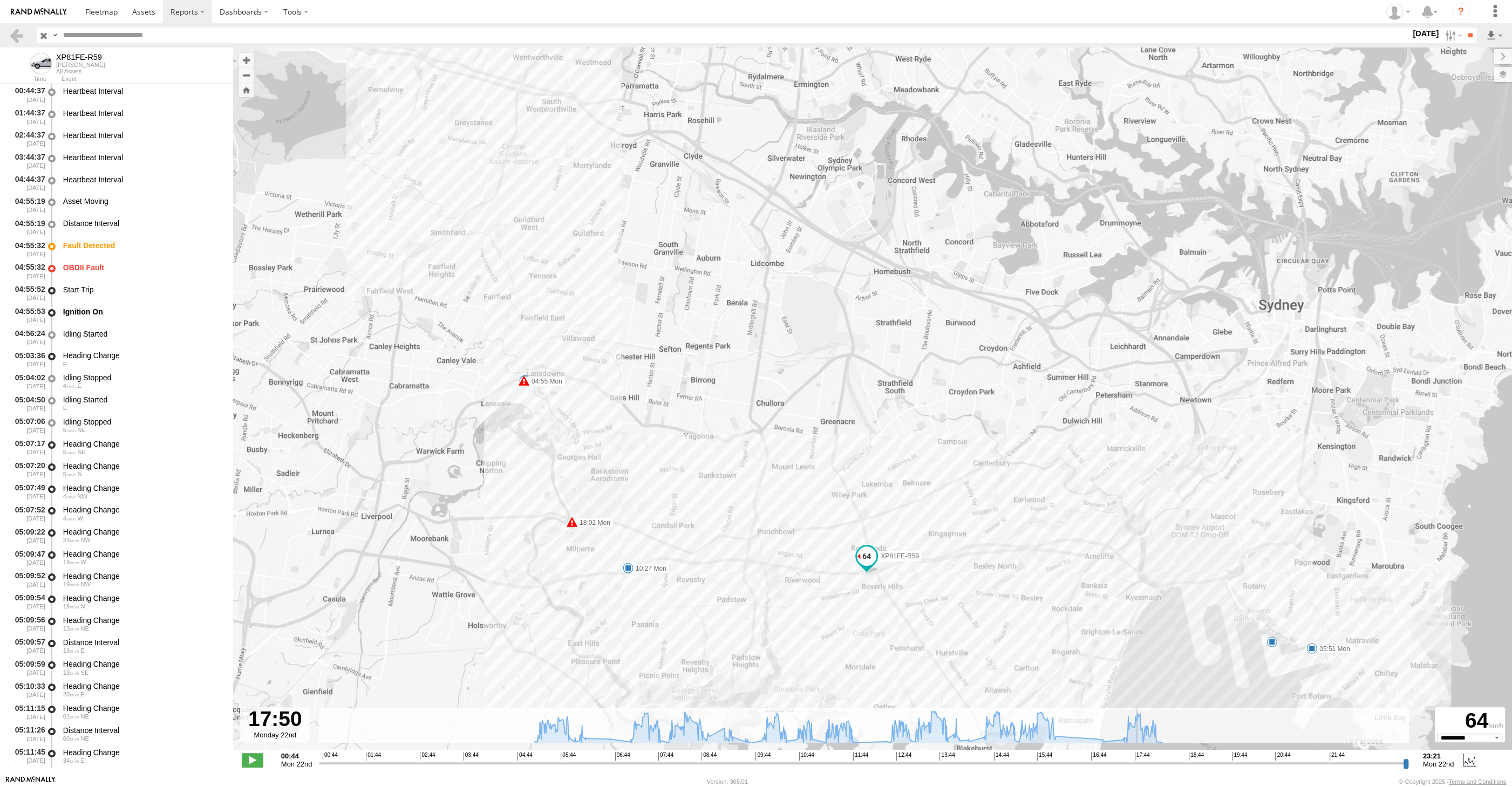
click at [1163, 762] on input "range" at bounding box center [864, 763] width 1090 height 10
click at [1152, 765] on input "range" at bounding box center [864, 763] width 1090 height 10
click at [1121, 767] on input "range" at bounding box center [864, 763] width 1090 height 10
click at [1093, 767] on input "range" at bounding box center [864, 763] width 1090 height 10
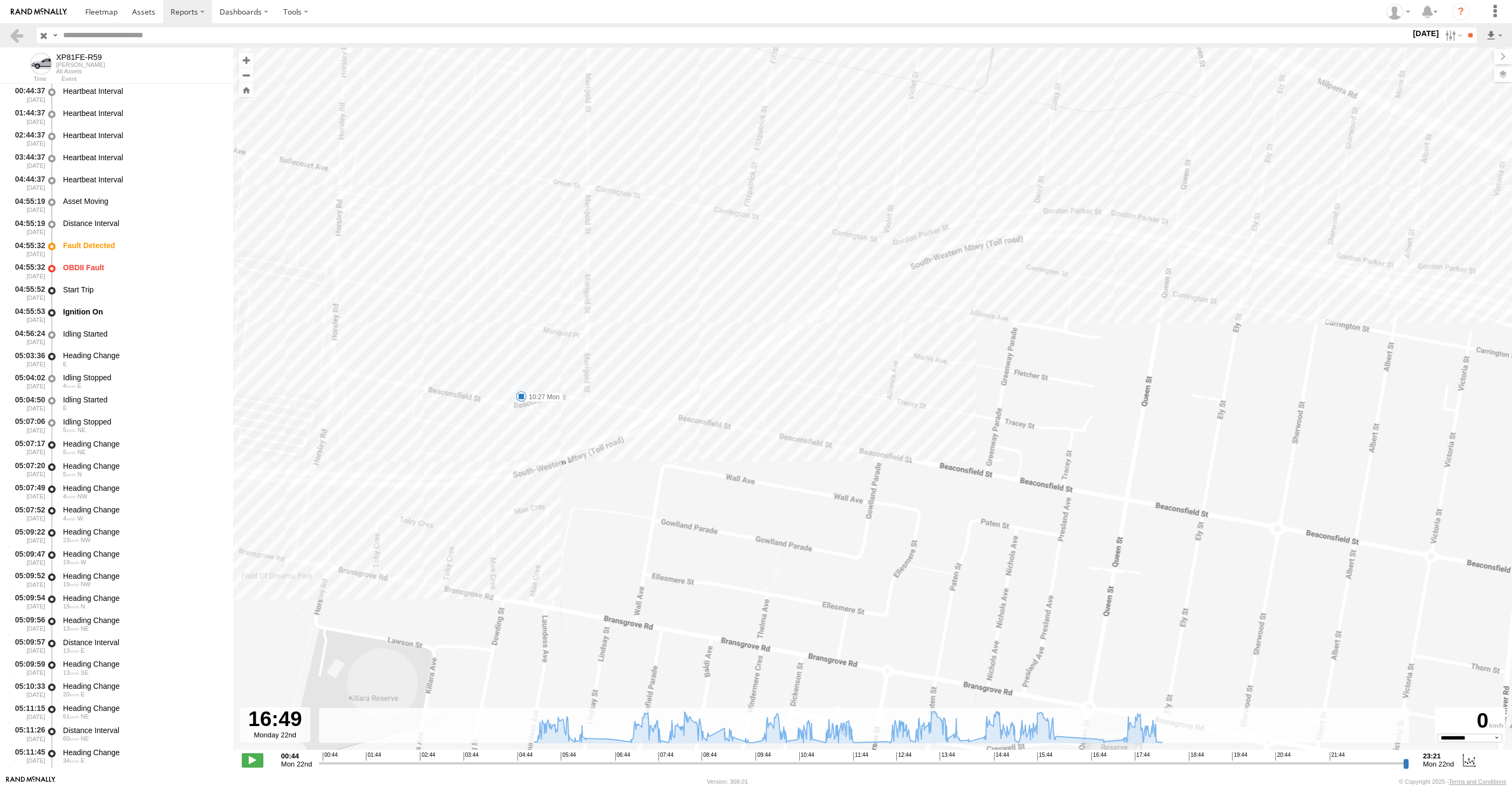
drag, startPoint x: 532, startPoint y: 436, endPoint x: 542, endPoint y: 412, distance: 26.0
click at [541, 422] on div "XP81FE-R59 04:55 Mon 04:55 Mon 05:51 Mon 10:27 Mon 11:03 Mon 11:54 Mon 12:04 Mo…" at bounding box center [872, 404] width 1279 height 713
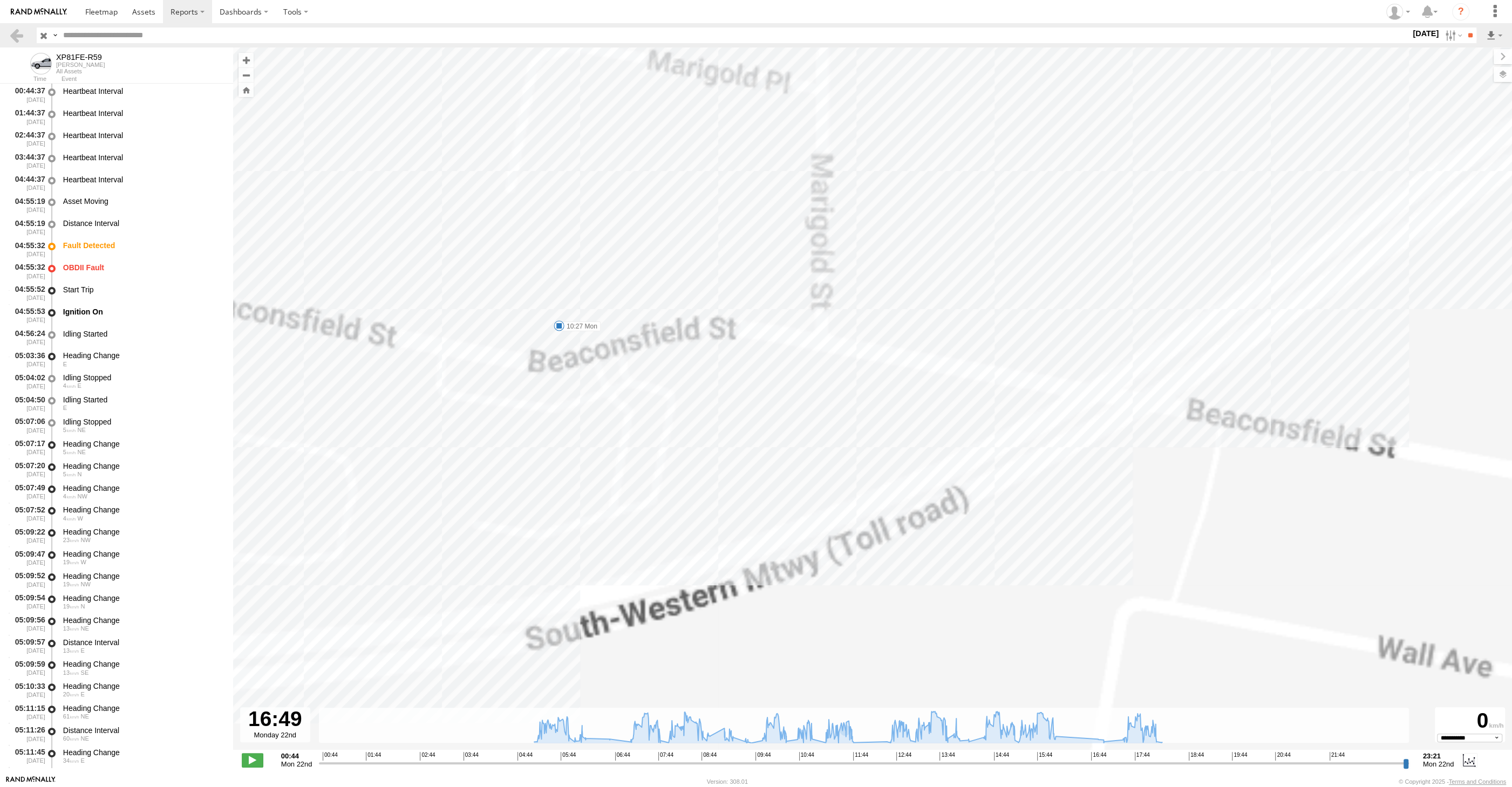
drag, startPoint x: 522, startPoint y: 364, endPoint x: 589, endPoint y: 365, distance: 67.0
click at [589, 365] on div "XP81FE-R59 04:55 Mon 04:55 Mon 05:51 Mon 10:27 Mon 11:03 Mon 11:54 Mon 12:04 Mo…" at bounding box center [872, 404] width 1279 height 713
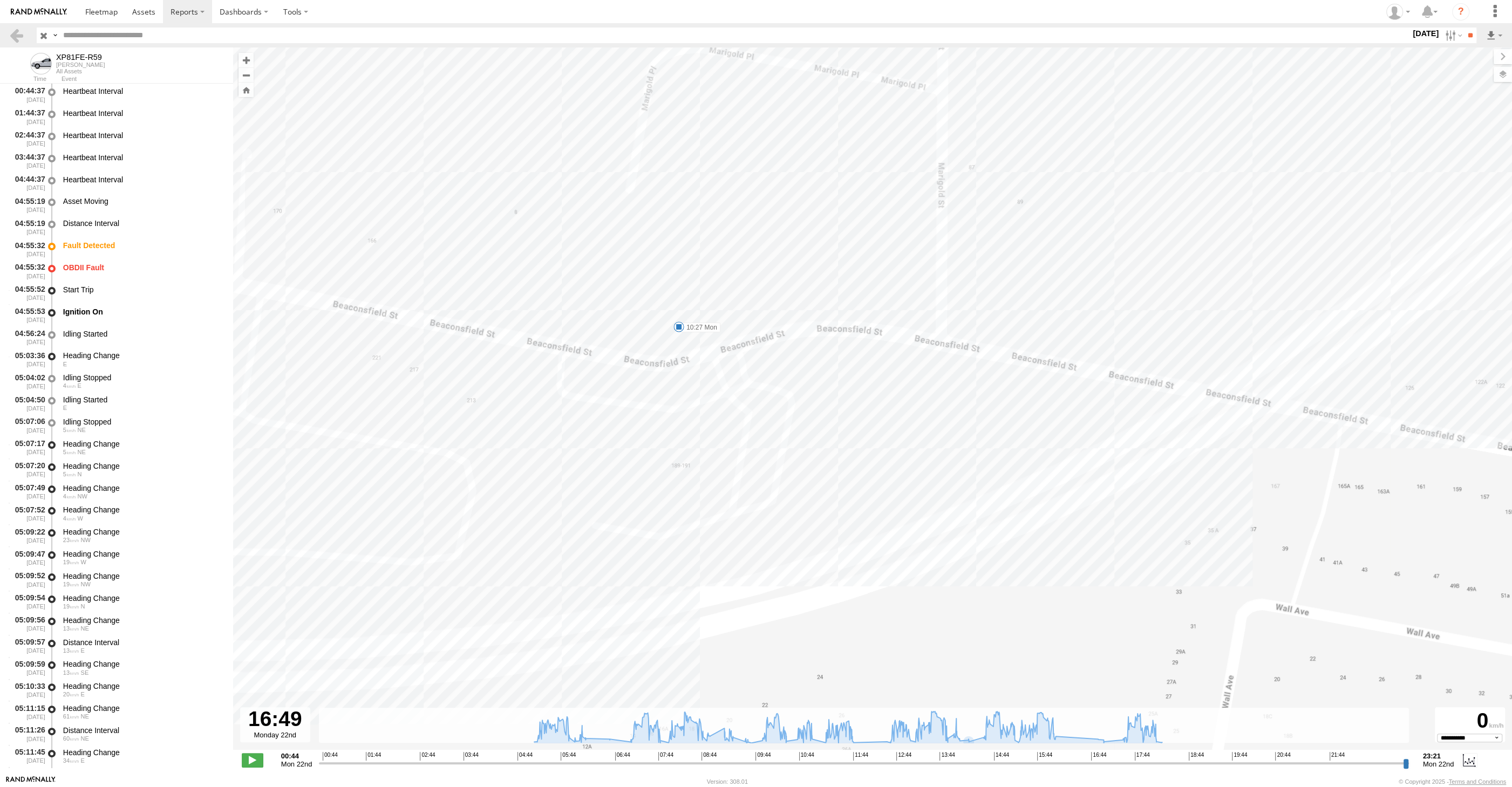
click at [915, 772] on div "**********" at bounding box center [872, 761] width 1279 height 23
click at [873, 764] on input "range" at bounding box center [864, 763] width 1090 height 10
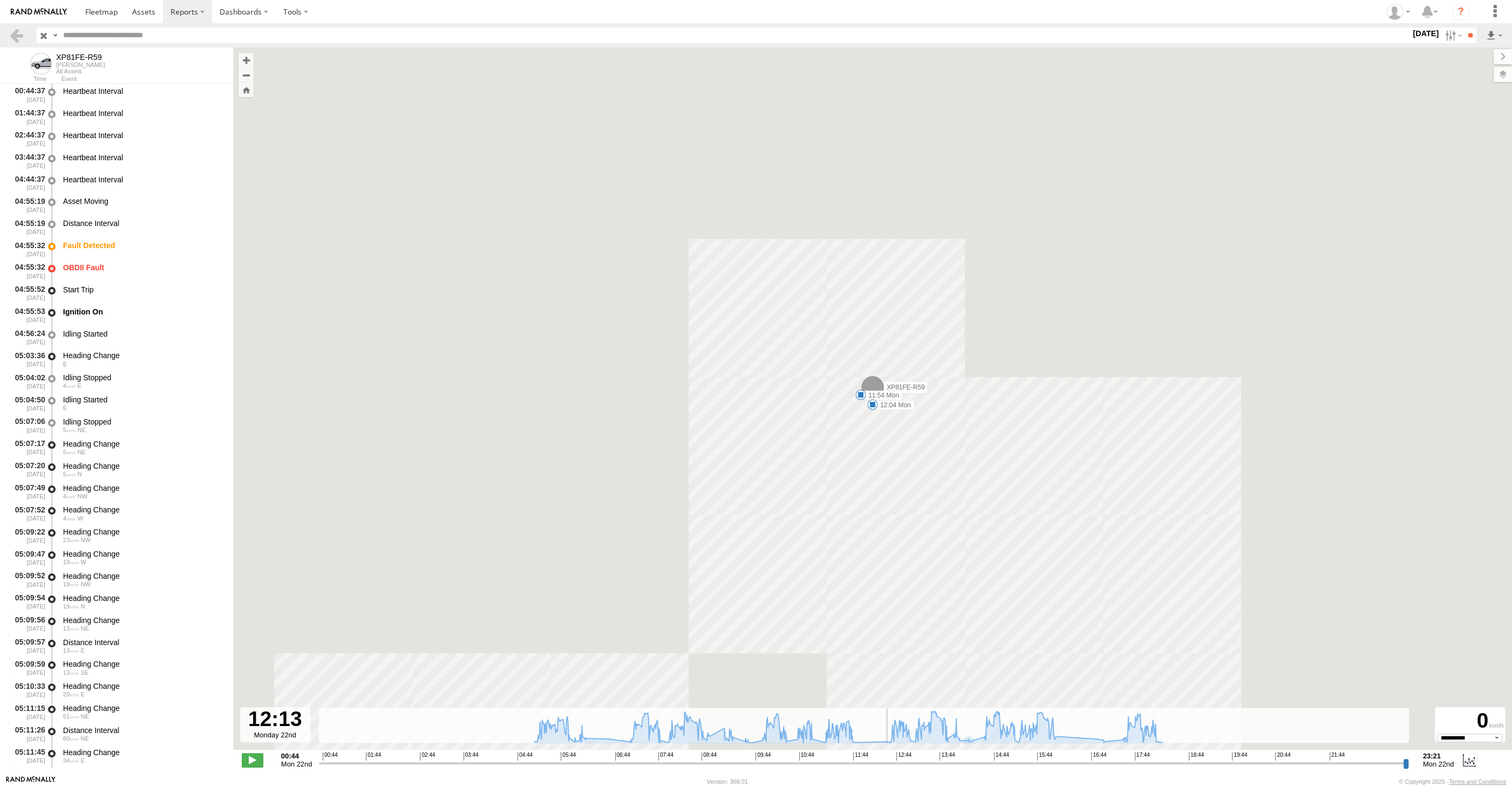
click at [821, 765] on input "range" at bounding box center [864, 763] width 1090 height 10
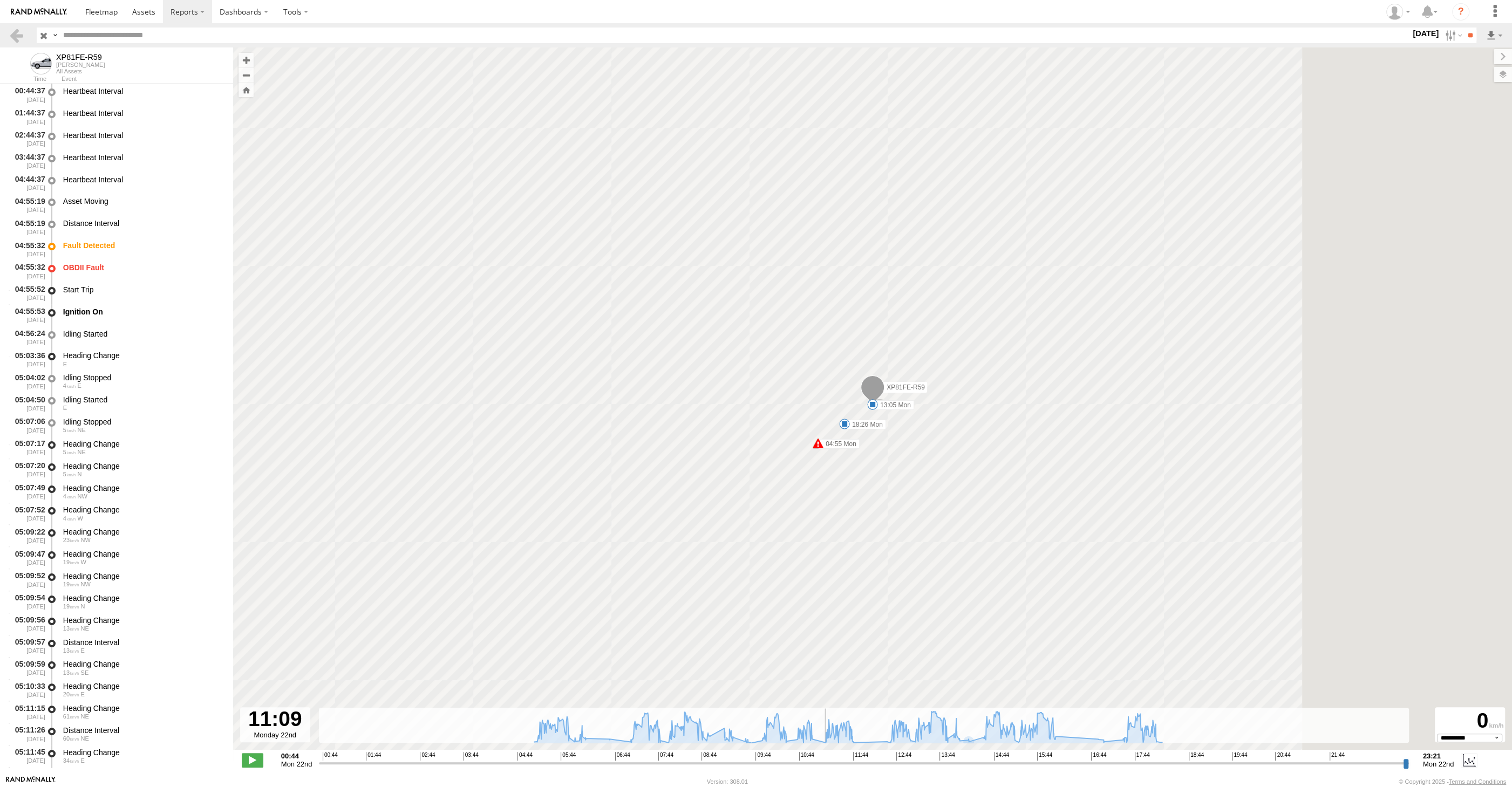
click at [783, 765] on input "range" at bounding box center [864, 763] width 1090 height 10
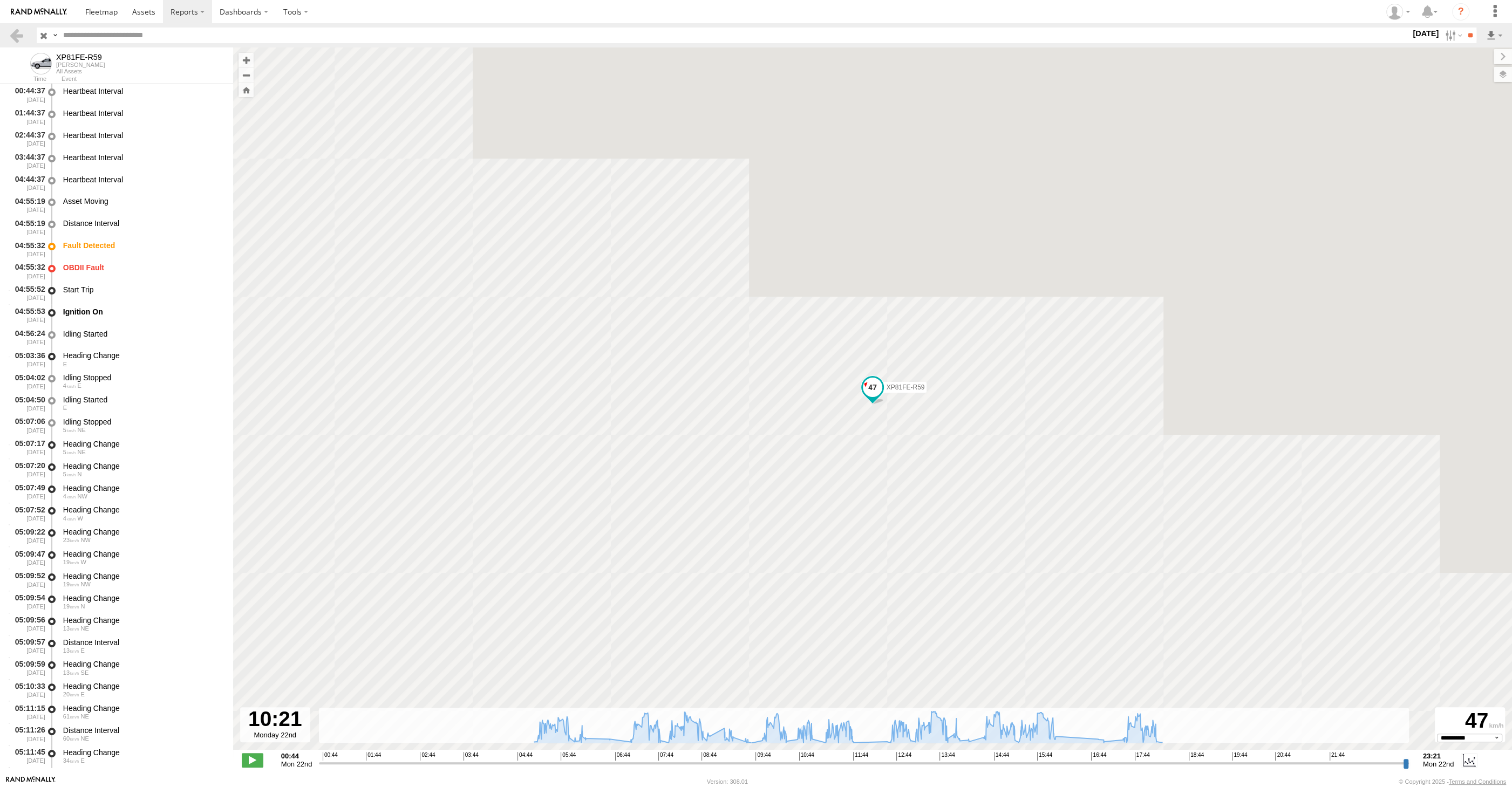
click at [788, 761] on input "range" at bounding box center [864, 763] width 1090 height 10
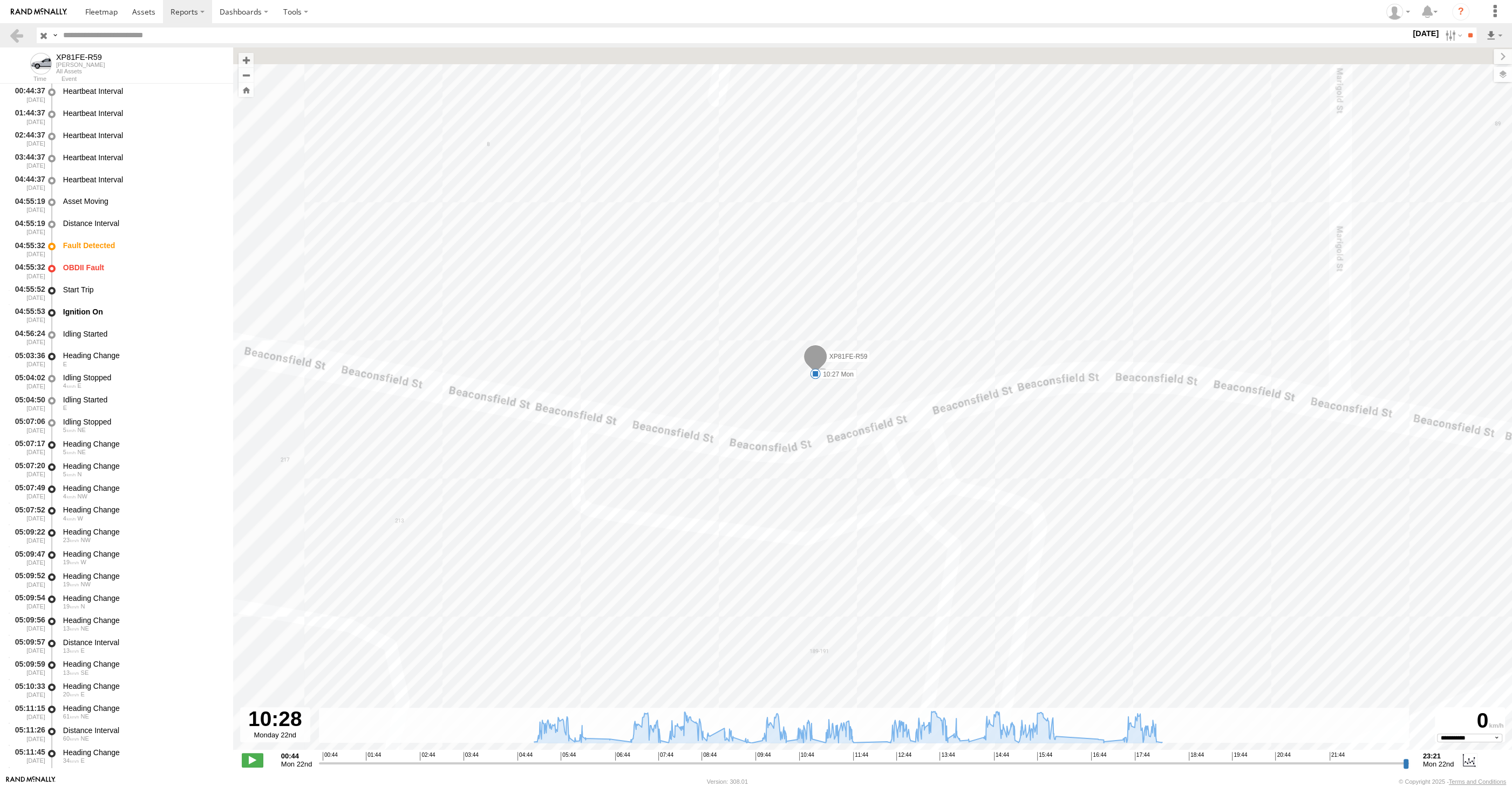
drag, startPoint x: 882, startPoint y: 364, endPoint x: 833, endPoint y: 416, distance: 71.4
click at [833, 416] on div "XP81FE-R59 04:55 Mon 04:55 Mon 05:51 Mon 10:27 Mon 11:03 Mon 11:54 Mon 12:04 Mo…" at bounding box center [872, 404] width 1279 height 713
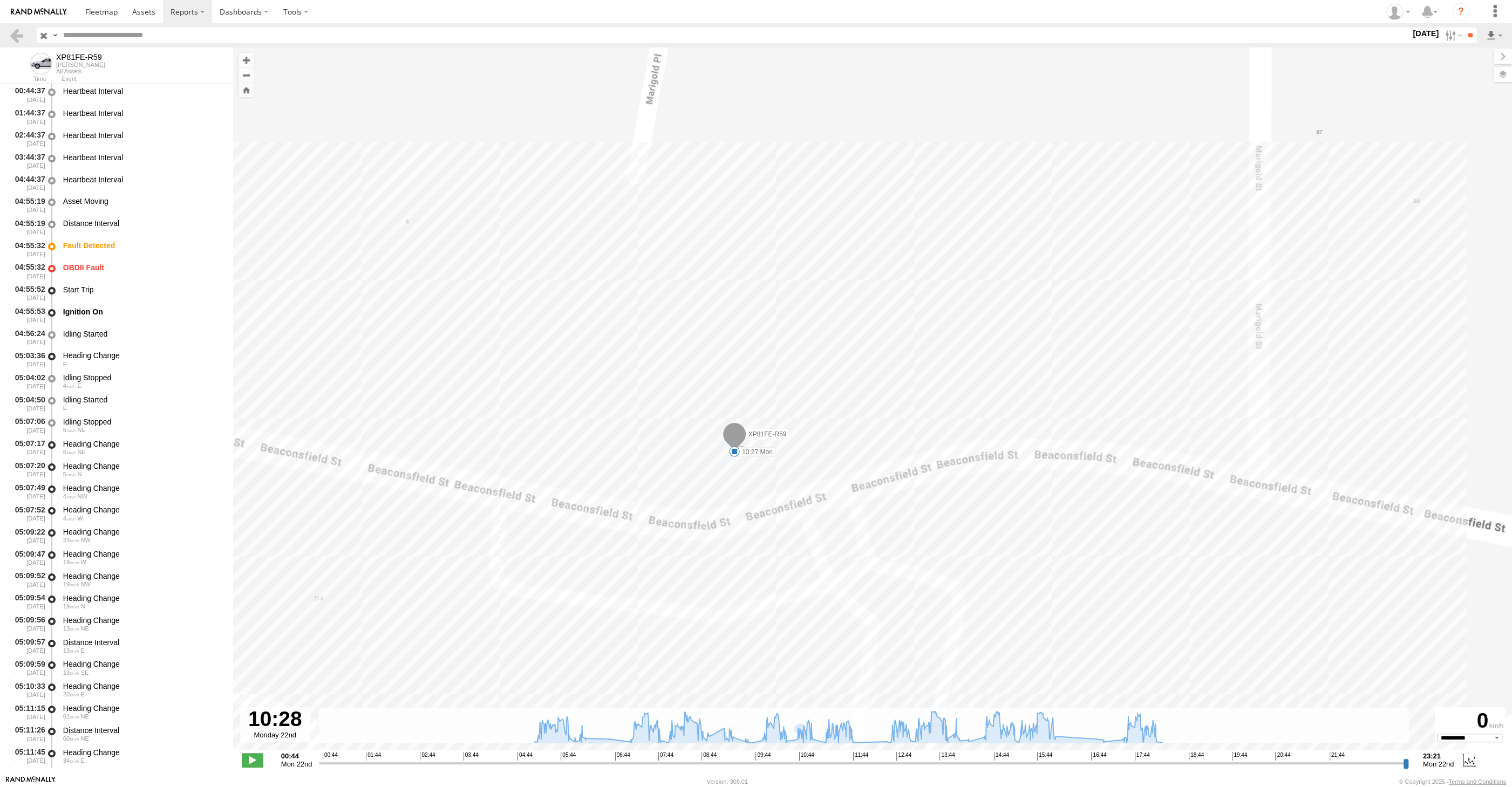
click at [793, 763] on input "range" at bounding box center [864, 763] width 1090 height 10
click at [795, 763] on input "range" at bounding box center [864, 763] width 1090 height 10
click at [796, 762] on input "range" at bounding box center [864, 763] width 1090 height 10
click at [794, 764] on input "range" at bounding box center [864, 763] width 1090 height 10
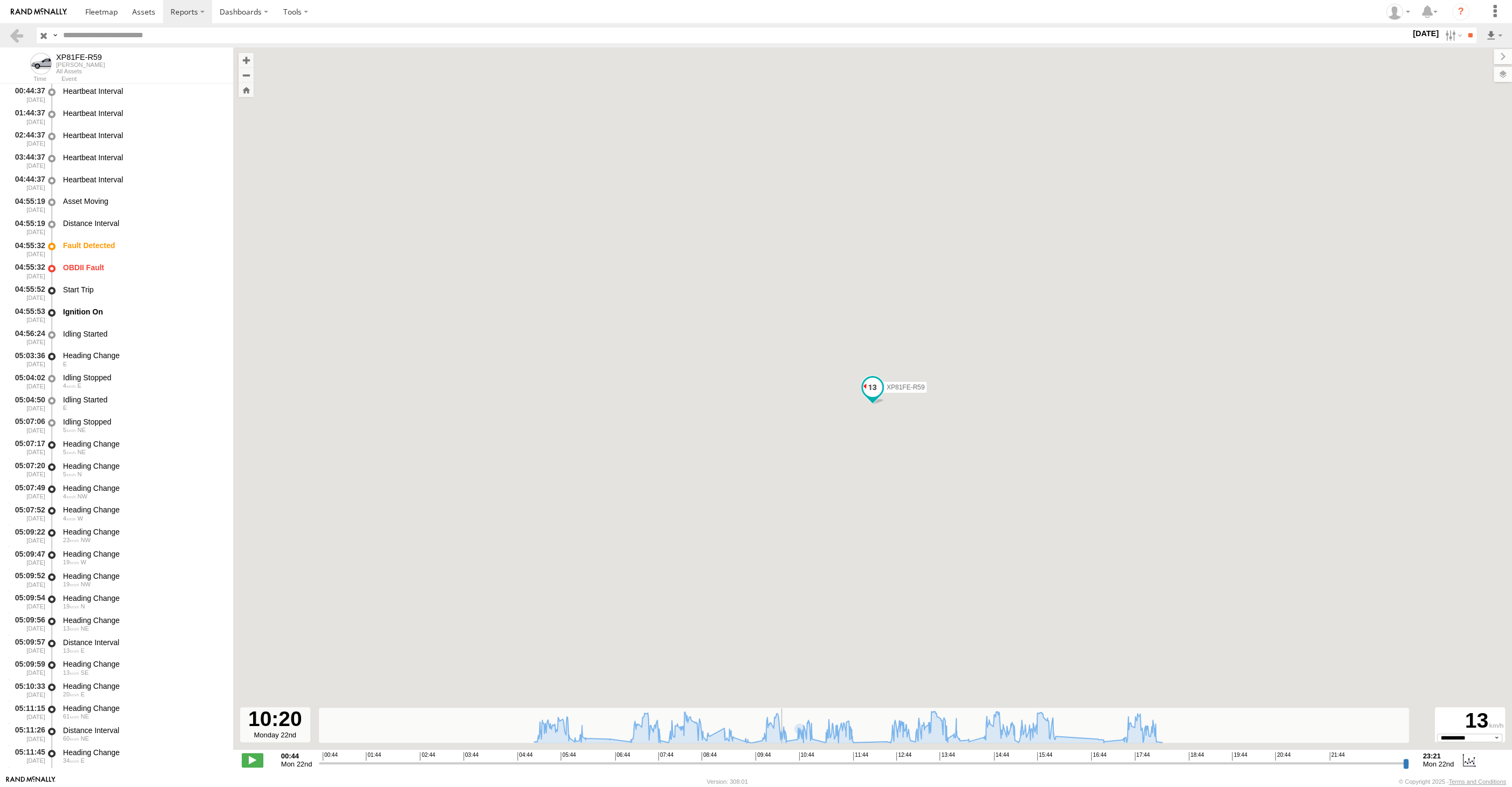
click at [782, 764] on input "range" at bounding box center [864, 763] width 1090 height 10
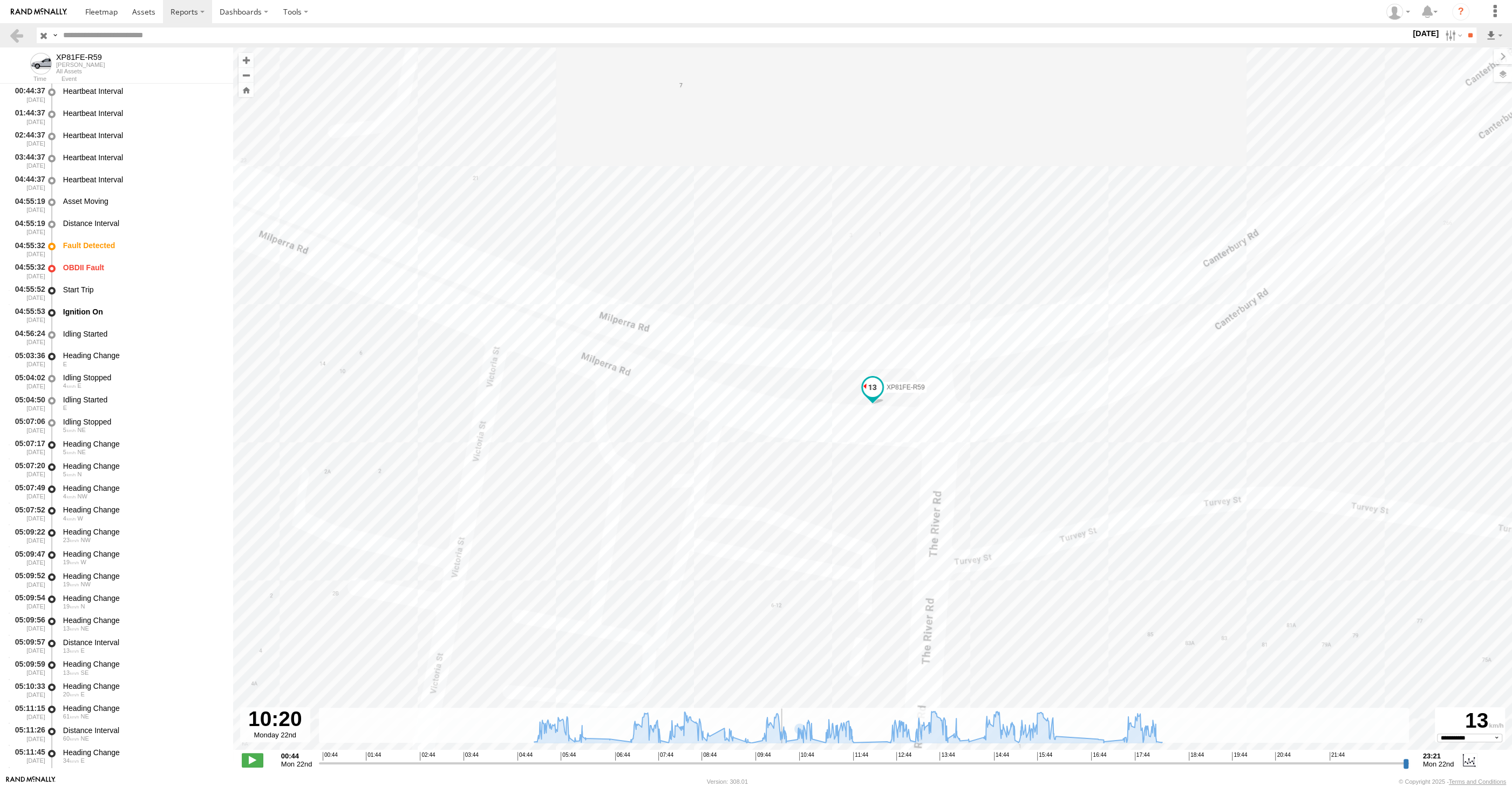
click at [786, 761] on input "range" at bounding box center [864, 763] width 1090 height 10
click at [793, 761] on input "range" at bounding box center [864, 763] width 1090 height 10
click at [794, 760] on input "range" at bounding box center [864, 763] width 1090 height 10
click at [797, 761] on input "range" at bounding box center [864, 763] width 1090 height 10
click at [793, 761] on input "range" at bounding box center [864, 763] width 1090 height 10
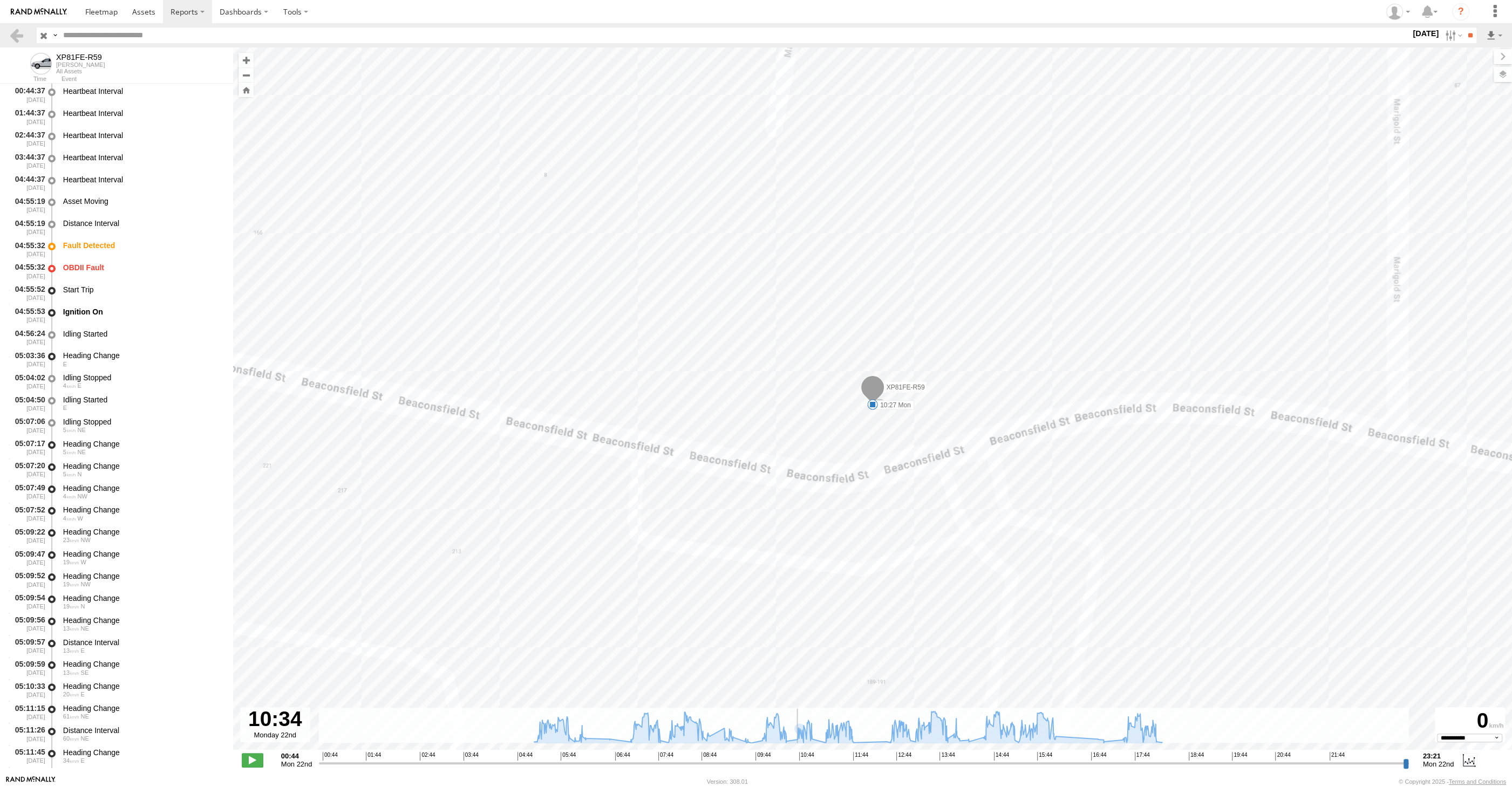
click at [787, 764] on input "range" at bounding box center [864, 763] width 1090 height 10
click at [790, 763] on input "range" at bounding box center [864, 763] width 1090 height 10
click at [792, 763] on input "range" at bounding box center [864, 763] width 1090 height 10
click at [794, 763] on input "range" at bounding box center [864, 763] width 1090 height 10
click at [795, 763] on input "range" at bounding box center [864, 763] width 1090 height 10
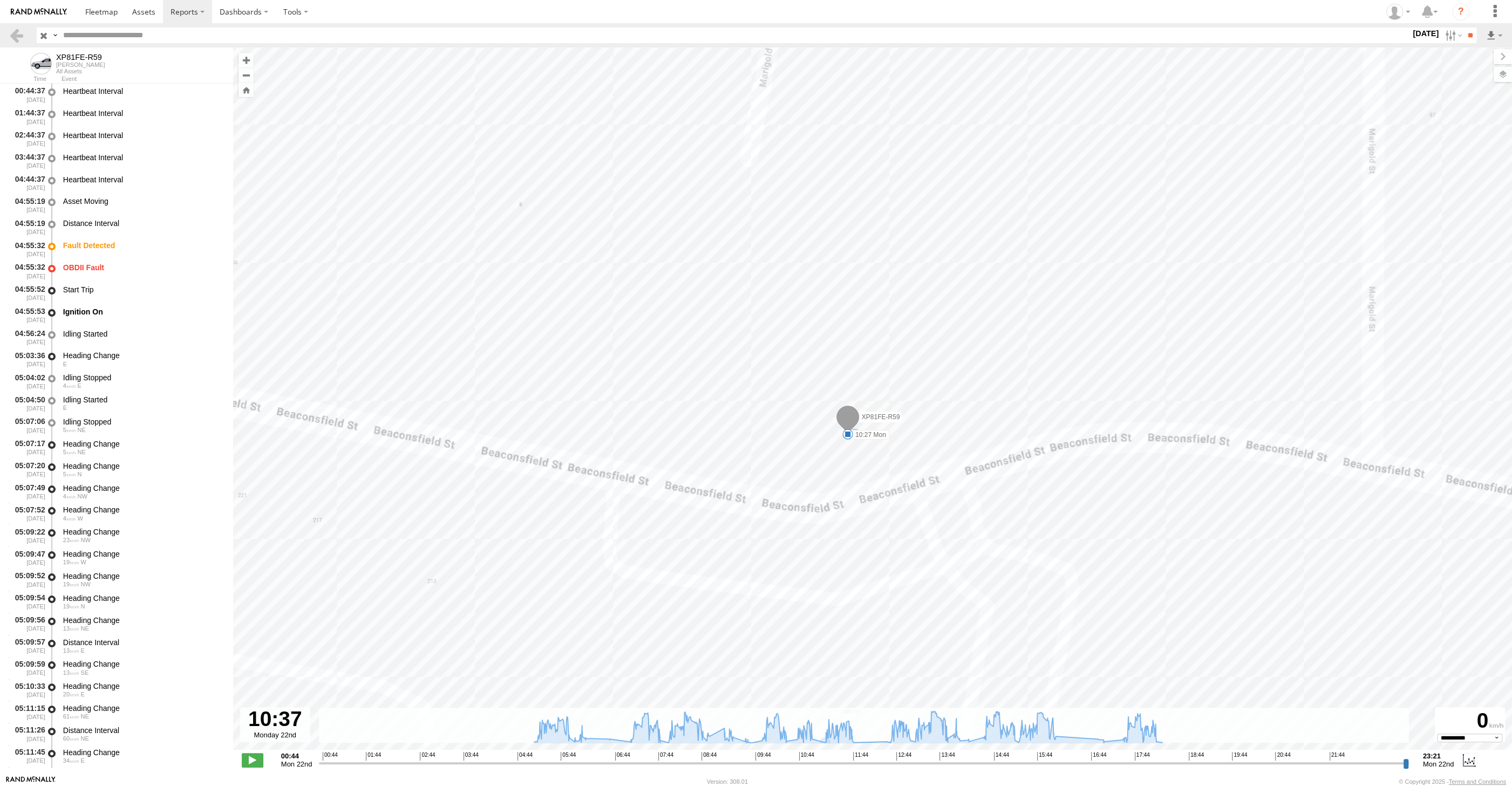
drag, startPoint x: 904, startPoint y: 439, endPoint x: 879, endPoint y: 469, distance: 39.1
click at [879, 469] on div "XP81FE-R59 04:55 Mon 04:55 Mon 05:51 Mon 10:27 Mon 11:03 Mon 11:54 Mon 12:04 Mo…" at bounding box center [872, 404] width 1279 height 713
click at [245, 58] on button "Zoom in" at bounding box center [246, 60] width 15 height 15
click at [1501, 77] on label at bounding box center [1492, 74] width 39 height 15
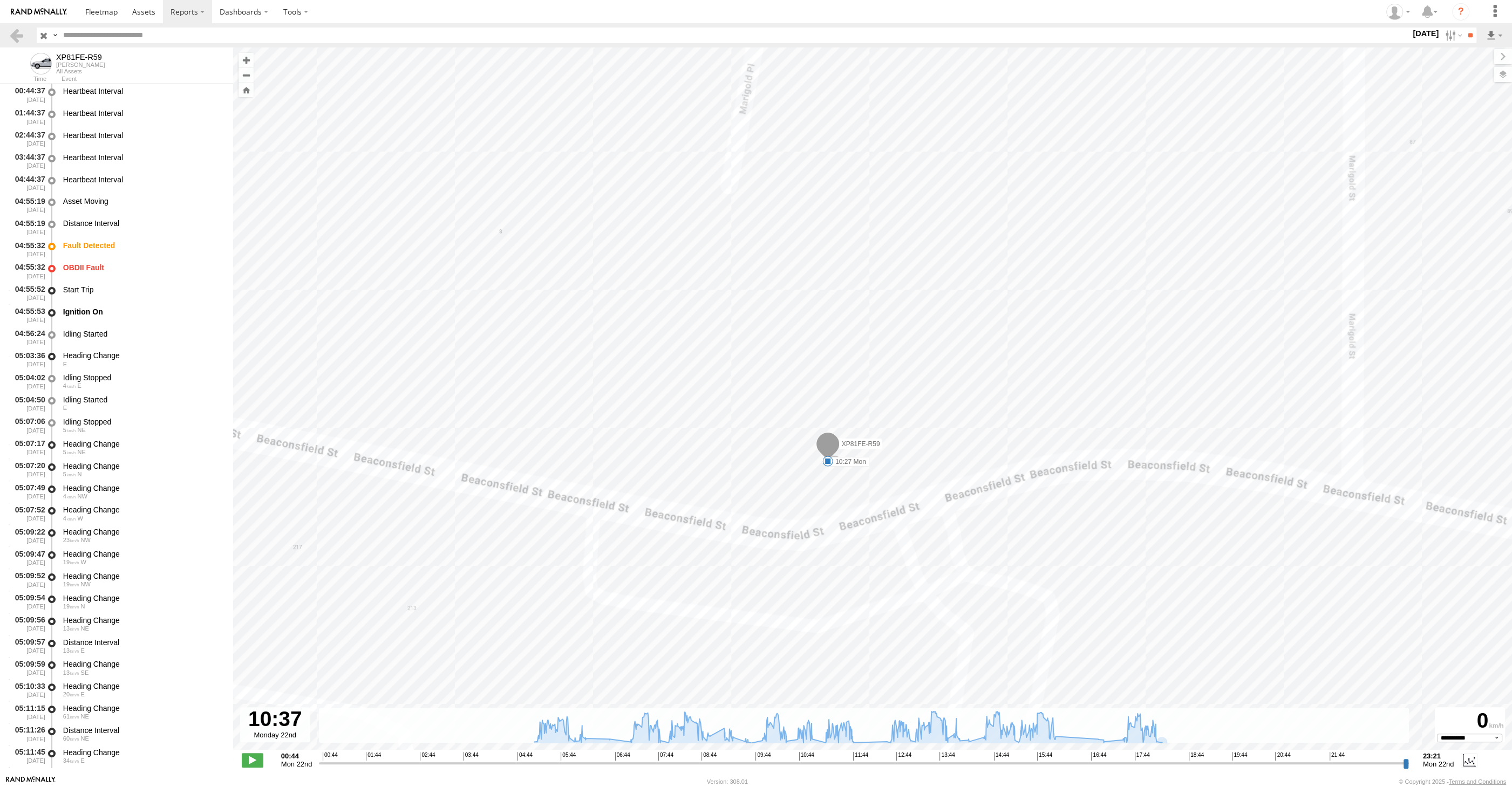
click at [0, 0] on span "Basemaps" at bounding box center [0, 0] width 0 height 0
click at [0, 0] on div "Satellite" at bounding box center [0, 0] width 0 height 0
click at [0, 0] on span "Satellite + Roadmap" at bounding box center [0, 0] width 0 height 0
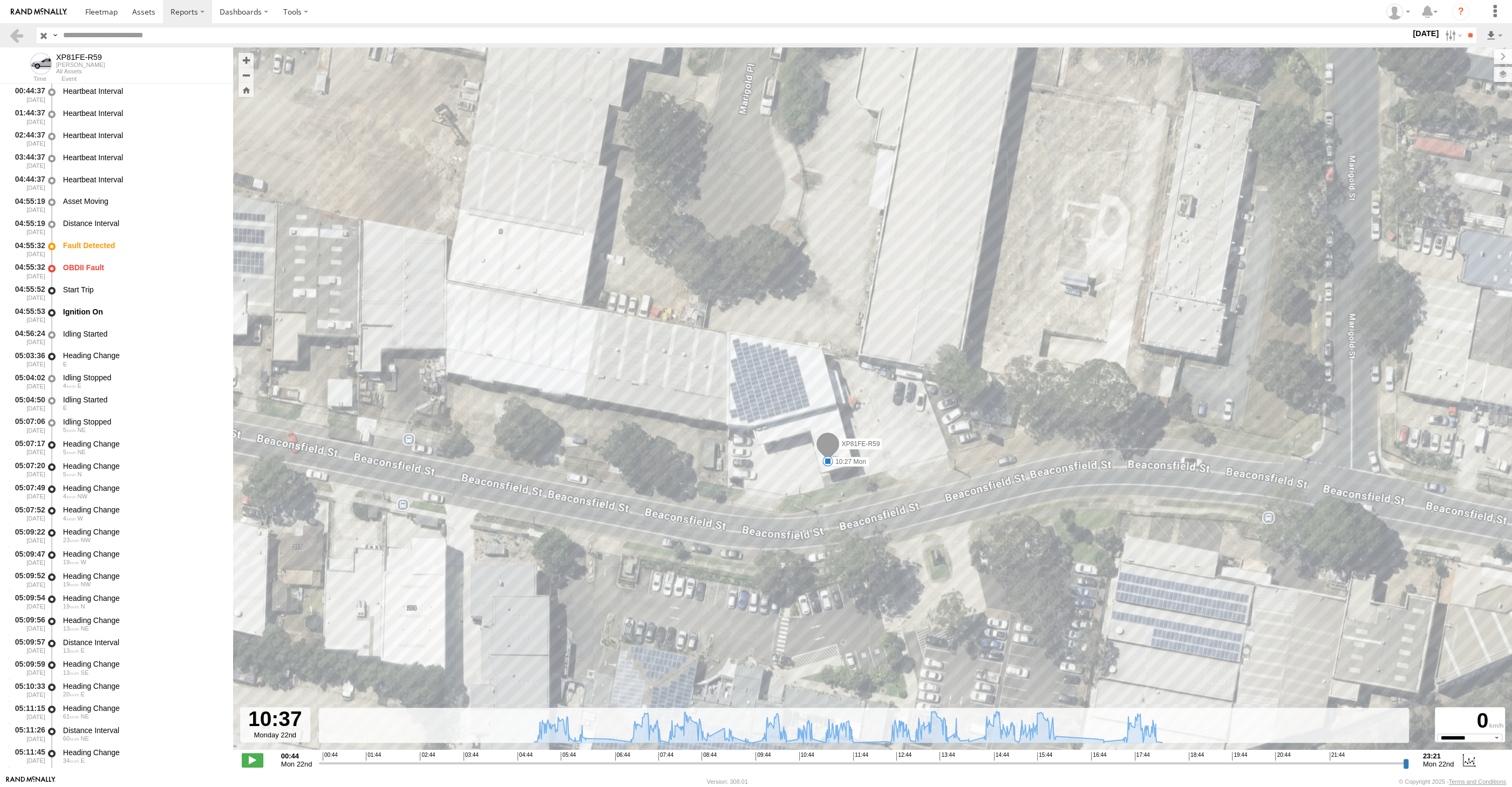
click at [790, 765] on input "range" at bounding box center [864, 763] width 1090 height 10
click at [790, 764] on input "range" at bounding box center [864, 763] width 1090 height 10
click at [784, 764] on input "range" at bounding box center [864, 763] width 1090 height 10
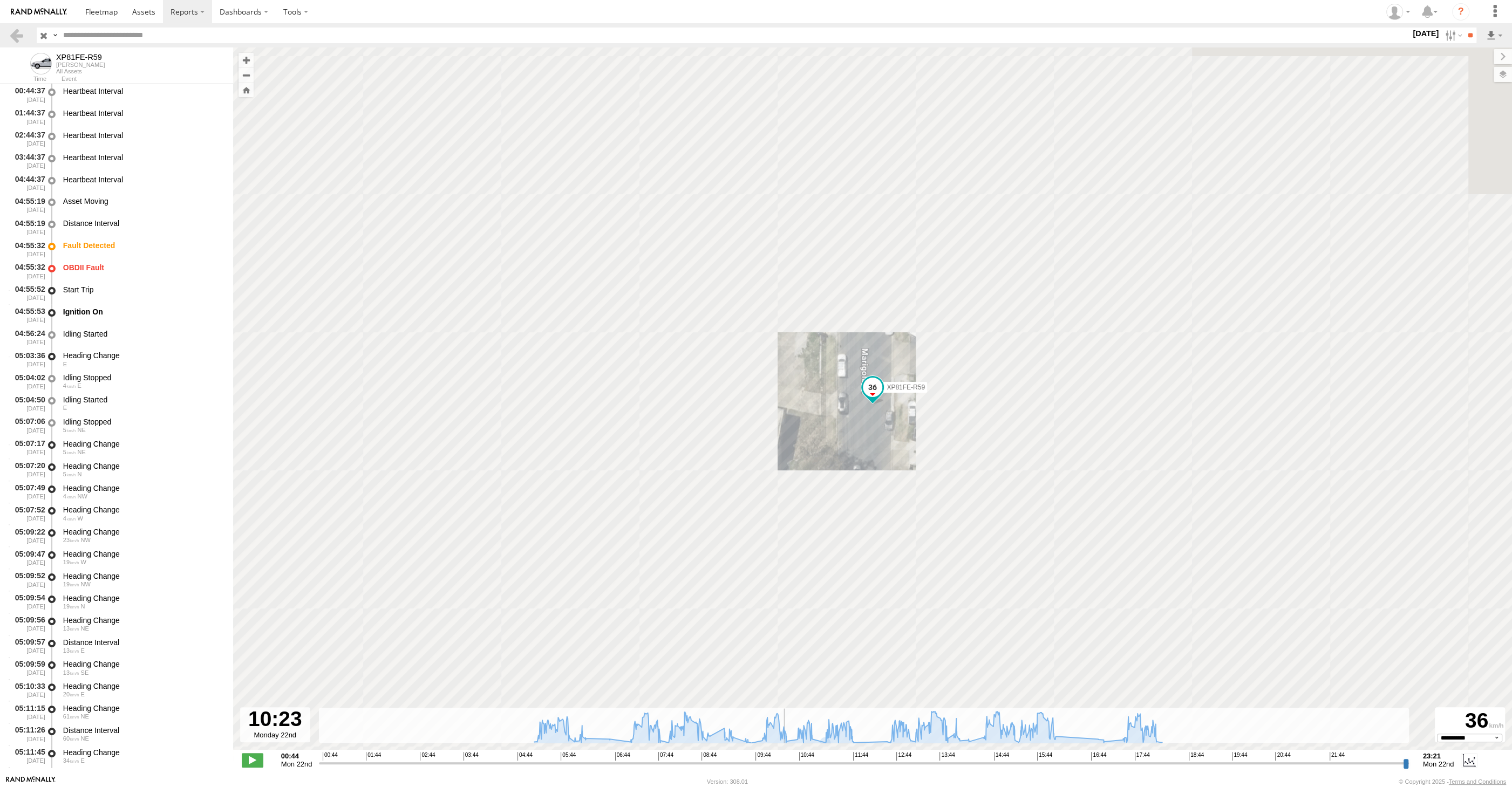
click at [784, 764] on input "range" at bounding box center [864, 763] width 1090 height 10
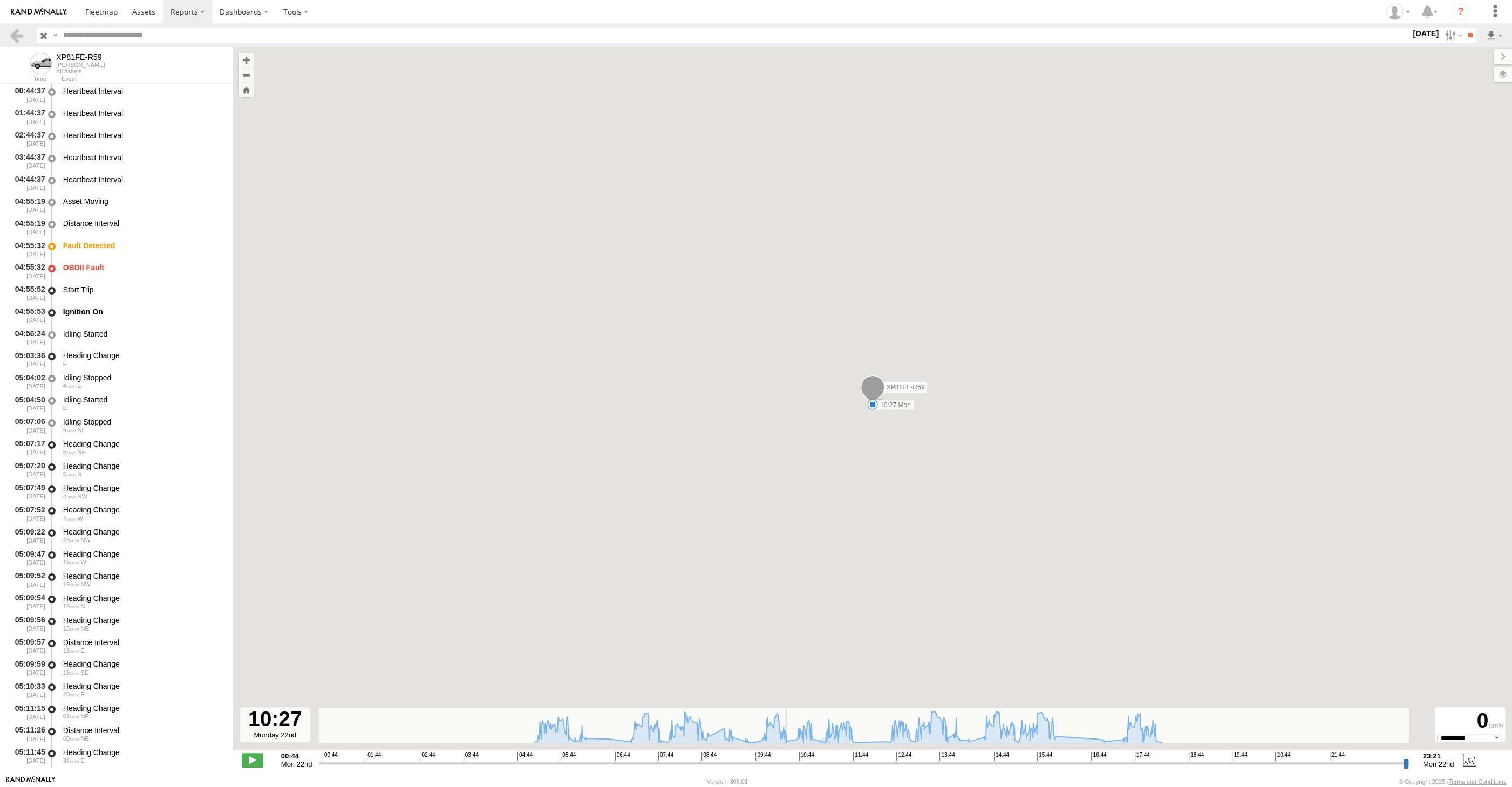
click at [787, 763] on input "range" at bounding box center [864, 763] width 1090 height 10
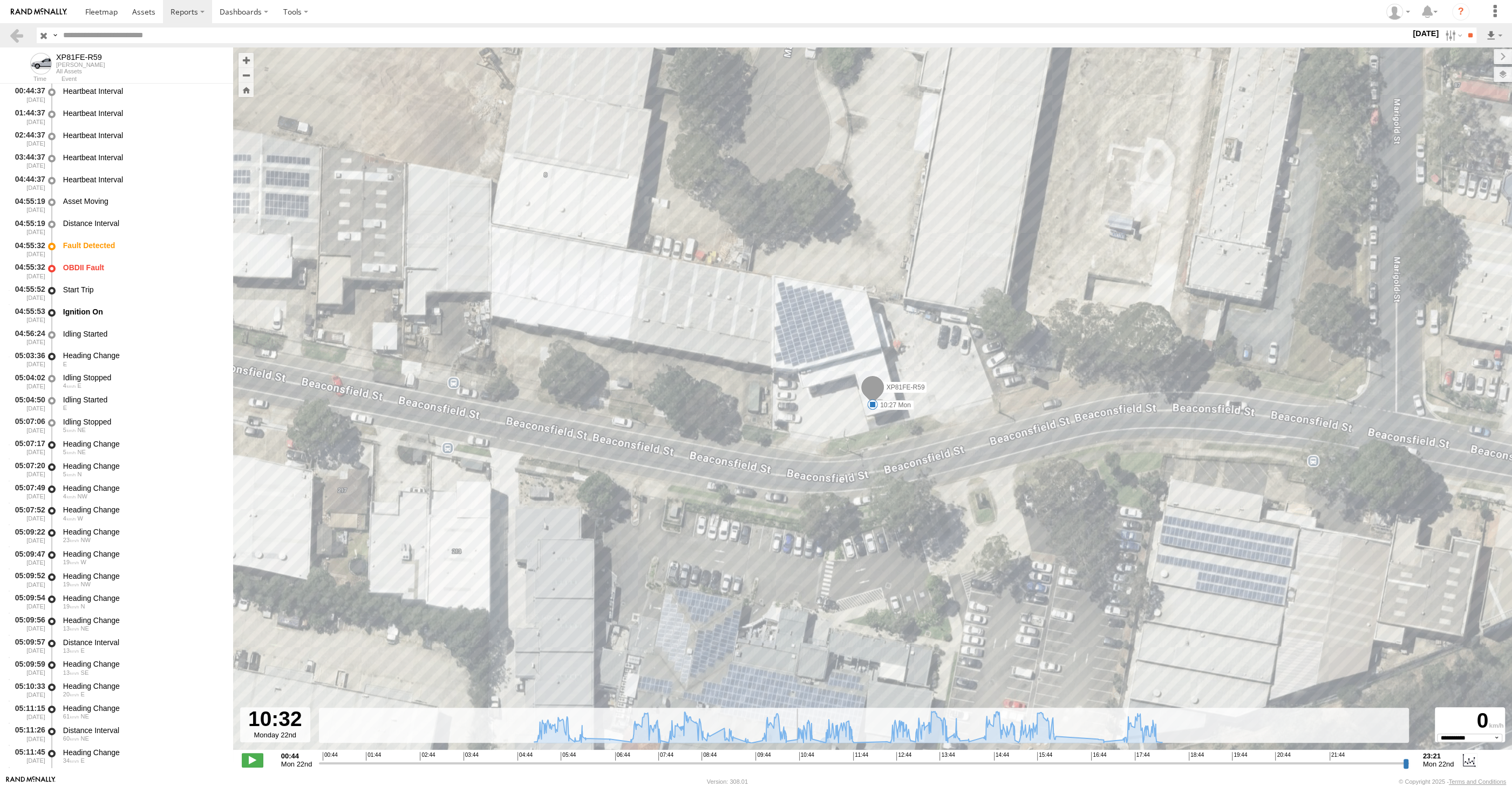
click at [791, 761] on input "range" at bounding box center [864, 763] width 1090 height 10
click at [793, 761] on input "range" at bounding box center [864, 763] width 1090 height 10
click at [795, 761] on input "range" at bounding box center [864, 763] width 1090 height 10
click at [800, 763] on input "range" at bounding box center [864, 763] width 1090 height 10
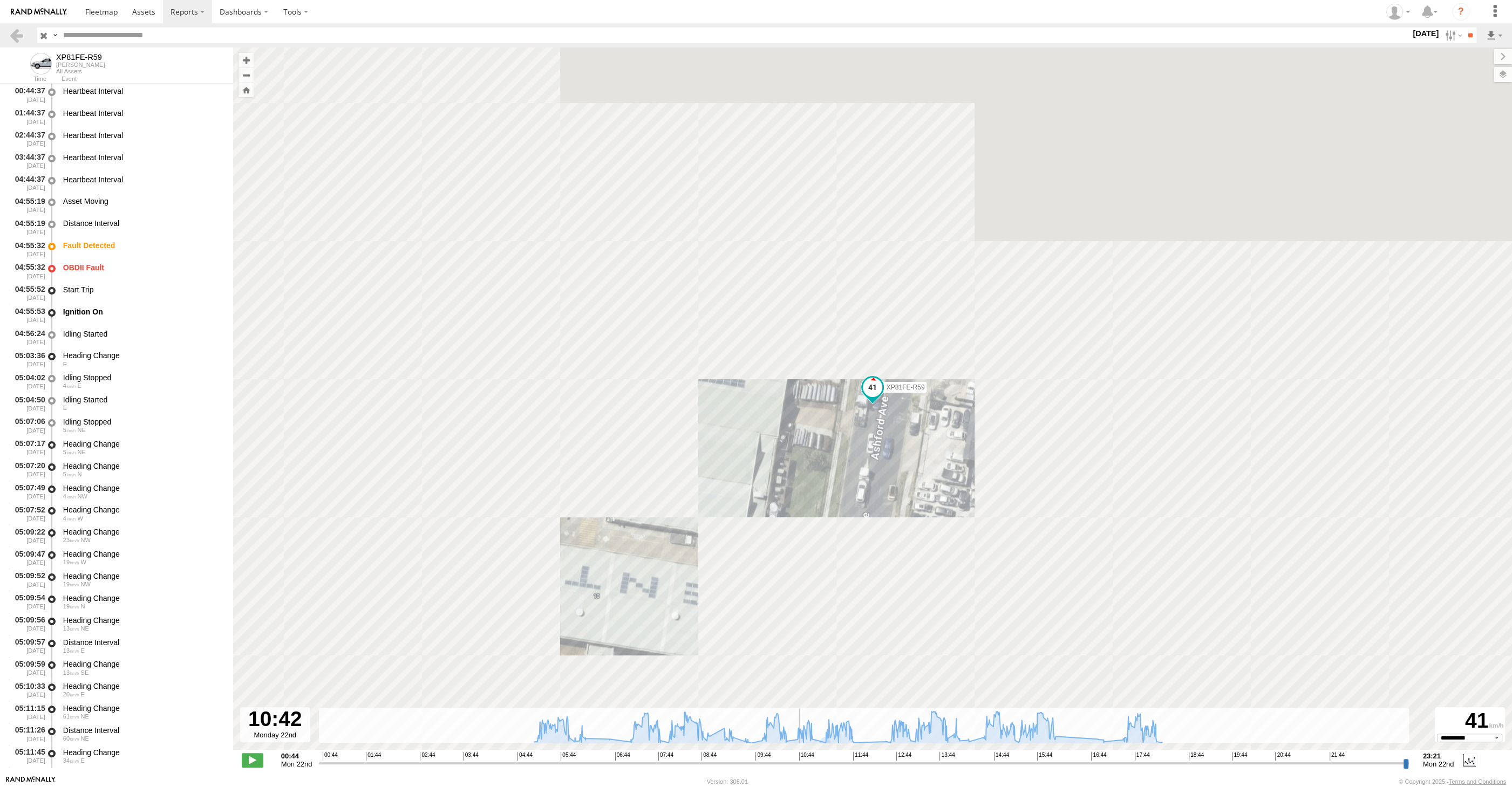
click at [796, 764] on input "range" at bounding box center [864, 763] width 1090 height 10
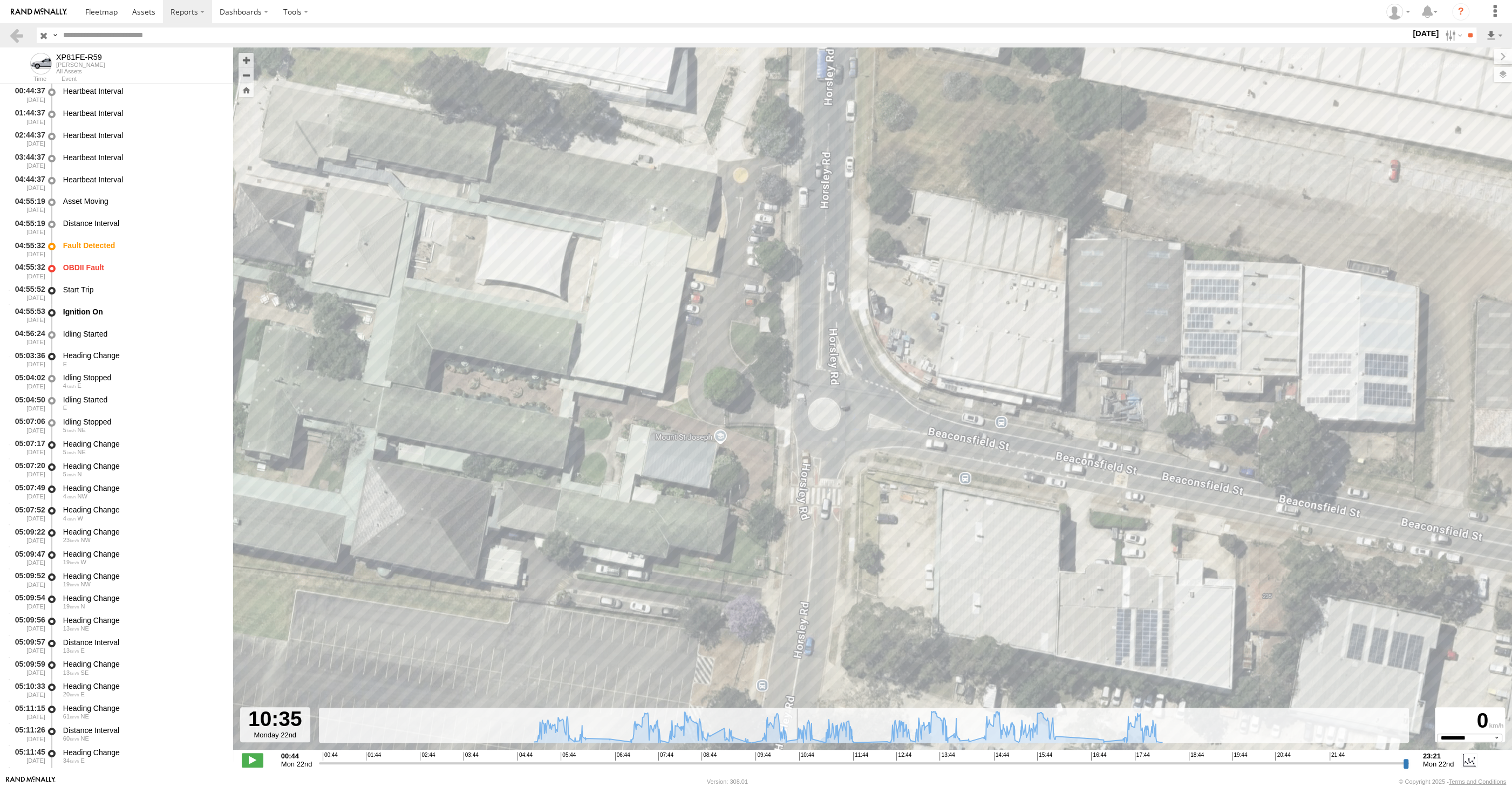
type input "**********"
click at [794, 765] on input "range" at bounding box center [864, 763] width 1090 height 10
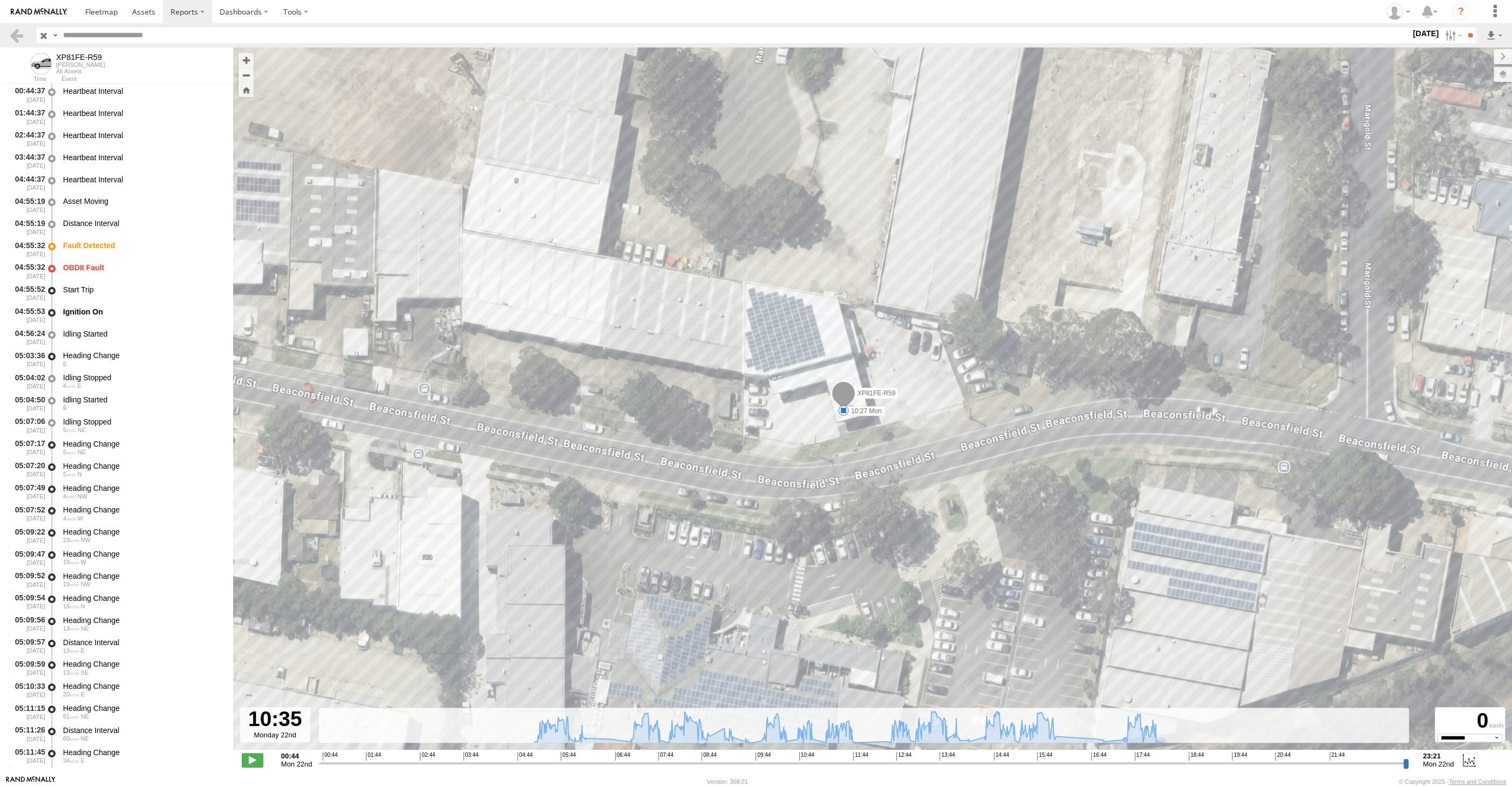
drag, startPoint x: 1017, startPoint y: 520, endPoint x: 883, endPoint y: 526, distance: 134.1
click at [883, 526] on div "XP81FE-R59 04:55 Mon 04:55 Mon 05:51 Mon 10:27 Mon 11:03 Mon 11:54 Mon 12:04 Mo…" at bounding box center [872, 404] width 1279 height 713
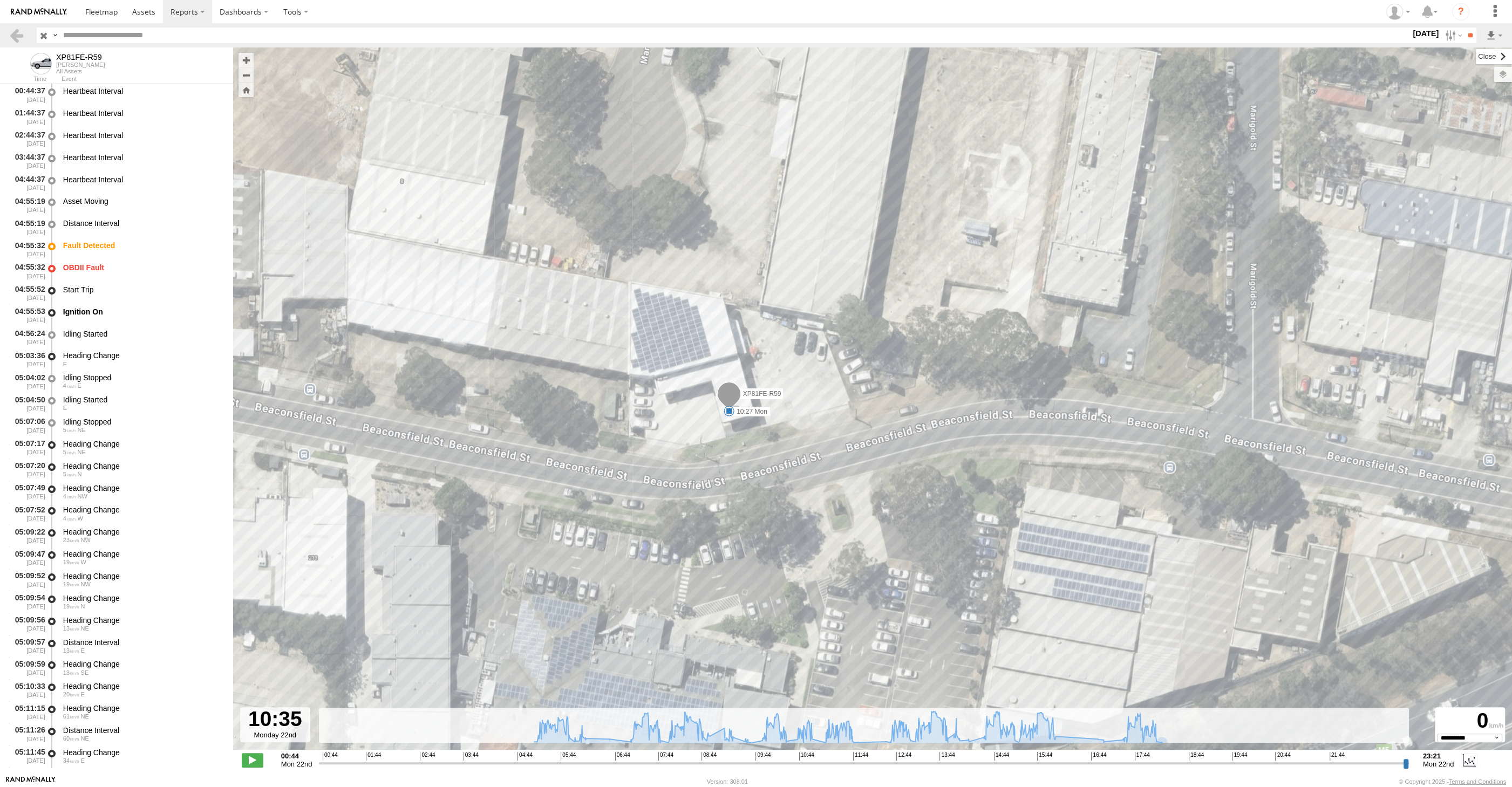
click at [1476, 55] on label at bounding box center [1494, 56] width 36 height 15
click at [42, 37] on input "button" at bounding box center [43, 35] width 14 height 15
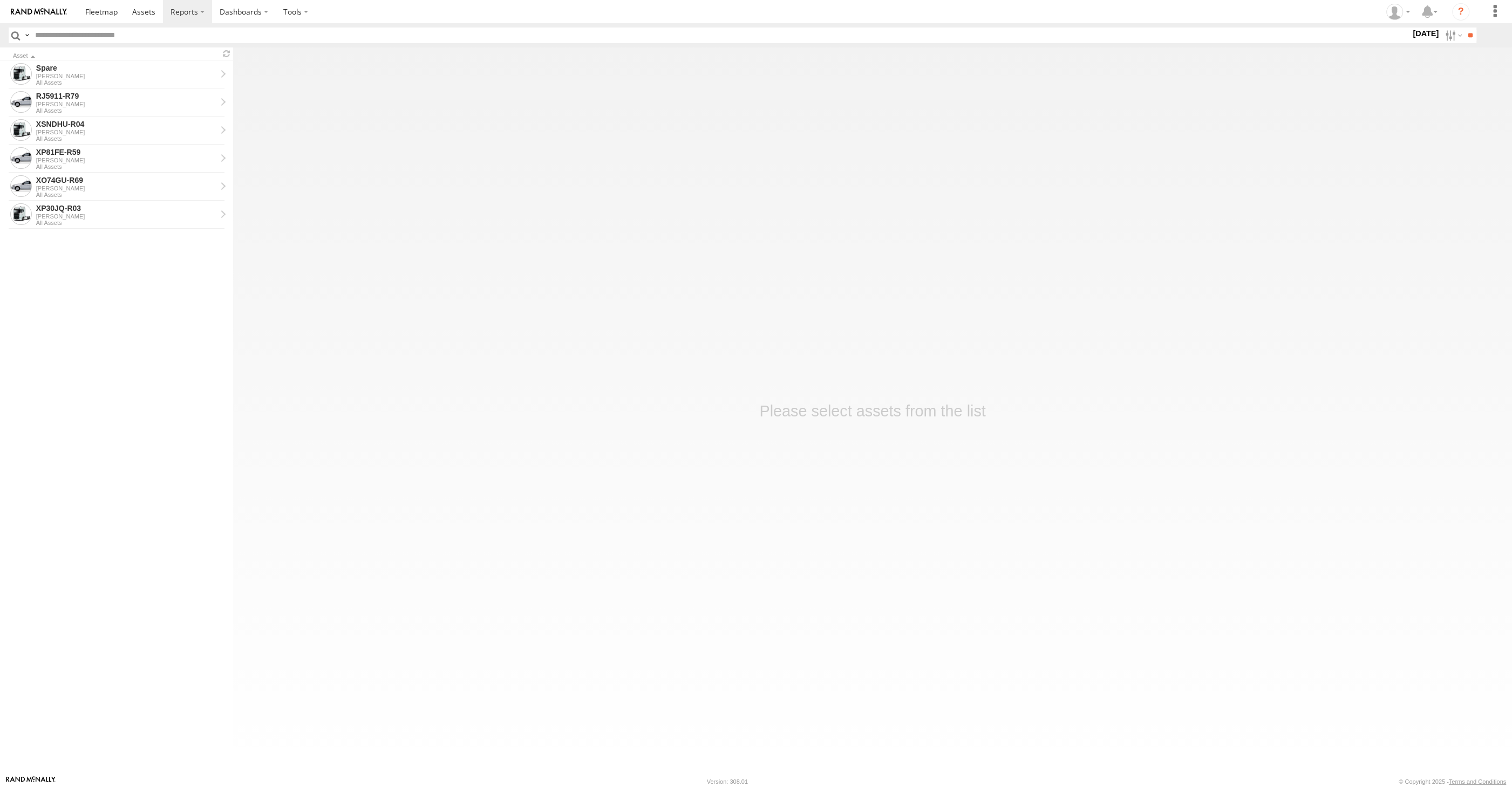
click at [38, 15] on img at bounding box center [39, 12] width 56 height 7
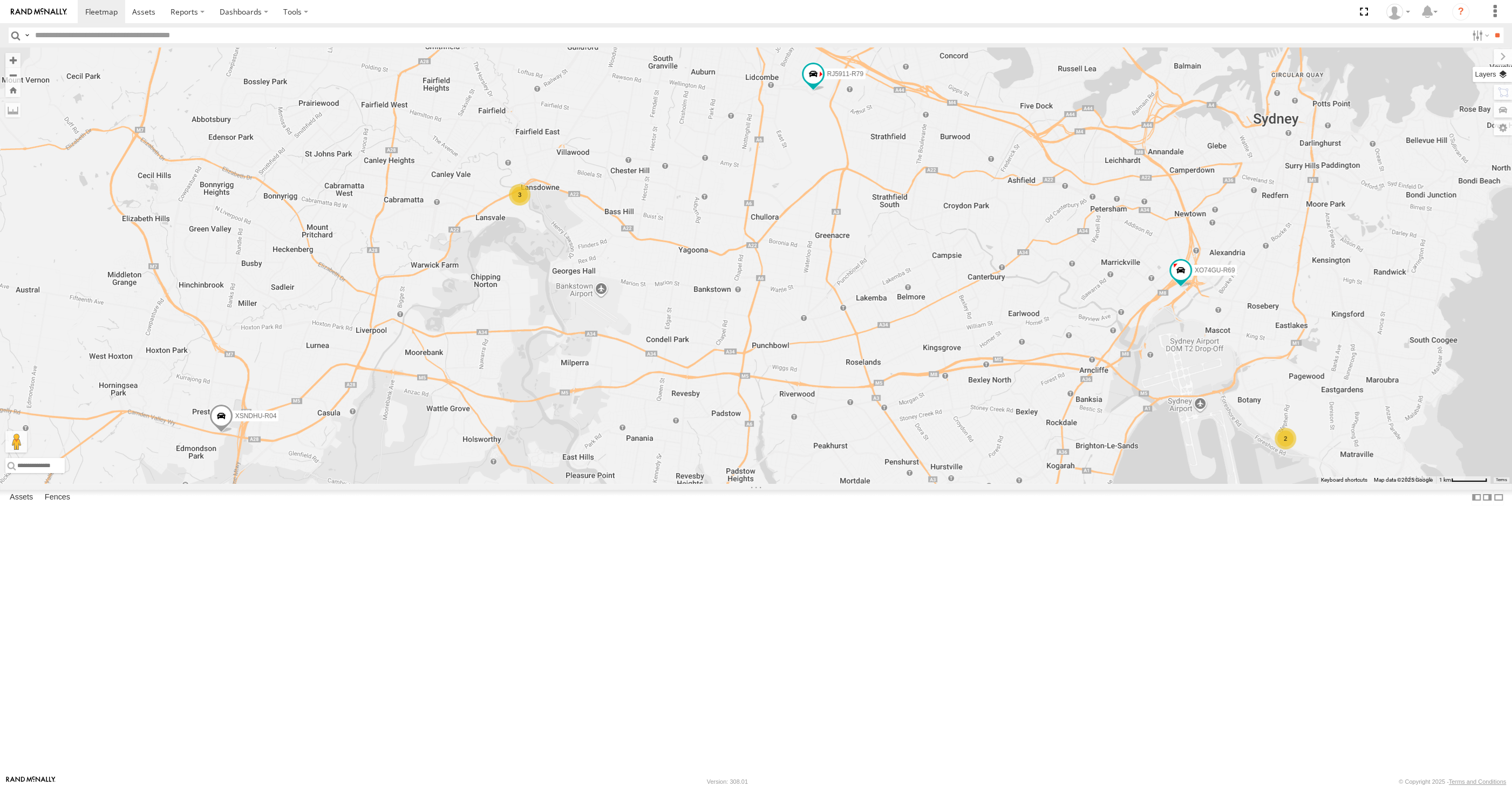
click at [1499, 73] on label at bounding box center [1492, 74] width 39 height 15
click at [0, 0] on span "Basemaps" at bounding box center [0, 0] width 0 height 0
click at [0, 0] on span "Satellite + Roadmap" at bounding box center [0, 0] width 0 height 0
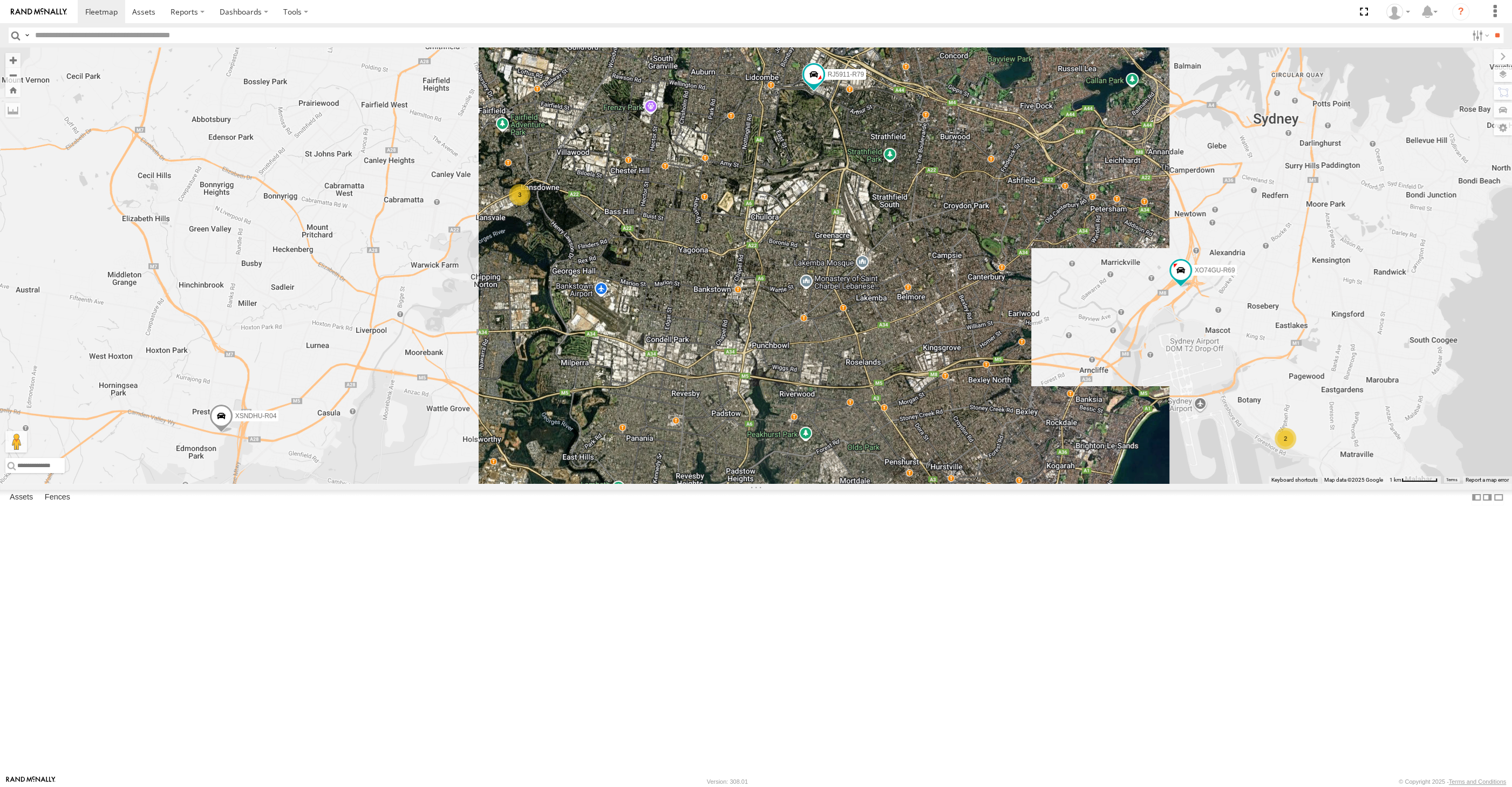
click at [0, 0] on span "Overlays" at bounding box center [0, 0] width 0 height 0
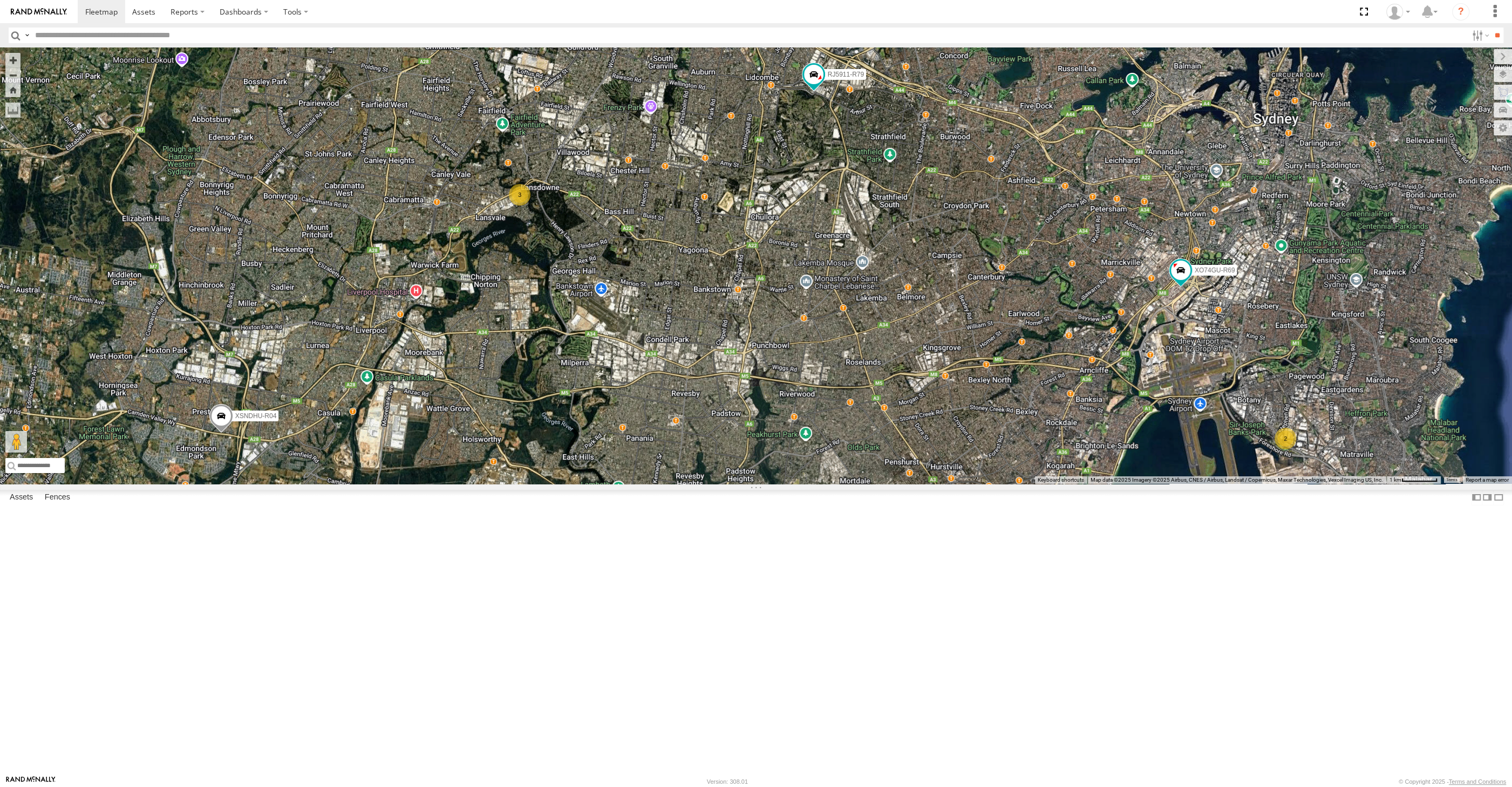
click at [0, 0] on span "Traffic" at bounding box center [0, 0] width 0 height 0
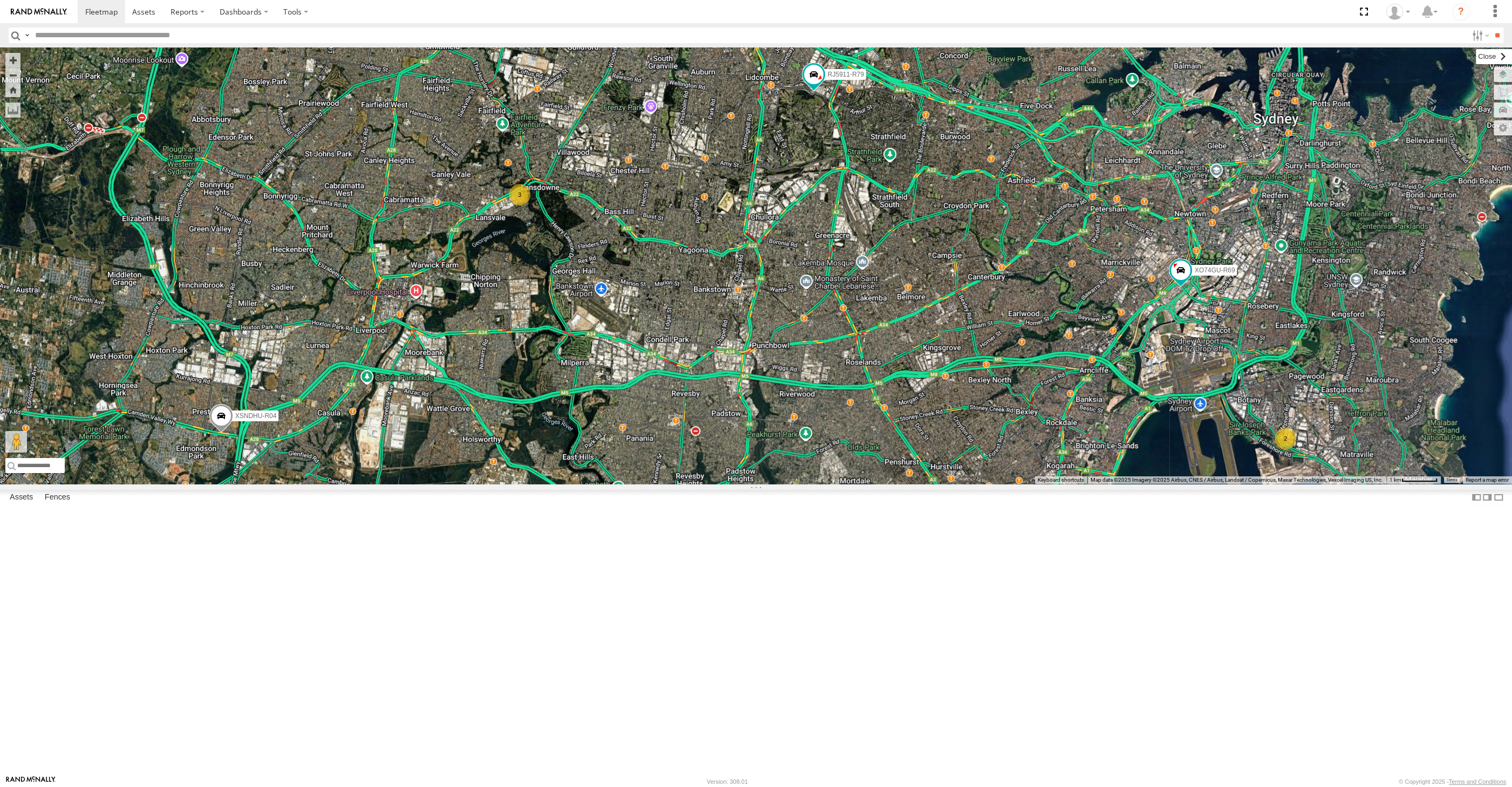
click at [1476, 55] on label at bounding box center [1494, 56] width 36 height 15
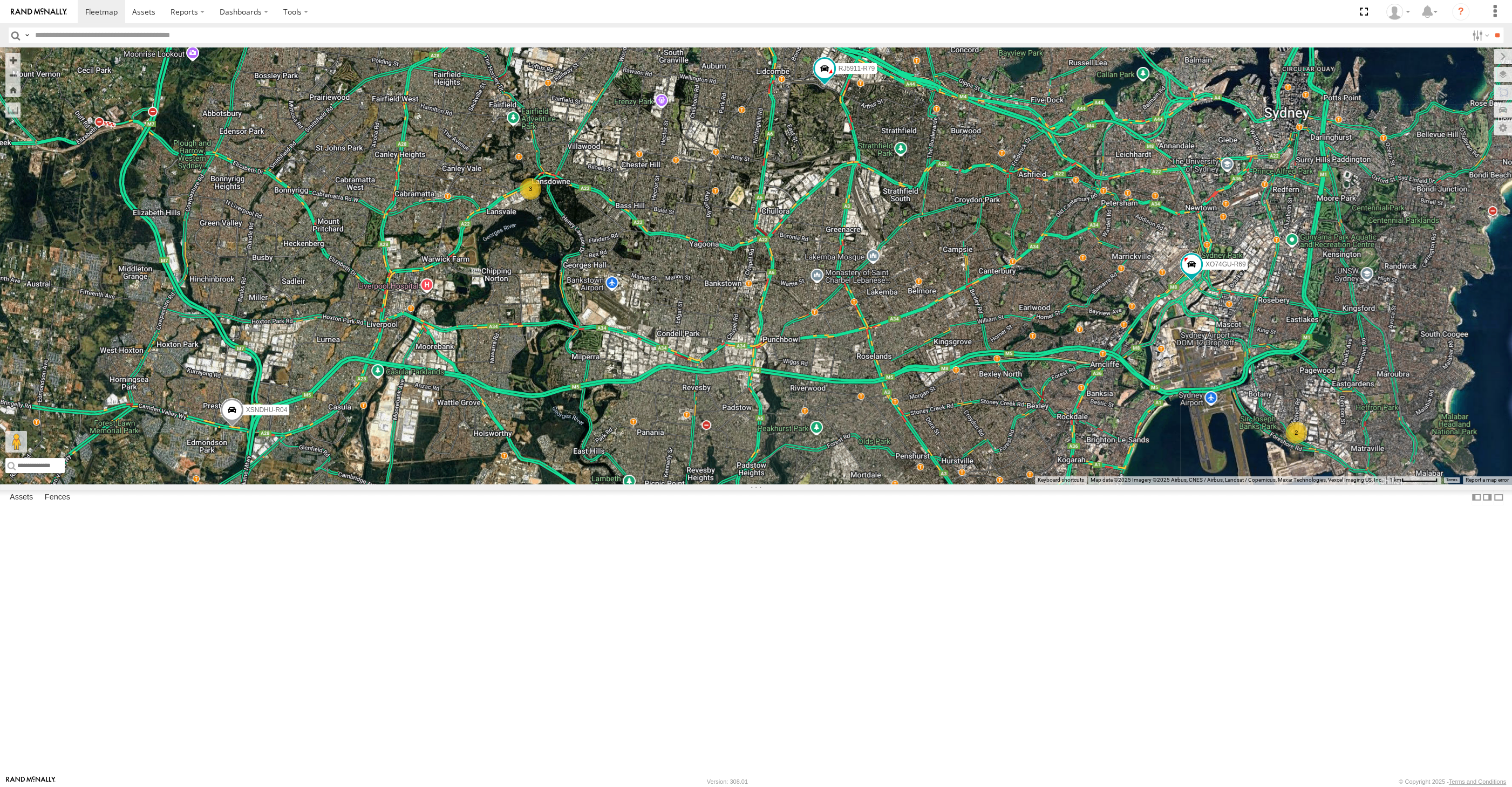
drag, startPoint x: 829, startPoint y: 598, endPoint x: 841, endPoint y: 591, distance: 13.9
click at [841, 484] on div "2 XSNDHU-R04 3 RJ5911-R79 XO74GU-R69" at bounding box center [756, 266] width 1512 height 437
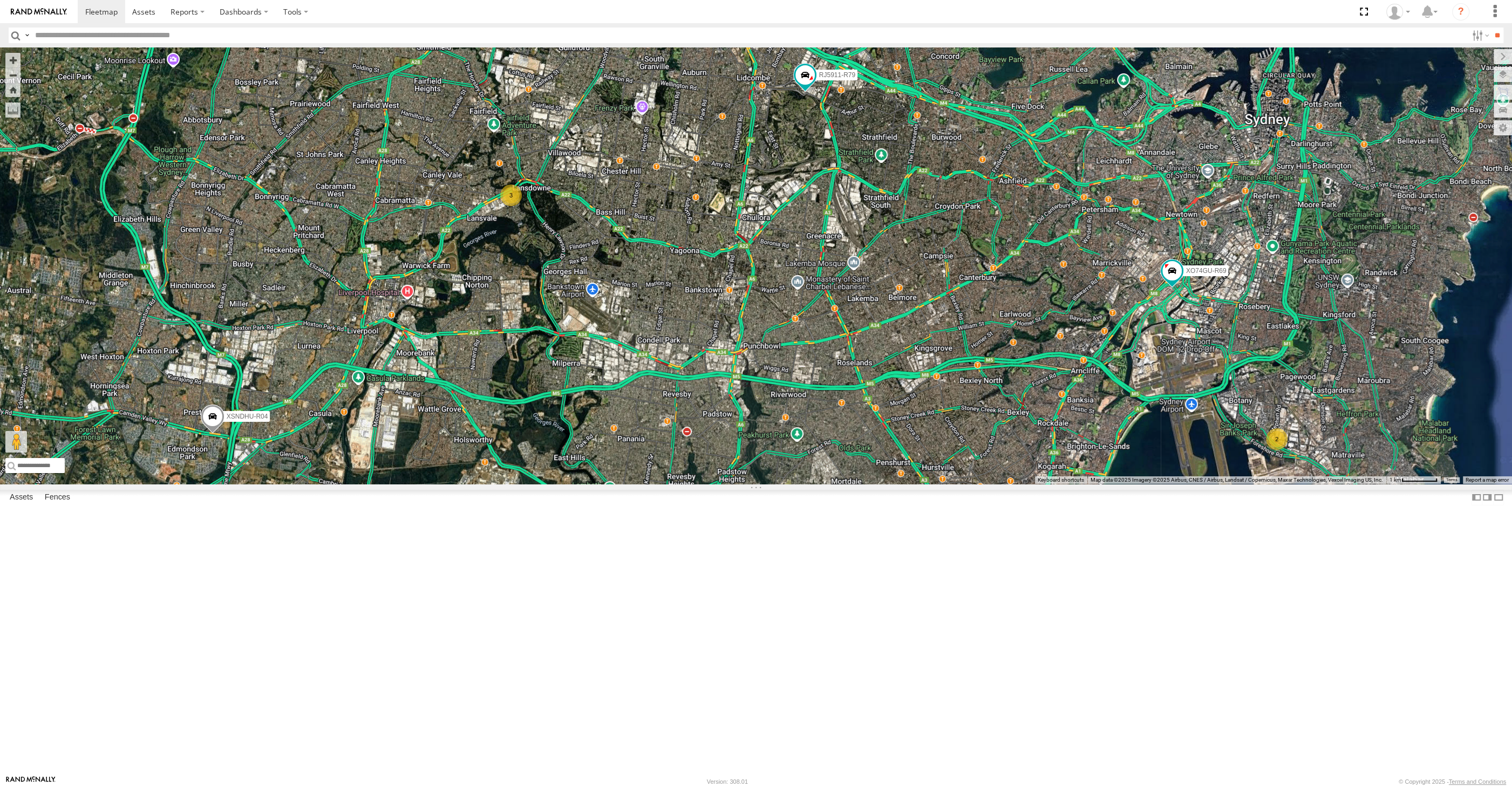
drag, startPoint x: 848, startPoint y: 609, endPoint x: 828, endPoint y: 618, distance: 21.9
click at [828, 484] on div "2 XSNDHU-R04 3 RJ5911-R79 XO74GU-R69" at bounding box center [756, 266] width 1512 height 437
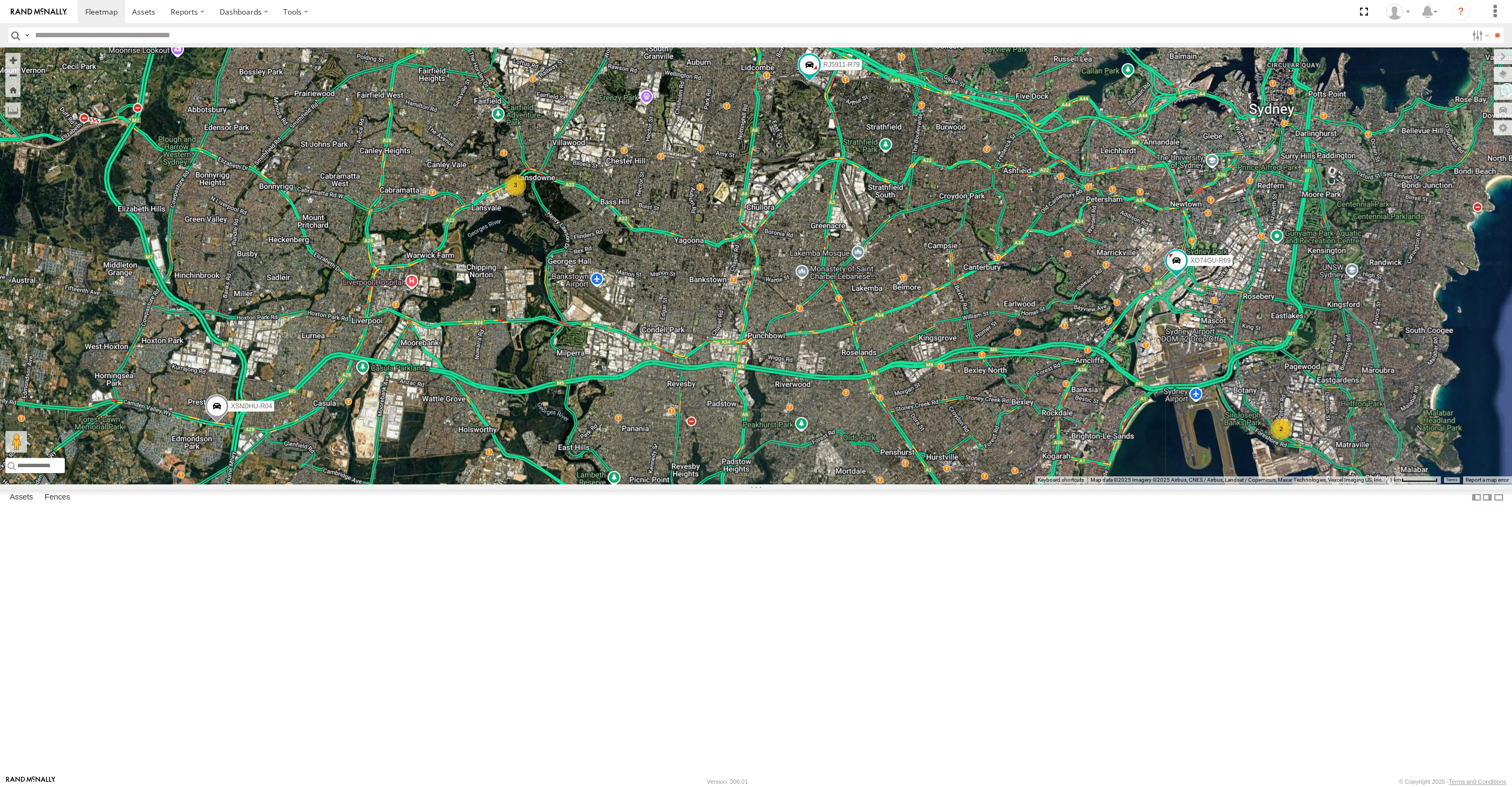
drag, startPoint x: 833, startPoint y: 624, endPoint x: 838, endPoint y: 613, distance: 12.1
click at [838, 484] on div "2 XSNDHU-R04 3 RJ5911-R79 XO74GU-R69" at bounding box center [756, 266] width 1512 height 437
click at [638, 484] on div "2 XSNDHU-R04 3 RJ5911-R79 XO74GU-R69" at bounding box center [756, 266] width 1512 height 437
click at [918, 484] on div "2 XSNDHU-R04 3 RJ5911-R79 XO74GU-R69" at bounding box center [756, 266] width 1512 height 437
click at [840, 484] on div "2 XSNDHU-R04 3 RJ5911-R79 XO74GU-R69" at bounding box center [756, 266] width 1512 height 437
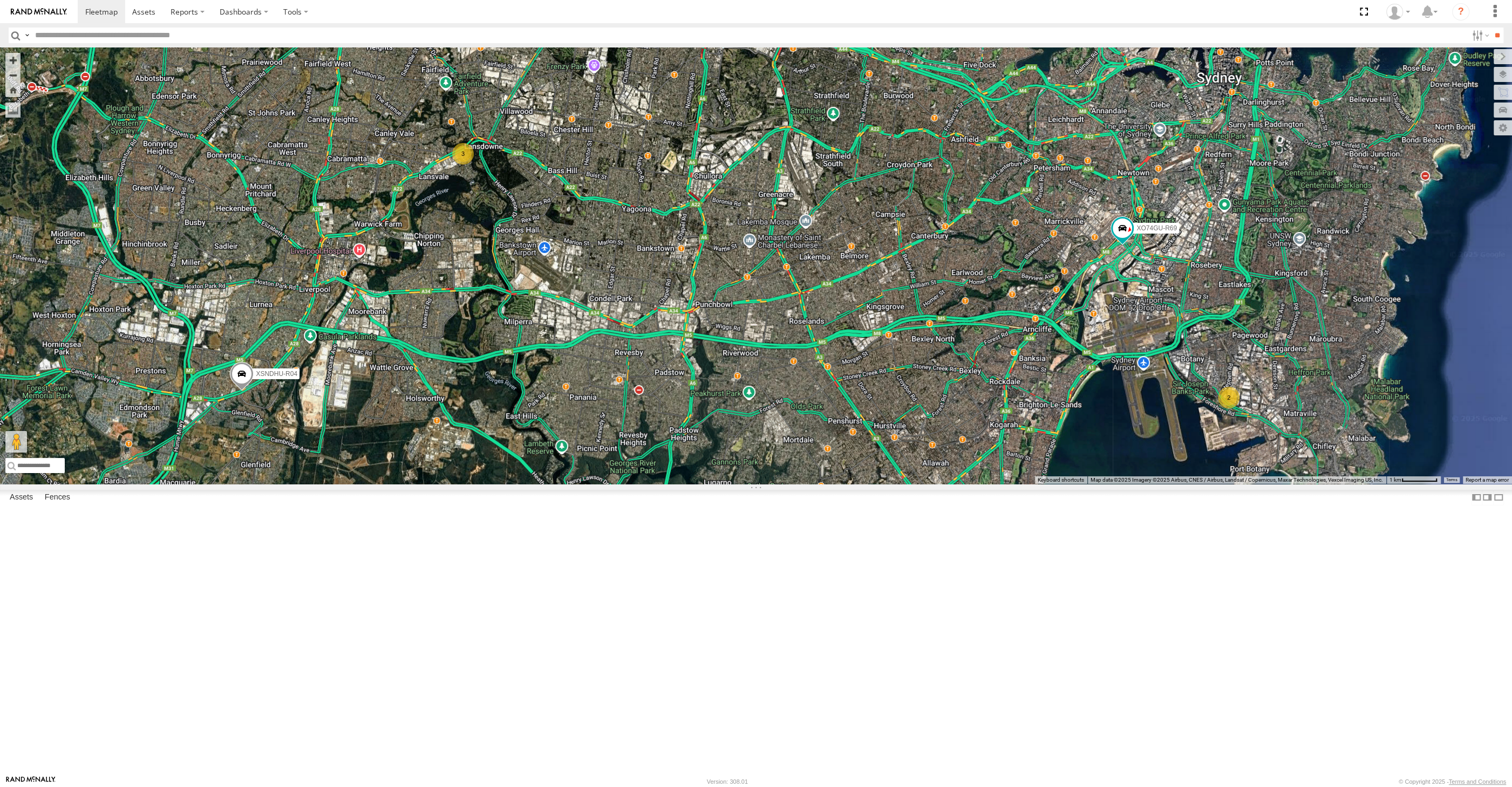
drag, startPoint x: 1137, startPoint y: 515, endPoint x: 1084, endPoint y: 497, distance: 56.0
click at [1085, 484] on div "2 XSNDHU-R04 3 RJ5911-R79 XO74GU-R69" at bounding box center [756, 266] width 1512 height 437
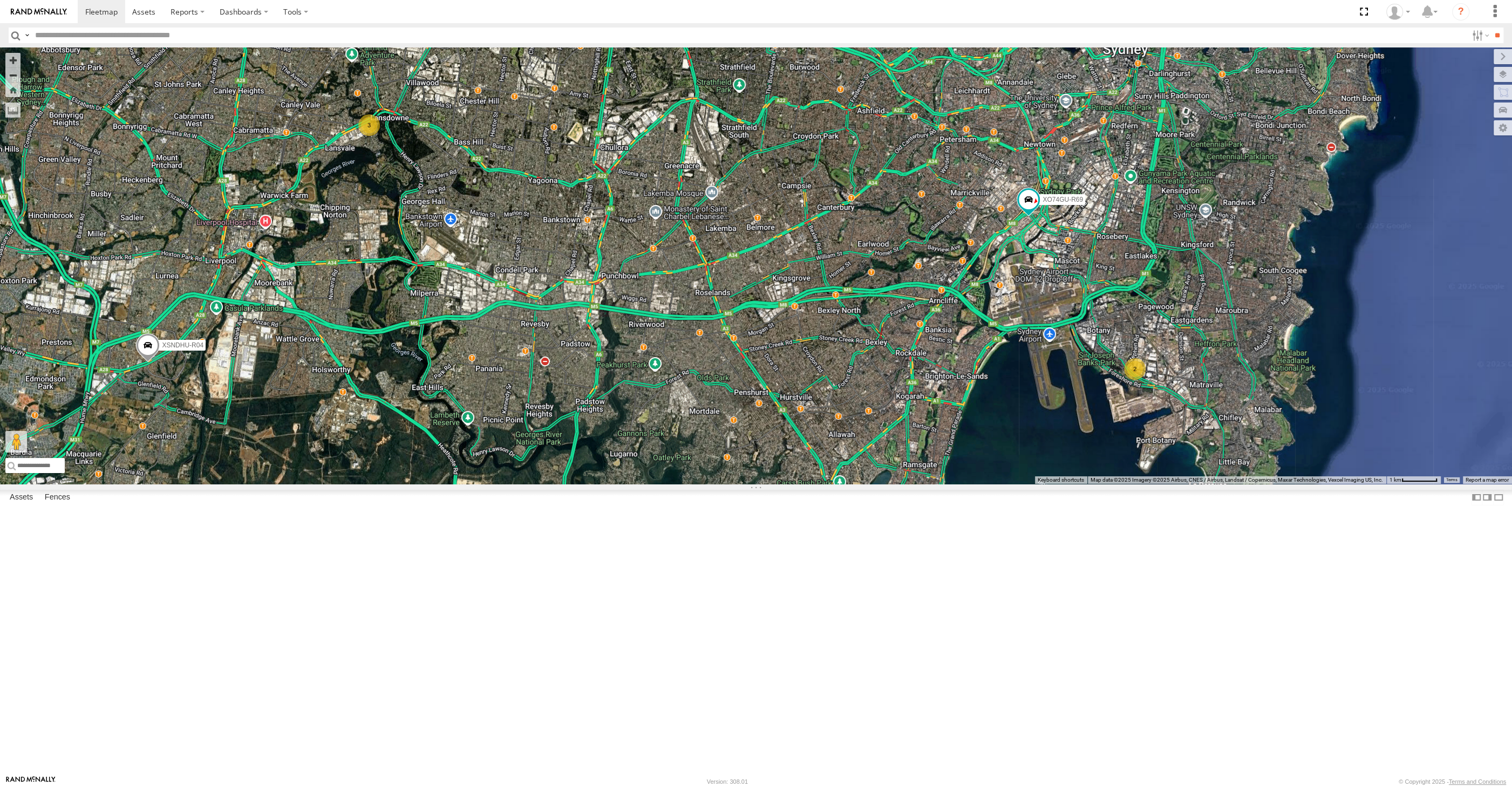
drag, startPoint x: 925, startPoint y: 544, endPoint x: 942, endPoint y: 547, distance: 17.3
click at [942, 484] on div "2 XSNDHU-R04 3 RJ5911-R79 XO74GU-R69" at bounding box center [756, 266] width 1512 height 437
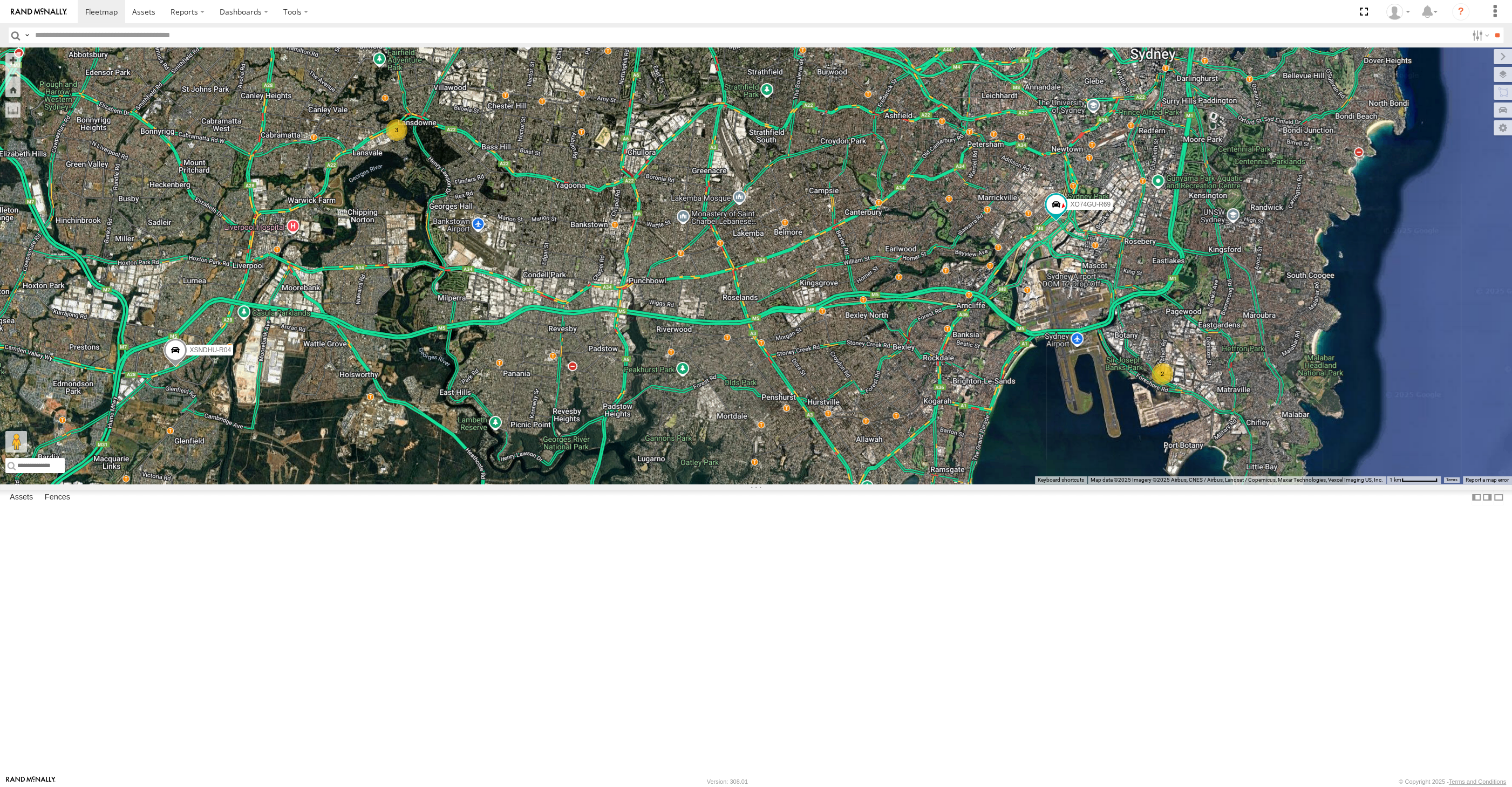
click at [881, 484] on div "2 XSNDHU-R04 3 RJ5911-R79 XO74GU-R69" at bounding box center [756, 266] width 1512 height 437
click at [713, 410] on div "2 XSNDHU-R04 3 RJ5911-R79 XO74GU-R69" at bounding box center [756, 266] width 1512 height 437
click at [795, 432] on div "2 XSNDHU-R04 3 RJ5911-R79 XO74GU-R69" at bounding box center [756, 266] width 1512 height 437
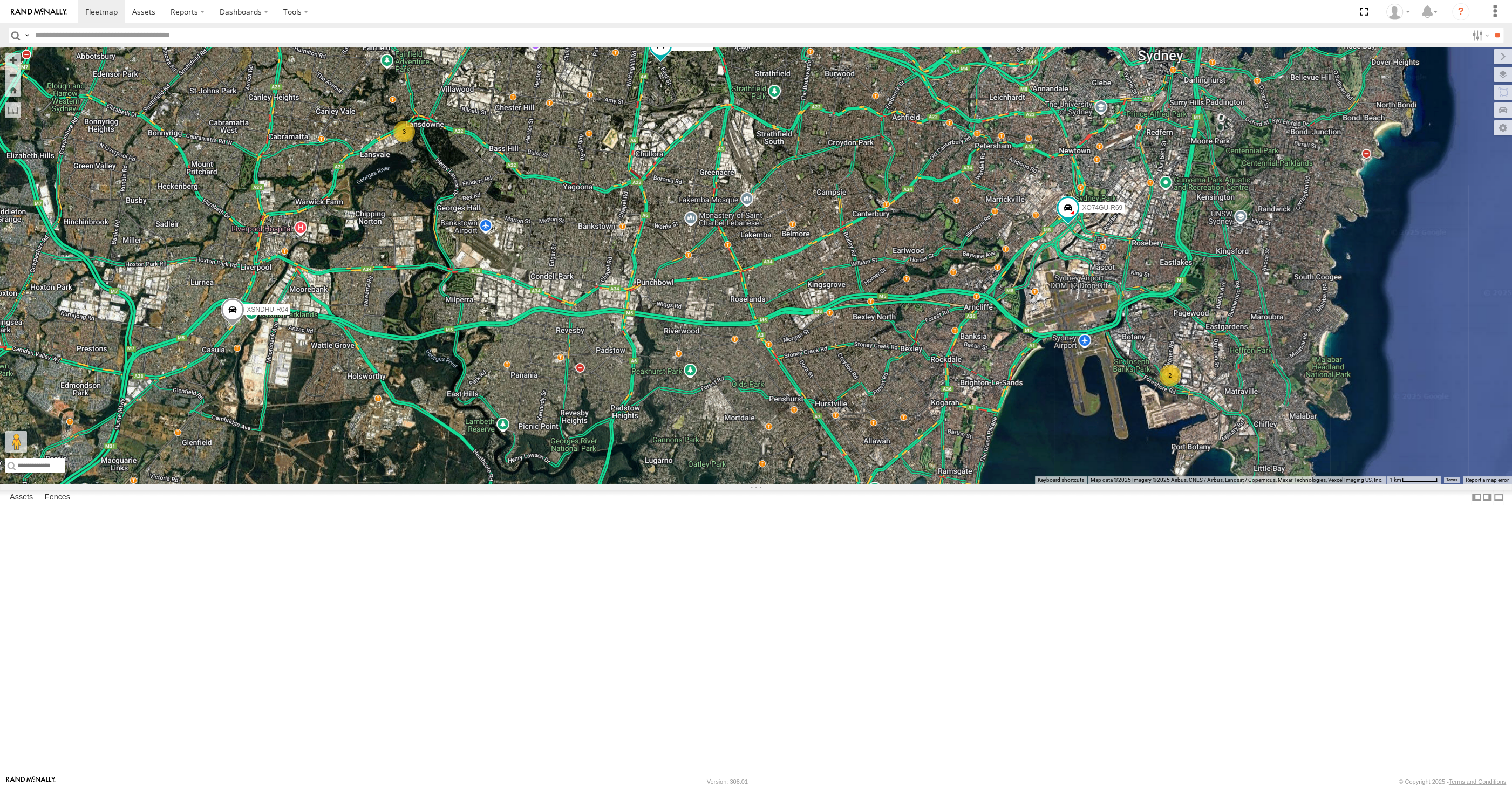
click at [788, 484] on div "2 XSNDHU-R04 3 RJ5911-R79 XO74GU-R69" at bounding box center [756, 266] width 1512 height 437
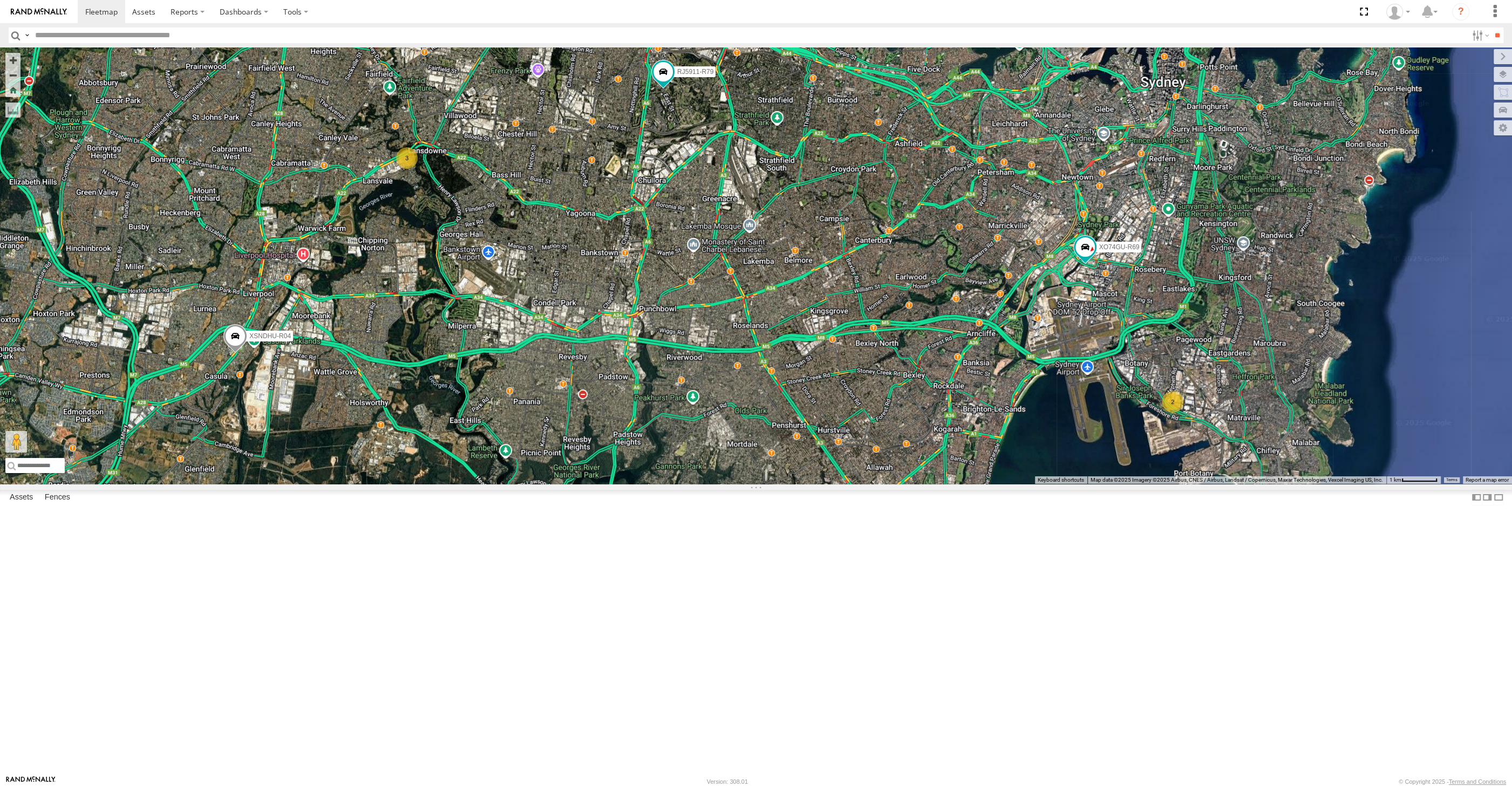
drag, startPoint x: 839, startPoint y: 521, endPoint x: 841, endPoint y: 552, distance: 31.1
click at [841, 484] on div "2 XSNDHU-R04 3 RJ5911-R79 XO74GU-R69" at bounding box center [756, 266] width 1512 height 437
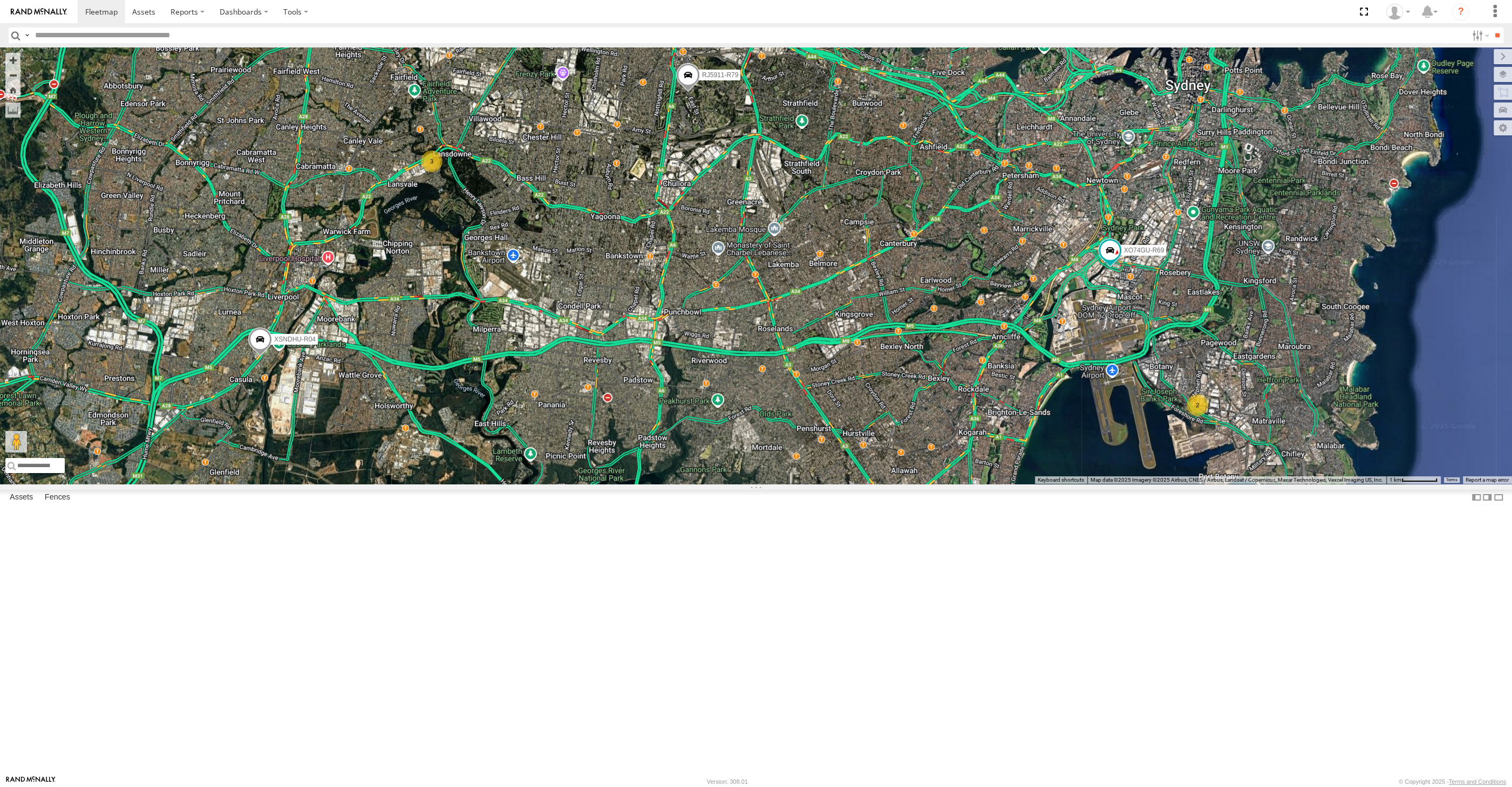
drag, startPoint x: 801, startPoint y: 557, endPoint x: 827, endPoint y: 561, distance: 26.3
click at [827, 484] on div "2 XSNDHU-R04 3 RJ5911-R79 XO74GU-R69" at bounding box center [756, 266] width 1512 height 437
drag, startPoint x: 476, startPoint y: 521, endPoint x: 490, endPoint y: 502, distance: 23.6
click at [489, 484] on div "2 XSNDHU-R04 3 RJ5911-R79 XO74GU-R69" at bounding box center [756, 266] width 1512 height 437
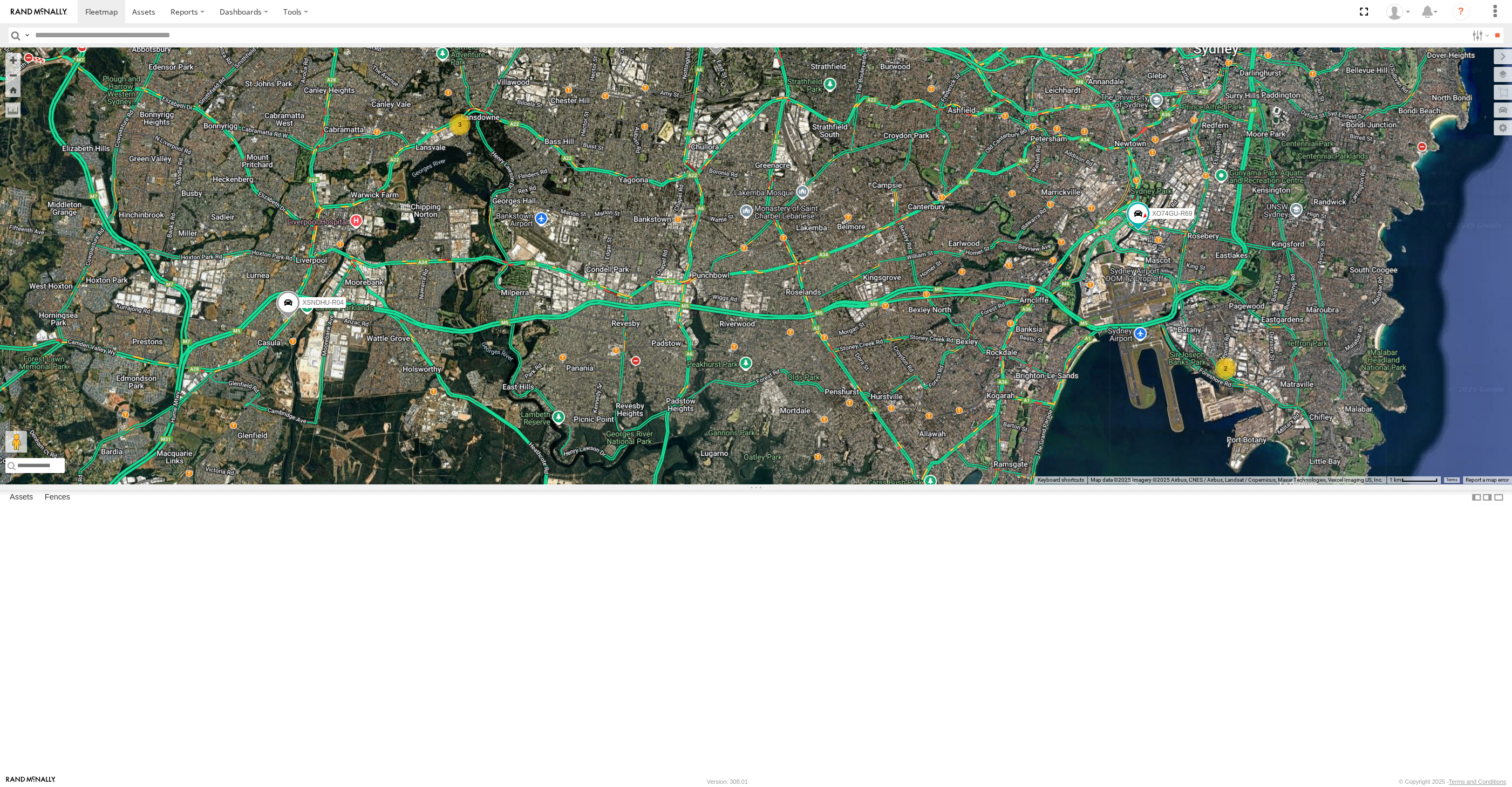
drag, startPoint x: 524, startPoint y: 569, endPoint x: 538, endPoint y: 558, distance: 17.8
click at [538, 484] on div "2 XSNDHU-R04 3 RJ5911-R79 XO74GU-R69" at bounding box center [756, 266] width 1512 height 437
drag, startPoint x: 1223, startPoint y: 610, endPoint x: 1177, endPoint y: 614, distance: 46.2
click at [1177, 484] on div "2 XSNDHU-R04 3 RJ5911-R79 XO74GU-R69" at bounding box center [756, 266] width 1512 height 437
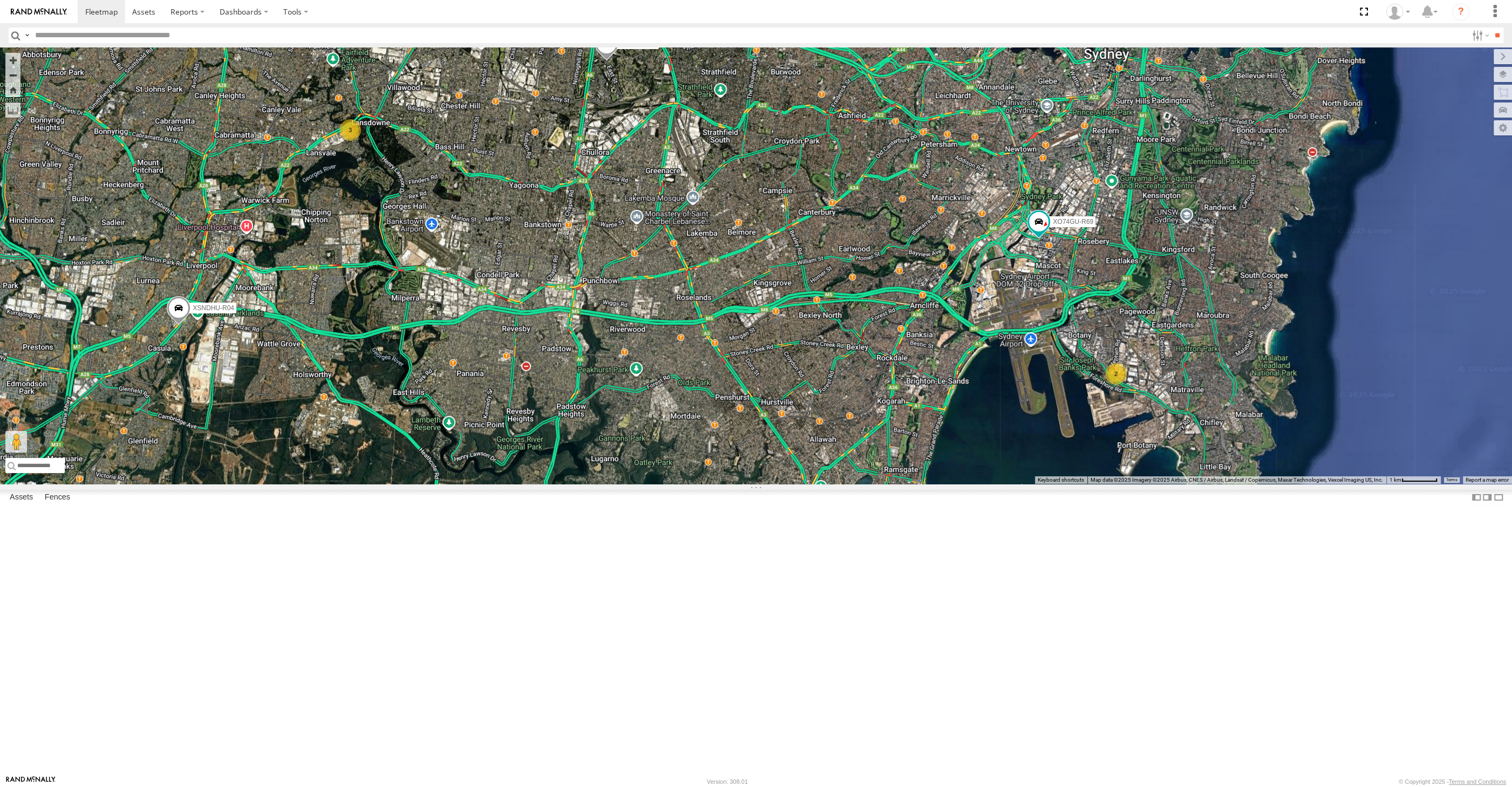
click at [887, 484] on div "2 XSNDHU-R04 3 RJ5911-R79 XO74GU-R69" at bounding box center [756, 266] width 1512 height 437
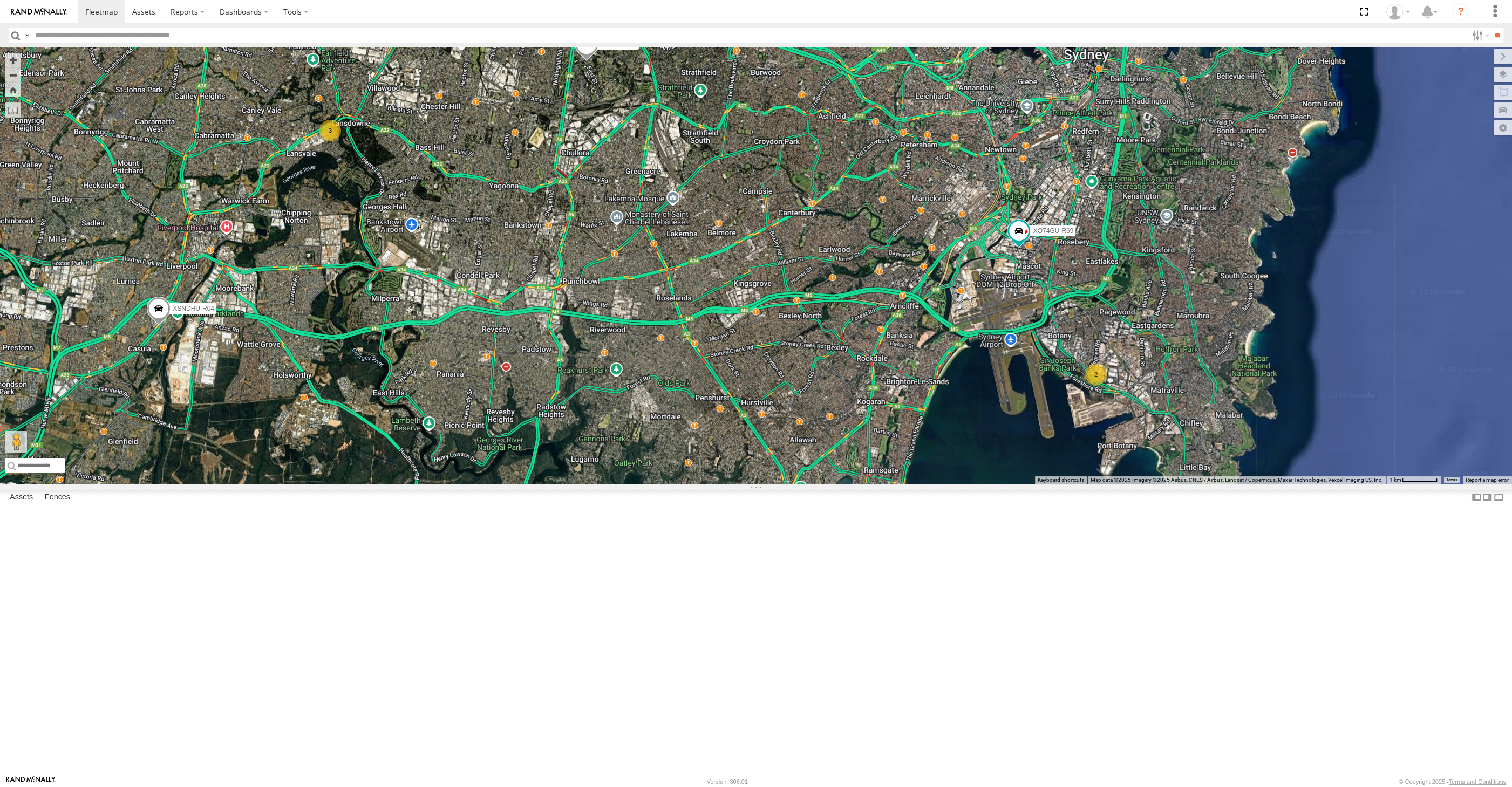
drag, startPoint x: 727, startPoint y: 539, endPoint x: 722, endPoint y: 546, distance: 8.6
click at [722, 484] on div "2 XSNDHU-R04 3 RJ5911-R79 XO74GU-R69" at bounding box center [756, 266] width 1512 height 437
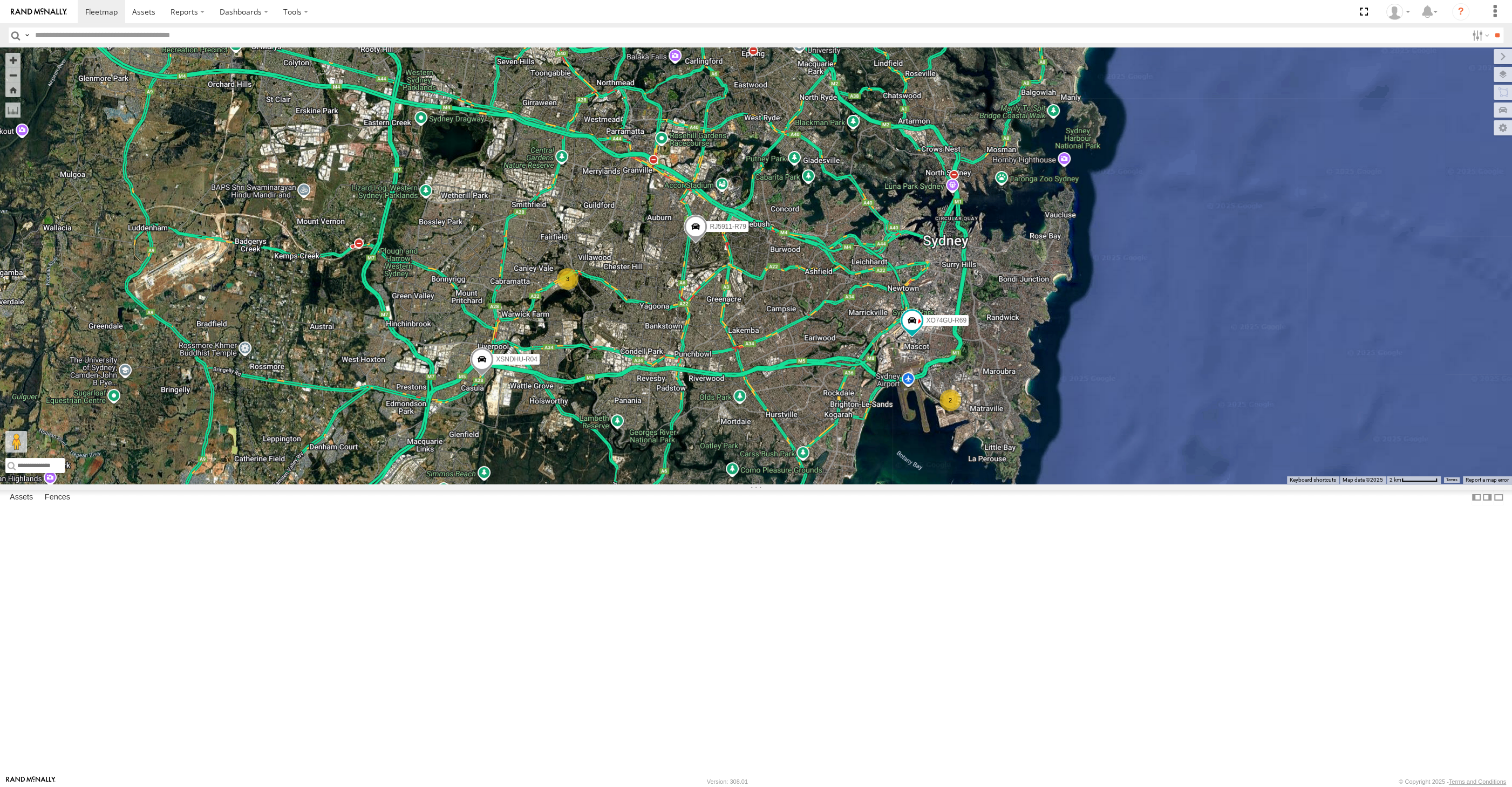
drag, startPoint x: 711, startPoint y: 475, endPoint x: 752, endPoint y: 488, distance: 43.0
click at [752, 484] on div "XSNDHU-R04 RJ5911-R79 XO74GU-R69 2 3" at bounding box center [756, 266] width 1512 height 437
click at [1282, 383] on div "XSNDHU-R04 RJ5911-R79 XO74GU-R69 2 3" at bounding box center [756, 266] width 1512 height 437
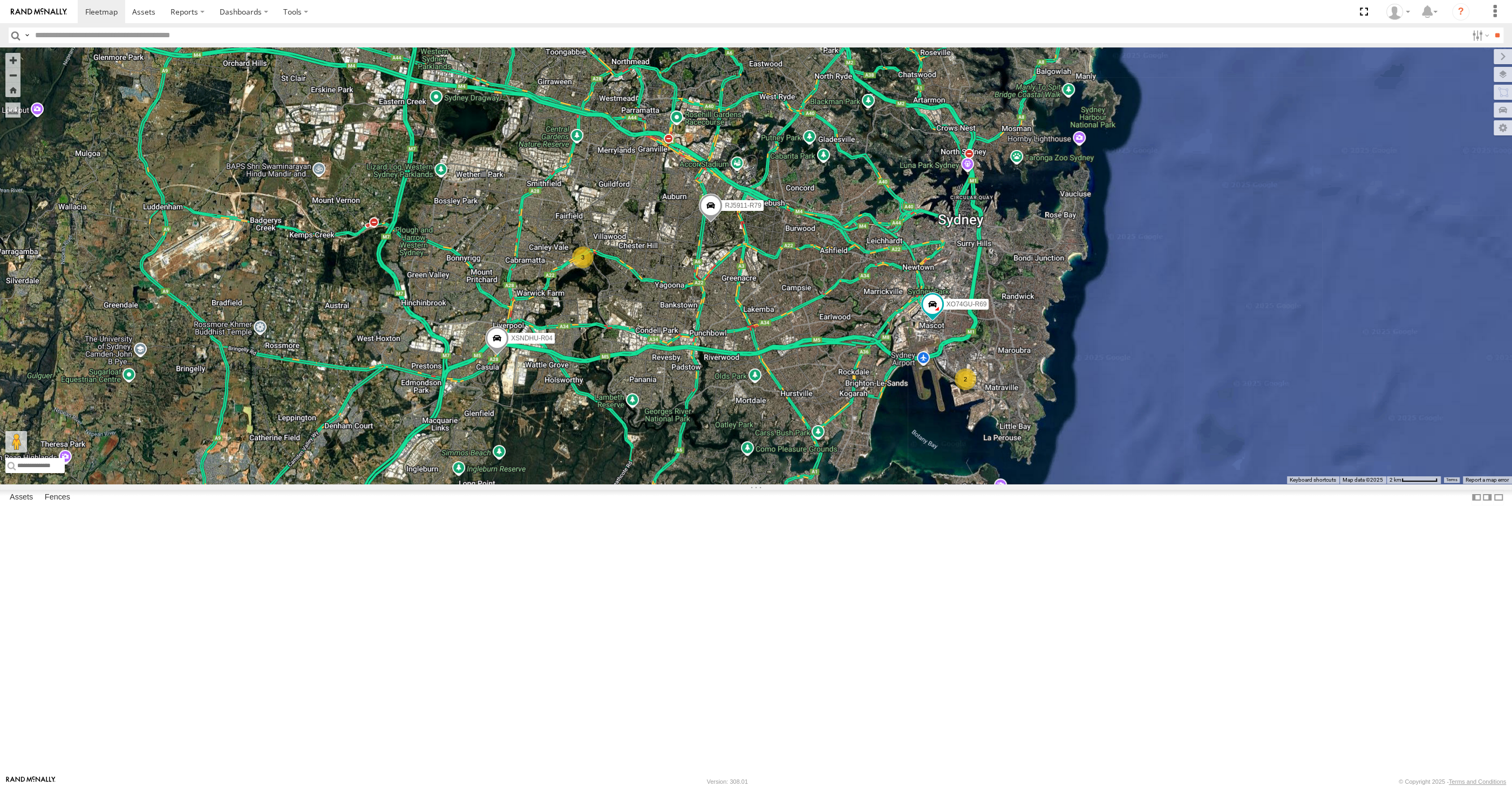
drag, startPoint x: 646, startPoint y: 526, endPoint x: 662, endPoint y: 504, distance: 27.2
click at [662, 484] on div "XSNDHU-R04 RJ5911-R79 XO74GU-R69 2 3" at bounding box center [756, 266] width 1512 height 437
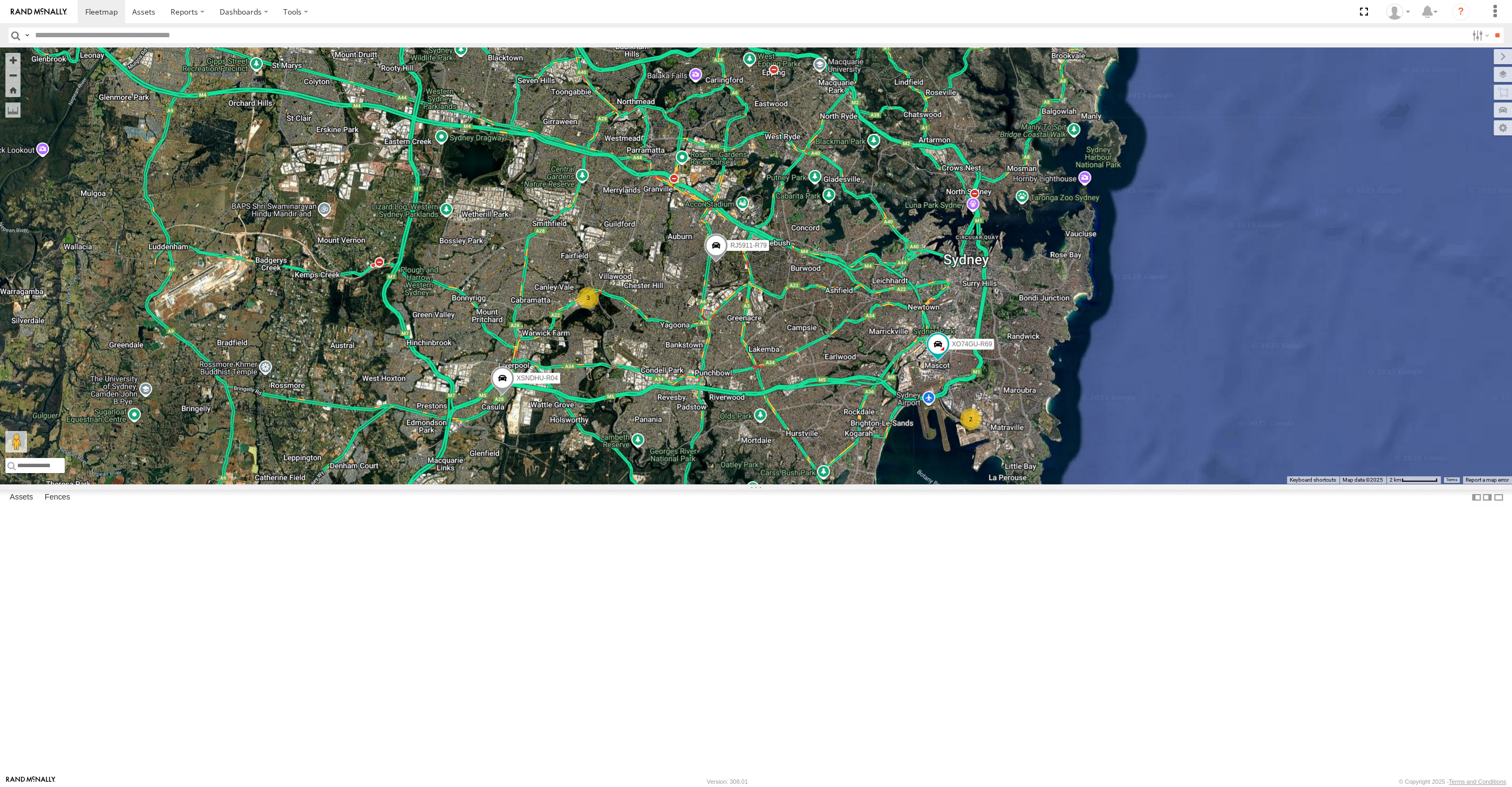
drag, startPoint x: 727, startPoint y: 521, endPoint x: 734, endPoint y: 567, distance: 46.5
click at [734, 484] on div "XSNDHU-R04 RJ5911-R79 XO74GU-R69 2 3" at bounding box center [756, 266] width 1512 height 437
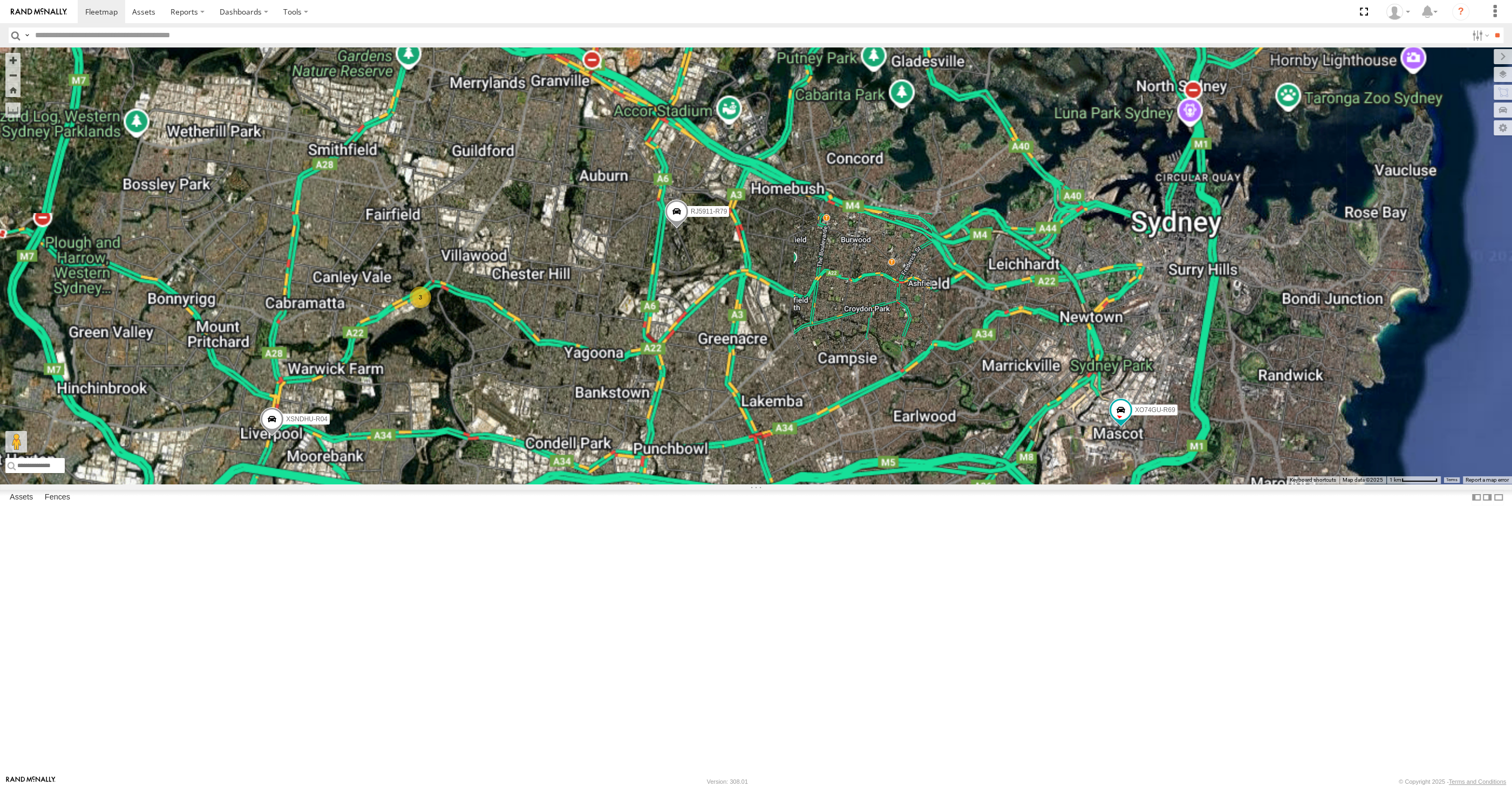
drag, startPoint x: 689, startPoint y: 356, endPoint x: 757, endPoint y: 409, distance: 86.2
click at [757, 409] on div "XSNDHU-R04 RJ5911-R79 XO74GU-R69 2 3" at bounding box center [756, 266] width 1512 height 437
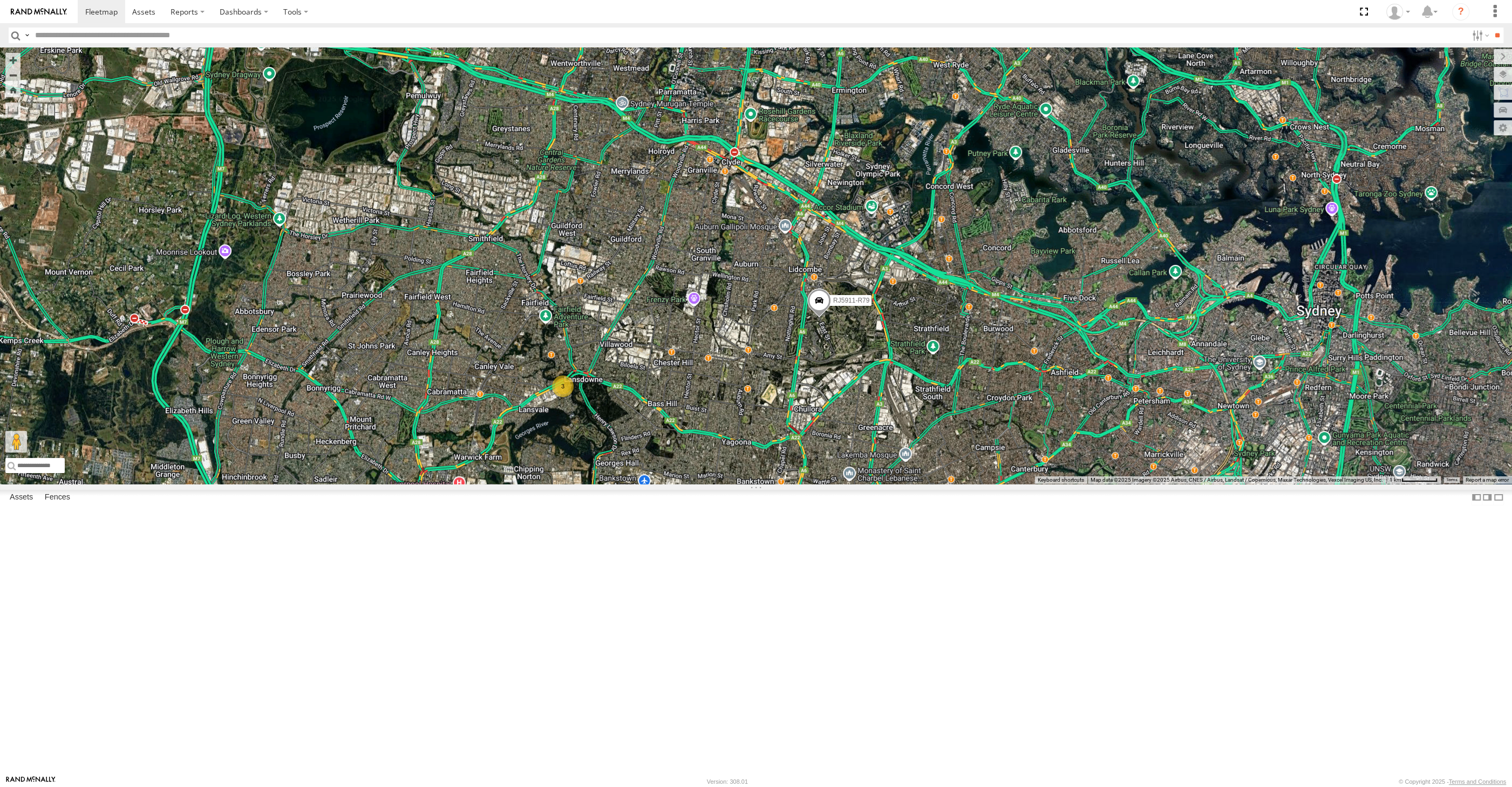
drag, startPoint x: 799, startPoint y: 511, endPoint x: 805, endPoint y: 514, distance: 6.7
click at [798, 484] on div "XSNDHU-R04 RJ5911-R79 XO74GU-R69 2 3" at bounding box center [756, 266] width 1512 height 437
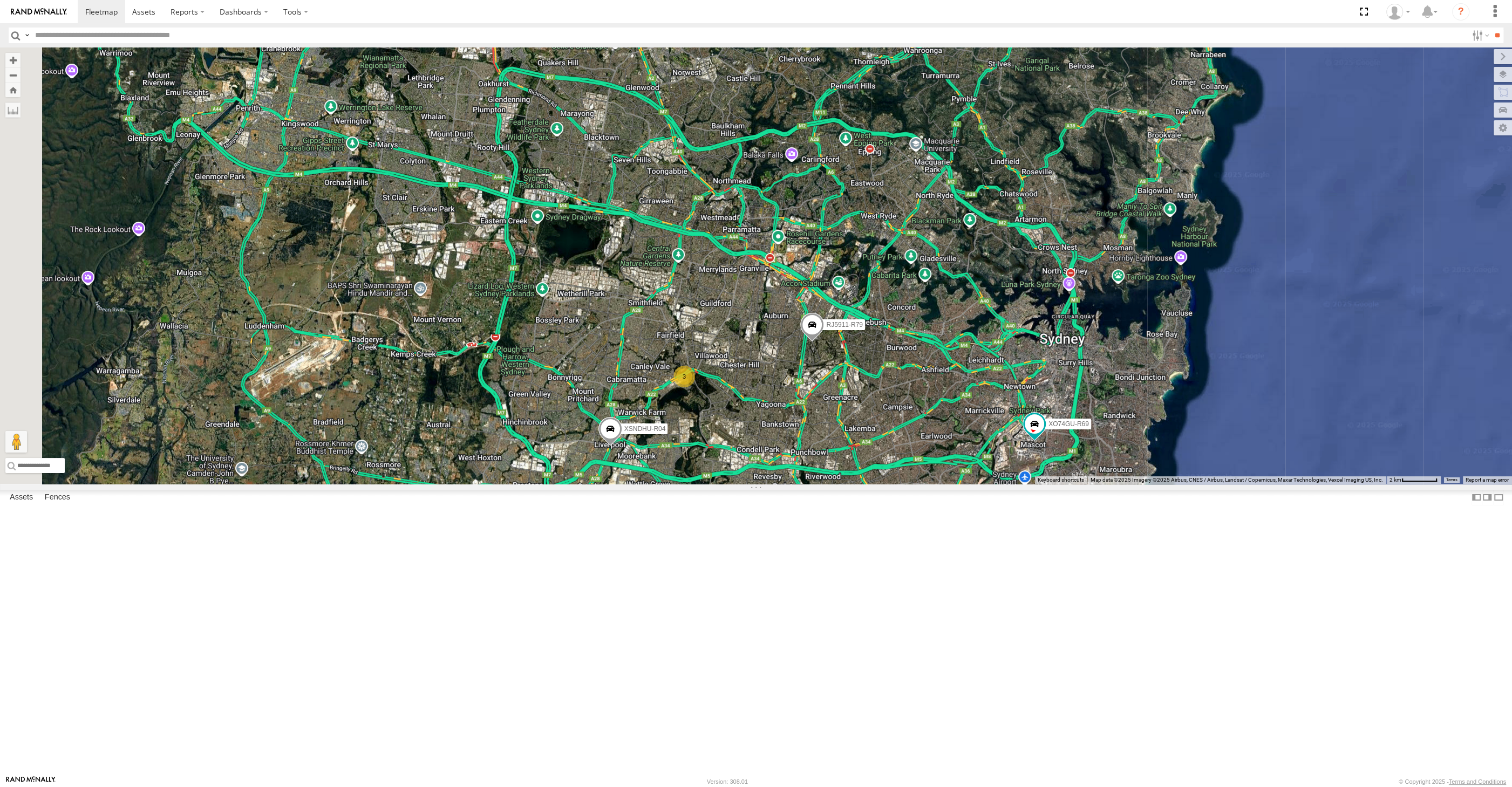
drag, startPoint x: 917, startPoint y: 571, endPoint x: 887, endPoint y: 549, distance: 37.2
click at [901, 484] on div "XSNDHU-R04 RJ5911-R79 XO74GU-R69 2 3" at bounding box center [756, 266] width 1512 height 437
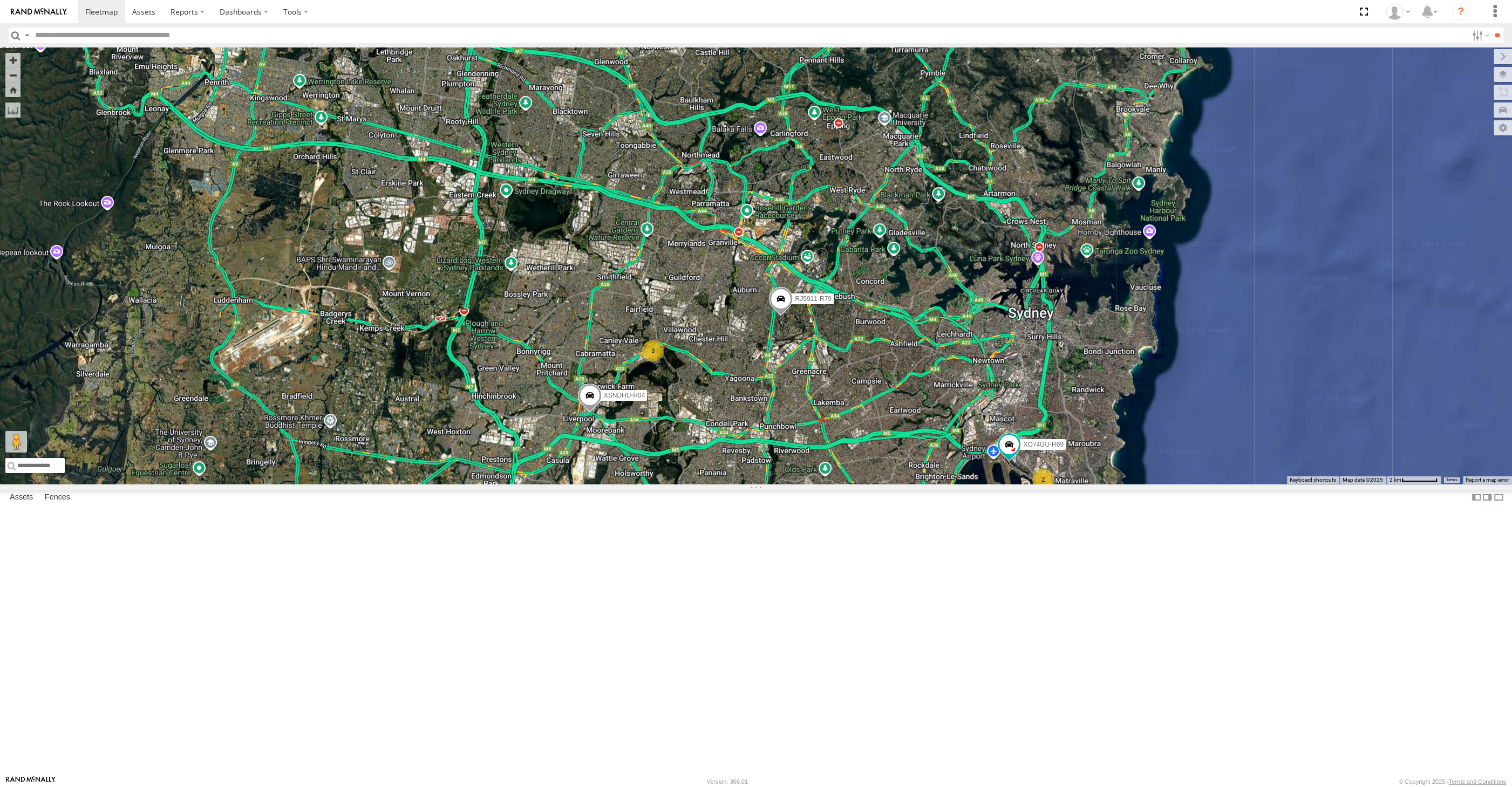
click at [614, 484] on div "XSNDHU-R04 RJ5911-R79 XO74GU-R69 2 3" at bounding box center [756, 266] width 1512 height 437
click at [668, 484] on div "XSNDHU-R04 RJ5911-R79 XO74GU-R69 2 3" at bounding box center [756, 266] width 1512 height 437
drag, startPoint x: 914, startPoint y: 625, endPoint x: 899, endPoint y: 616, distance: 17.5
click at [900, 484] on div "XSNDHU-R04 RJ5911-R79 XO74GU-R69 2 3" at bounding box center [756, 266] width 1512 height 437
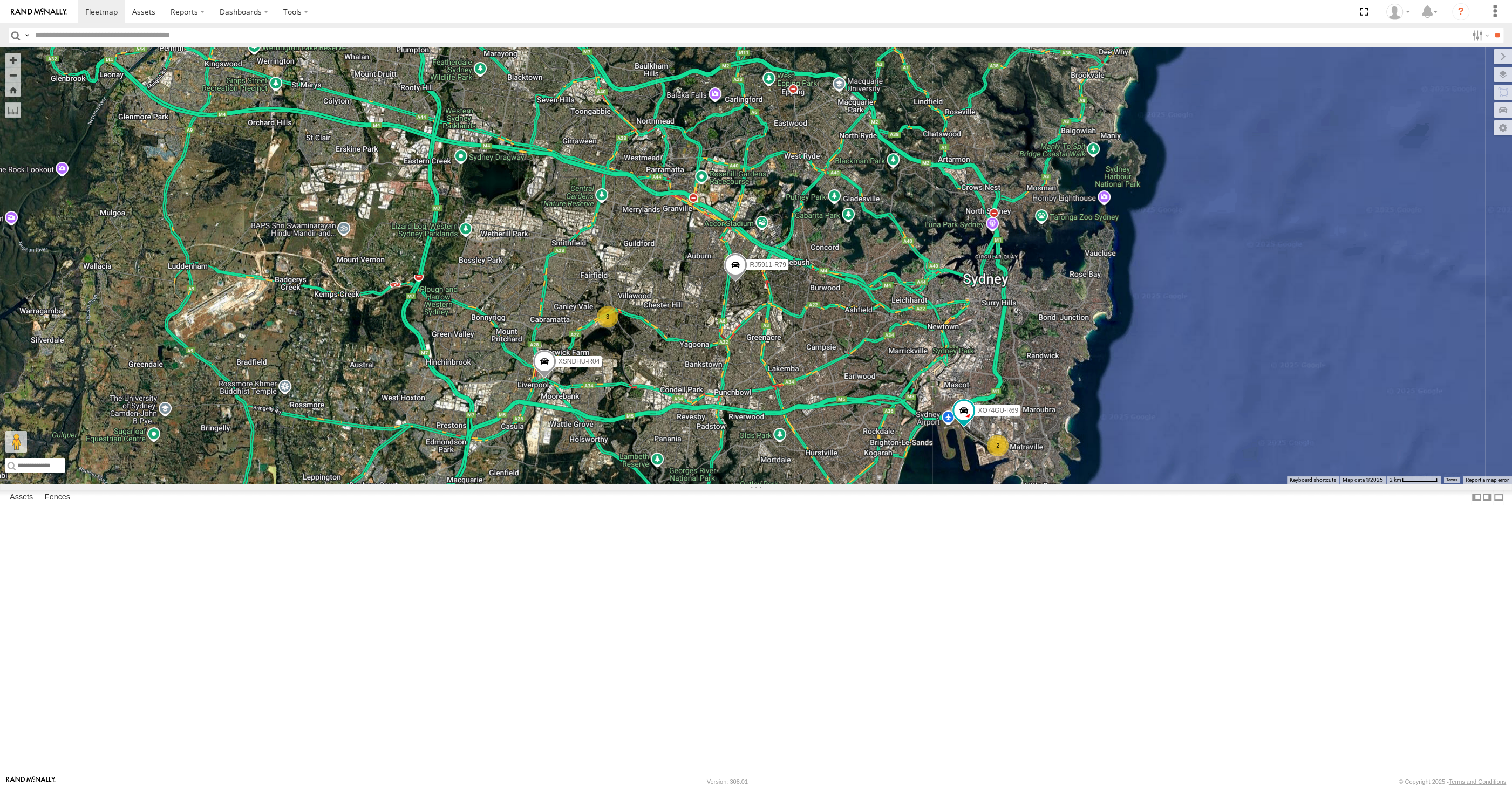
drag, startPoint x: 915, startPoint y: 606, endPoint x: 902, endPoint y: 576, distance: 32.7
click at [902, 484] on div "XSNDHU-R04 RJ5911-R79 XO74GU-R69 2 3" at bounding box center [756, 266] width 1512 height 437
